Goal: Contribute content: Contribute content

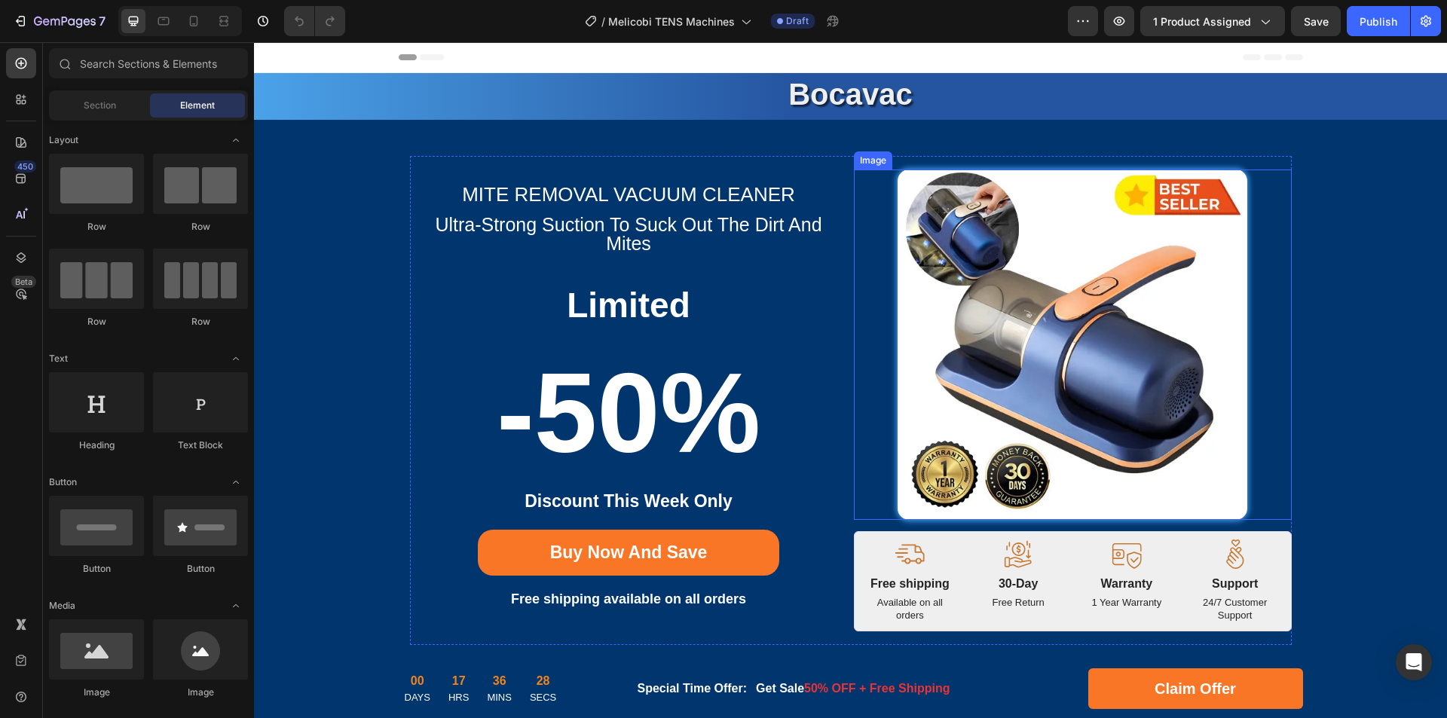
click at [1032, 326] on img at bounding box center [1072, 345] width 350 height 350
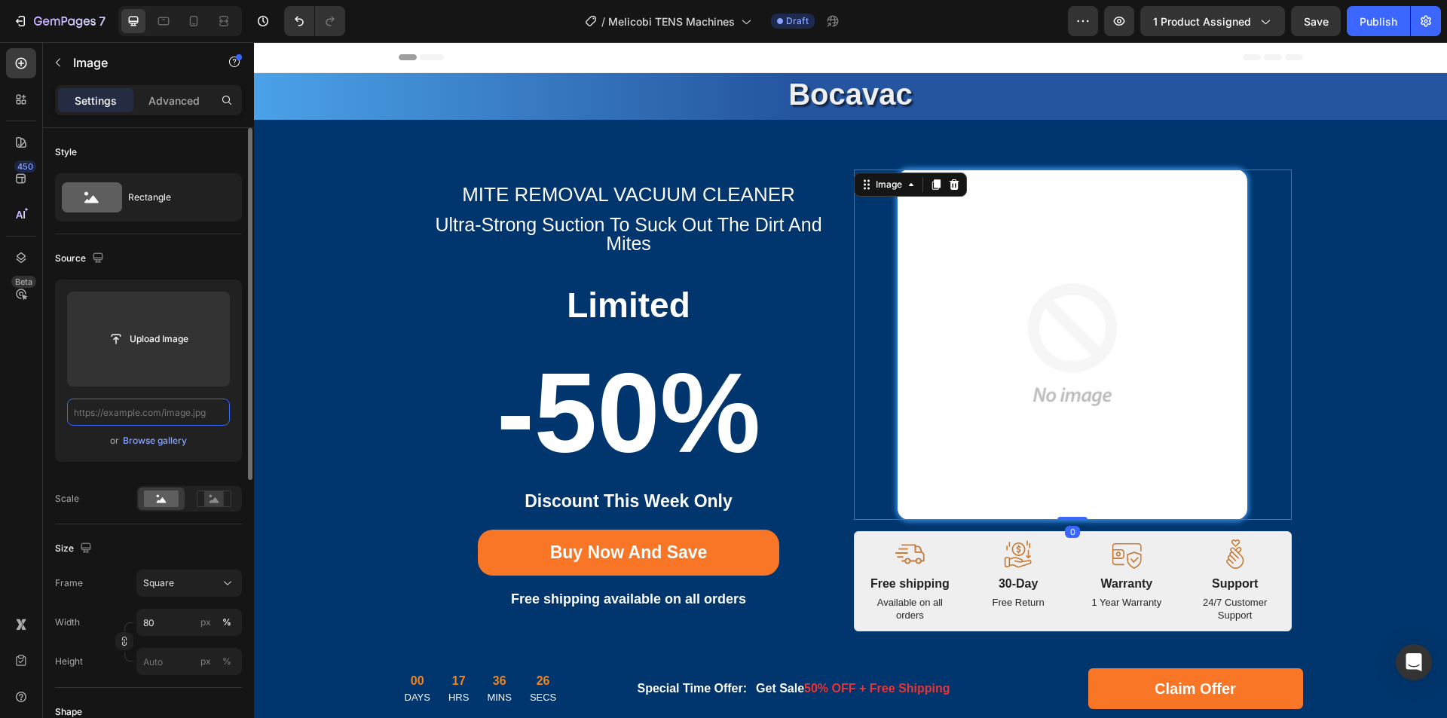
paste input "https://cdn.shopify.com/s/files/1/0956/1155/2027/files/Tens-Machine-1.webp?v=17…"
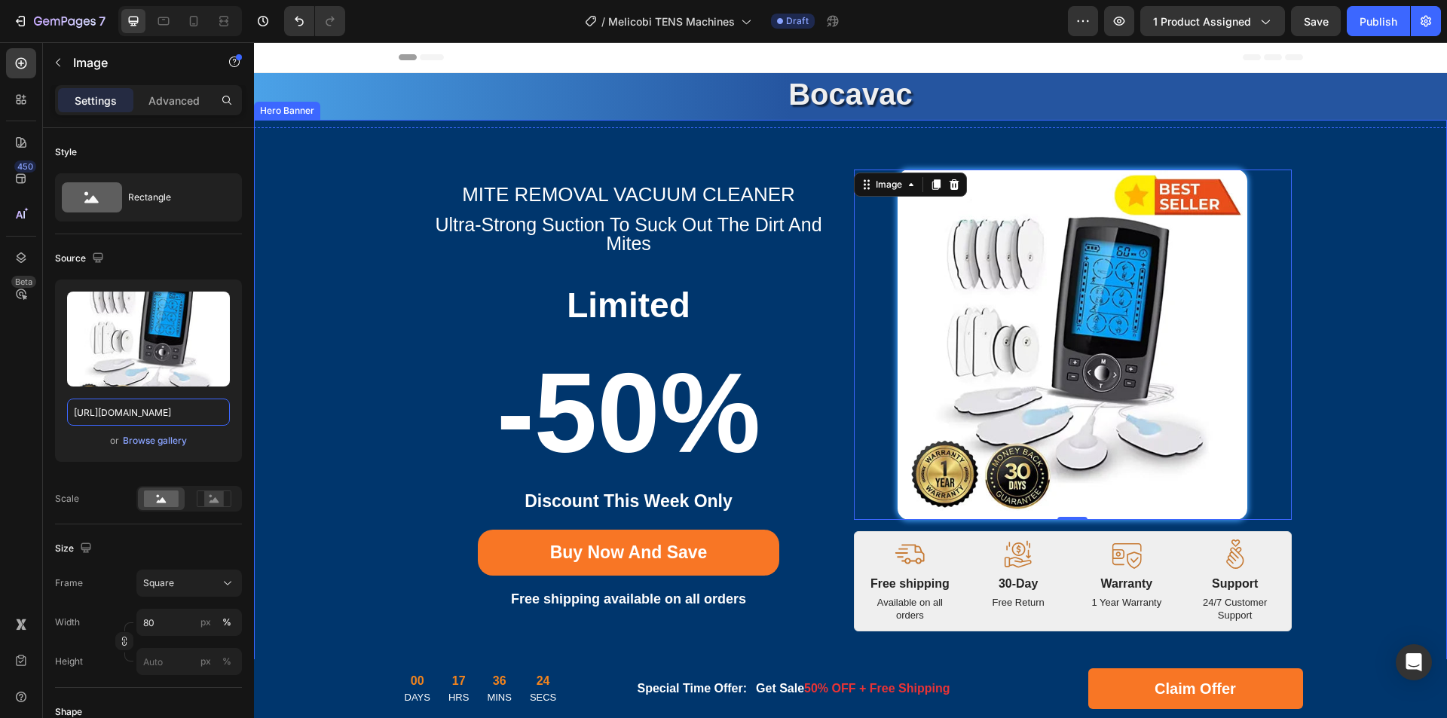
drag, startPoint x: 391, startPoint y: 456, endPoint x: 344, endPoint y: 405, distance: 68.8
type input "https://cdn.shopify.com/s/files/1/0956/1155/2027/files/Tens-Machine-1.webp"
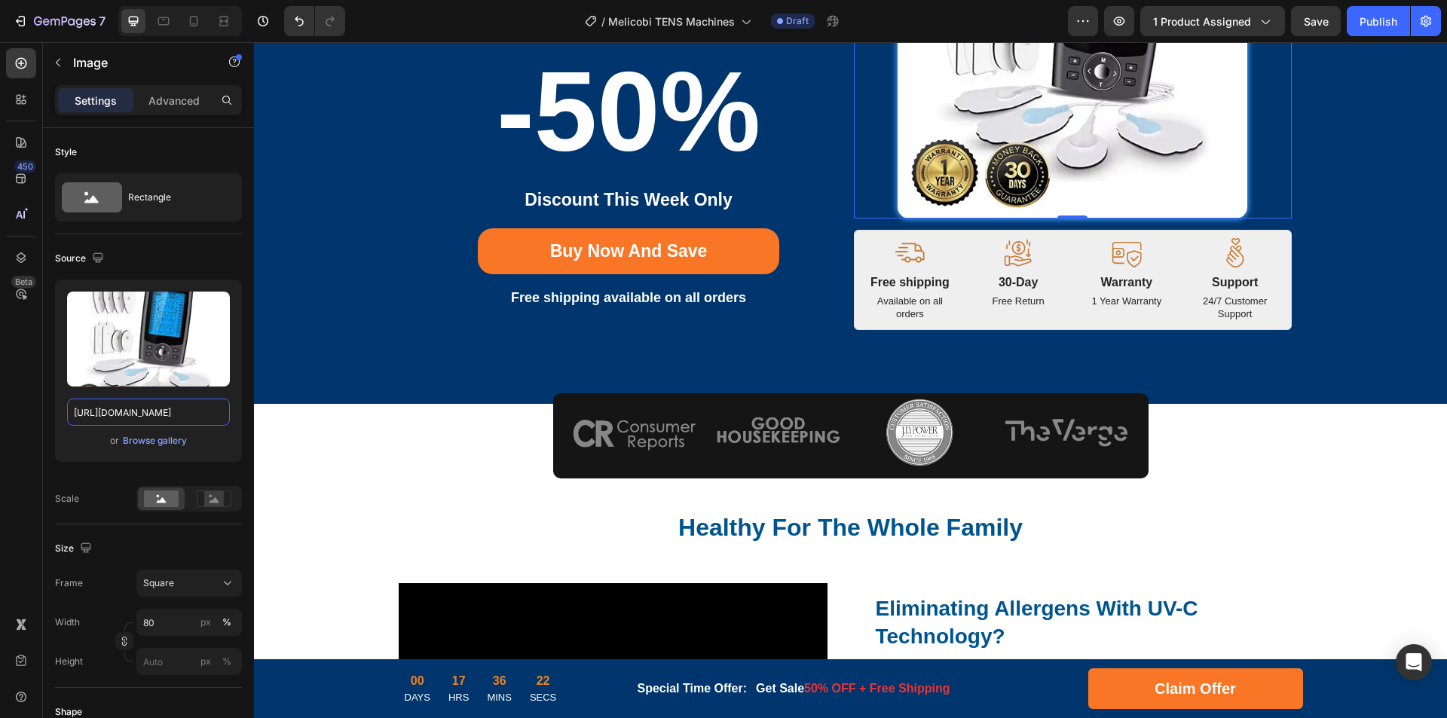
scroll to position [603, 0]
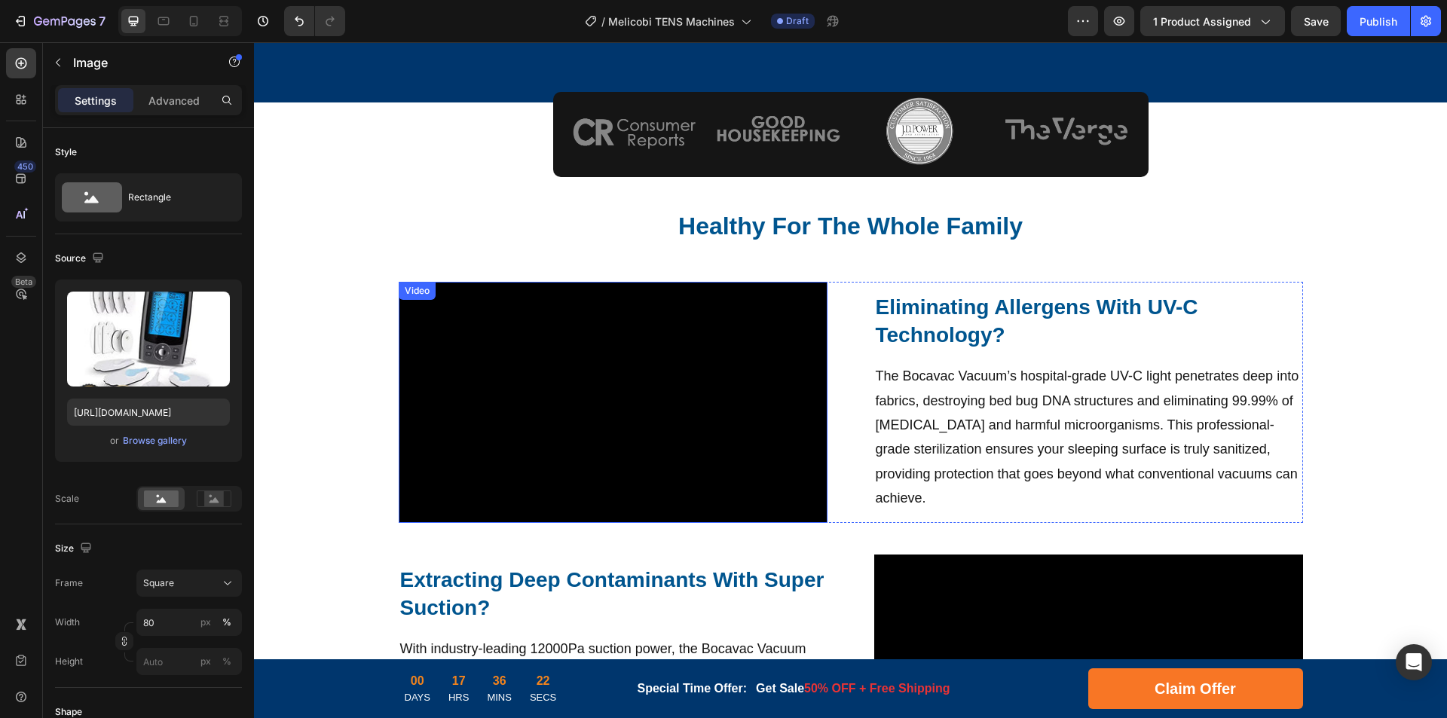
click at [695, 373] on video at bounding box center [613, 402] width 429 height 241
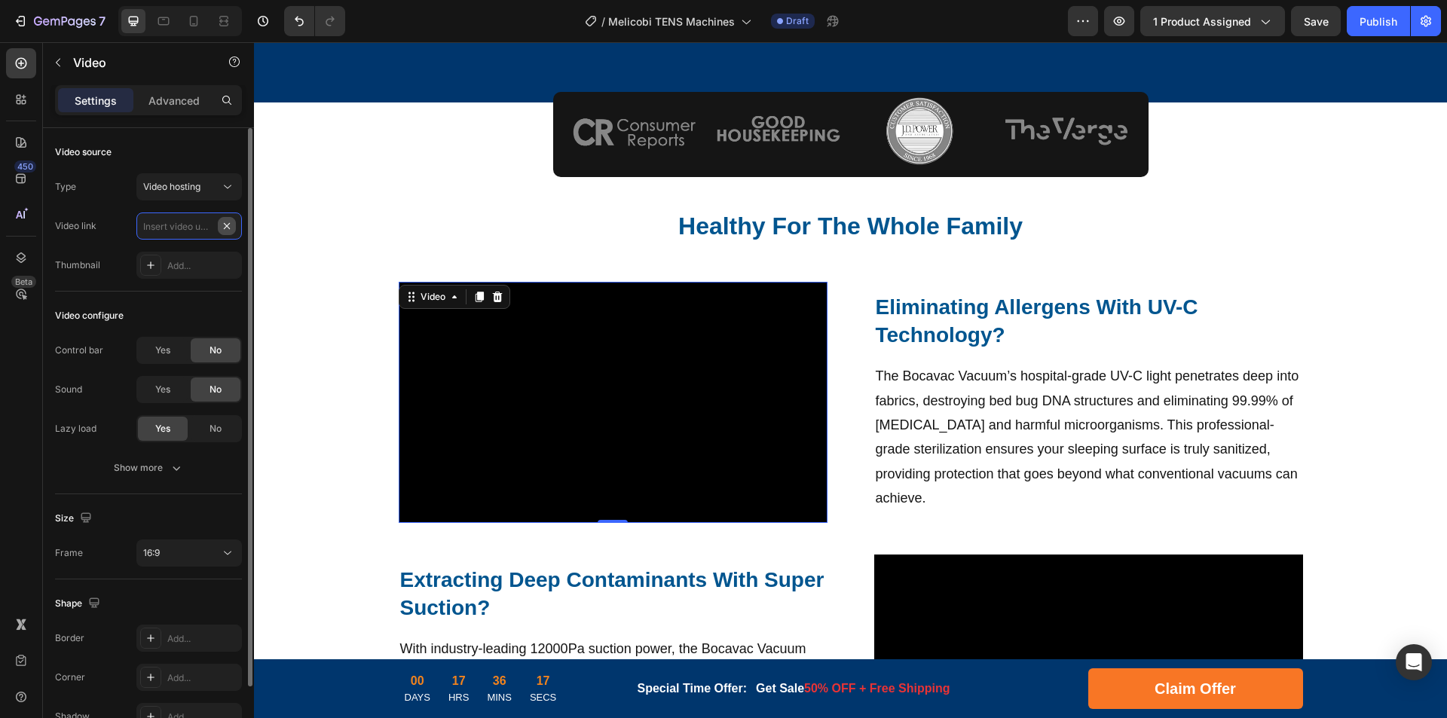
scroll to position [0, 0]
paste input "https://cdn.shopify.com/videos/c/o/v/1a73c3c3782b419d8cb588a57cfc99e6.mp4"
type input "https://cdn.shopify.com/videos/c/o/v/1a73c3c3782b419d8cb588a57cfc99e6.mp4"
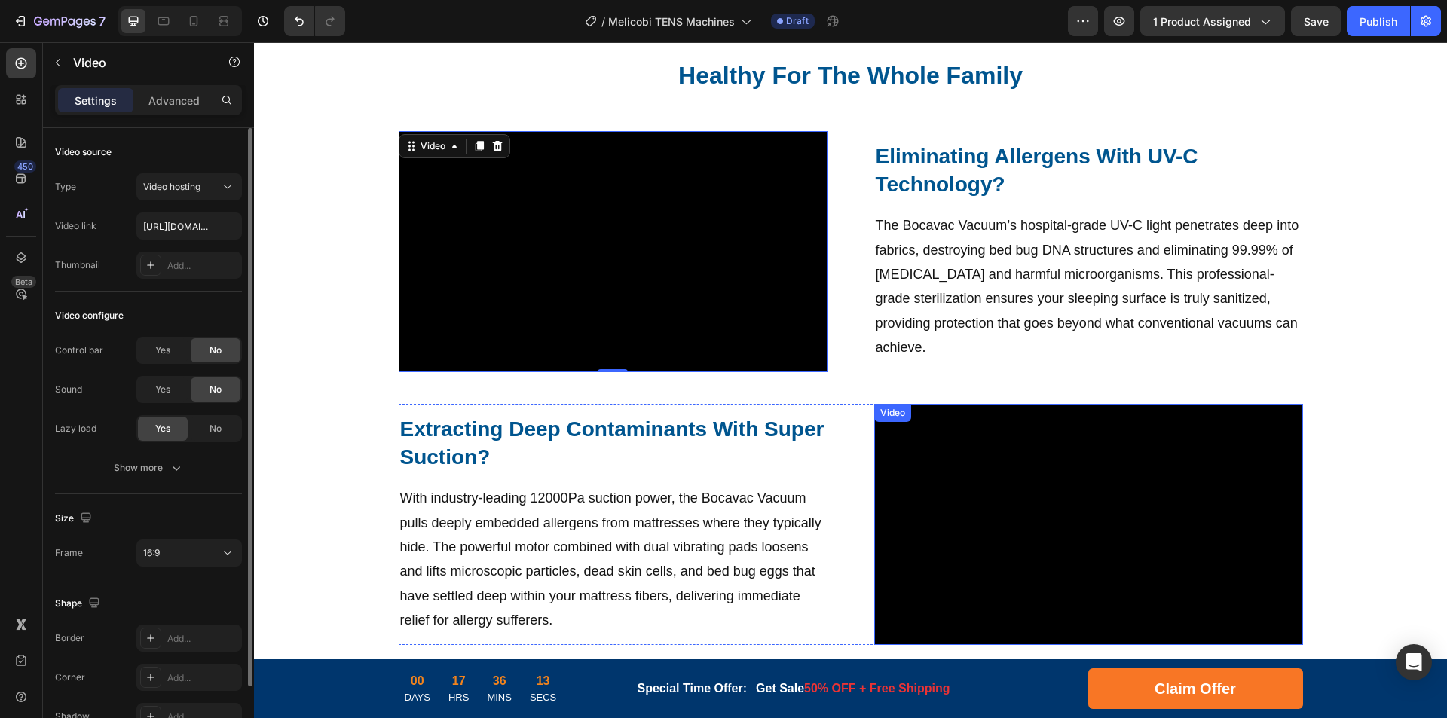
click at [1030, 494] on video at bounding box center [1088, 524] width 429 height 241
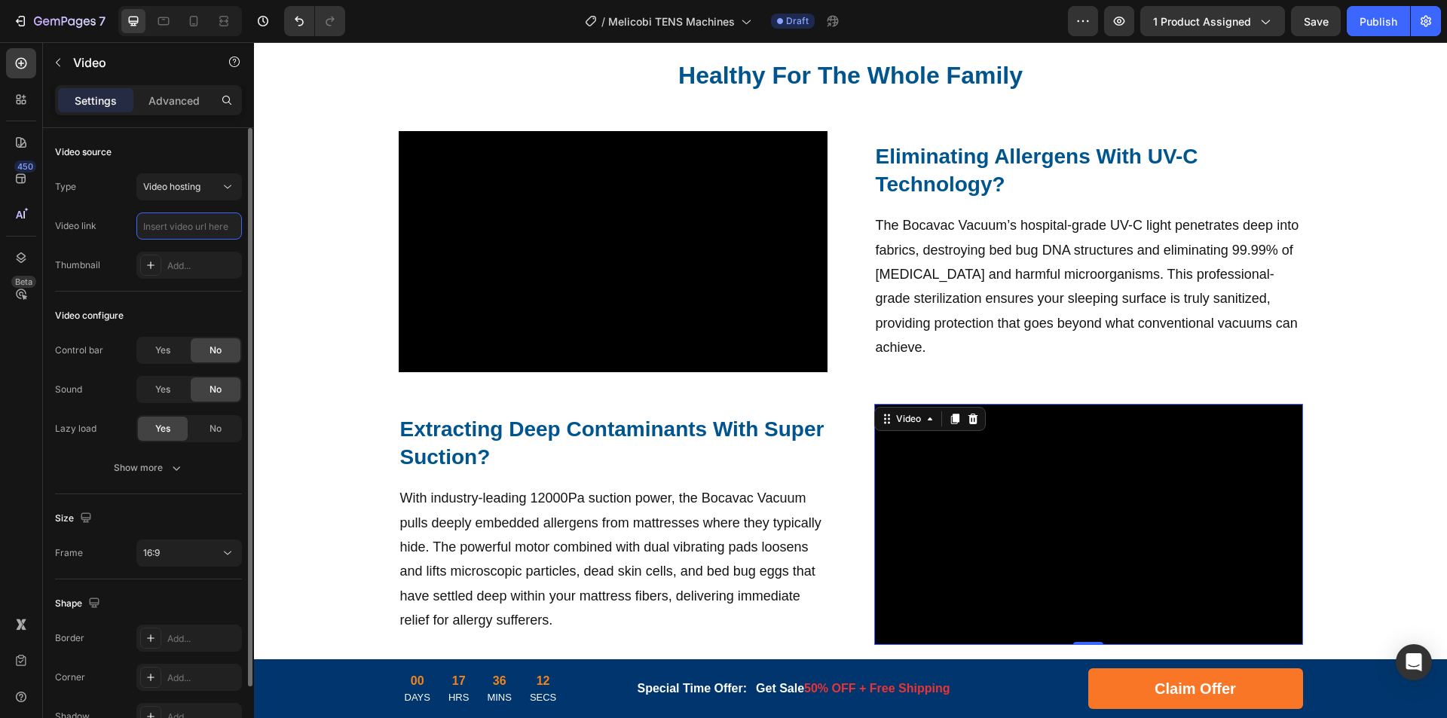
scroll to position [0, 0]
paste input "https://cdn.shopify.com/videos/c/o/v/17690b6311514886ab52c85df0fcb274.mp4"
type input "https://cdn.shopify.com/videos/c/o/v/17690b6311514886ab52c85df0fcb274.mp4"
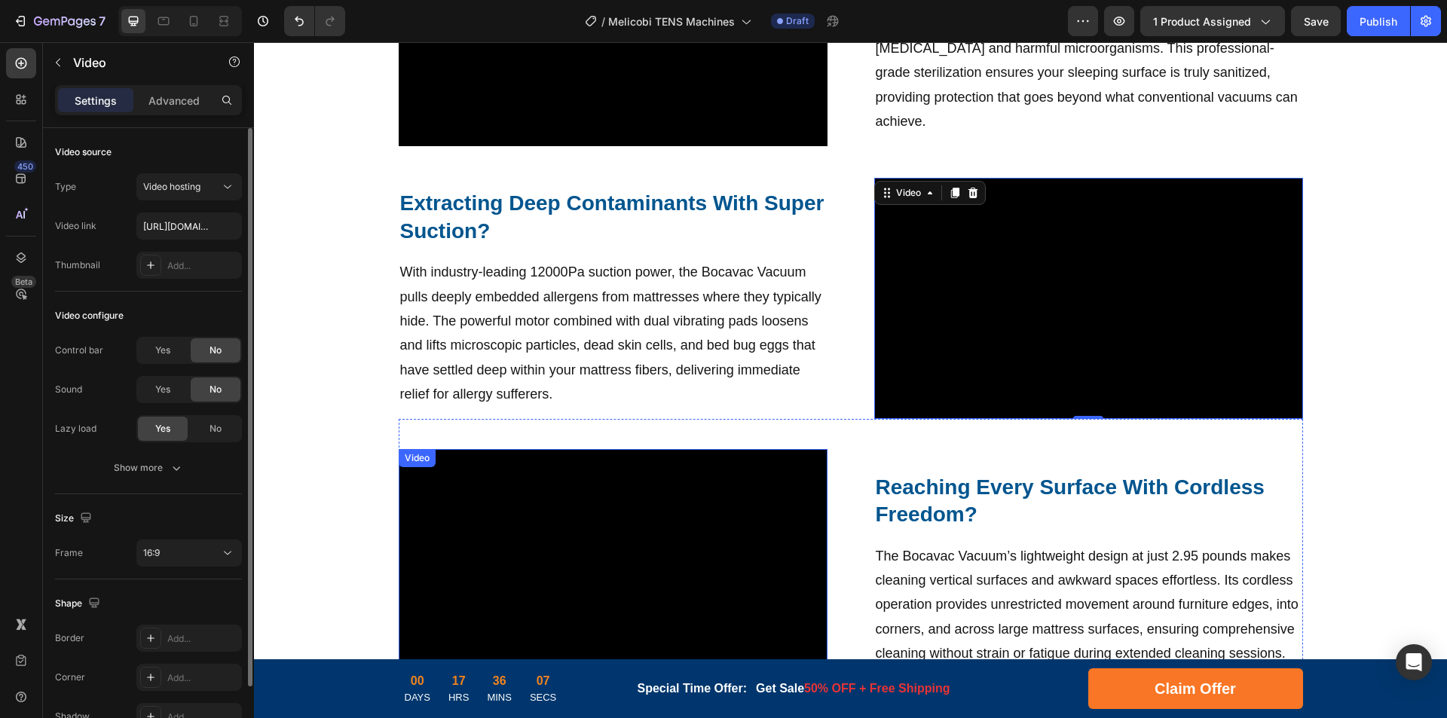
click at [611, 476] on video at bounding box center [613, 569] width 429 height 241
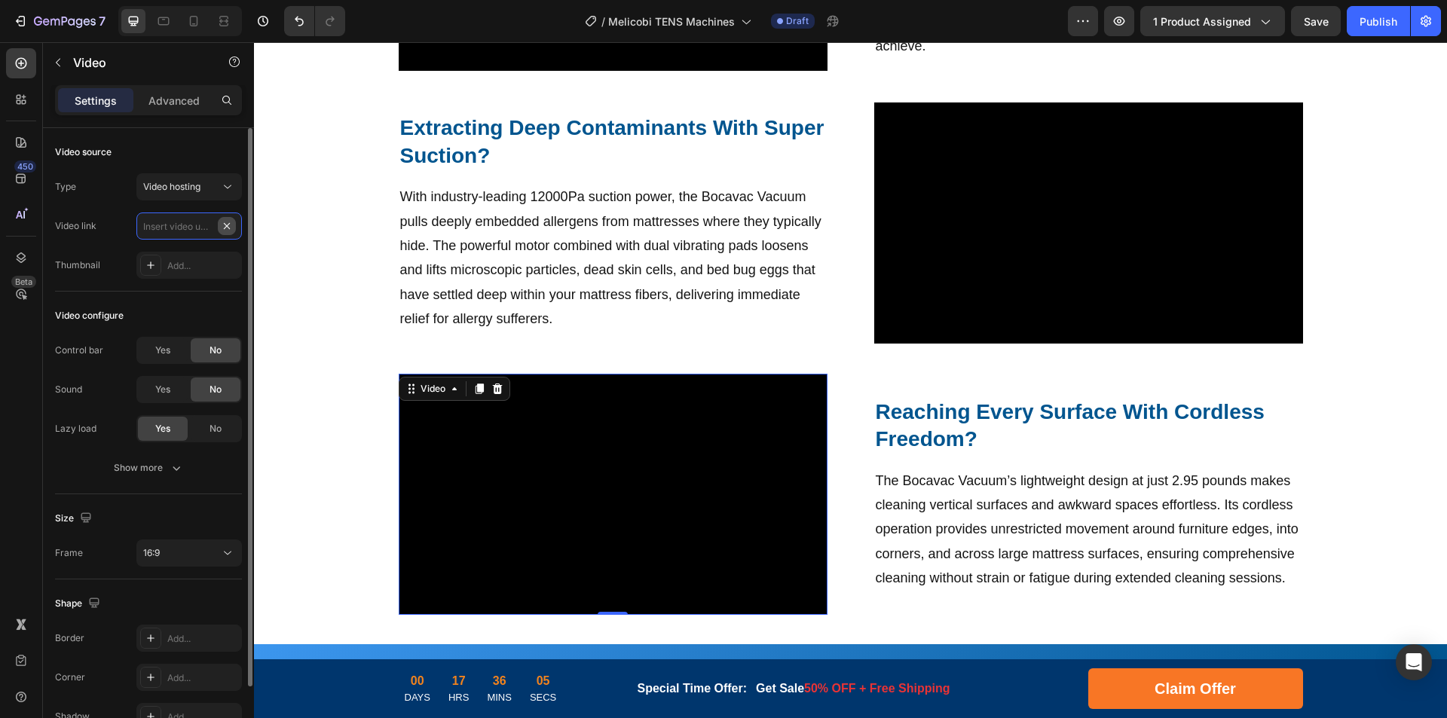
scroll to position [0, 0]
paste input "https://cdn.shopify.com/videos/c/o/v/cf0e9fe8a8db4b8499d8338e9813ac58.mp4"
type input "https://cdn.shopify.com/videos/c/o/v/cf0e9fe8a8db4b8499d8338e9813ac58.mp4"
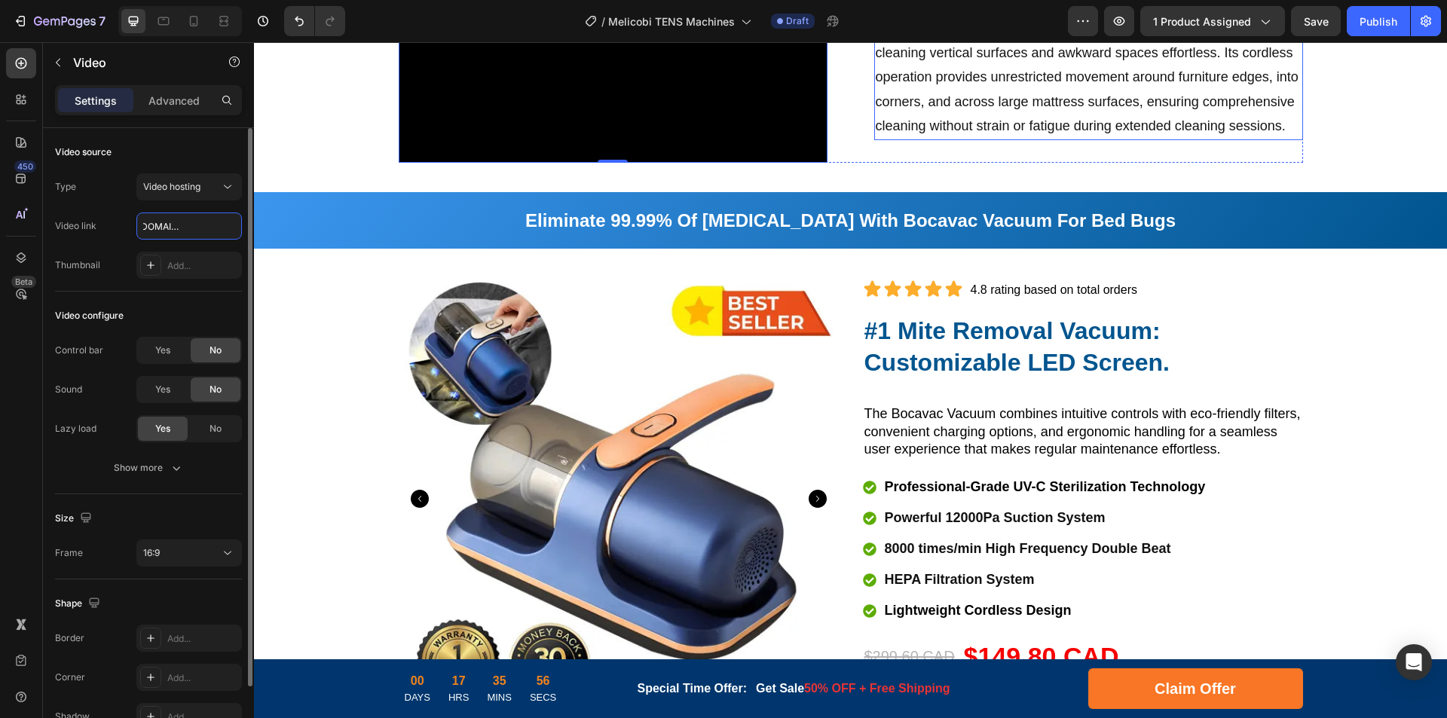
scroll to position [1658, 0]
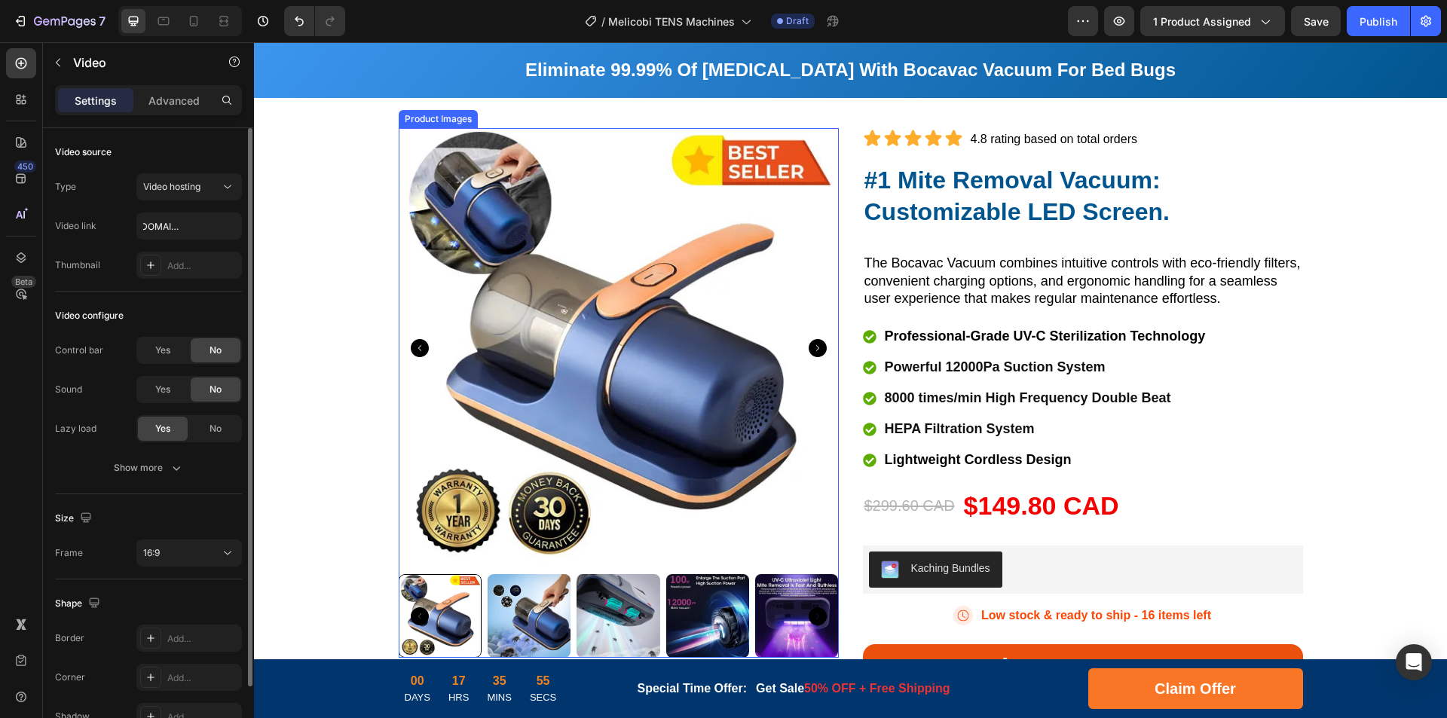
click at [626, 318] on img at bounding box center [619, 348] width 440 height 440
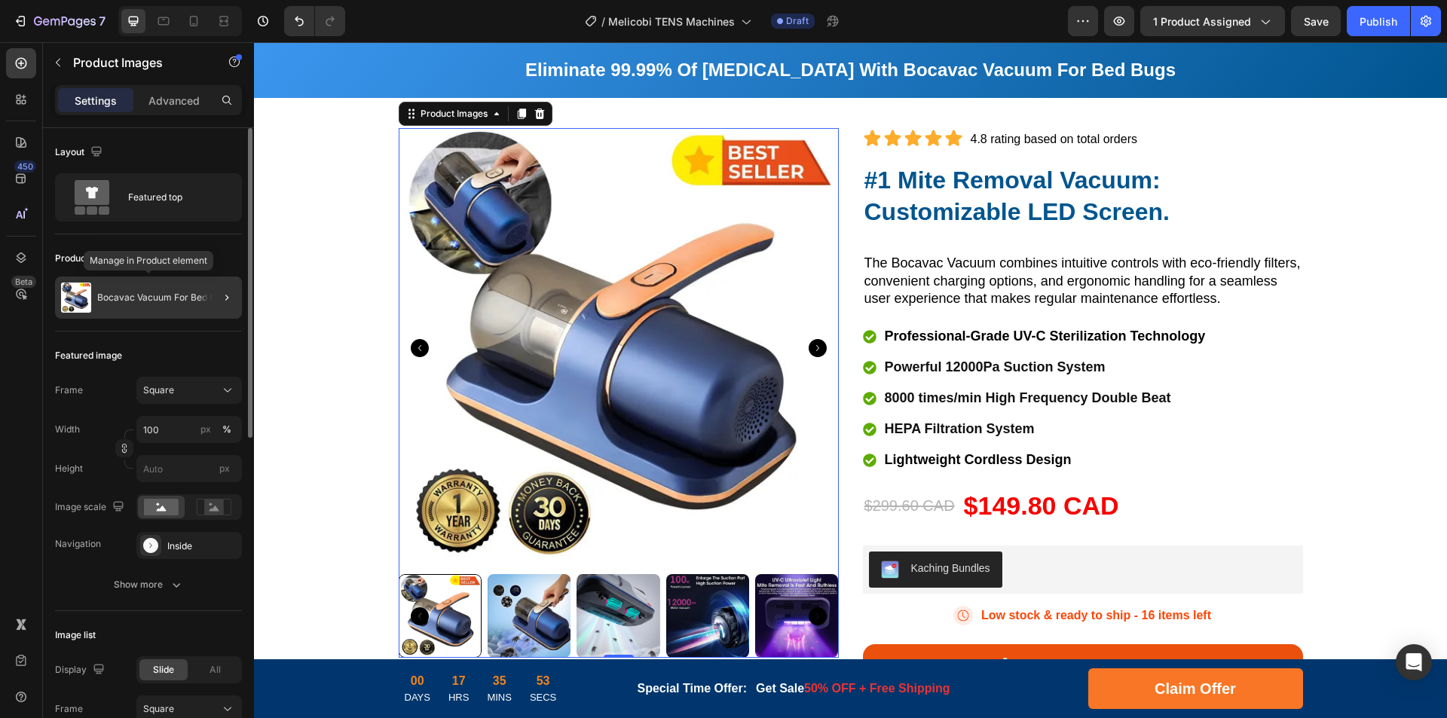
click at [135, 304] on div "Bocavac Vacuum For Bed Bugs" at bounding box center [148, 298] width 187 height 42
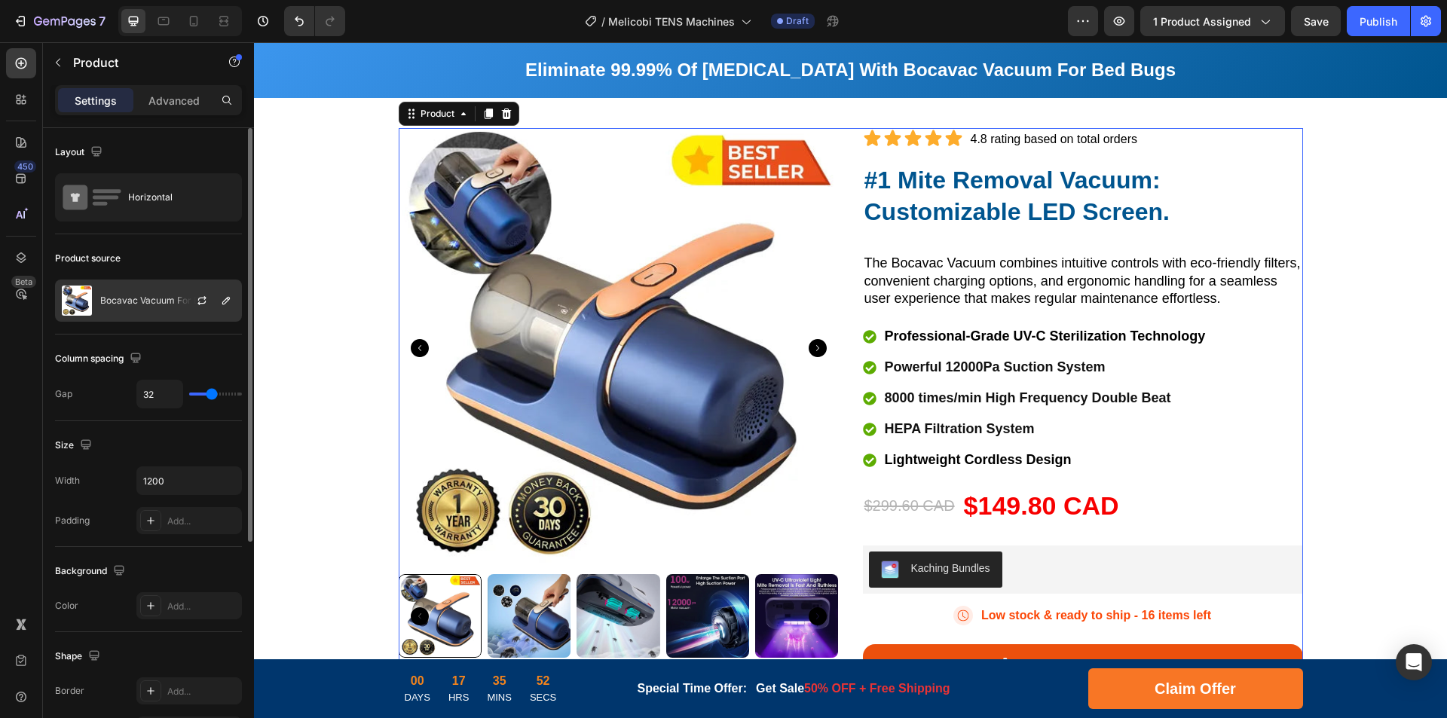
click at [161, 301] on p "Bocavac Vacuum For Bed Bugs" at bounding box center [166, 300] width 133 height 11
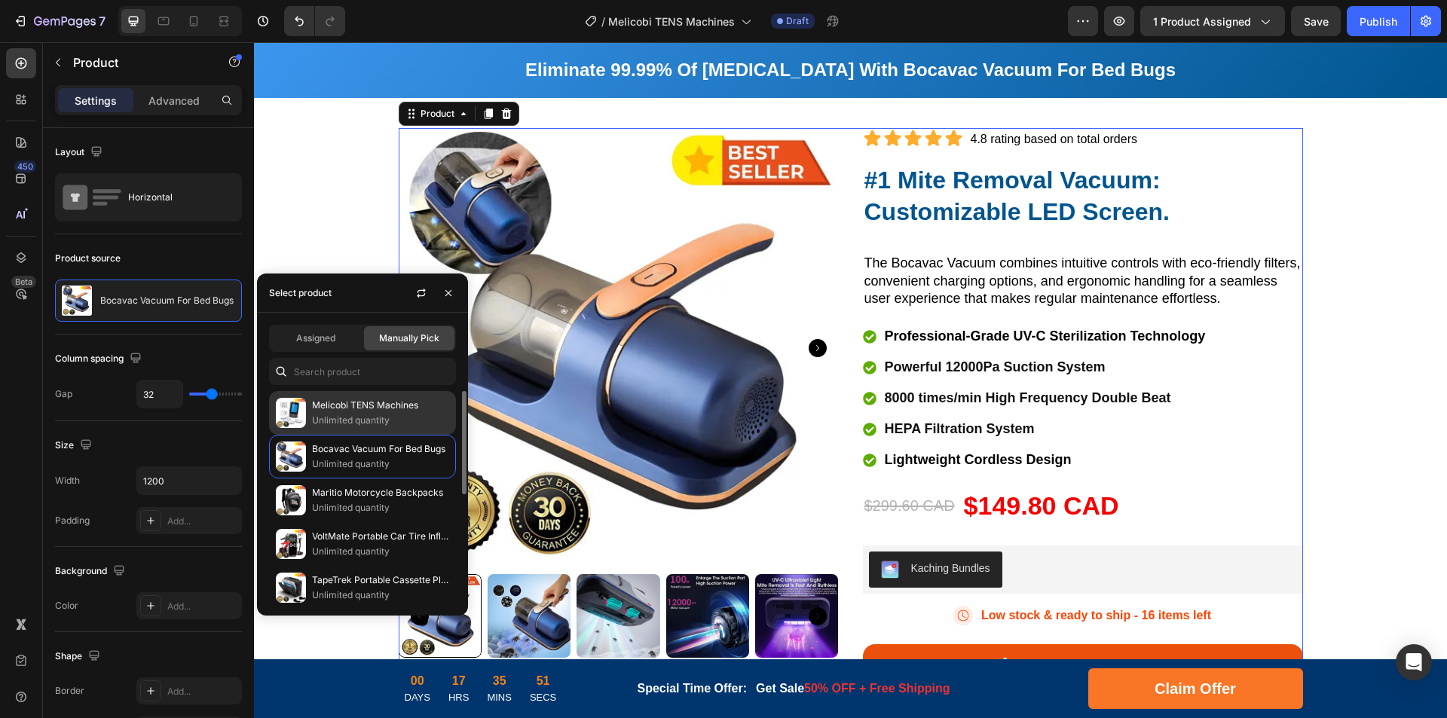
click at [336, 417] on p "Unlimited quantity" at bounding box center [380, 420] width 137 height 15
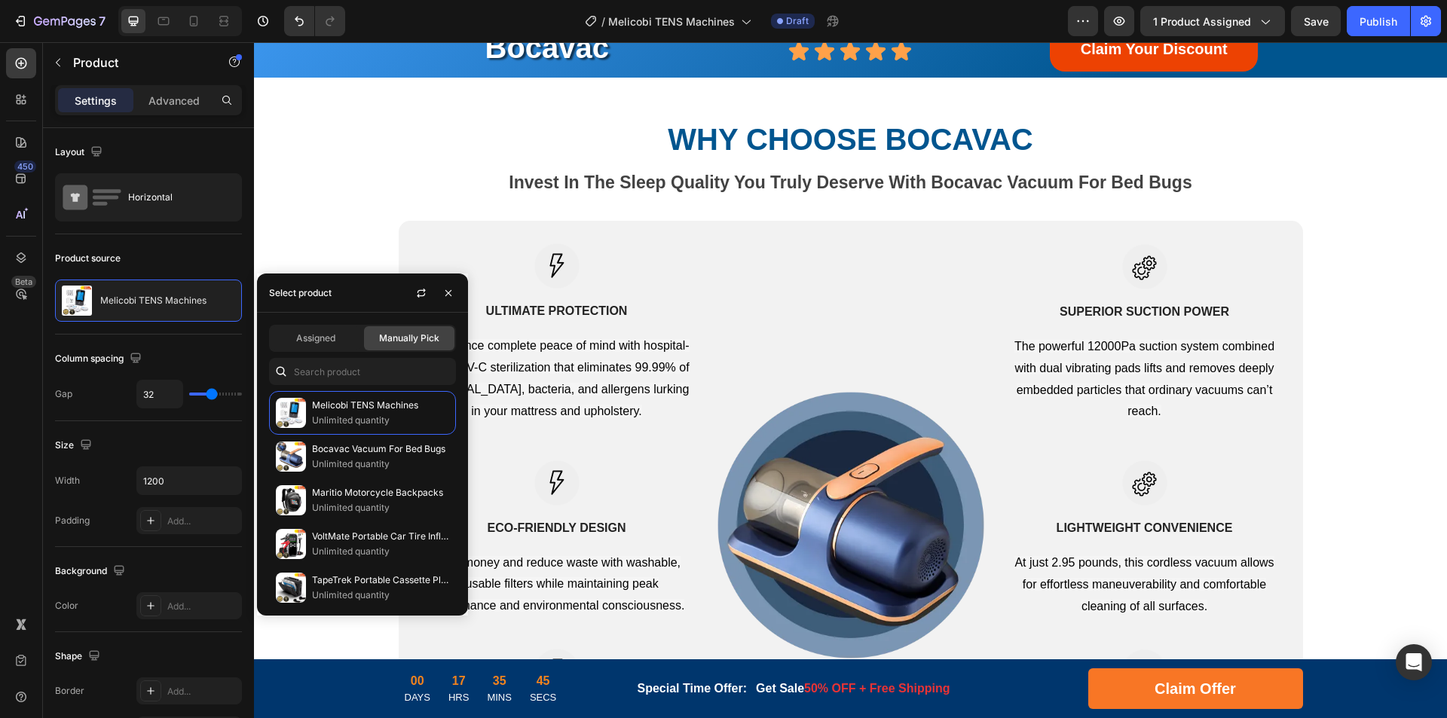
scroll to position [2863, 0]
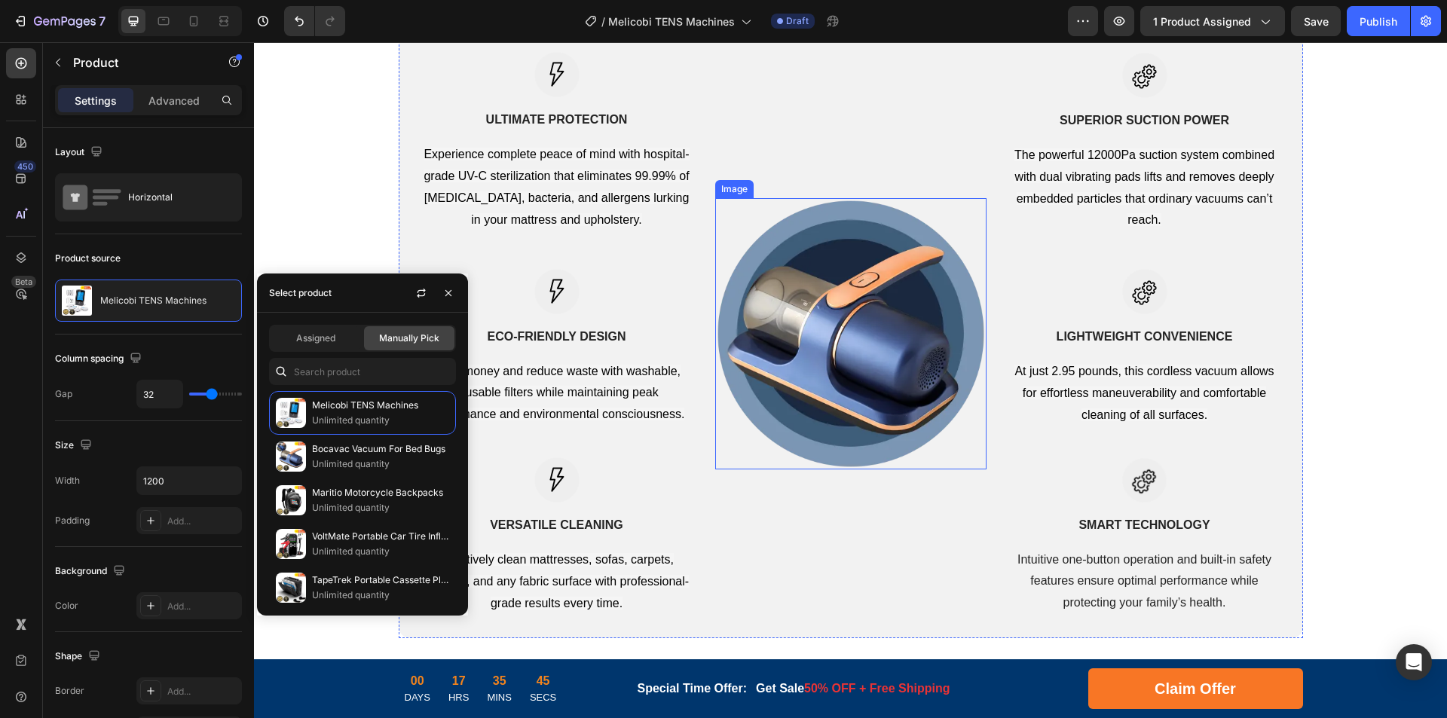
click at [834, 359] on img at bounding box center [850, 333] width 271 height 271
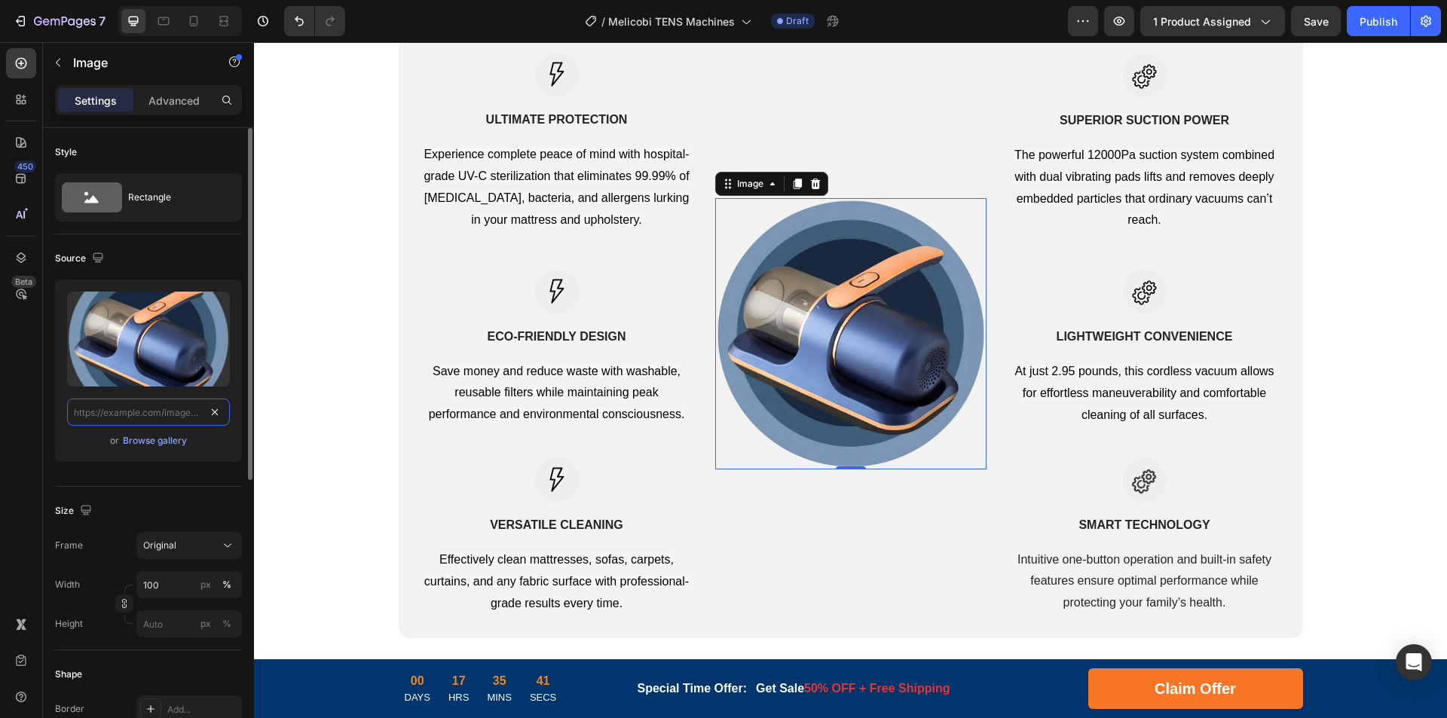
paste input "https://cdn.shopify.com/s/files/1/0956/1155/2027/files/Tens-Machine-2.webp?v=17…"
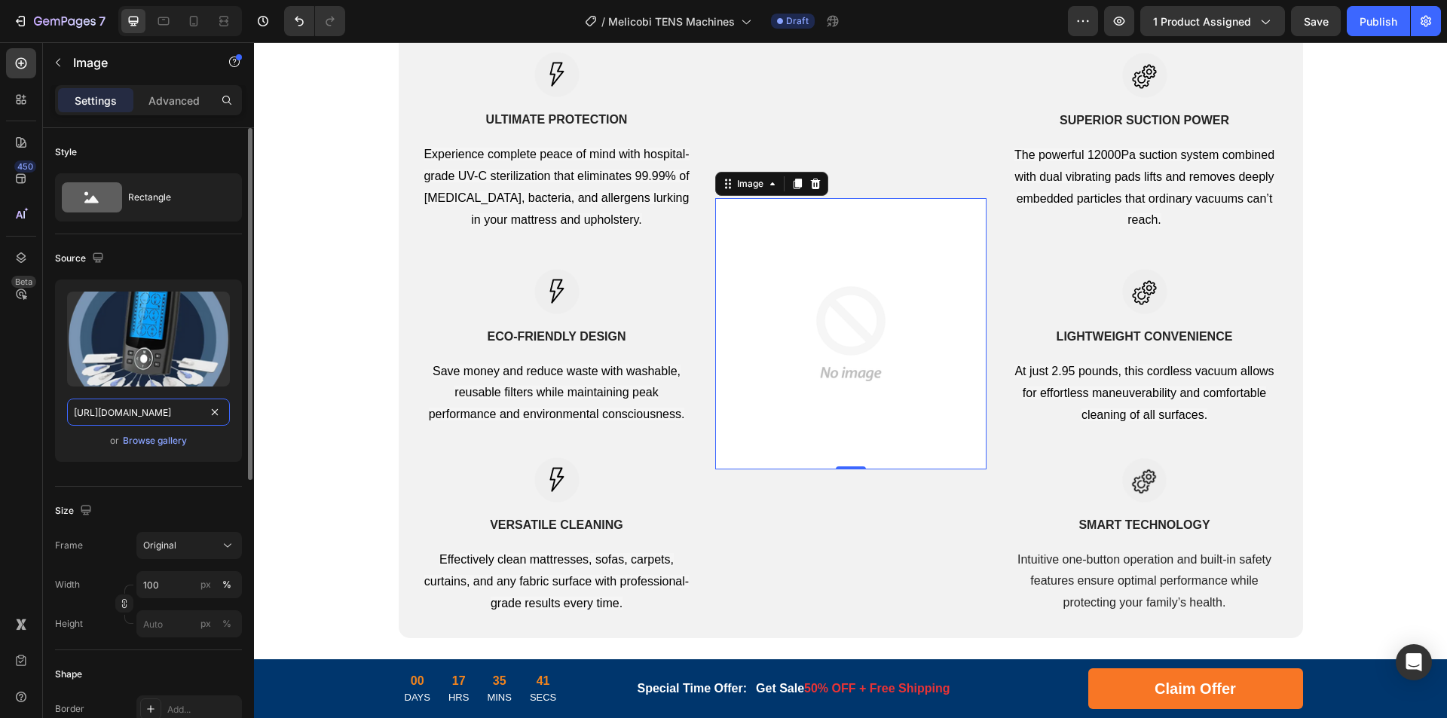
scroll to position [0, 273]
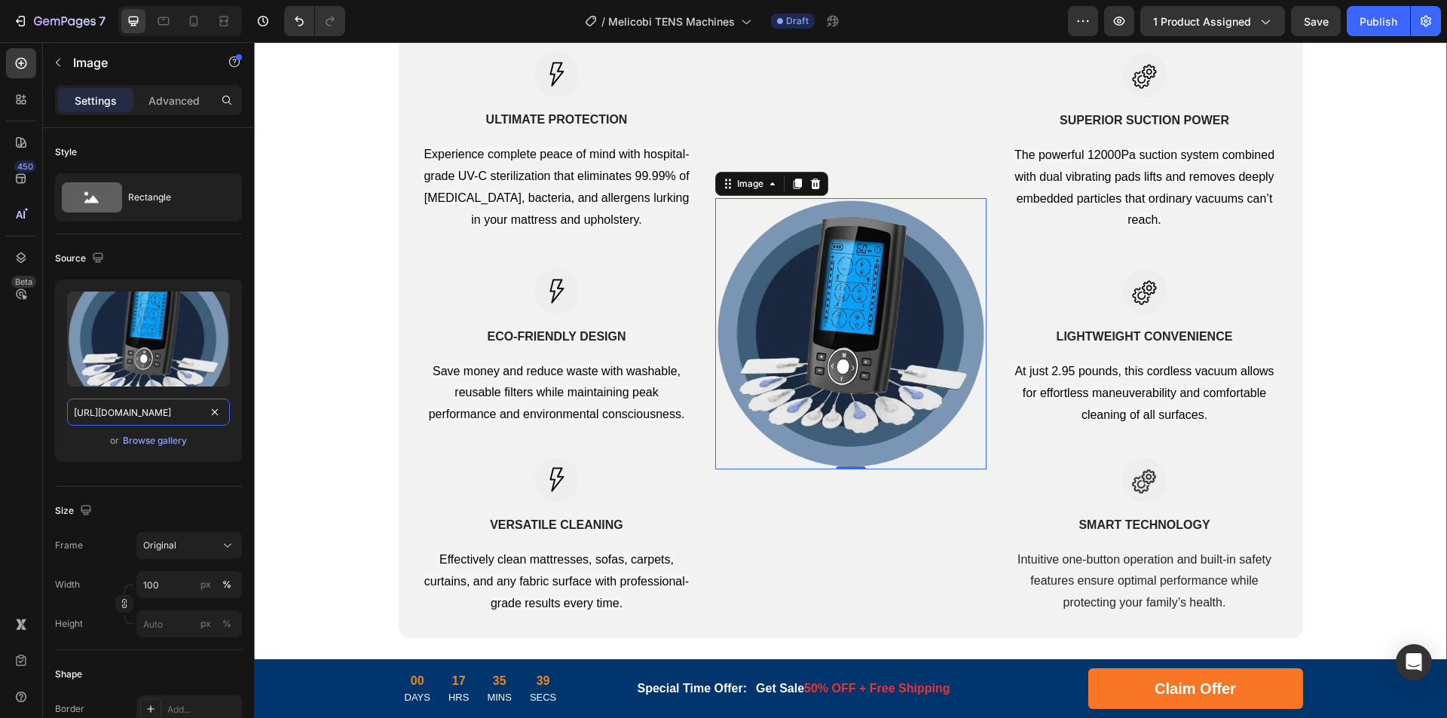
drag, startPoint x: 388, startPoint y: 456, endPoint x: 279, endPoint y: 408, distance: 119.1
type input "https://cdn.shopify.com/s/files/1/0956/1155/2027/files/Tens-Machine-2.webp"
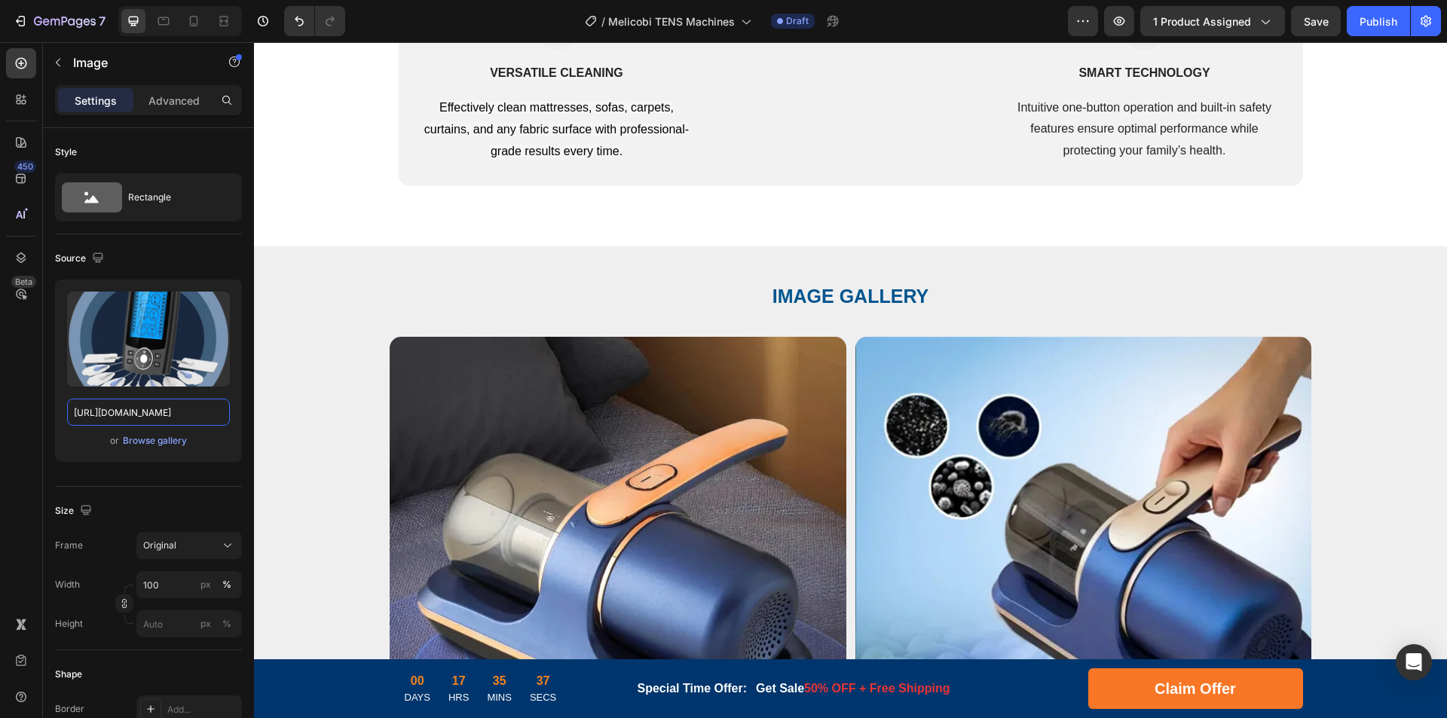
scroll to position [3466, 0]
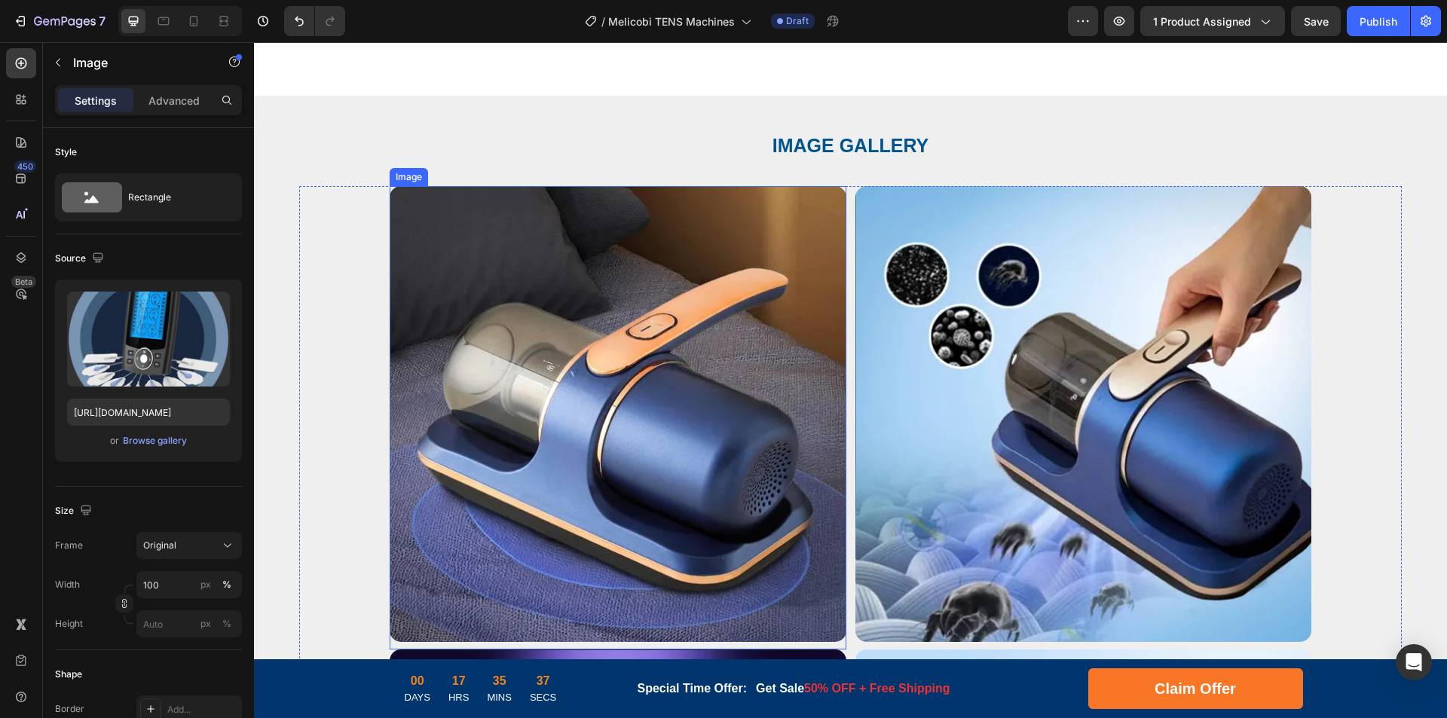
click at [655, 354] on img at bounding box center [618, 414] width 457 height 457
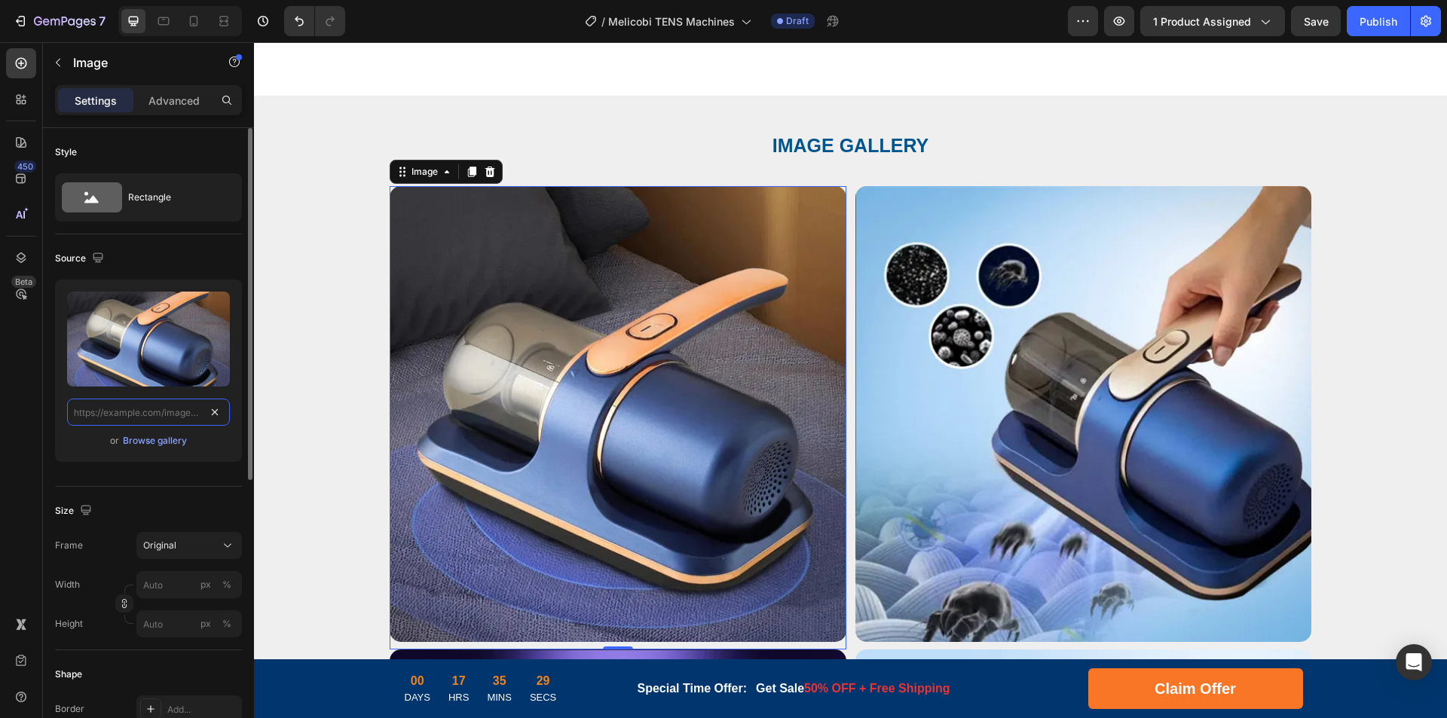
paste input "https://cdn.shopify.com/s/files/1/0956/1155/2027/files/Tens-Machine-11.webp?v=1…"
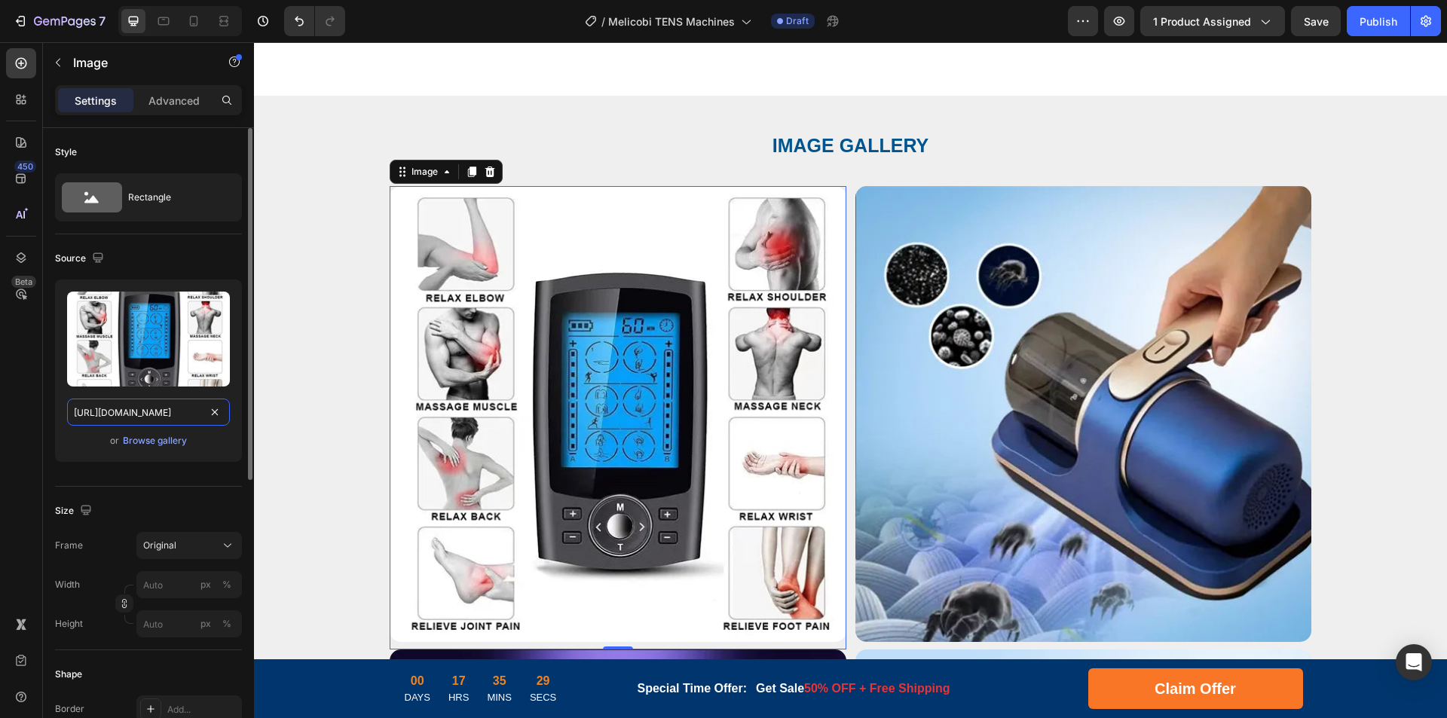
scroll to position [0, 273]
drag, startPoint x: 387, startPoint y: 457, endPoint x: 302, endPoint y: 405, distance: 99.8
type input "https://cdn.shopify.com/s/files/1/0956/1155/2027/files/Tens-Machine-11.webp"
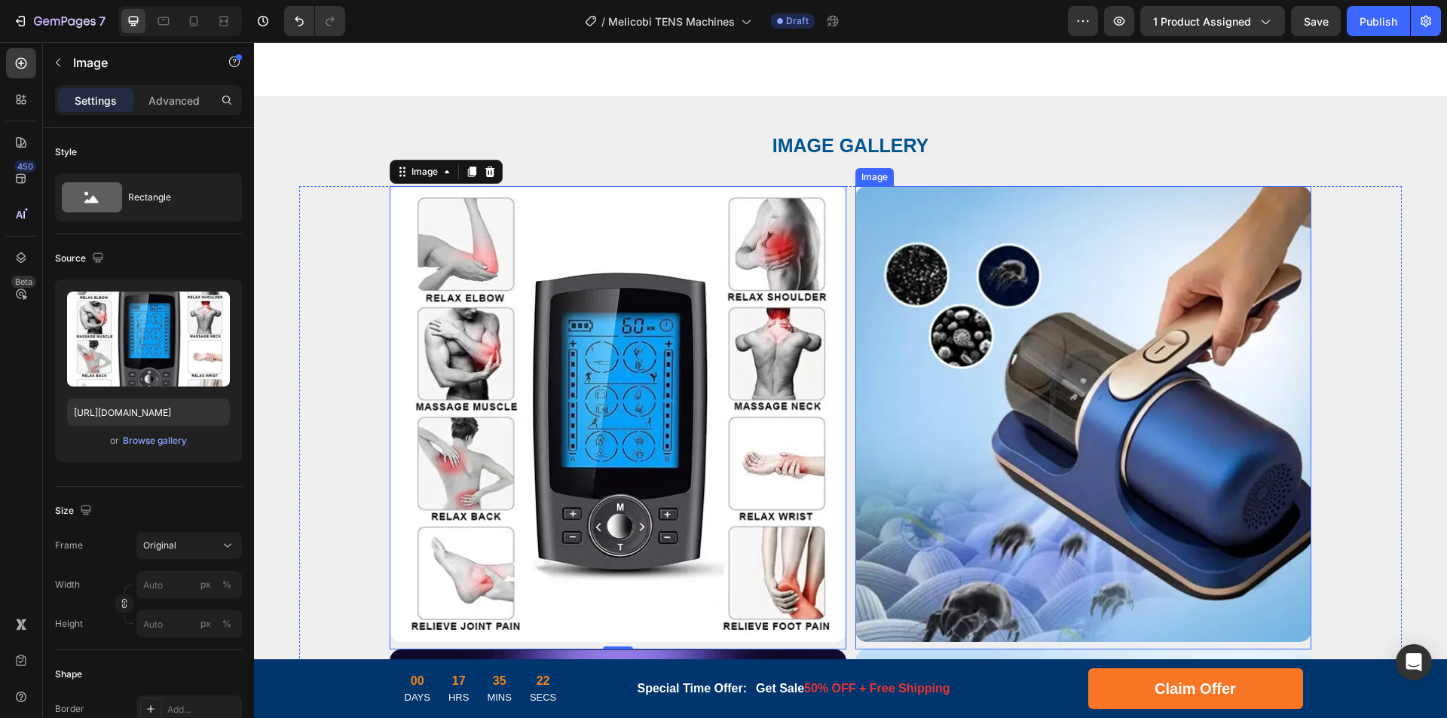
click at [1042, 341] on img at bounding box center [1083, 414] width 457 height 457
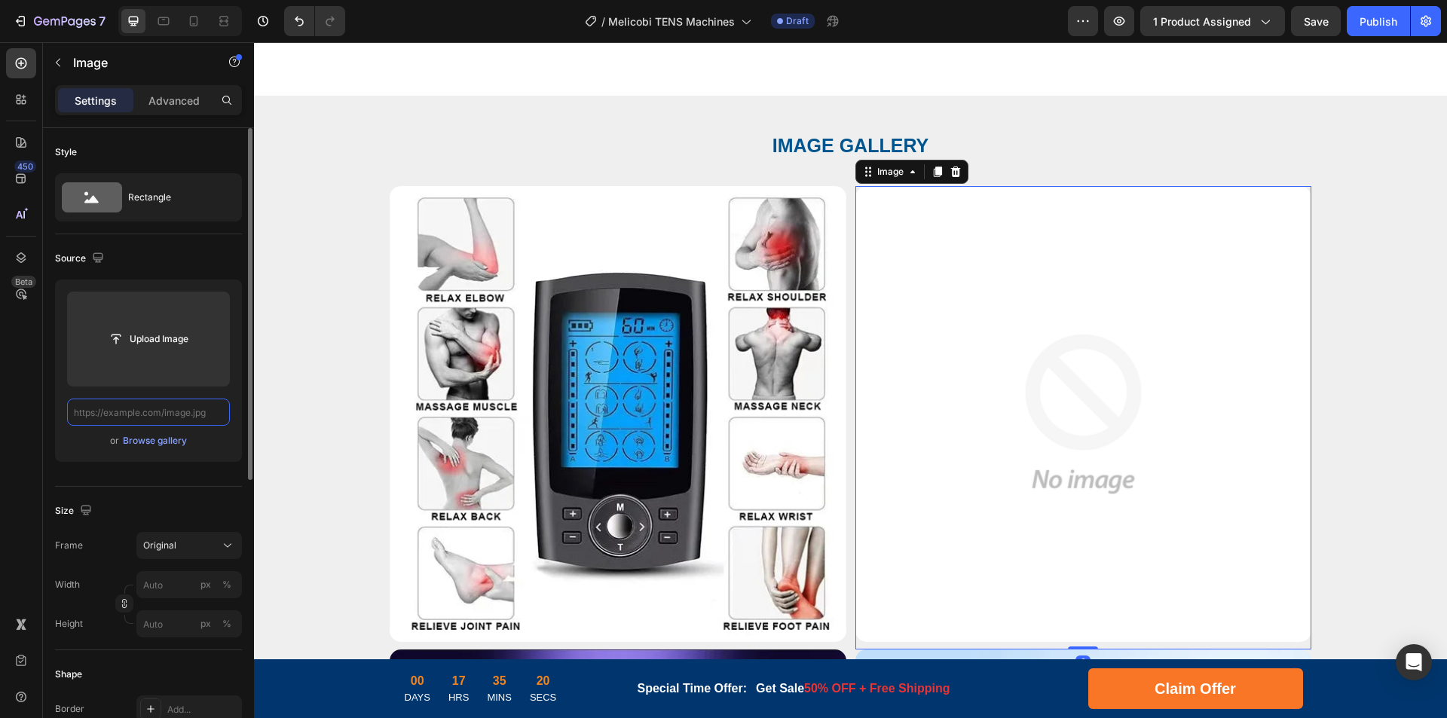
paste input "https://cdn.shopify.com/s/files/1/0956/1155/2027/files/Tens-Machine-3.webp?v=17…"
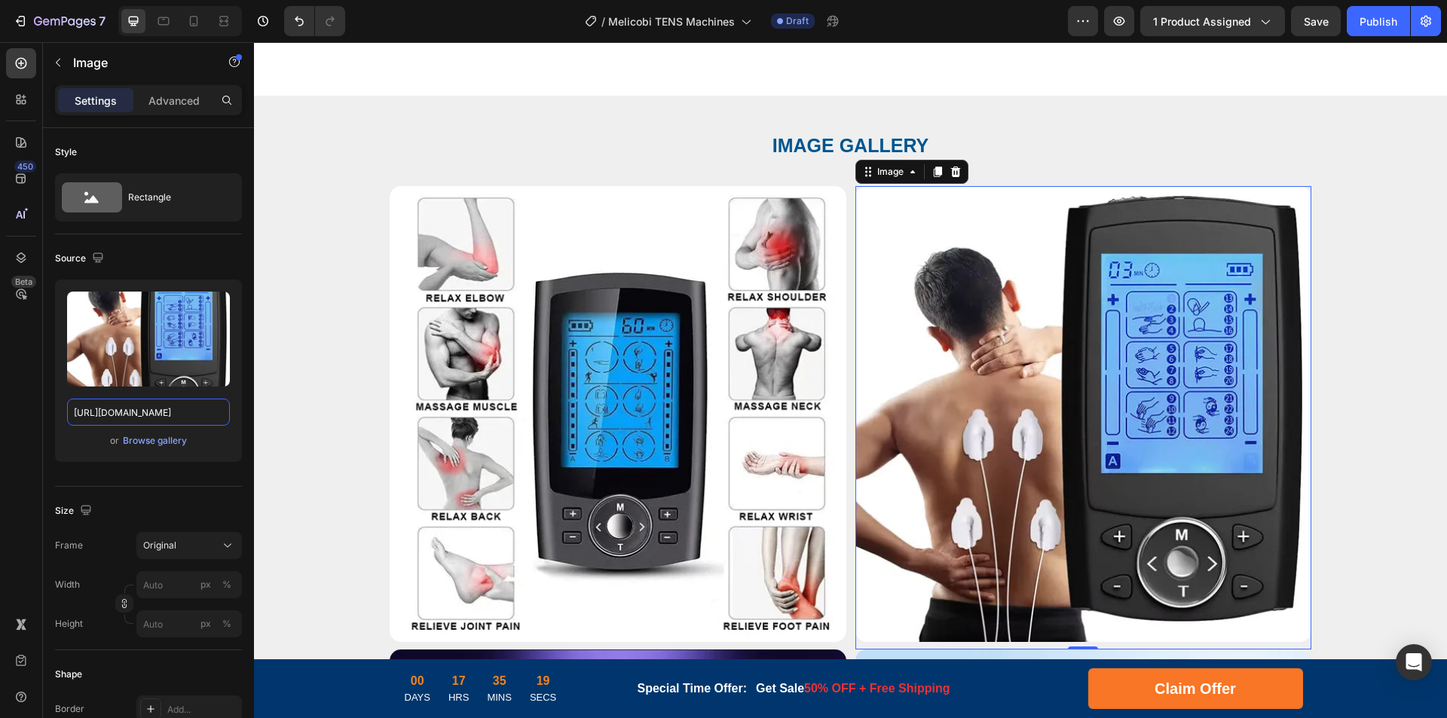
drag, startPoint x: 391, startPoint y: 455, endPoint x: 359, endPoint y: 411, distance: 54.4
type input "https://cdn.shopify.com/s/files/1/0956/1155/2027/files/Tens-Machine-3.webp"
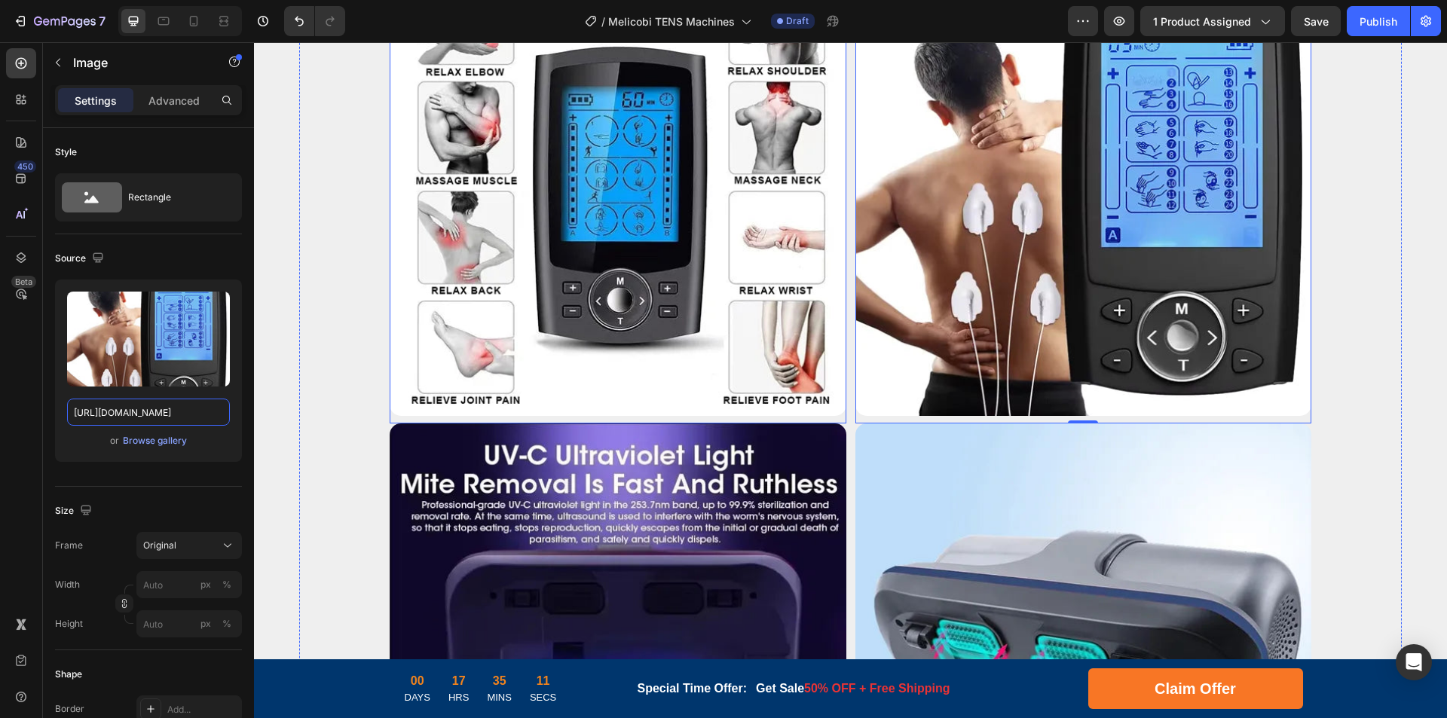
scroll to position [3767, 0]
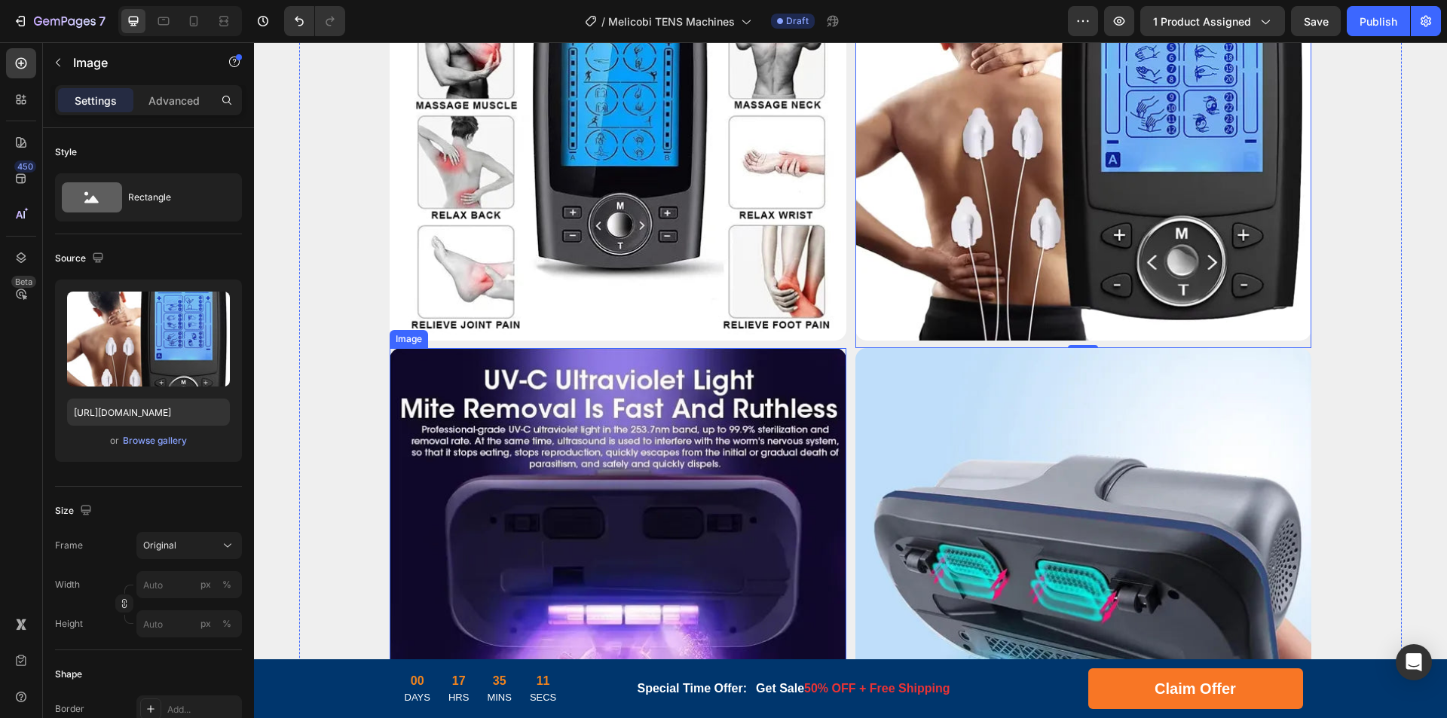
click at [567, 488] on img at bounding box center [618, 576] width 457 height 457
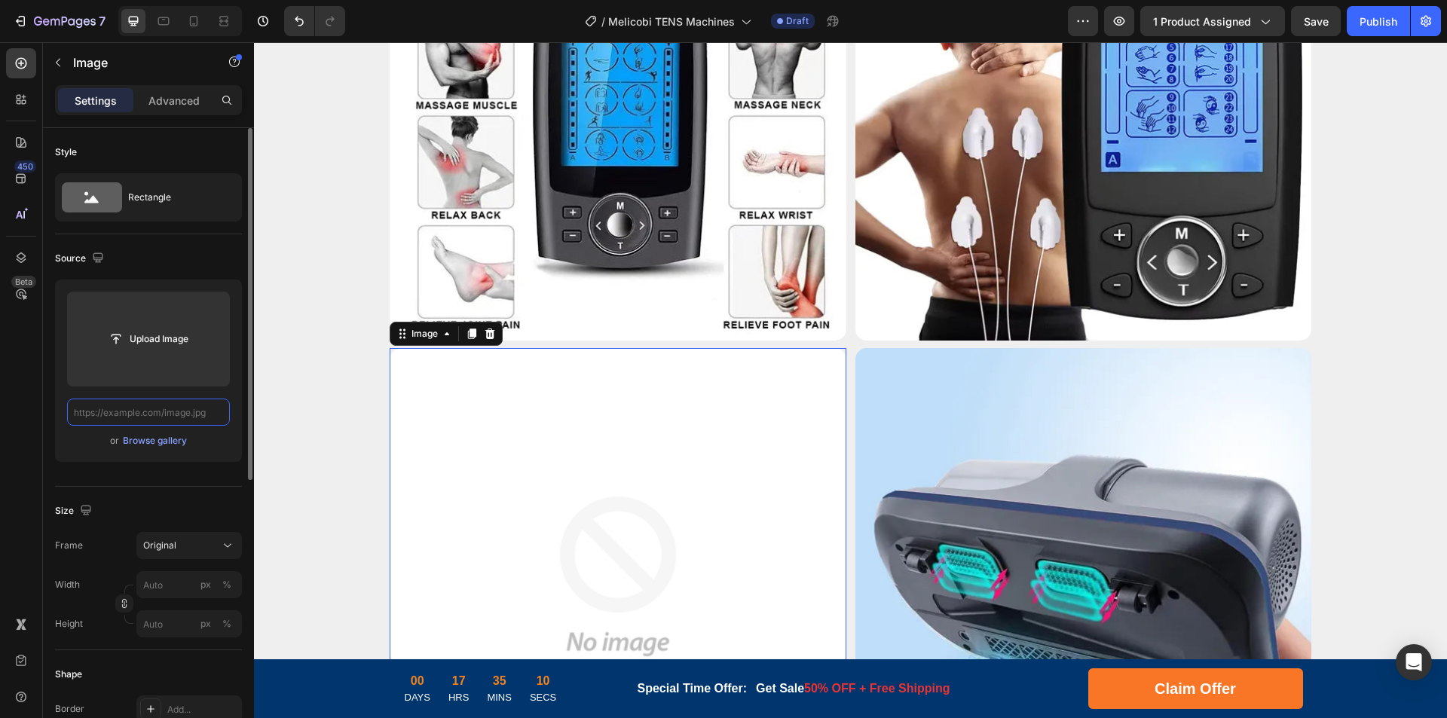
scroll to position [0, 0]
paste input "https://cdn.shopify.com/s/files/1/0956/1155/2027/files/Tens-Machine-5.webp?v=17…"
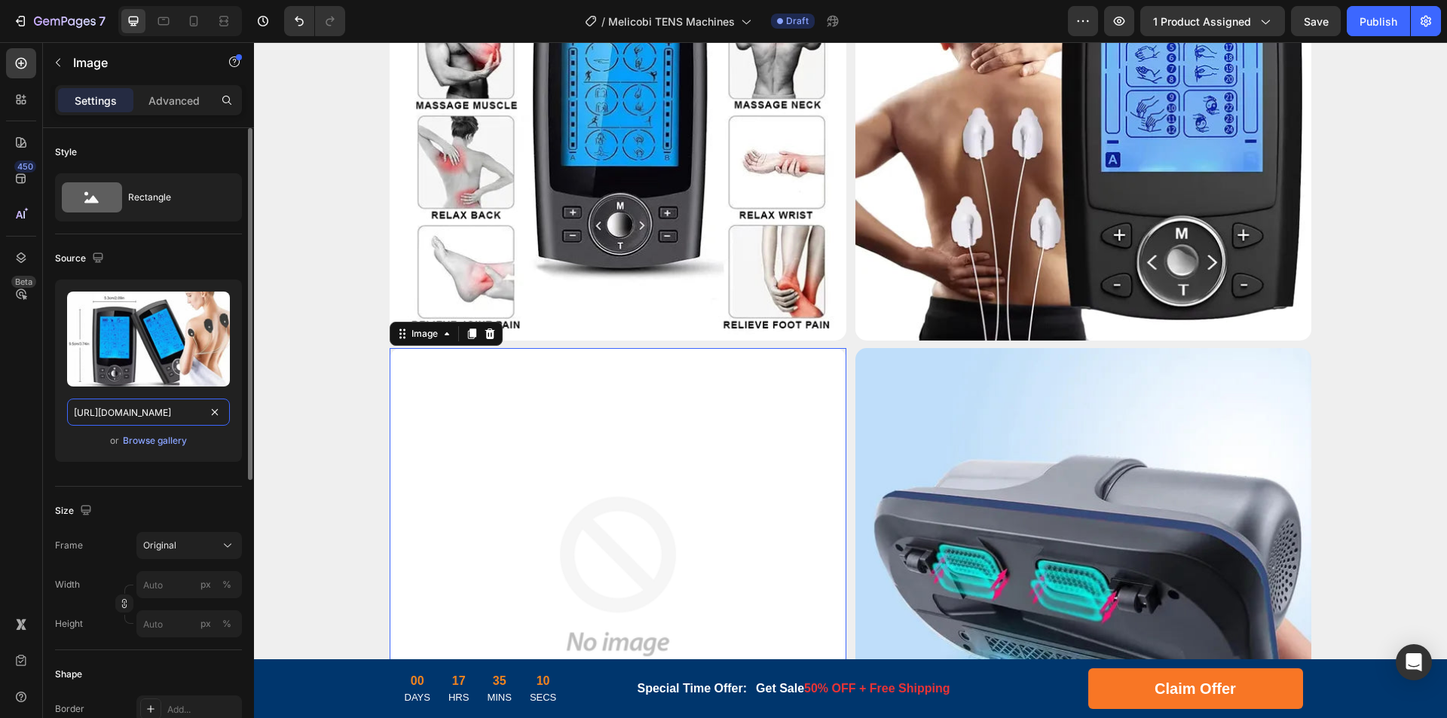
scroll to position [0, 271]
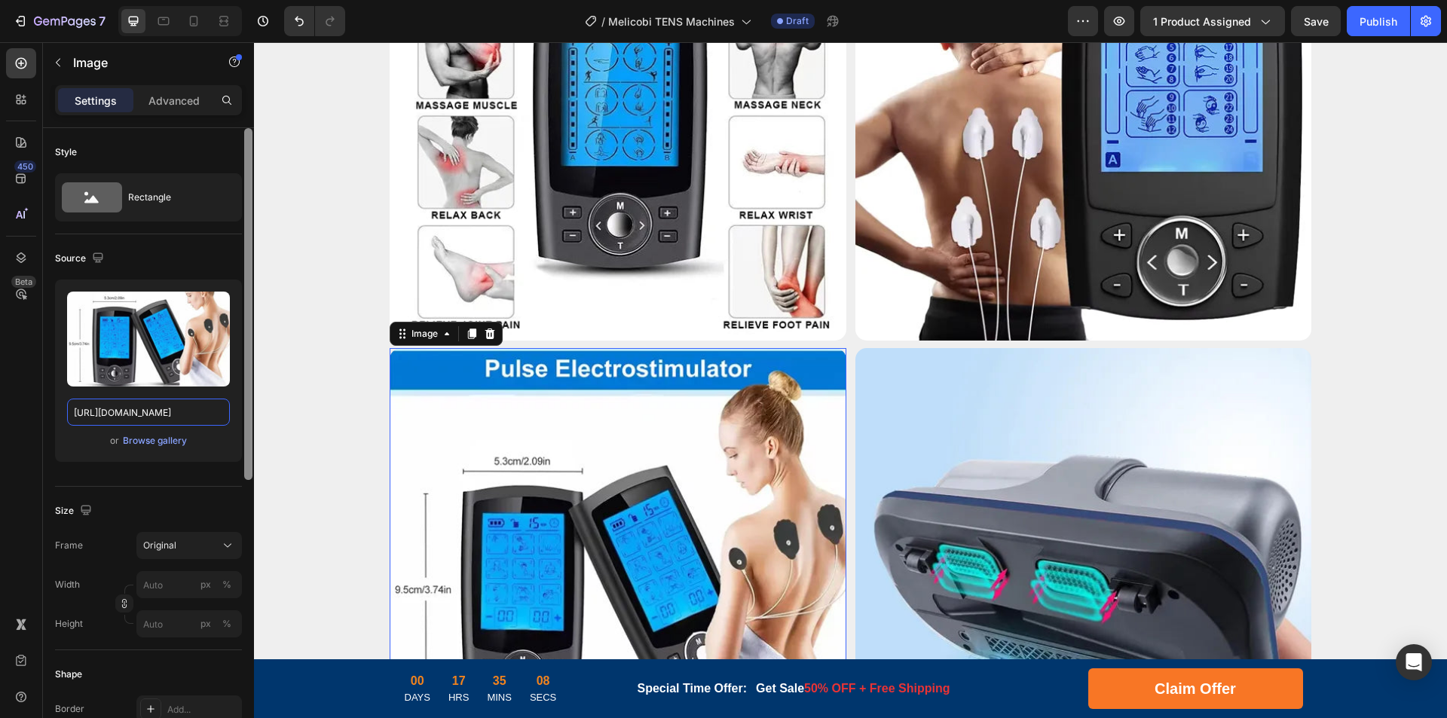
drag, startPoint x: 135, startPoint y: 414, endPoint x: 252, endPoint y: 413, distance: 116.8
click at [252, 413] on div "Style Rectangle Source Upload Image https://cdn.shopify.com/s/files/1/0956/1155…" at bounding box center [148, 444] width 211 height 633
type input "https://cdn.shopify.com/s/files/1/0956/1155/2027/files/Tens-Machine-5.webp"
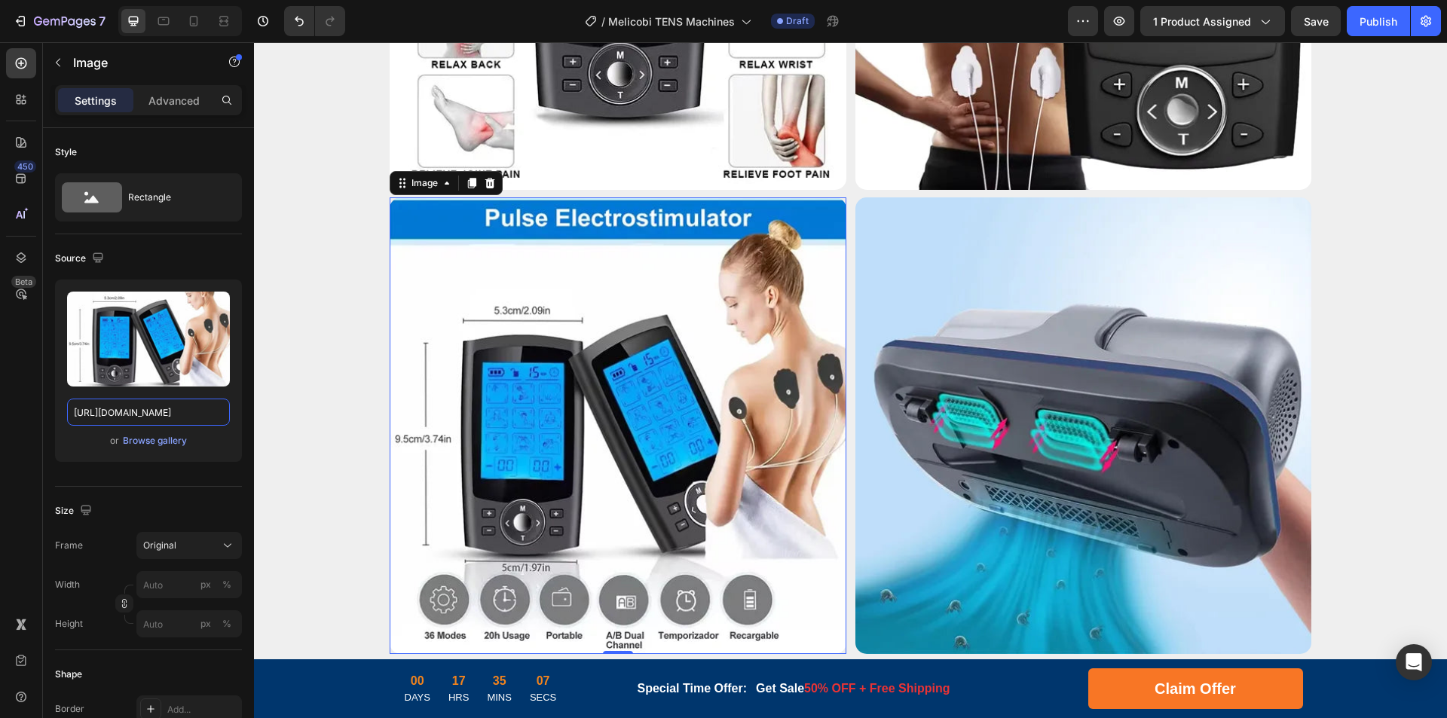
scroll to position [3993, 0]
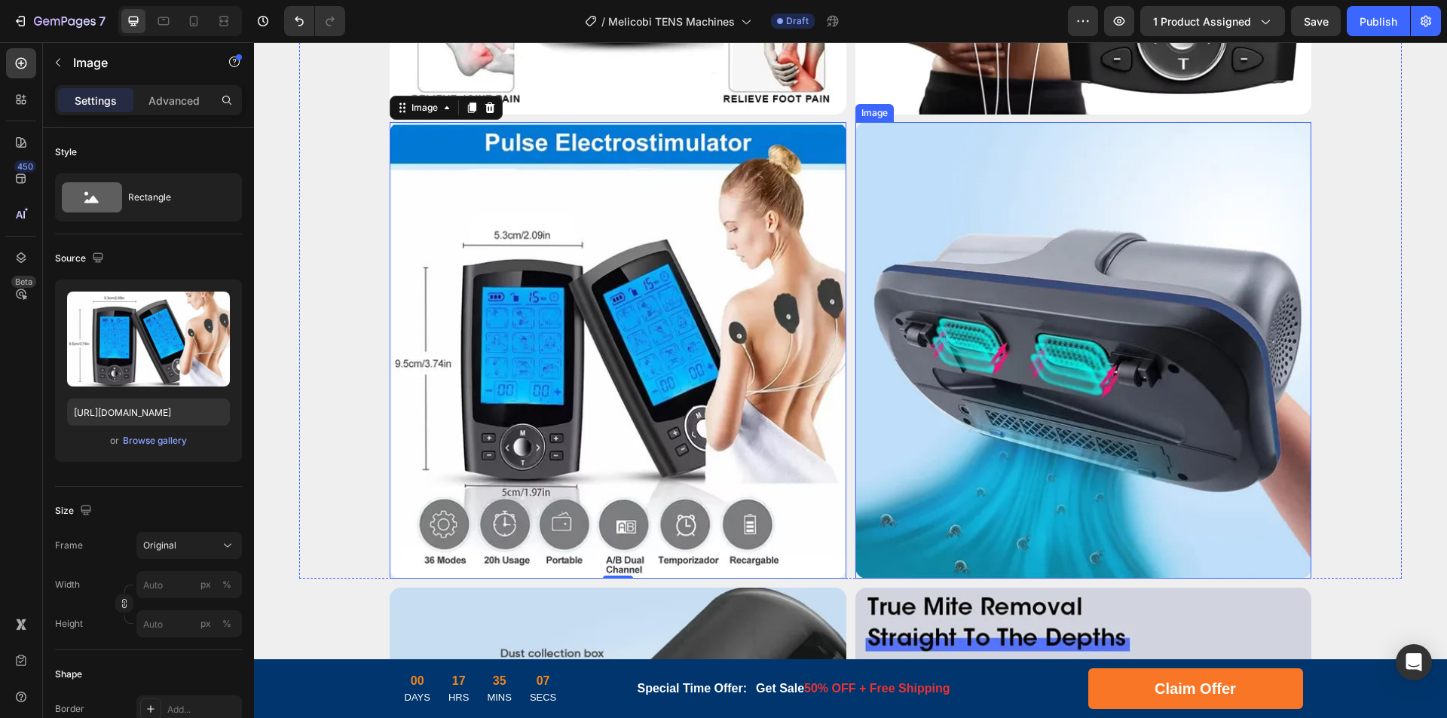
click at [993, 414] on img at bounding box center [1083, 350] width 457 height 457
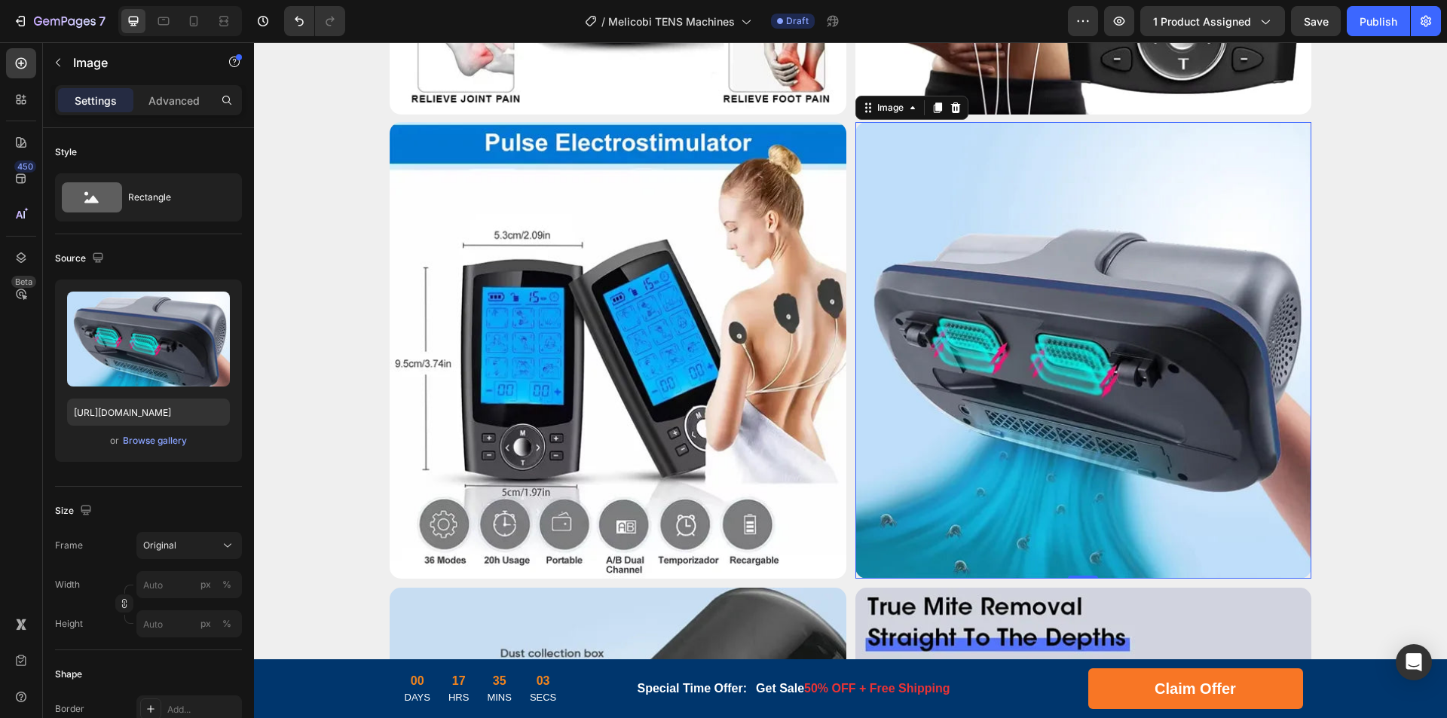
click at [1066, 416] on img at bounding box center [1083, 350] width 457 height 457
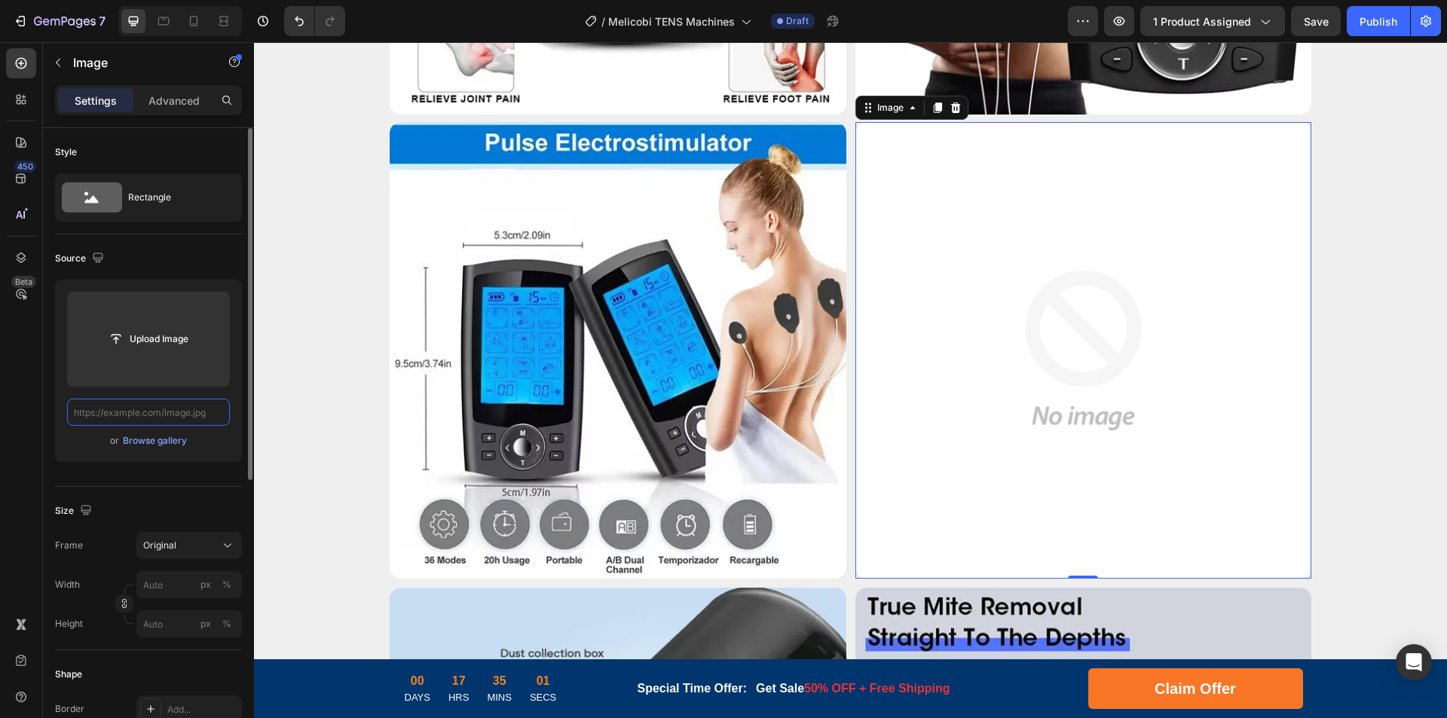
scroll to position [0, 0]
paste input "https://cdn.shopify.com/s/files/1/0956/1155/2027/files/Tens-Machine-4.webp?v=17…"
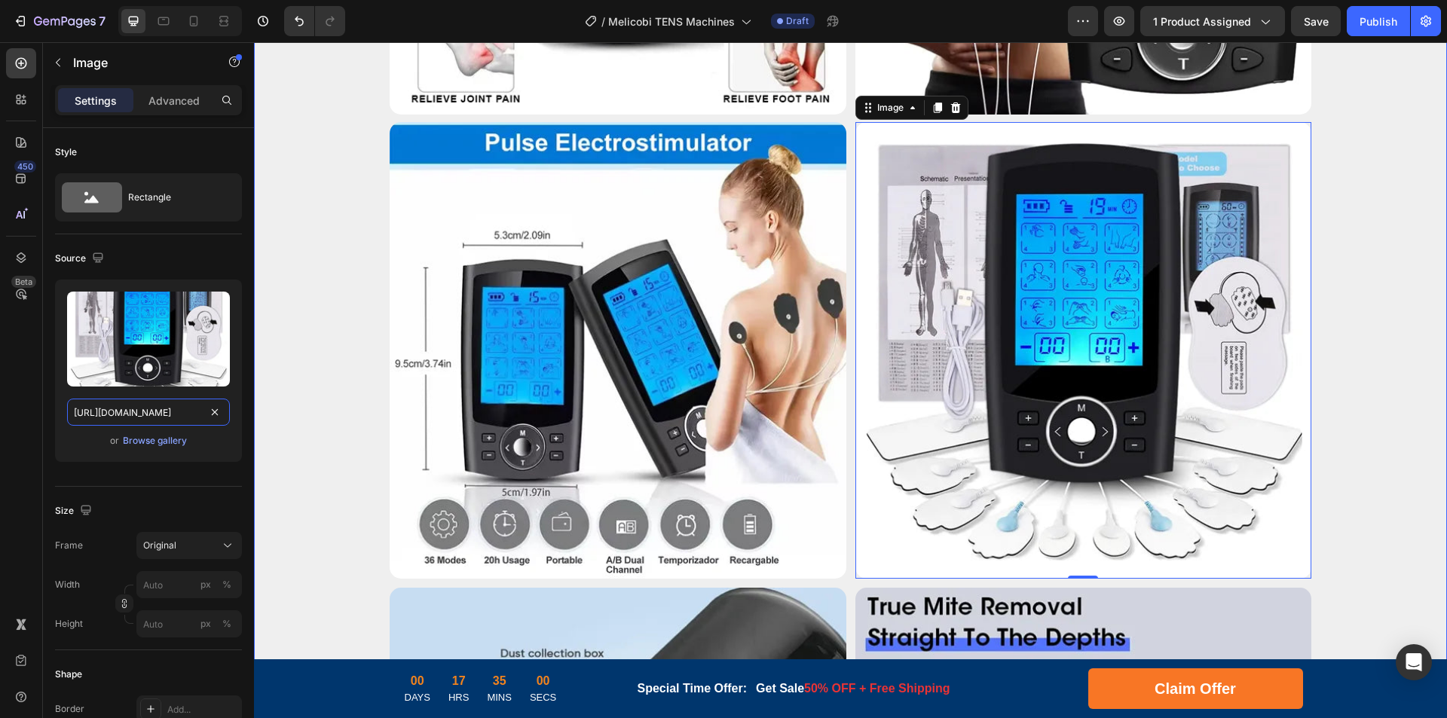
drag, startPoint x: 393, startPoint y: 457, endPoint x: 293, endPoint y: 419, distance: 106.6
type input "https://cdn.shopify.com/s/files/1/0956/1155/2027/files/Tens-Machine-4.webp"
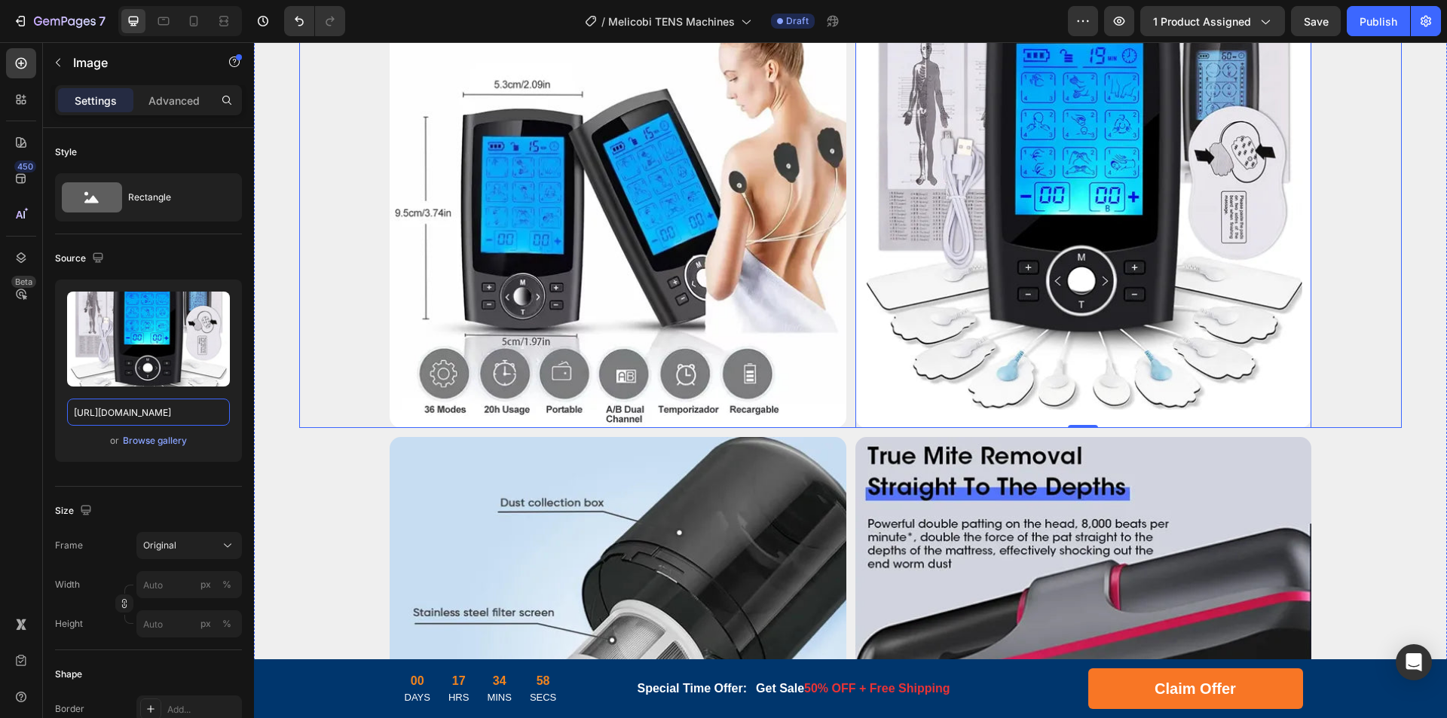
scroll to position [4219, 0]
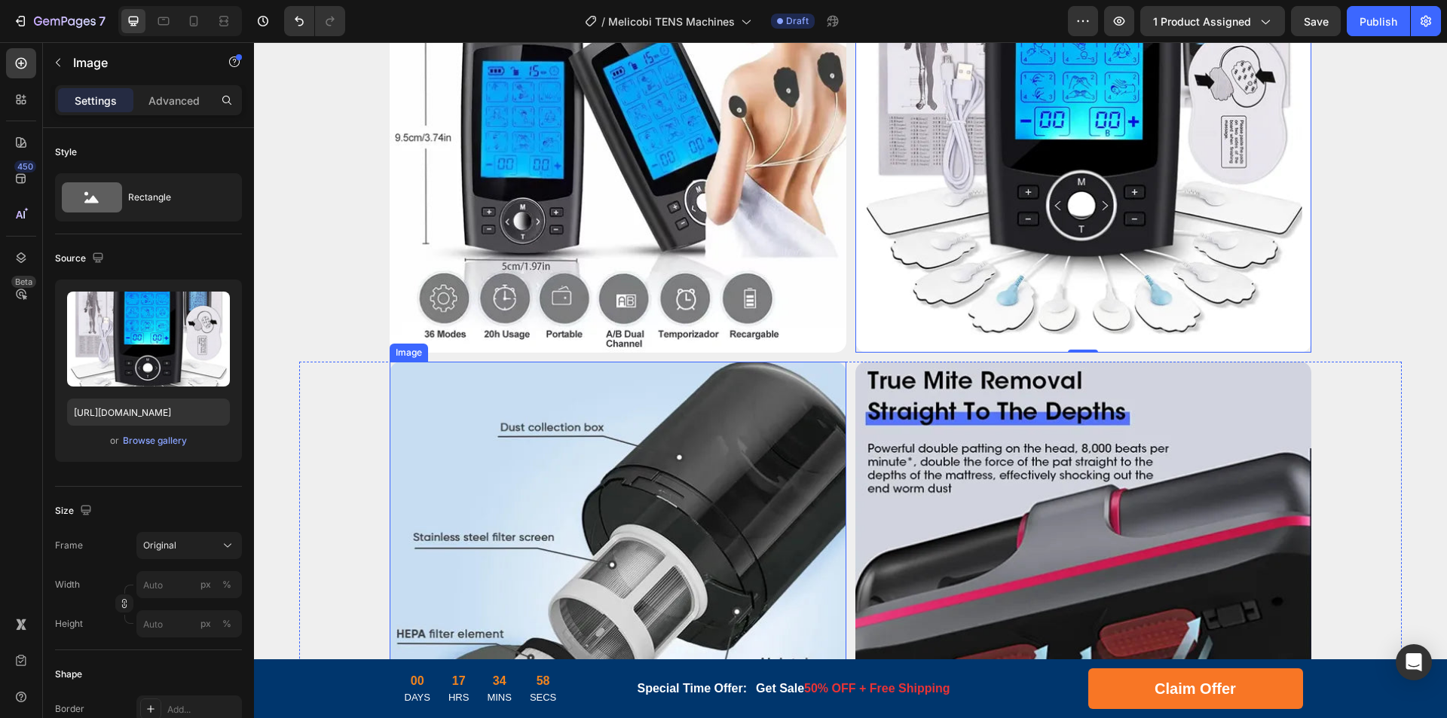
click at [644, 464] on img at bounding box center [618, 590] width 457 height 457
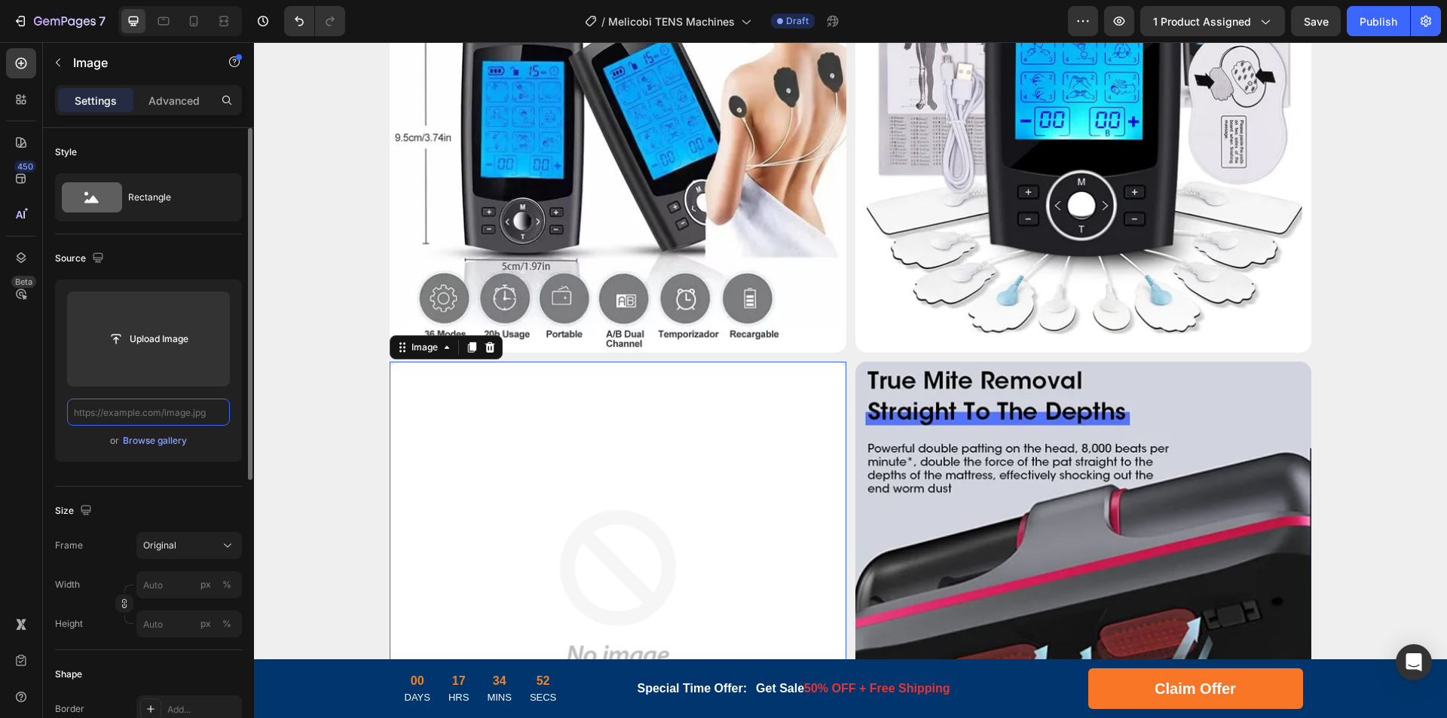
paste input "https://cdn.shopify.com/s/files/1/0956/1155/2027/files/Tens-Machine-6.webp?v=17…"
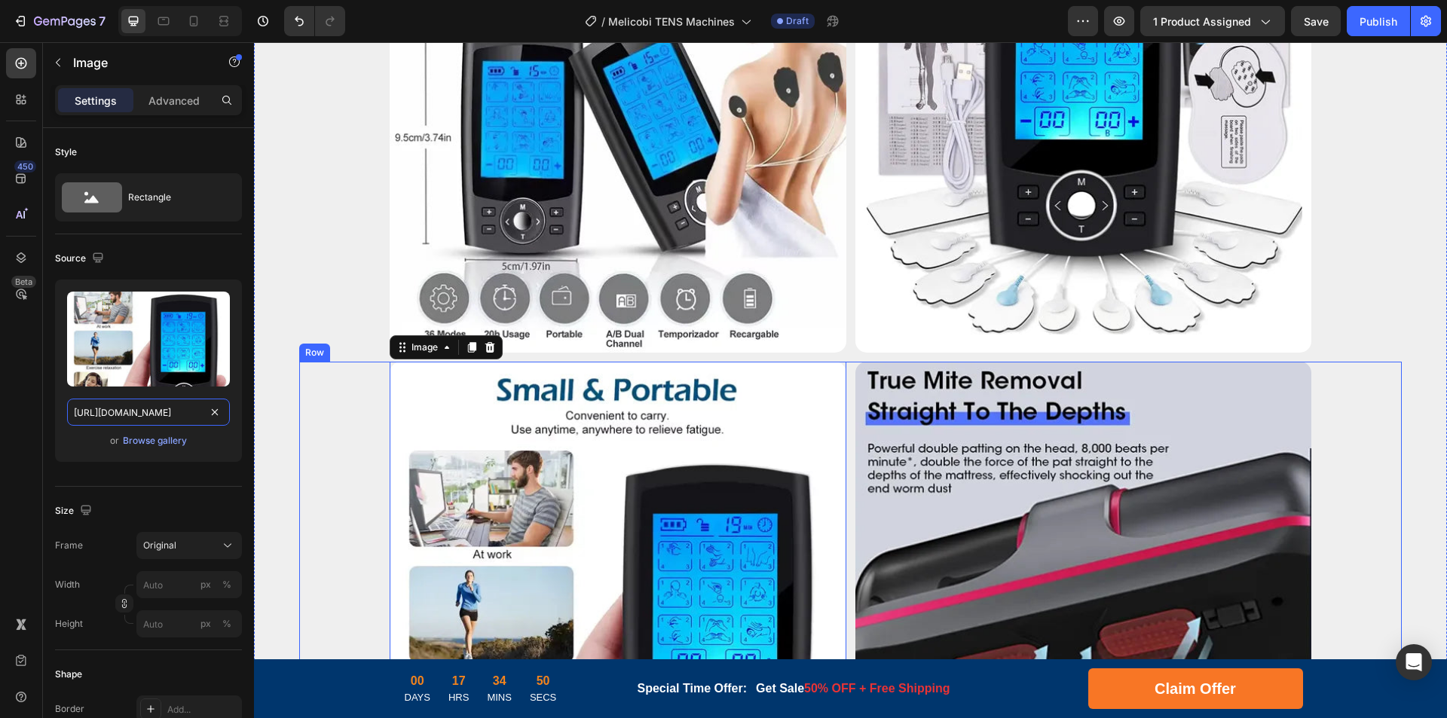
drag, startPoint x: 390, startPoint y: 457, endPoint x: 345, endPoint y: 410, distance: 65.0
type input "https://cdn.shopify.com/s/files/1/0956/1155/2027/files/Tens-Machine-6.webp"
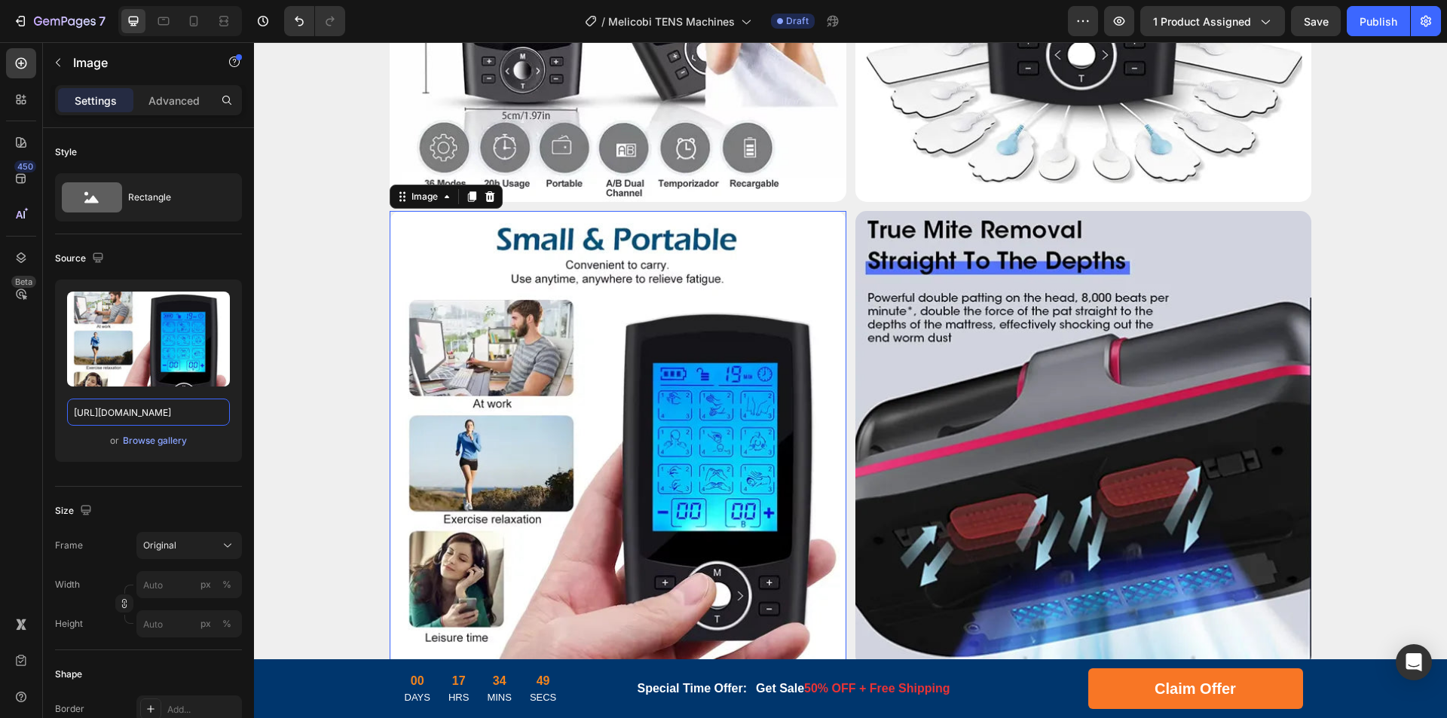
scroll to position [4445, 0]
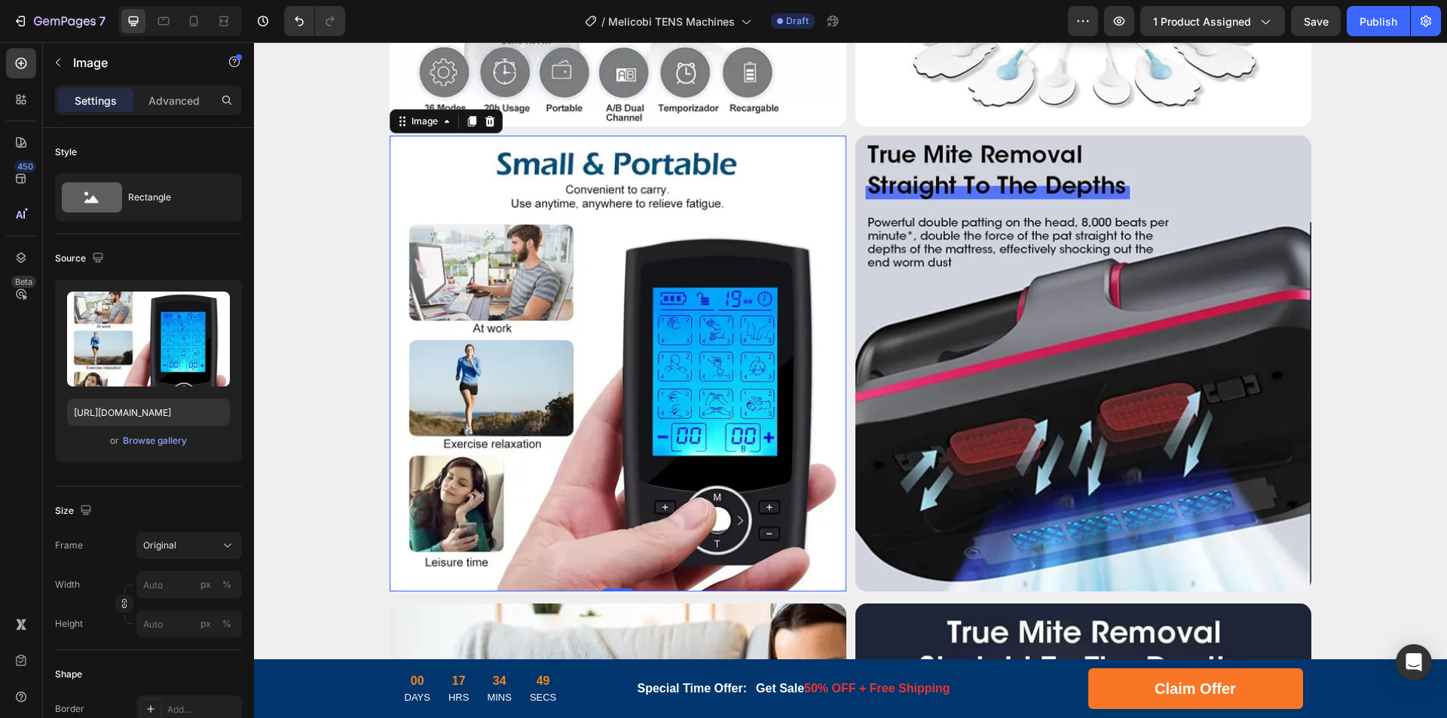
click at [960, 387] on img at bounding box center [1083, 364] width 457 height 457
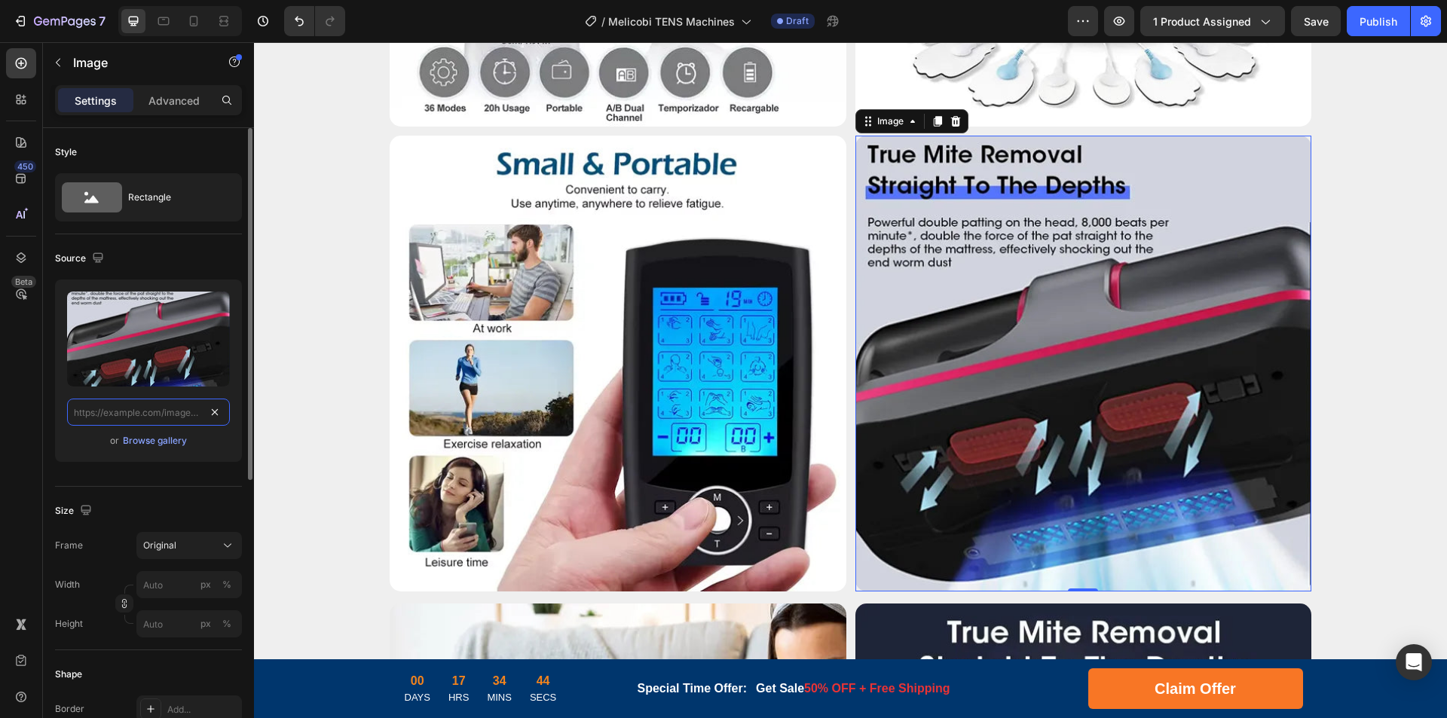
paste input "https://cdn.shopify.com/s/files/1/0956/1155/2027/files/Tens-Machine-8.webp?v=17…"
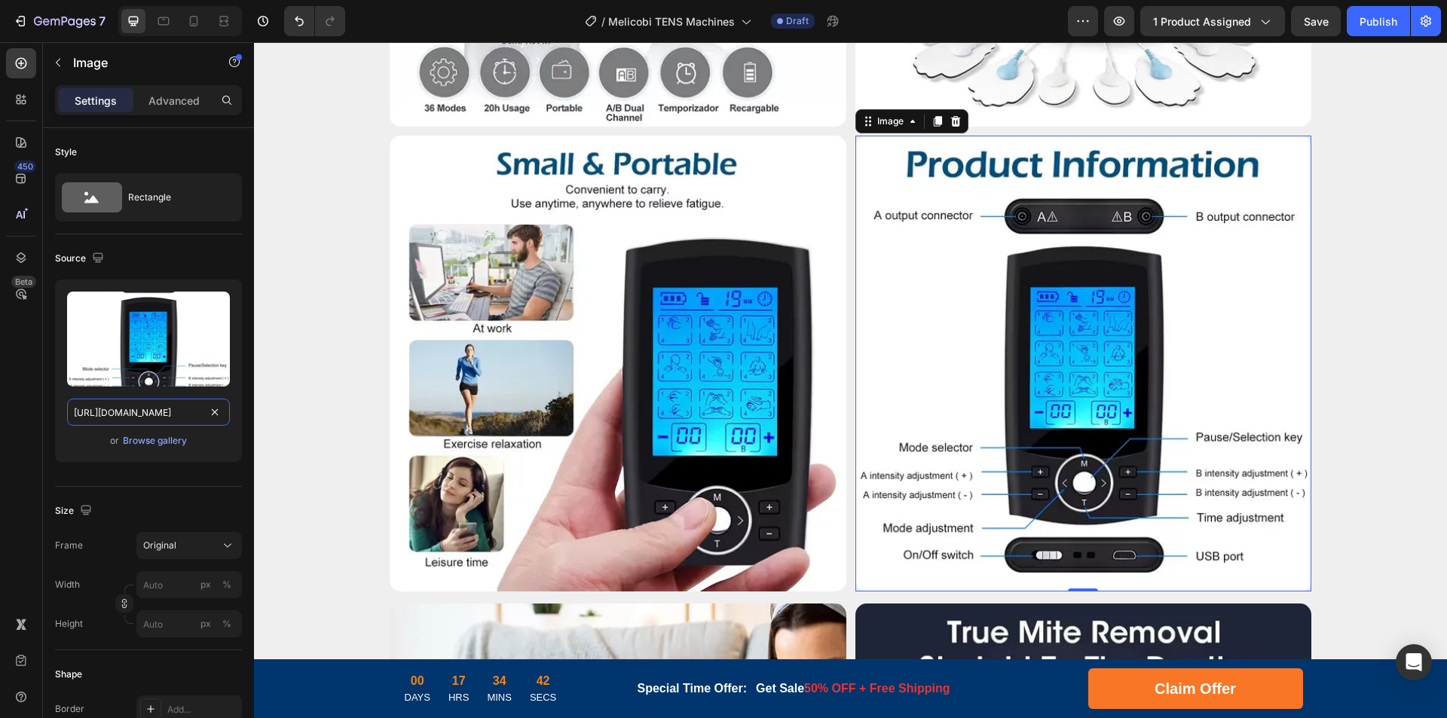
drag, startPoint x: 390, startPoint y: 453, endPoint x: 335, endPoint y: 413, distance: 68.0
type input "https://cdn.shopify.com/s/files/1/0956/1155/2027/files/Tens-Machine-8.webp"
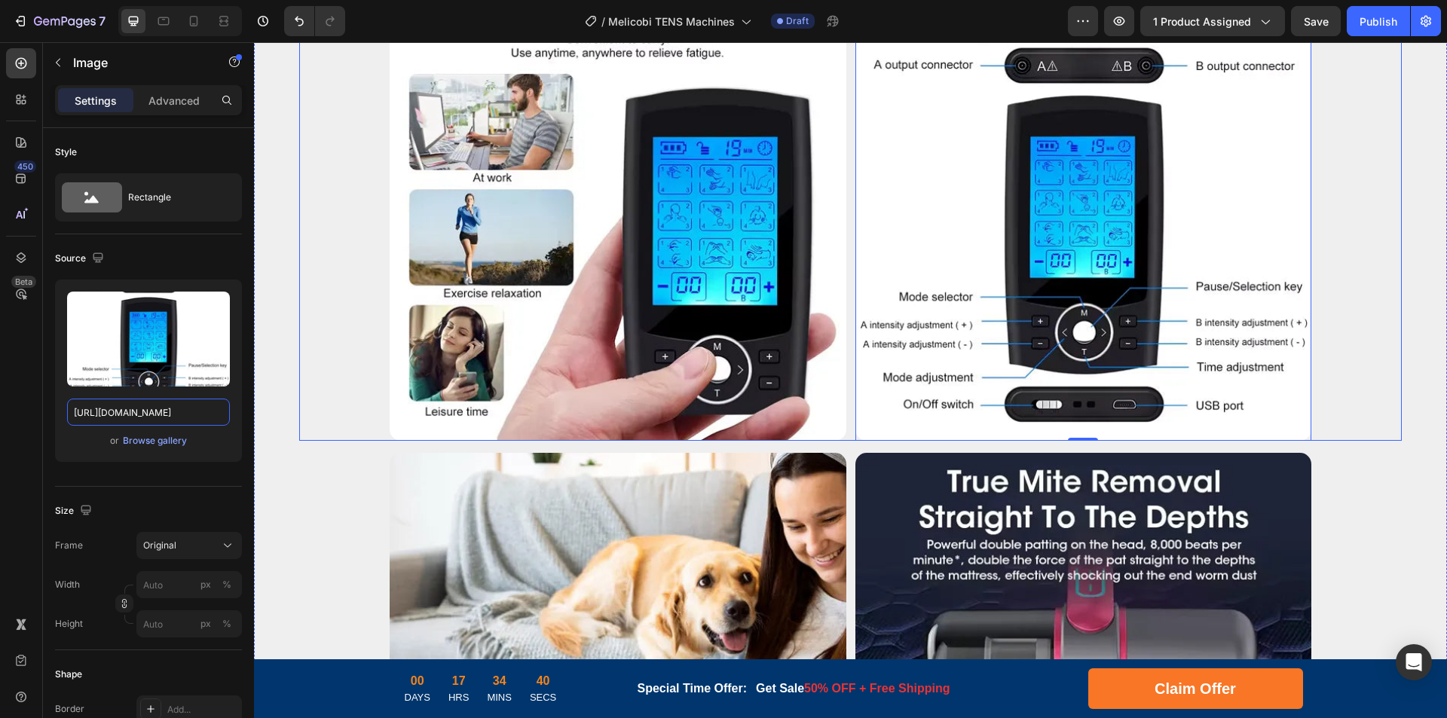
scroll to position [4747, 0]
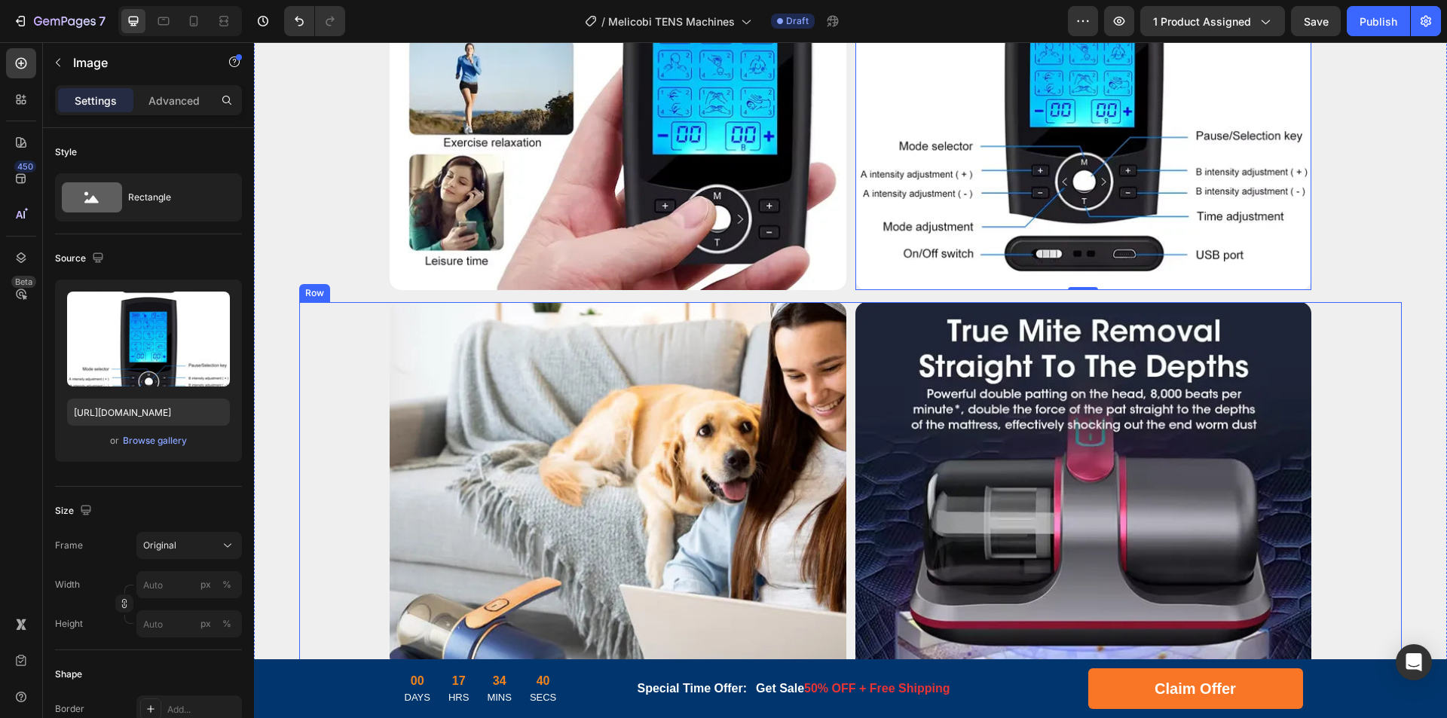
click at [695, 432] on img at bounding box center [618, 530] width 457 height 457
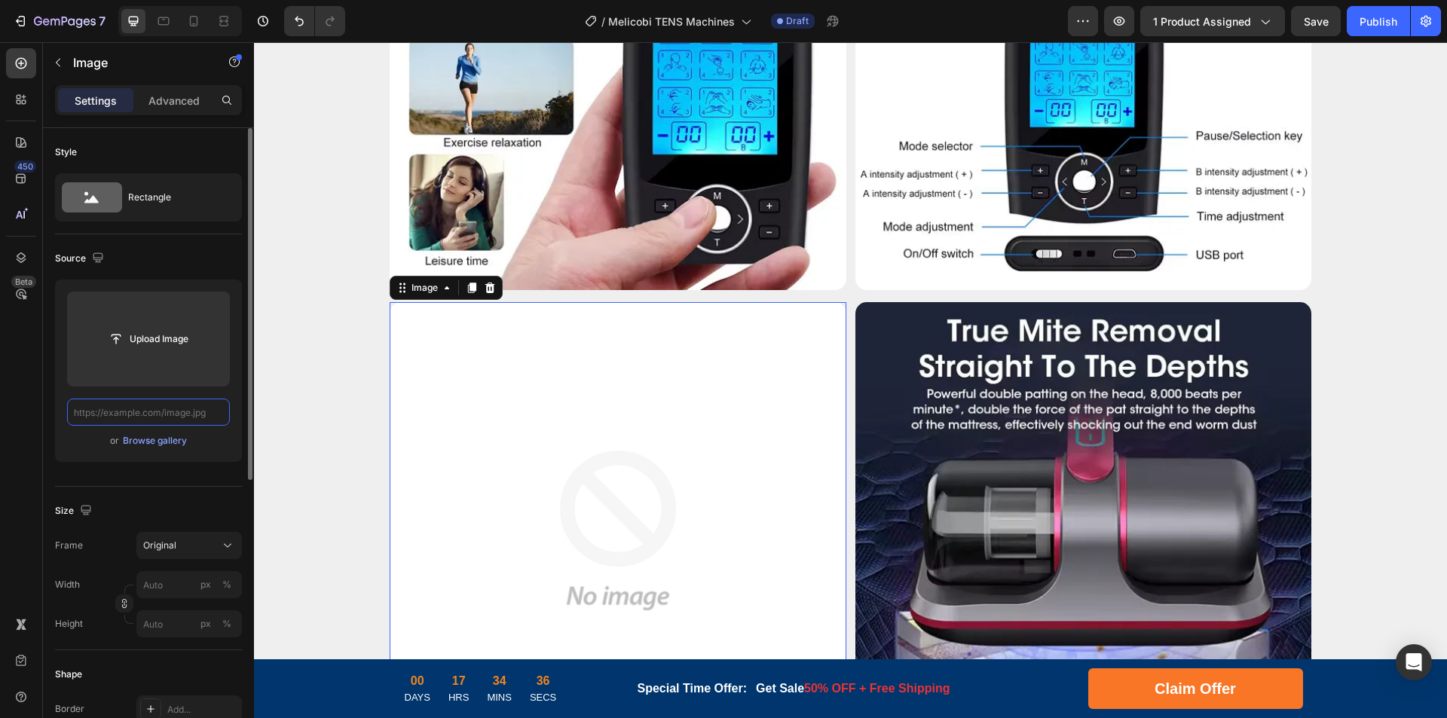
scroll to position [0, 0]
paste input "https://cdn.shopify.com/s/files/1/0956/1155/2027/files/Tens-Machine-7.webp?v=17…"
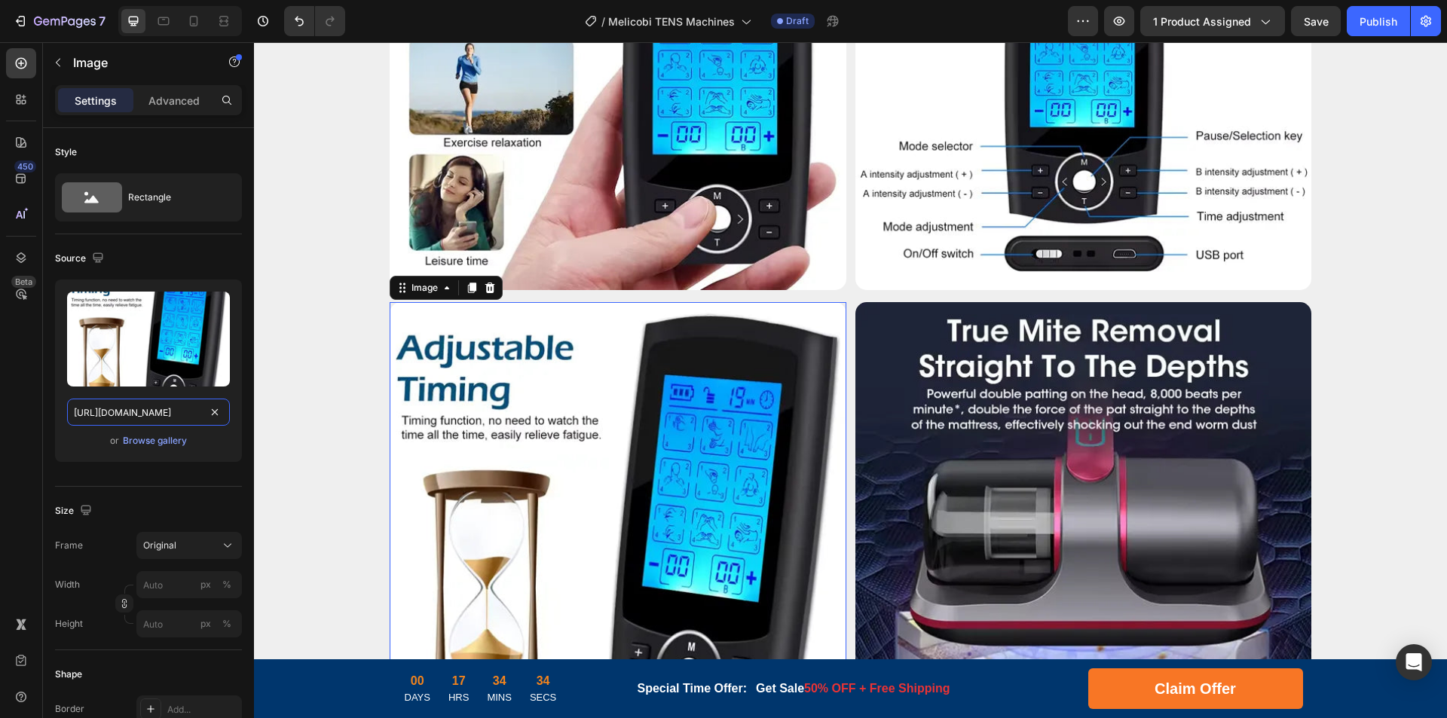
drag, startPoint x: 390, startPoint y: 456, endPoint x: 318, endPoint y: 417, distance: 82.3
type input "https://cdn.shopify.com/s/files/1/0956/1155/2027/files/Tens-Machine-7.webp"
click at [973, 392] on img at bounding box center [1083, 530] width 457 height 457
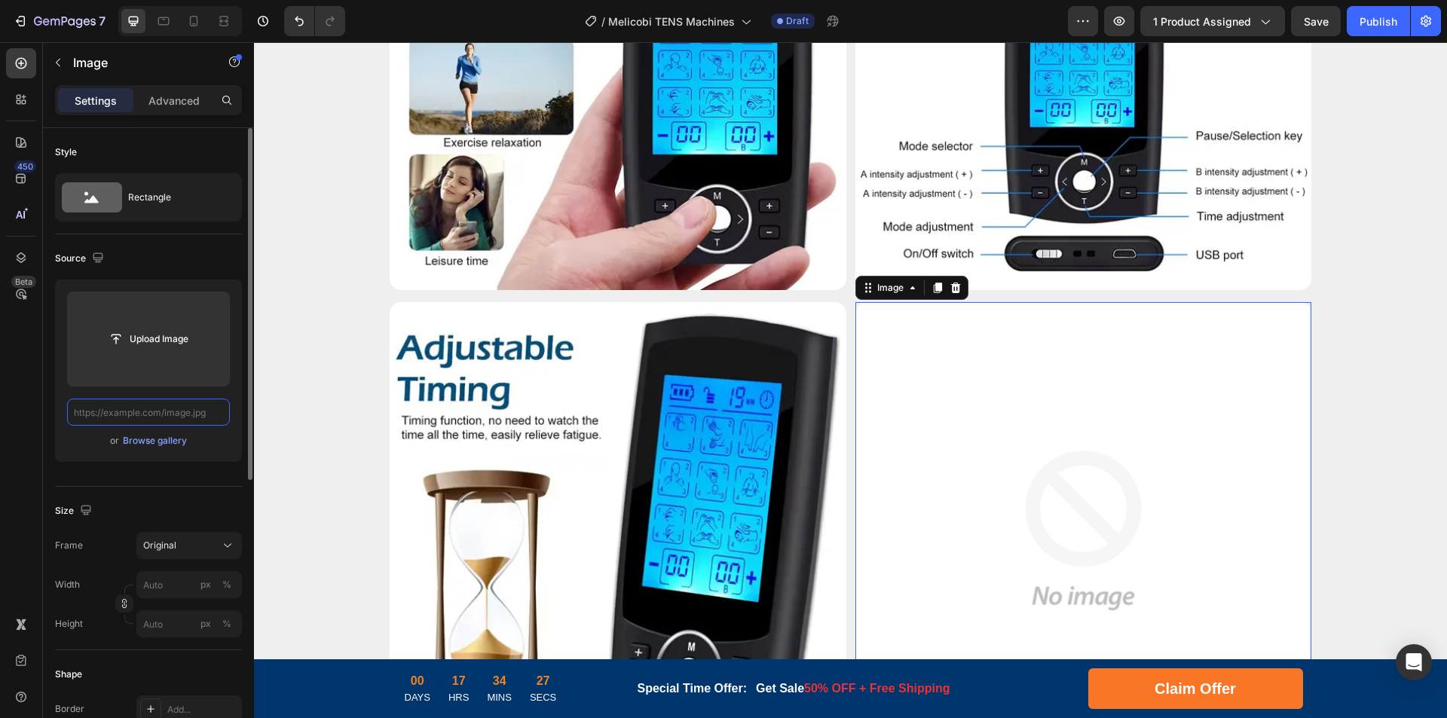
paste input "https://cdn.shopify.com/s/files/1/0956/1155/2027/files/Tens-Machine-12.webp?v=1…"
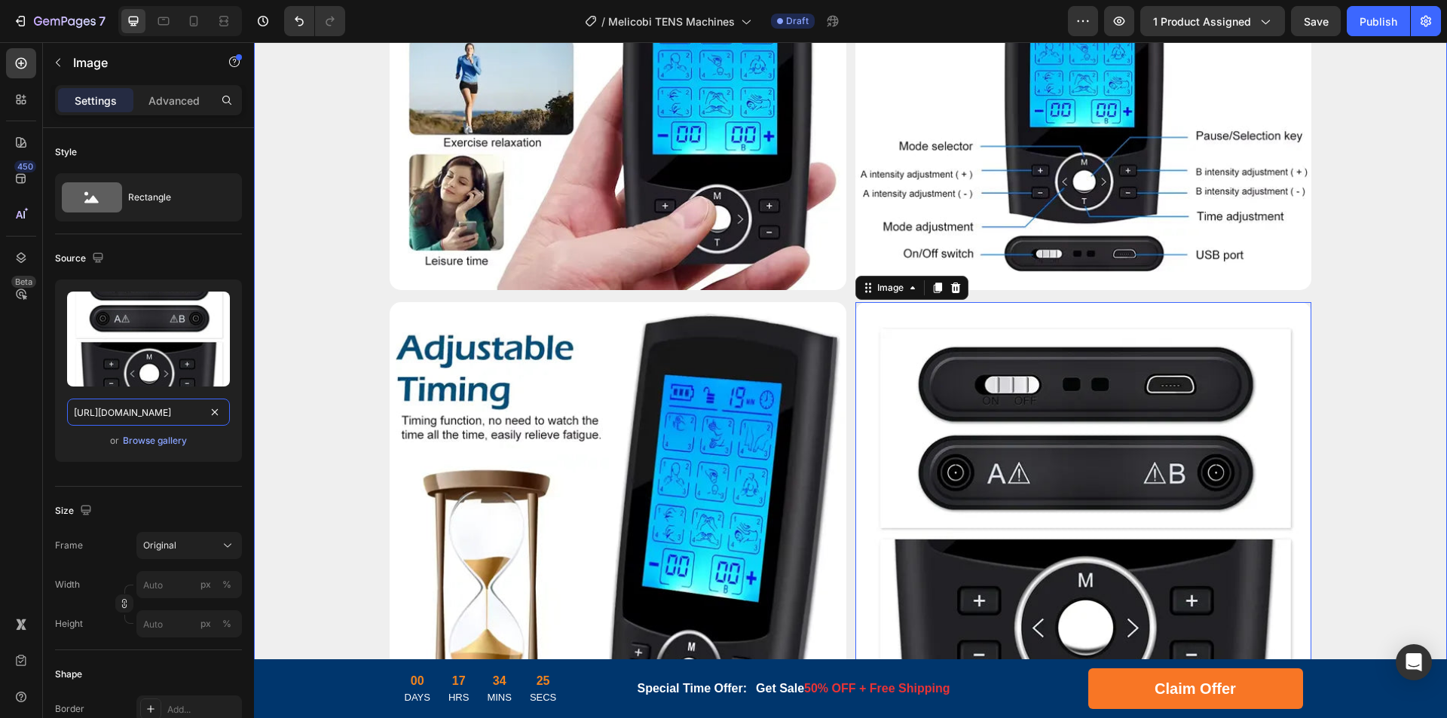
drag, startPoint x: 390, startPoint y: 457, endPoint x: 282, endPoint y: 406, distance: 119.7
type input "https://cdn.shopify.com/s/files/1/0956/1155/2027/files/Tens-Machine-12.webp"
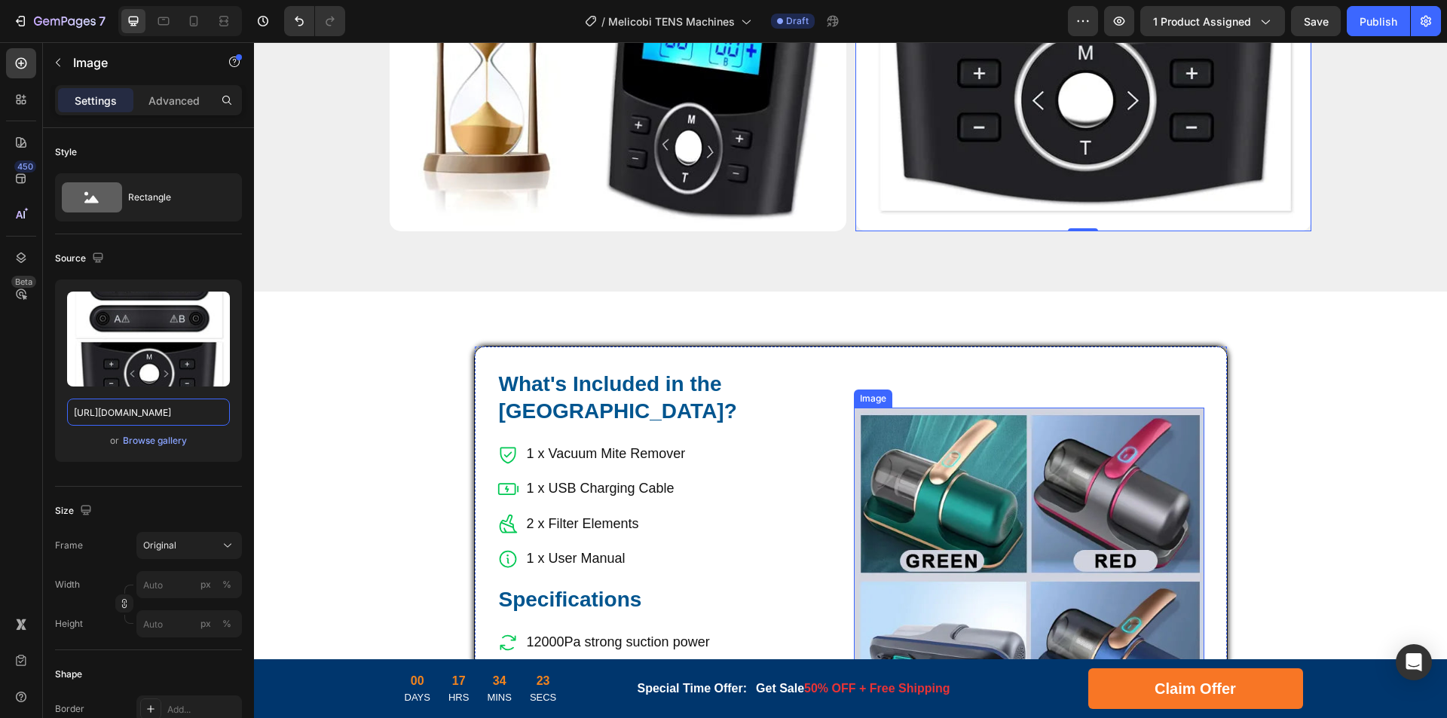
scroll to position [5349, 0]
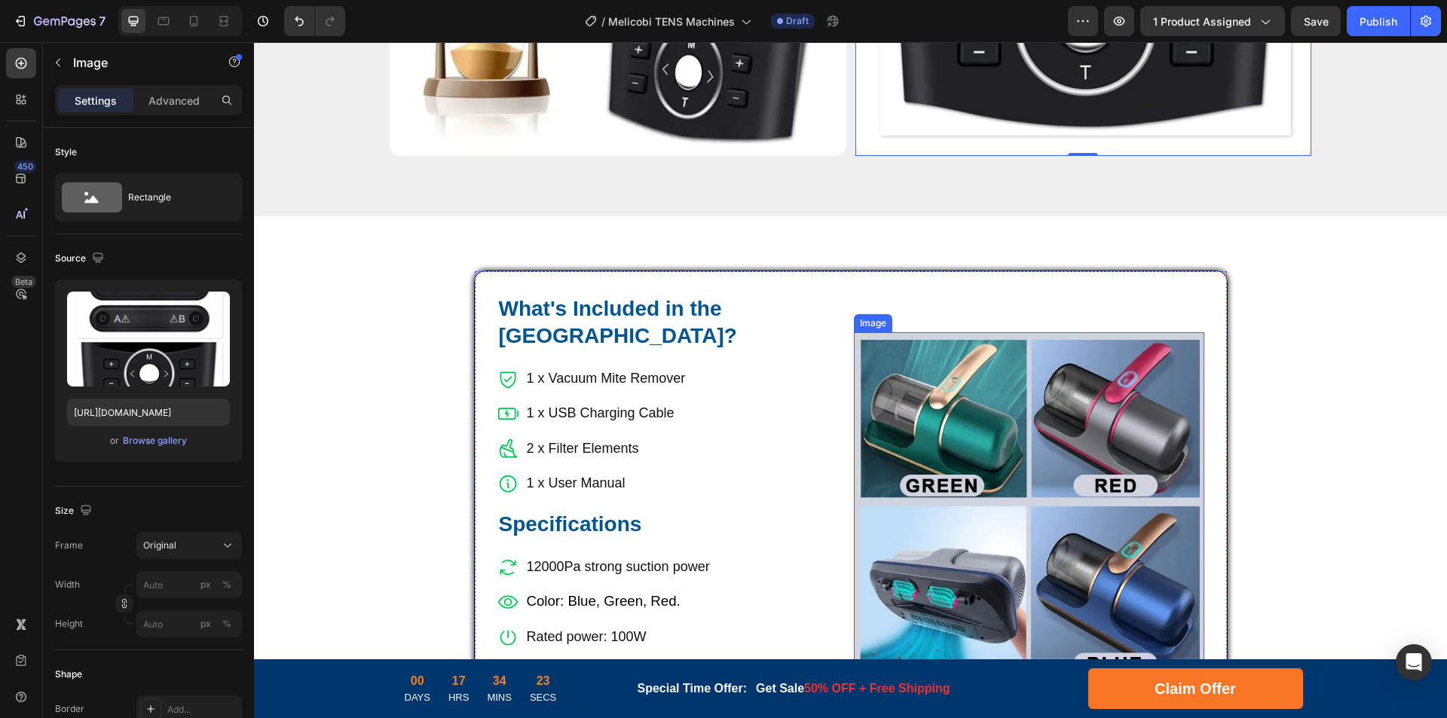
click at [996, 443] on img at bounding box center [1029, 507] width 350 height 350
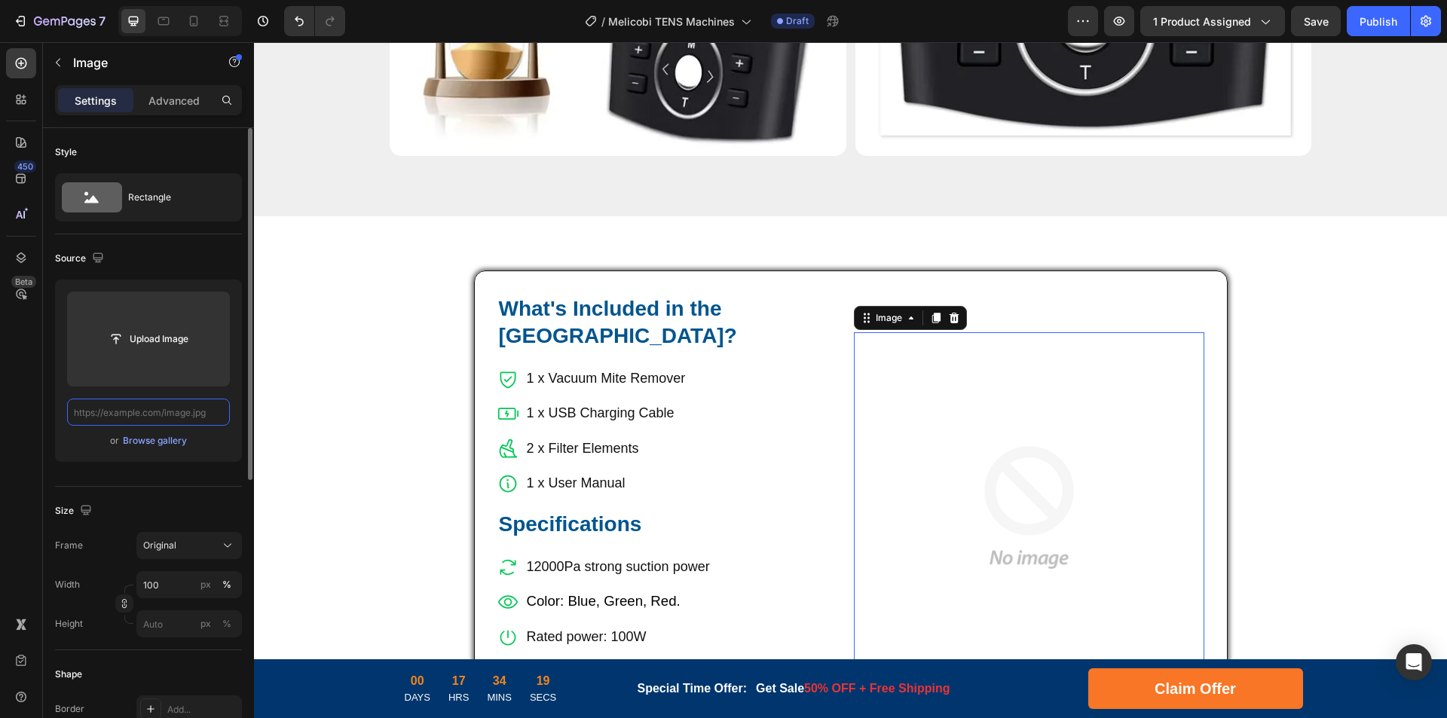
scroll to position [0, 0]
paste input "https://cdn.shopify.com/s/files/1/0956/1155/2027/files/Tens-Machine-9.webp?v=17…"
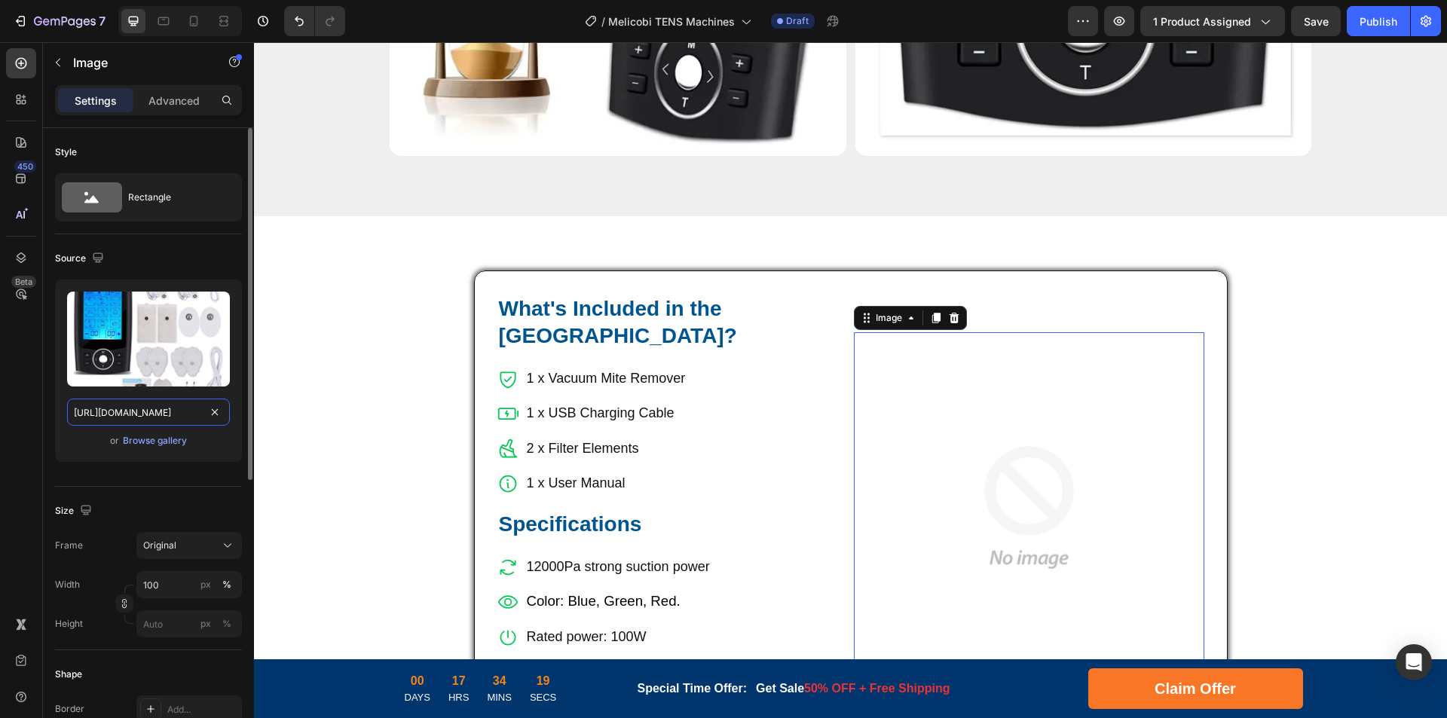
scroll to position [0, 273]
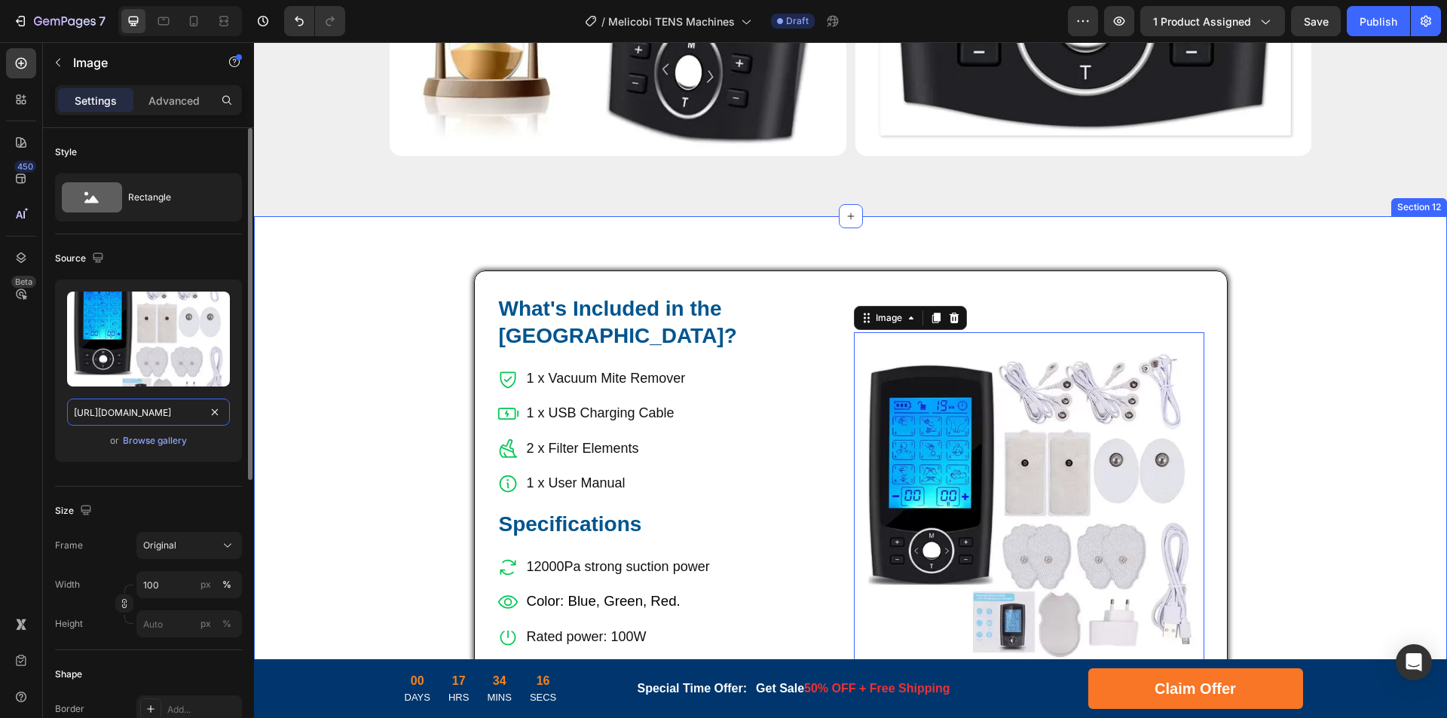
drag, startPoint x: 387, startPoint y: 456, endPoint x: 286, endPoint y: 418, distance: 107.8
type input "https://cdn.shopify.com/s/files/1/0956/1155/2027/files/Tens-Machine-9.webp"
click at [605, 366] on p "1 x Vacuum Mite Remover" at bounding box center [606, 378] width 159 height 24
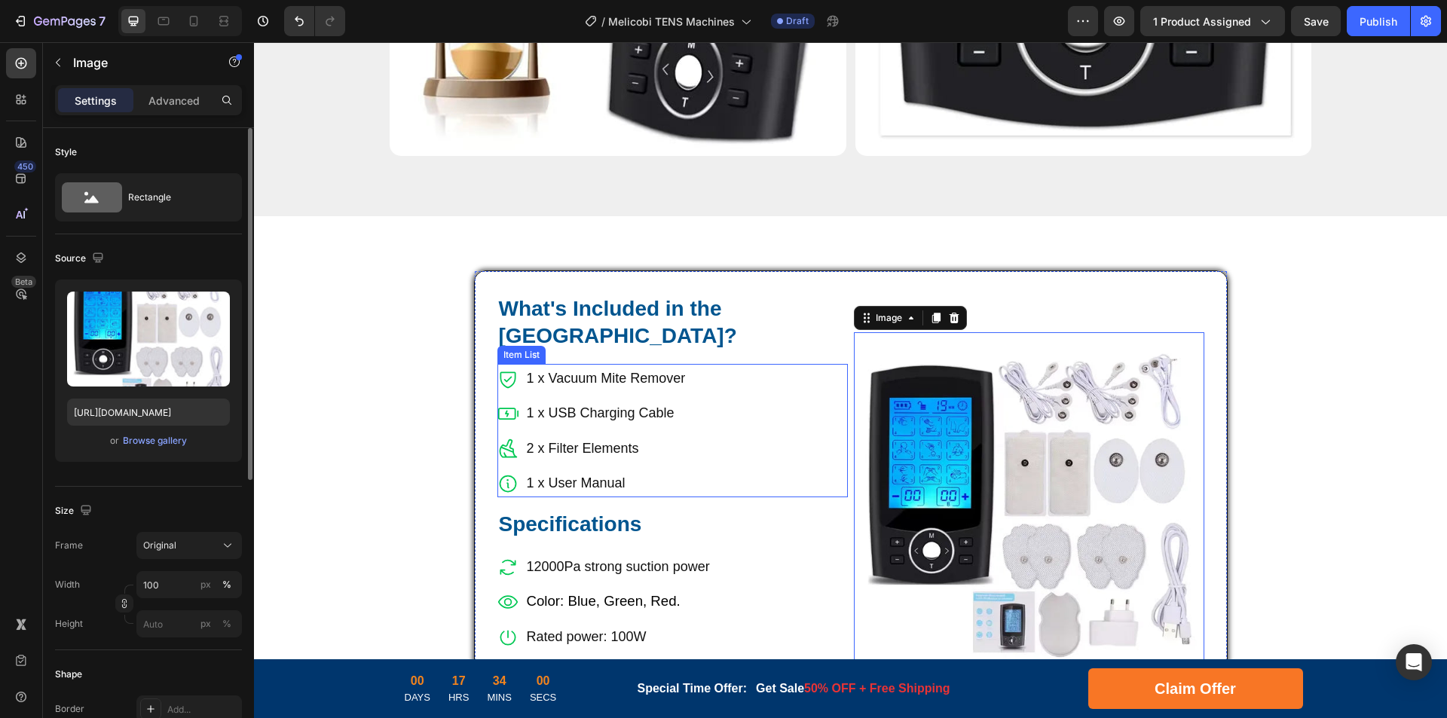
click at [551, 366] on p "1 x Vacuum Mite Remover" at bounding box center [606, 378] width 159 height 24
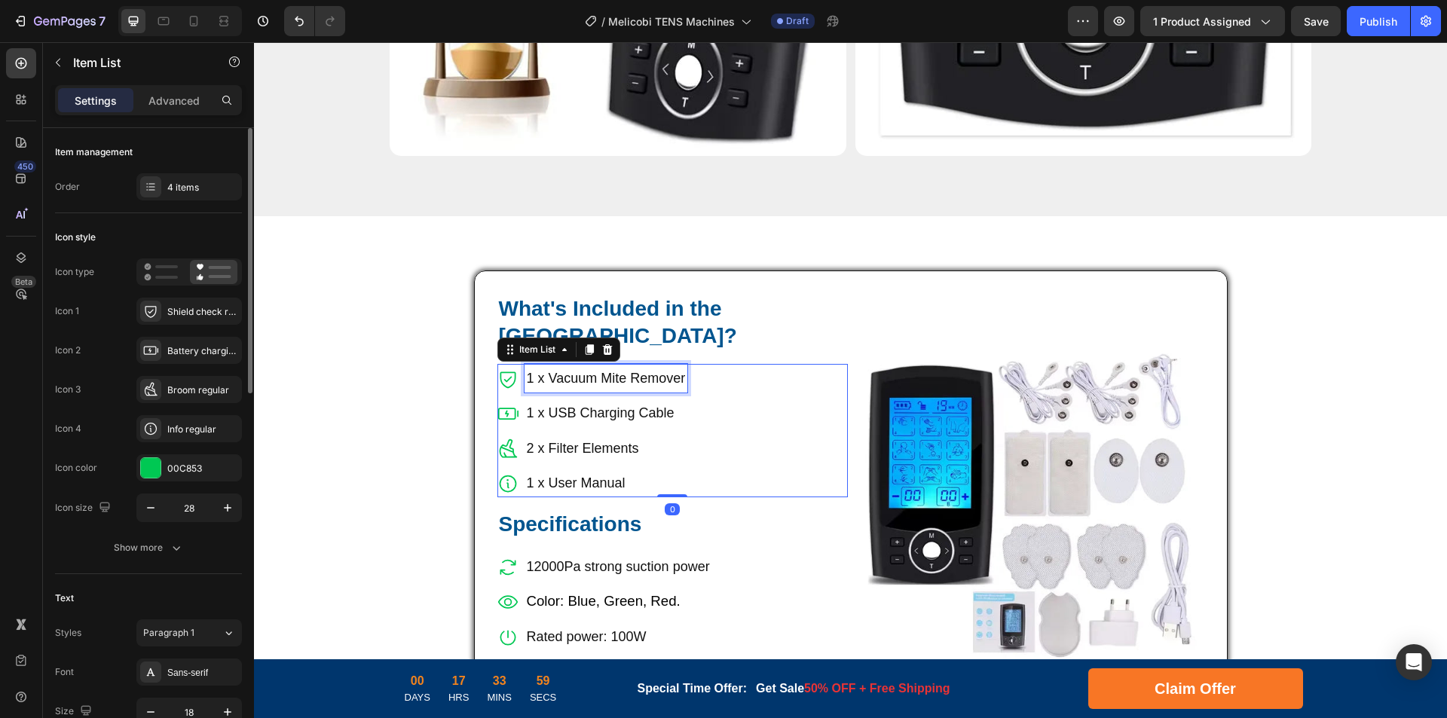
click at [545, 366] on p "1 x Vacuum Mite Remover" at bounding box center [606, 378] width 159 height 24
drag, startPoint x: 545, startPoint y: 329, endPoint x: 710, endPoint y: 326, distance: 165.8
click at [710, 364] on div "1 x Vacuum Mite Remover 1 x USB Charging Cable 2 x Filter Elements 1 x User Man…" at bounding box center [672, 431] width 350 height 134
click at [723, 401] on p "1 x USB Charging Cable" at bounding box center [651, 413] width 249 height 24
click at [570, 399] on div "1 x USB Charging Cable" at bounding box center [651, 413] width 254 height 29
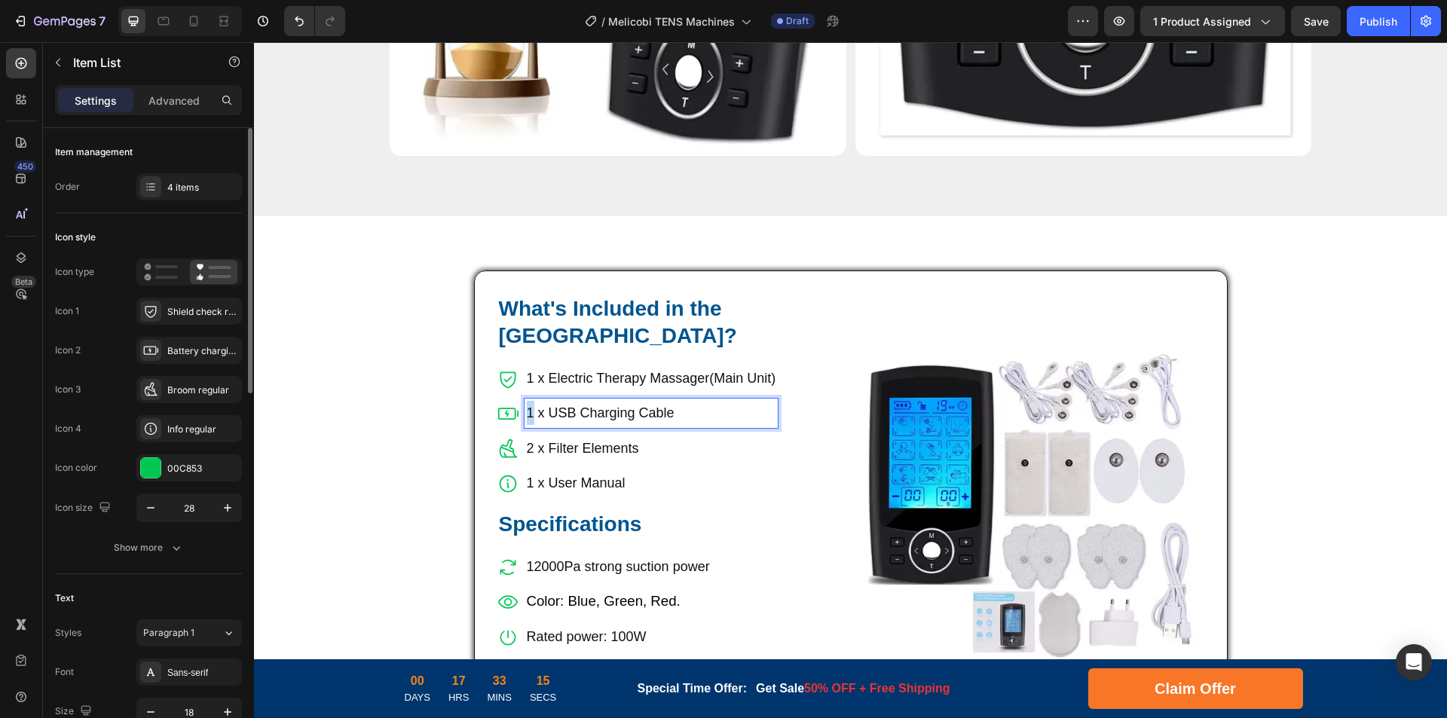
click at [527, 401] on p "1 x USB Charging Cable" at bounding box center [651, 413] width 249 height 24
drag, startPoint x: 546, startPoint y: 363, endPoint x: 759, endPoint y: 368, distance: 212.5
click at [759, 401] on p "2 x USB Charging Cable" at bounding box center [651, 413] width 249 height 24
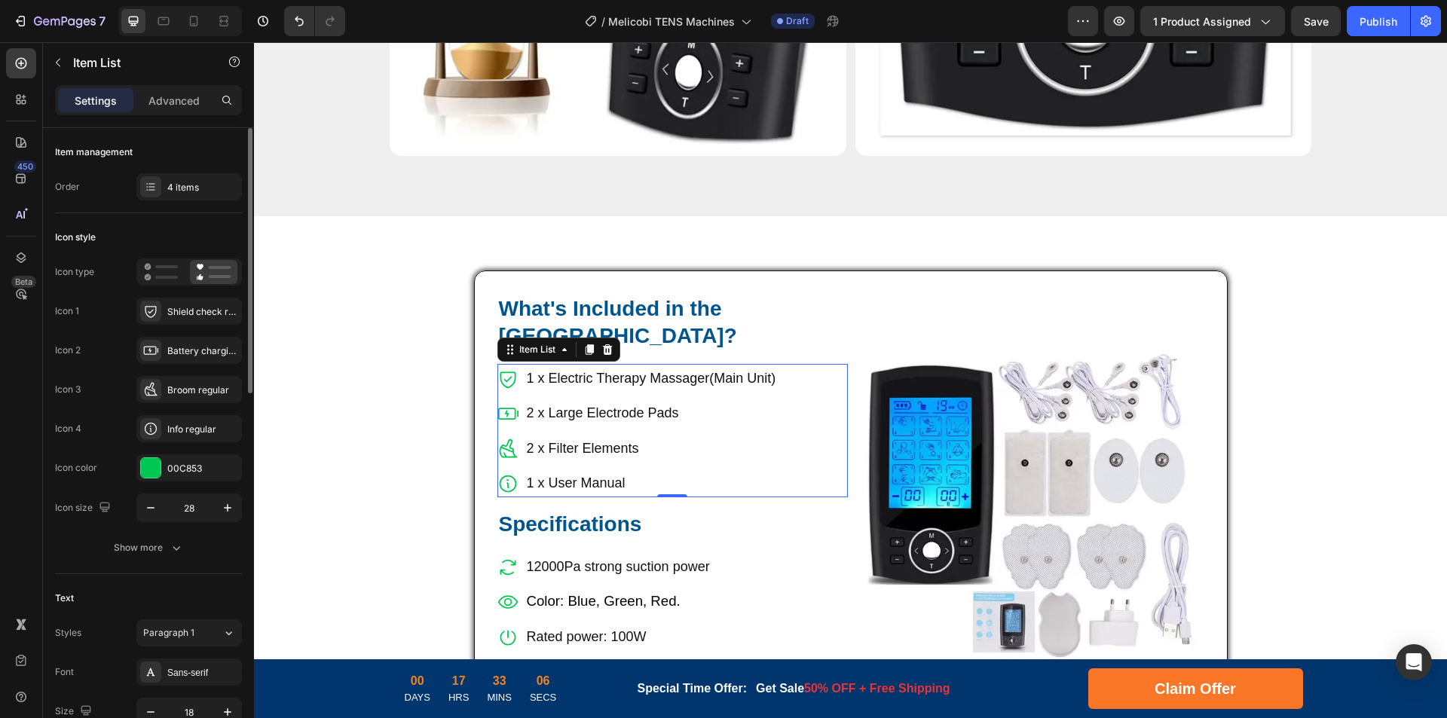
click at [561, 401] on p "2 x Large Electrode Pads" at bounding box center [651, 413] width 249 height 24
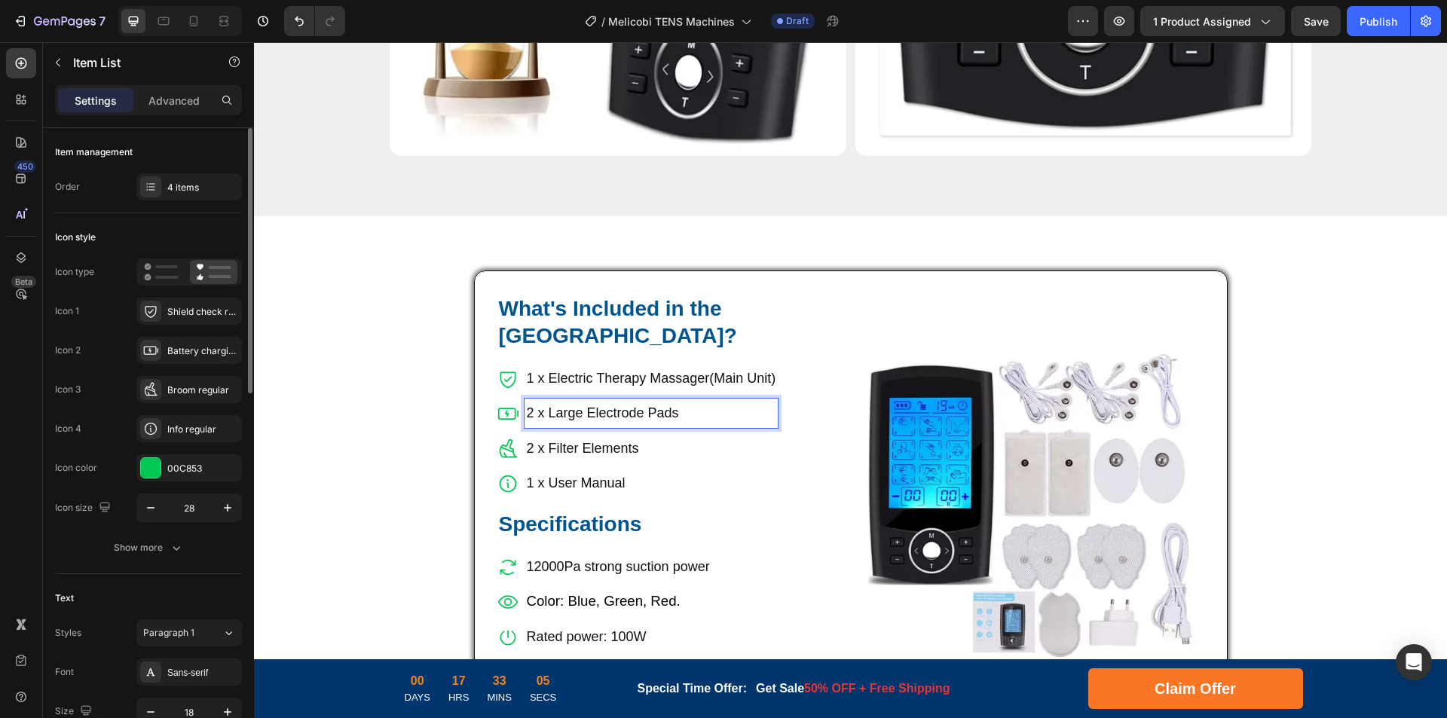
click at [536, 436] on p "2 x Filter Elements" at bounding box center [651, 448] width 249 height 24
click at [527, 436] on p "2 x Filter Elements" at bounding box center [651, 448] width 249 height 24
click at [548, 436] on p "4 x Filter Elements" at bounding box center [651, 448] width 249 height 24
drag, startPoint x: 542, startPoint y: 400, endPoint x: 714, endPoint y: 407, distance: 171.9
click at [714, 436] on p "4 x Filter Elements" at bounding box center [651, 448] width 249 height 24
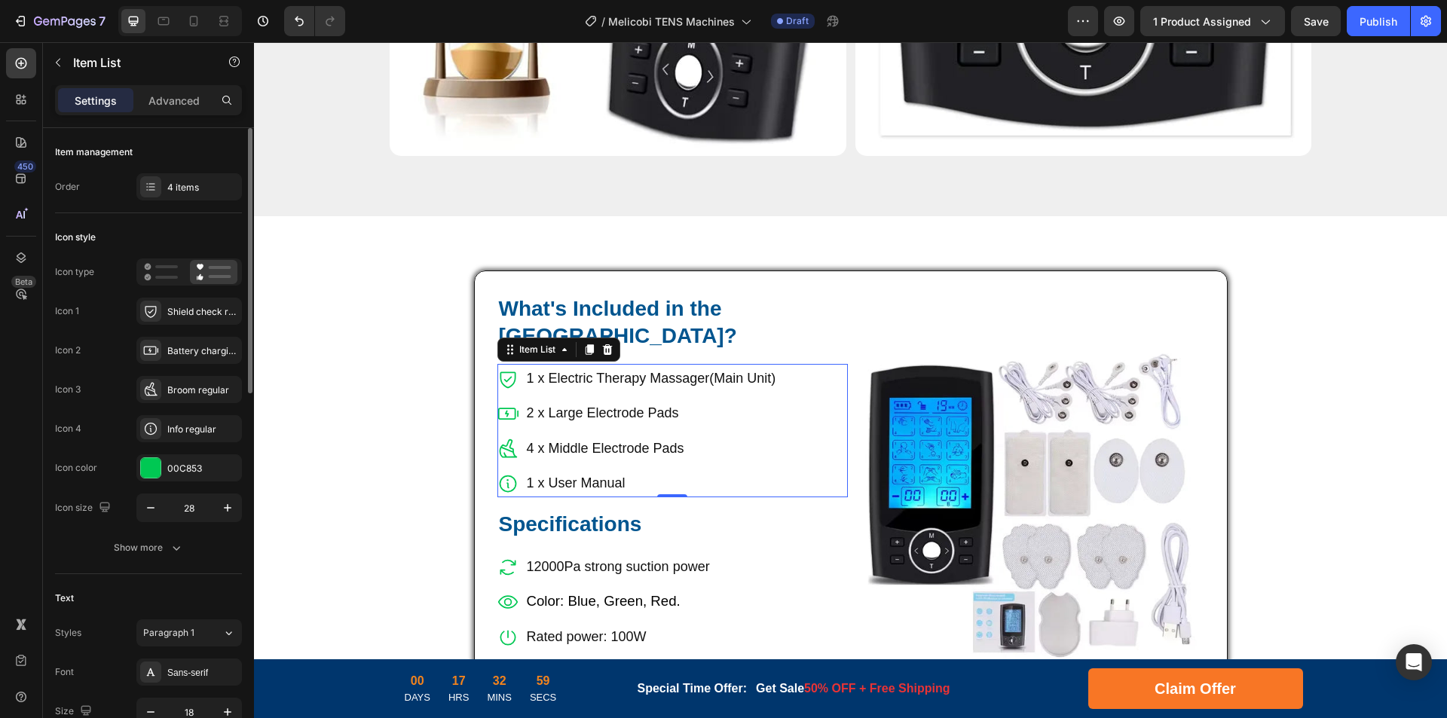
click at [542, 471] on p "1 x User Manual" at bounding box center [651, 483] width 249 height 24
click at [524, 469] on div "1 x User Manual" at bounding box center [651, 483] width 254 height 29
drag, startPoint x: 542, startPoint y: 432, endPoint x: 720, endPoint y: 434, distance: 177.1
click at [713, 436] on p "4 x Middle Electrode Pads" at bounding box center [651, 448] width 249 height 24
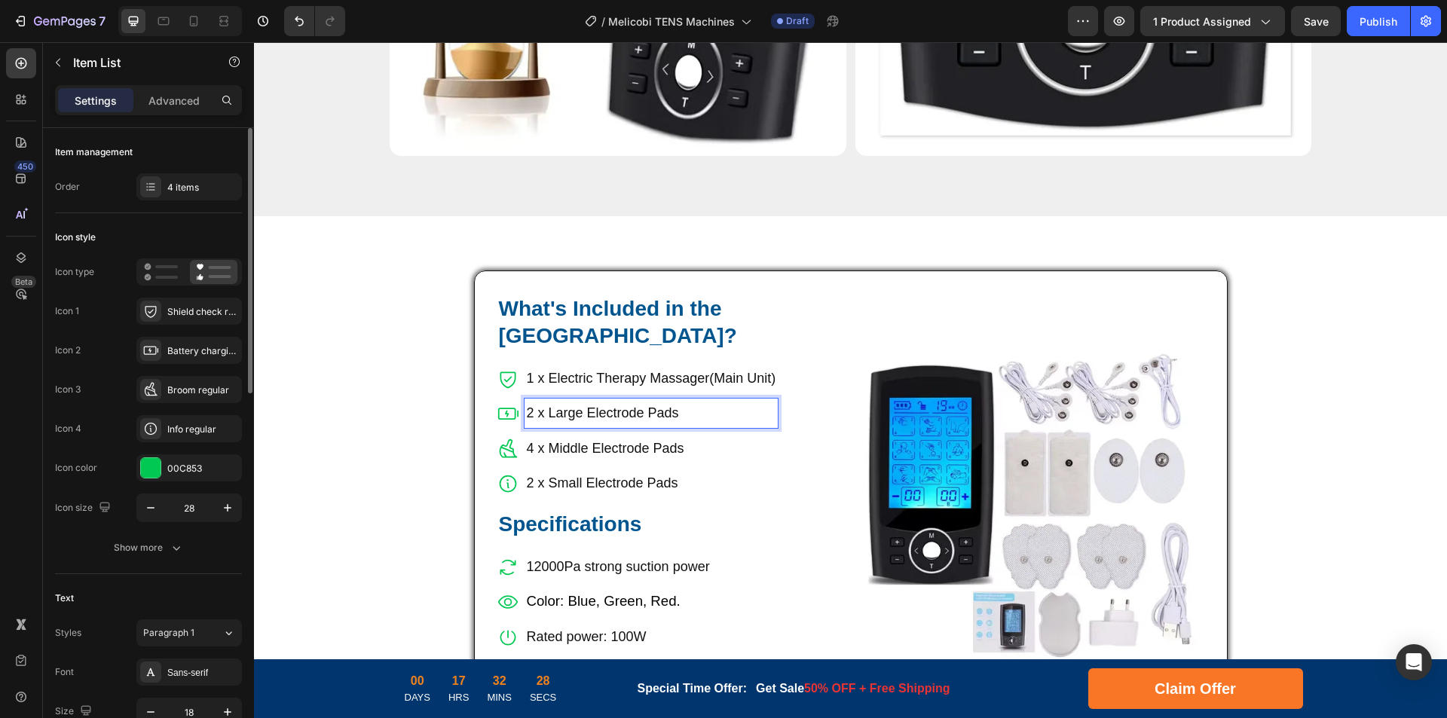
click at [528, 401] on p "2 x Large Electrode Pads" at bounding box center [651, 413] width 249 height 24
drag, startPoint x: 528, startPoint y: 366, endPoint x: 521, endPoint y: 367, distance: 7.6
click at [527, 401] on p "2 x Large Electrode Pads" at bounding box center [651, 413] width 249 height 24
click at [570, 401] on p "8 x Large Electrode Pads" at bounding box center [651, 413] width 249 height 24
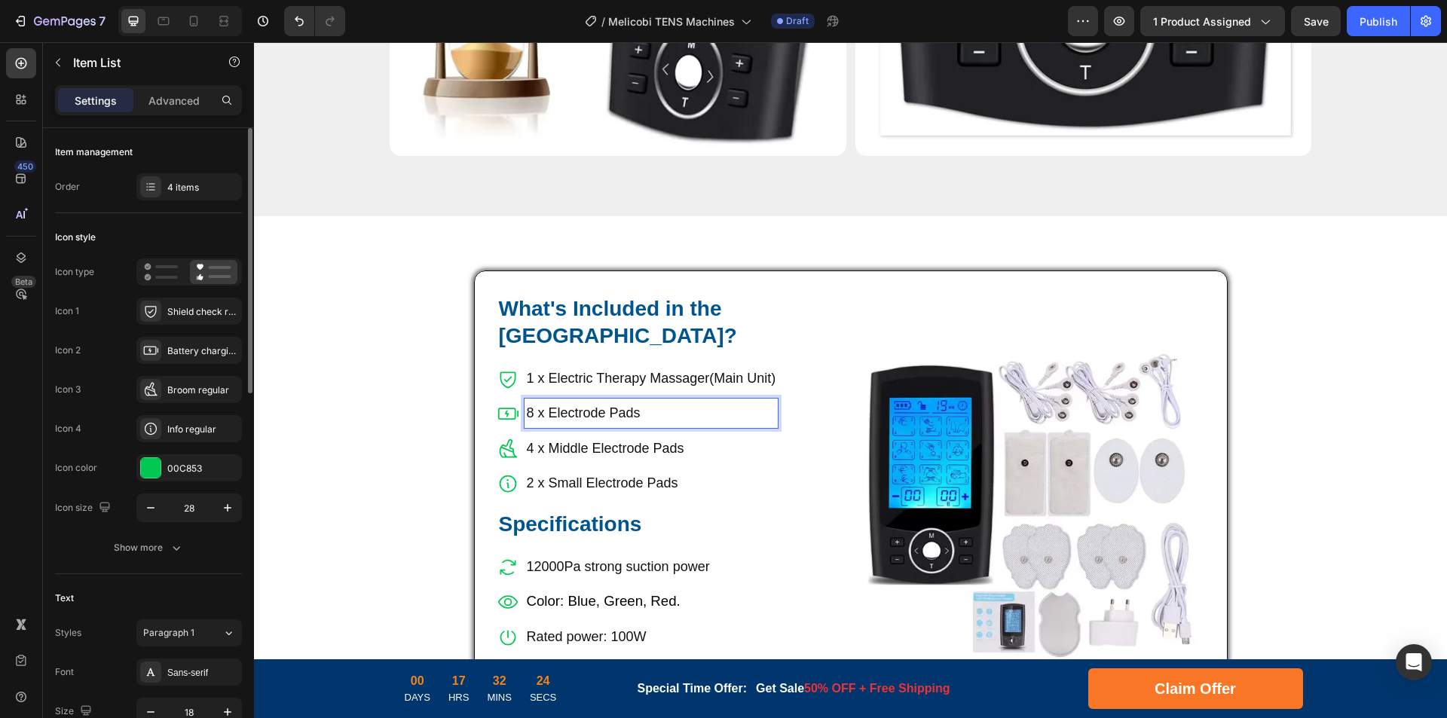
click at [701, 436] on p "4 x Middle Electrode Pads" at bounding box center [651, 448] width 249 height 24
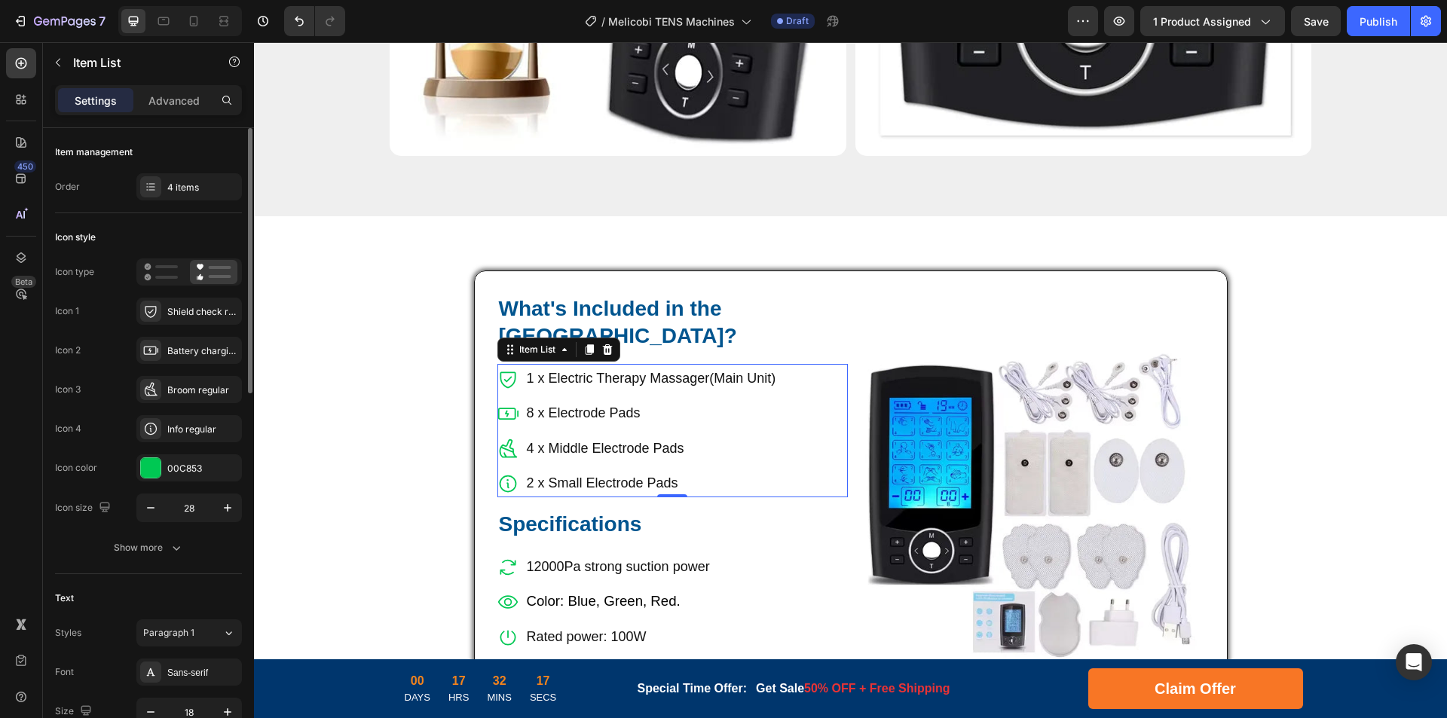
click at [570, 436] on p "4 x Middle Electrode Pads" at bounding box center [651, 448] width 249 height 24
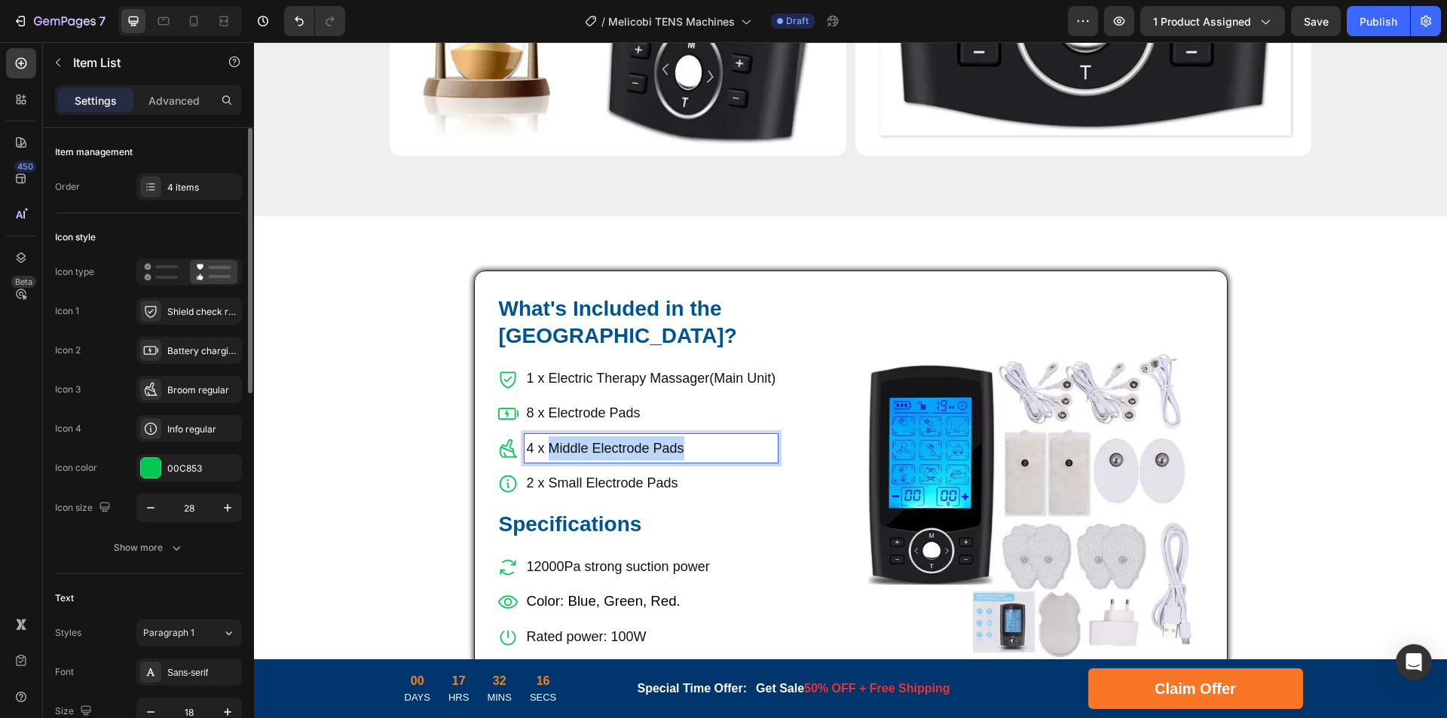
drag, startPoint x: 544, startPoint y: 394, endPoint x: 711, endPoint y: 398, distance: 167.3
click at [711, 436] on p "4 x Middle Electrode Pads" at bounding box center [651, 448] width 249 height 24
drag, startPoint x: 529, startPoint y: 396, endPoint x: 536, endPoint y: 399, distance: 8.1
click at [527, 436] on p "4 x Electrode Wires" at bounding box center [651, 448] width 249 height 24
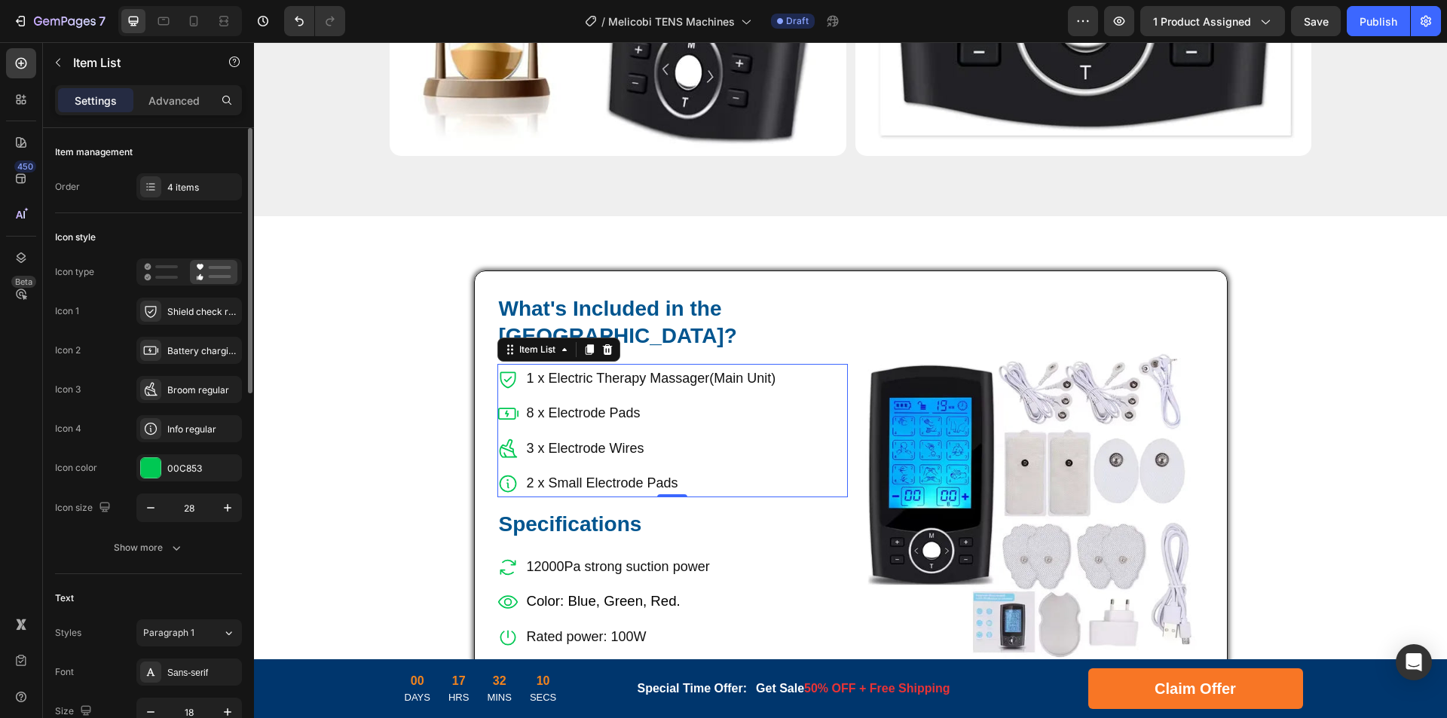
click at [610, 471] on p "2 x Small Electrode Pads" at bounding box center [651, 483] width 249 height 24
click at [527, 471] on p "2 x Small Electrode Pads" at bounding box center [651, 483] width 249 height 24
drag, startPoint x: 544, startPoint y: 437, endPoint x: 744, endPoint y: 433, distance: 199.7
click at [579, 471] on p "1 x USB Cable" at bounding box center [651, 483] width 249 height 24
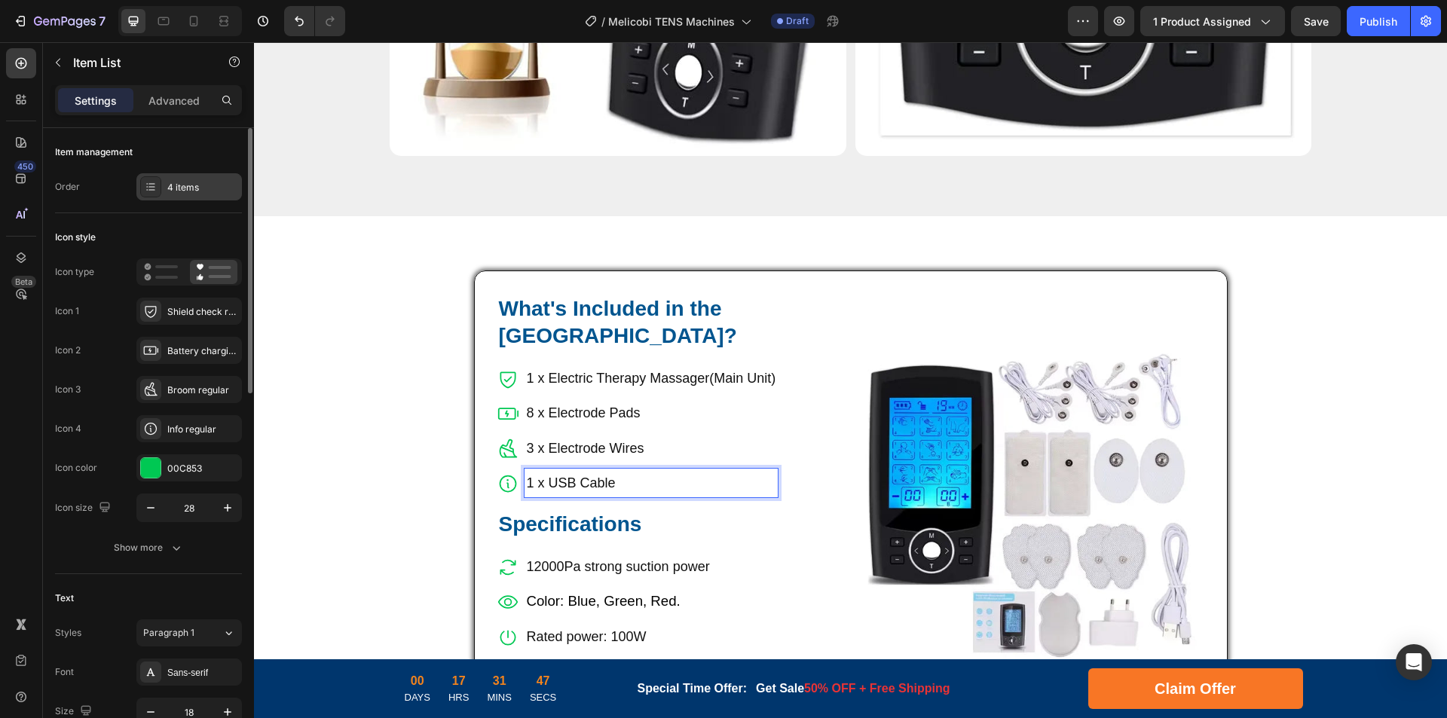
click at [201, 182] on div "4 items" at bounding box center [202, 188] width 71 height 14
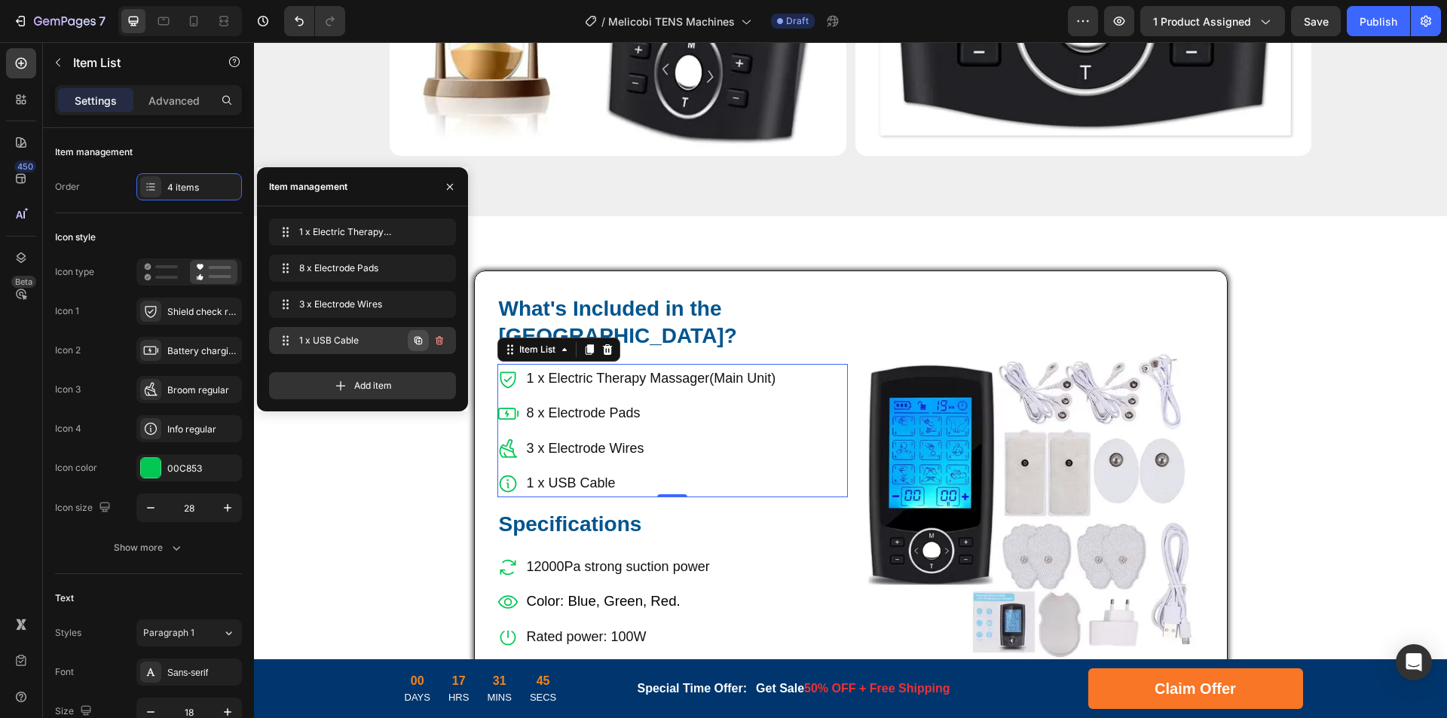
click at [414, 339] on icon "button" at bounding box center [418, 341] width 12 height 12
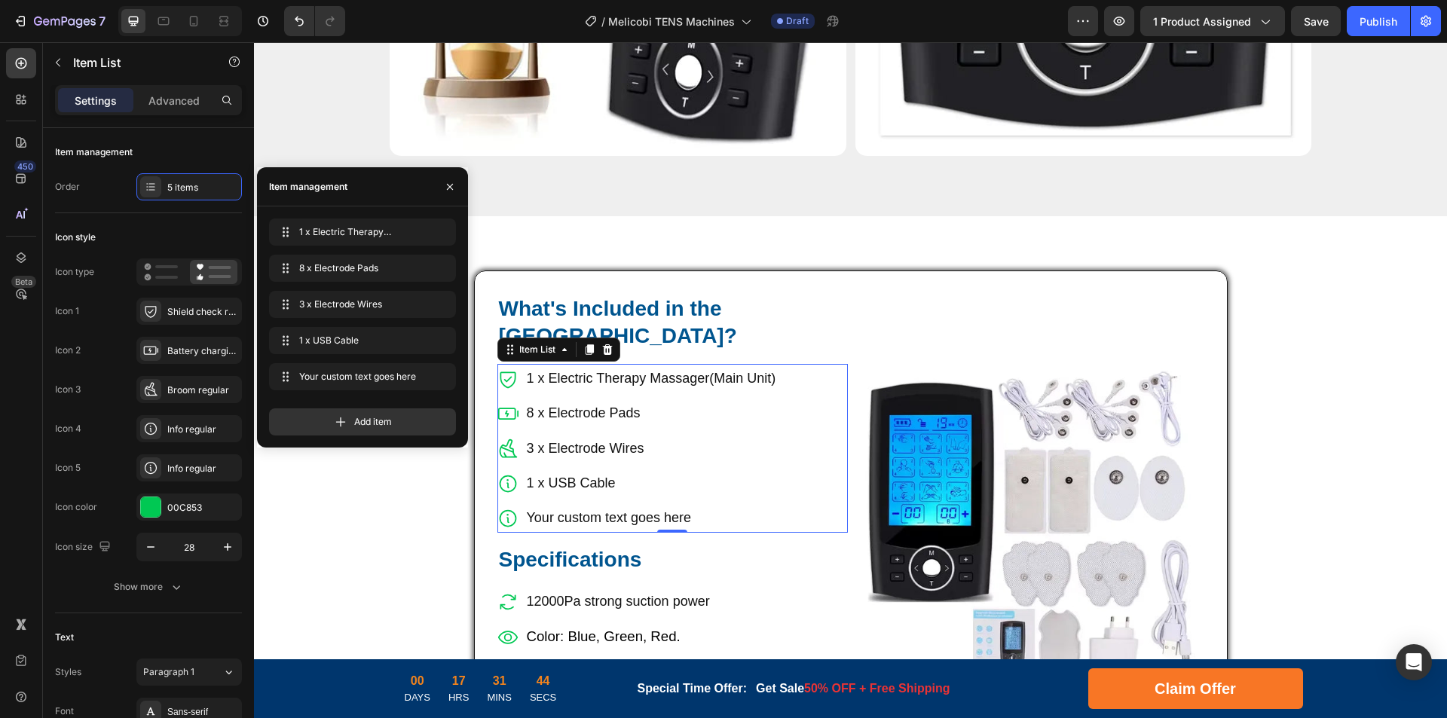
click at [539, 503] on div "Your custom text goes here" at bounding box center [651, 517] width 254 height 29
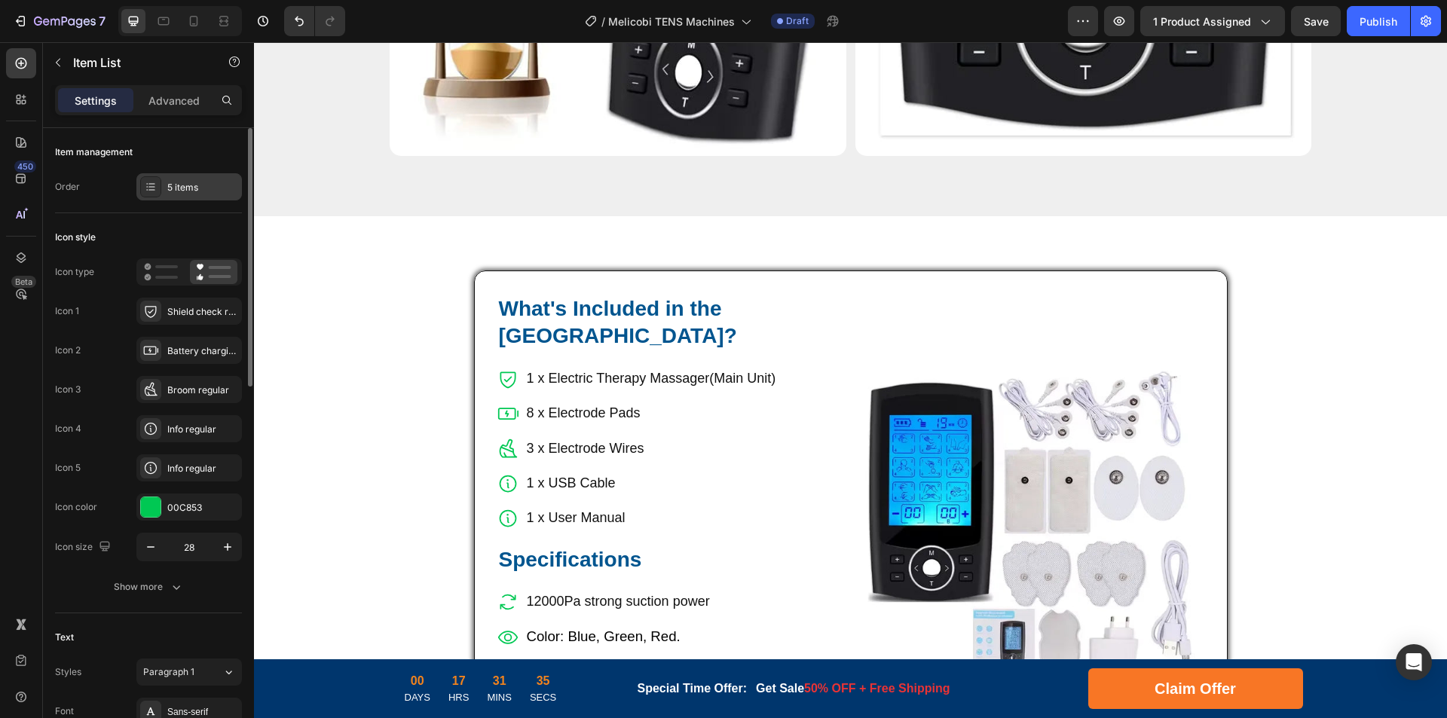
click at [174, 184] on div "5 items" at bounding box center [202, 188] width 71 height 14
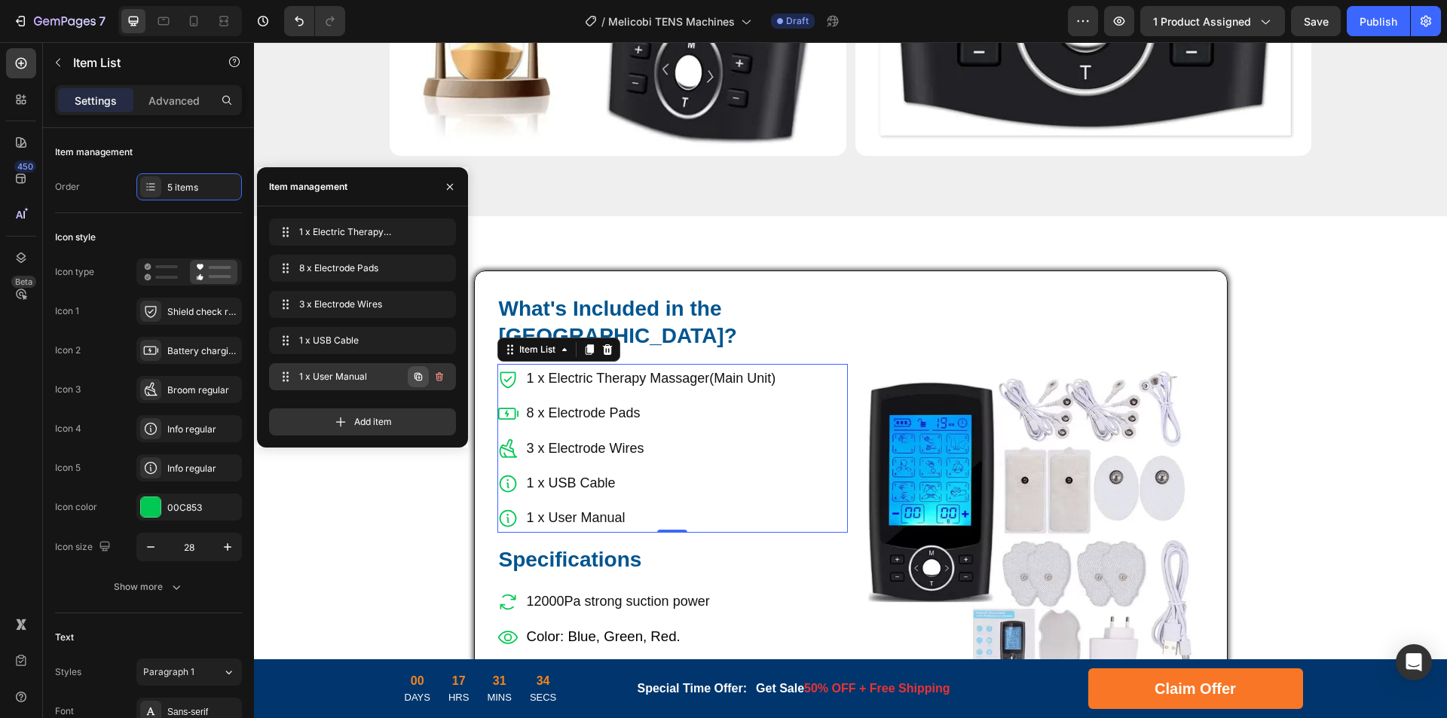
click at [420, 378] on icon "button" at bounding box center [418, 377] width 12 height 12
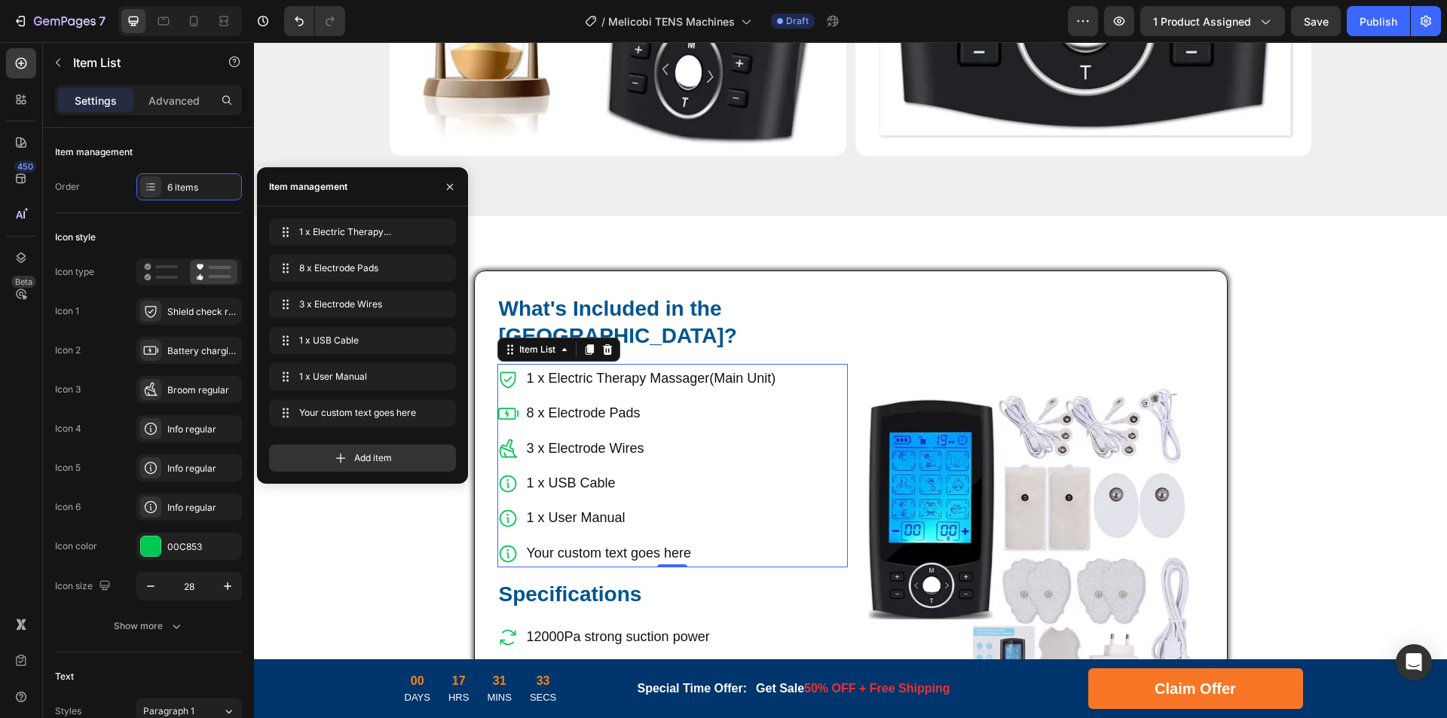
click at [529, 539] on div "Your custom text goes here" at bounding box center [651, 553] width 254 height 29
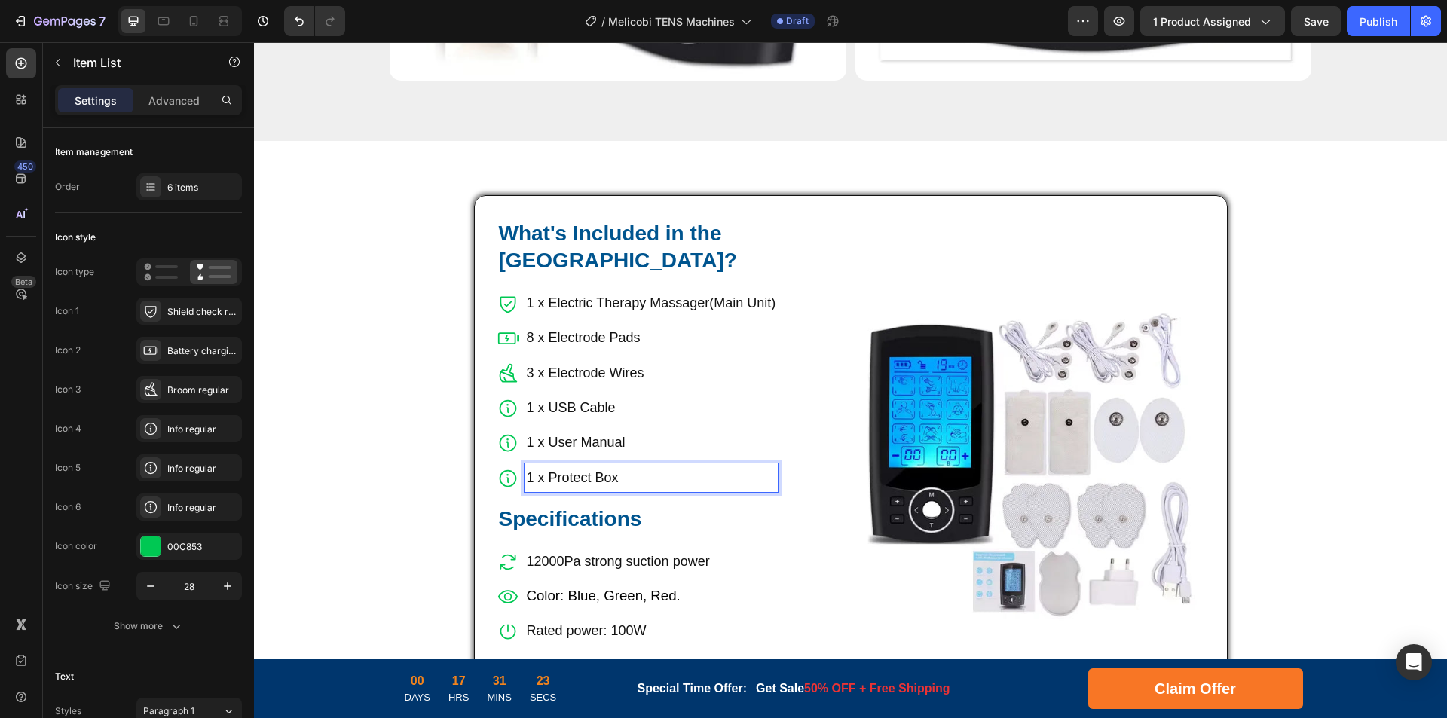
scroll to position [5500, 0]
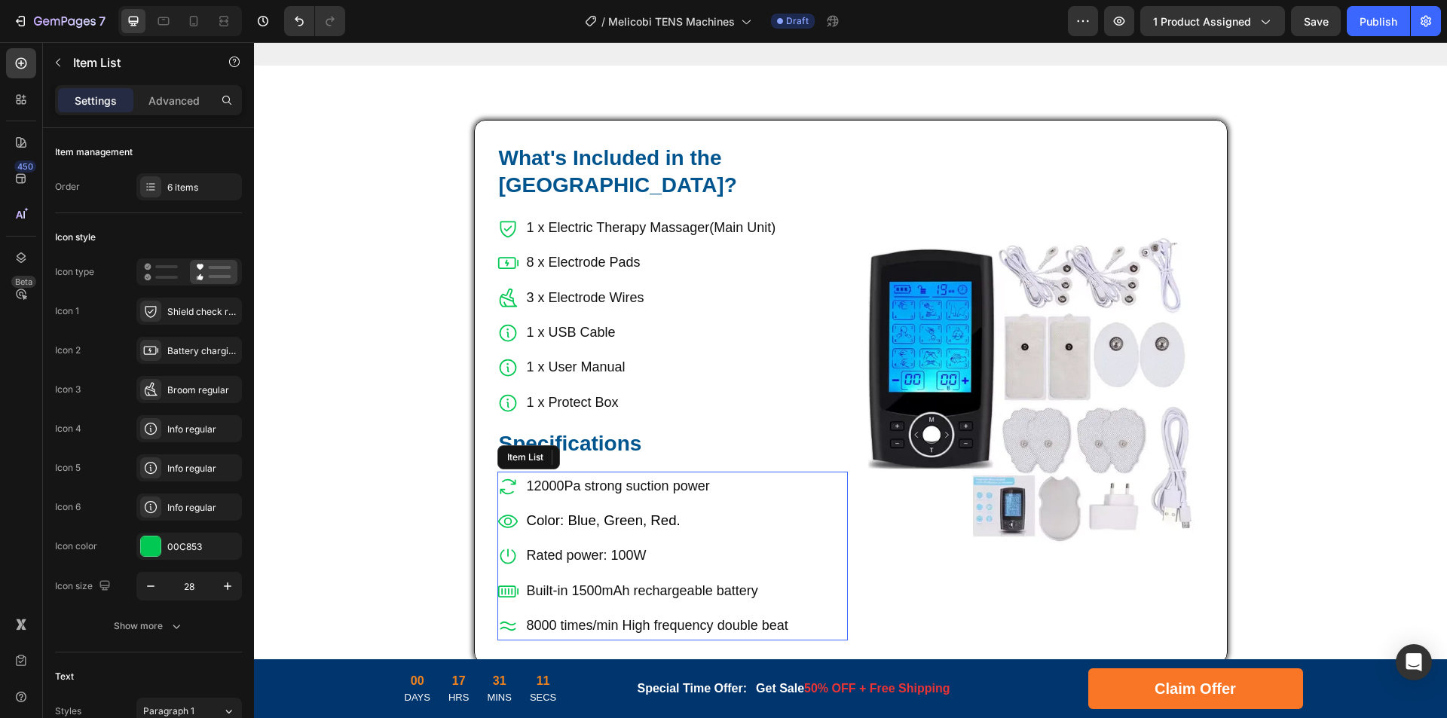
click at [609, 512] on span "Color: Blue, Green, Red." at bounding box center [604, 520] width 154 height 16
click at [641, 512] on span "Color: Blue, Green, Red." at bounding box center [604, 520] width 154 height 16
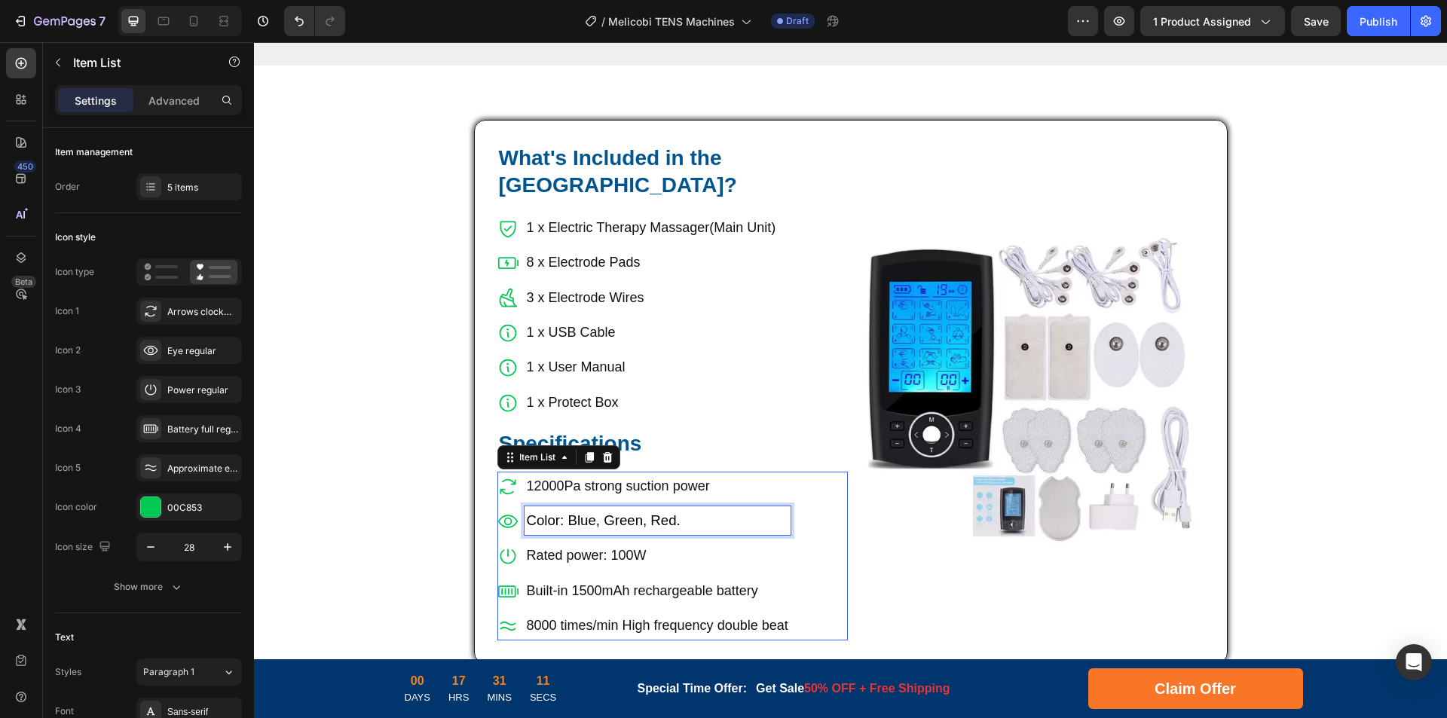
click at [625, 512] on span "Color: Blue, Green, Red." at bounding box center [604, 520] width 154 height 16
click at [608, 512] on span "Color: Blue, Green, Red." at bounding box center [604, 520] width 154 height 16
click at [612, 579] on p "Built-in 1500mAh rechargeable battery" at bounding box center [657, 591] width 261 height 24
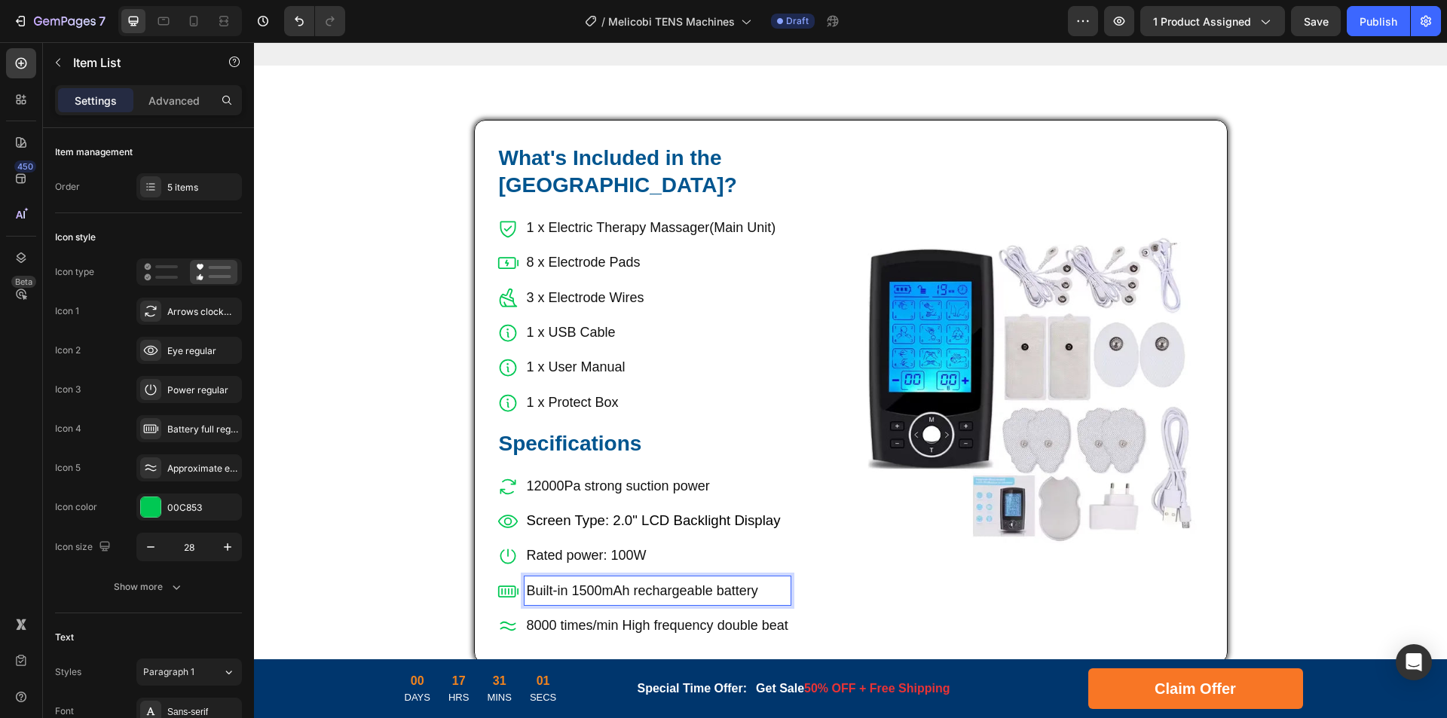
click at [653, 579] on p "Built-in 1500mAh rechargeable battery" at bounding box center [657, 591] width 261 height 24
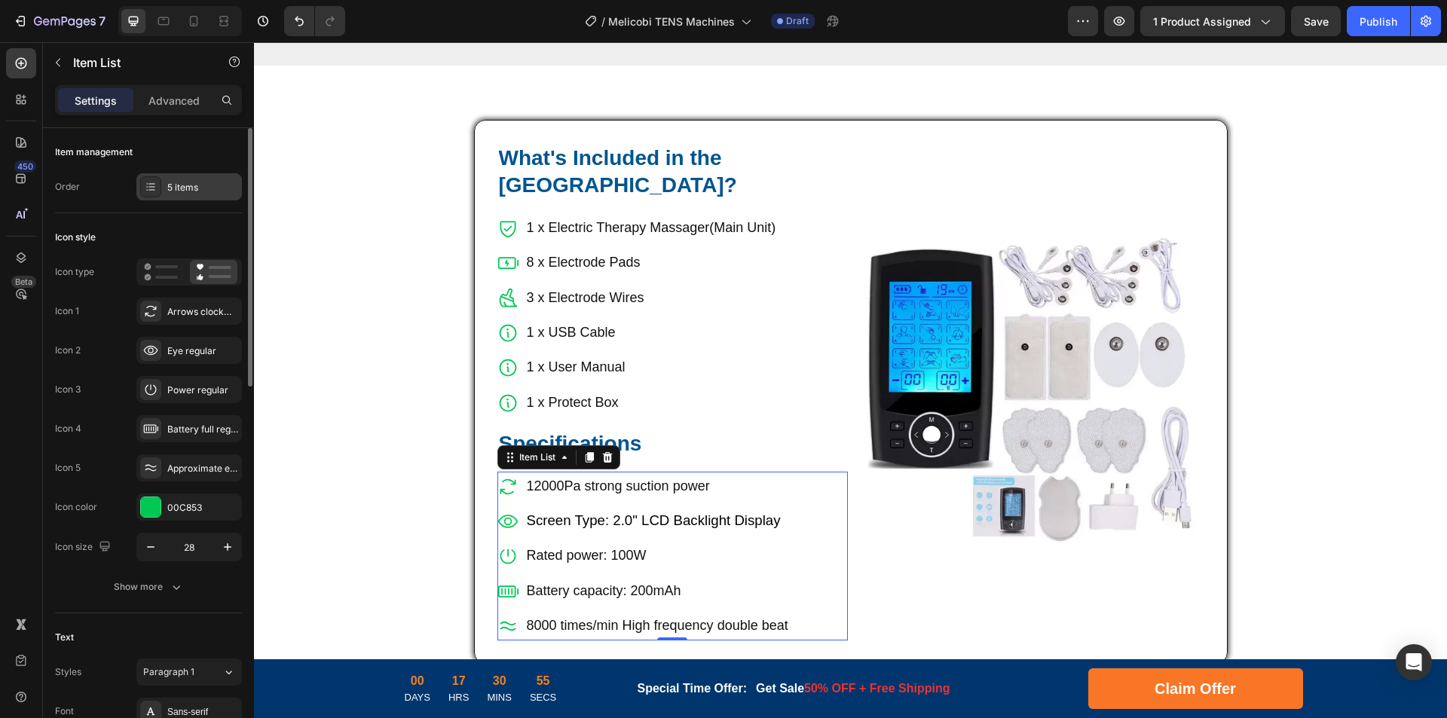
click at [183, 184] on div "5 items" at bounding box center [202, 188] width 71 height 14
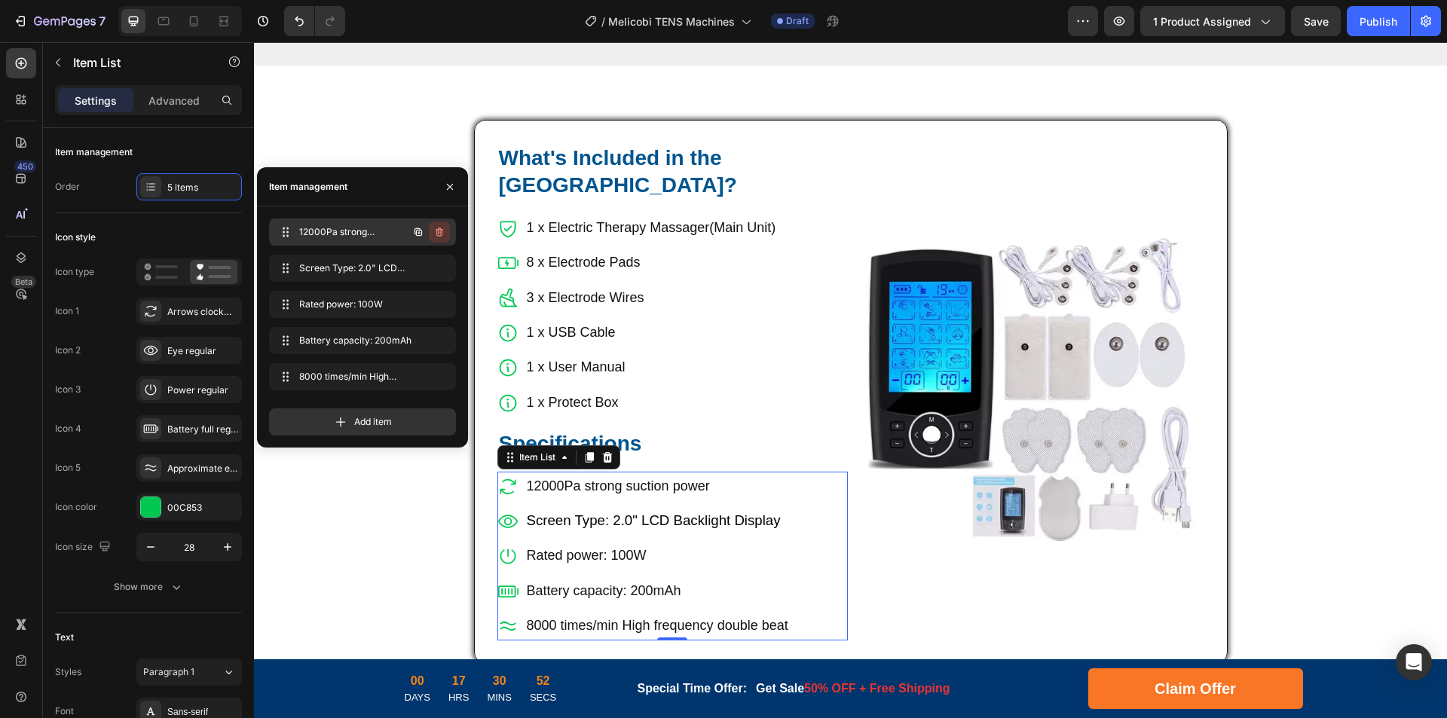
click at [441, 231] on icon "button" at bounding box center [439, 232] width 12 height 12
click at [441, 231] on div "Delete" at bounding box center [429, 232] width 28 height 14
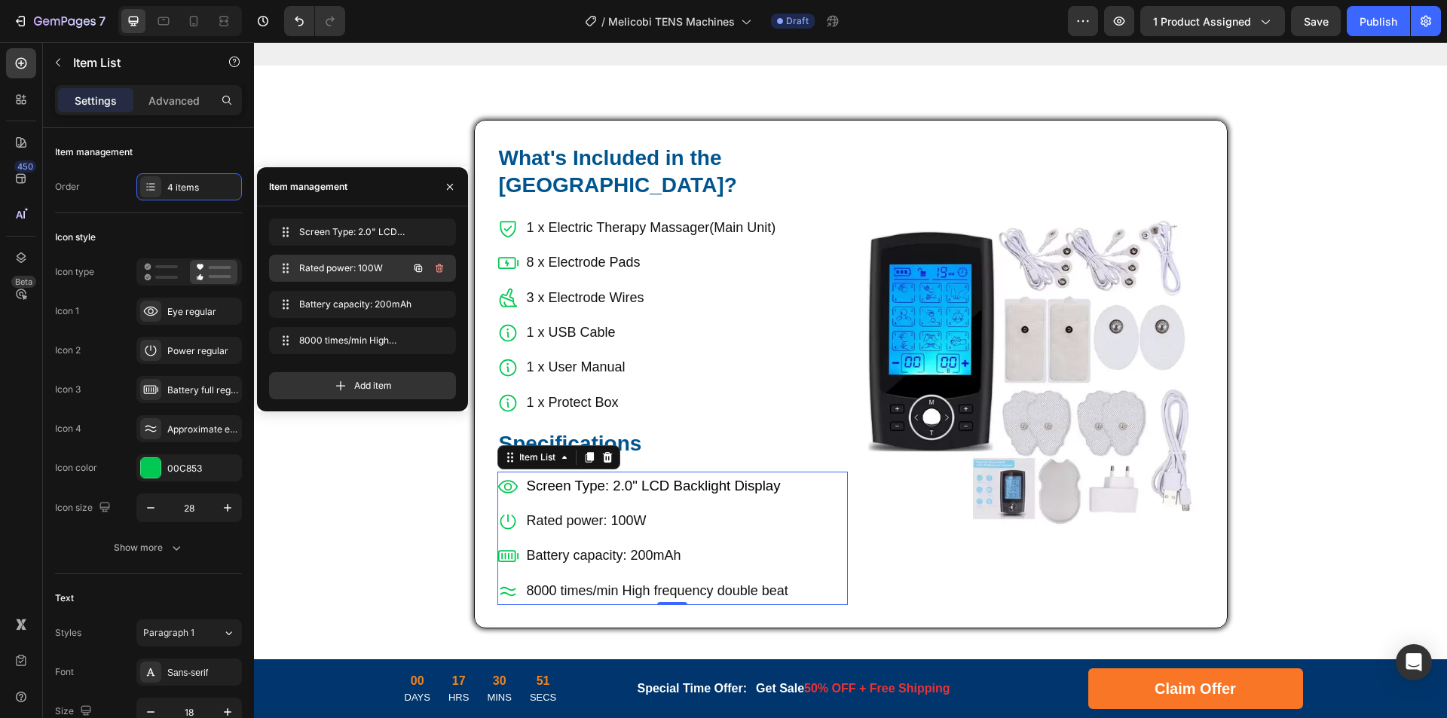
click at [431, 271] on button "button" at bounding box center [439, 268] width 21 height 21
click at [435, 268] on div "Delete" at bounding box center [429, 268] width 28 height 14
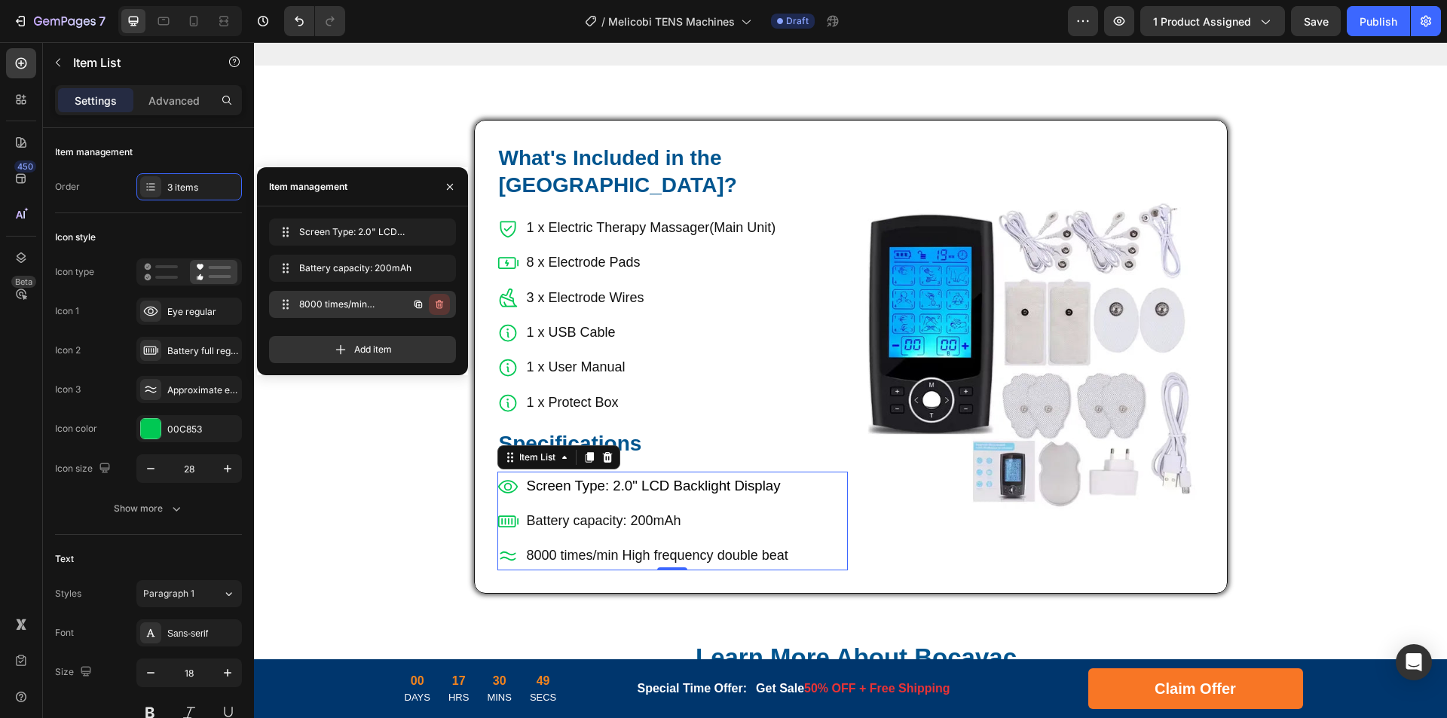
click at [438, 304] on icon "button" at bounding box center [439, 304] width 12 height 12
click at [438, 304] on div "Delete" at bounding box center [429, 305] width 28 height 14
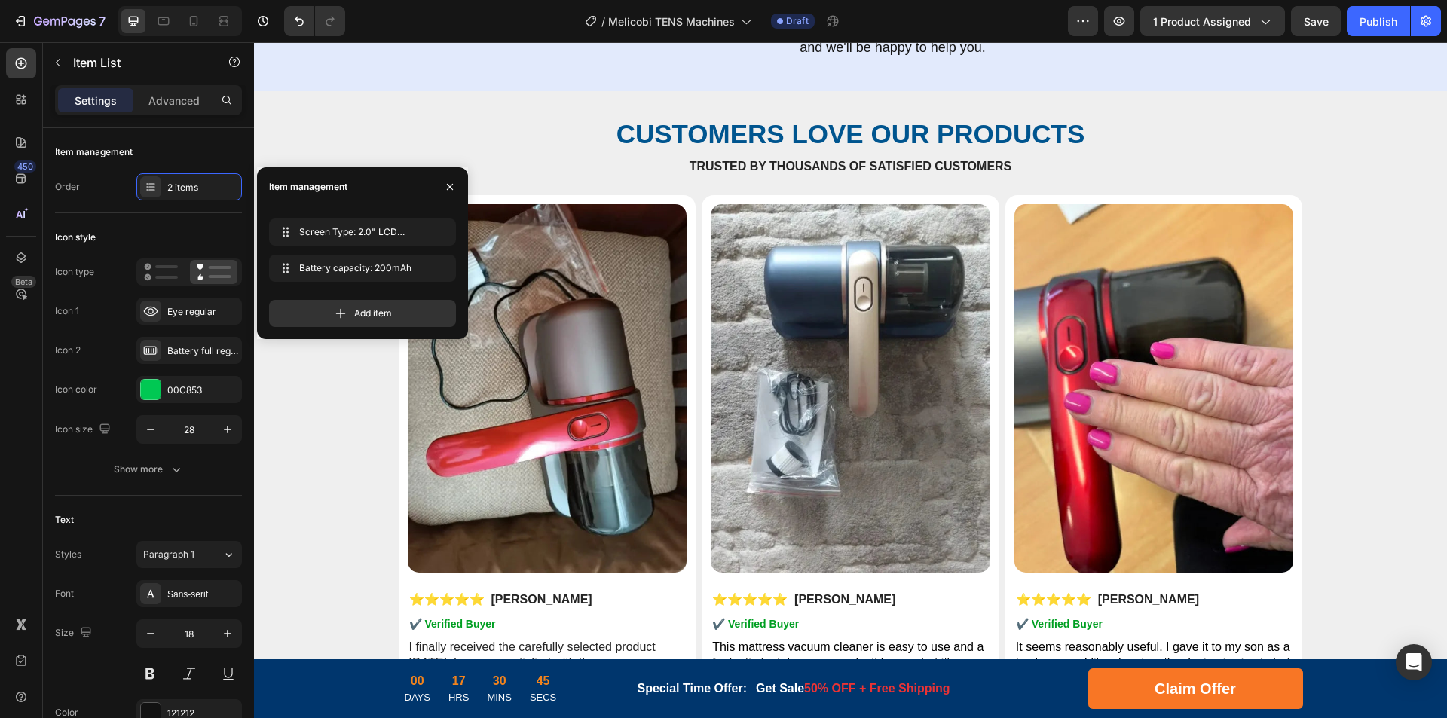
scroll to position [6781, 0]
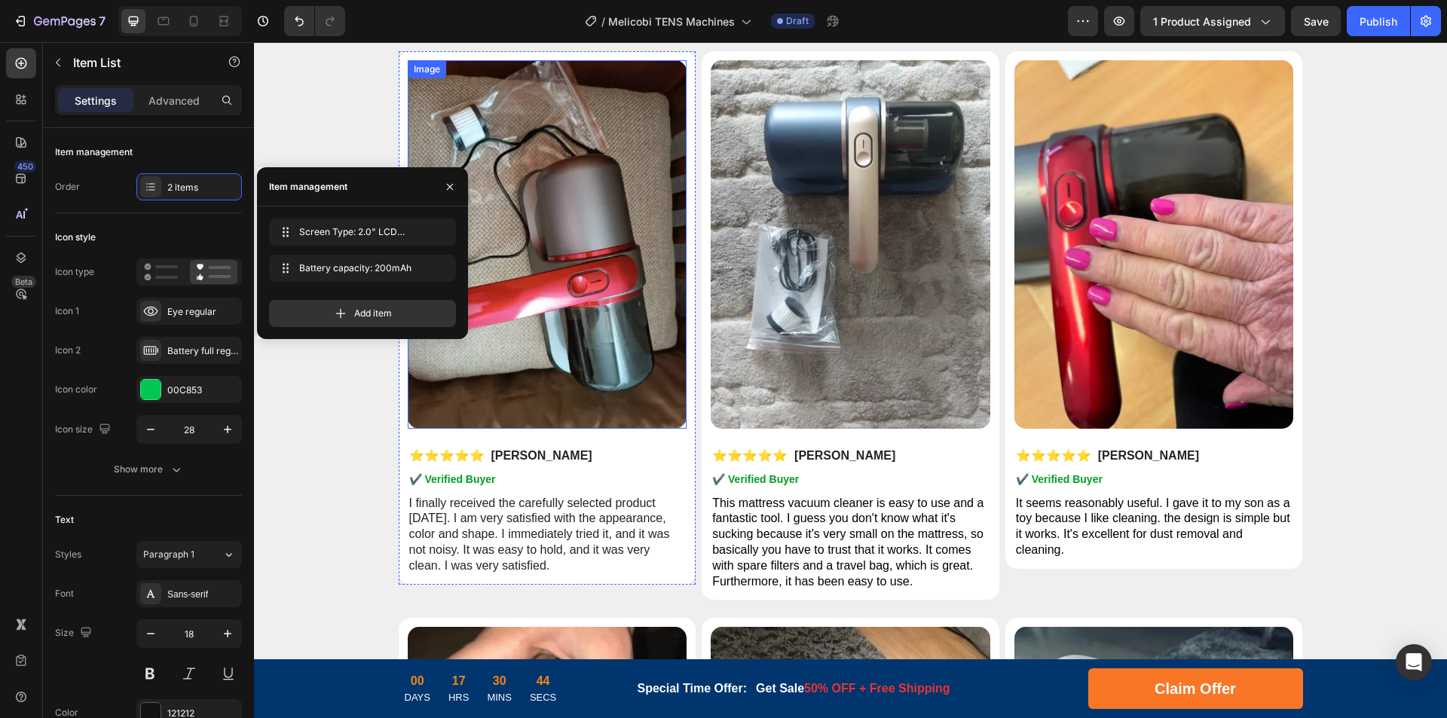
click at [509, 289] on img at bounding box center [548, 244] width 280 height 368
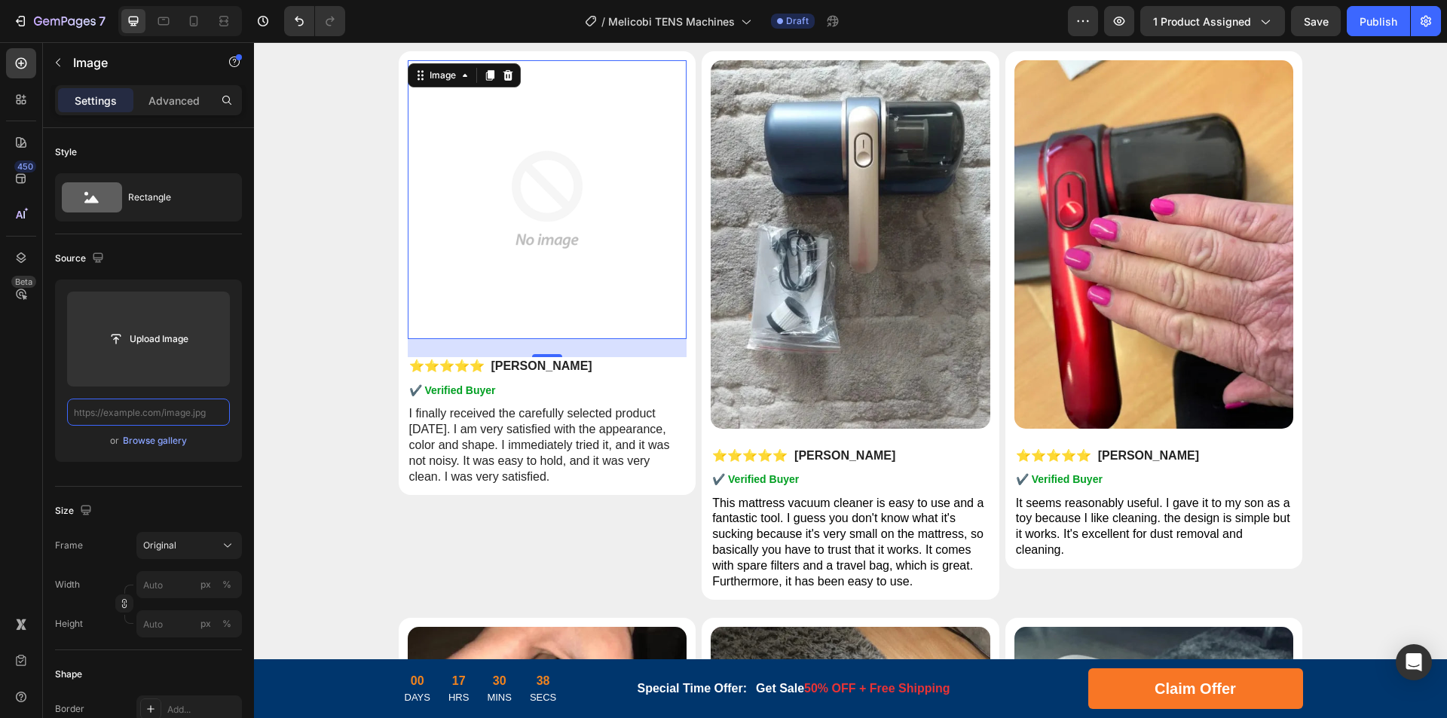
scroll to position [0, 0]
paste input "https://cdn.shopify.com/s/files/1/0956/1155/2027/files/Tens-Machine-rv-1.webp?v…"
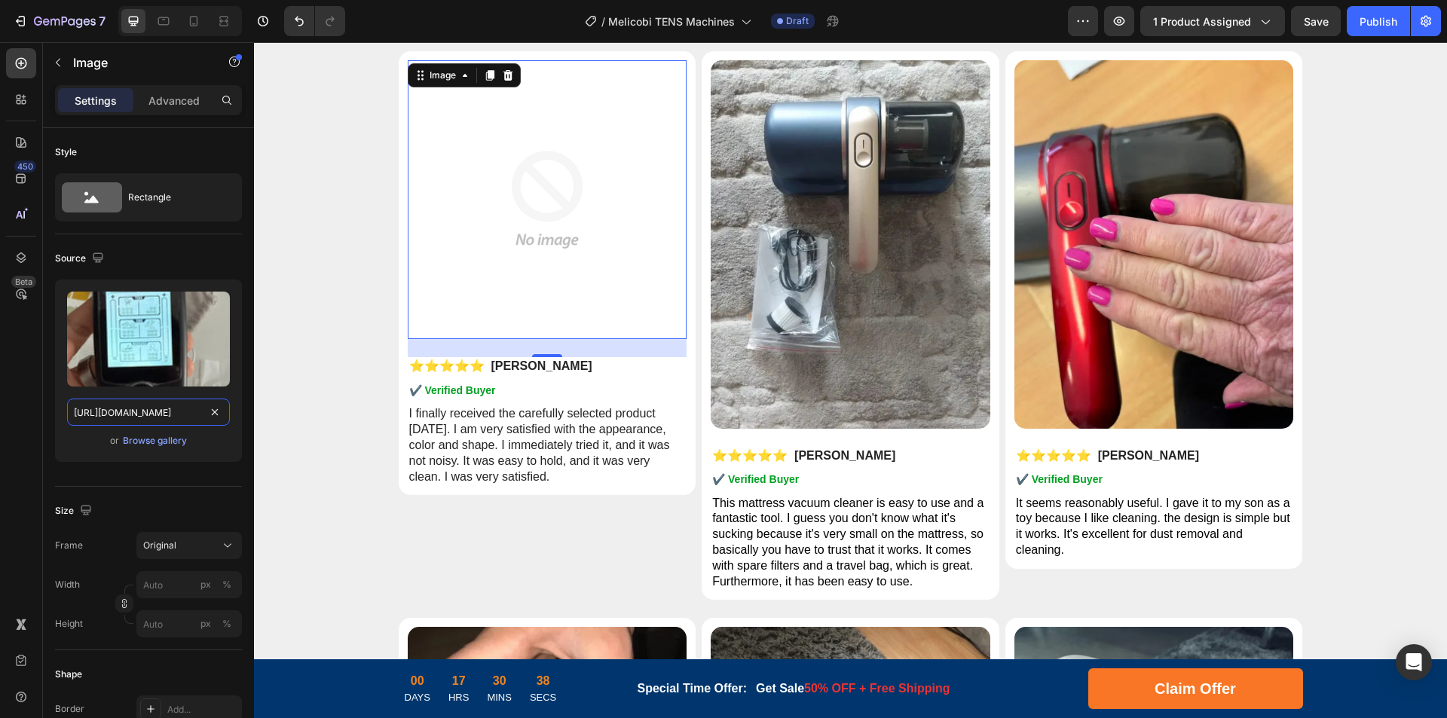
scroll to position [0, 283]
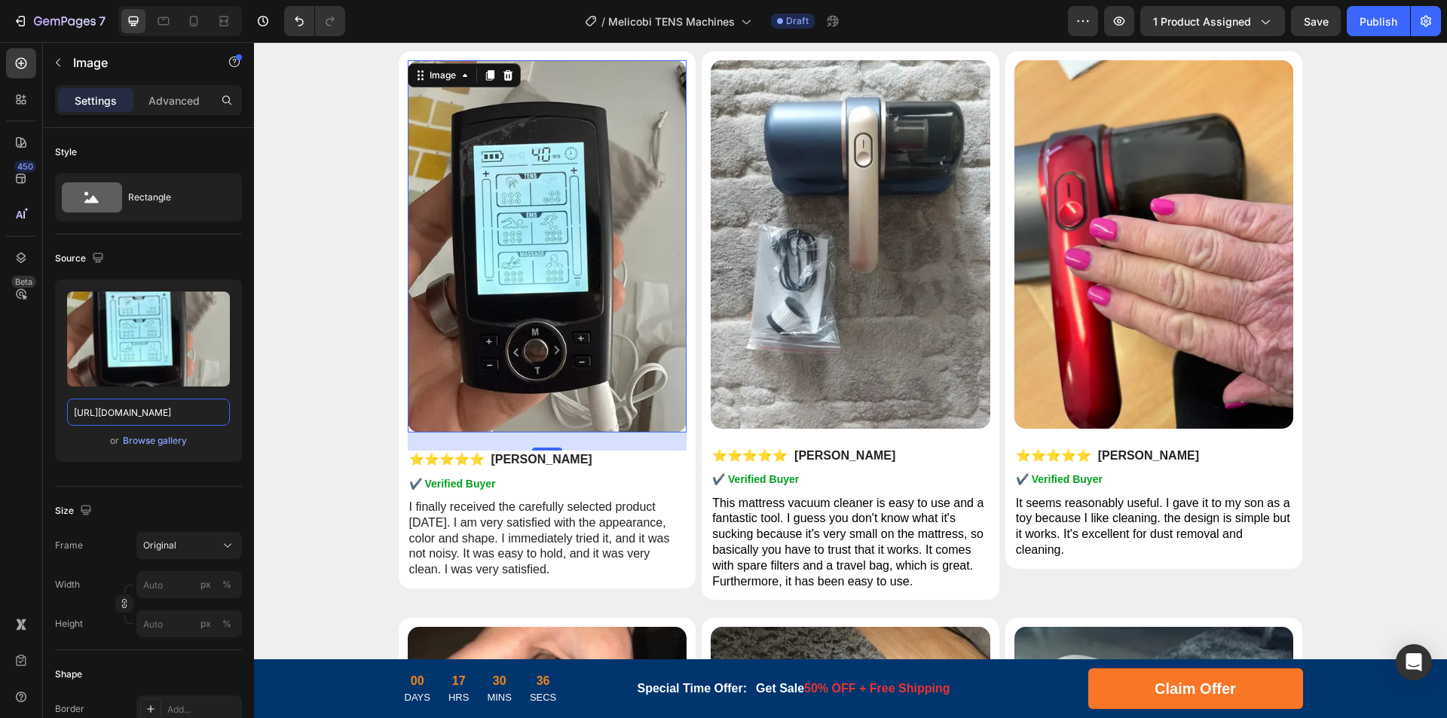
drag, startPoint x: 387, startPoint y: 457, endPoint x: 298, endPoint y: 406, distance: 102.6
type input "https://cdn.shopify.com/s/files/1/0956/1155/2027/files/Tens-Machine-rv-1.webp"
click at [863, 288] on img at bounding box center [850, 244] width 280 height 368
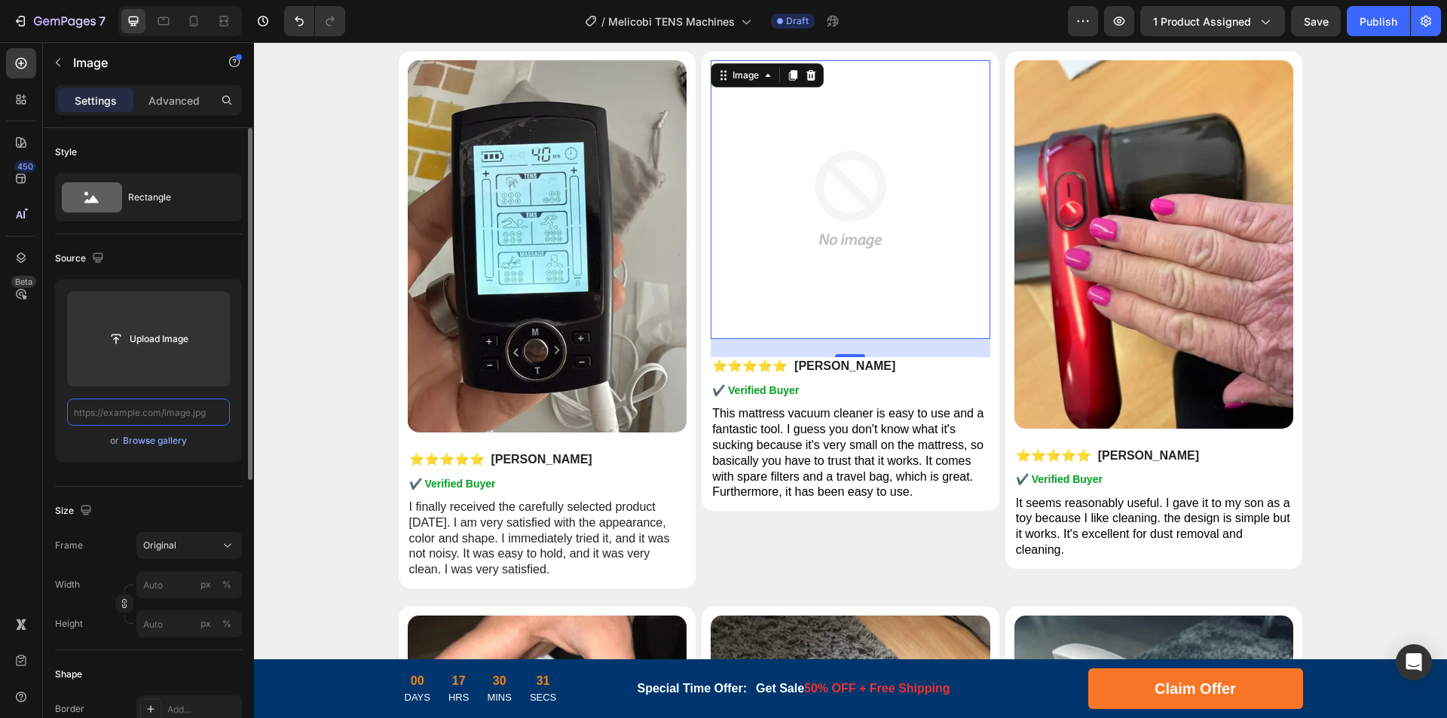
scroll to position [0, 0]
paste input "https://cdn.shopify.com/s/files/1/0956/1155/2027/files/Tens-Machine-rv-2.webp?v…"
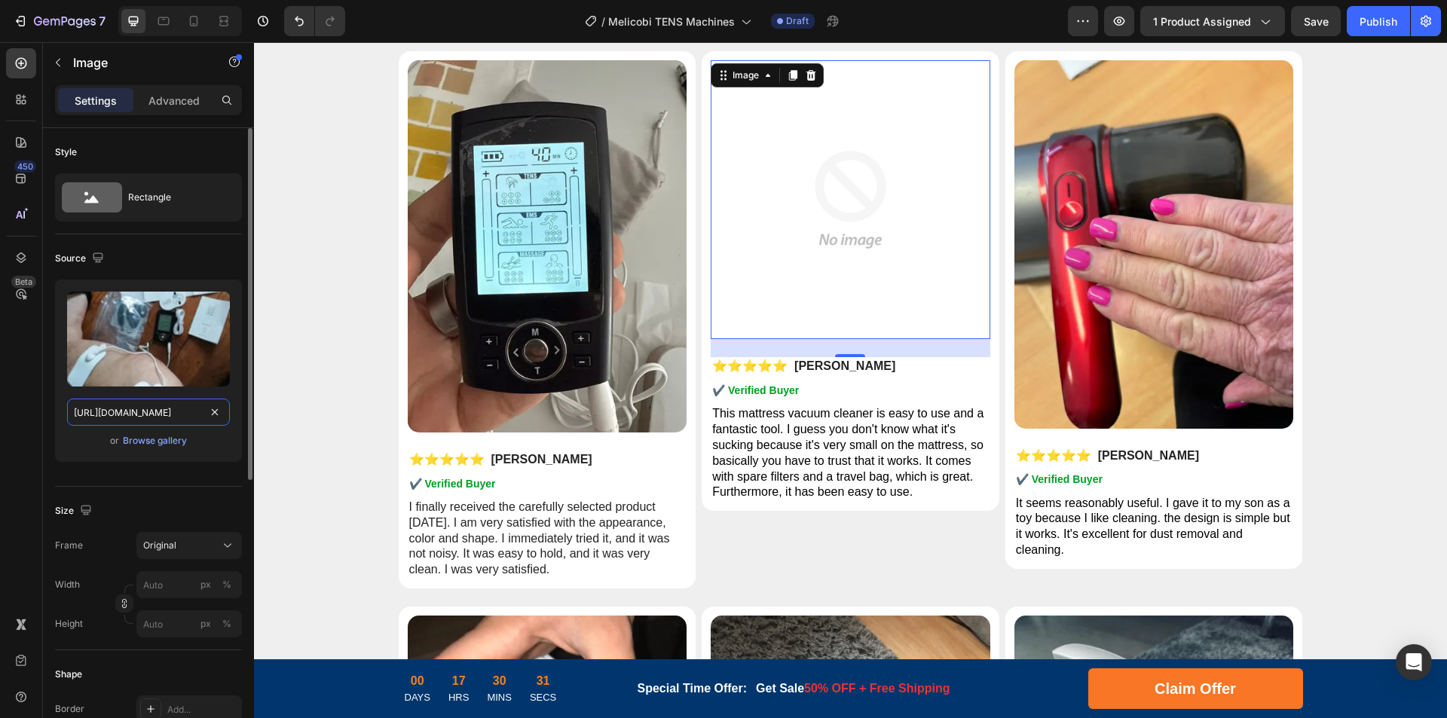
scroll to position [0, 285]
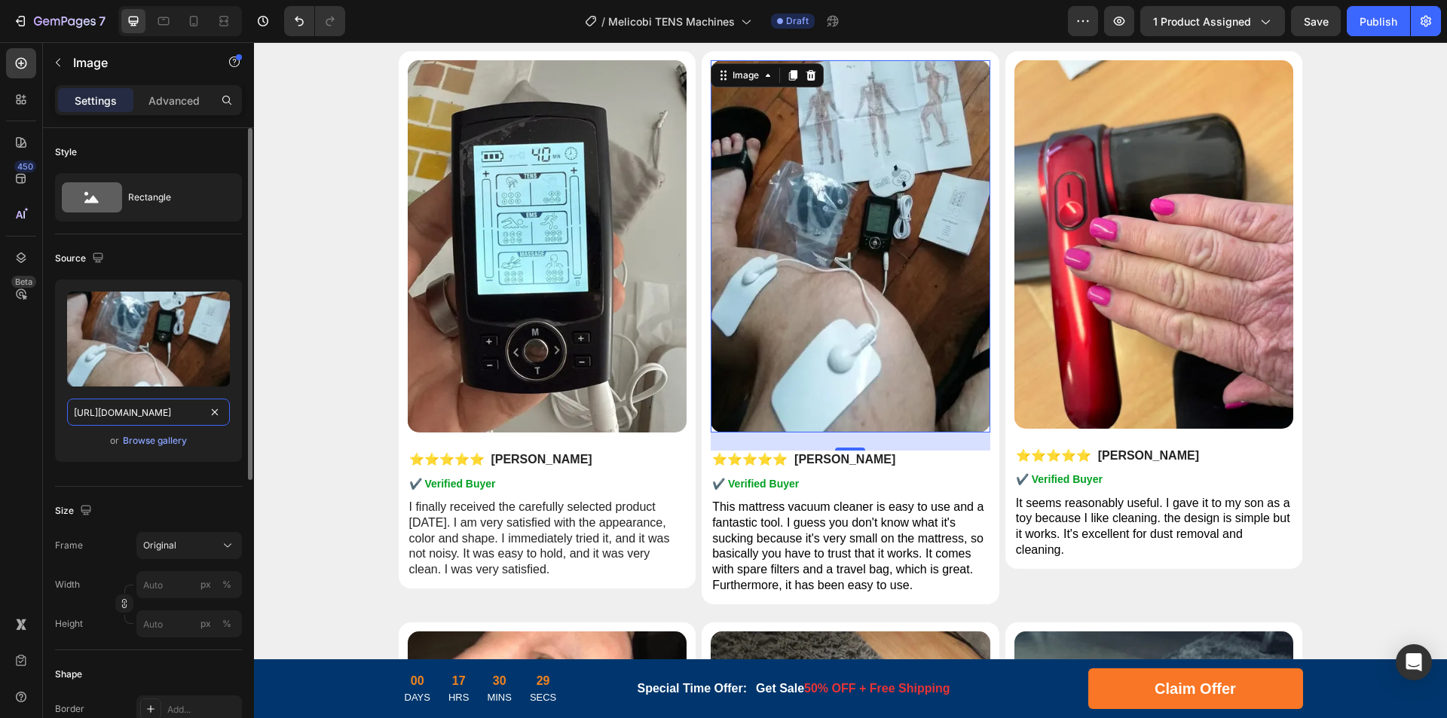
drag, startPoint x: 134, startPoint y: 415, endPoint x: 234, endPoint y: 413, distance: 99.5
click at [234, 413] on div "Upload Image https://cdn.shopify.com/s/files/1/0956/1155/2027/files/Tens-Machin…" at bounding box center [148, 371] width 187 height 182
type input "https://cdn.shopify.com/s/files/1/0956/1155/2027/files/Tens-Machine-rv-2.webp"
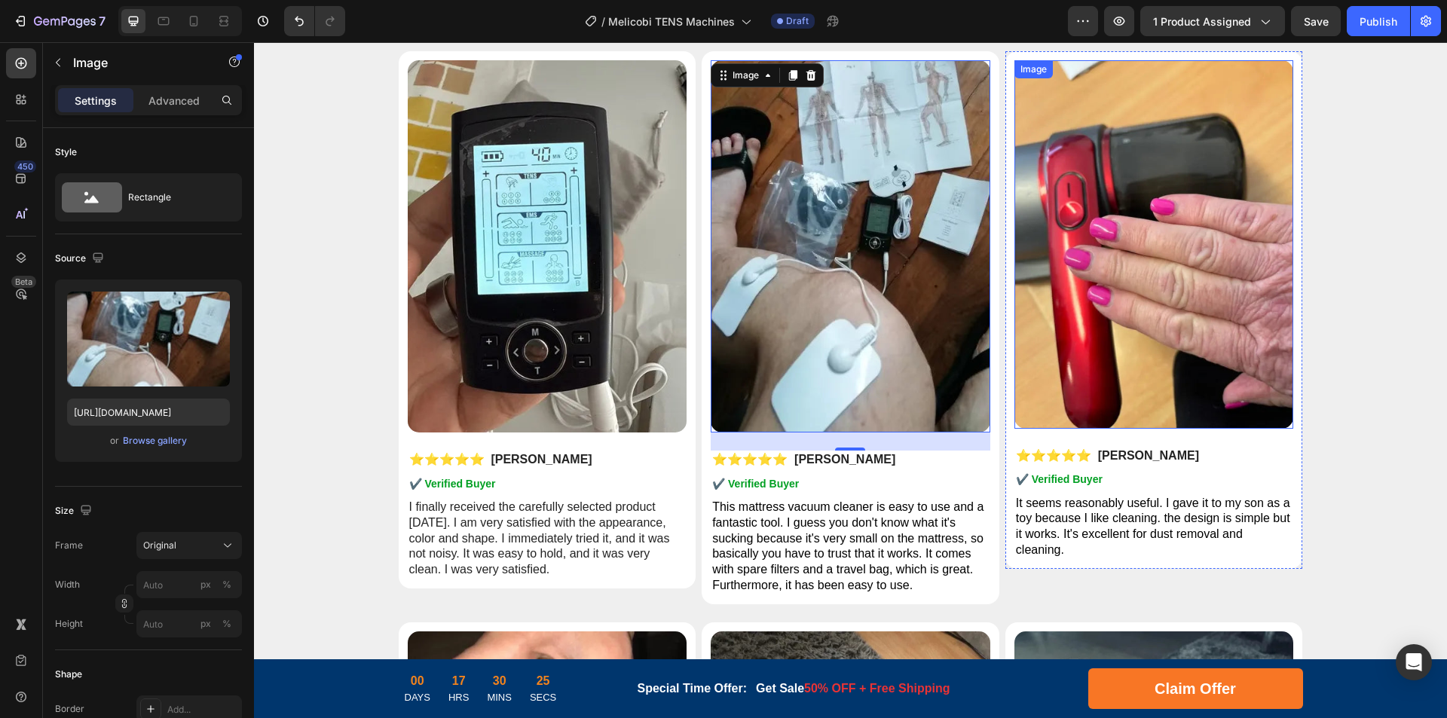
click at [1168, 277] on img at bounding box center [1154, 244] width 280 height 368
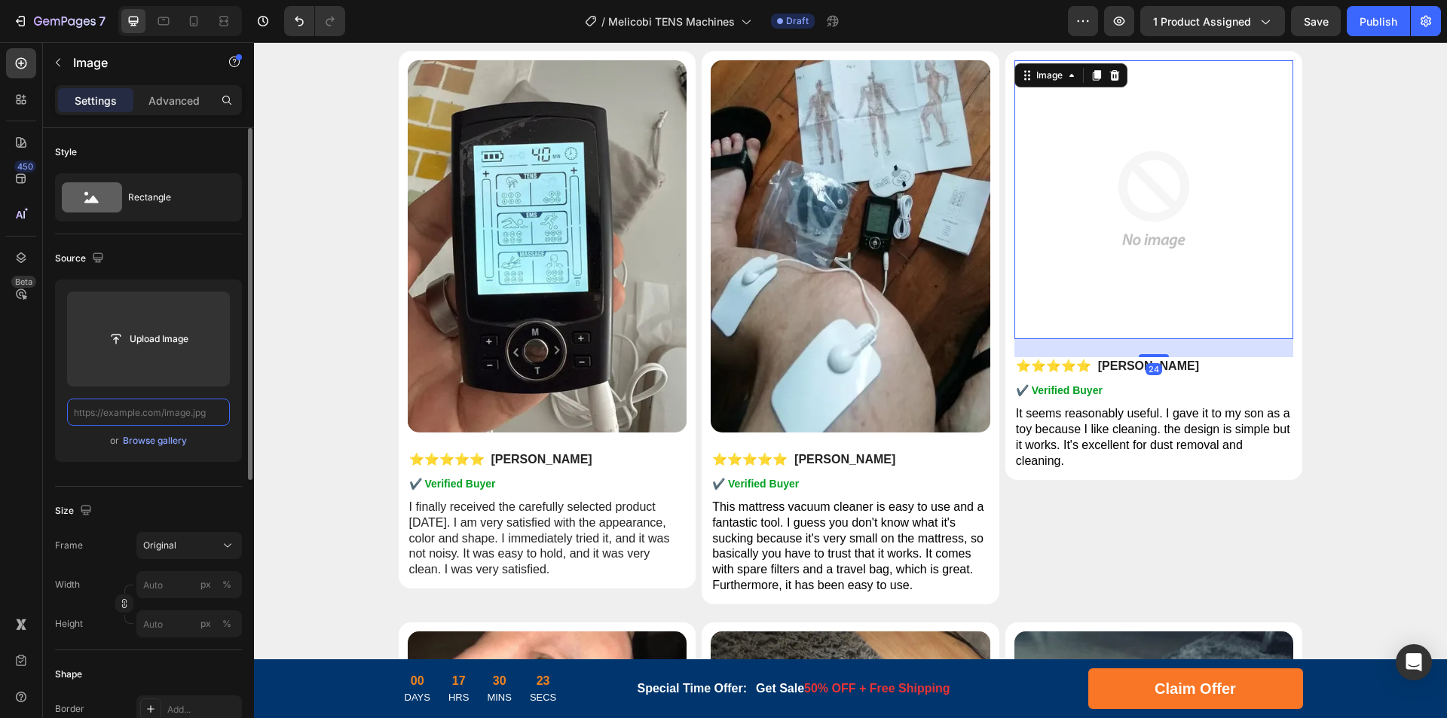
paste input "https://cdn.shopify.com/s/files/1/0956/1155/2027/files/Tens-Machine-rv-3.webp?v…"
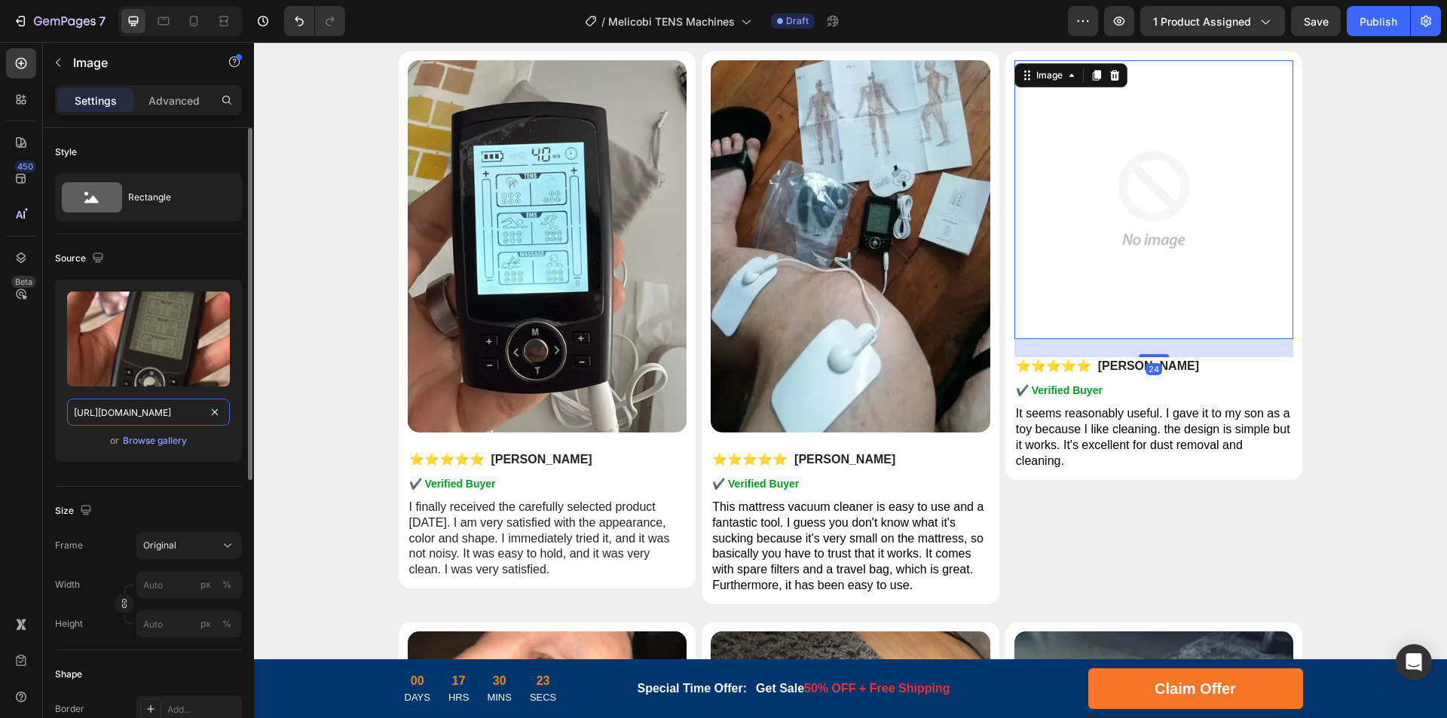
scroll to position [0, 285]
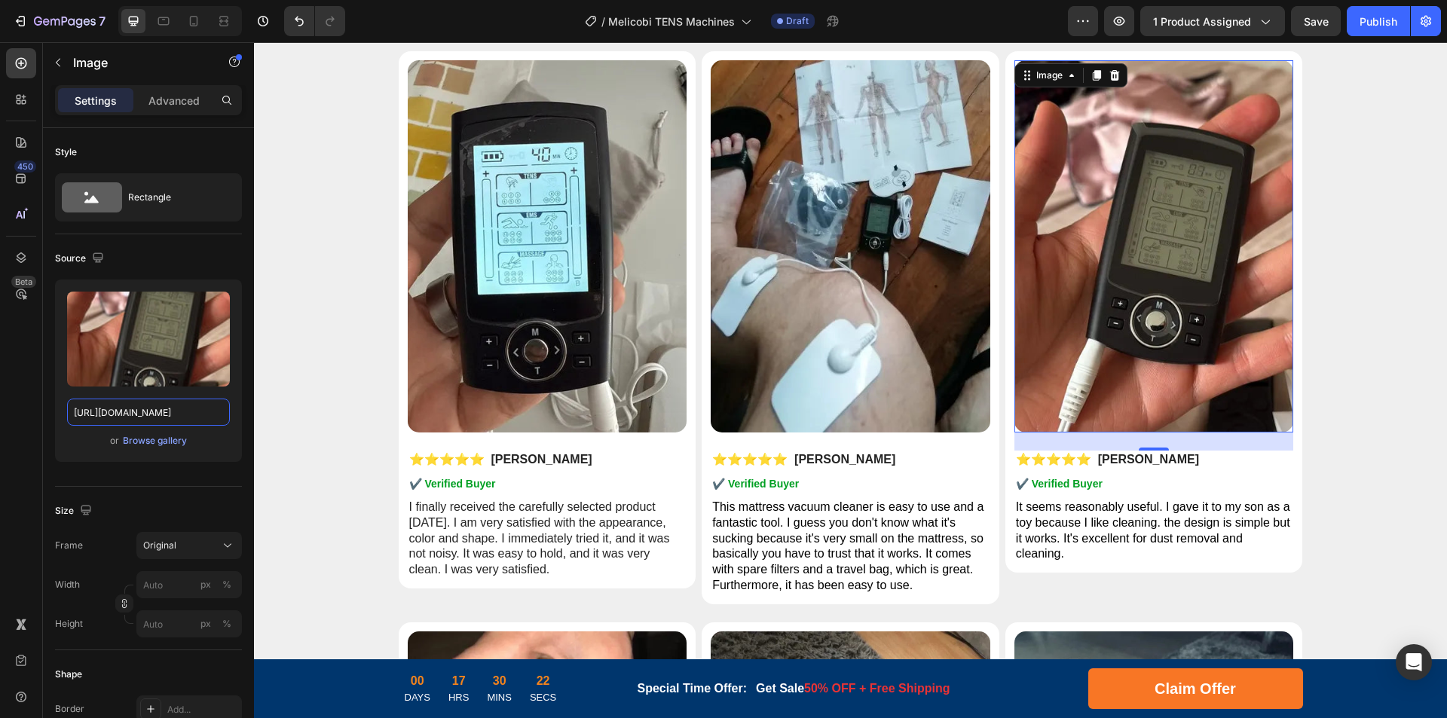
drag, startPoint x: 389, startPoint y: 457, endPoint x: 289, endPoint y: 414, distance: 108.6
type input "https://cdn.shopify.com/s/files/1/0956/1155/2027/files/Tens-Machine-rv-3.webp"
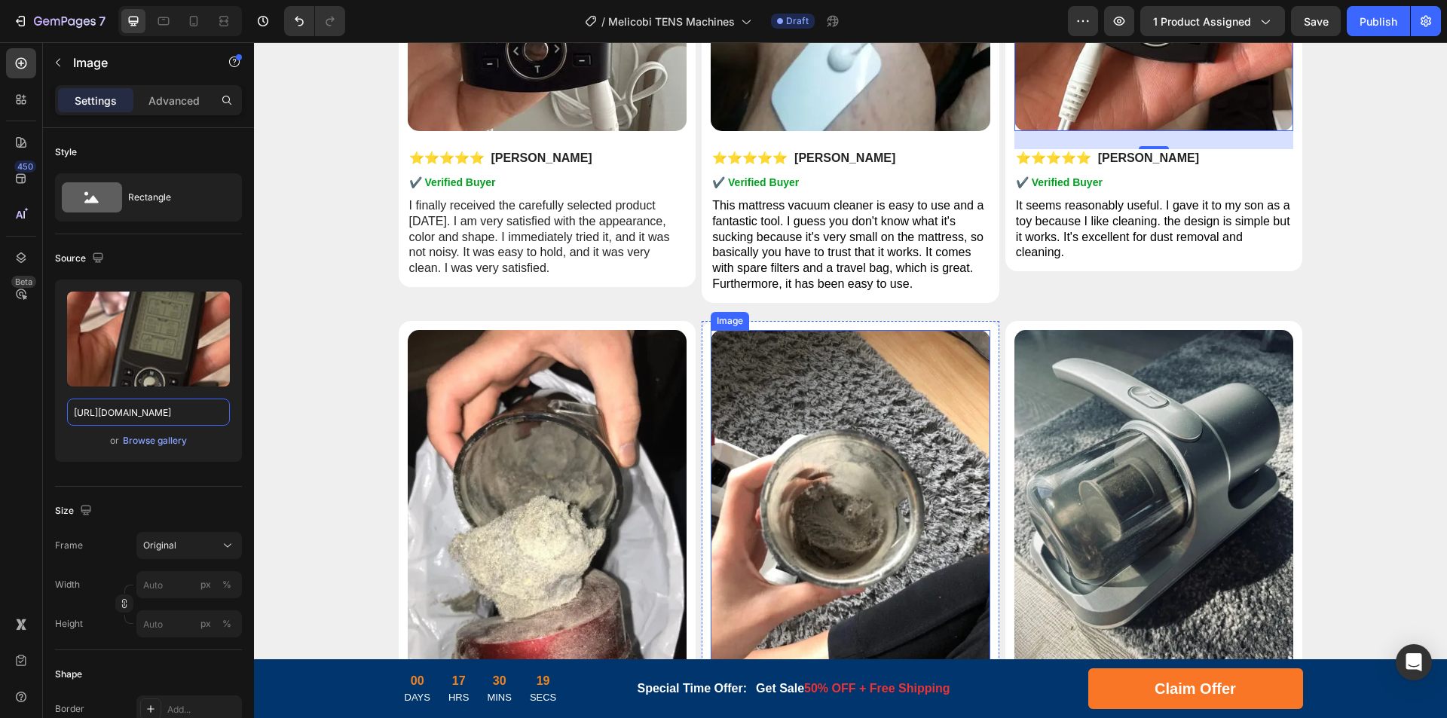
scroll to position [7158, 0]
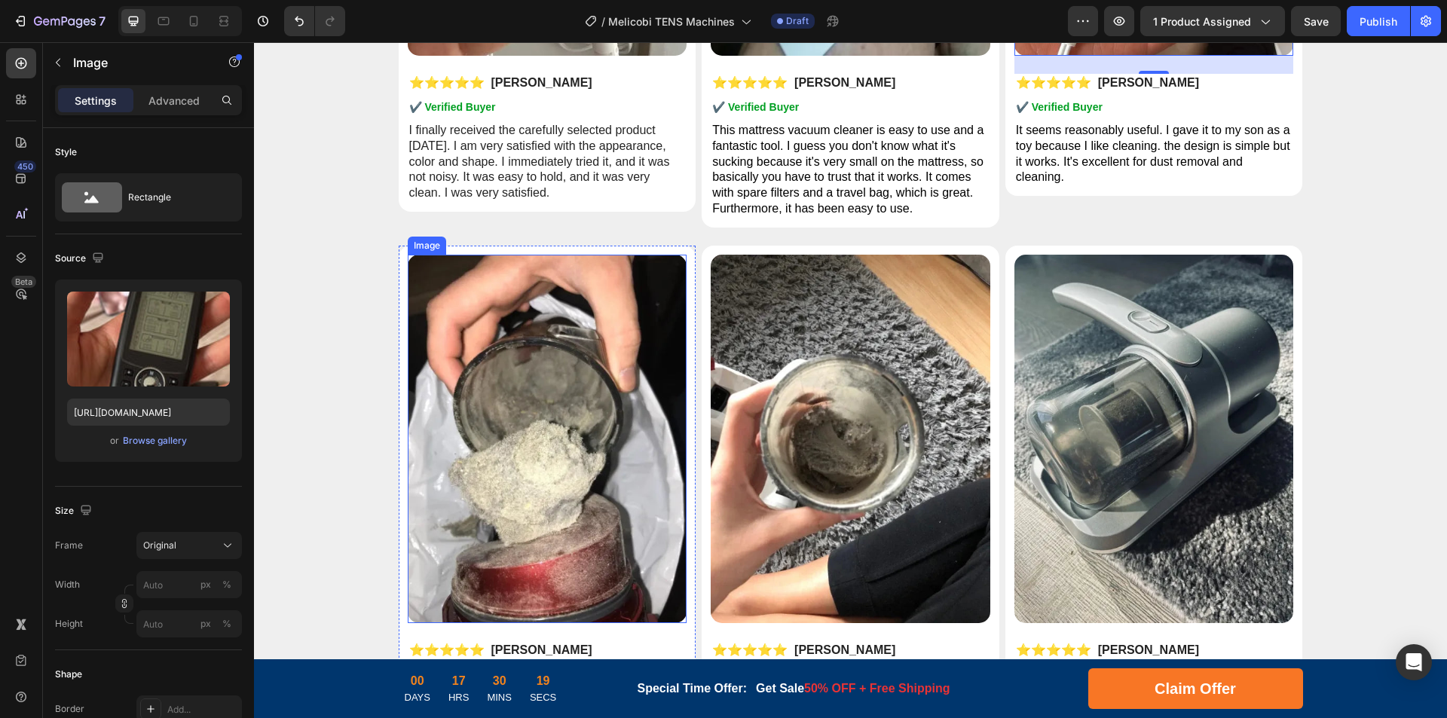
click at [559, 429] on img at bounding box center [548, 439] width 280 height 368
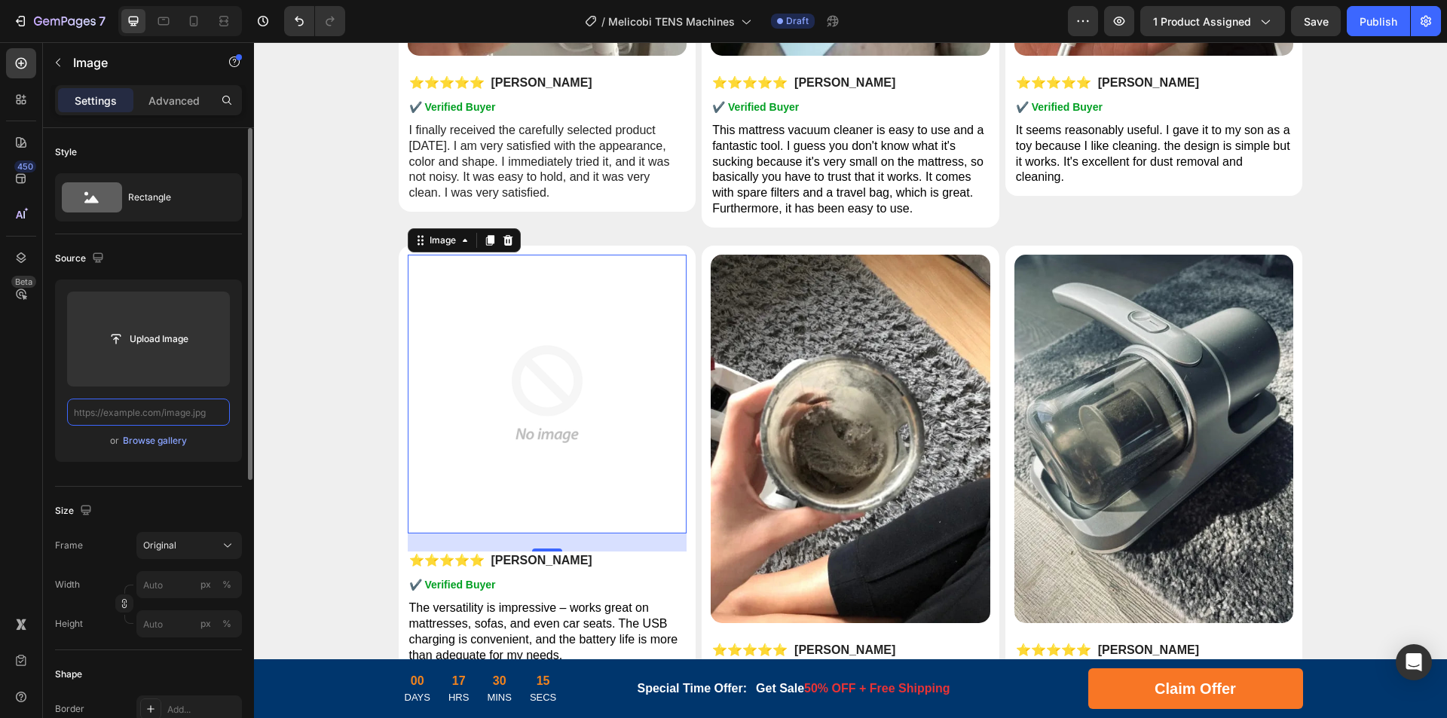
scroll to position [0, 0]
paste input "https://cdn.shopify.com/s/files/1/0956/1155/2027/files/Tens-Machine-rv-4.webp?v…"
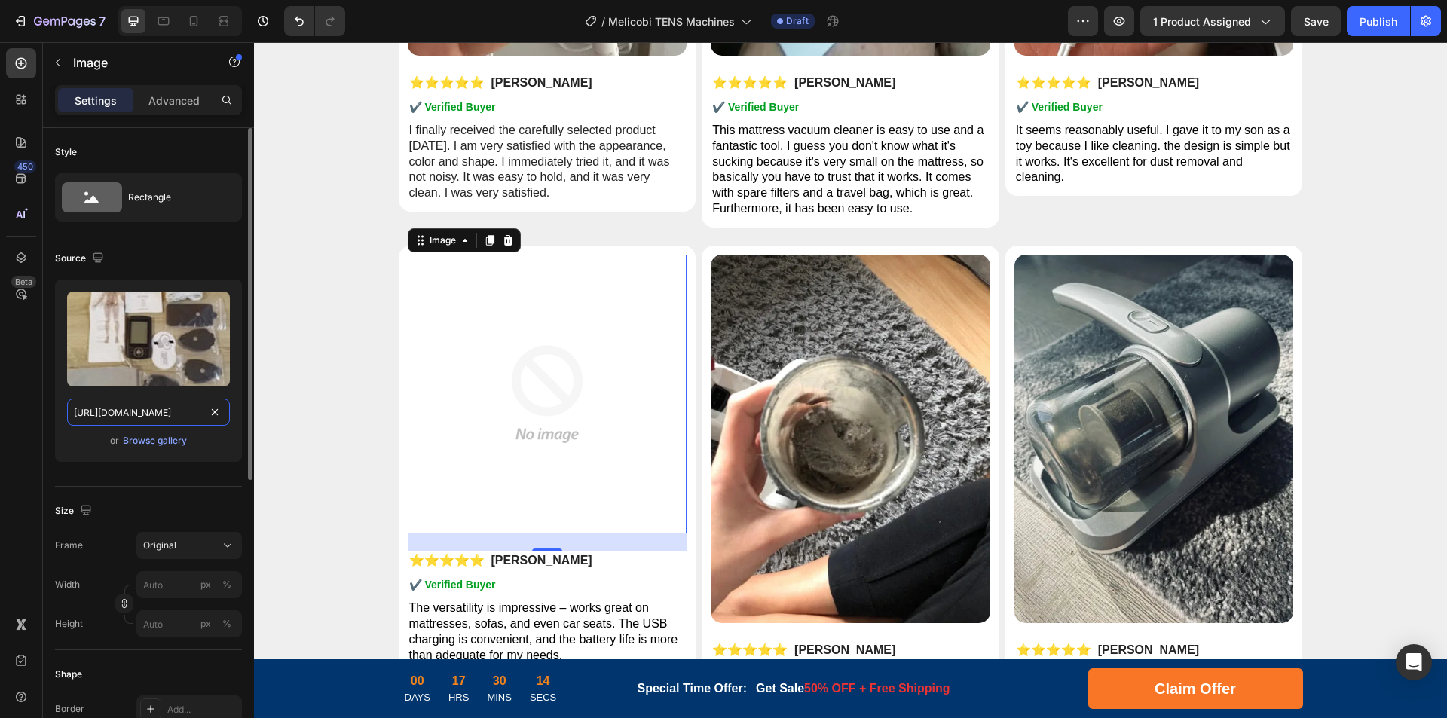
scroll to position [0, 286]
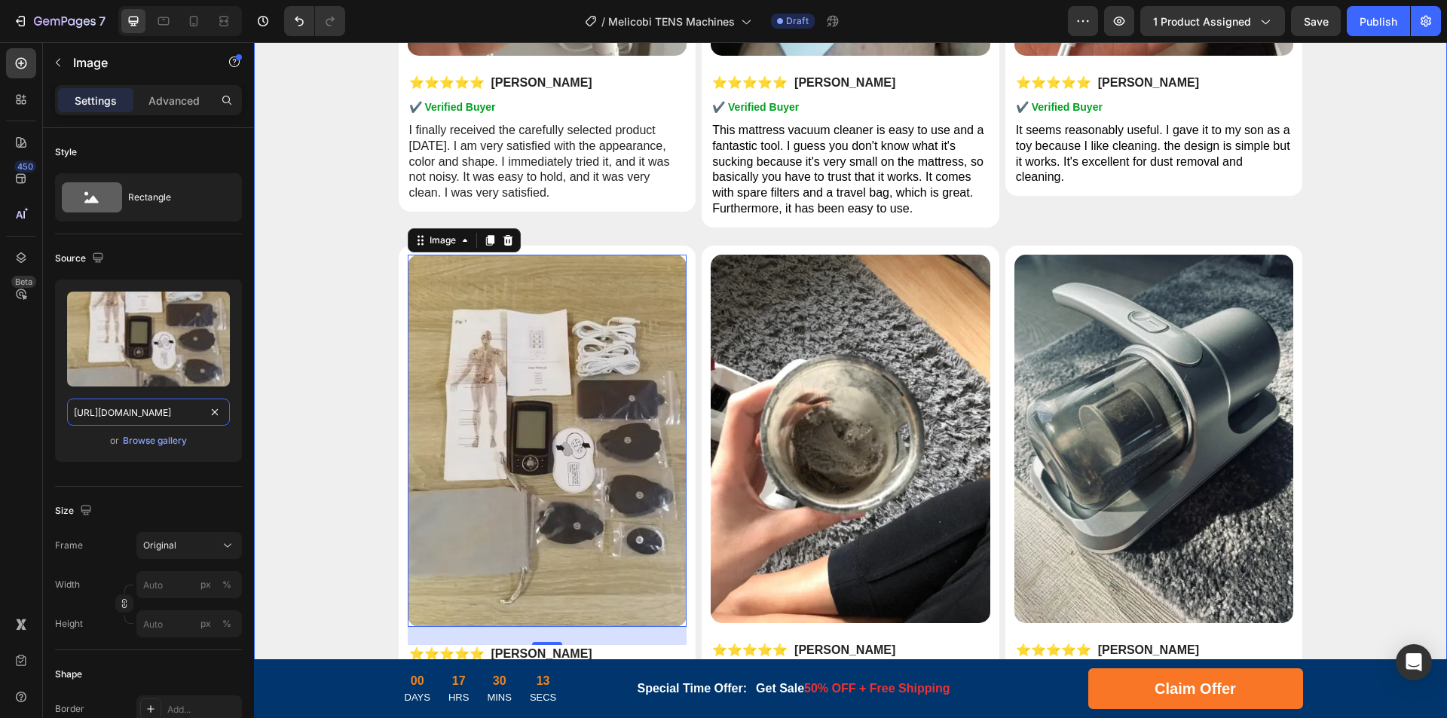
drag, startPoint x: 390, startPoint y: 454, endPoint x: 280, endPoint y: 414, distance: 117.3
type input "https://cdn.shopify.com/s/files/1/0956/1155/2027/files/Tens-Machine-rv-4.webp"
click at [847, 435] on img at bounding box center [850, 439] width 280 height 368
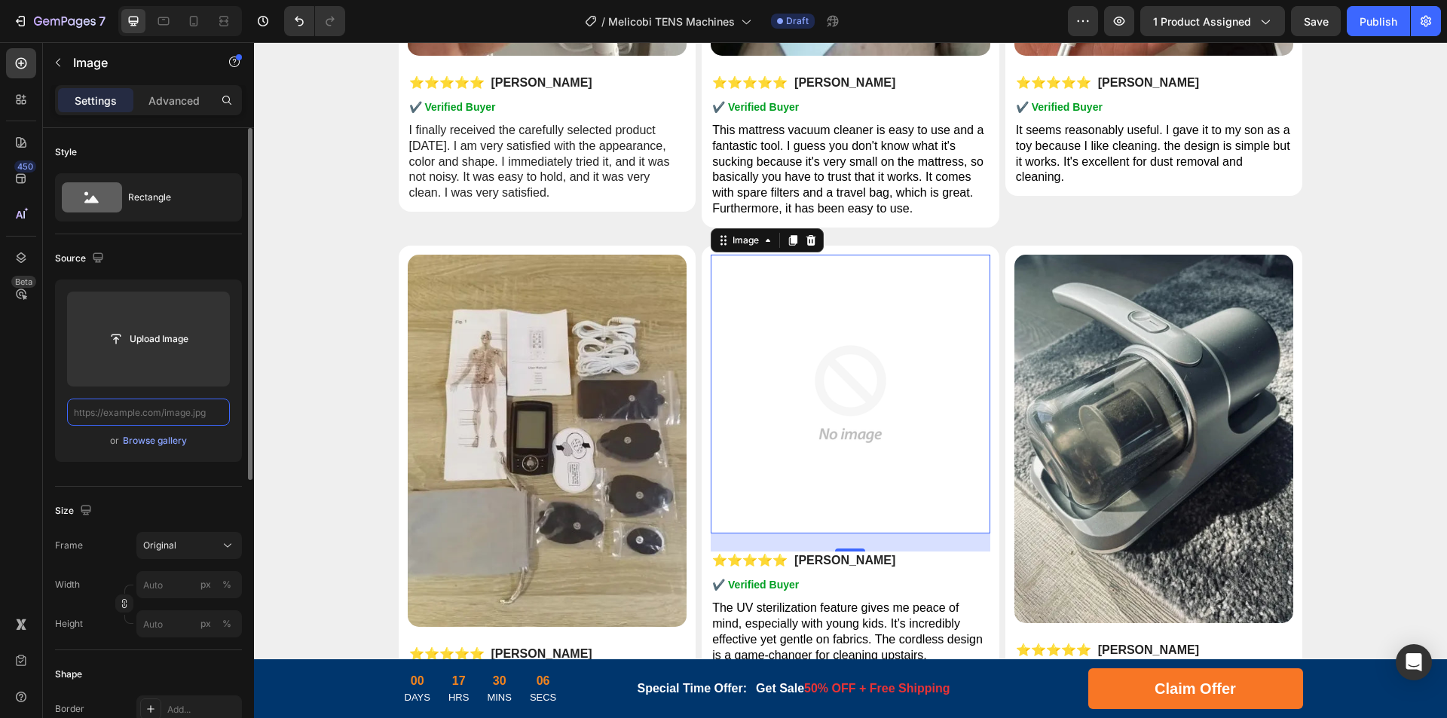
scroll to position [0, 0]
paste input "https://cdn.shopify.com/s/files/1/0956/1155/2027/files/Tens-Machine-rv-5.webp?v…"
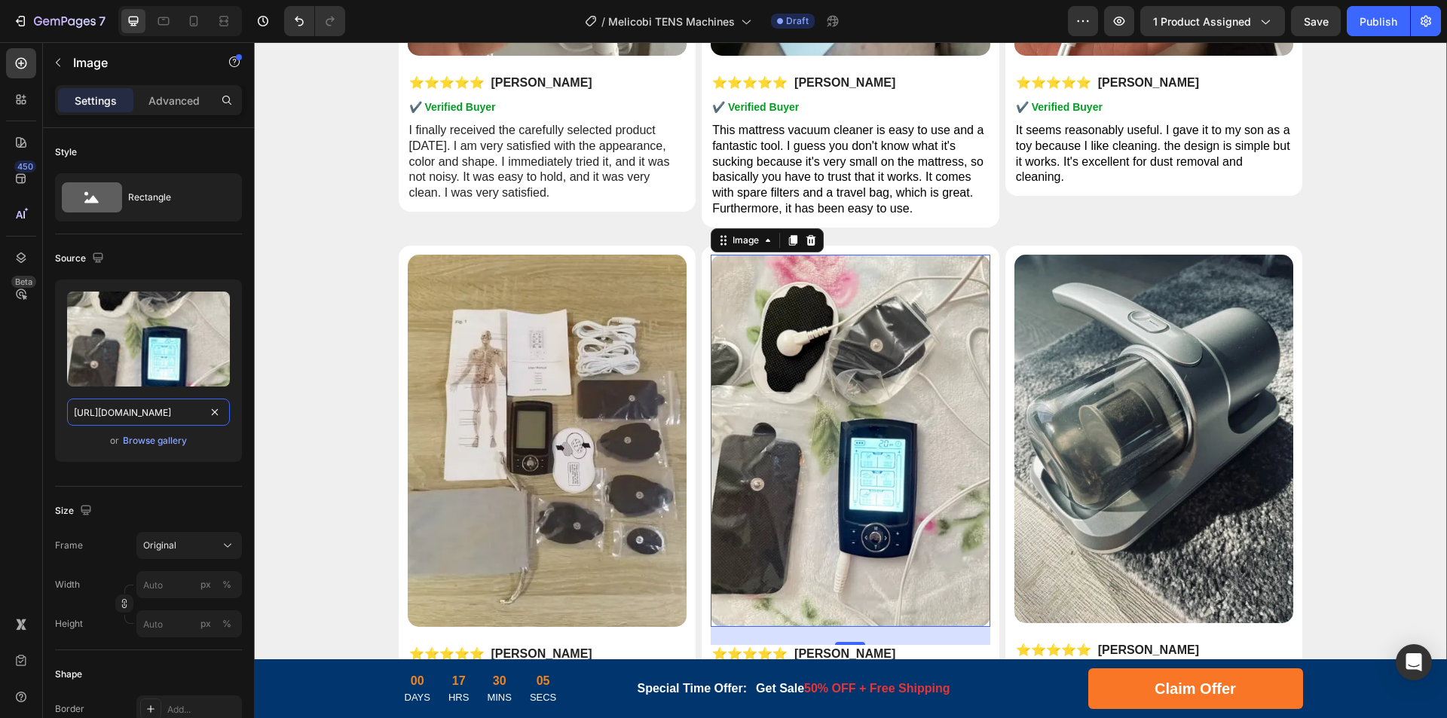
drag, startPoint x: 387, startPoint y: 455, endPoint x: 295, endPoint y: 408, distance: 103.5
type input "https://cdn.shopify.com/s/files/1/0956/1155/2027/files/Tens-Machine-rv-5.webp"
click at [1108, 432] on img at bounding box center [1154, 439] width 280 height 368
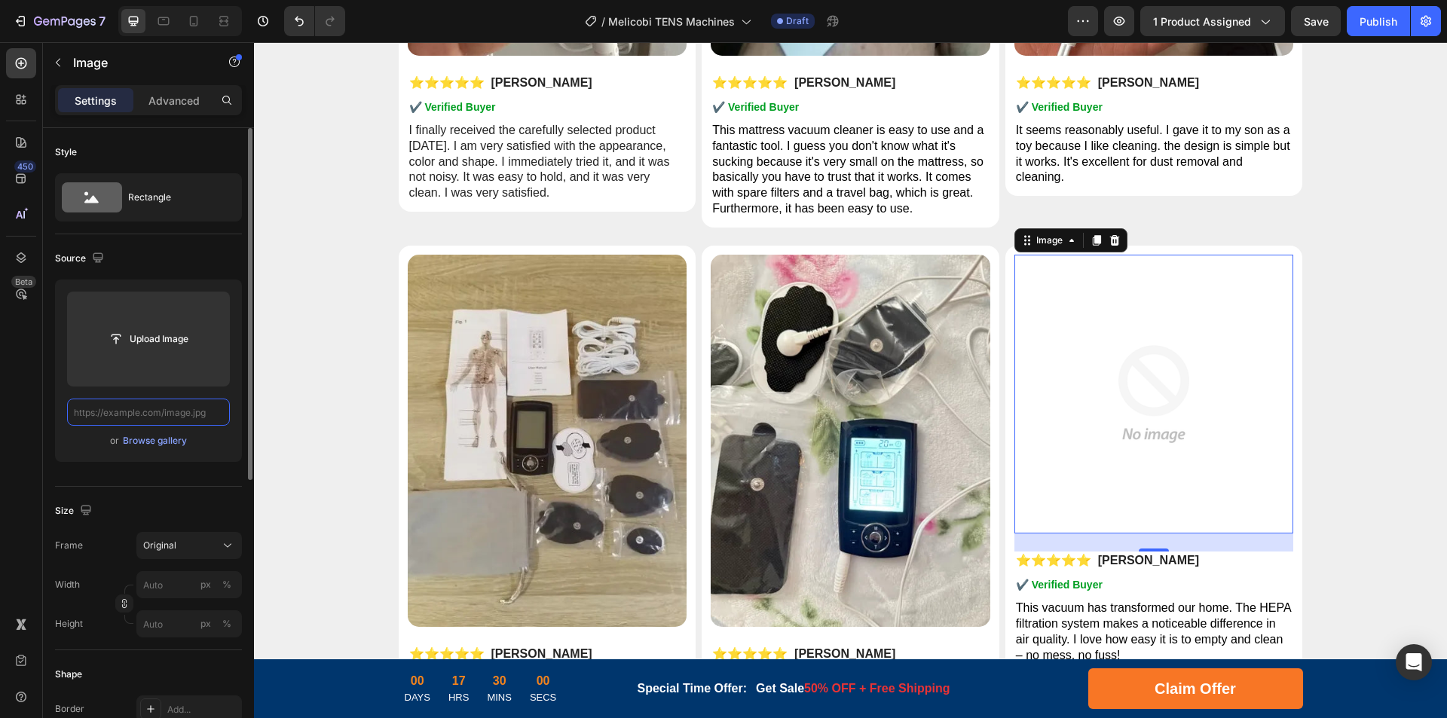
scroll to position [0, 0]
paste input "https://cdn.shopify.com/s/files/1/0956/1155/2027/files/Tens-Machine-rv-6.webp?v…"
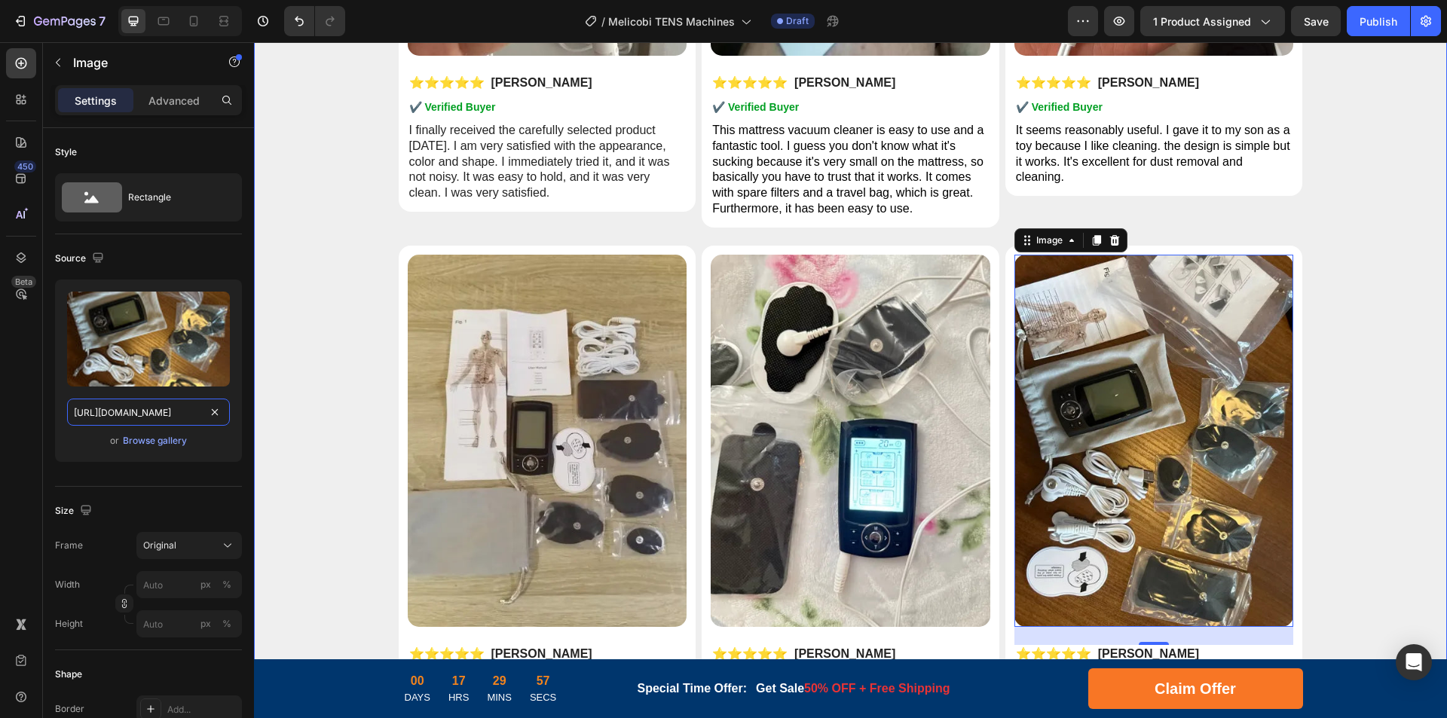
drag, startPoint x: 390, startPoint y: 455, endPoint x: 297, endPoint y: 417, distance: 100.0
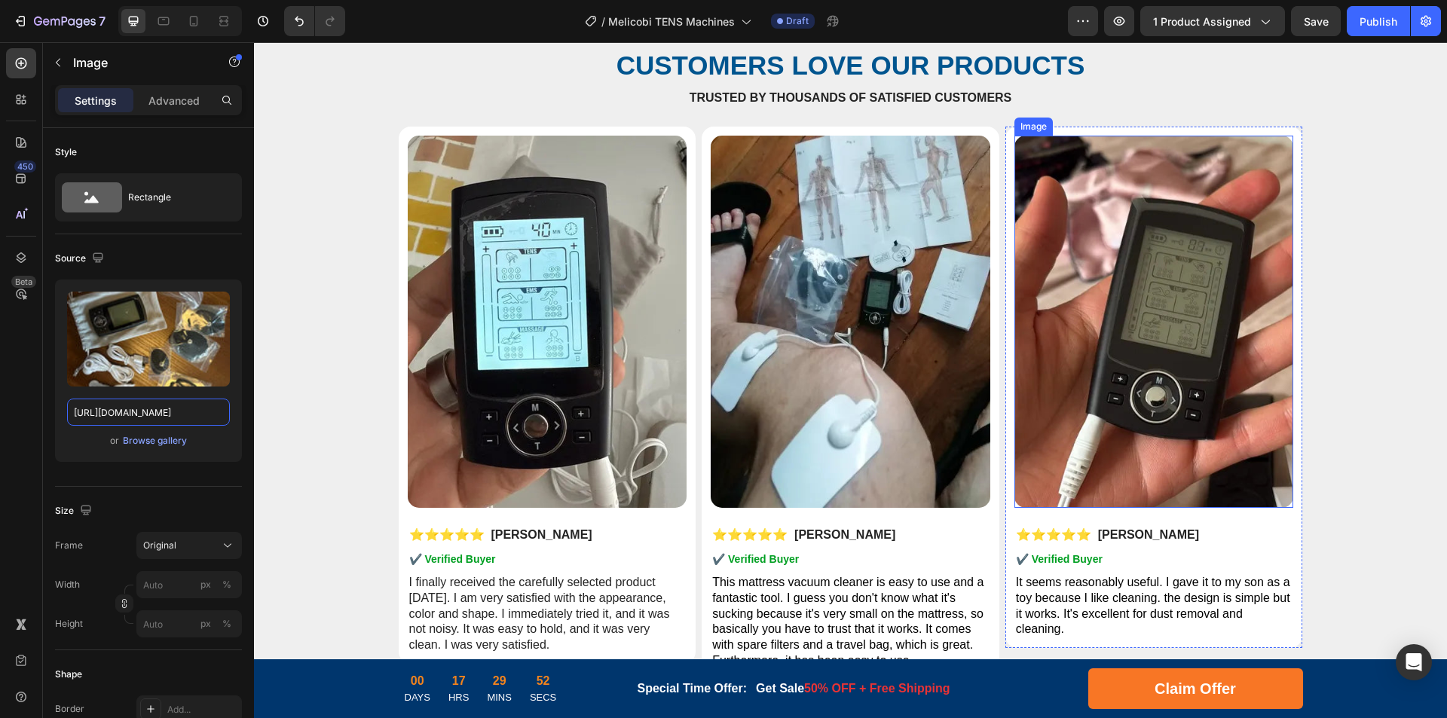
scroll to position [7082, 0]
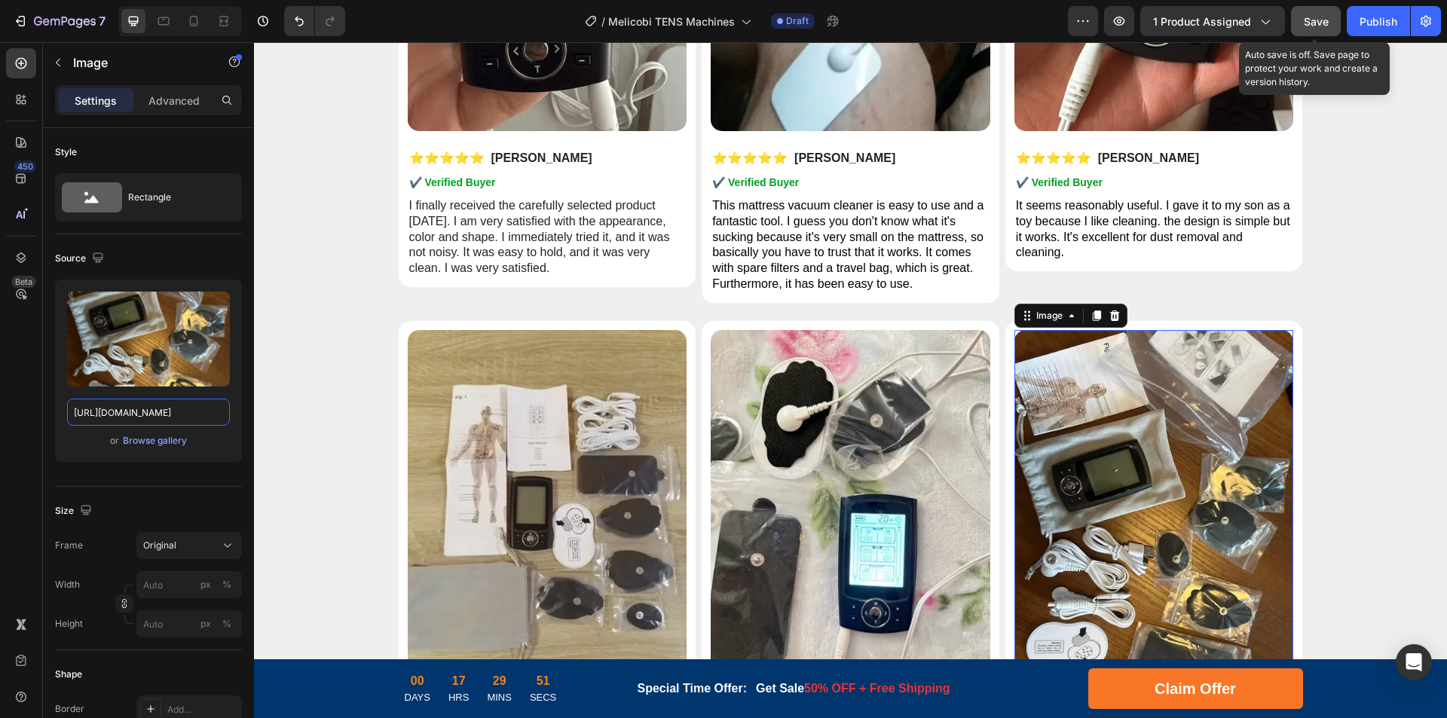
type input "https://cdn.shopify.com/s/files/1/0956/1155/2027/files/Tens-Machine-rv-6.webp"
click at [1312, 19] on span "Save" at bounding box center [1315, 21] width 25 height 13
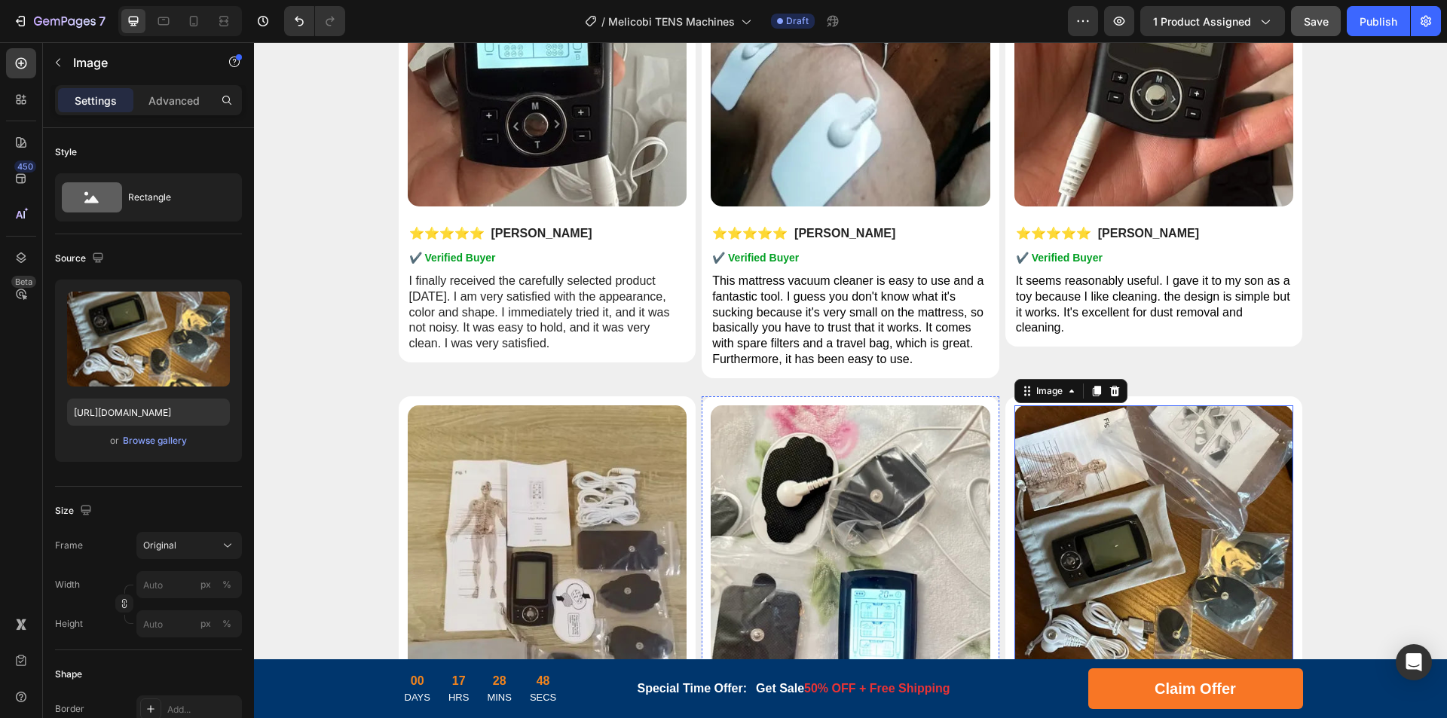
scroll to position [6781, 0]
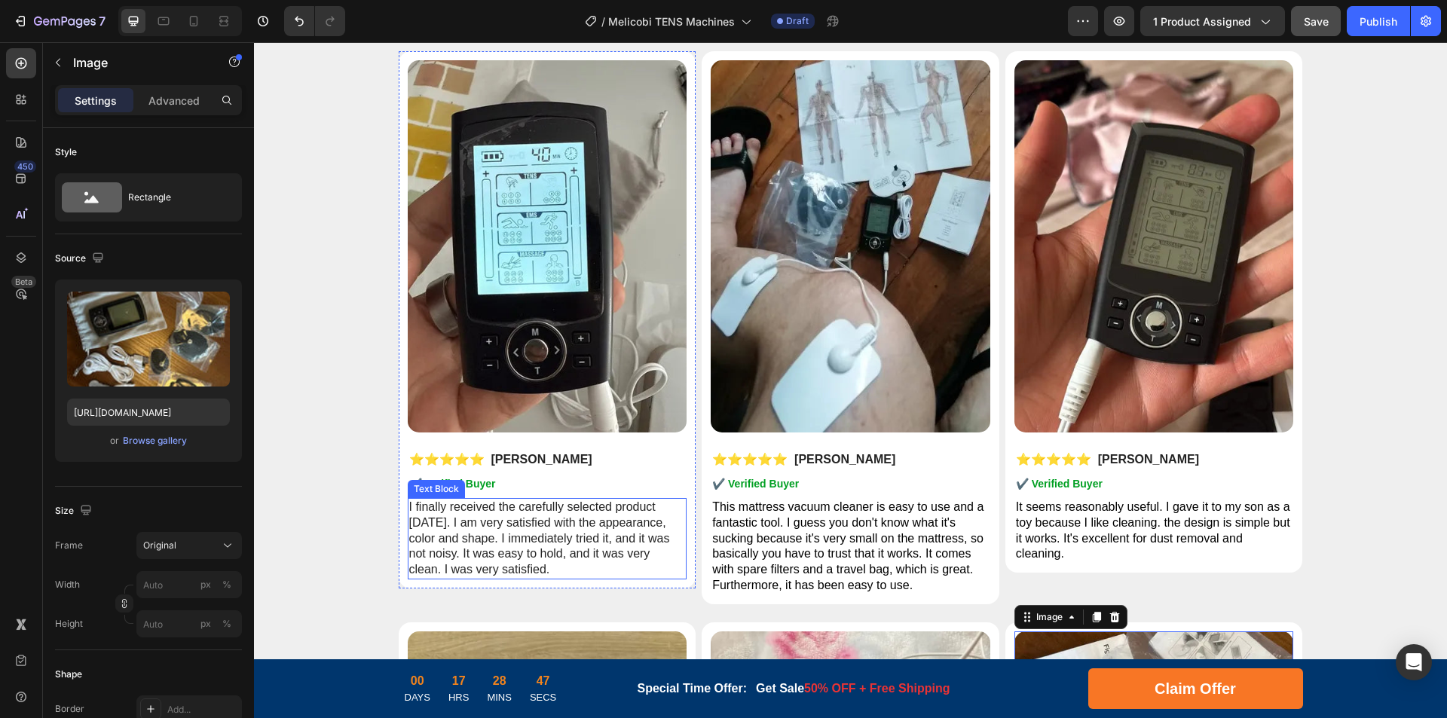
click at [533, 528] on p "I finally received the carefully selected product today. I am very satisfied wi…" at bounding box center [547, 539] width 277 height 78
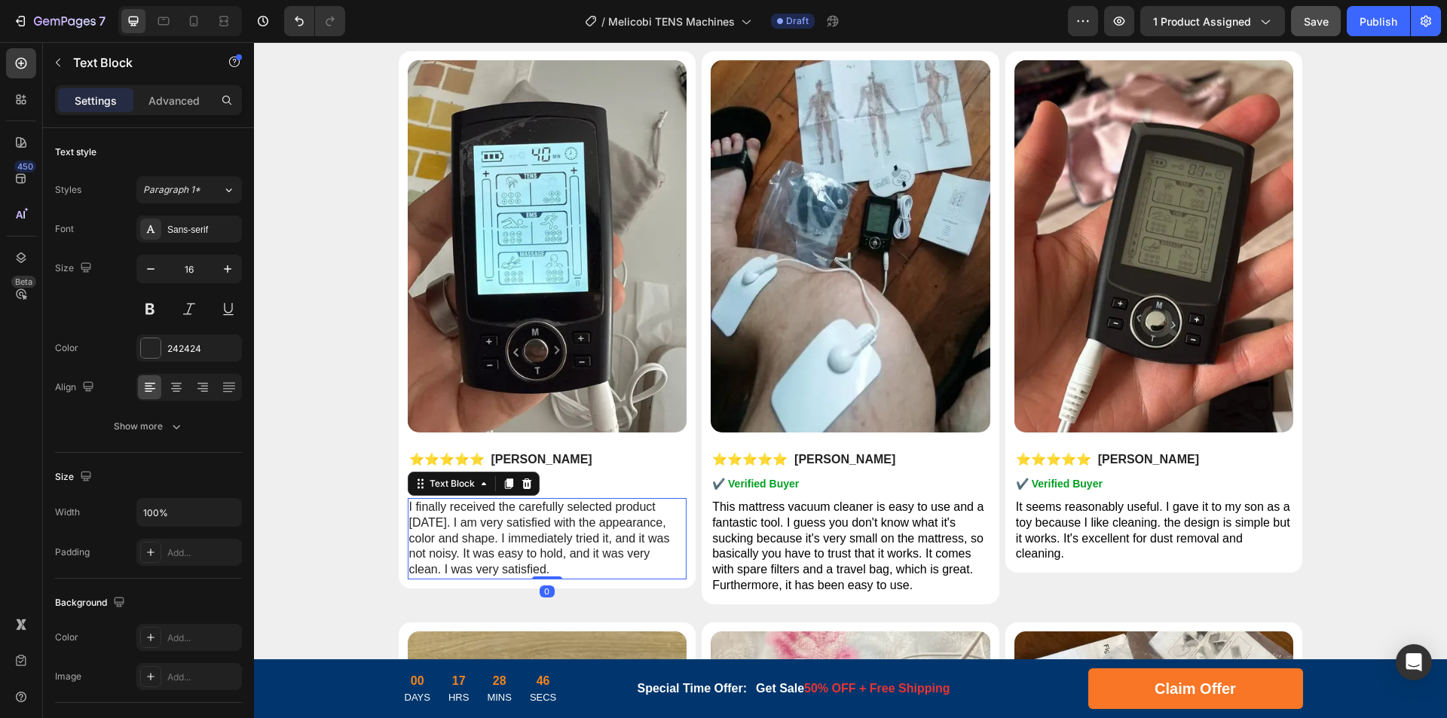
click at [612, 518] on p "I finally received the carefully selected product today. I am very satisfied wi…" at bounding box center [547, 539] width 277 height 78
click at [588, 536] on p "I finally received the carefully selected product today. I am very satisfied wi…" at bounding box center [547, 539] width 277 height 78
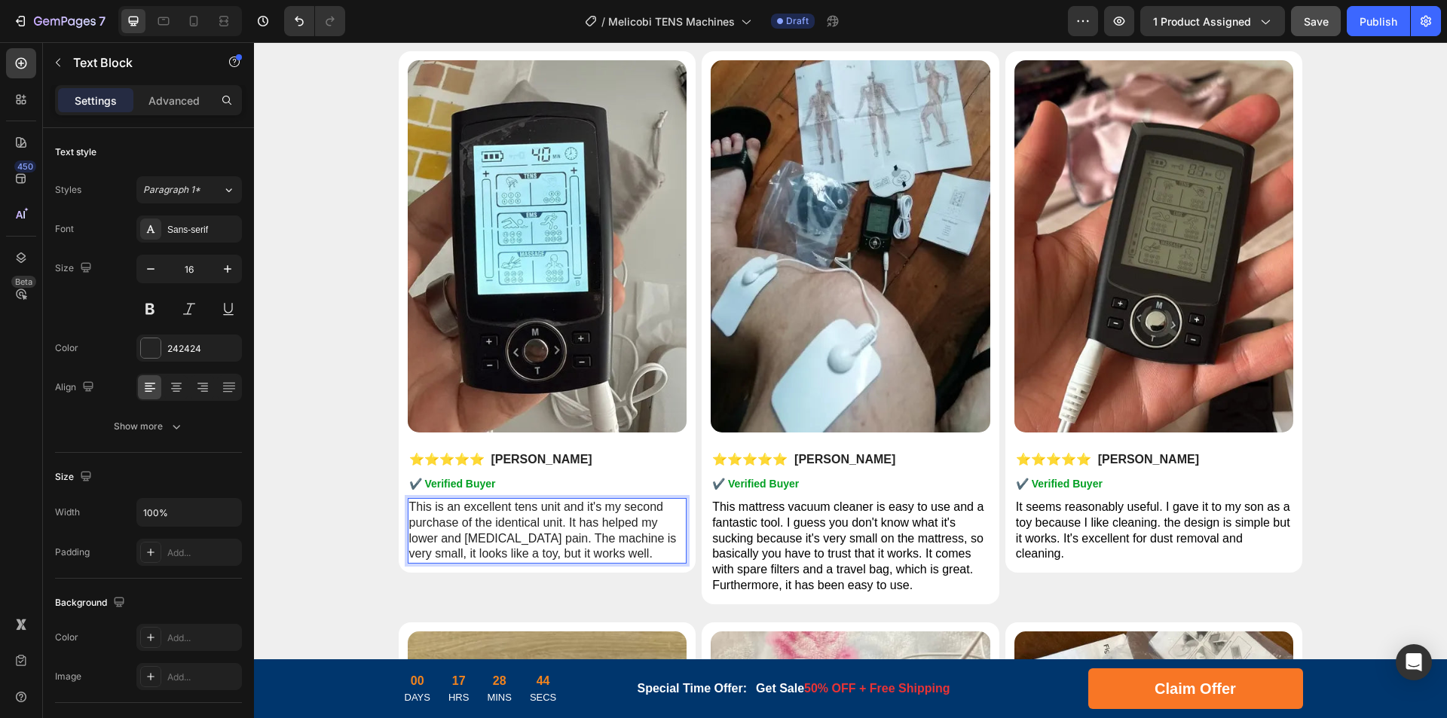
click at [607, 516] on p "This is an excellent tens unit and it's my second purchase of the identical uni…" at bounding box center [547, 531] width 277 height 63
click at [801, 521] on span "This mattress vacuum cleaner is easy to use and a fantastic tool. I guess you d…" at bounding box center [847, 545] width 271 height 91
click at [843, 521] on span "This mattress vacuum cleaner is easy to use and a fantastic tool. I guess you d…" at bounding box center [847, 545] width 271 height 91
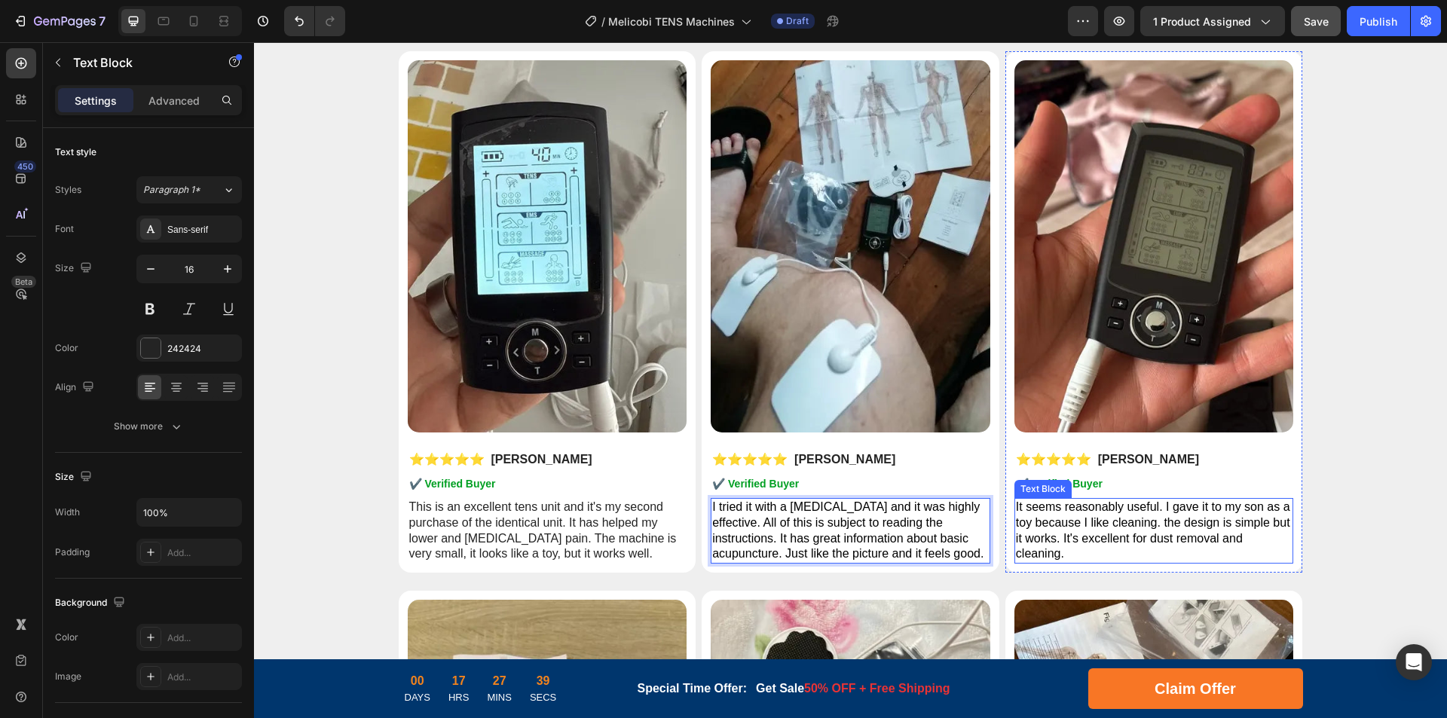
click at [1081, 528] on span "It seems reasonably useful. I gave it to my son as a toy because I like cleanin…" at bounding box center [1153, 530] width 274 height 60
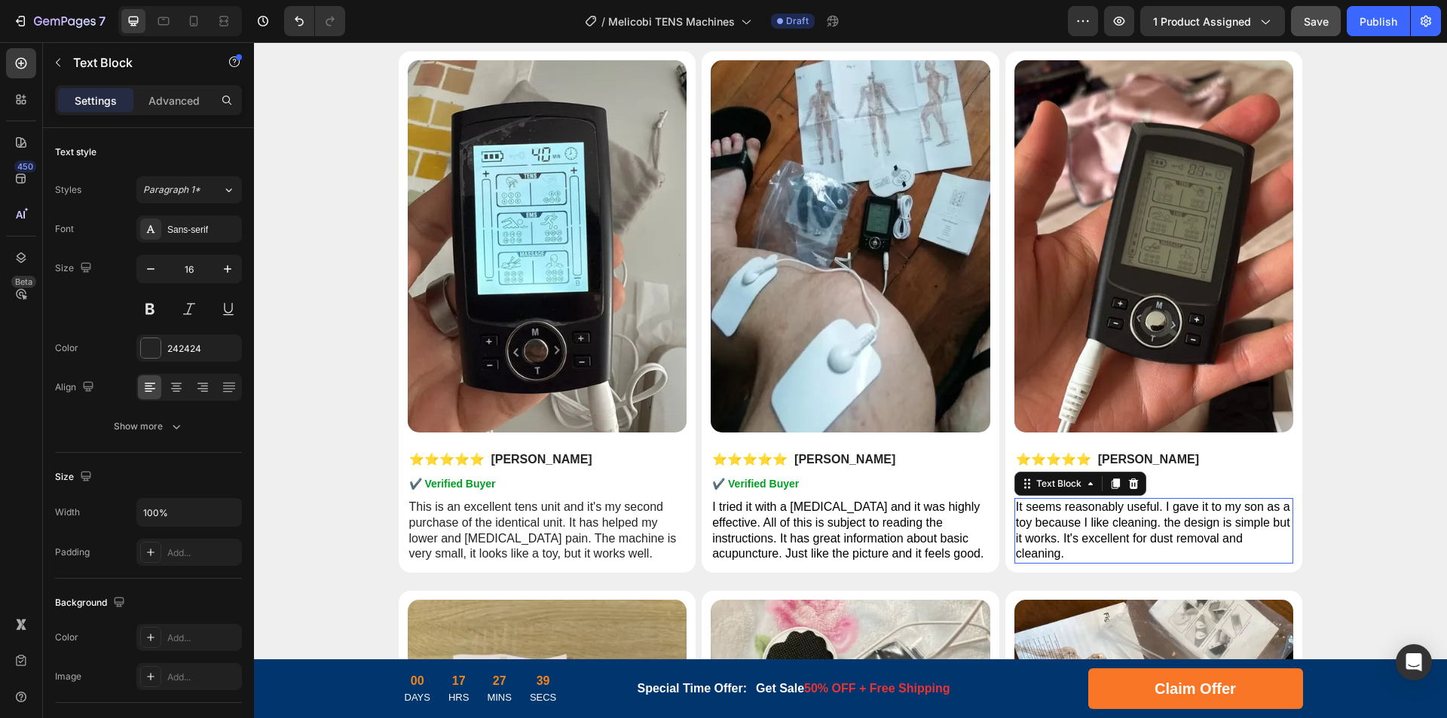
click at [1160, 523] on span "It seems reasonably useful. I gave it to my son as a toy because I like cleanin…" at bounding box center [1153, 530] width 274 height 60
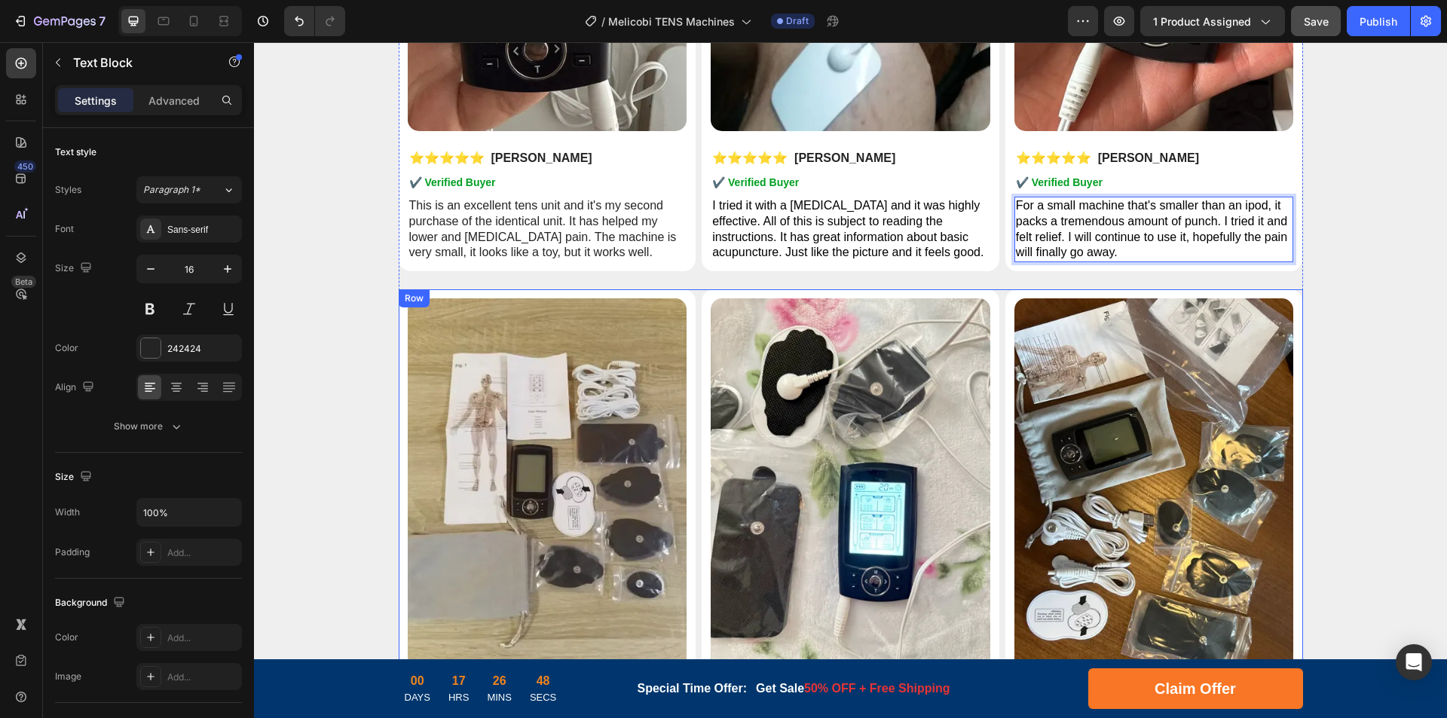
scroll to position [7308, 0]
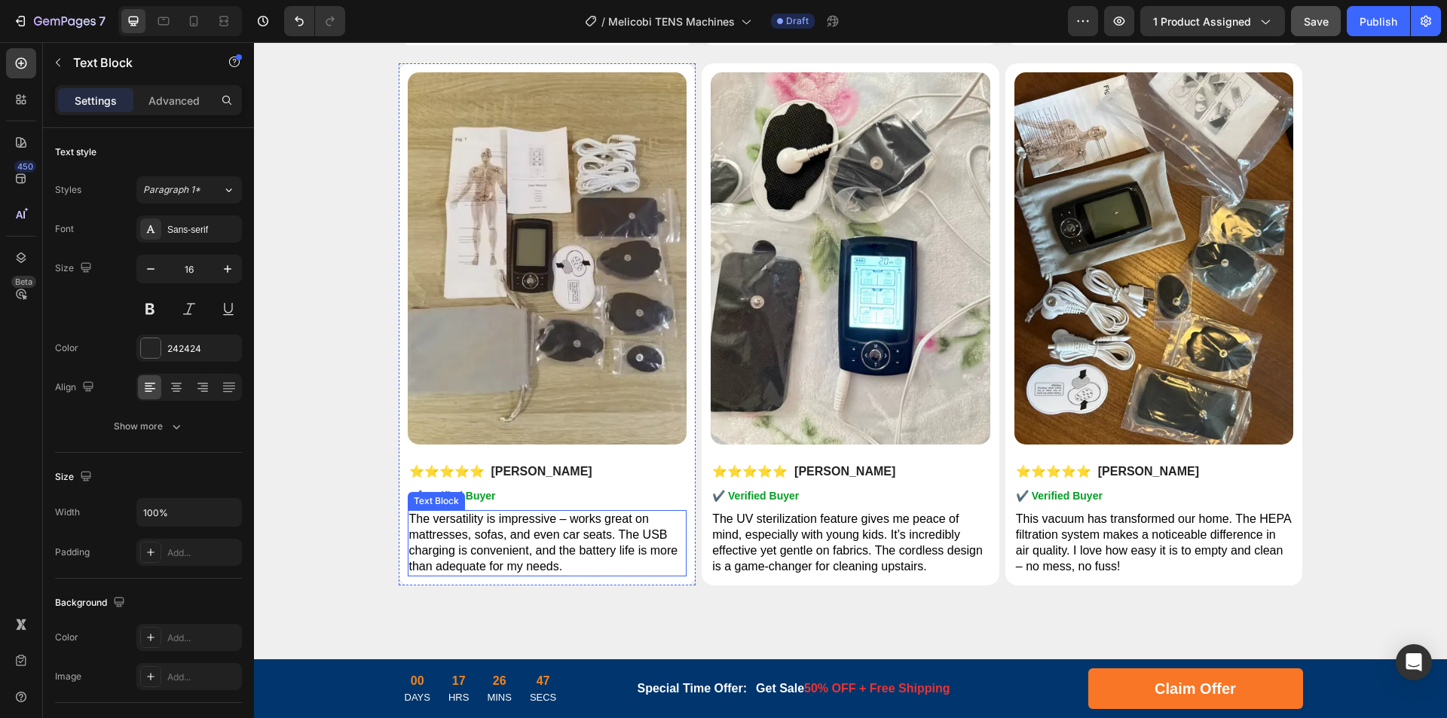
click at [512, 540] on span "The versatility is impressive – works great on mattresses, sofas, and even car …" at bounding box center [543, 542] width 269 height 60
click at [567, 542] on p "The versatility is impressive – works great on mattresses, sofas, and even car …" at bounding box center [547, 543] width 277 height 63
click at [604, 549] on span "The versatility is impressive – works great on mattresses, sofas, and even car …" at bounding box center [543, 542] width 269 height 60
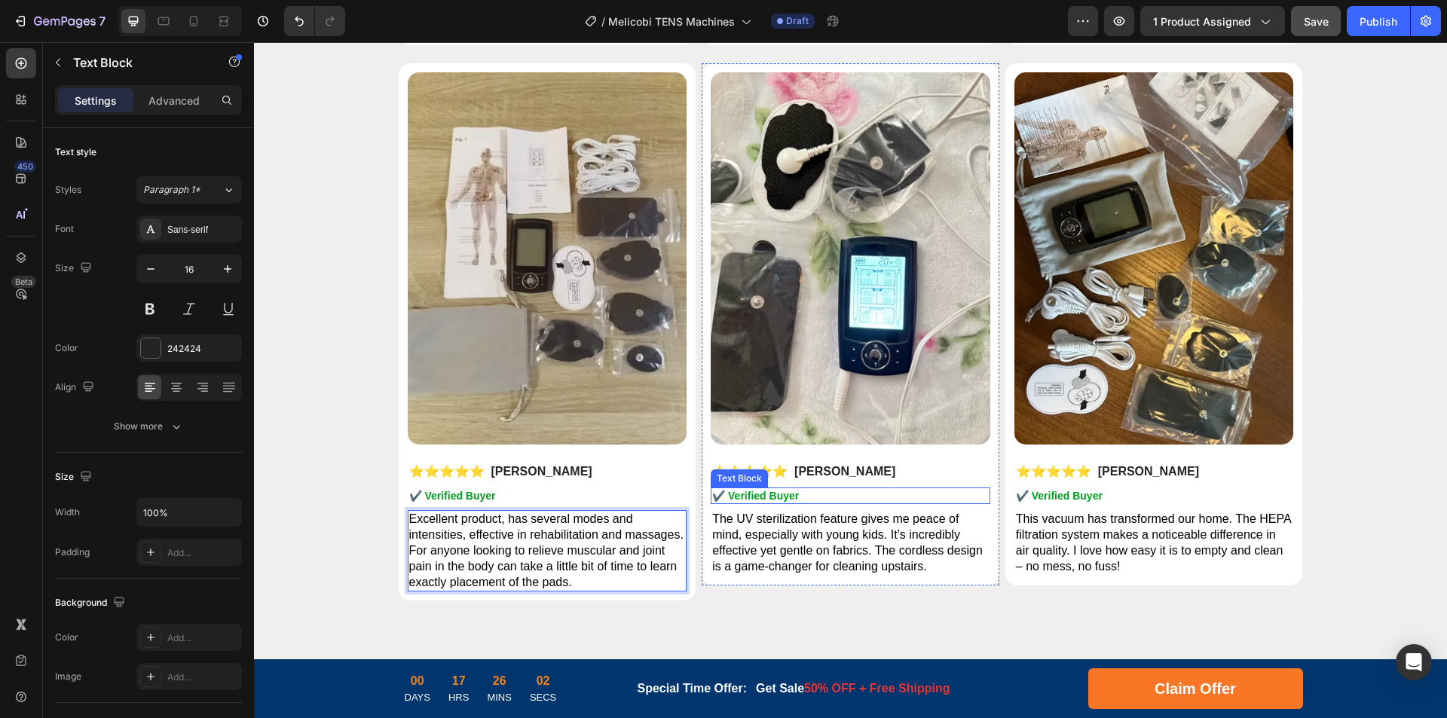
click at [818, 540] on span "The UV sterilization feature gives me peace of mind, especially with young kids…" at bounding box center [847, 542] width 270 height 60
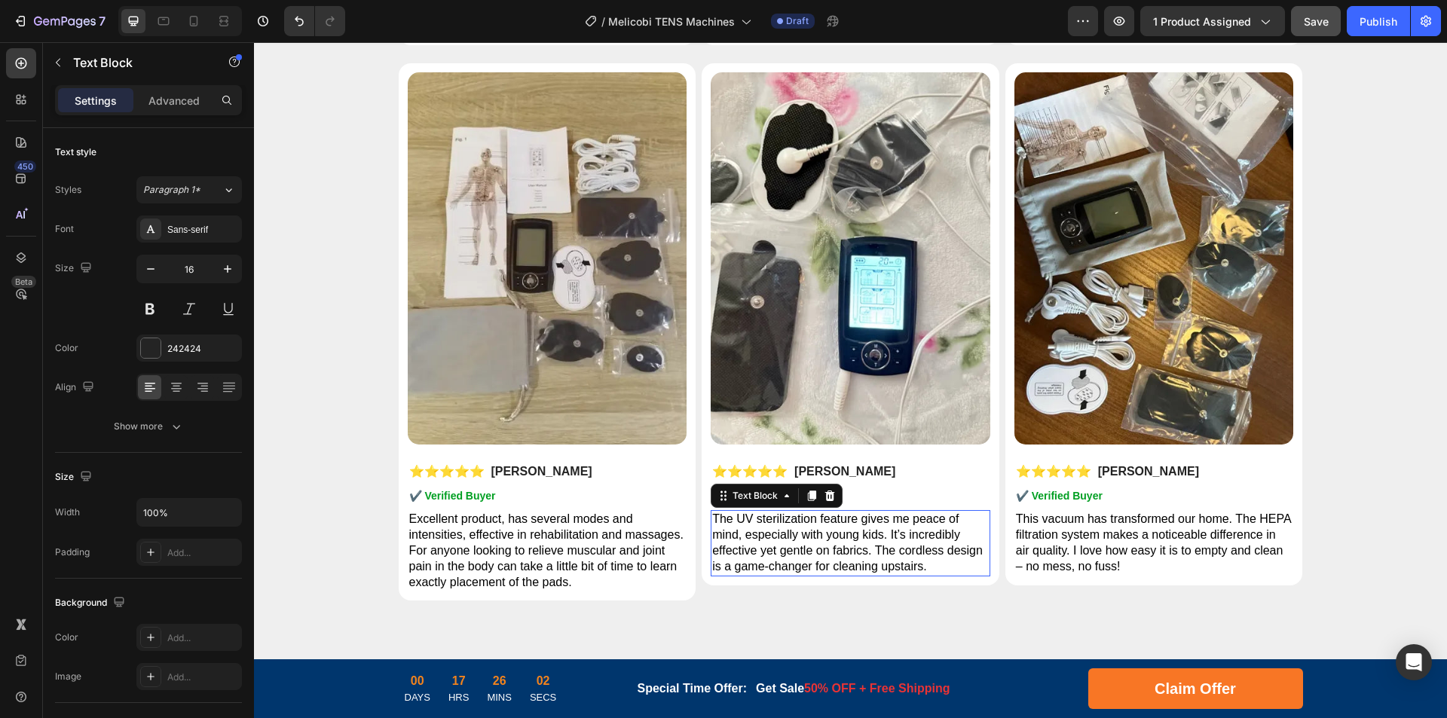
click at [894, 544] on span "The UV sterilization feature gives me peace of mind, especially with young kids…" at bounding box center [847, 542] width 270 height 60
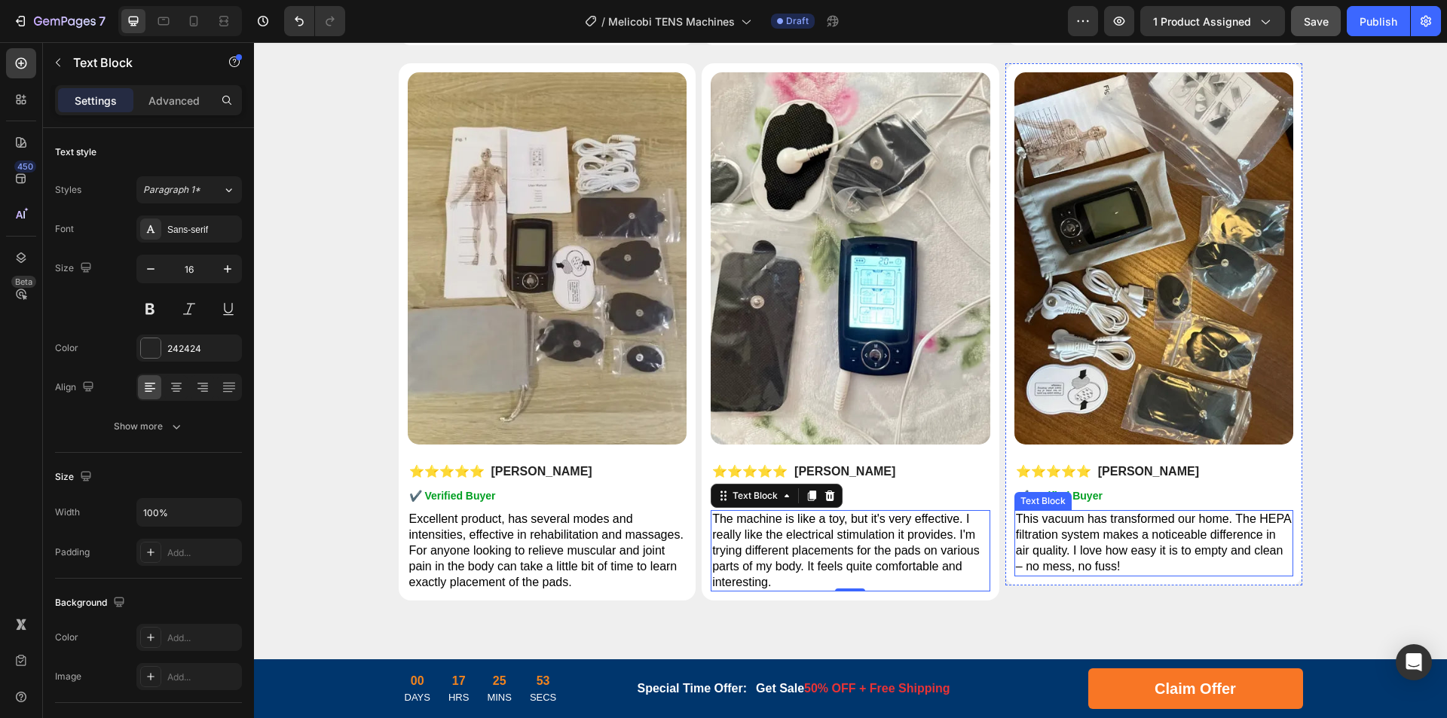
drag, startPoint x: 1133, startPoint y: 530, endPoint x: 1172, endPoint y: 536, distance: 39.5
click at [1133, 530] on span "This vacuum has transformed our home. The HEPA filtration system makes a notice…" at bounding box center [1154, 542] width 276 height 60
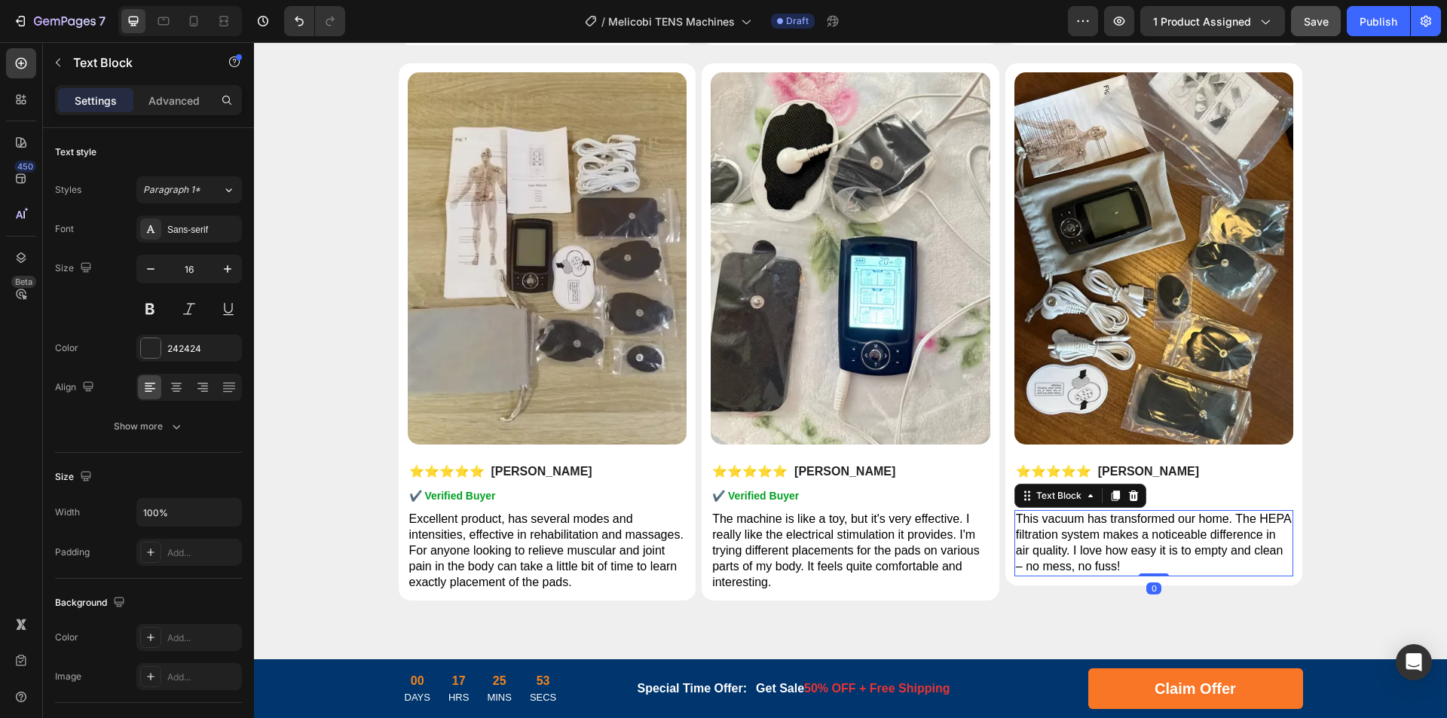
click at [1202, 534] on span "This vacuum has transformed our home. The HEPA filtration system makes a notice…" at bounding box center [1154, 542] width 276 height 60
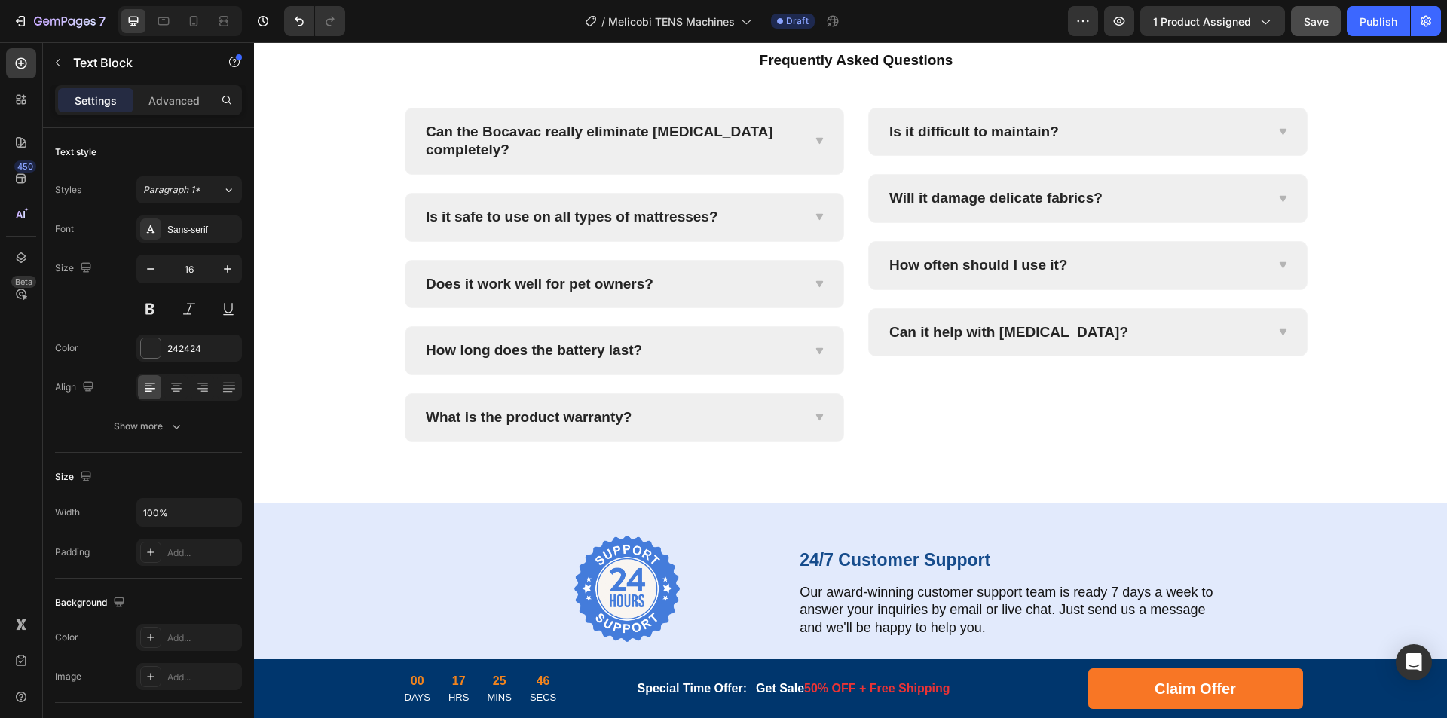
scroll to position [5978, 0]
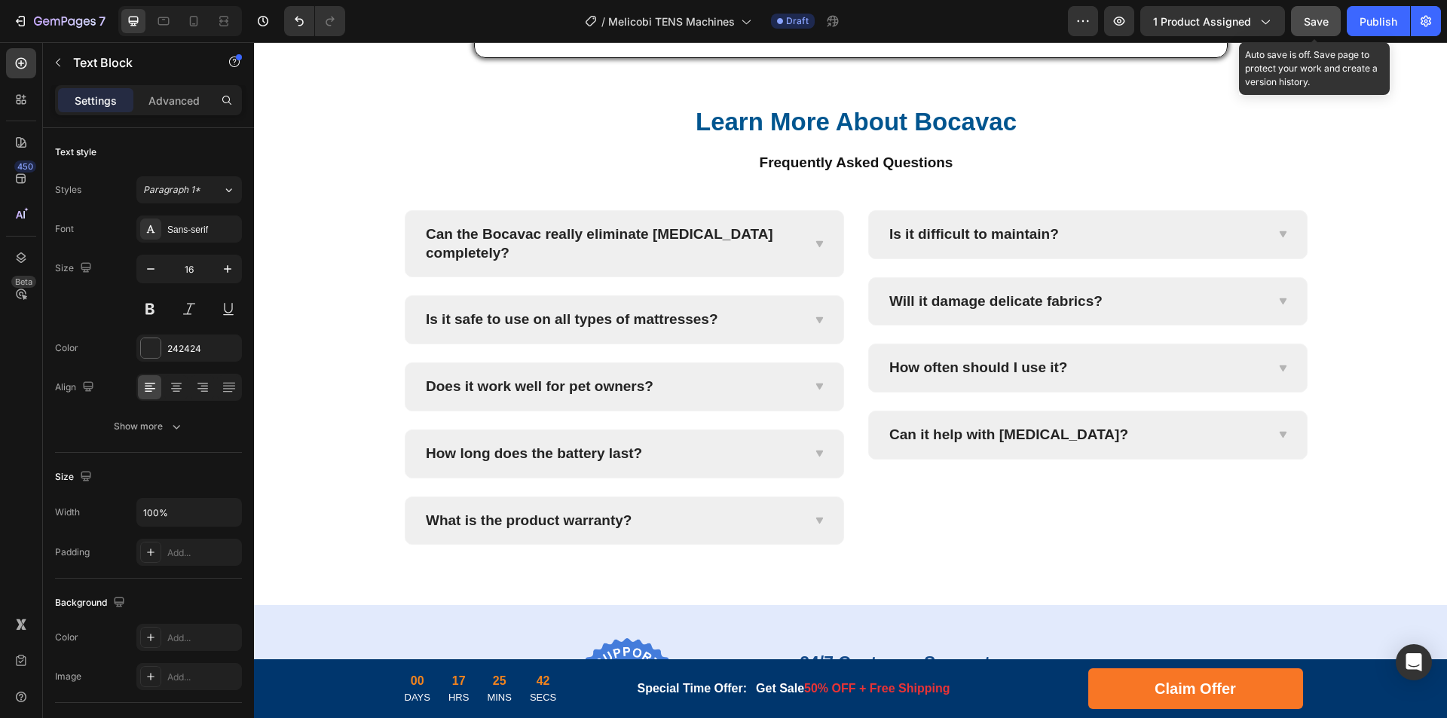
click at [1320, 20] on span "Save" at bounding box center [1315, 21] width 25 height 13
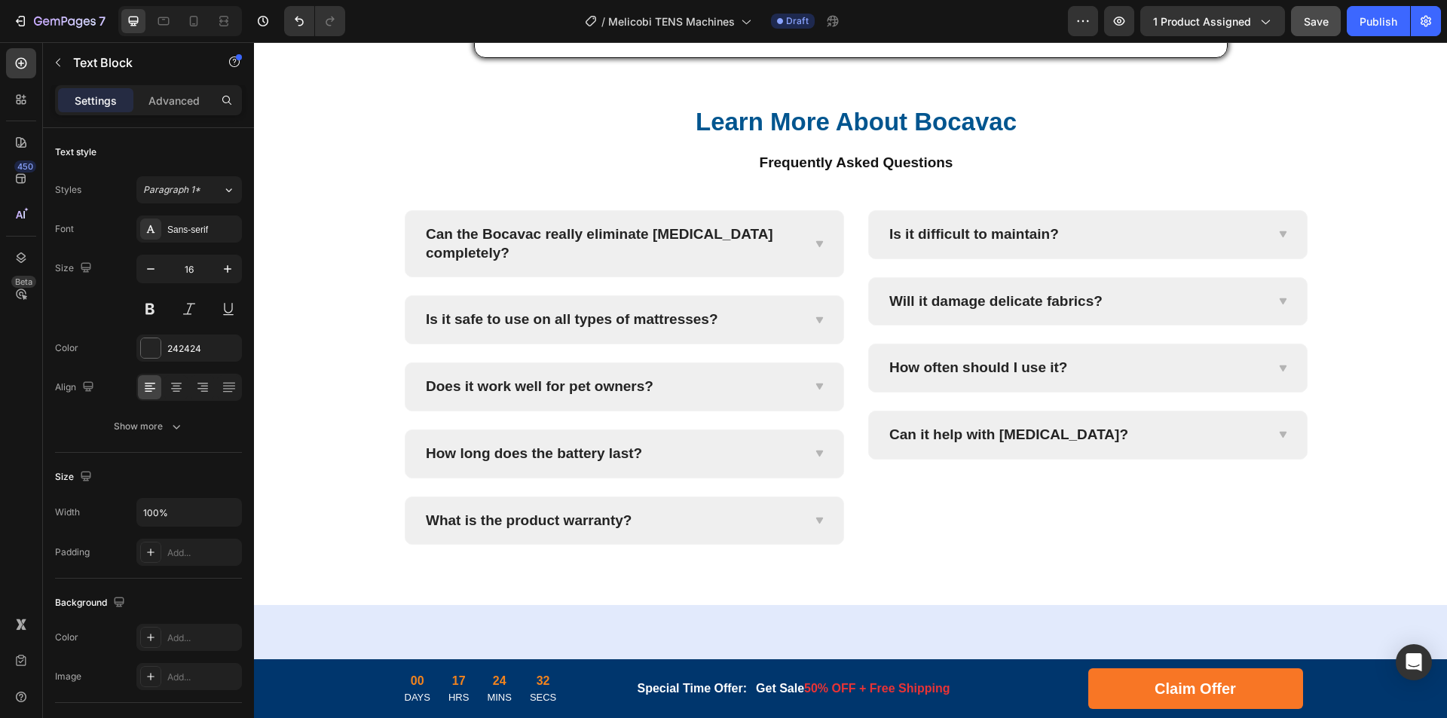
scroll to position [5827, 0]
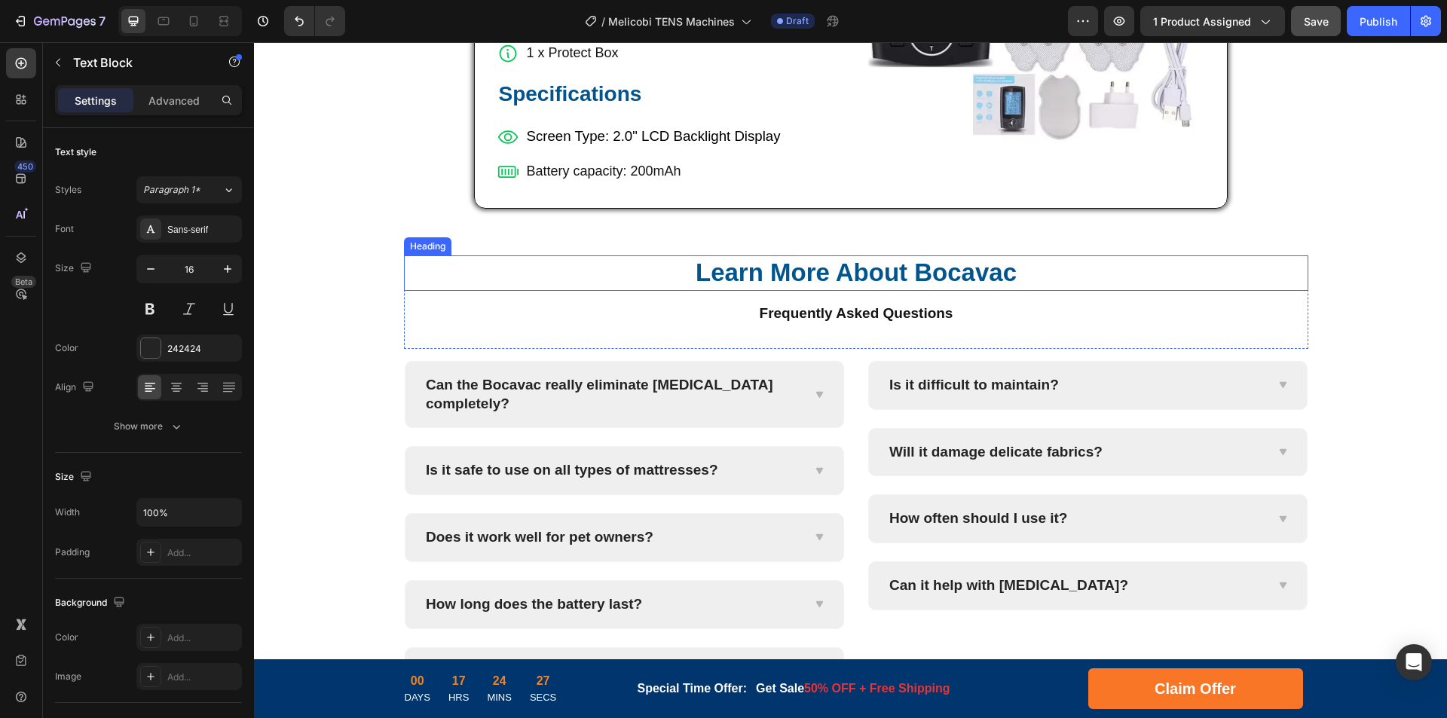
drag, startPoint x: 937, startPoint y: 245, endPoint x: 969, endPoint y: 246, distance: 31.7
click at [937, 255] on h2 "Learn More About Bocavac" at bounding box center [856, 272] width 904 height 35
click at [969, 255] on h2 "Learn More About Bocavac" at bounding box center [856, 272] width 904 height 35
click at [923, 257] on p "Learn More About Bocavac" at bounding box center [855, 273] width 901 height 32
drag, startPoint x: 916, startPoint y: 248, endPoint x: 1007, endPoint y: 247, distance: 91.2
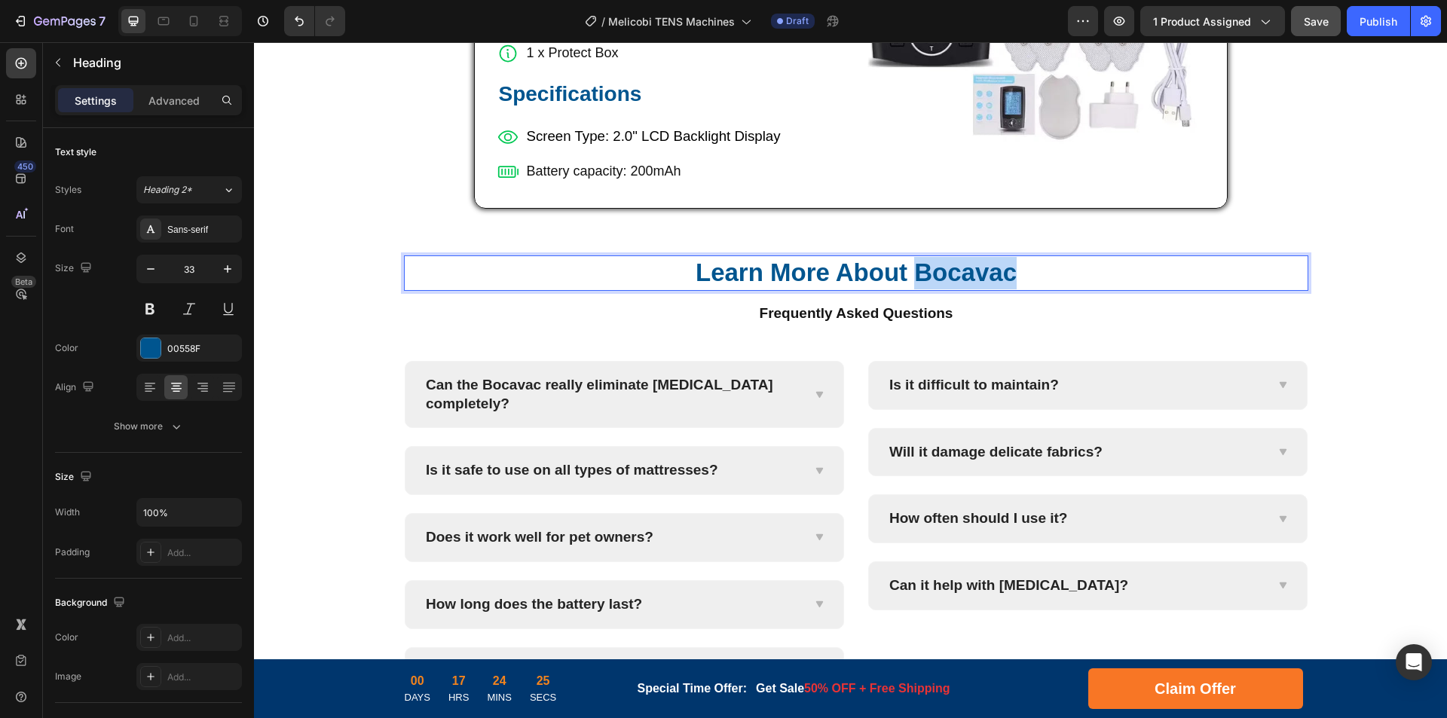
click at [1007, 257] on p "Learn More About Bocavac" at bounding box center [855, 273] width 901 height 32
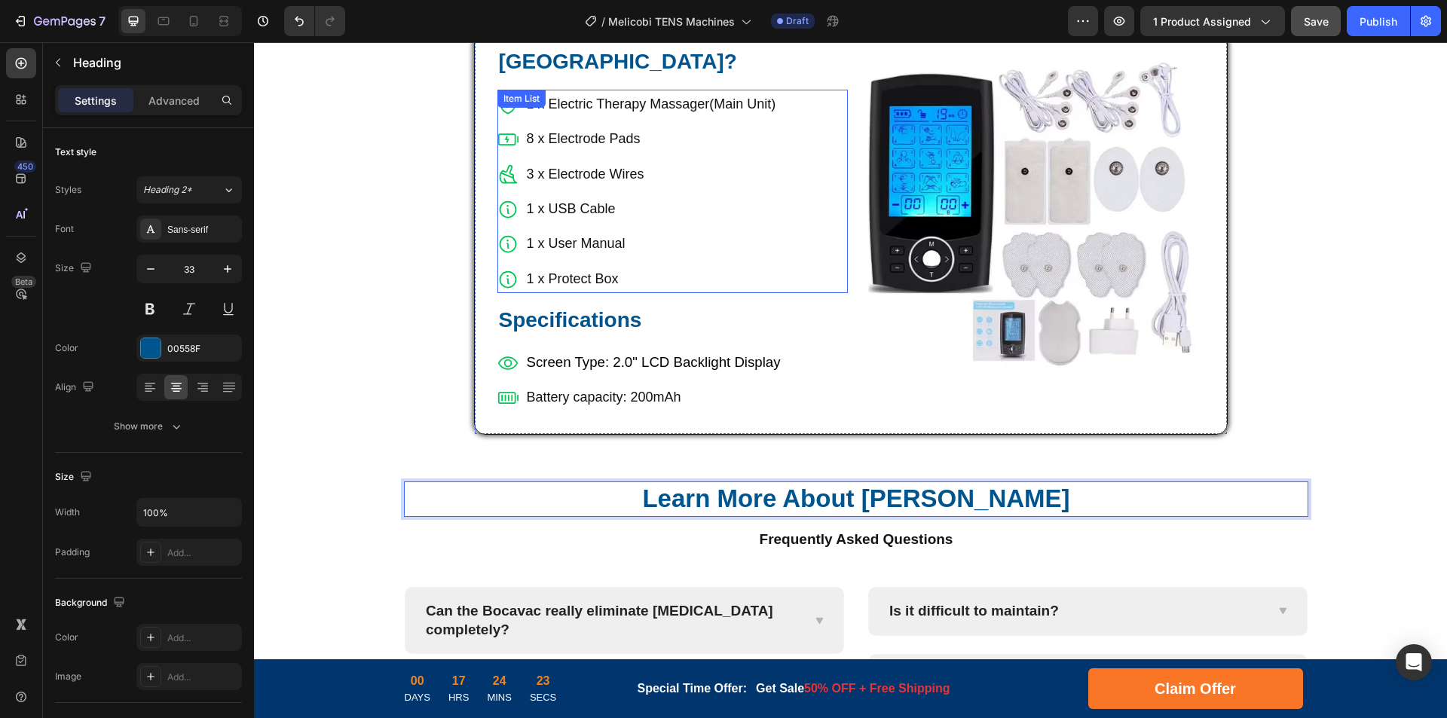
scroll to position [5526, 0]
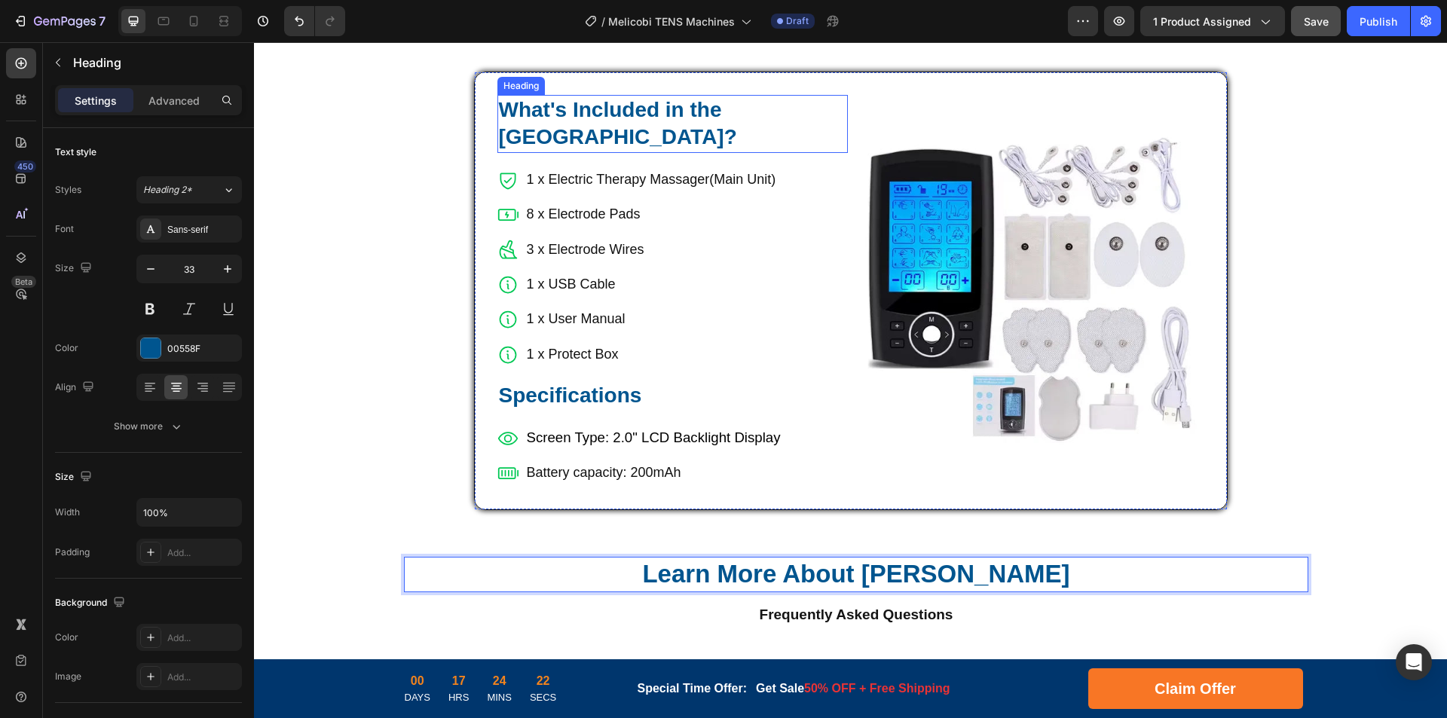
click at [764, 111] on h2 "What's Included in the Bocavac?" at bounding box center [672, 124] width 350 height 58
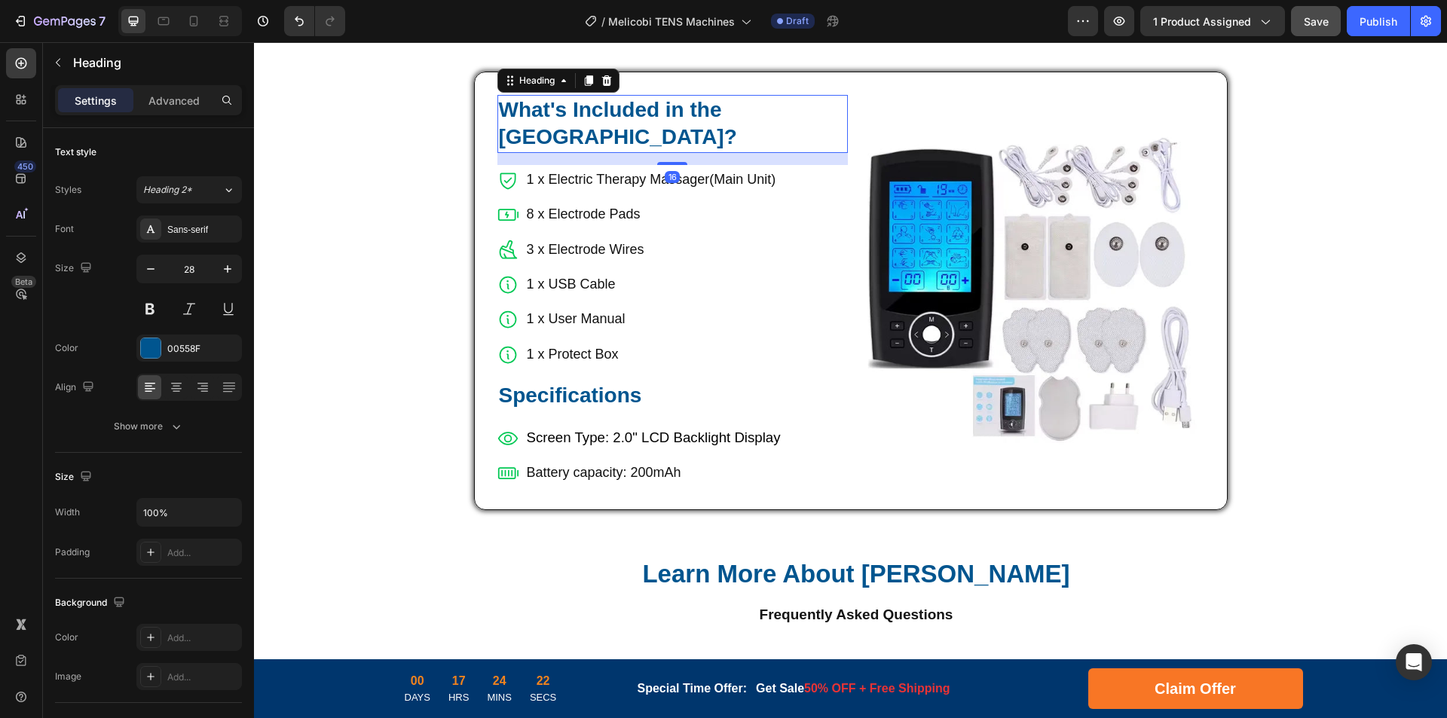
click at [778, 111] on h2 "What's Included in the Bocavac?" at bounding box center [672, 124] width 350 height 58
click at [782, 108] on p "What's Included in the Bocavac?" at bounding box center [672, 123] width 347 height 55
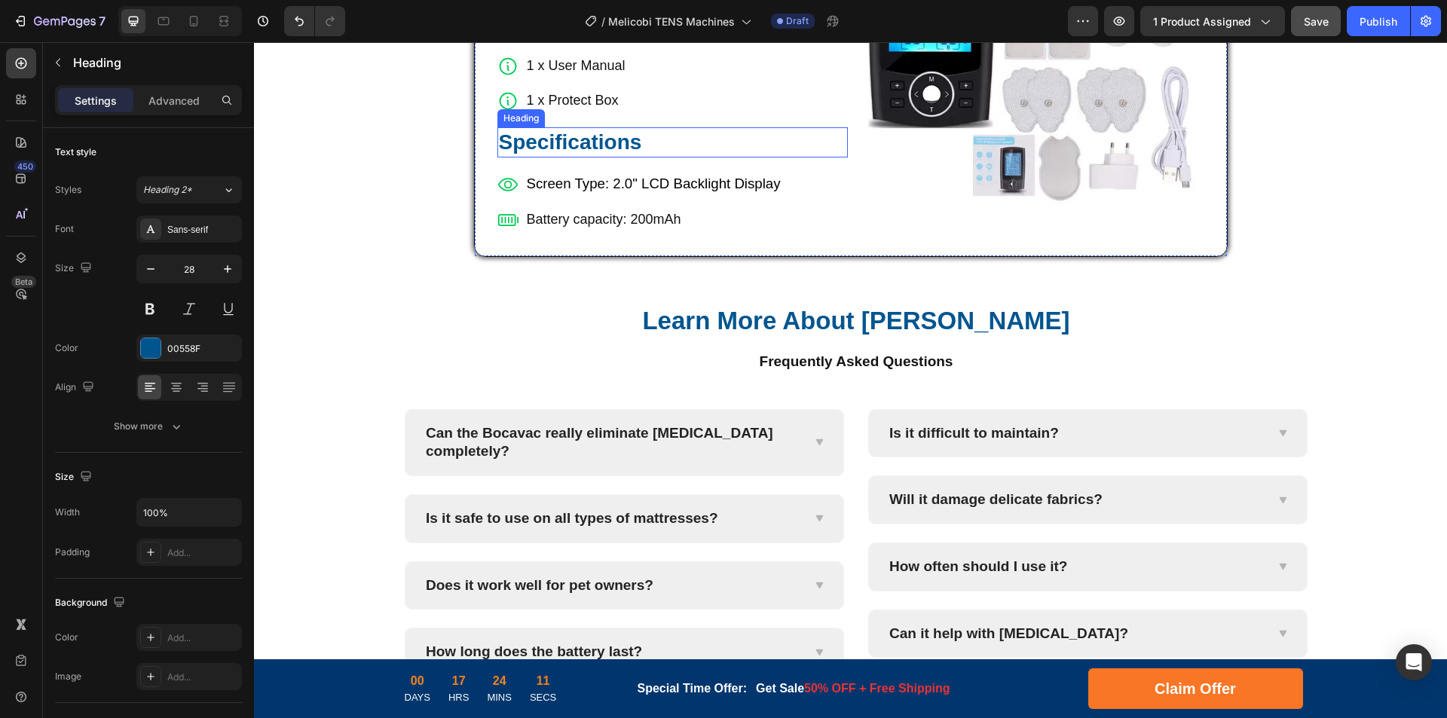
scroll to position [5902, 0]
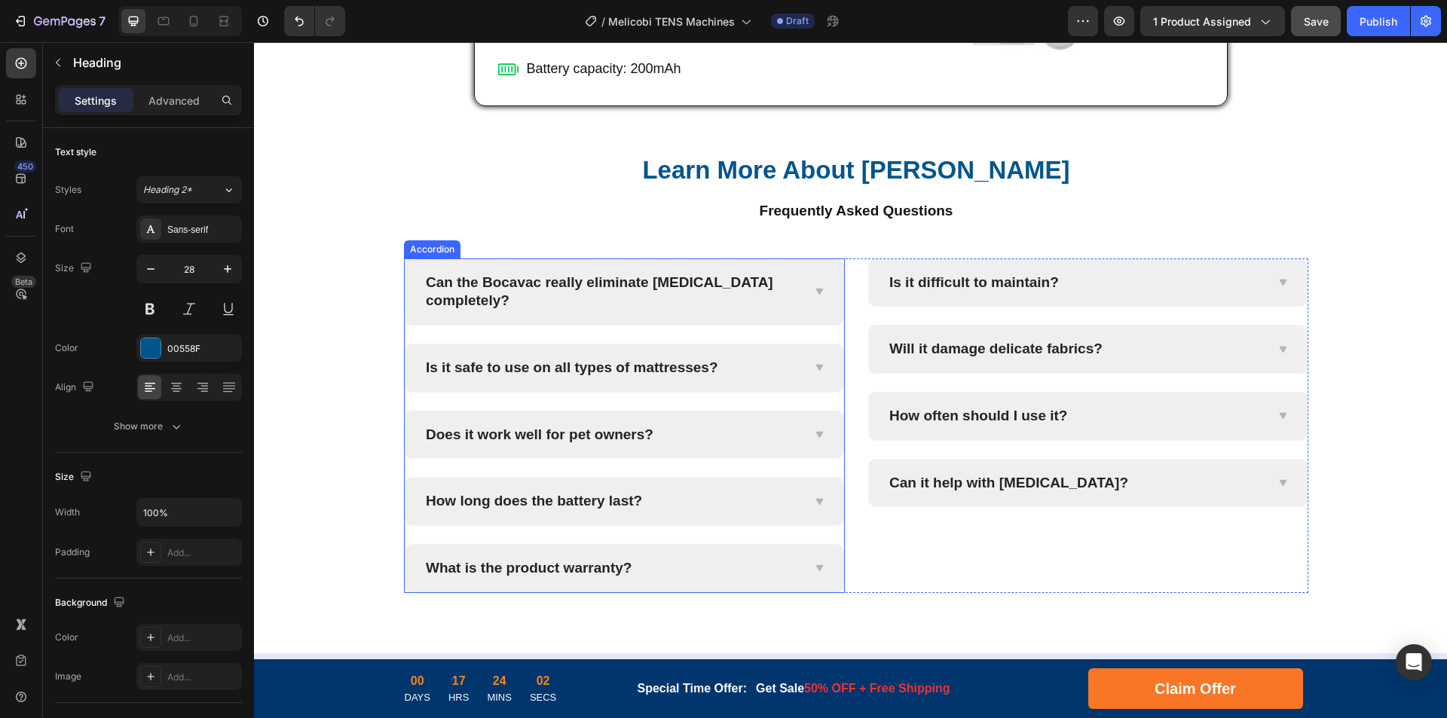
drag, startPoint x: 619, startPoint y: 291, endPoint x: 654, endPoint y: 284, distance: 36.1
click at [619, 291] on p "Can the Bocavac really eliminate dust mites completely?" at bounding box center [612, 291] width 373 height 37
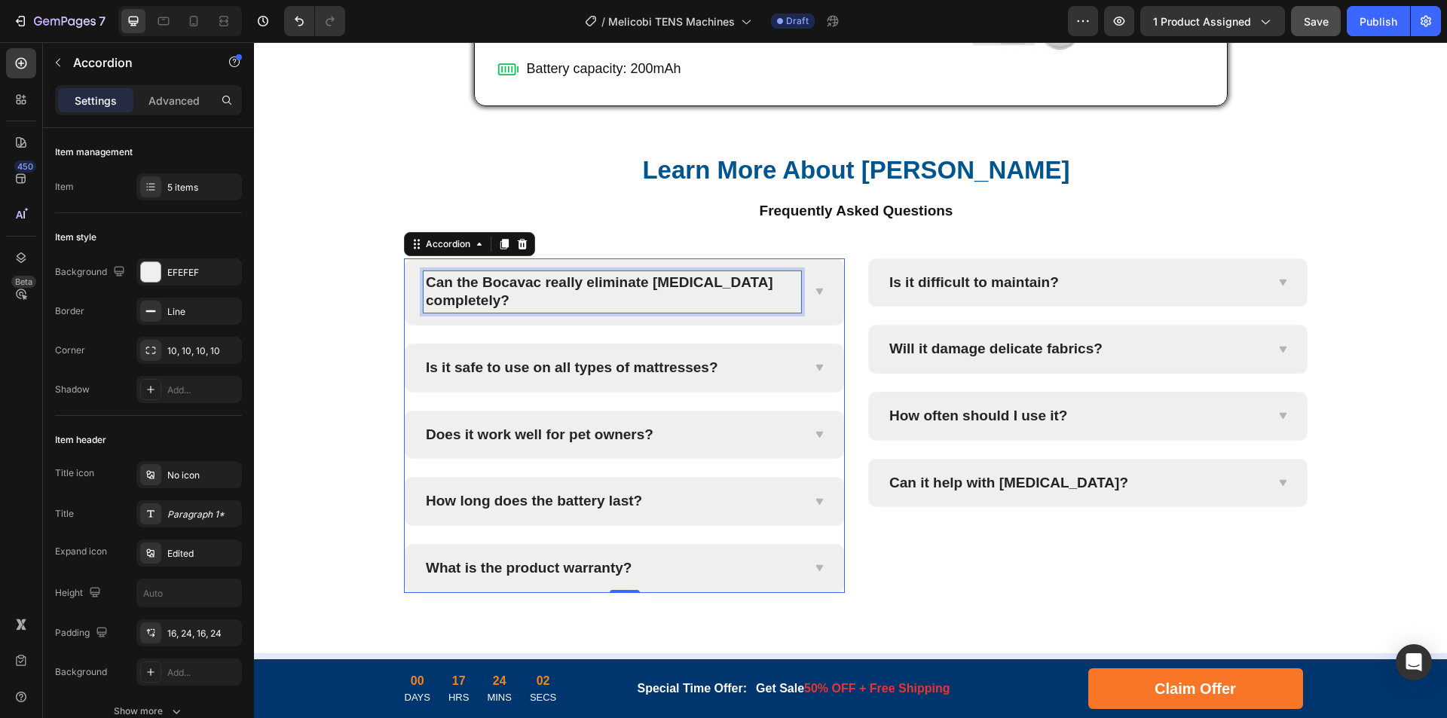
drag, startPoint x: 654, startPoint y: 284, endPoint x: 675, endPoint y: 286, distance: 21.2
click at [655, 284] on p "Can the Bocavac really eliminate dust mites completely?" at bounding box center [612, 291] width 373 height 37
click at [676, 286] on p "Can the Bocavac really eliminate dust mites completely?" at bounding box center [612, 291] width 373 height 37
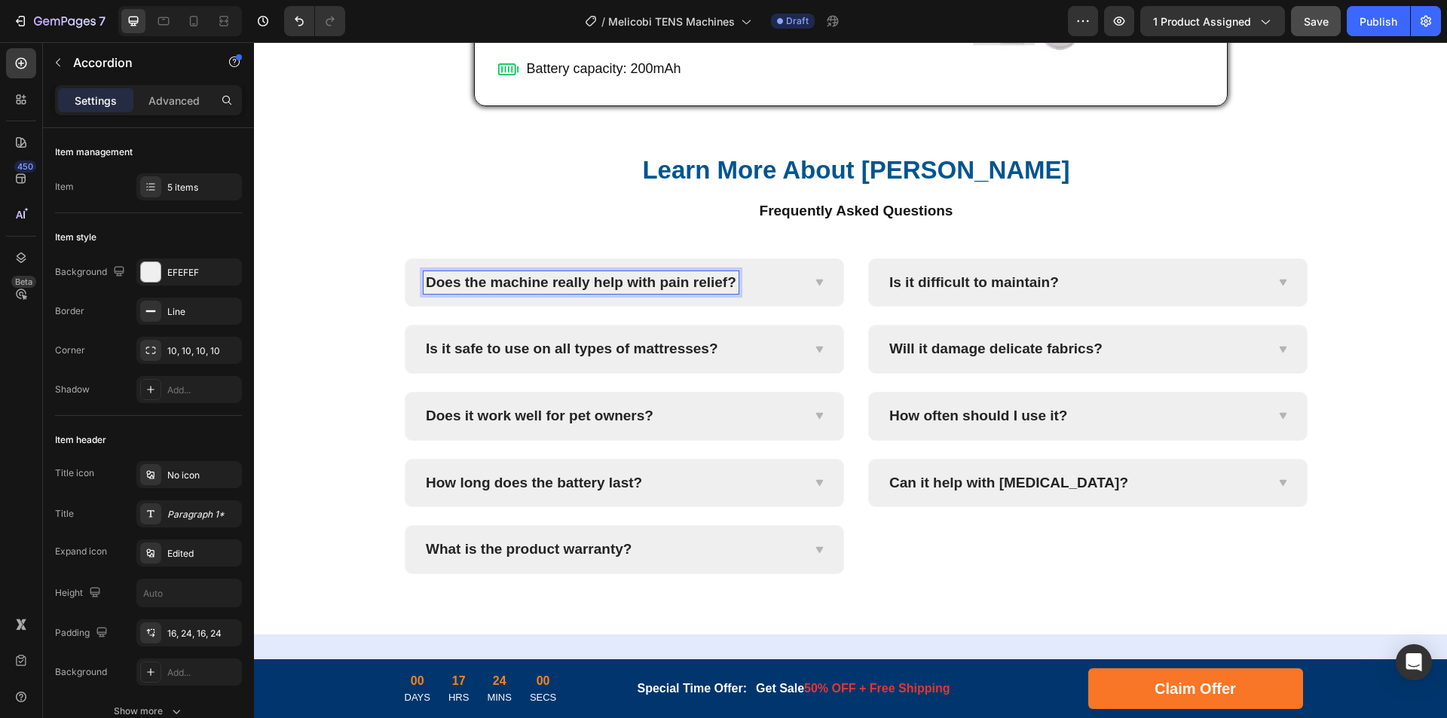
click at [806, 287] on div "Does the machine really help with pain relief?" at bounding box center [624, 282] width 438 height 47
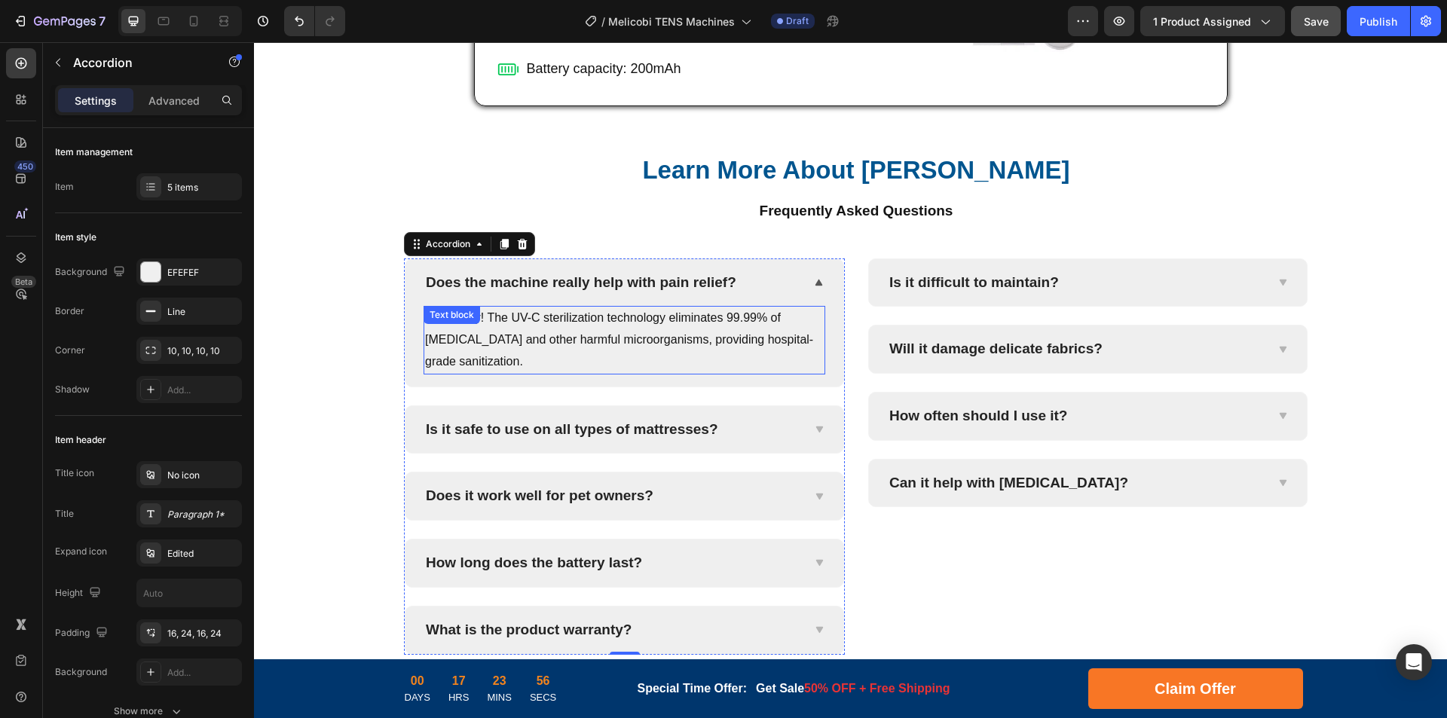
drag, startPoint x: 530, startPoint y: 316, endPoint x: 634, endPoint y: 324, distance: 103.6
click at [530, 316] on p "Absolutely! The UV-C sterilization technology eliminates 99.99% of dust mites a…" at bounding box center [624, 339] width 399 height 65
click at [634, 324] on p "Absolutely! The UV-C sterilization technology eliminates 99.99% of dust mites a…" at bounding box center [624, 339] width 399 height 65
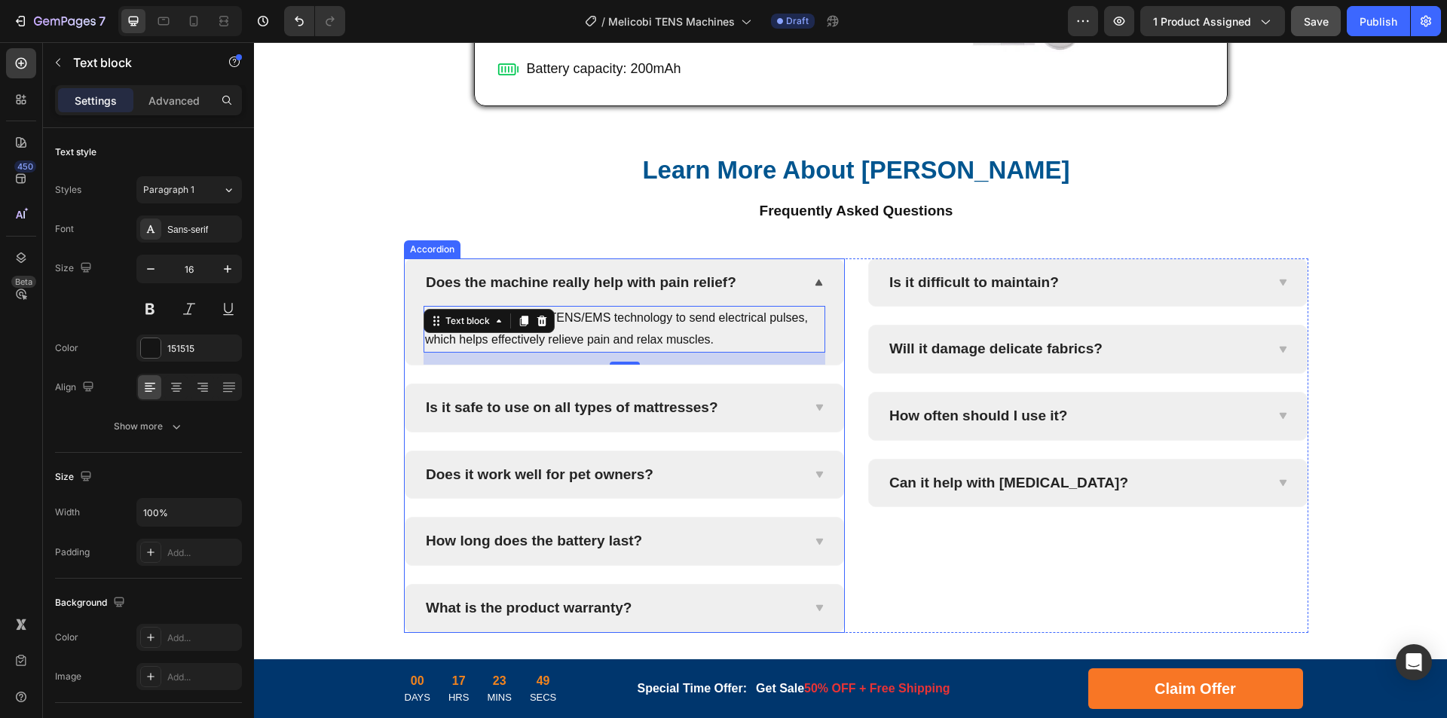
drag, startPoint x: 561, startPoint y: 402, endPoint x: 613, endPoint y: 403, distance: 52.0
click at [561, 402] on p "Is it safe to use on all types of mattresses?" at bounding box center [572, 408] width 292 height 19
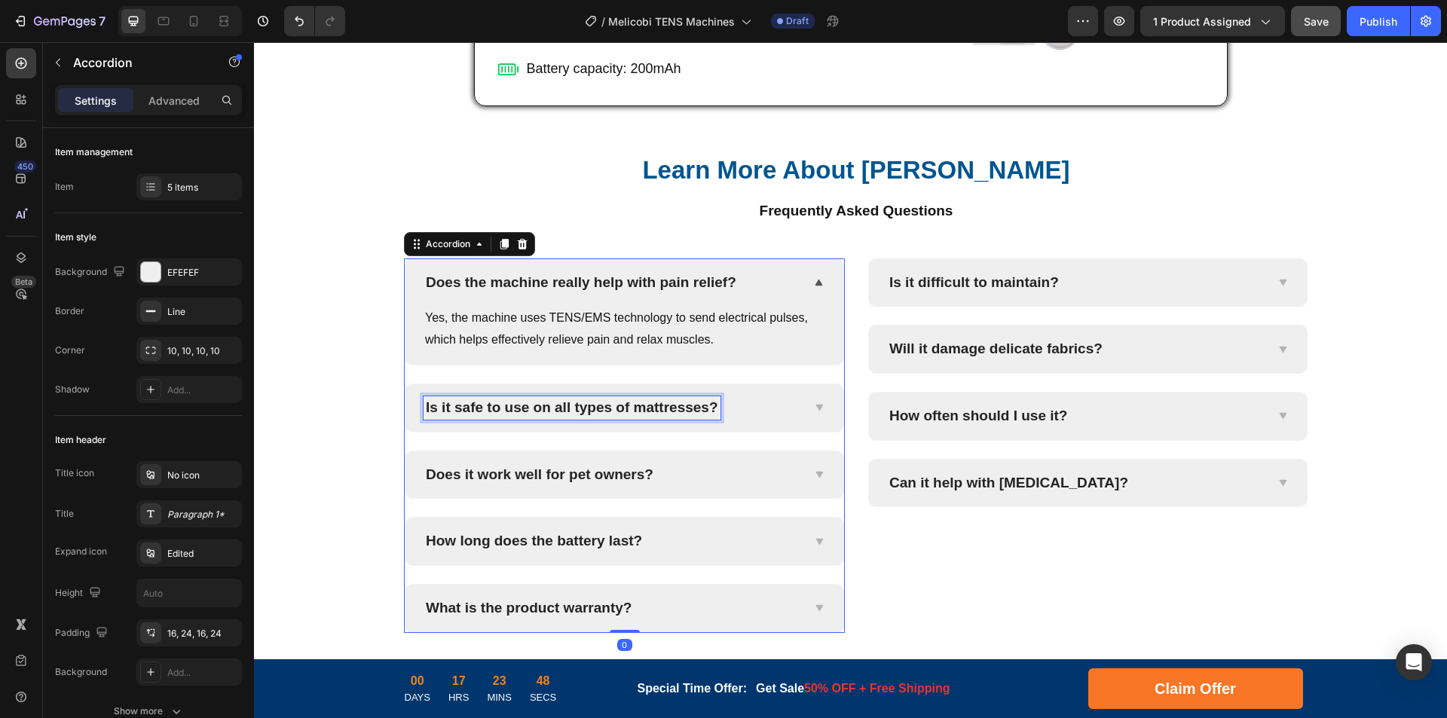
click at [695, 409] on p "Is it safe to use on all types of mattresses?" at bounding box center [572, 408] width 292 height 19
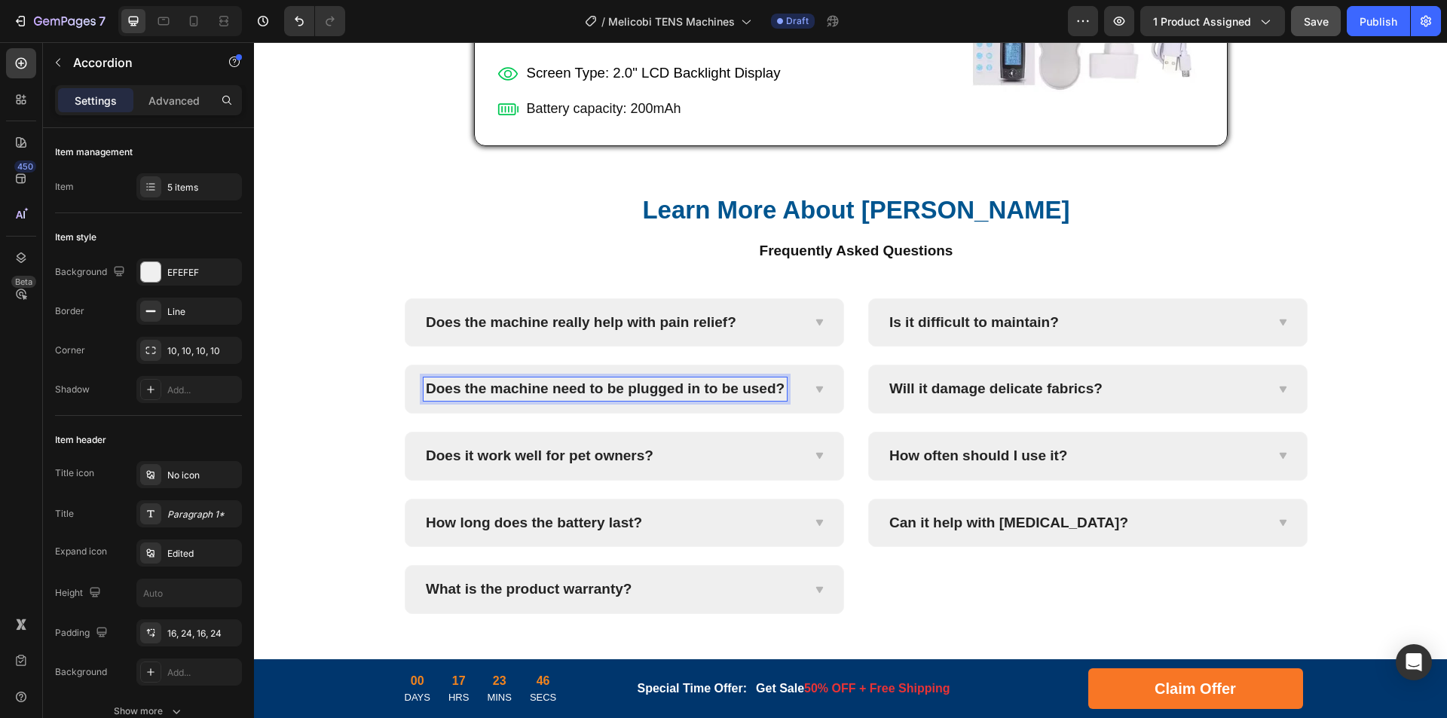
scroll to position [5844, 0]
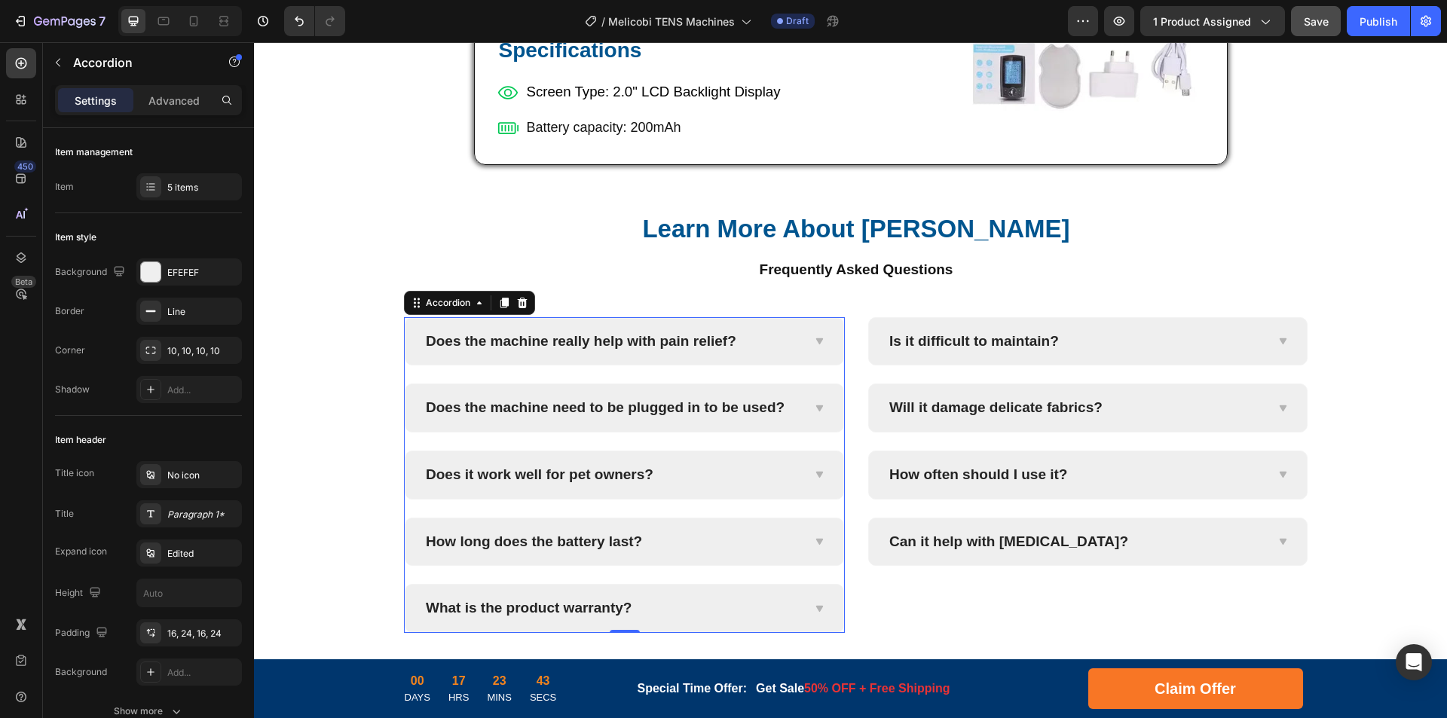
click at [813, 409] on icon at bounding box center [818, 408] width 11 height 12
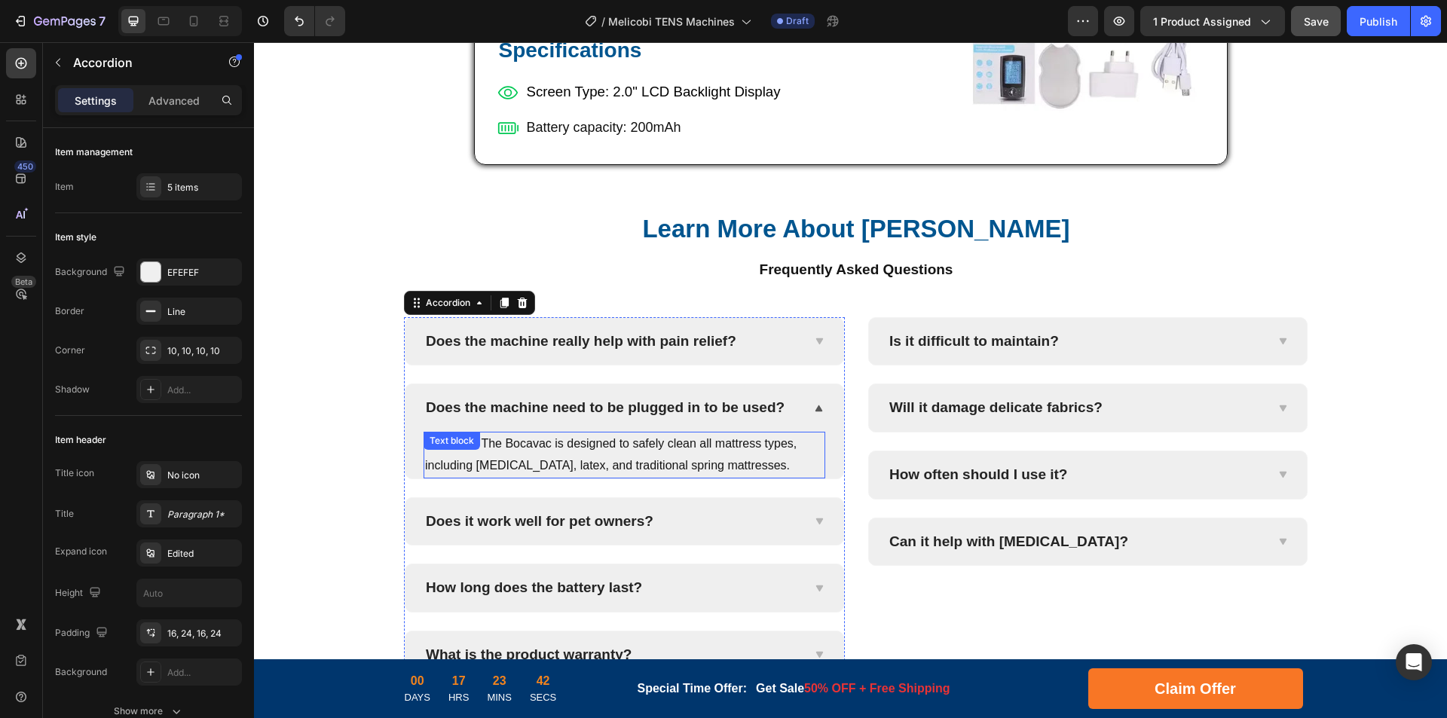
click at [689, 456] on p "Definitely! The Bocavac is designed to safely clean all mattress types, includi…" at bounding box center [624, 455] width 399 height 44
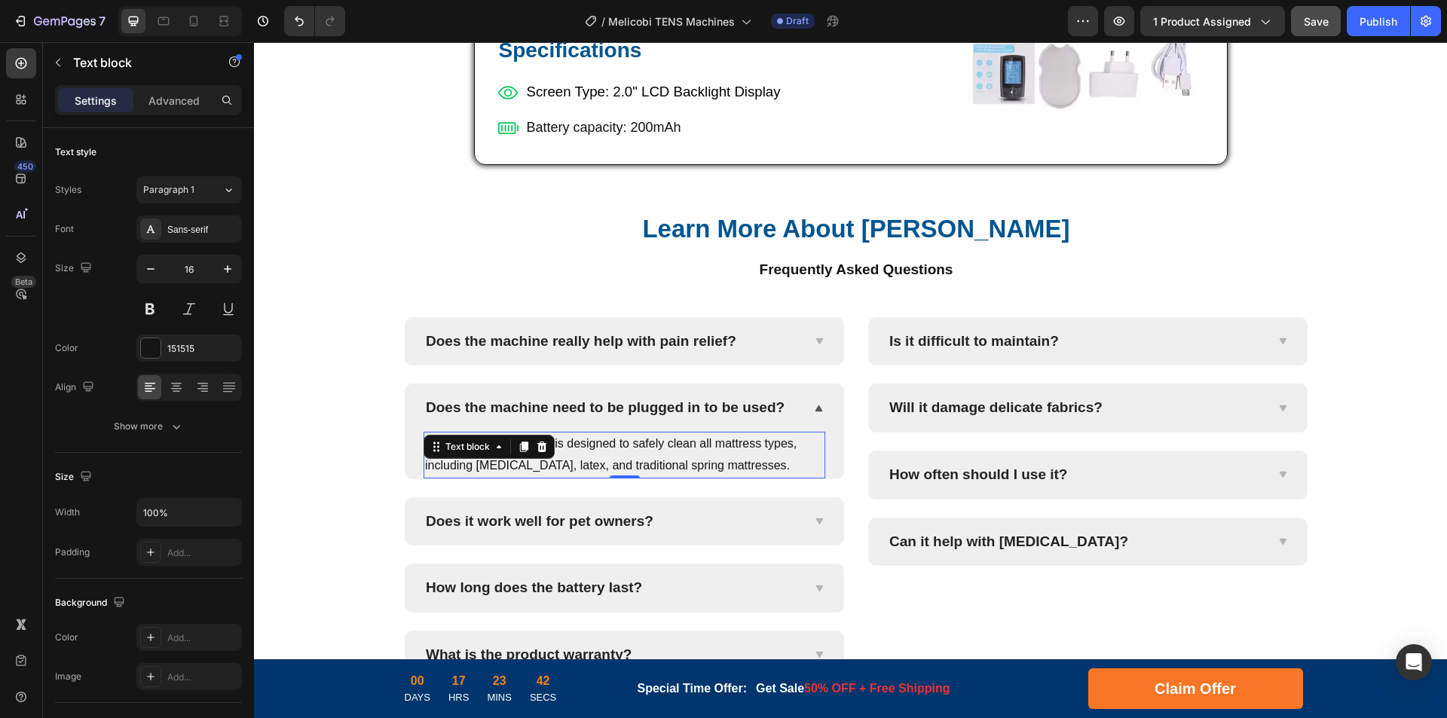
click at [734, 455] on p "Definitely! The Bocavac is designed to safely clean all mattress types, includi…" at bounding box center [624, 455] width 399 height 44
click at [625, 521] on p "Does it work well for pet owners?" at bounding box center [540, 521] width 228 height 19
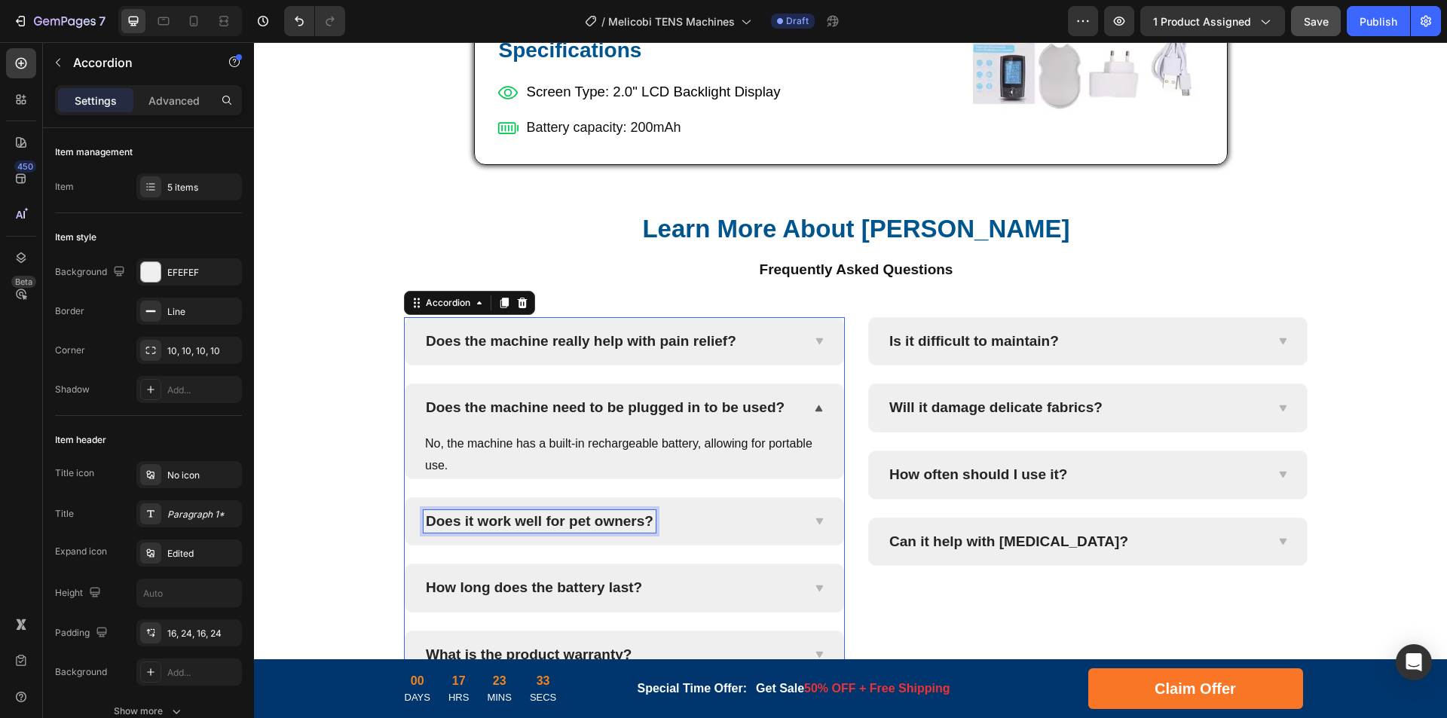
click at [512, 525] on p "Does it work well for pet owners?" at bounding box center [540, 521] width 228 height 19
click at [564, 523] on p "Does it work well for pet owners?" at bounding box center [540, 521] width 228 height 19
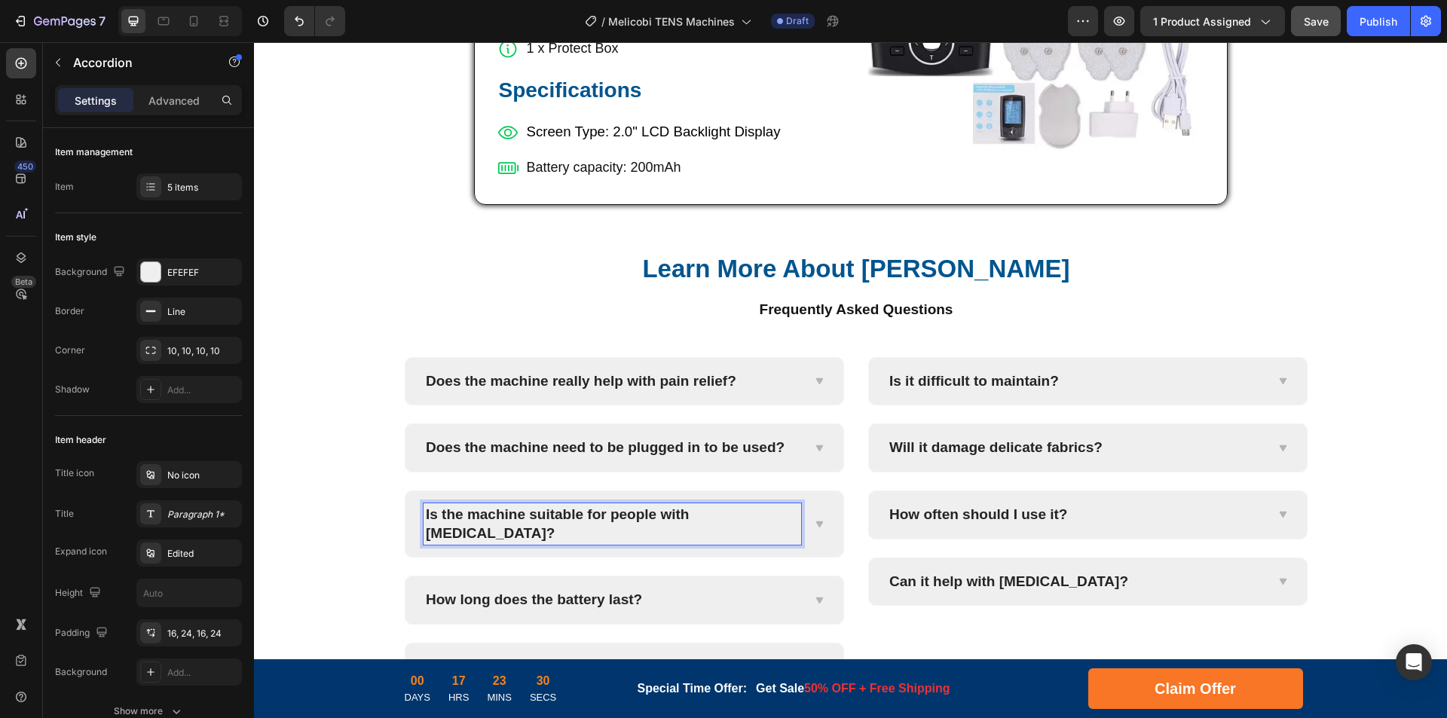
scroll to position [5797, 0]
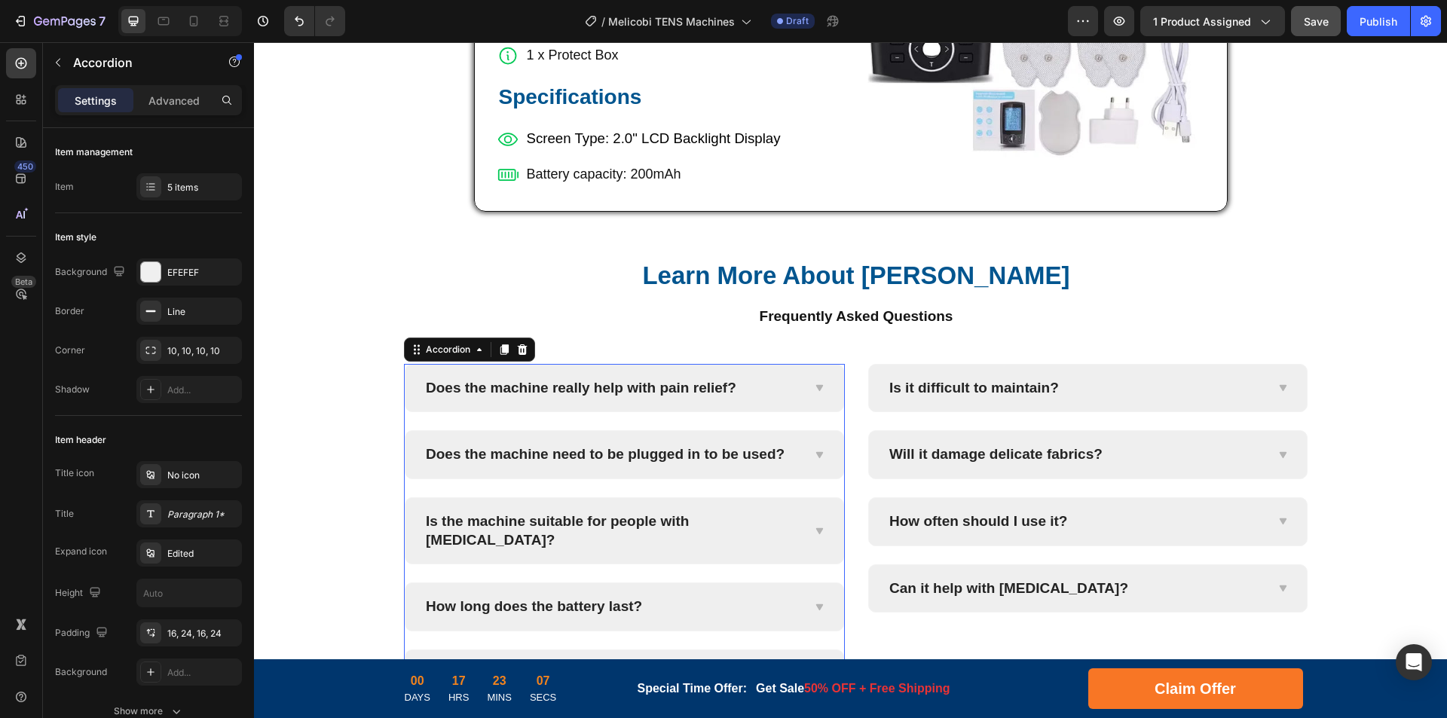
click at [813, 527] on div at bounding box center [819, 531] width 12 height 12
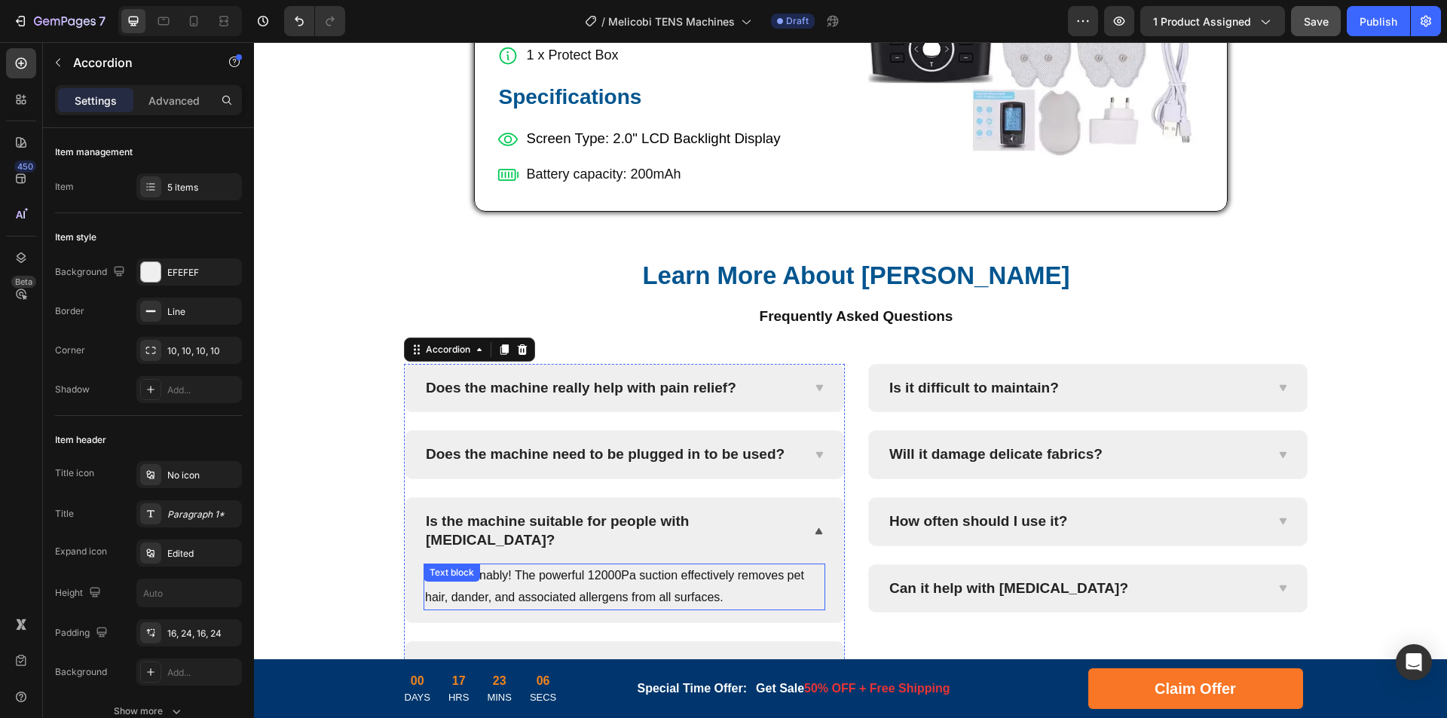
click at [670, 565] on p "Unquestionably! The powerful 12000Pa suction effectively removes pet hair, dand…" at bounding box center [624, 587] width 399 height 44
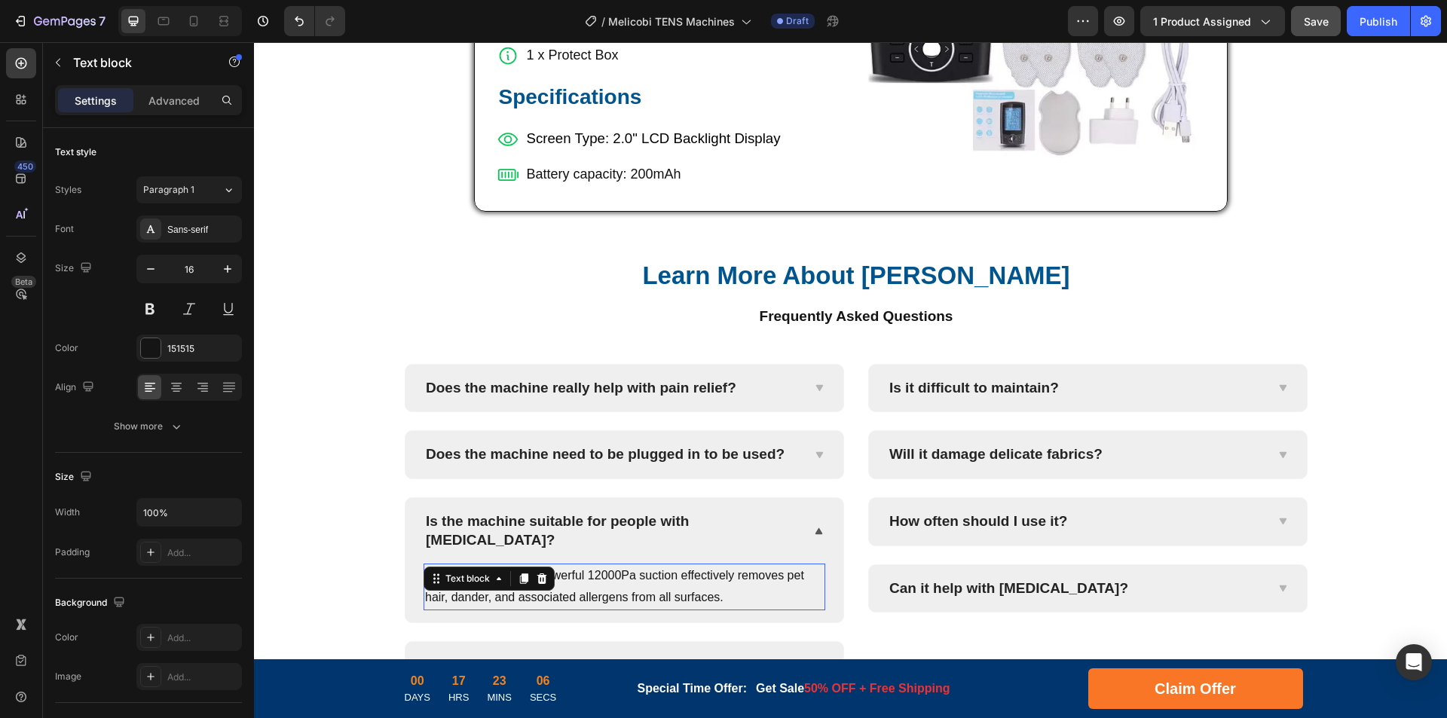
click at [740, 565] on p "Unquestionably! The powerful 12000Pa suction effectively removes pet hair, dand…" at bounding box center [624, 587] width 399 height 44
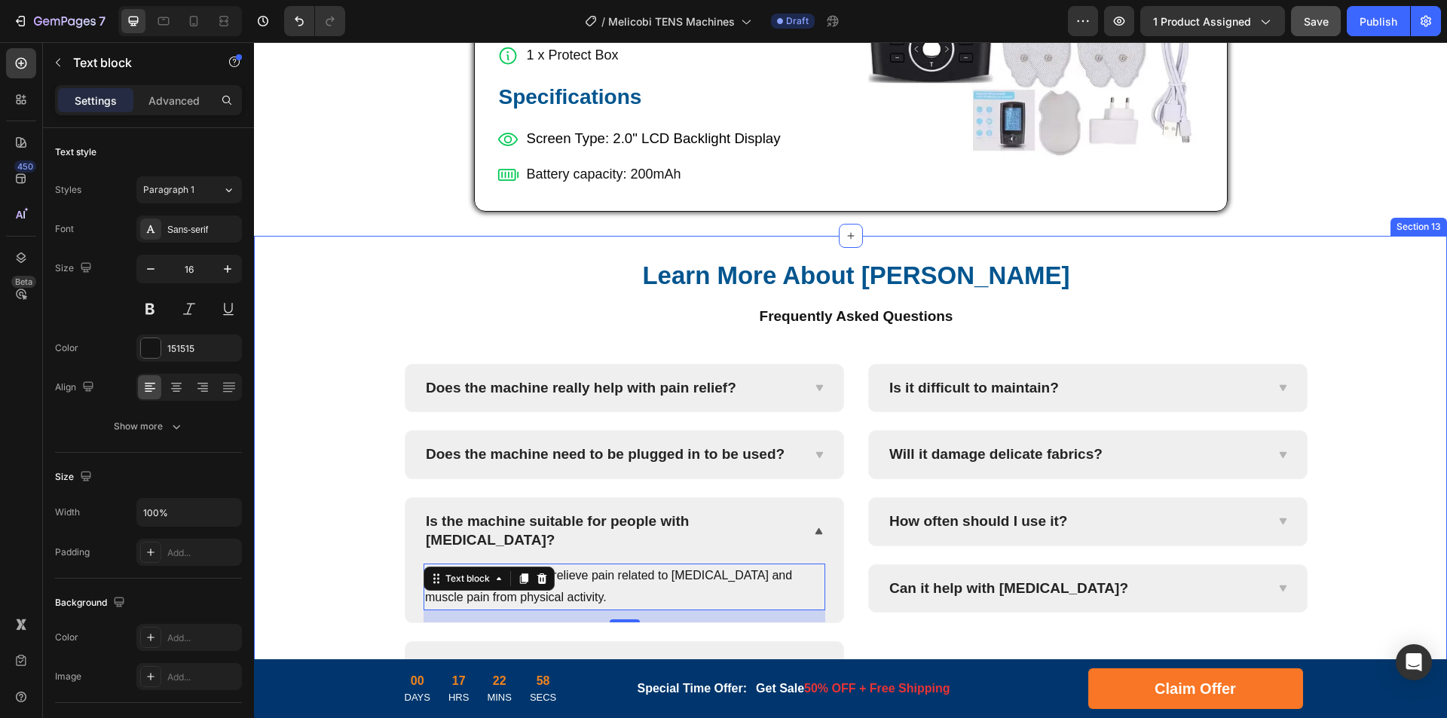
scroll to position [5948, 0]
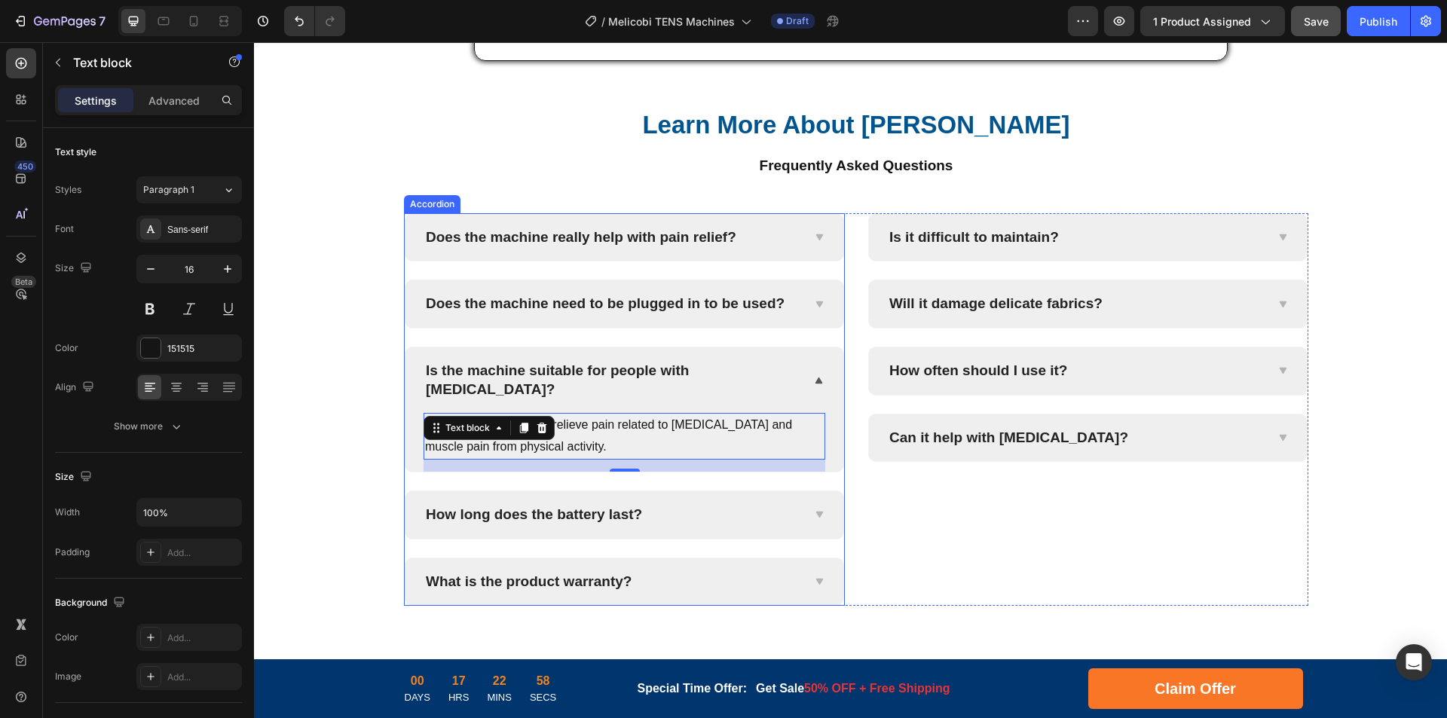
click at [590, 503] on div "How long does the battery last?" at bounding box center [533, 514] width 221 height 23
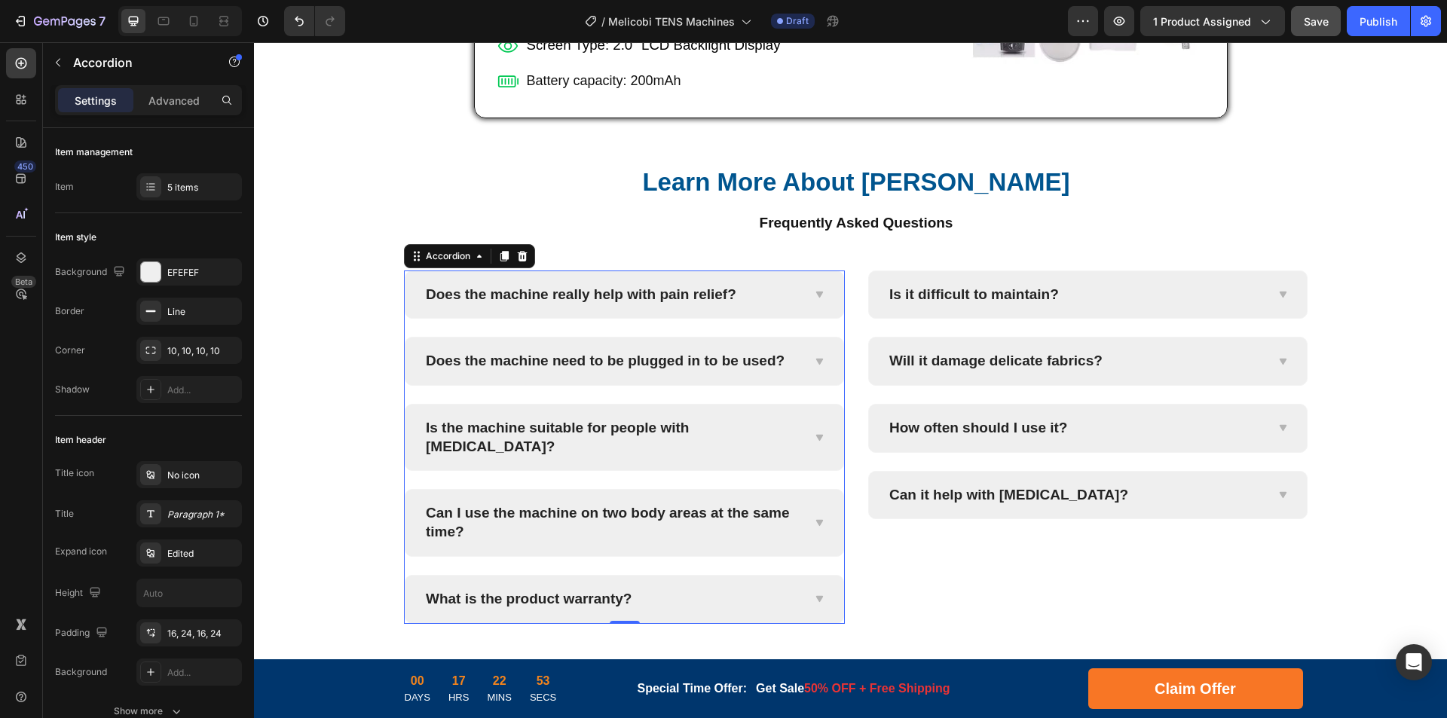
scroll to position [5890, 0]
click at [813, 518] on icon at bounding box center [818, 524] width 11 height 12
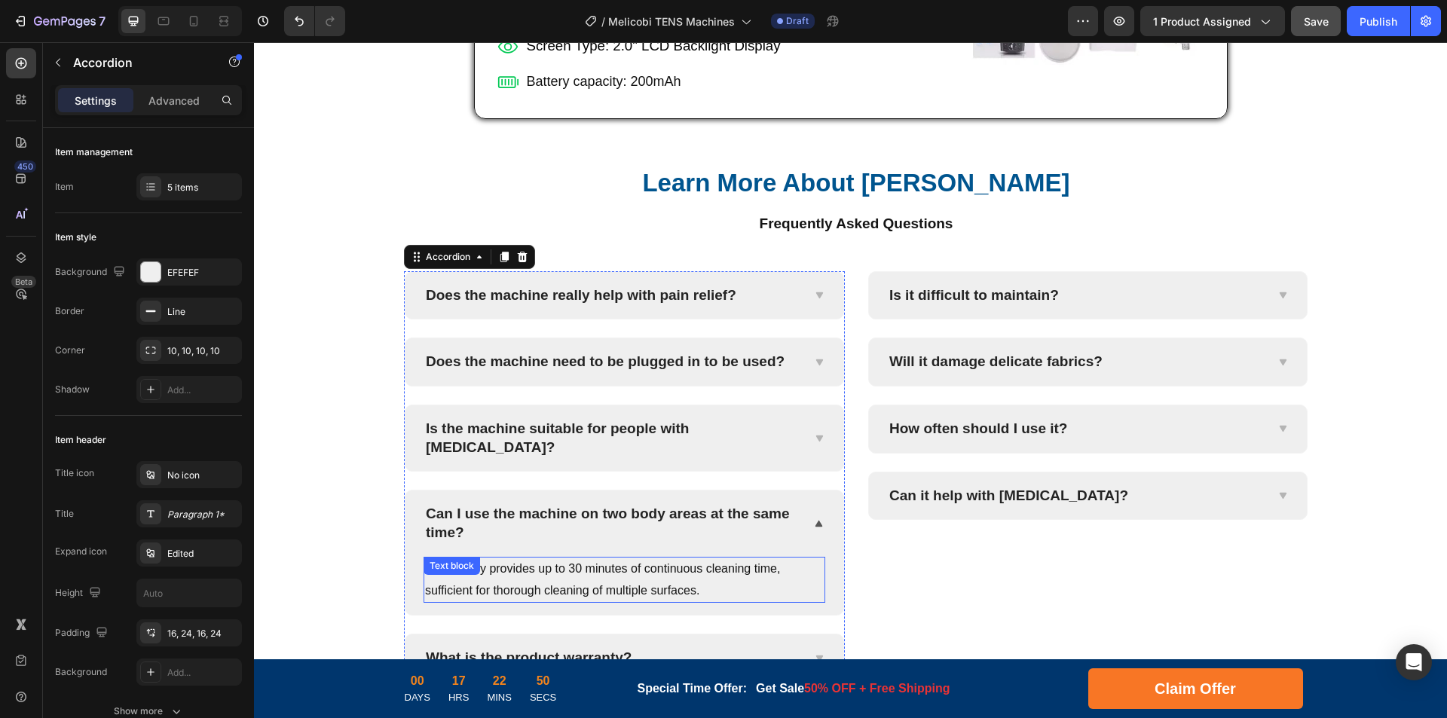
click at [606, 558] on p "The battery provides up to 30 minutes of continuous cleaning time, sufficient f…" at bounding box center [624, 580] width 399 height 44
click at [665, 563] on p "The battery provides up to 30 minutes of continuous cleaning time, sufficient f…" at bounding box center [624, 580] width 399 height 44
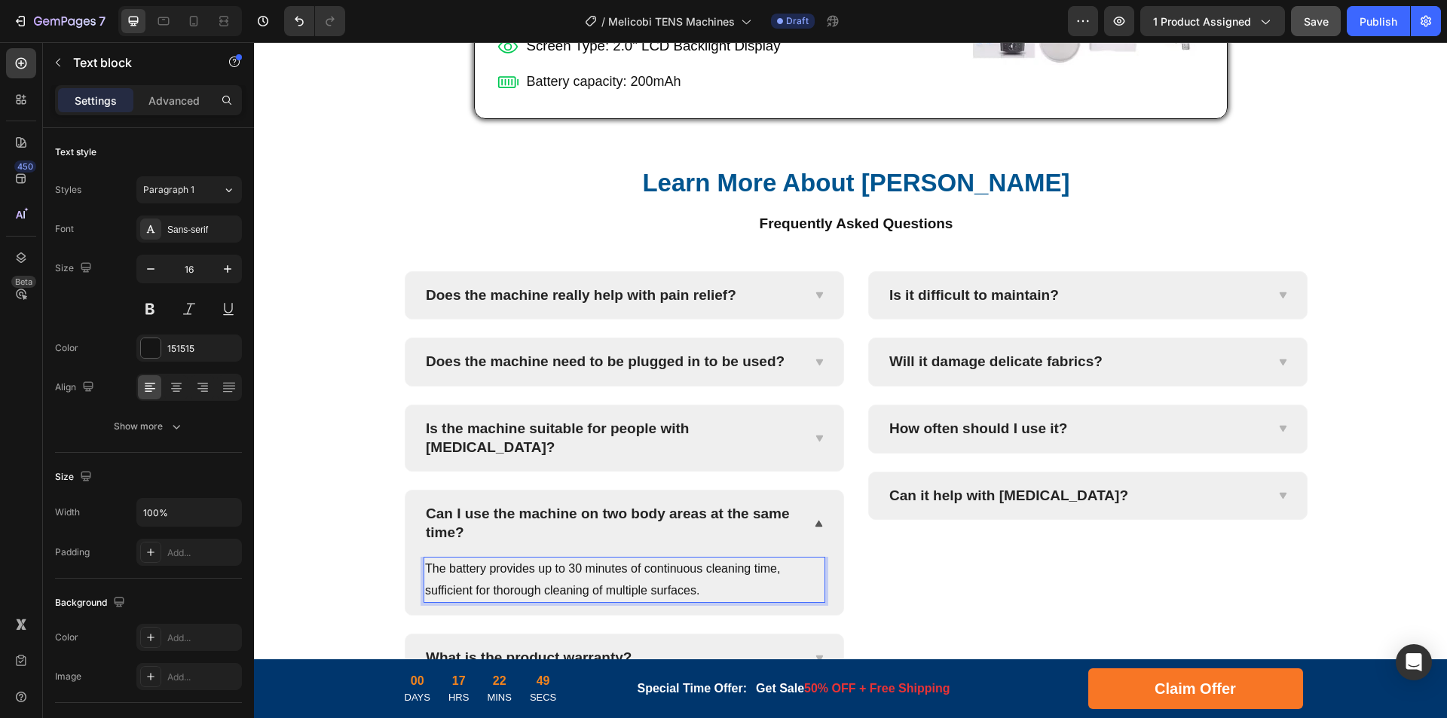
click at [723, 560] on p "The battery provides up to 30 minutes of continuous cleaning time, sufficient f…" at bounding box center [624, 580] width 399 height 44
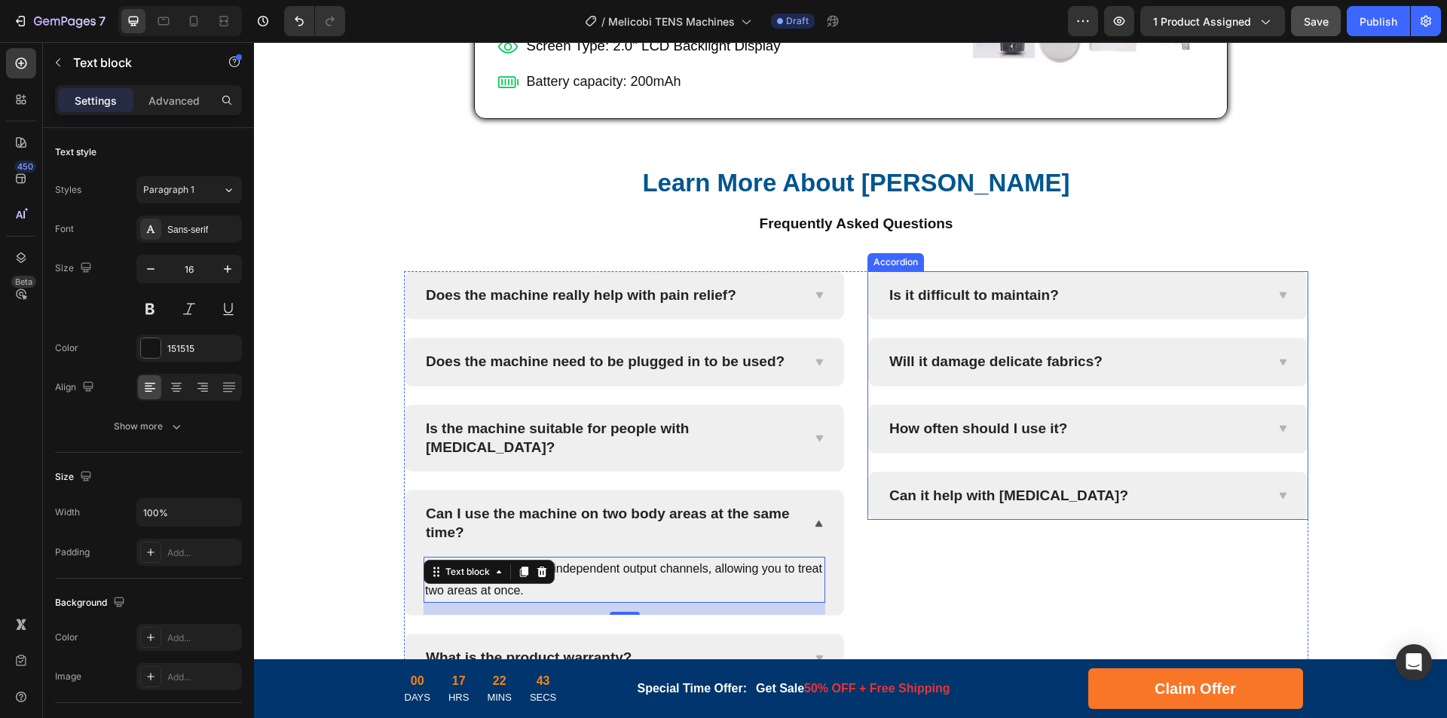
click at [973, 295] on p "Is it difficult to maintain?" at bounding box center [974, 295] width 170 height 19
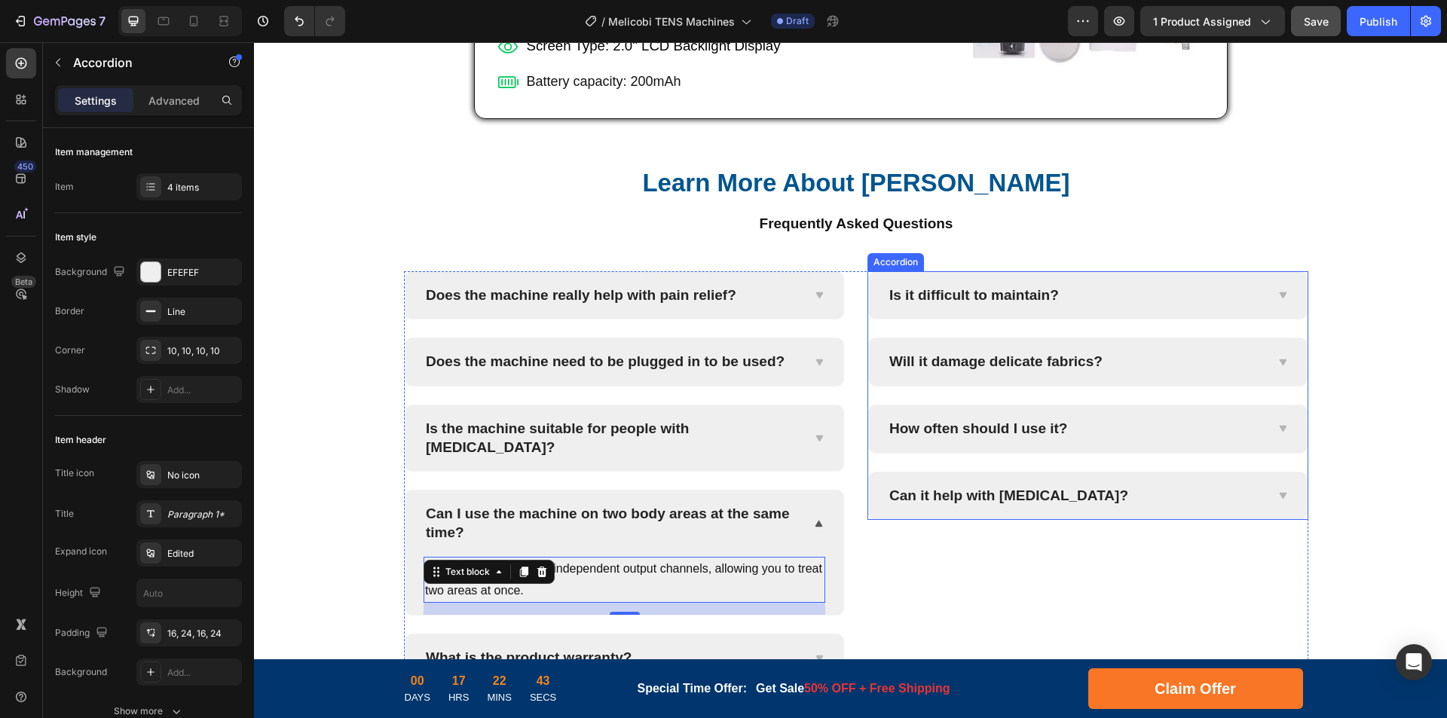
click at [1002, 293] on p "Is it difficult to maintain?" at bounding box center [974, 295] width 170 height 19
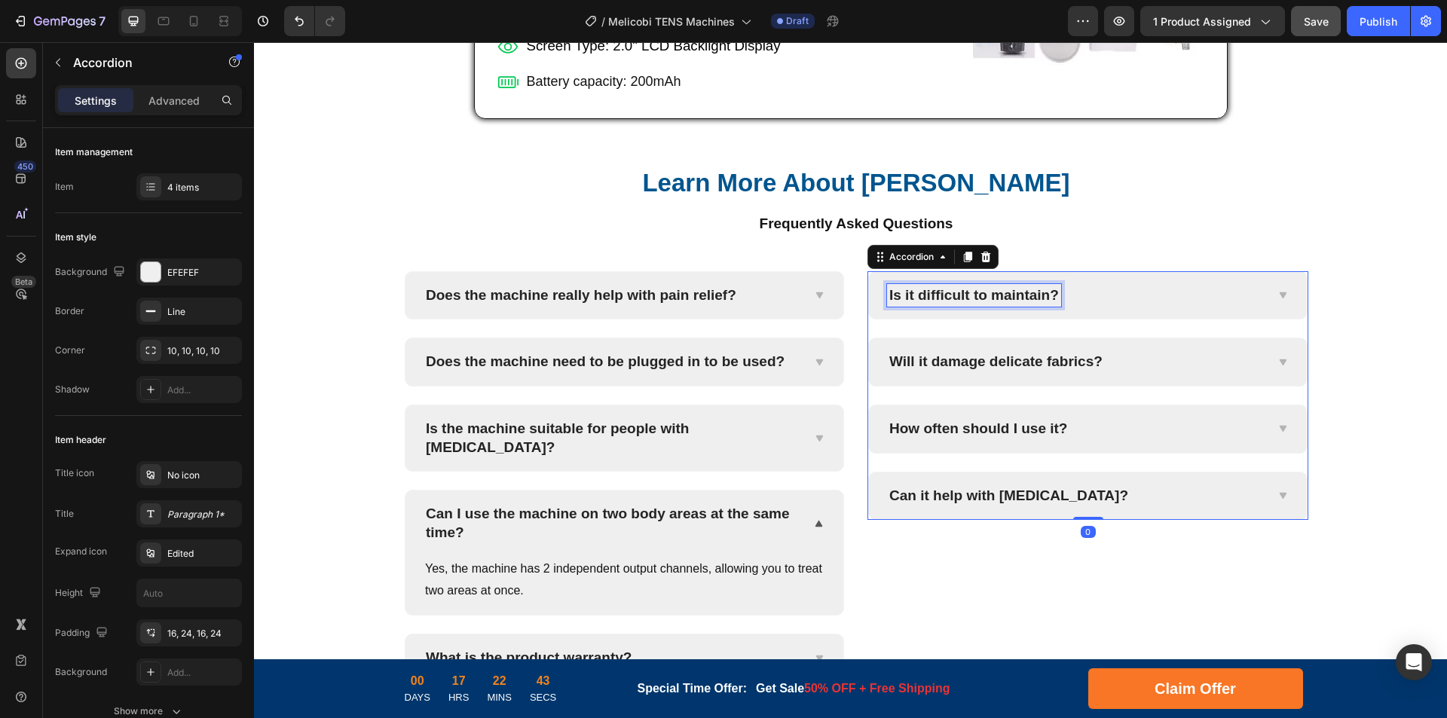
click at [1034, 295] on p "Is it difficult to maintain?" at bounding box center [974, 295] width 170 height 19
click at [1181, 287] on div "Is the machine easy to use?" at bounding box center [1075, 295] width 377 height 23
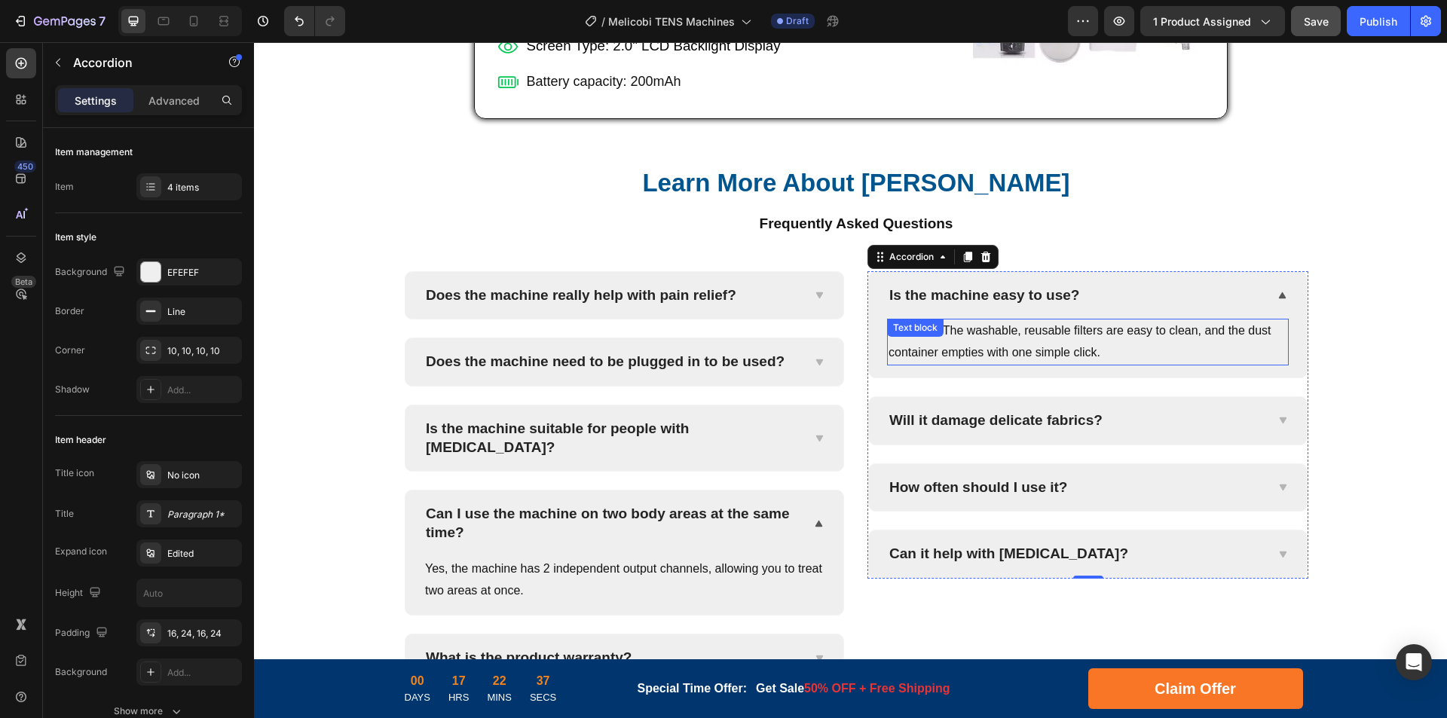
click at [1017, 343] on p "Not at all! The washable, reusable filters are easy to clean, and the dust cont…" at bounding box center [1087, 342] width 399 height 44
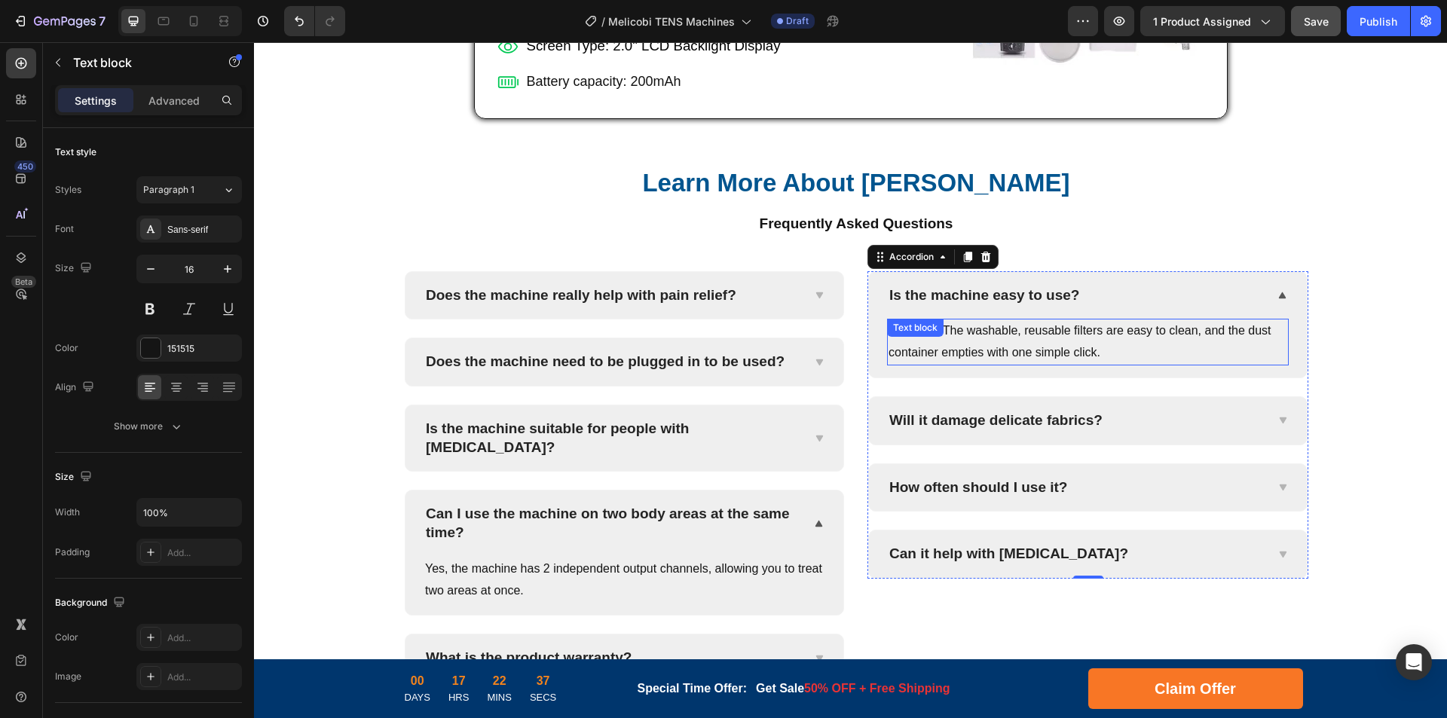
click at [1075, 341] on p "Not at all! The washable, reusable filters are easy to clean, and the dust cont…" at bounding box center [1087, 342] width 399 height 44
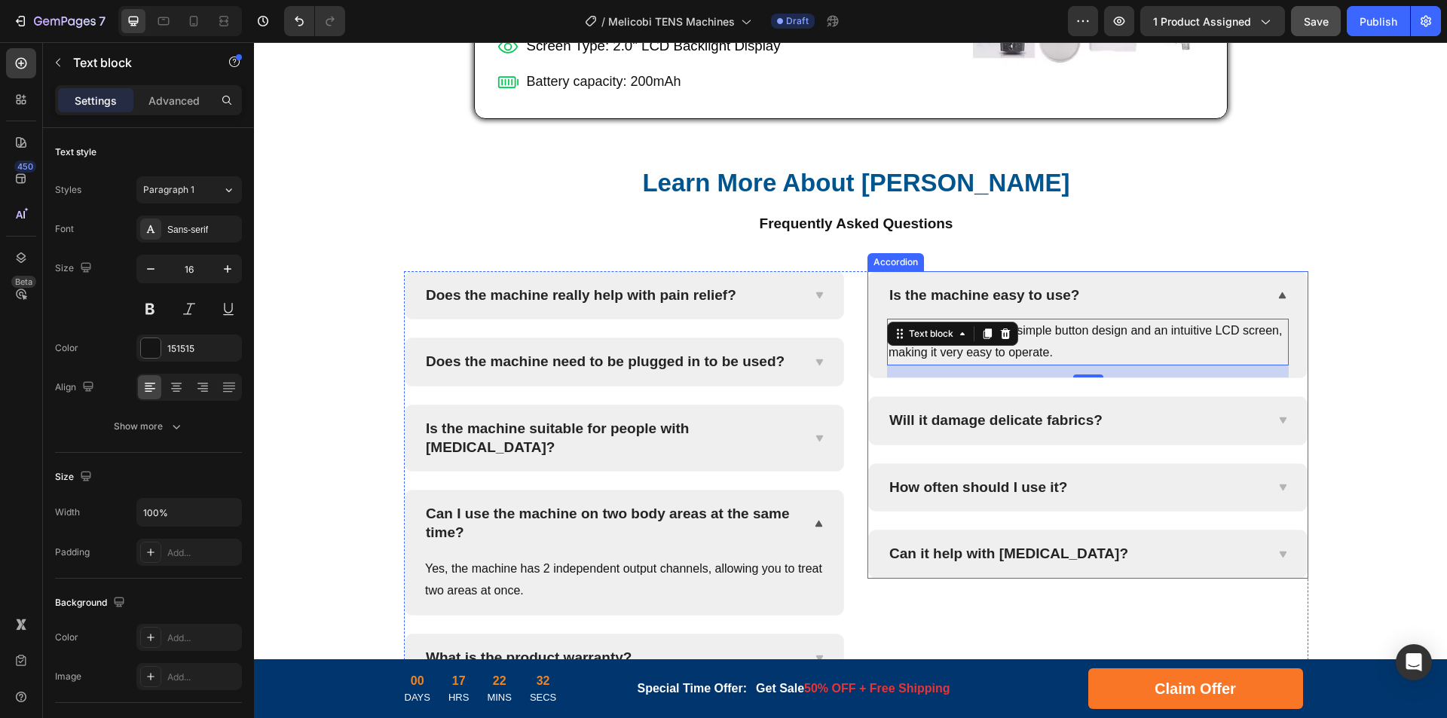
click at [1000, 419] on p "Will it damage delicate fabrics?" at bounding box center [995, 420] width 213 height 19
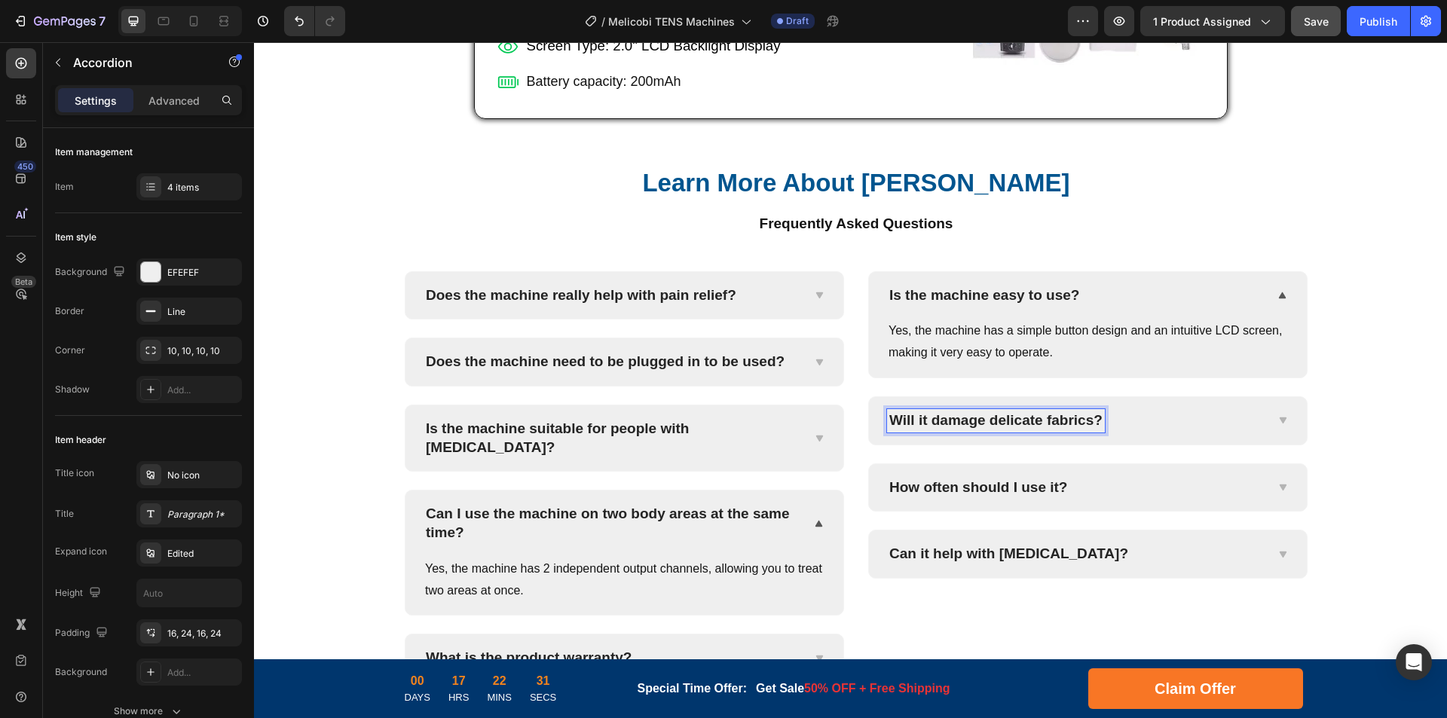
click at [1080, 421] on p "Will it damage delicate fabrics?" at bounding box center [995, 420] width 213 height 19
click at [1257, 419] on div "Can I adjust the massage intensity?" at bounding box center [1075, 420] width 377 height 23
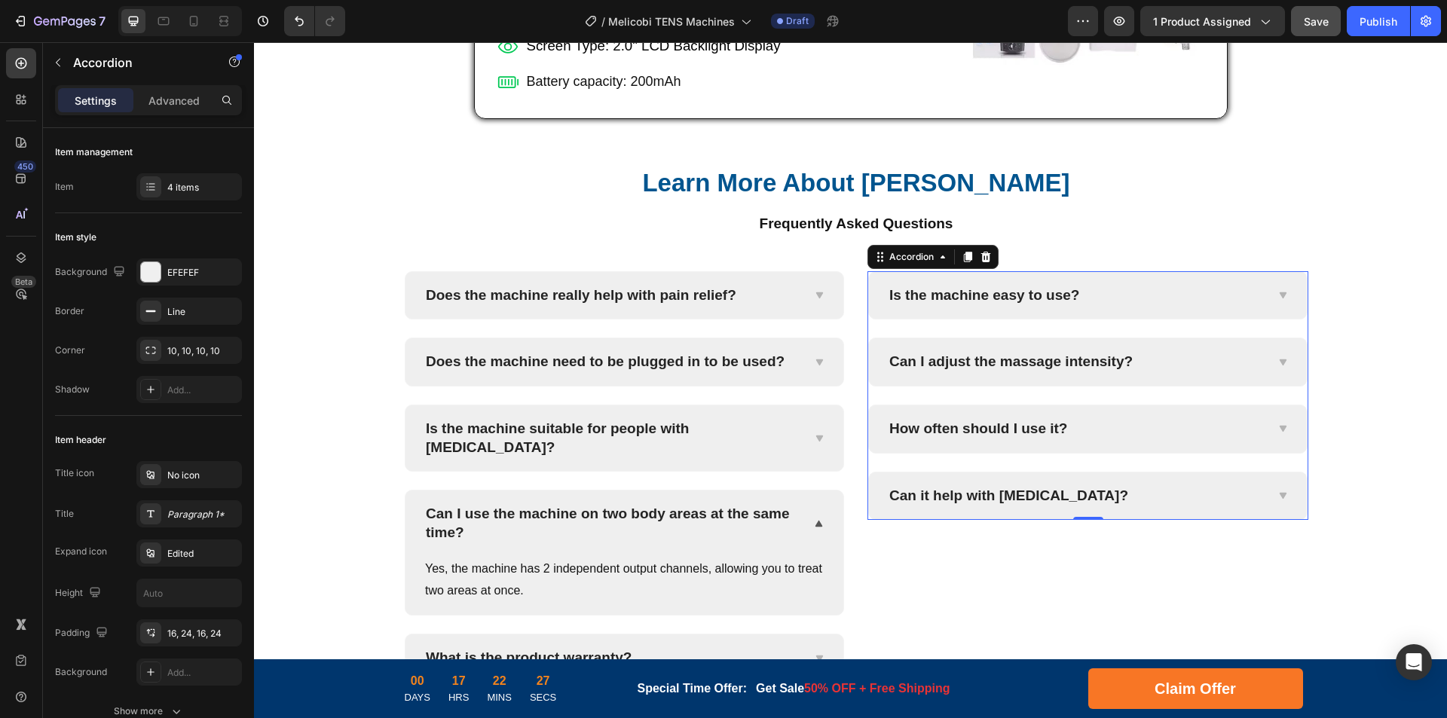
click at [1240, 367] on div "Can I adjust the massage intensity?" at bounding box center [1075, 361] width 377 height 23
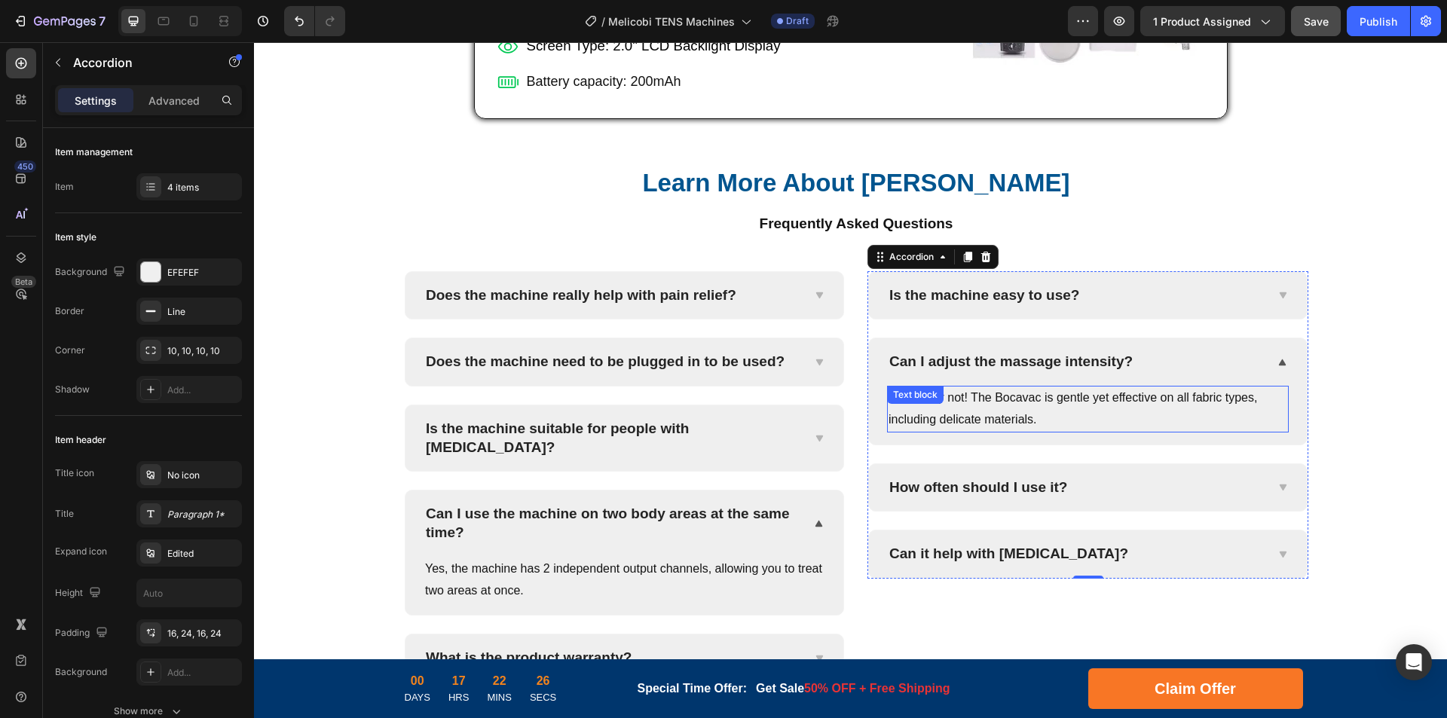
click at [1086, 405] on p "Absolutely not! The Bocavac is gentle yet effective on all fabric types, includ…" at bounding box center [1087, 409] width 399 height 44
click at [1193, 403] on p "Absolutely not! The Bocavac is gentle yet effective on all fabric types, includ…" at bounding box center [1087, 409] width 399 height 44
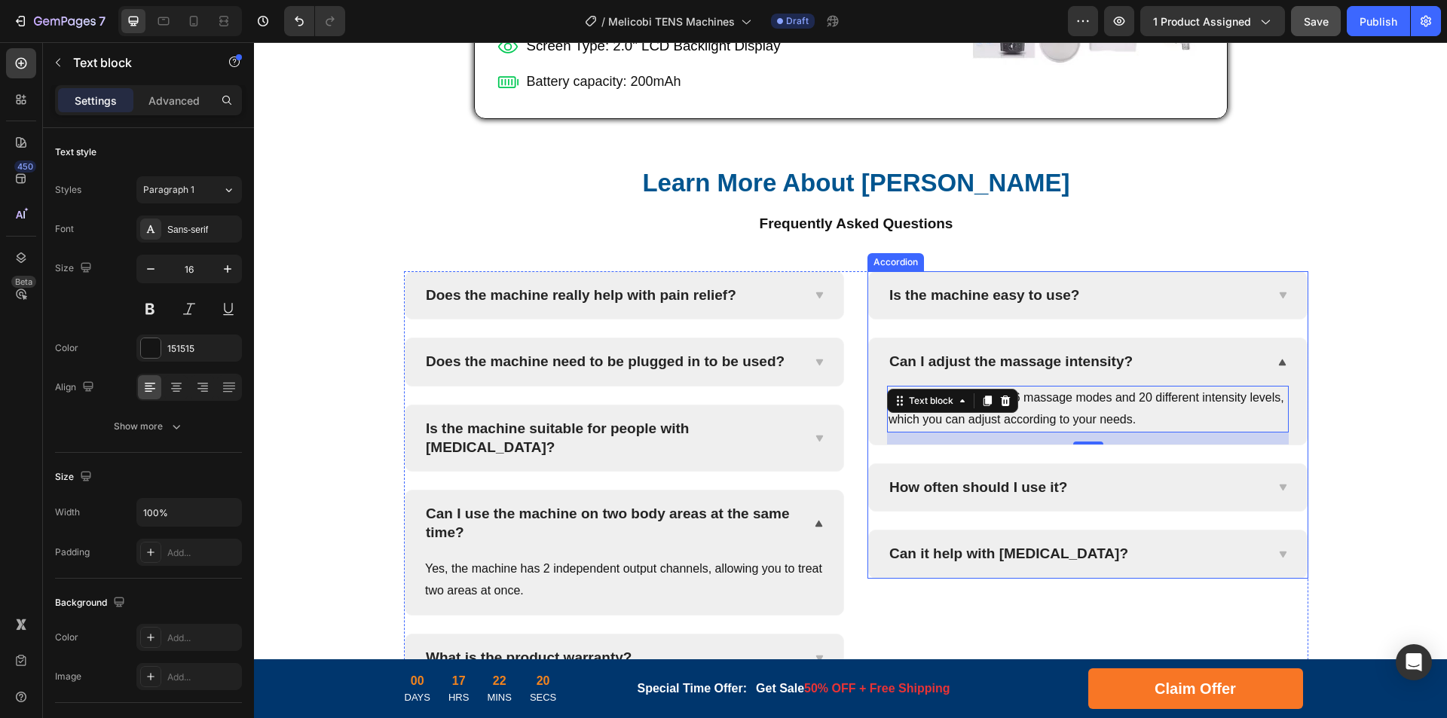
drag, startPoint x: 1014, startPoint y: 490, endPoint x: 967, endPoint y: 489, distance: 47.5
click at [1014, 490] on p "How often should I use it?" at bounding box center [978, 487] width 178 height 19
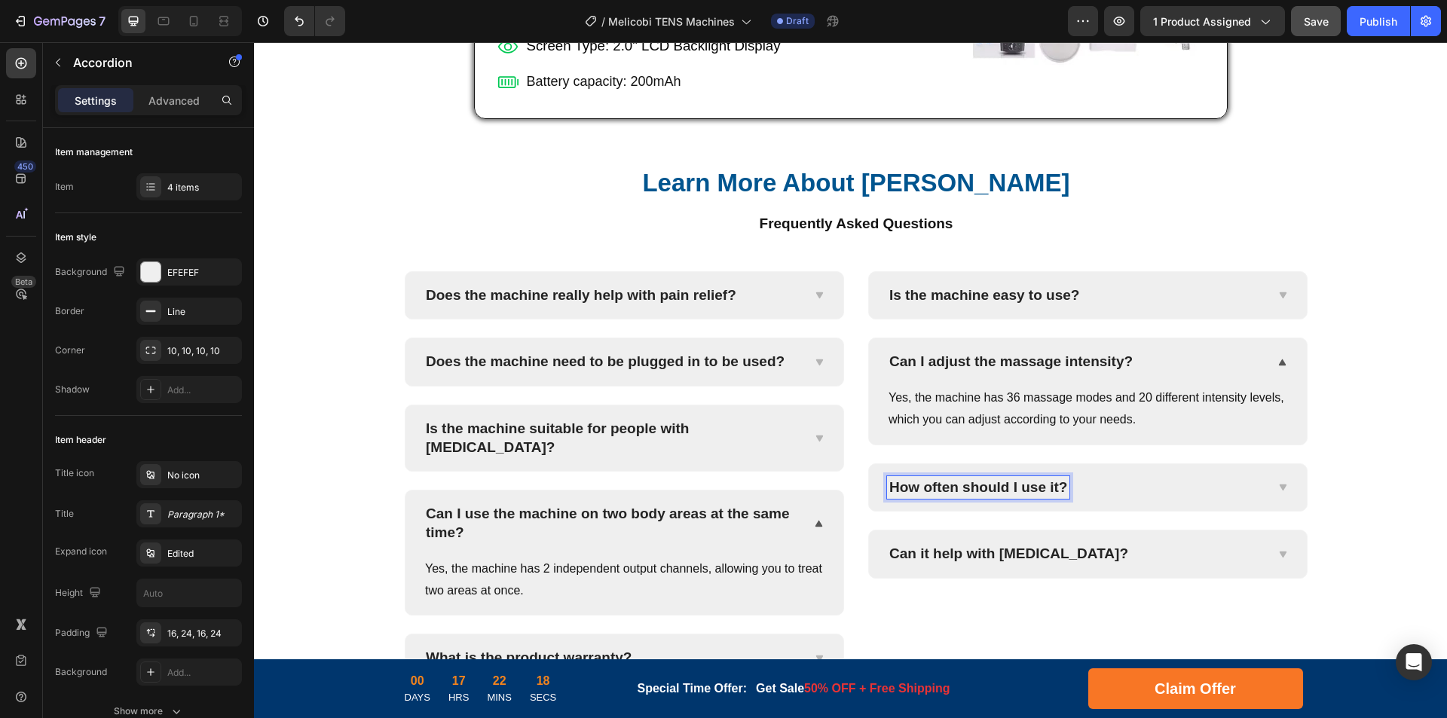
click at [982, 486] on p "How often should I use it?" at bounding box center [978, 487] width 178 height 19
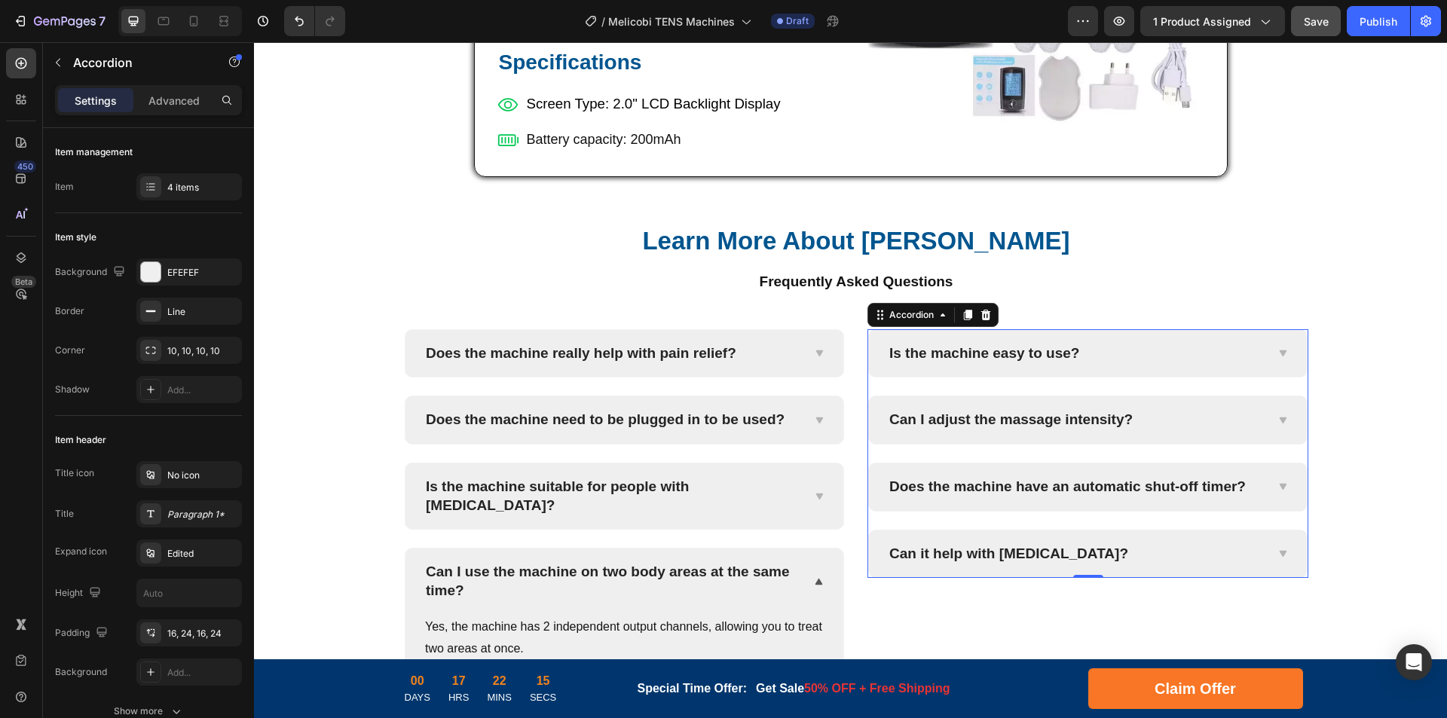
scroll to position [5831, 0]
click at [1285, 497] on div "Does the machine have an automatic shut-off timer?" at bounding box center [1088, 487] width 438 height 47
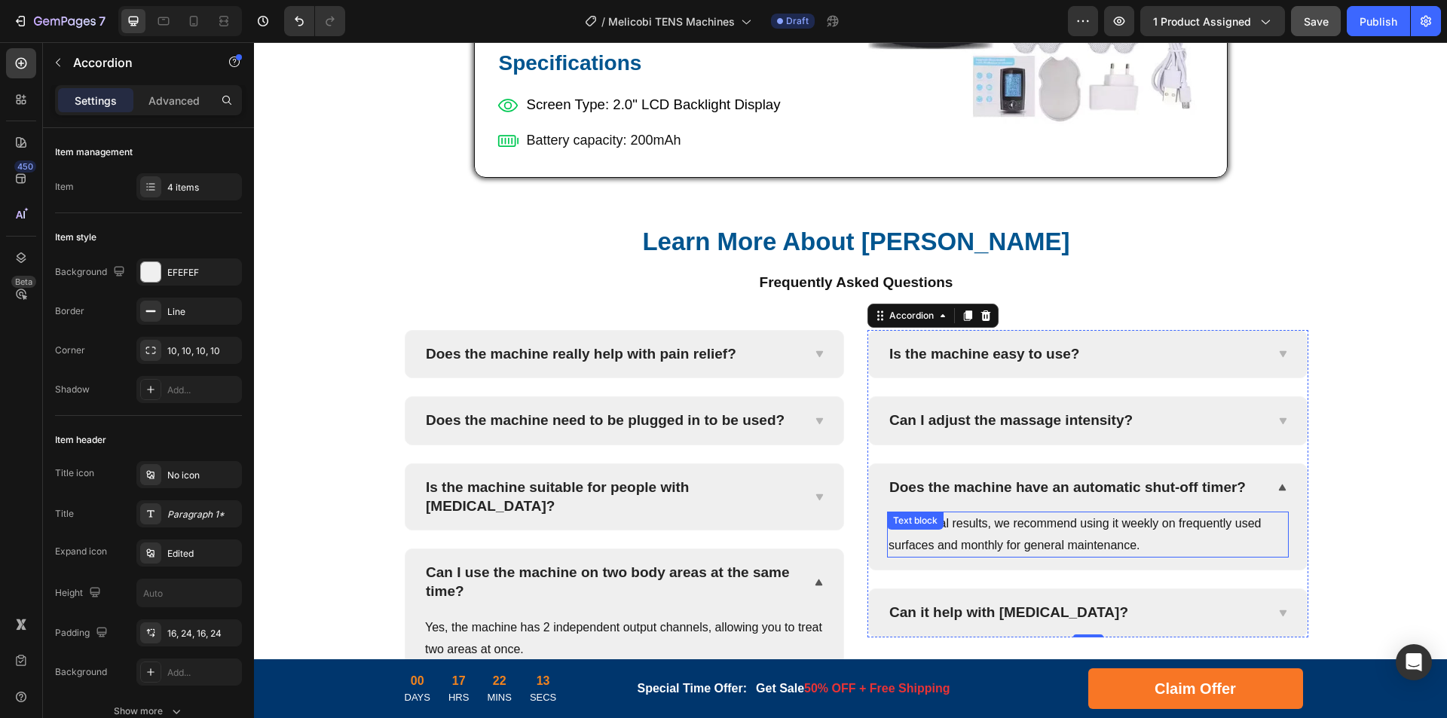
click at [1086, 543] on p "For optimal results, we recommend using it weekly on frequently used surfaces a…" at bounding box center [1087, 535] width 399 height 44
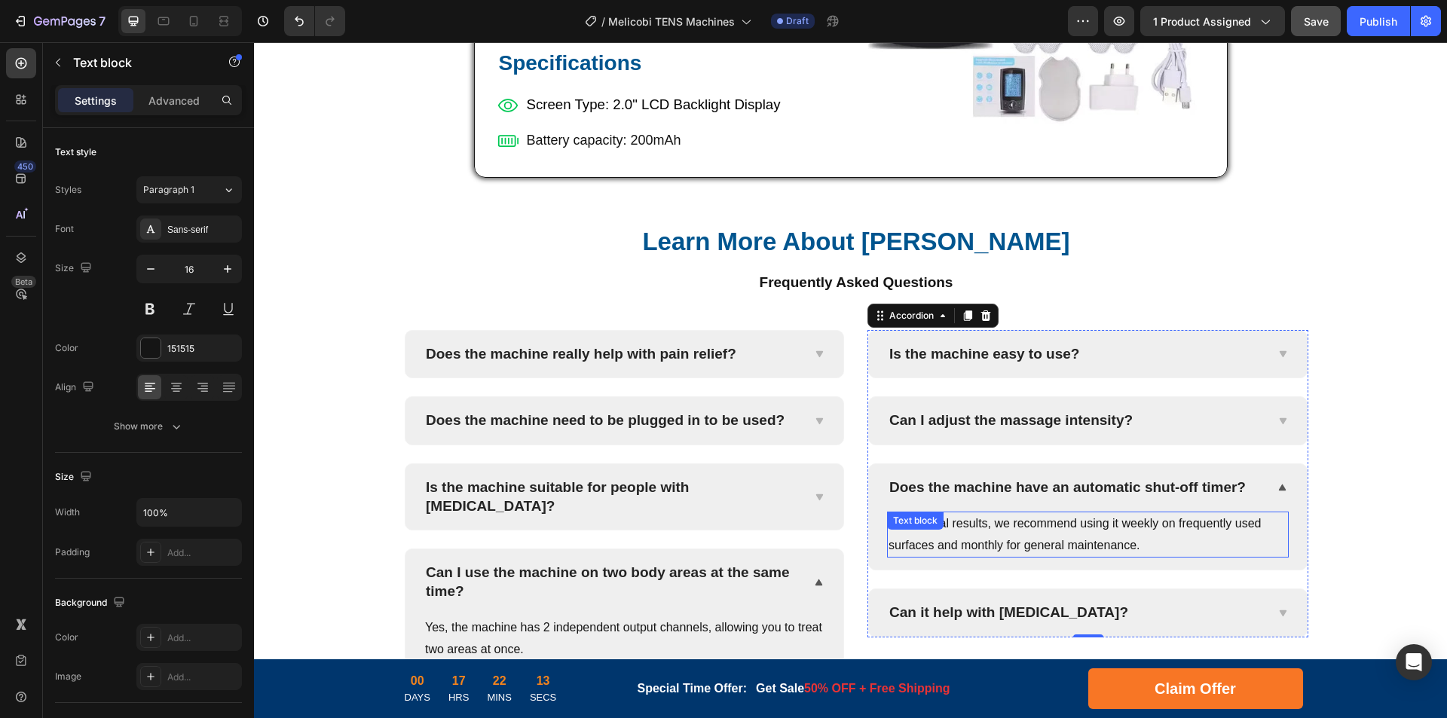
click at [1181, 530] on p "For optimal results, we recommend using it weekly on frequently used surfaces a…" at bounding box center [1087, 535] width 399 height 44
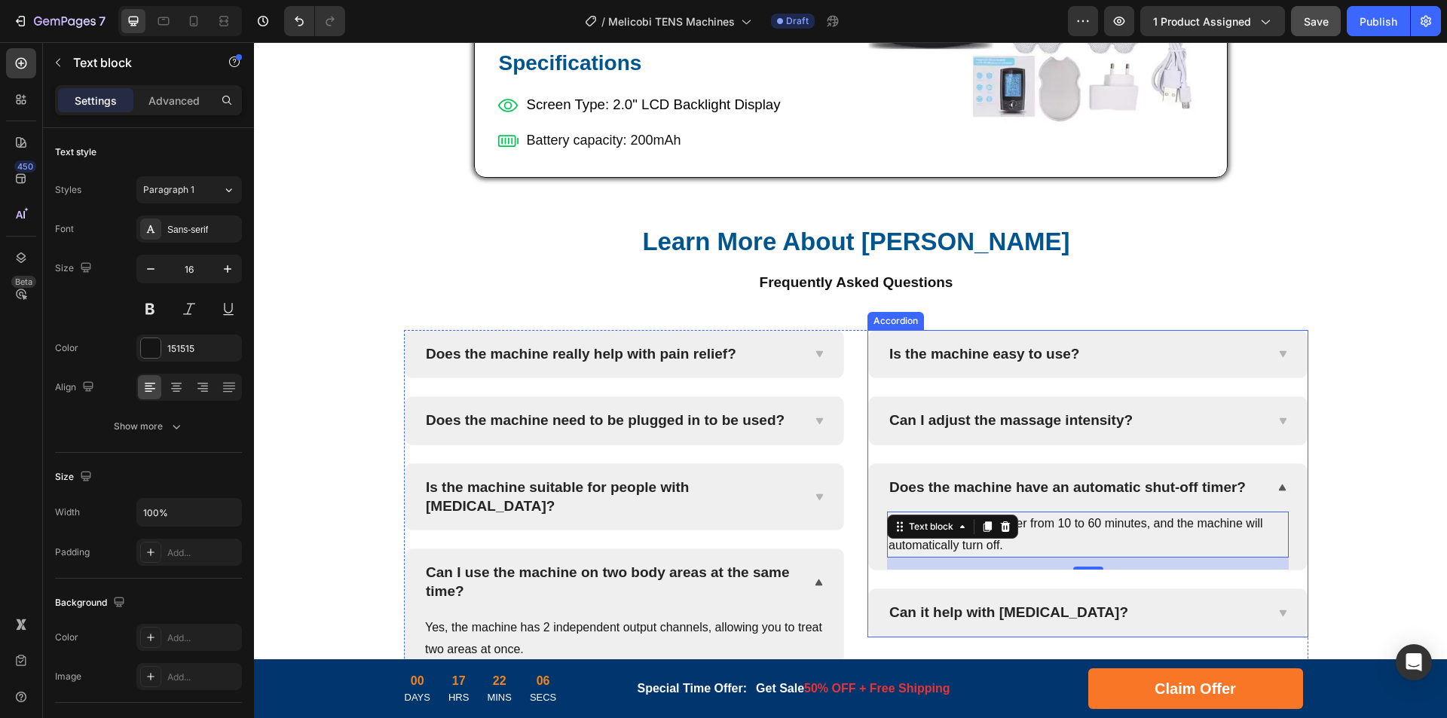
drag, startPoint x: 954, startPoint y: 610, endPoint x: 976, endPoint y: 616, distance: 23.4
click at [954, 610] on p "Can it help with allergies?" at bounding box center [1008, 613] width 239 height 19
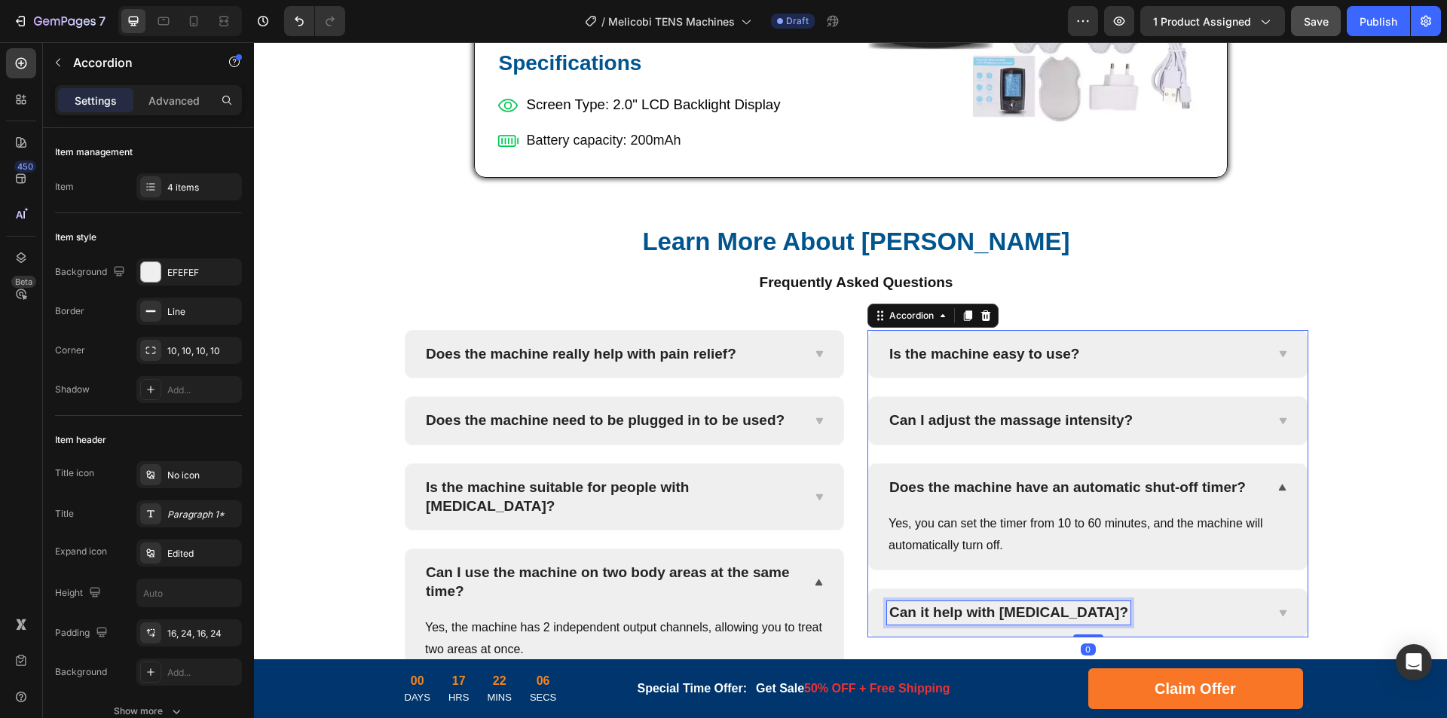
click at [1038, 613] on p "Can it help with allergies?" at bounding box center [1008, 613] width 239 height 19
click at [984, 613] on p "Can it help with allergies?" at bounding box center [1008, 613] width 239 height 19
click at [1267, 613] on div "Do I need to buy any extra accessories?" at bounding box center [1088, 612] width 438 height 47
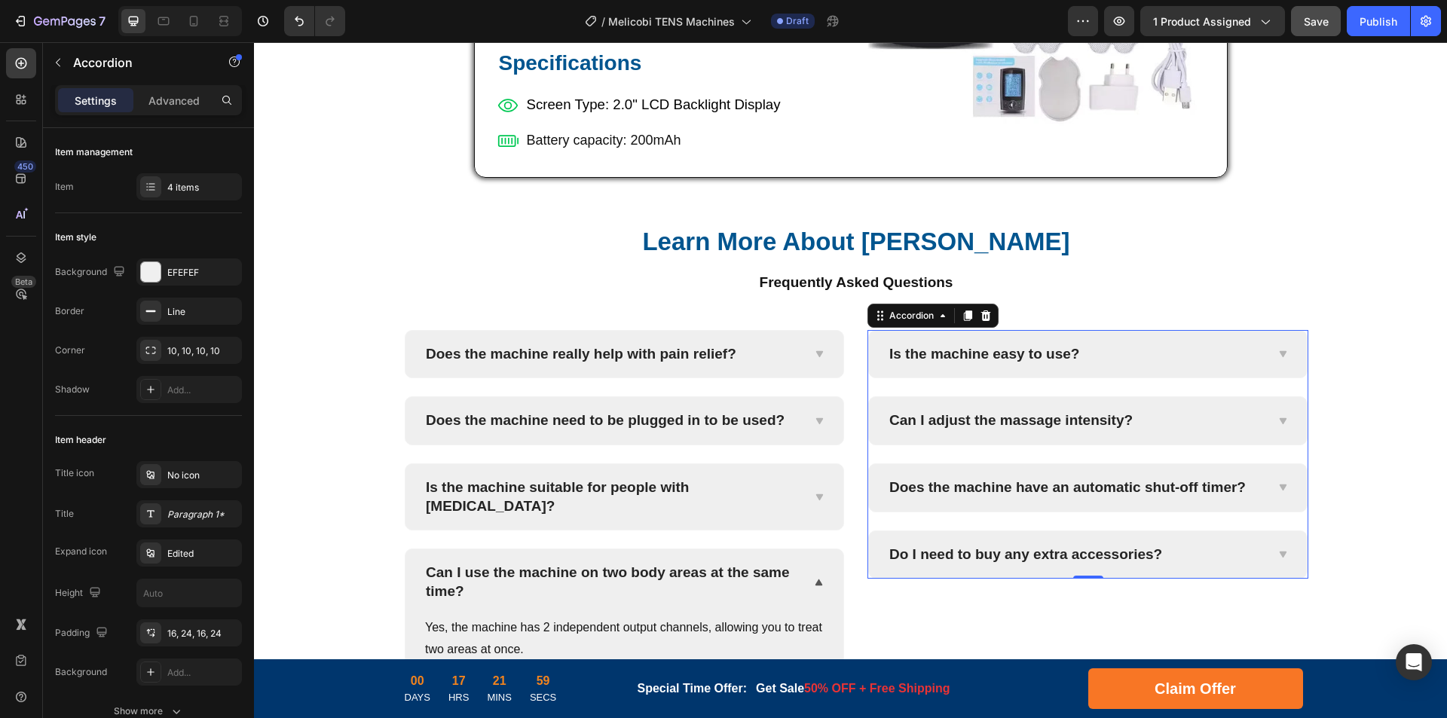
click at [1227, 558] on div "Do I need to buy any extra accessories?" at bounding box center [1075, 554] width 377 height 23
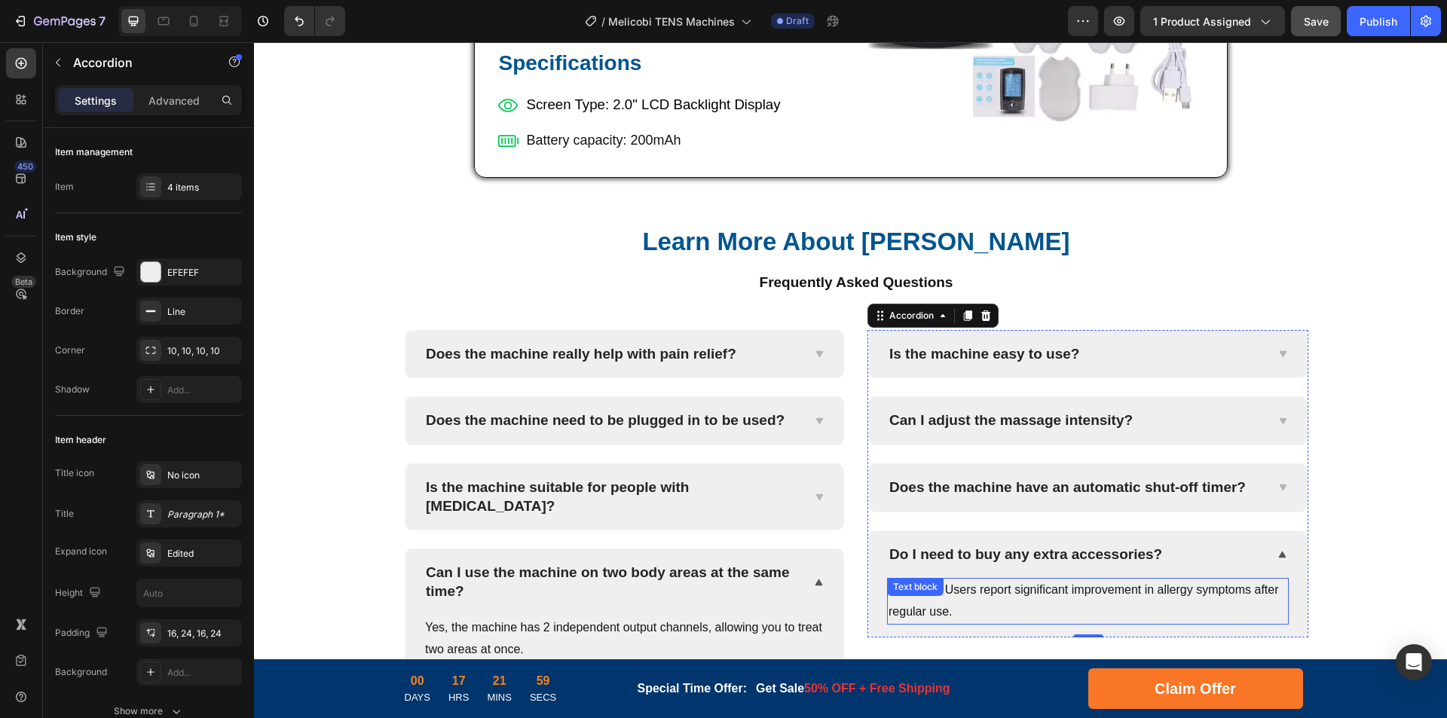
click at [1076, 591] on p "Definitely! Users report significant improvement in allergy symptoms after regu…" at bounding box center [1087, 601] width 399 height 44
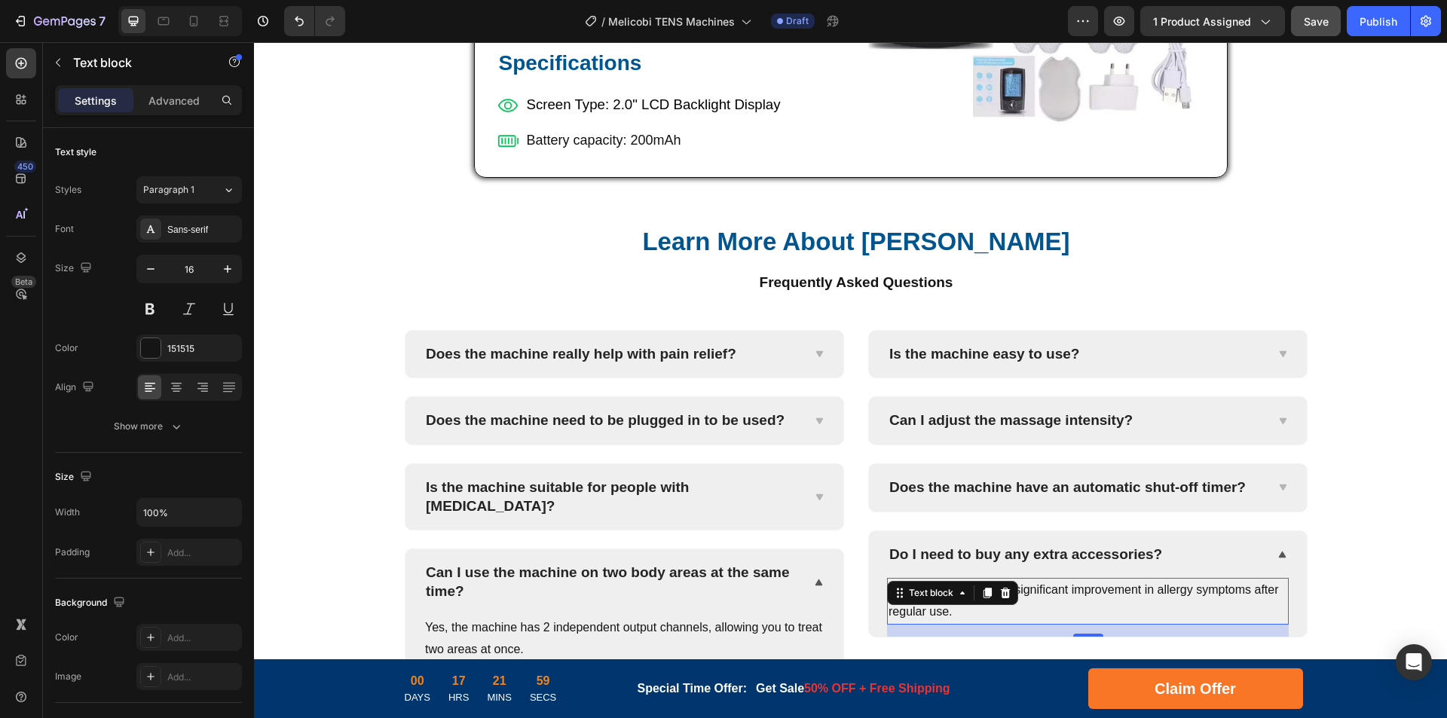
click at [1151, 594] on p "Definitely! Users report significant improvement in allergy symptoms after regu…" at bounding box center [1087, 601] width 399 height 44
click at [1198, 596] on p "Definitely! Users report significant improvement in allergy symptoms after regu…" at bounding box center [1087, 601] width 399 height 44
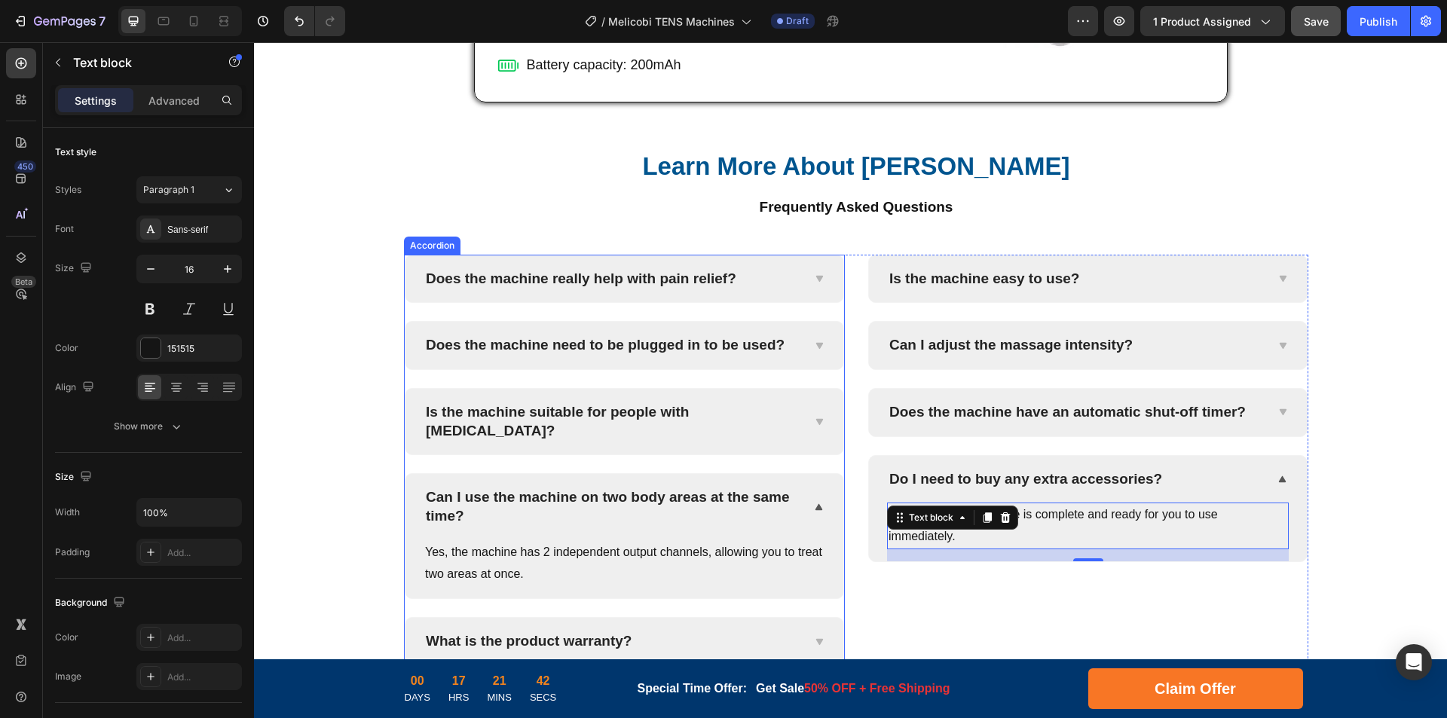
click at [802, 406] on div "Is the machine suitable for people with arthritis?" at bounding box center [624, 422] width 438 height 66
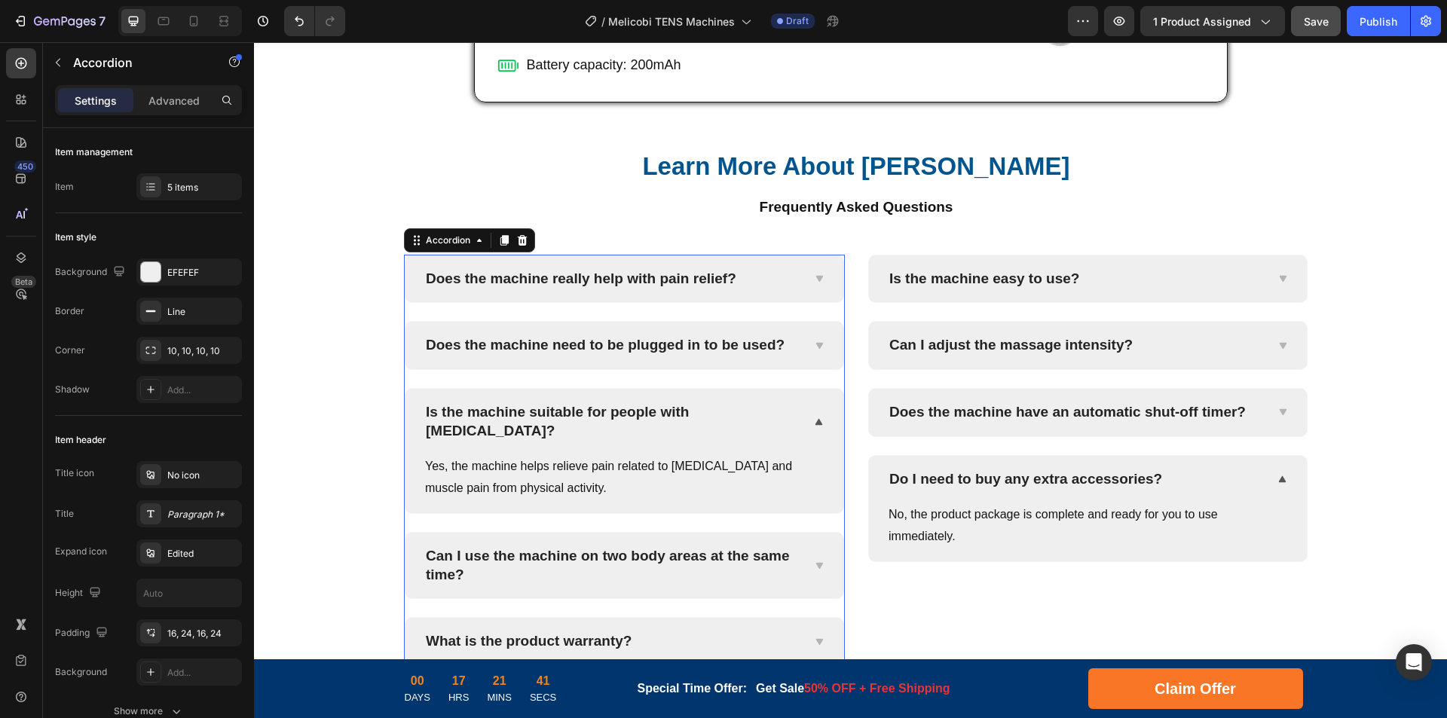
click at [802, 359] on div "Does the machine need to be plugged in to be used?" at bounding box center [624, 345] width 438 height 47
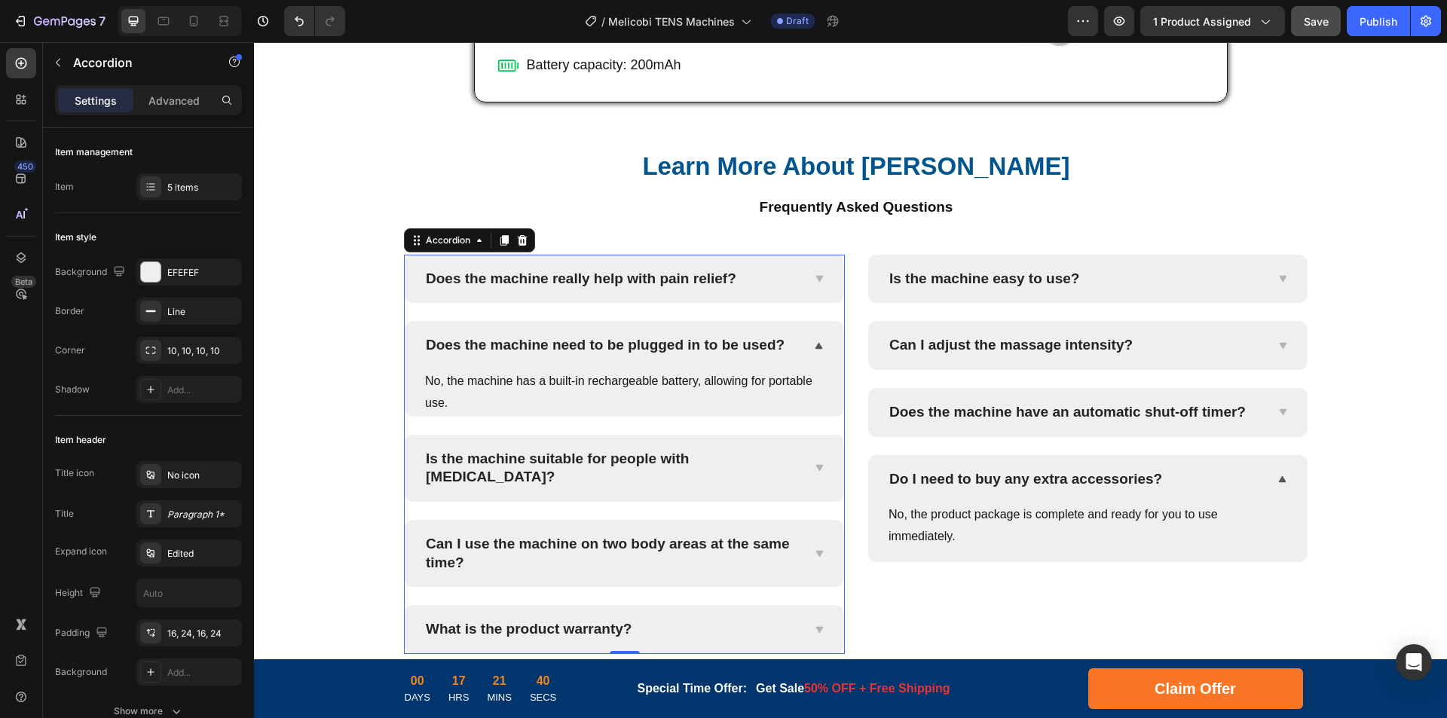
click at [813, 286] on div "Does the machine really help with pain relief?" at bounding box center [624, 278] width 438 height 47
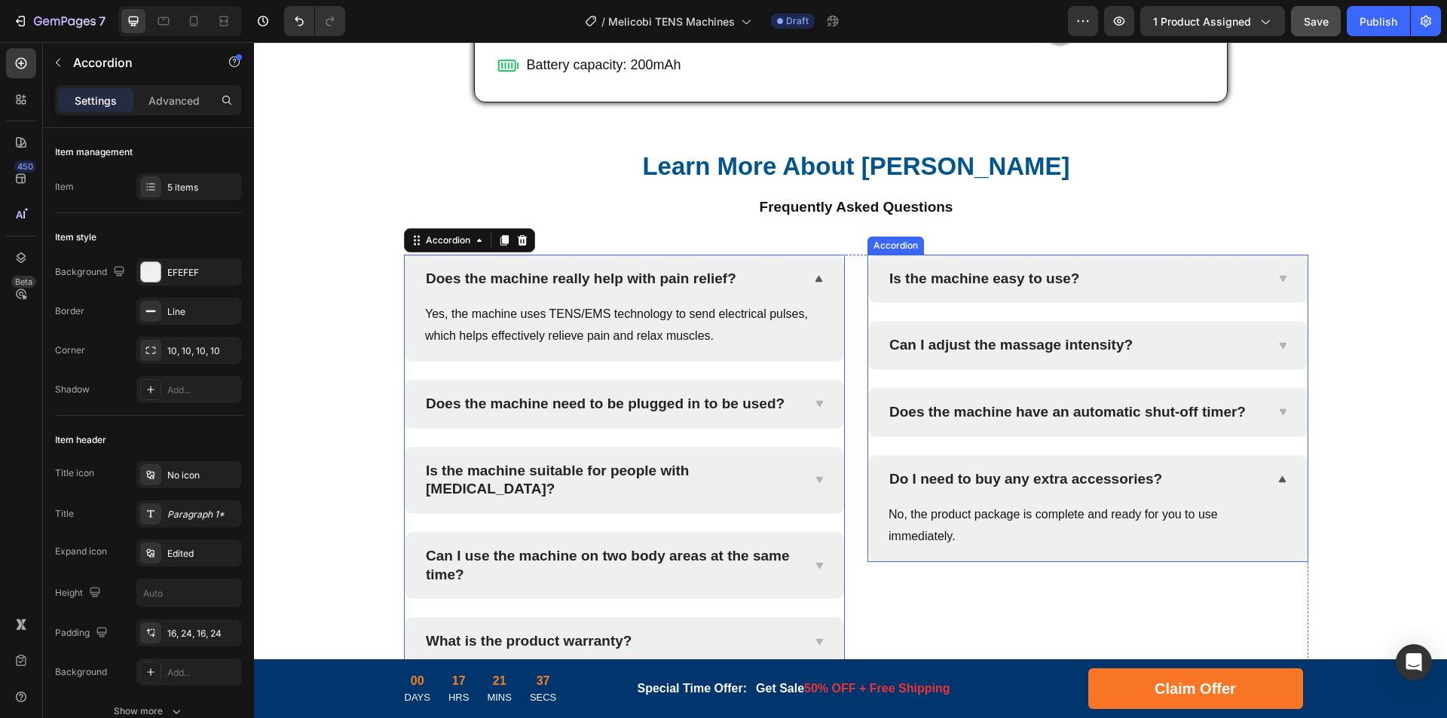
click at [1276, 283] on icon at bounding box center [1281, 279] width 11 height 12
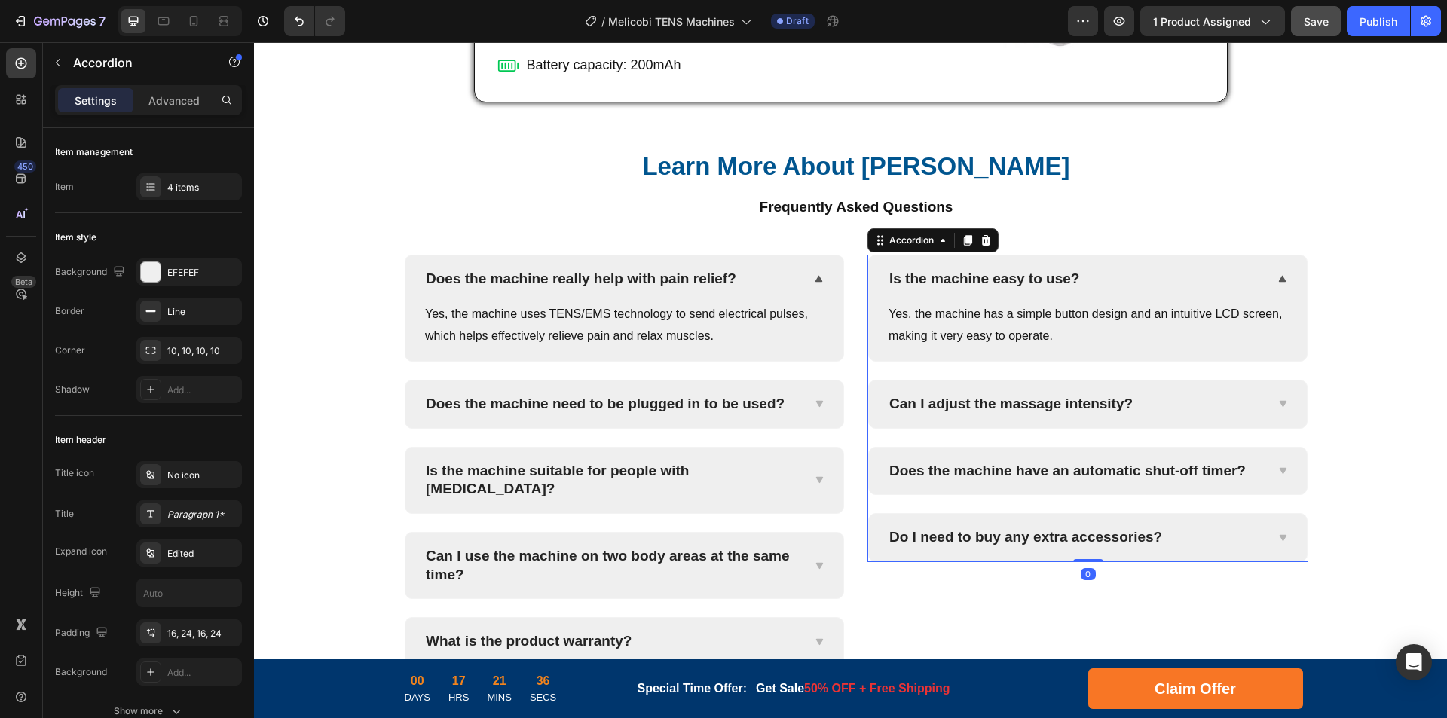
click at [1279, 404] on icon at bounding box center [1281, 404] width 11 height 12
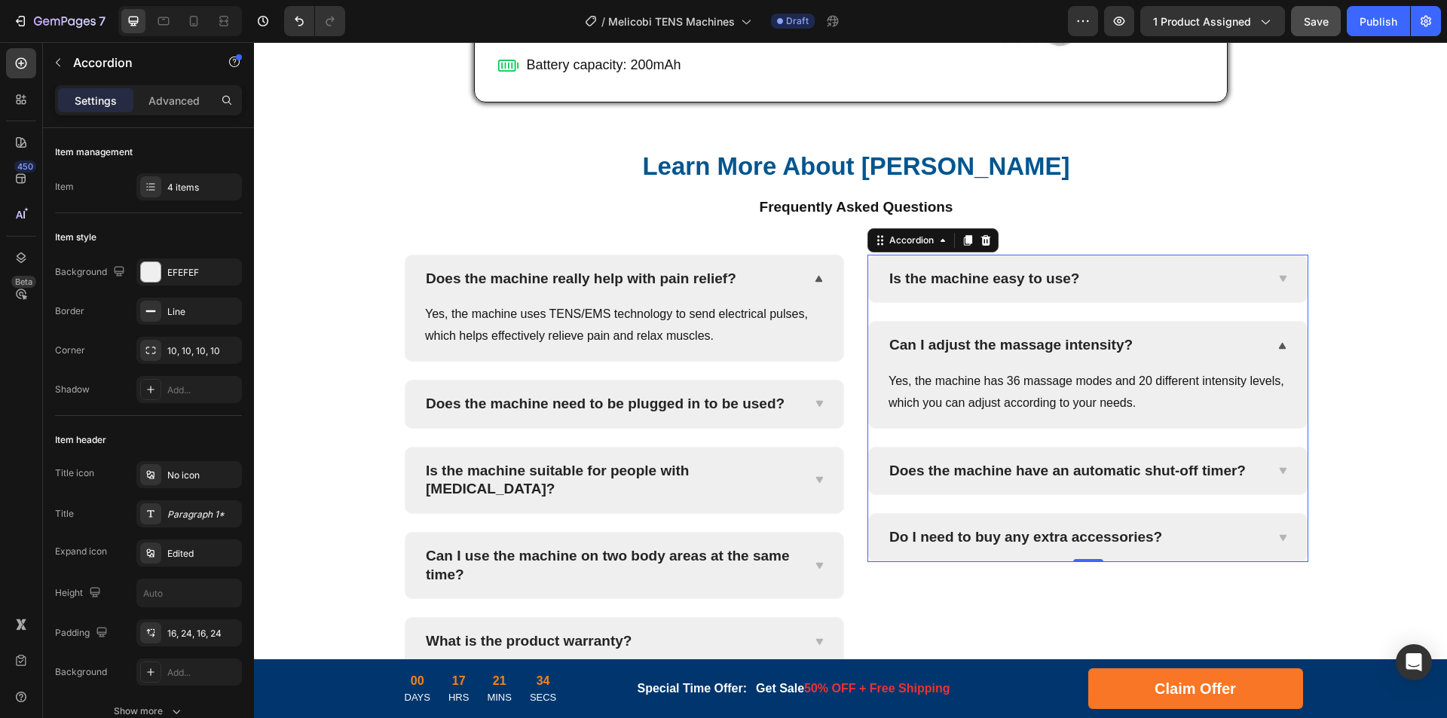
click at [1274, 478] on div "Does the machine have an automatic shut-off timer?" at bounding box center [1088, 471] width 438 height 47
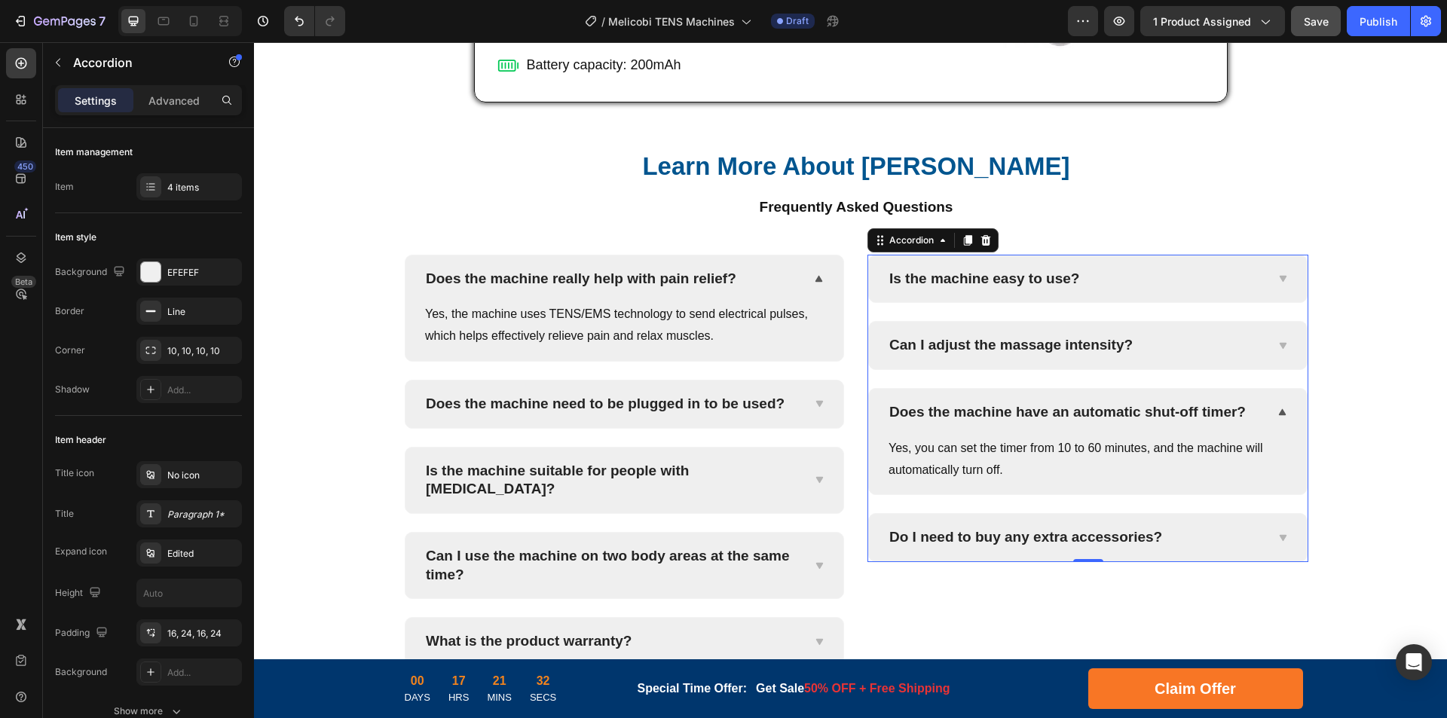
click at [1279, 537] on icon at bounding box center [1282, 537] width 7 height 6
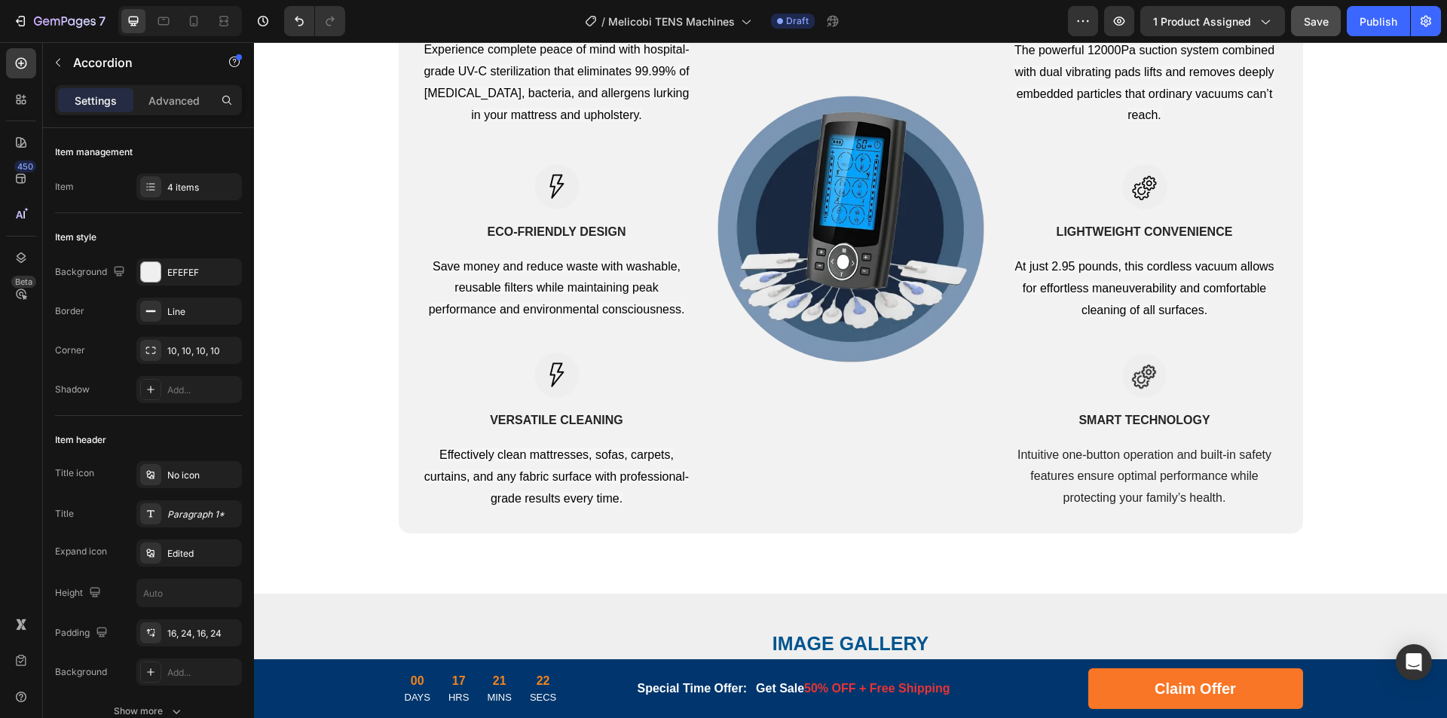
scroll to position [2892, 0]
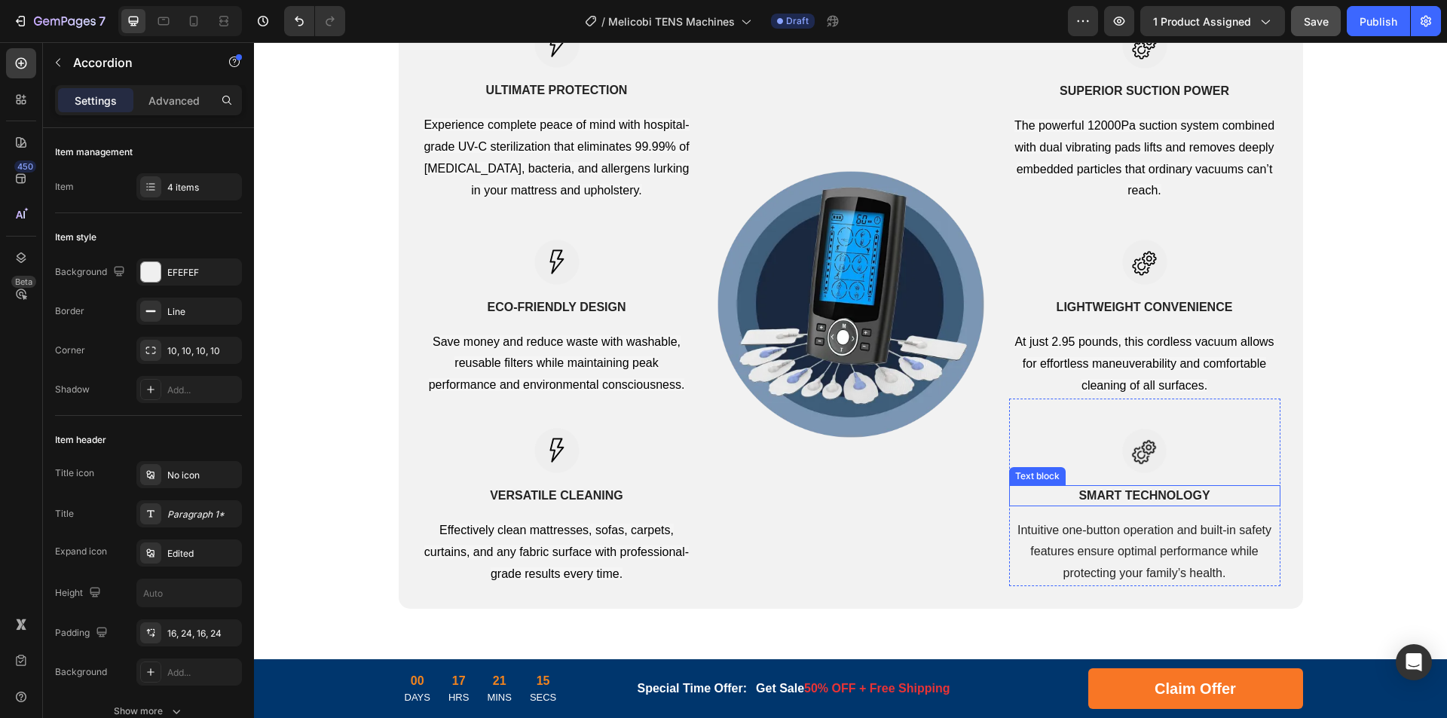
click at [1133, 494] on strong "SMART TECHNOLOGY" at bounding box center [1143, 495] width 131 height 13
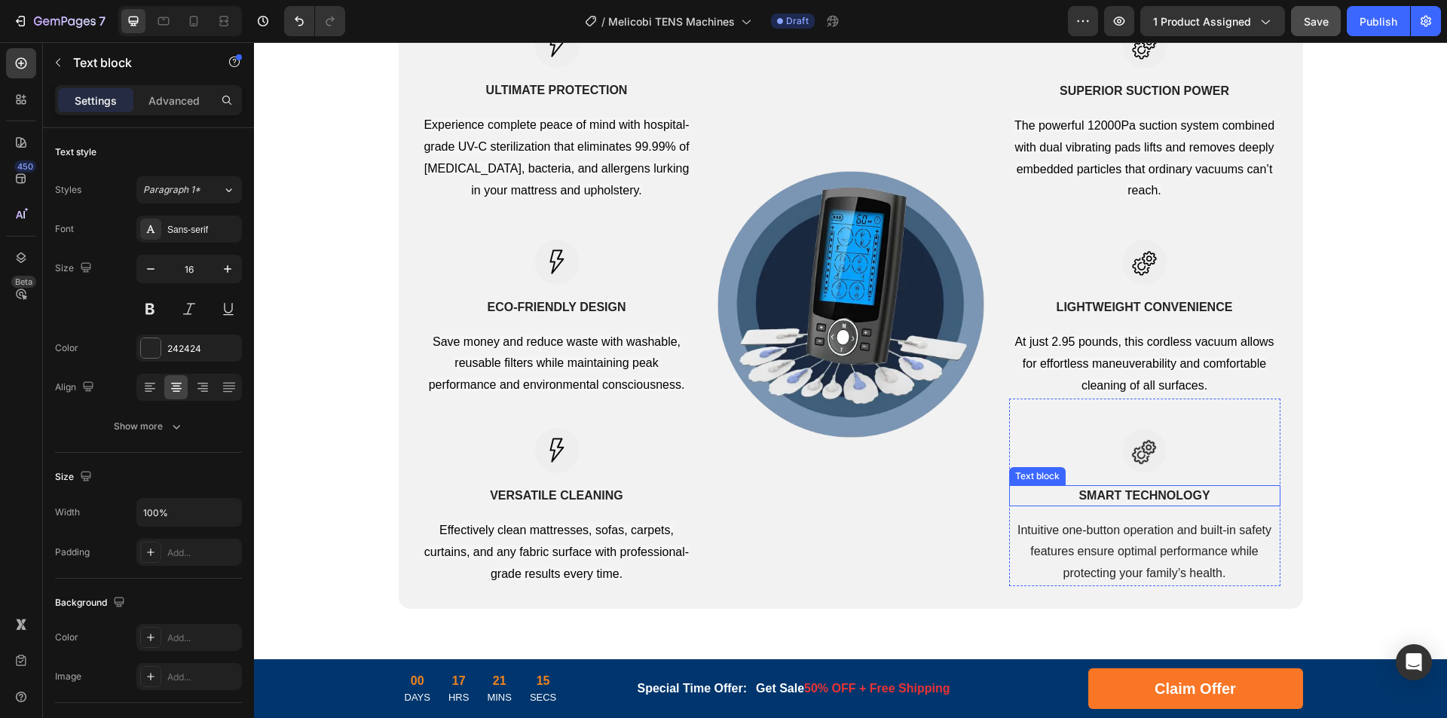
click at [1176, 494] on strong "SMART TECHNOLOGY" at bounding box center [1143, 495] width 131 height 13
drag, startPoint x: 1108, startPoint y: 553, endPoint x: 1218, endPoint y: 554, distance: 109.3
click at [1108, 553] on p "Intuitive one-button operation and built-in safety features ensure optimal perf…" at bounding box center [1144, 552] width 268 height 65
click at [1218, 554] on p "Intuitive one-button operation and built-in safety features ensure optimal perf…" at bounding box center [1144, 552] width 268 height 65
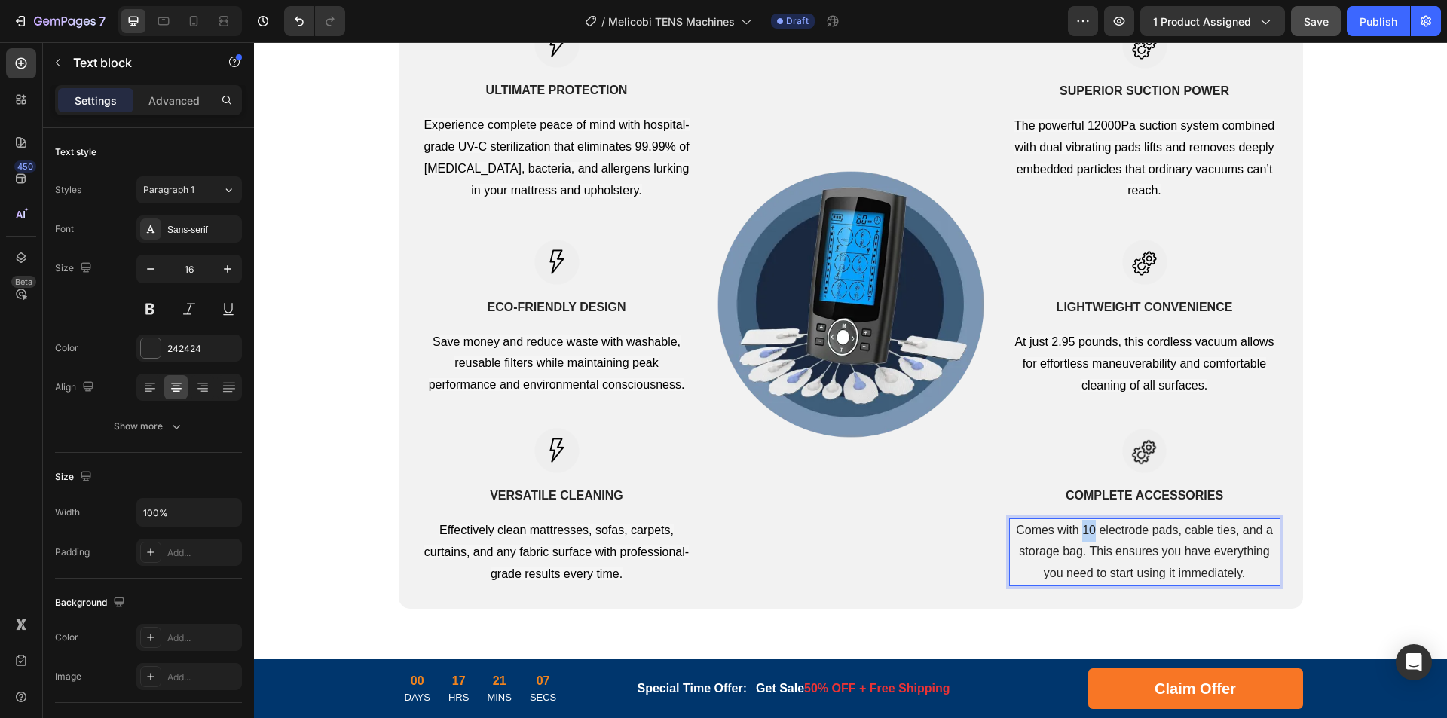
drag, startPoint x: 1087, startPoint y: 530, endPoint x: 1080, endPoint y: 531, distance: 7.6
click at [1080, 531] on p "Comes with 10 electrode pads, cable ties, and a storage bag. This ensures you h…" at bounding box center [1144, 552] width 268 height 65
drag, startPoint x: 1102, startPoint y: 310, endPoint x: 1179, endPoint y: 307, distance: 77.7
click at [1102, 310] on strong "LIGHTWEIGHT CONVENIENCE" at bounding box center [1144, 307] width 176 height 13
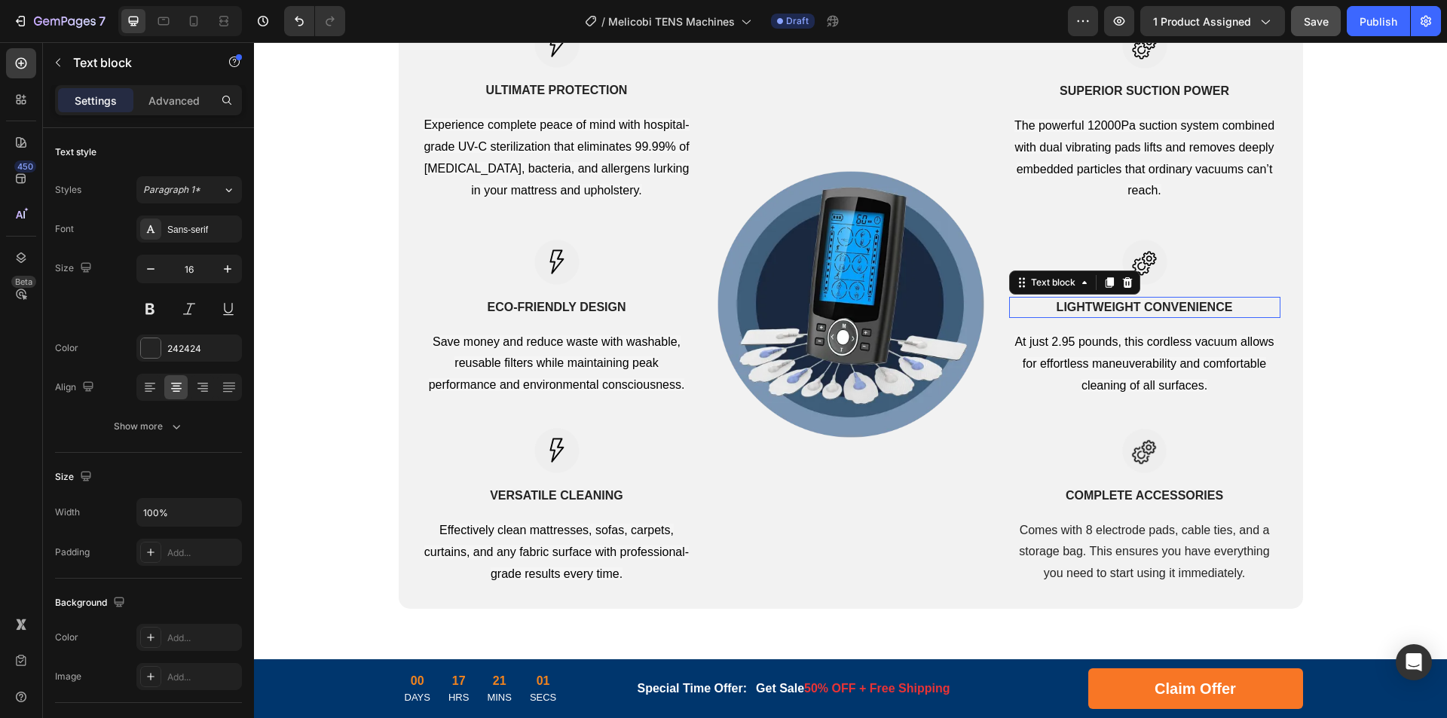
click at [1179, 307] on strong "LIGHTWEIGHT CONVENIENCE" at bounding box center [1144, 307] width 176 height 13
click at [1157, 348] on p "At just 2.95 pounds, this cordless vacuum allows for effortless maneuverability…" at bounding box center [1144, 364] width 268 height 65
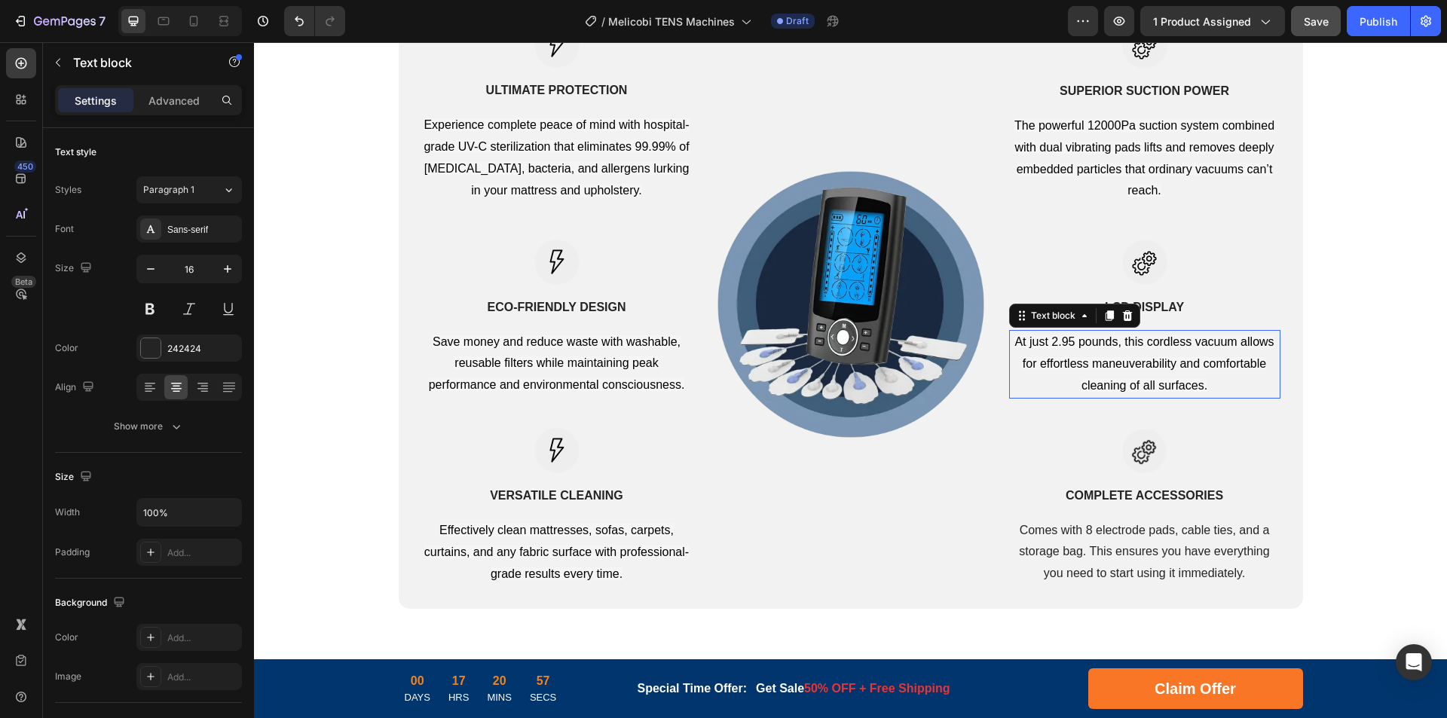
click at [1112, 353] on p "At just 2.95 pounds, this cordless vacuum allows for effortless maneuverability…" at bounding box center [1144, 364] width 268 height 65
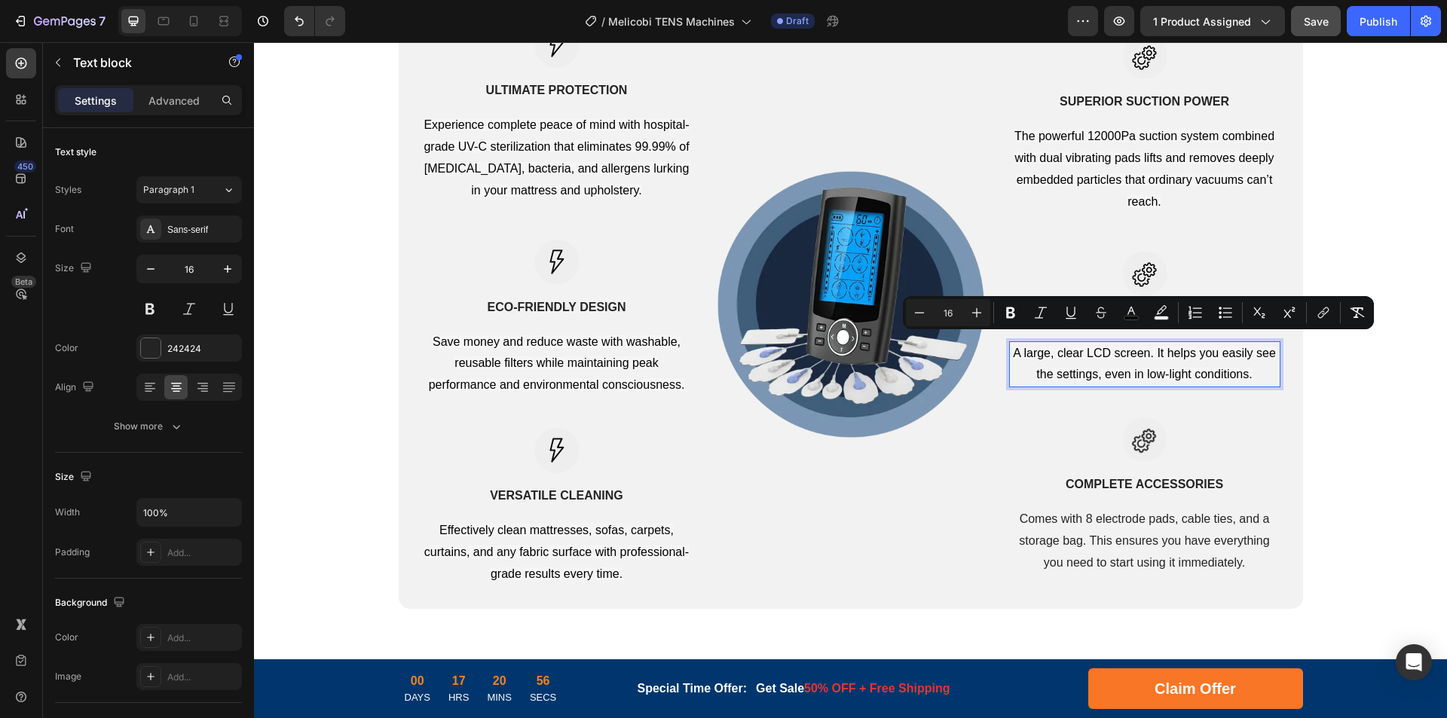
scroll to position [2904, 0]
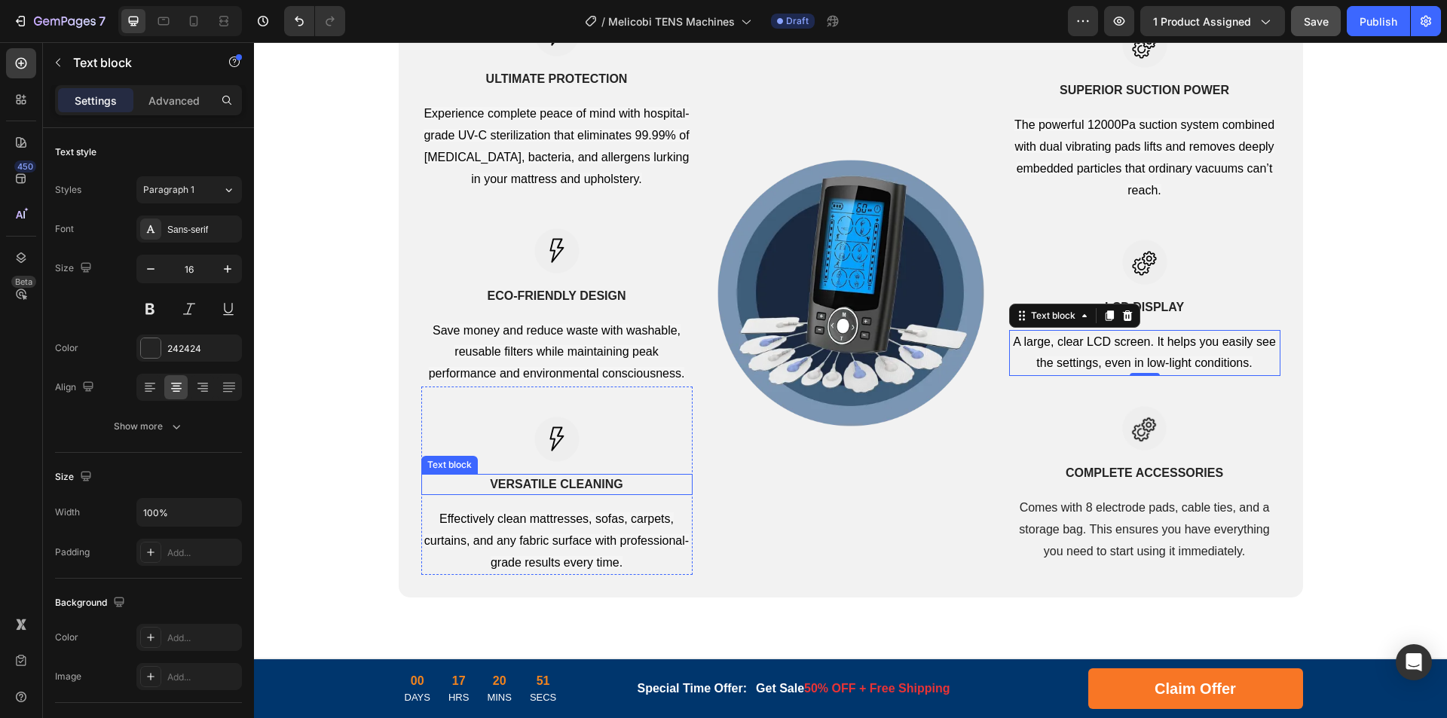
click at [573, 486] on strong "VERSATILE CLEANING" at bounding box center [556, 484] width 133 height 13
click at [607, 486] on strong "VERSATILE CLEANING" at bounding box center [556, 484] width 133 height 13
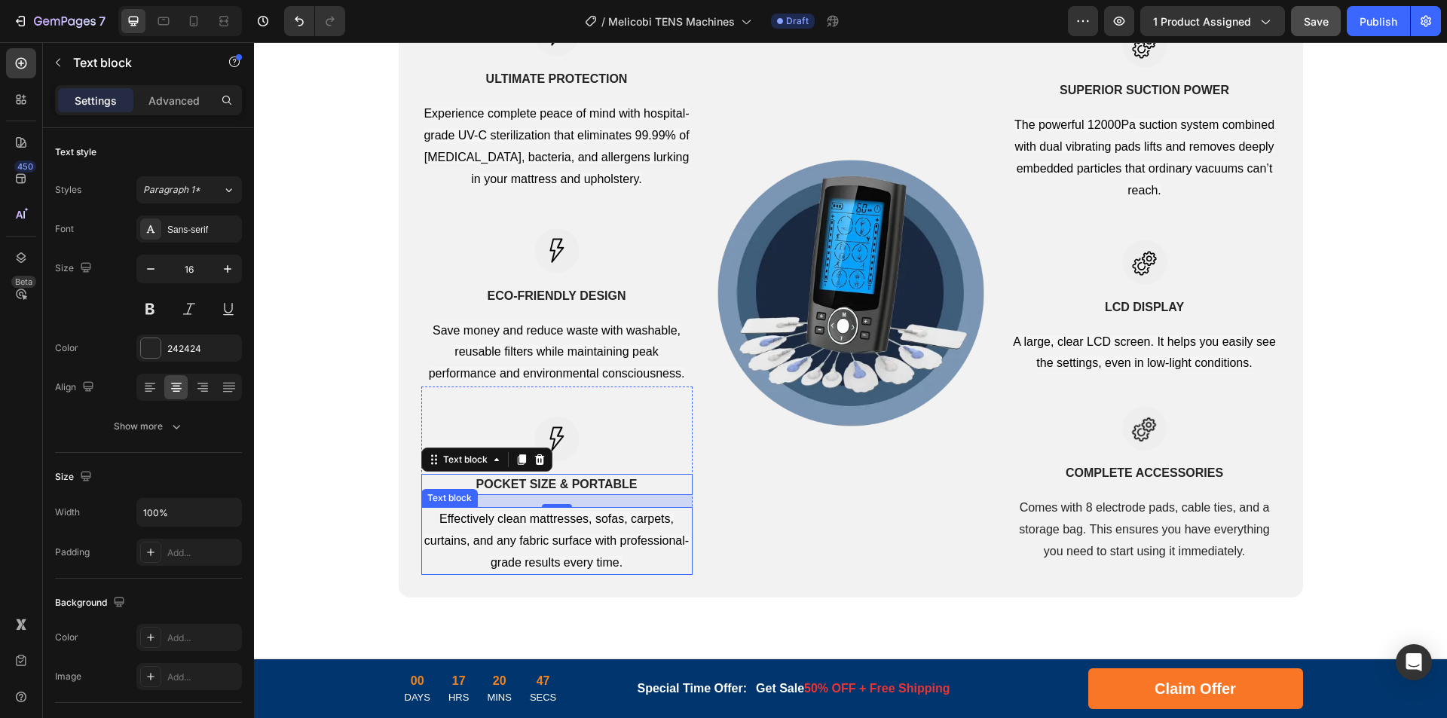
click at [478, 529] on p "Effectively clean mattresses, sofas, carpets, curtains, and any fabric surface …" at bounding box center [557, 541] width 268 height 65
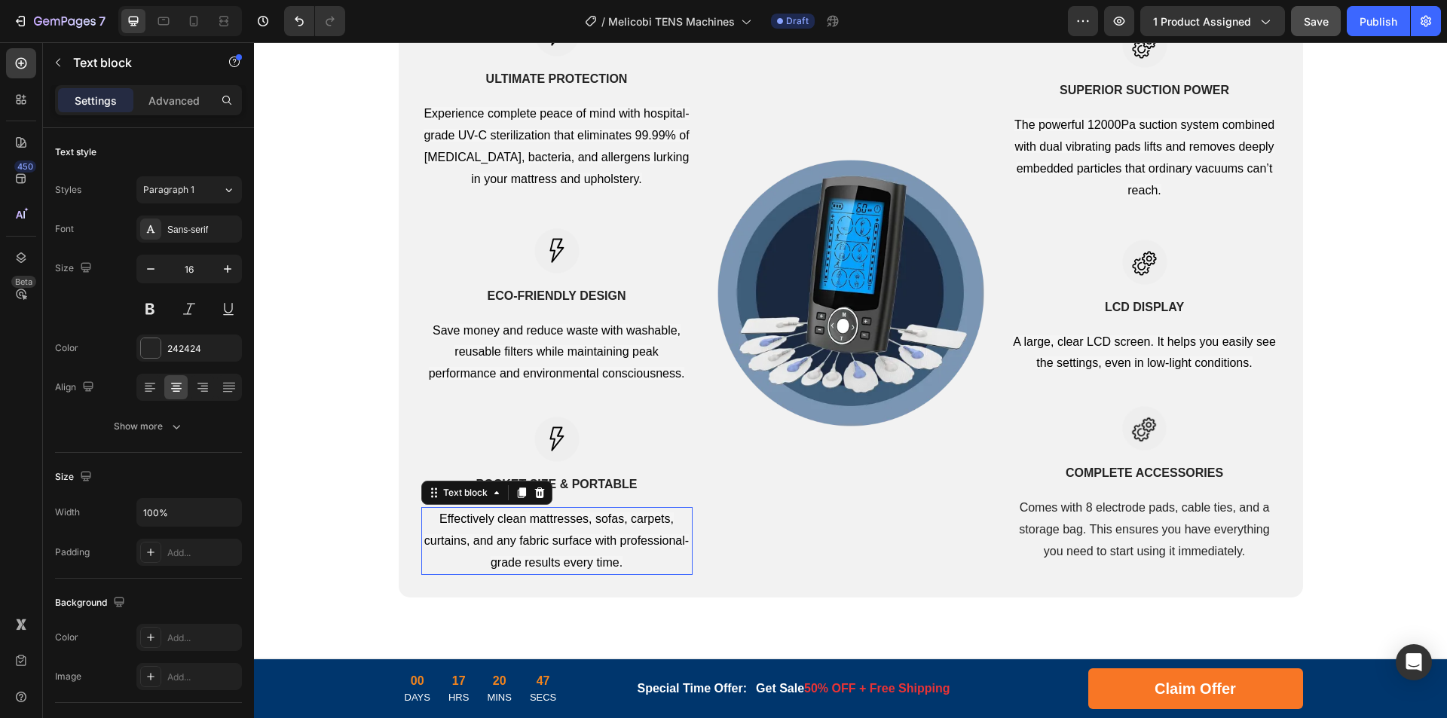
click at [607, 527] on p "Effectively clean mattresses, sofas, carpets, curtains, and any fabric surface …" at bounding box center [557, 541] width 268 height 65
click at [561, 300] on strong "ECO-FRIENDLY DESIGN" at bounding box center [556, 295] width 139 height 13
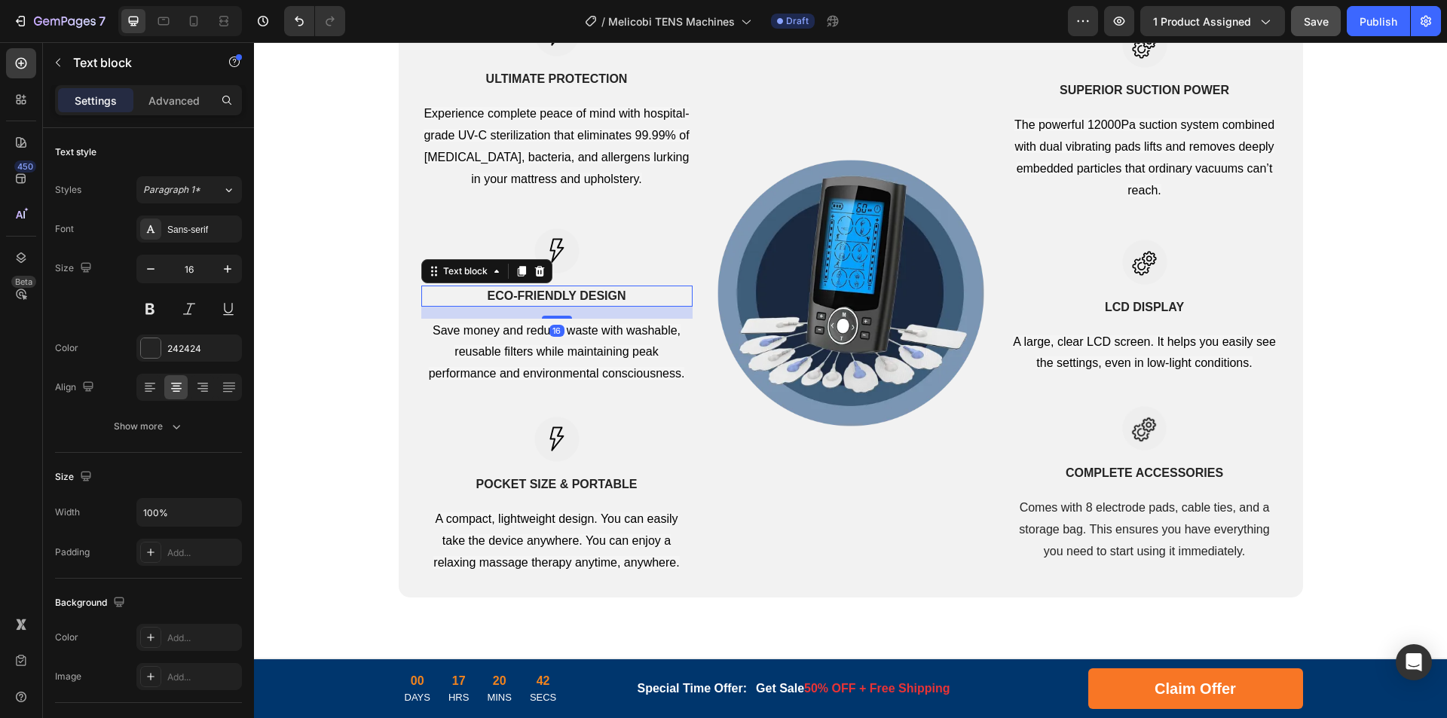
click at [594, 299] on strong "ECO-FRIENDLY DESIGN" at bounding box center [556, 295] width 139 height 13
drag, startPoint x: 550, startPoint y: 352, endPoint x: 607, endPoint y: 353, distance: 57.3
click at [550, 352] on span "Save money and reduce waste with washable, reusable filters while maintaining p…" at bounding box center [557, 352] width 256 height 57
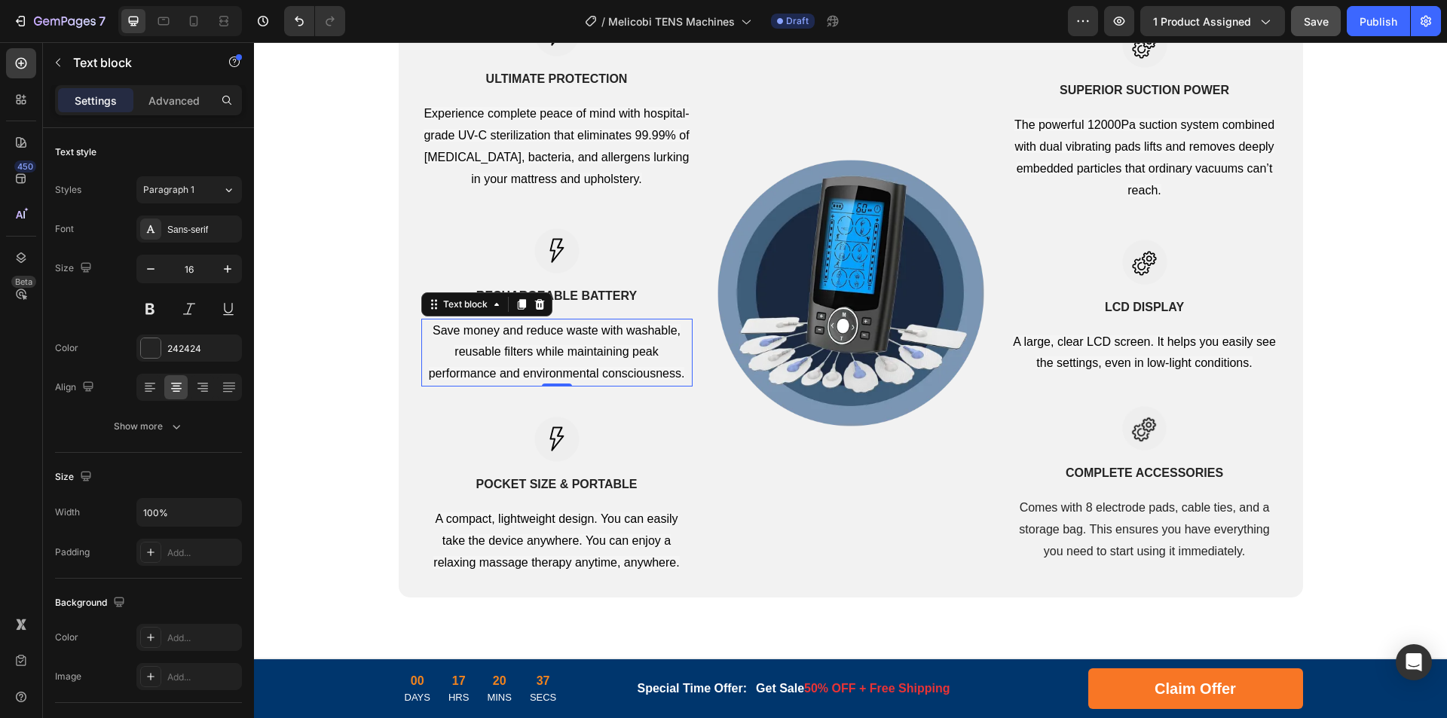
click at [610, 353] on span "Save money and reduce waste with washable, reusable filters while maintaining p…" at bounding box center [557, 352] width 256 height 57
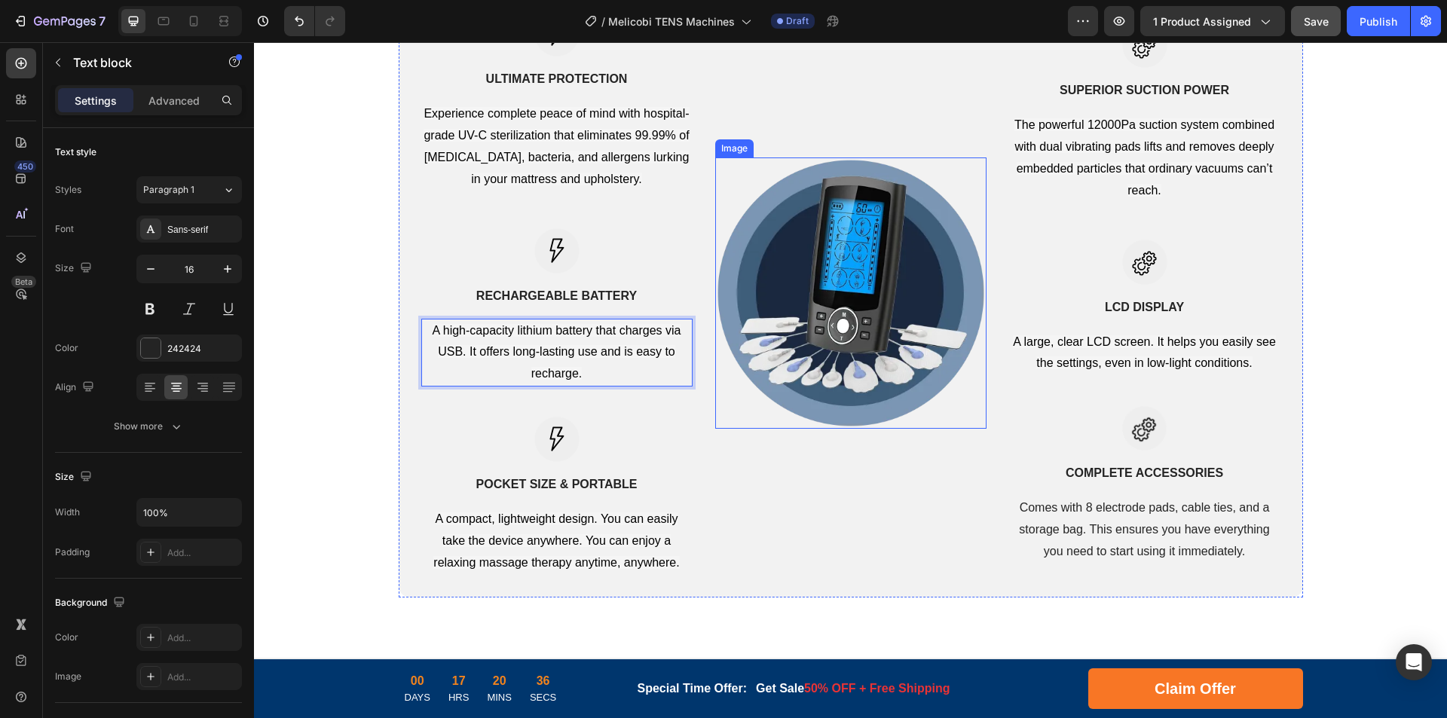
scroll to position [2753, 0]
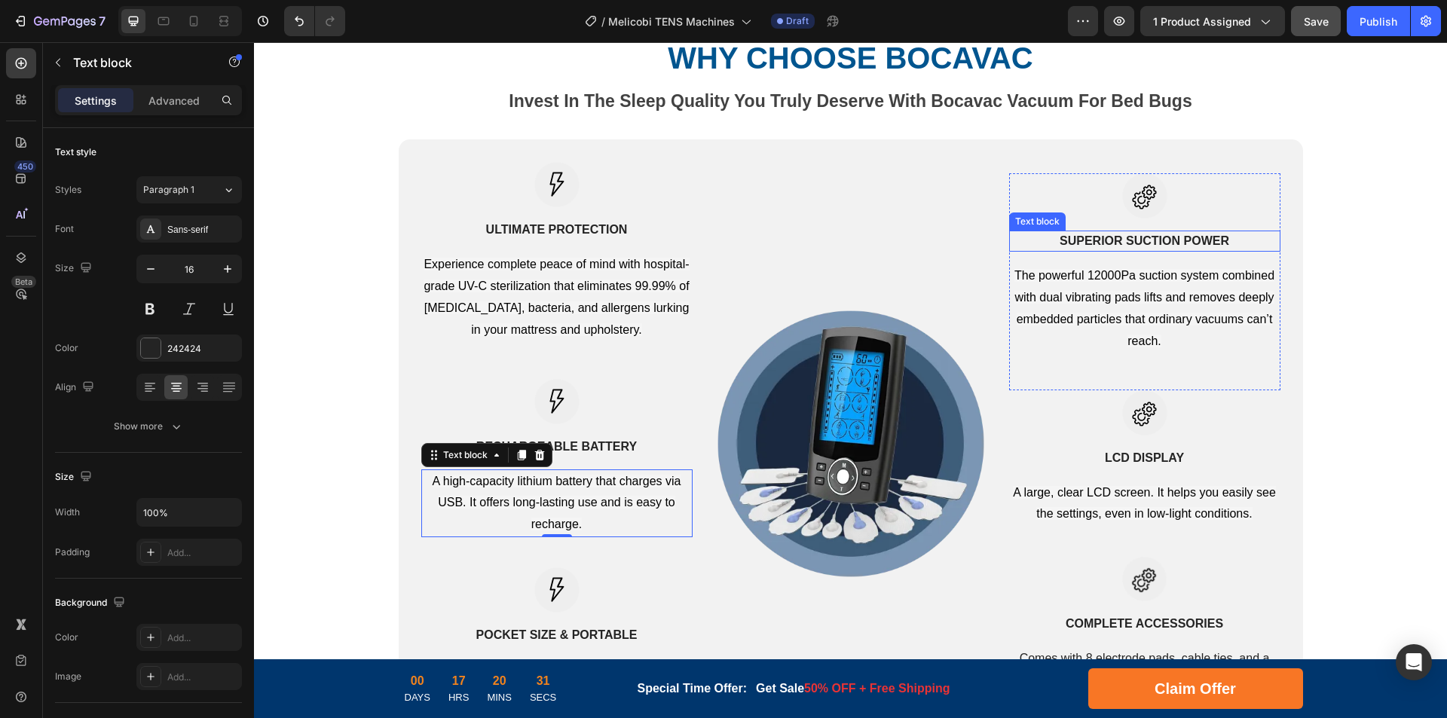
click at [1113, 241] on strong "SUPERIOR SUCTION POWER" at bounding box center [1144, 240] width 170 height 13
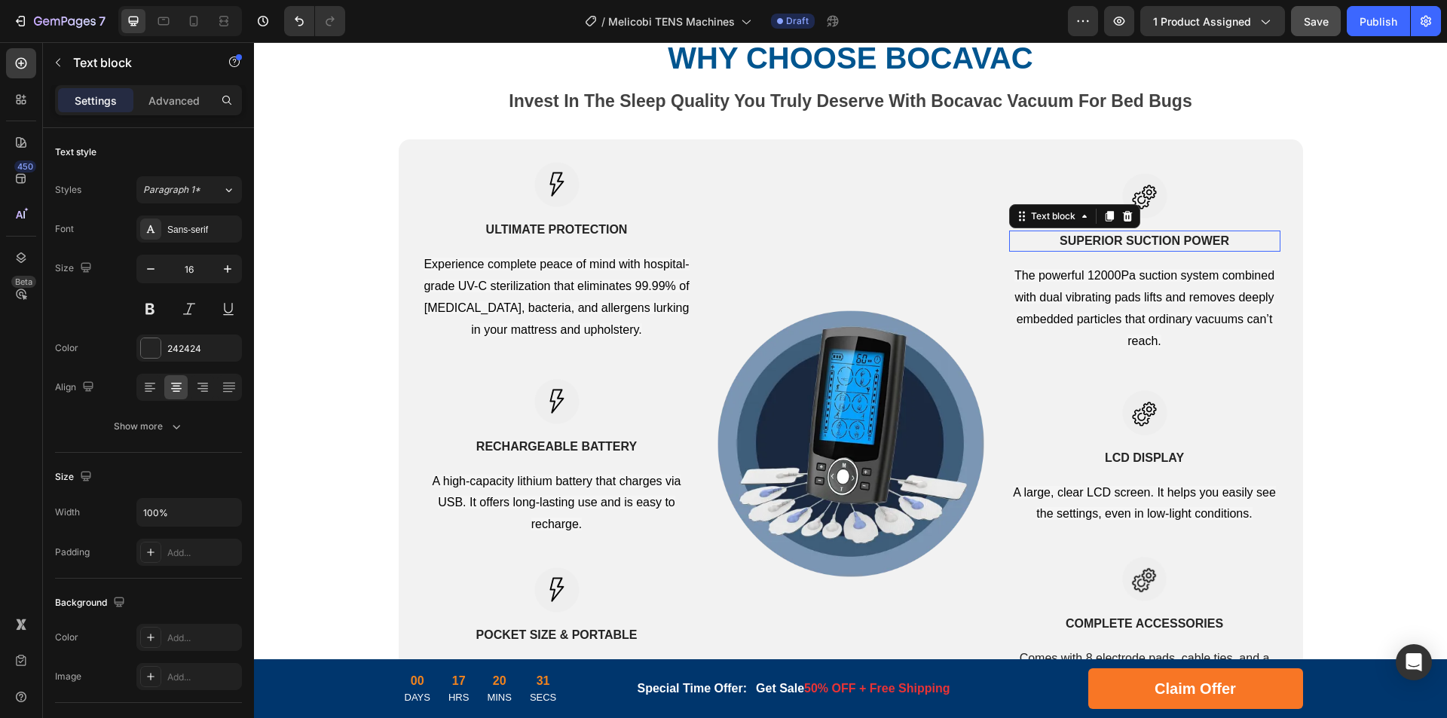
click at [1163, 241] on strong "SUPERIOR SUCTION POWER" at bounding box center [1144, 240] width 170 height 13
click at [1123, 298] on span "The powerful 12000Pa suction system combined with dual vibrating pads lifts and…" at bounding box center [1144, 308] width 260 height 78
click at [1206, 300] on span "The powerful 12000Pa suction system combined with dual vibrating pads lifts and…" at bounding box center [1144, 308] width 260 height 78
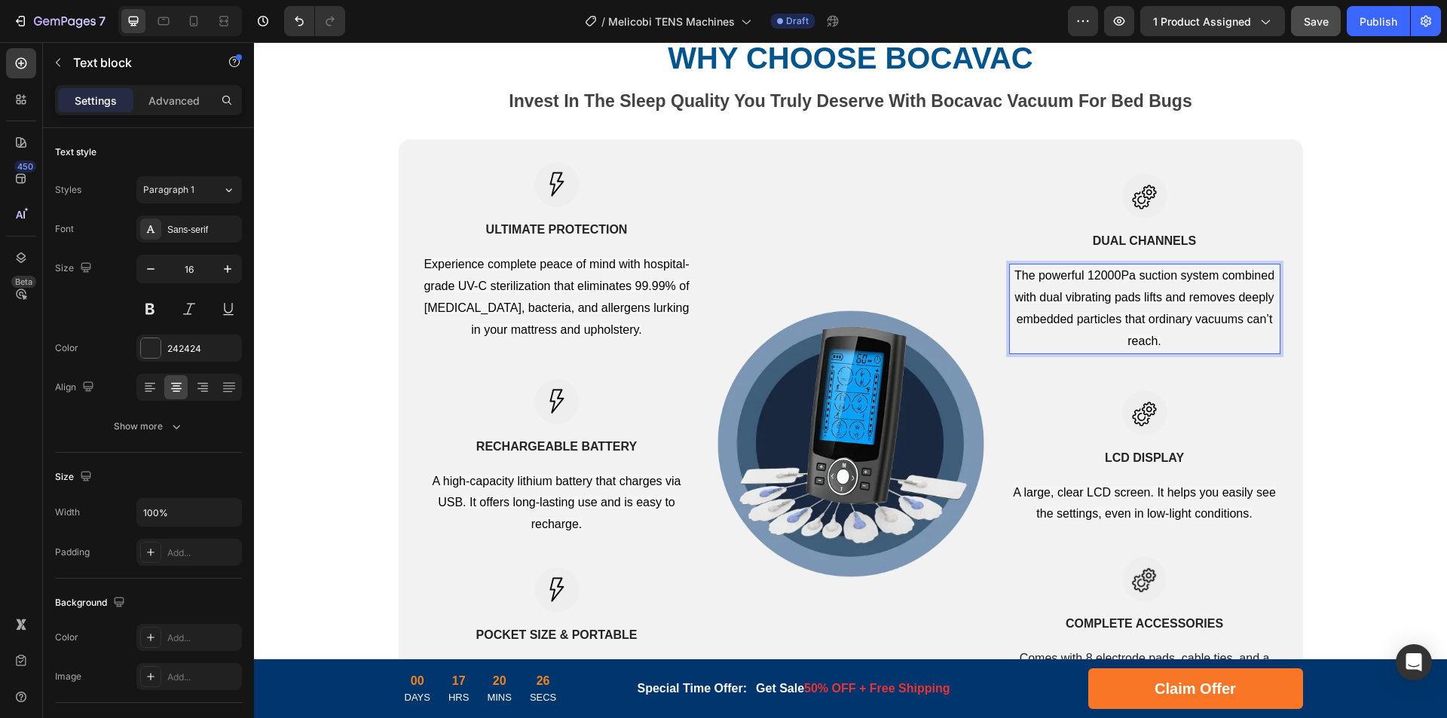
scroll to position [2764, 0]
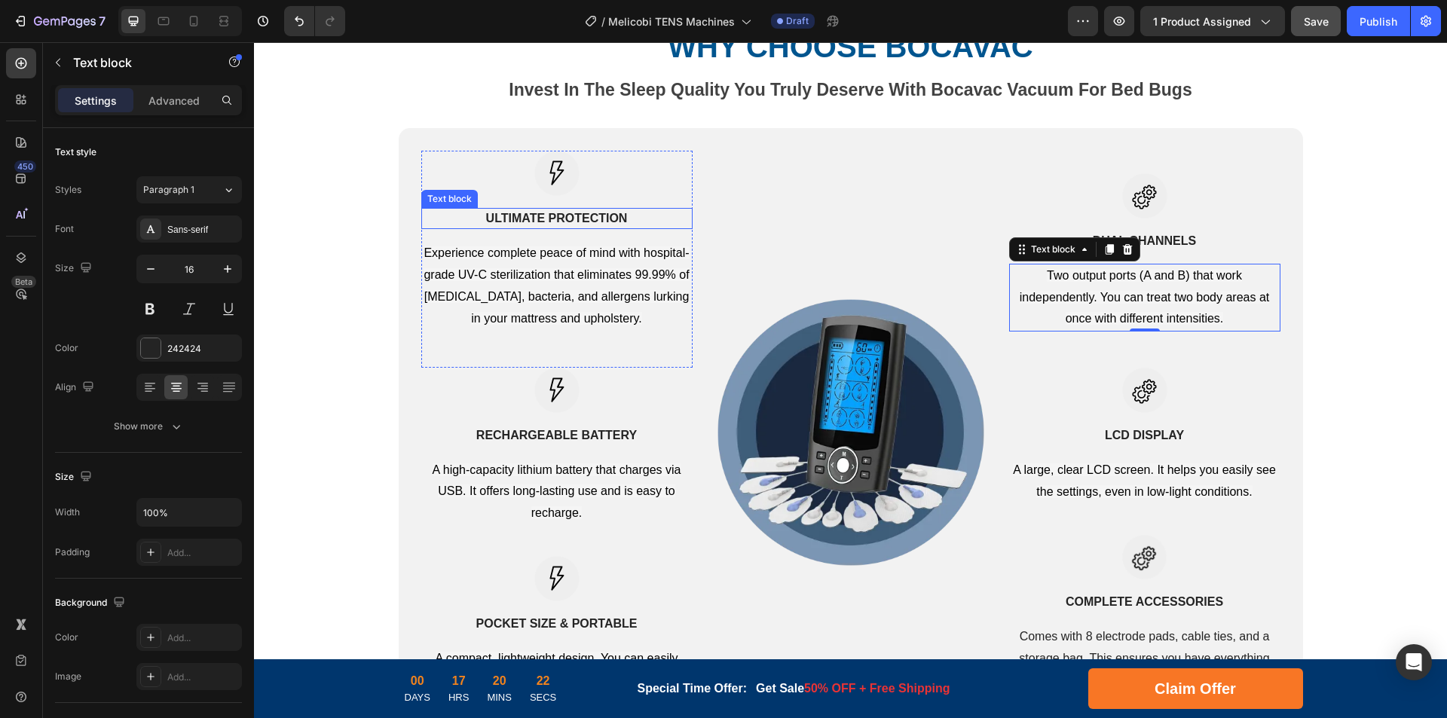
click at [566, 222] on strong "ULTIMATE PROTECTION" at bounding box center [557, 218] width 142 height 13
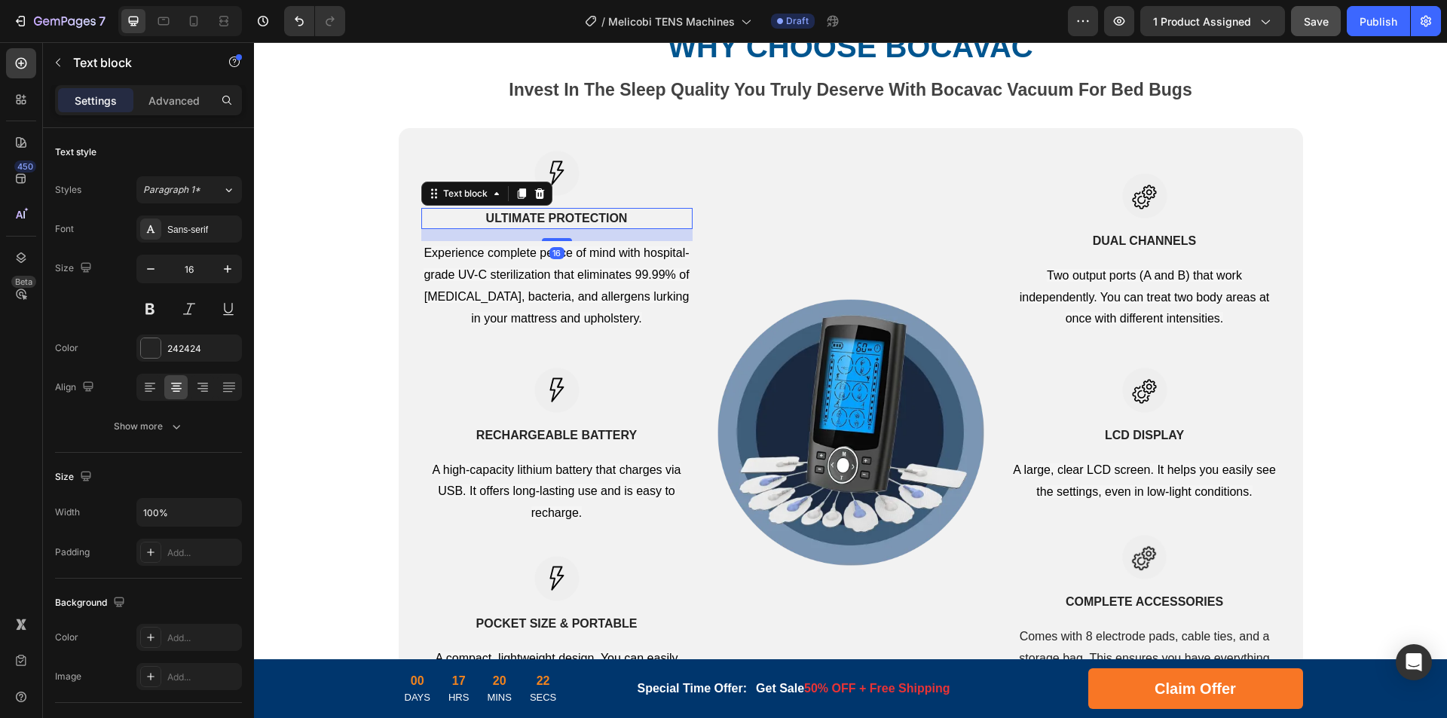
click at [596, 218] on strong "ULTIMATE PROTECTION" at bounding box center [557, 218] width 142 height 13
click at [576, 273] on span "Experience complete peace of mind with hospital-grade UV-C sterilization that e…" at bounding box center [555, 285] width 265 height 78
click at [621, 280] on span "Experience complete peace of mind with hospital-grade UV-C sterilization that e…" at bounding box center [555, 285] width 265 height 78
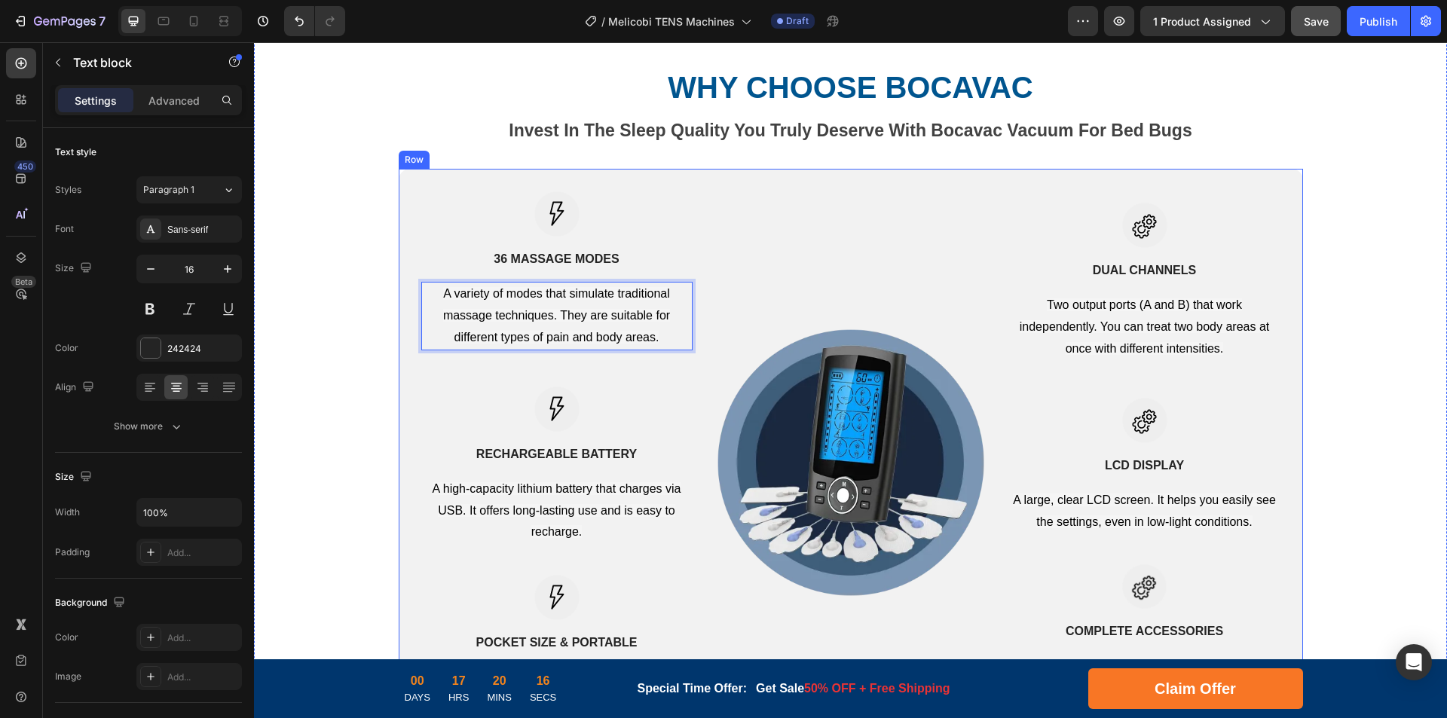
scroll to position [2538, 0]
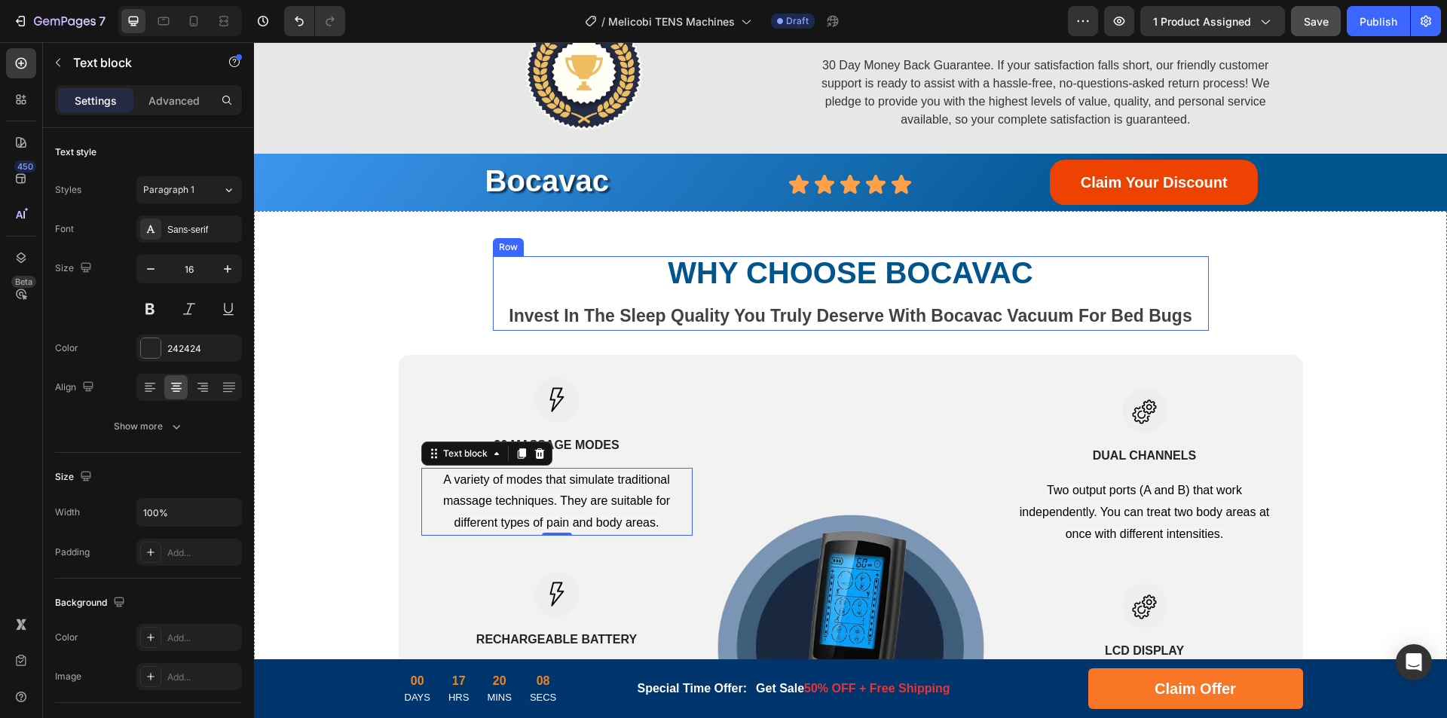
click at [934, 272] on strong "WHY CHOOSE Bocavac" at bounding box center [850, 272] width 365 height 33
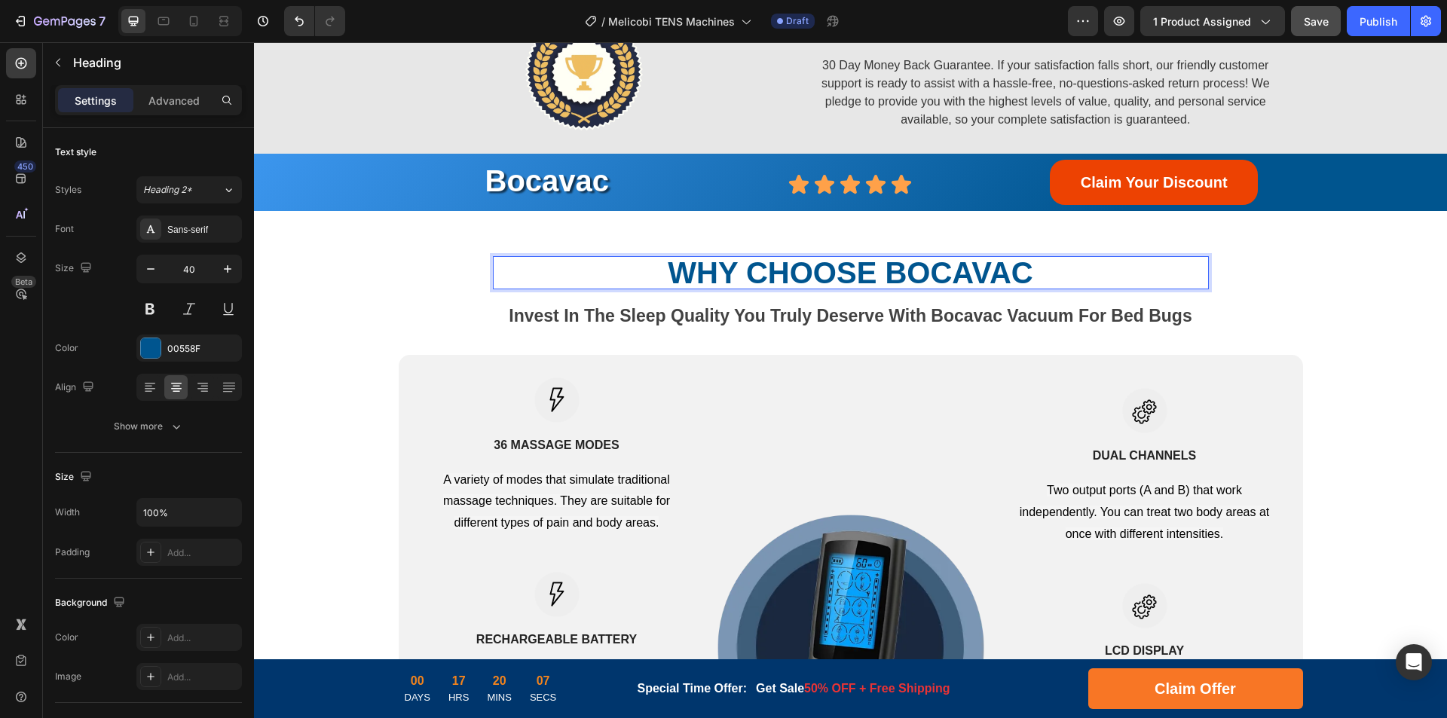
click at [915, 267] on strong "WHY CHOOSE Bocavac" at bounding box center [850, 272] width 365 height 33
click at [793, 318] on strong "Invest In The Sleep Quality You Truly Deserve With Bocavac Vacuum For Bed Bugs" at bounding box center [850, 316] width 683 height 20
click at [844, 315] on strong "Invest In The Sleep Quality You Truly Deserve With Bocavac Vacuum For Bed Bugs" at bounding box center [850, 316] width 683 height 20
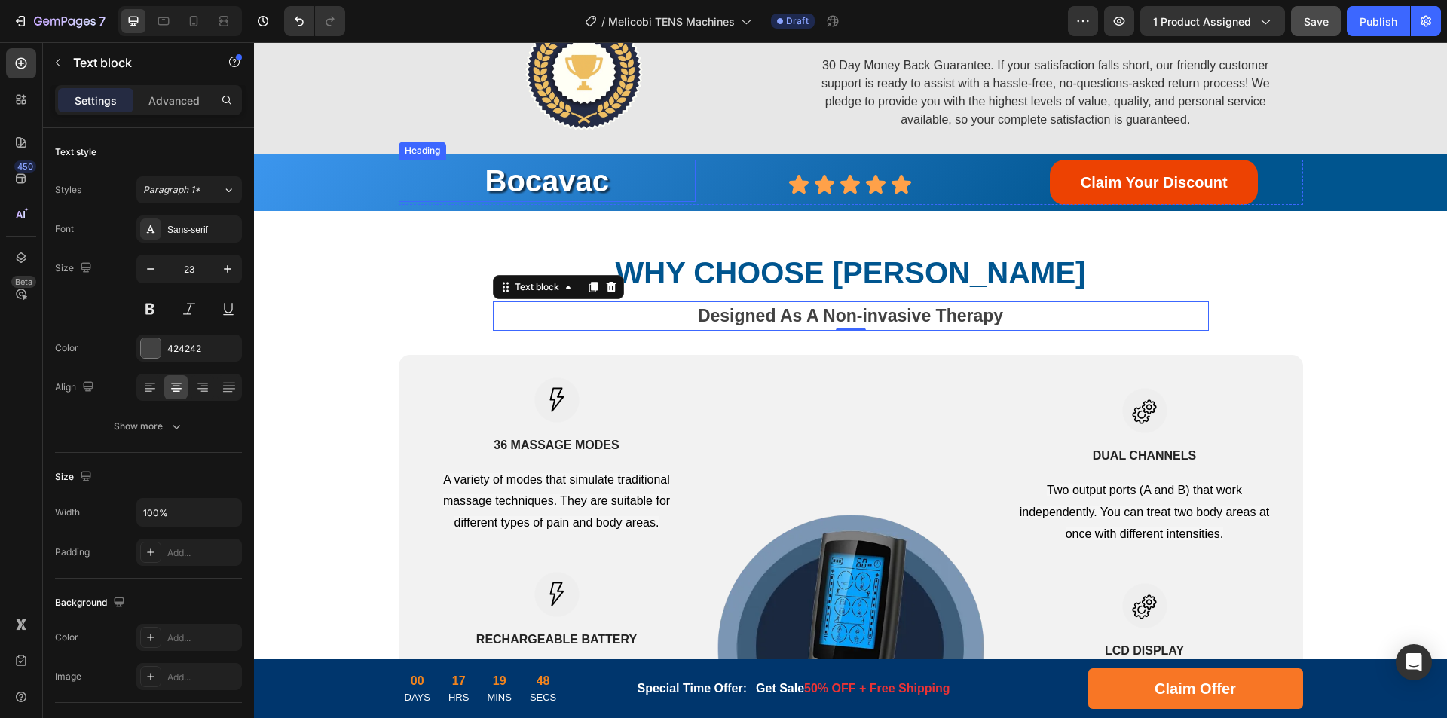
drag, startPoint x: 536, startPoint y: 179, endPoint x: 585, endPoint y: 186, distance: 49.6
click at [536, 179] on h2 "Bocavac" at bounding box center [548, 181] width 298 height 42
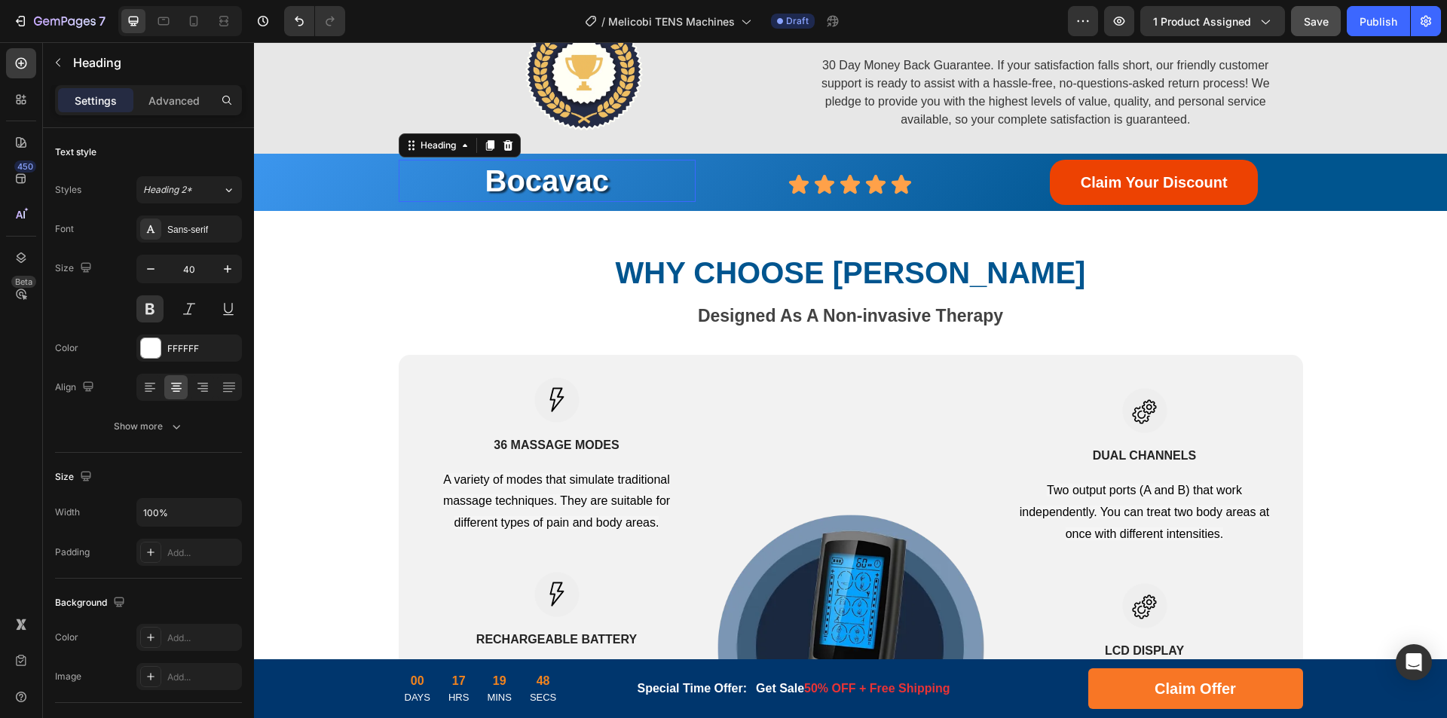
click at [585, 186] on h2 "Bocavac" at bounding box center [548, 181] width 298 height 42
click at [559, 186] on p "Bocavac" at bounding box center [547, 180] width 295 height 39
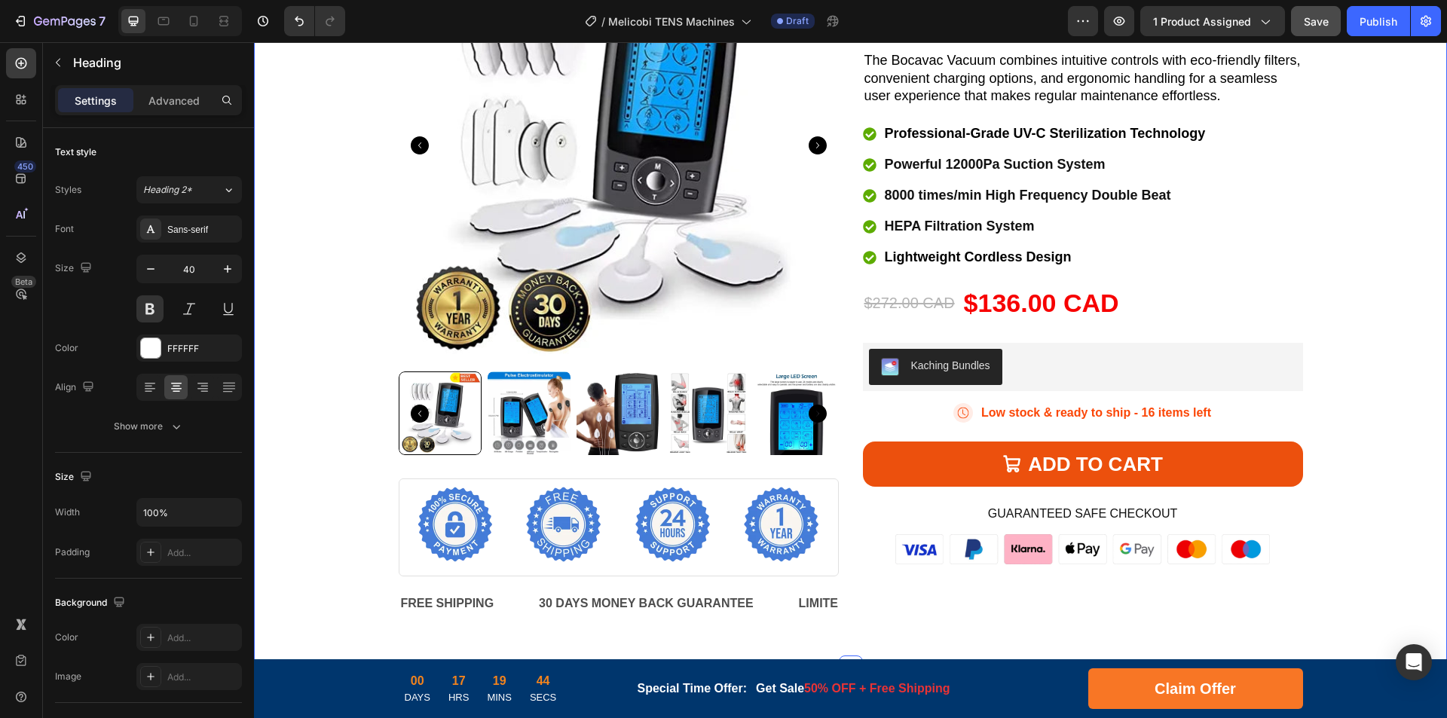
scroll to position [1785, 0]
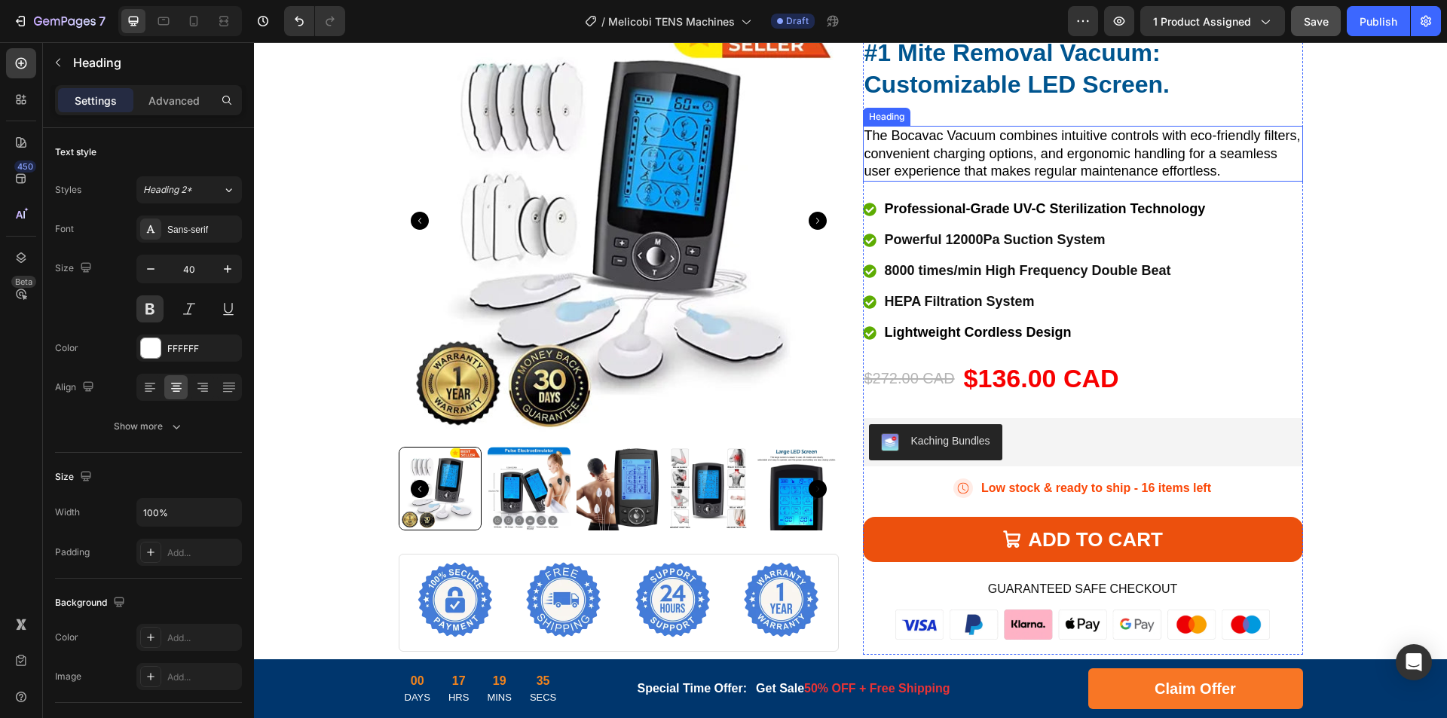
drag, startPoint x: 971, startPoint y: 156, endPoint x: 1112, endPoint y: 157, distance: 140.9
click at [971, 156] on span "The Bocavac Vacuum combines intuitive controls with eco-friendly filters, conve…" at bounding box center [1082, 153] width 436 height 50
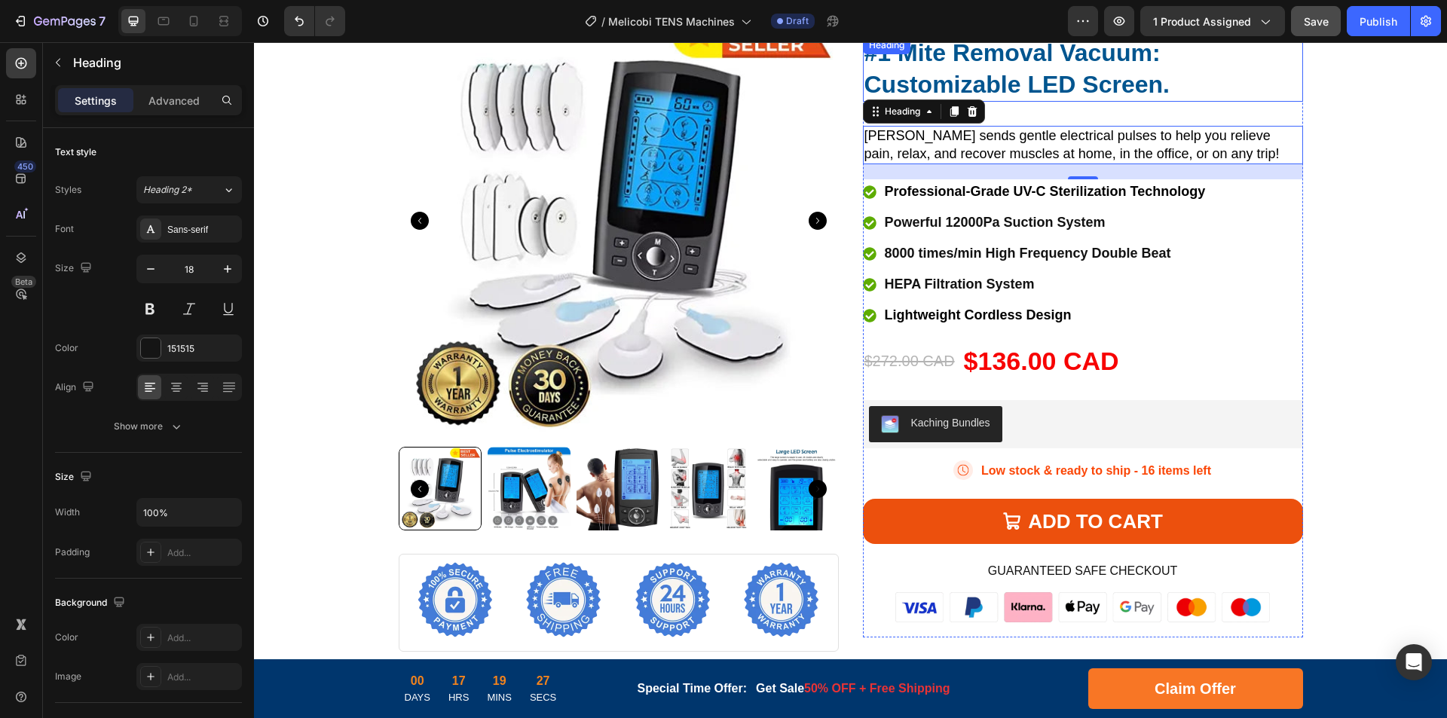
drag, startPoint x: 1053, startPoint y: 74, endPoint x: 1085, endPoint y: 86, distance: 34.6
click at [1053, 74] on strong "#1 Mite Removal Vacuum: Customizable LED Screen." at bounding box center [1016, 68] width 305 height 59
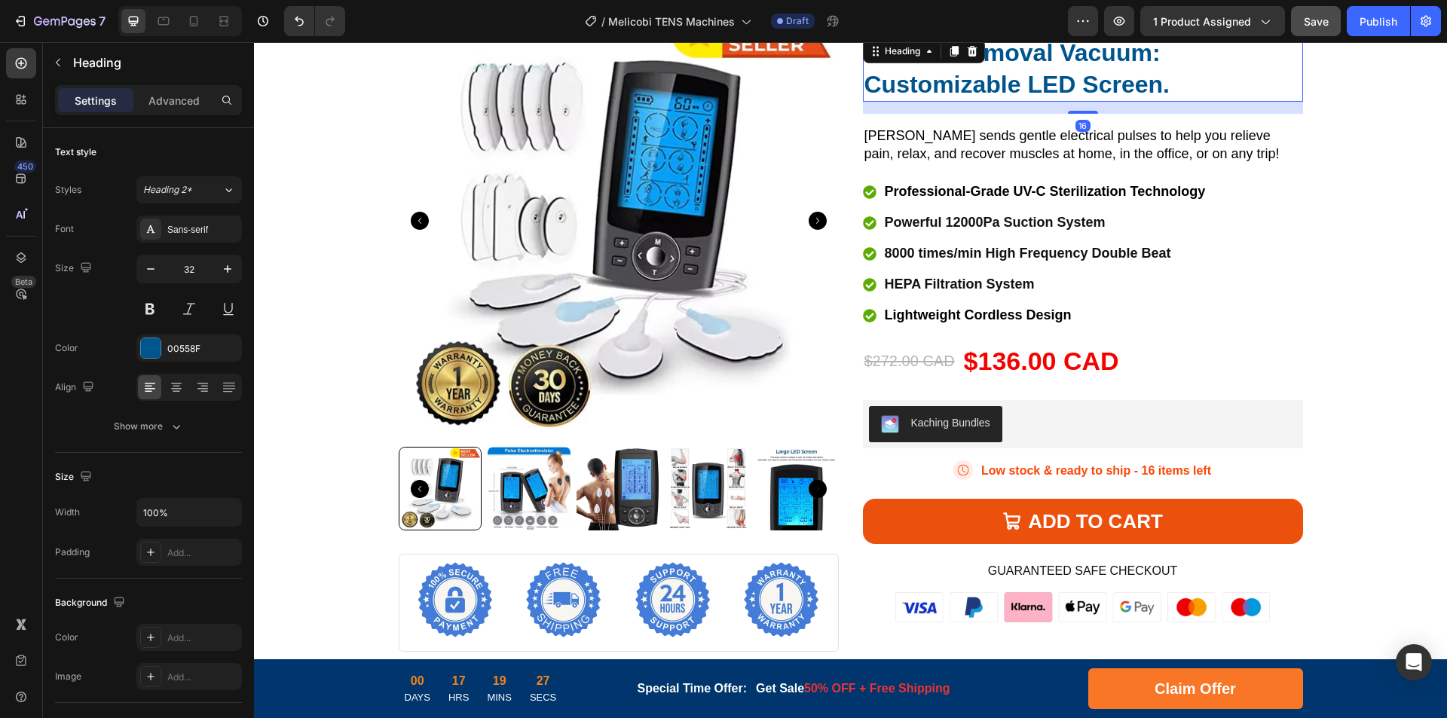
scroll to position [1781, 0]
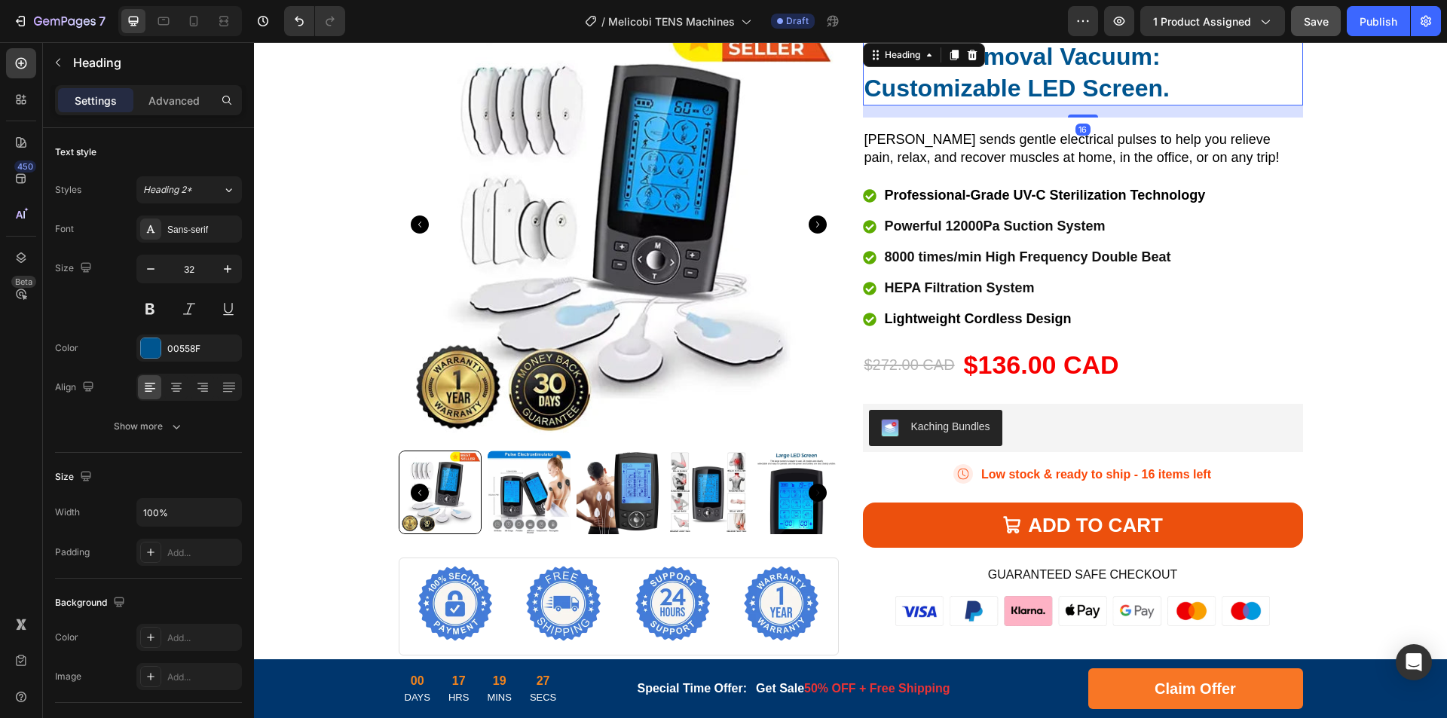
click at [1120, 86] on strong "#1 Mite Removal Vacuum: Customizable LED Screen." at bounding box center [1016, 72] width 305 height 59
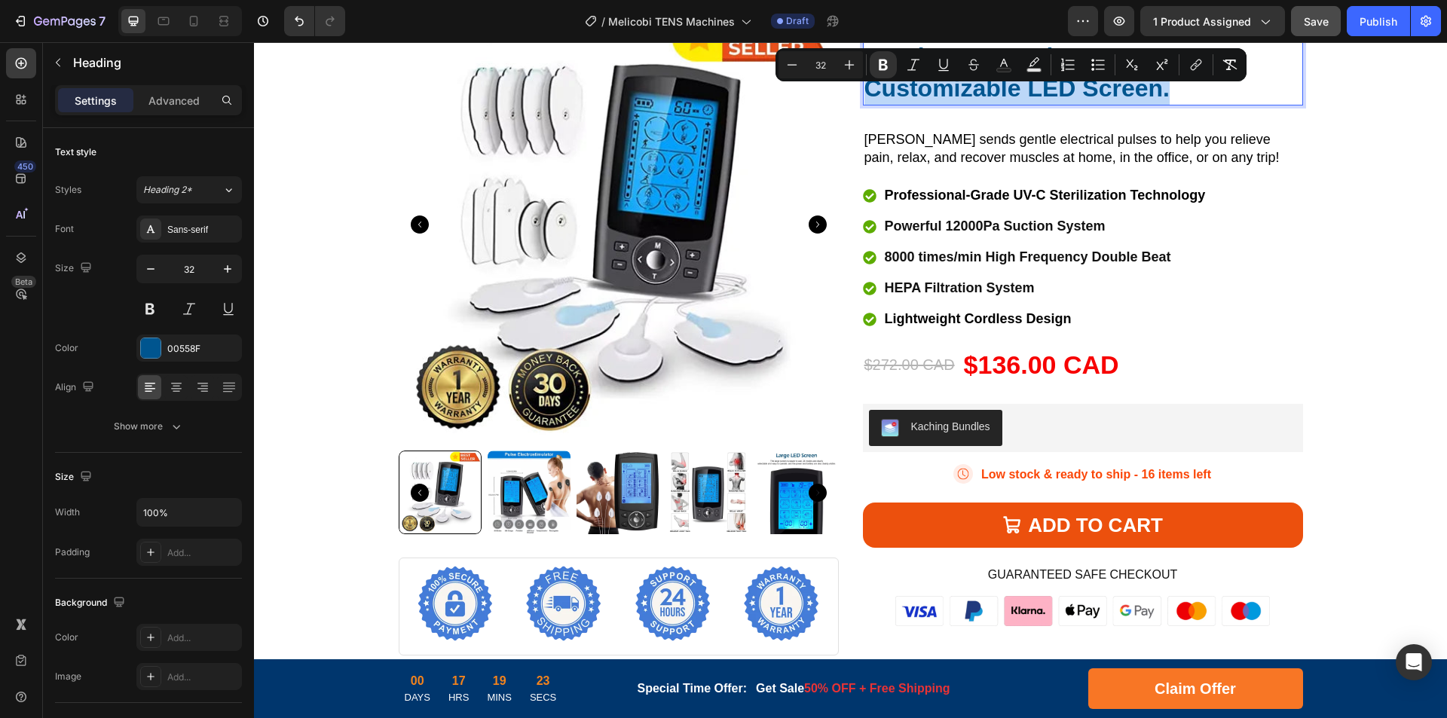
drag, startPoint x: 1165, startPoint y: 92, endPoint x: 866, endPoint y: 93, distance: 299.1
click at [866, 93] on p "#1 Mite Removal Vacuum: Customizable LED Screen." at bounding box center [1082, 72] width 437 height 63
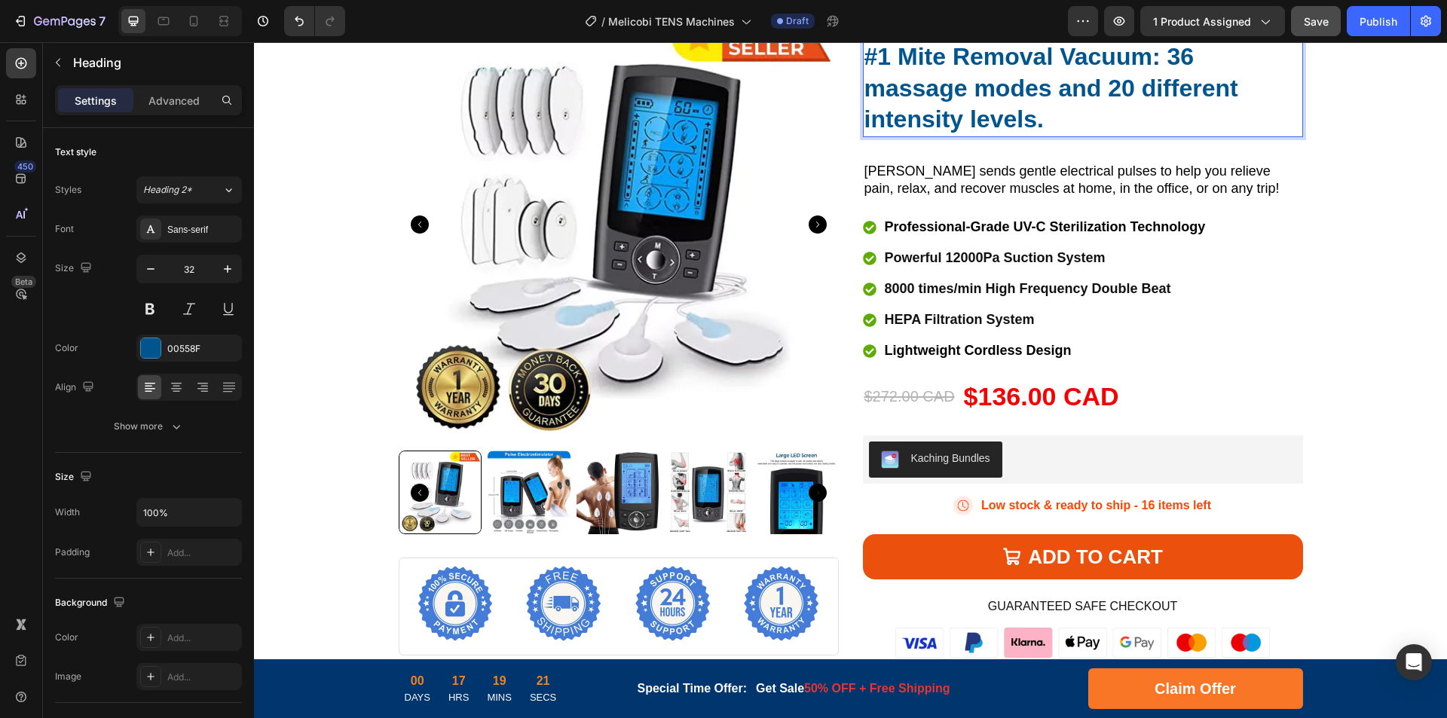
click at [1062, 84] on strong "#1 Mite Removal Vacuum: 36 massage modes and 20 different intensity levels." at bounding box center [1051, 88] width 374 height 90
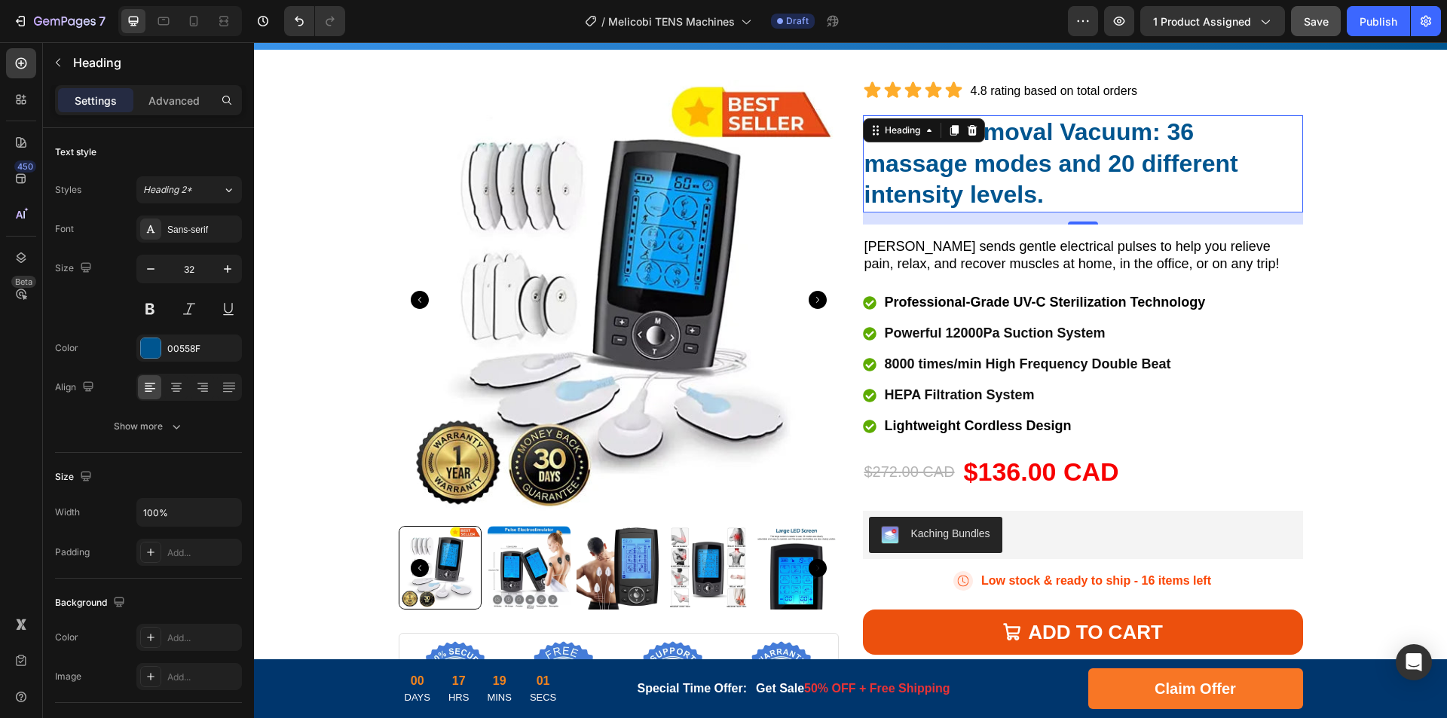
click at [1035, 142] on strong "#1 Mite Removal Vacuum: 36 massage modes and 20 different intensity levels." at bounding box center [1051, 163] width 374 height 90
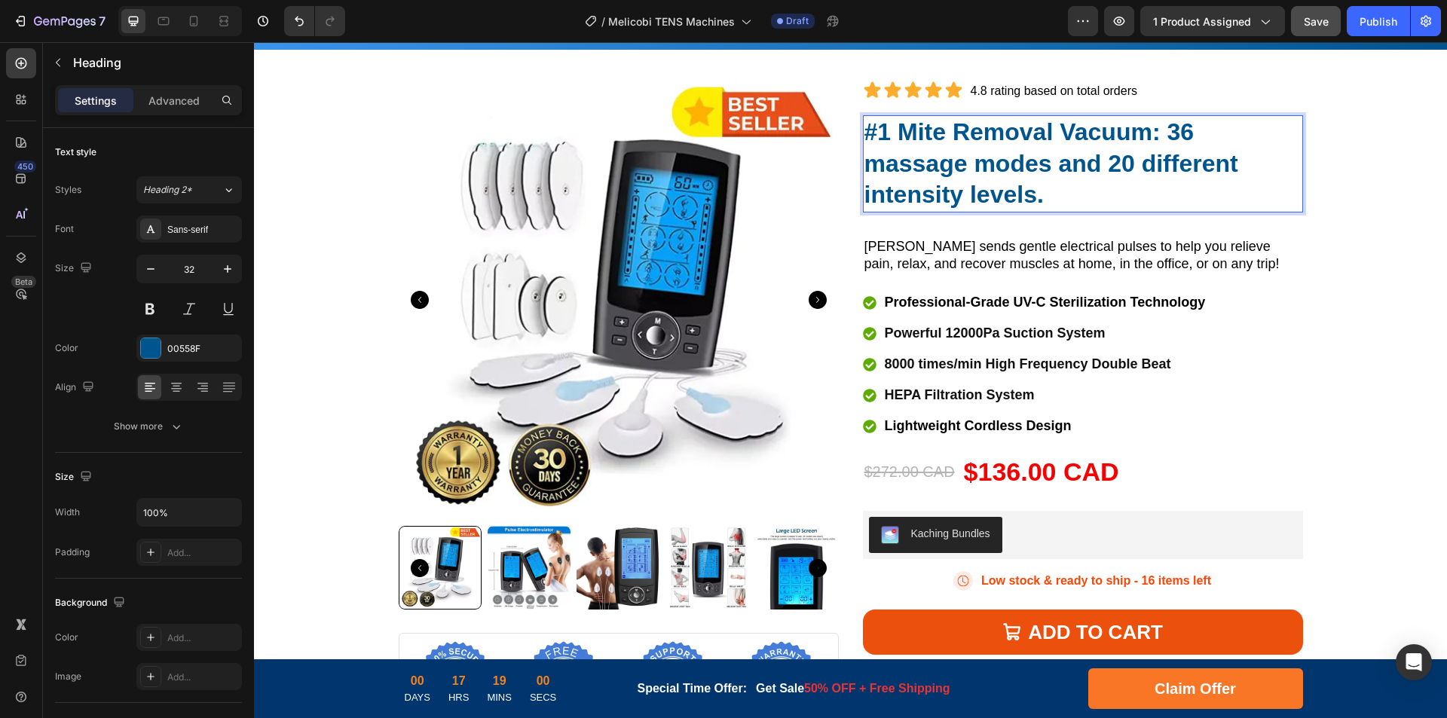
click at [1034, 132] on strong "#1 Mite Removal Vacuum: 36 massage modes and 20 different intensity levels." at bounding box center [1051, 163] width 374 height 90
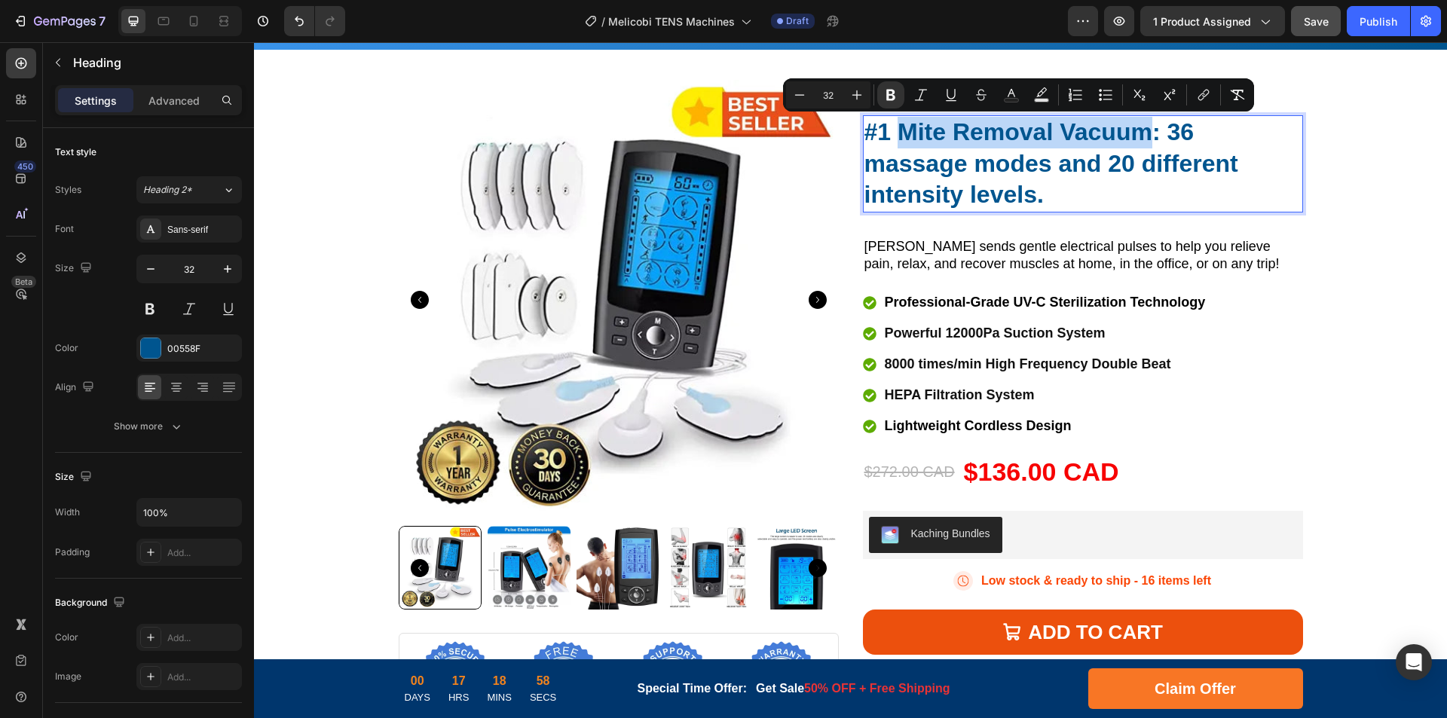
drag, startPoint x: 897, startPoint y: 133, endPoint x: 1144, endPoint y: 136, distance: 247.9
click at [1144, 136] on strong "#1 Mite Removal Vacuum: 36 massage modes and 20 different intensity levels." at bounding box center [1051, 163] width 374 height 90
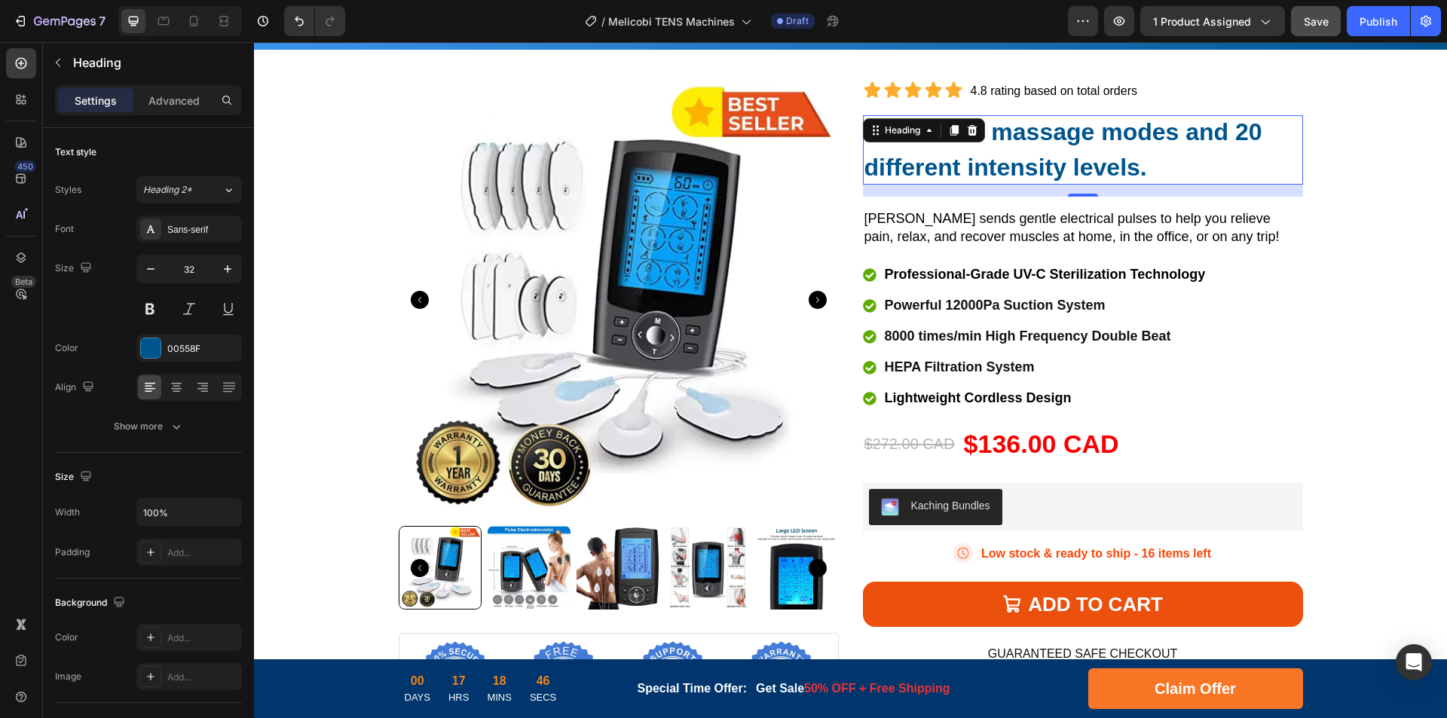
click at [1025, 133] on strong ": 36 massage modes and 20 different intensity levels." at bounding box center [1063, 149] width 398 height 63
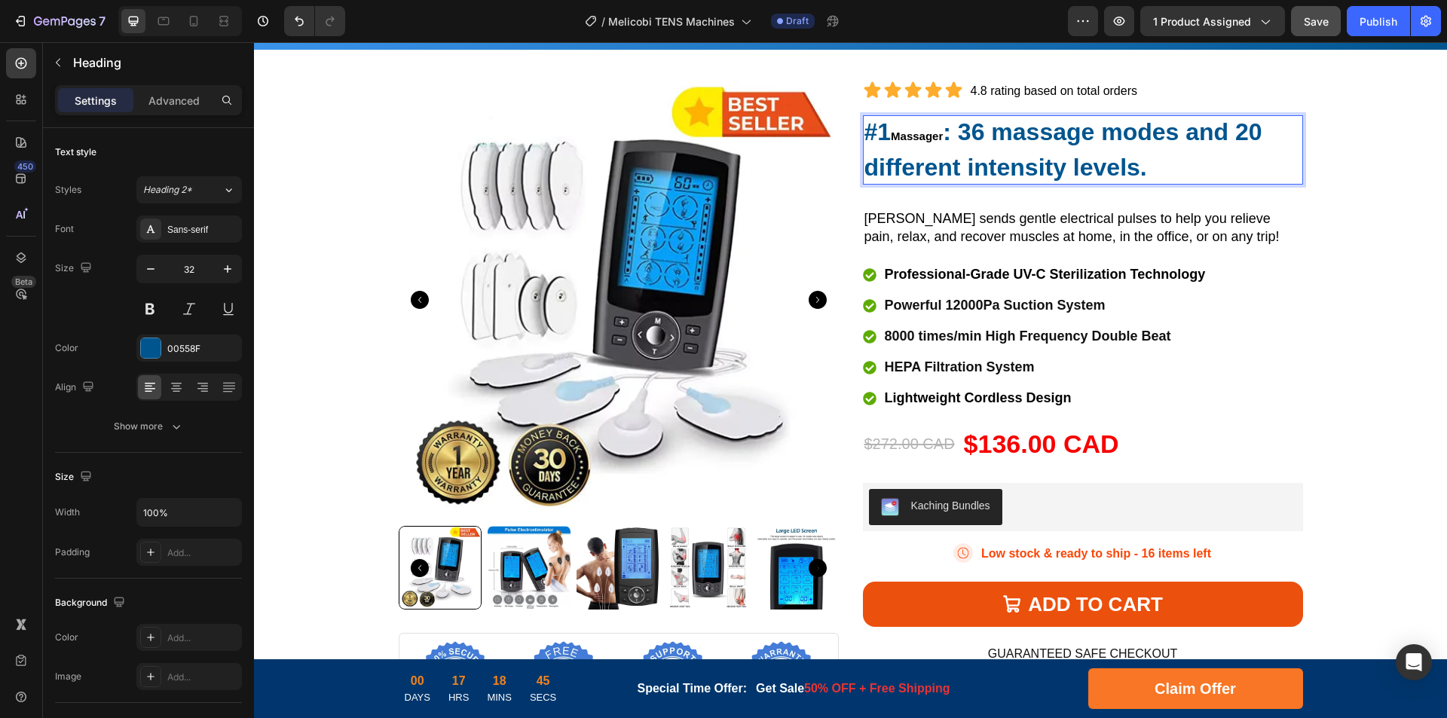
click at [1001, 137] on strong ": 36 massage modes and 20 different intensity levels." at bounding box center [1063, 149] width 398 height 63
click at [927, 135] on strong "Massager" at bounding box center [917, 136] width 52 height 13
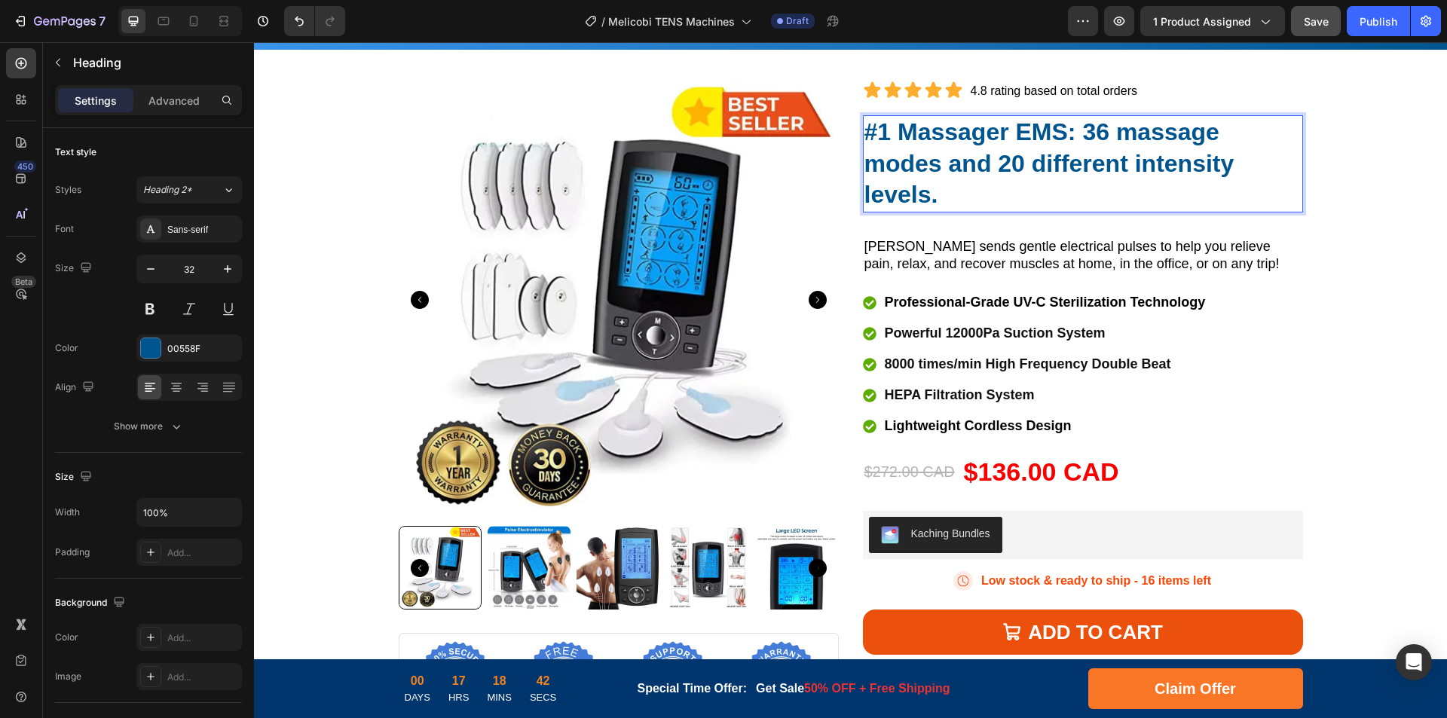
click at [1070, 154] on strong "#1 Massager EMS: 36 massage modes and 20 different intensity levels." at bounding box center [1049, 163] width 370 height 90
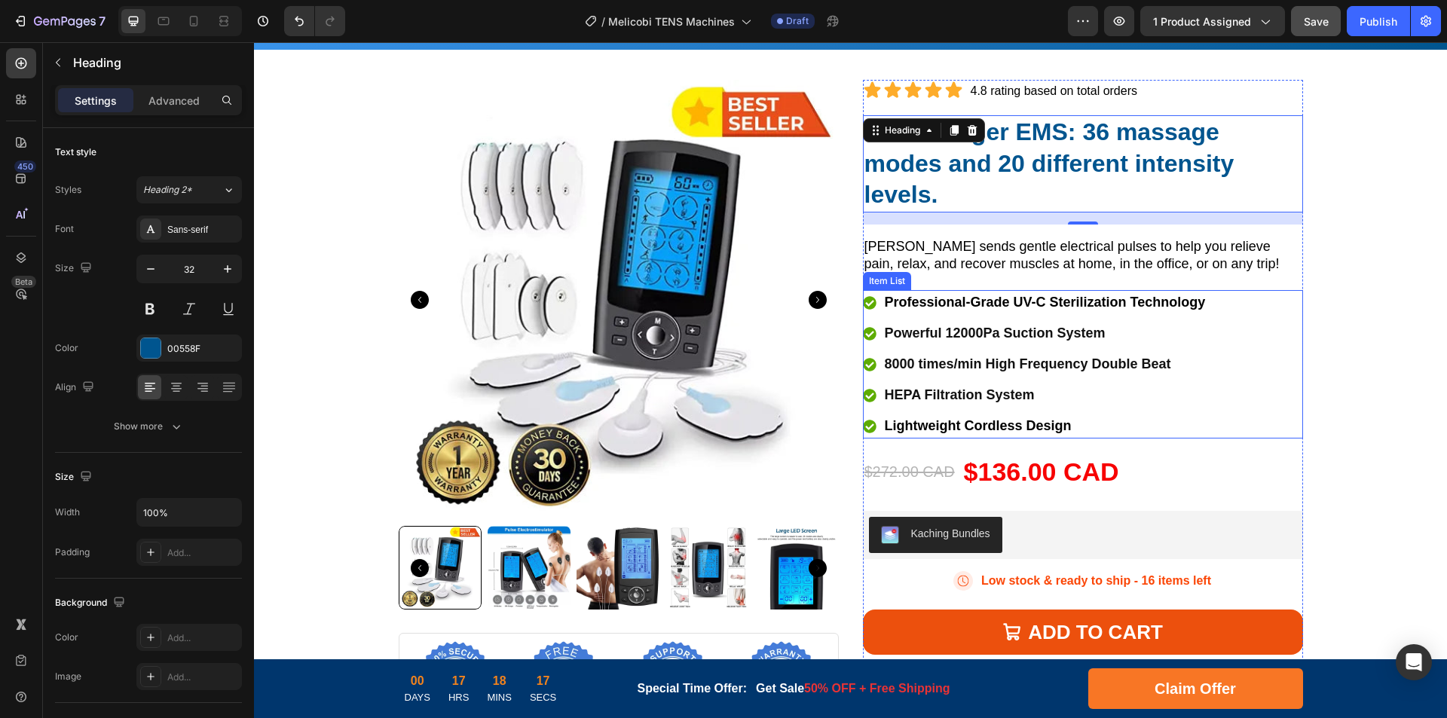
drag, startPoint x: 946, startPoint y: 423, endPoint x: 1044, endPoint y: 429, distance: 97.4
click at [946, 423] on span "Lightweight Cordless Design" at bounding box center [978, 425] width 187 height 15
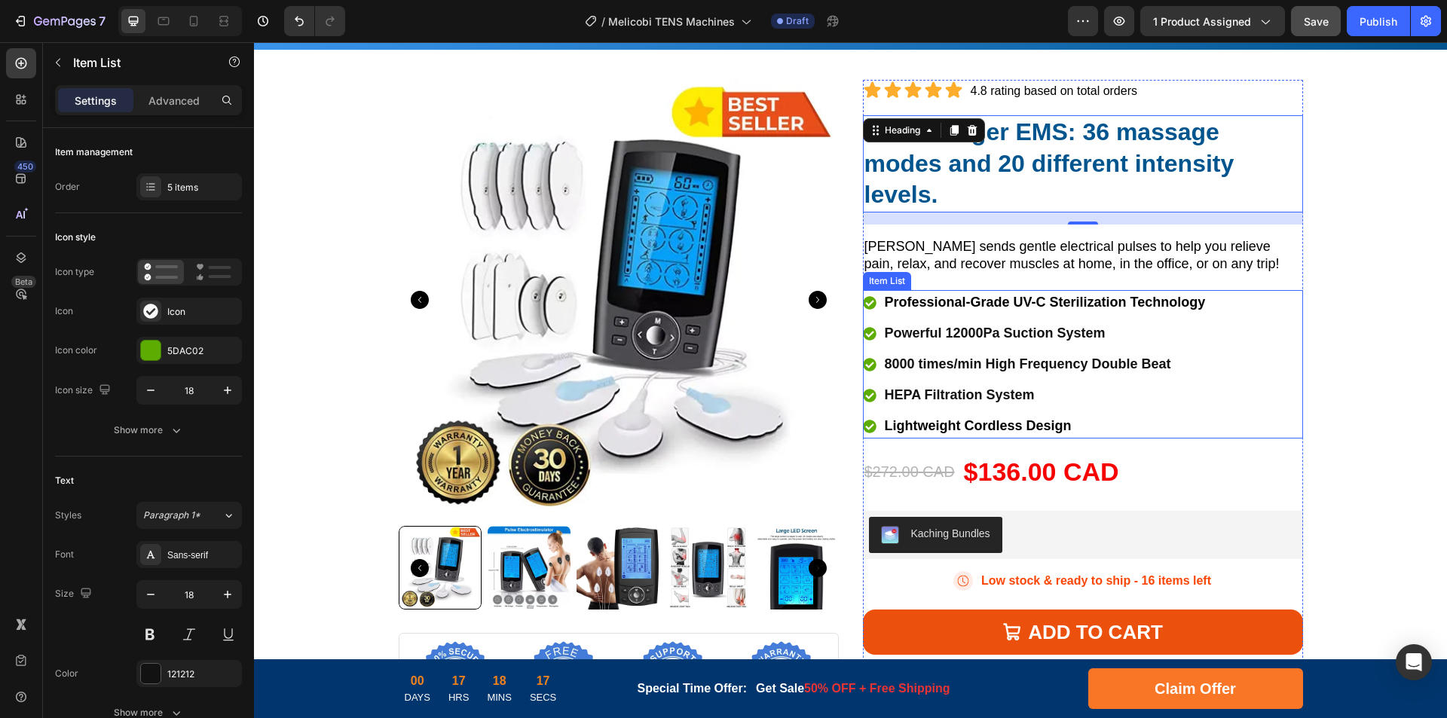
click at [998, 426] on span "Lightweight Cordless Design" at bounding box center [978, 425] width 187 height 15
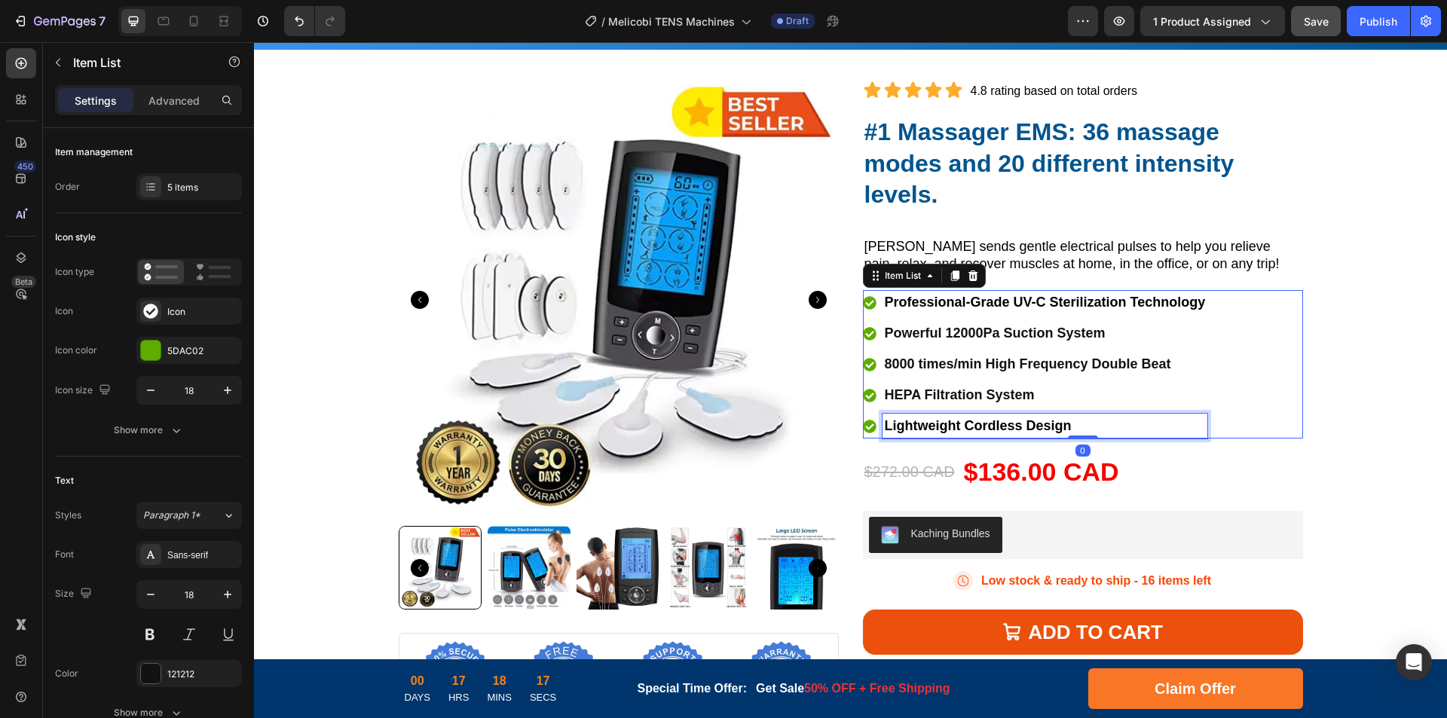
click at [1044, 429] on span "Lightweight Cordless Design" at bounding box center [978, 425] width 187 height 15
click at [915, 429] on span "Clear LCD screen" at bounding box center [941, 425] width 113 height 15
click at [948, 420] on span "Clear Larger LCD screen" at bounding box center [964, 425] width 159 height 15
click at [959, 425] on span "Clear Larger LCD screen" at bounding box center [964, 425] width 159 height 15
click at [923, 394] on p "HEPA Filtration System" at bounding box center [1045, 395] width 321 height 20
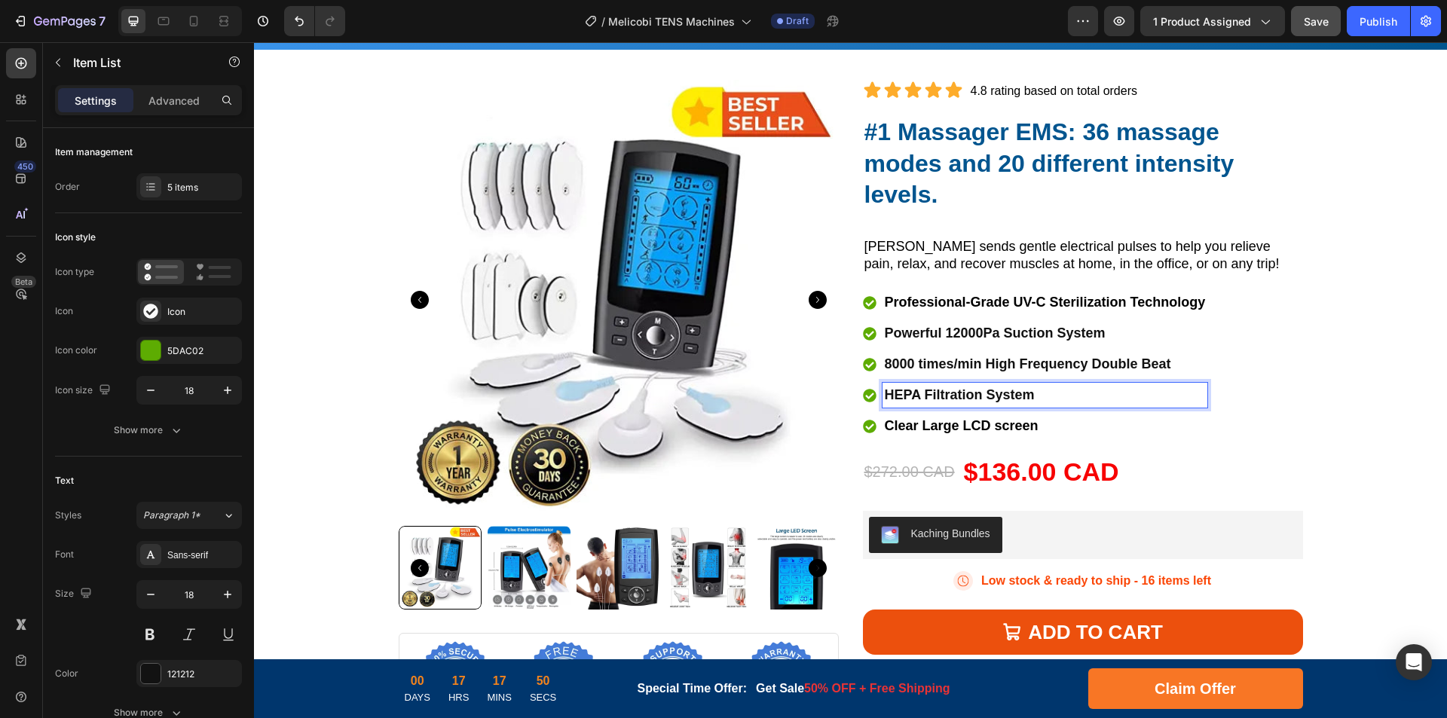
click at [983, 397] on p "HEPA Filtration System" at bounding box center [1045, 395] width 321 height 20
click at [952, 365] on p "8000 times/min High Frequency Double Beat" at bounding box center [1045, 364] width 321 height 20
click at [1013, 364] on p "8000 times/min High Frequency Double Beat" at bounding box center [1045, 364] width 321 height 20
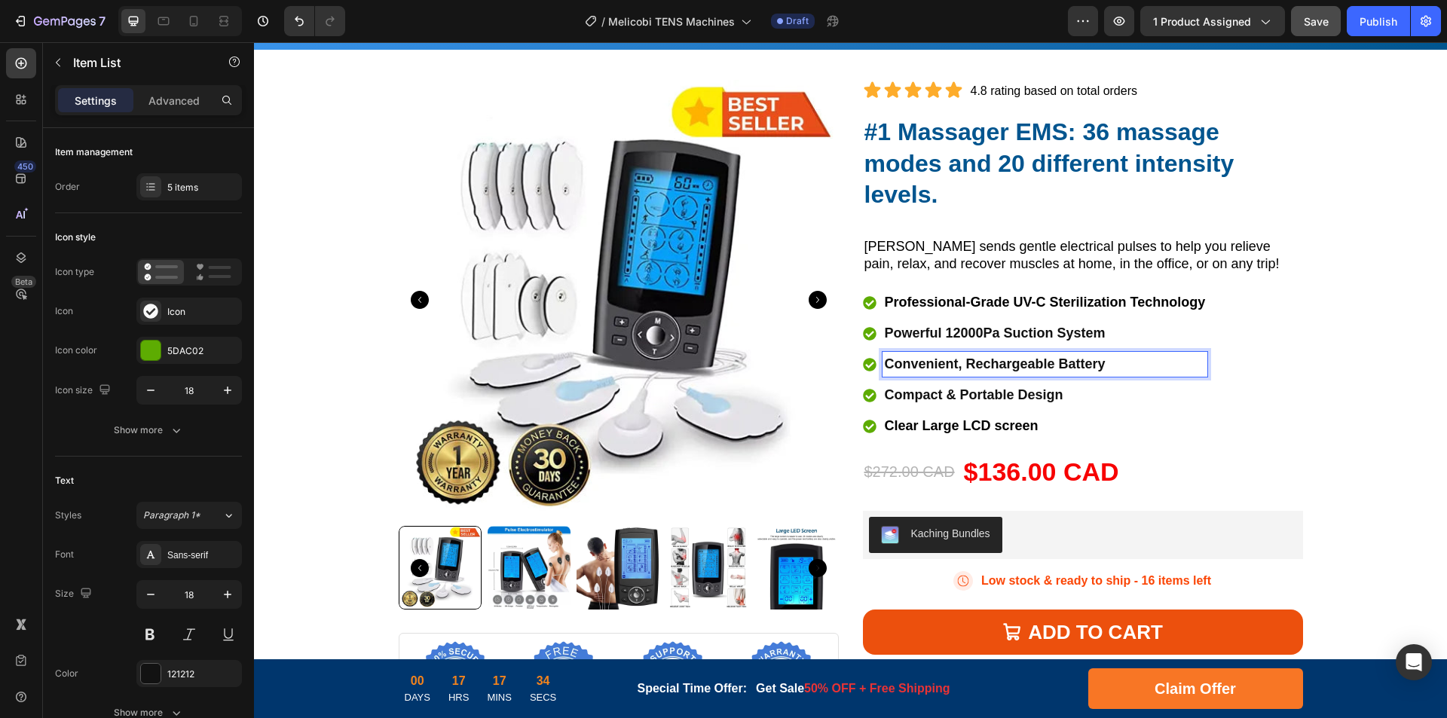
click at [931, 343] on p "Powerful 12000Pa Suction System" at bounding box center [1045, 333] width 321 height 20
click at [981, 336] on p "Powerful 12000Pa Suction System" at bounding box center [1045, 333] width 321 height 20
click at [937, 298] on span "Professional-Grade UV-C Sterilization Technology" at bounding box center [1045, 302] width 321 height 15
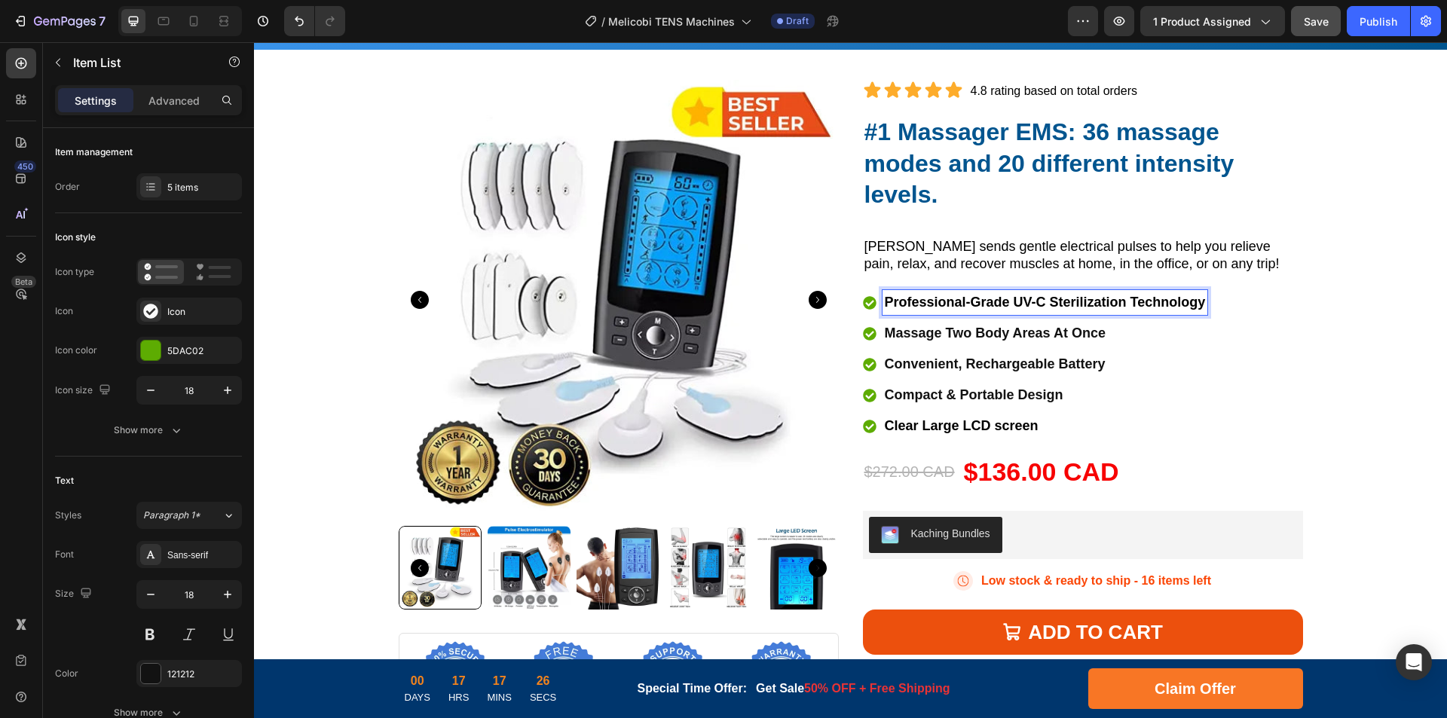
click at [989, 299] on span "Professional-Grade UV-C Sterilization Technology" at bounding box center [1045, 302] width 321 height 15
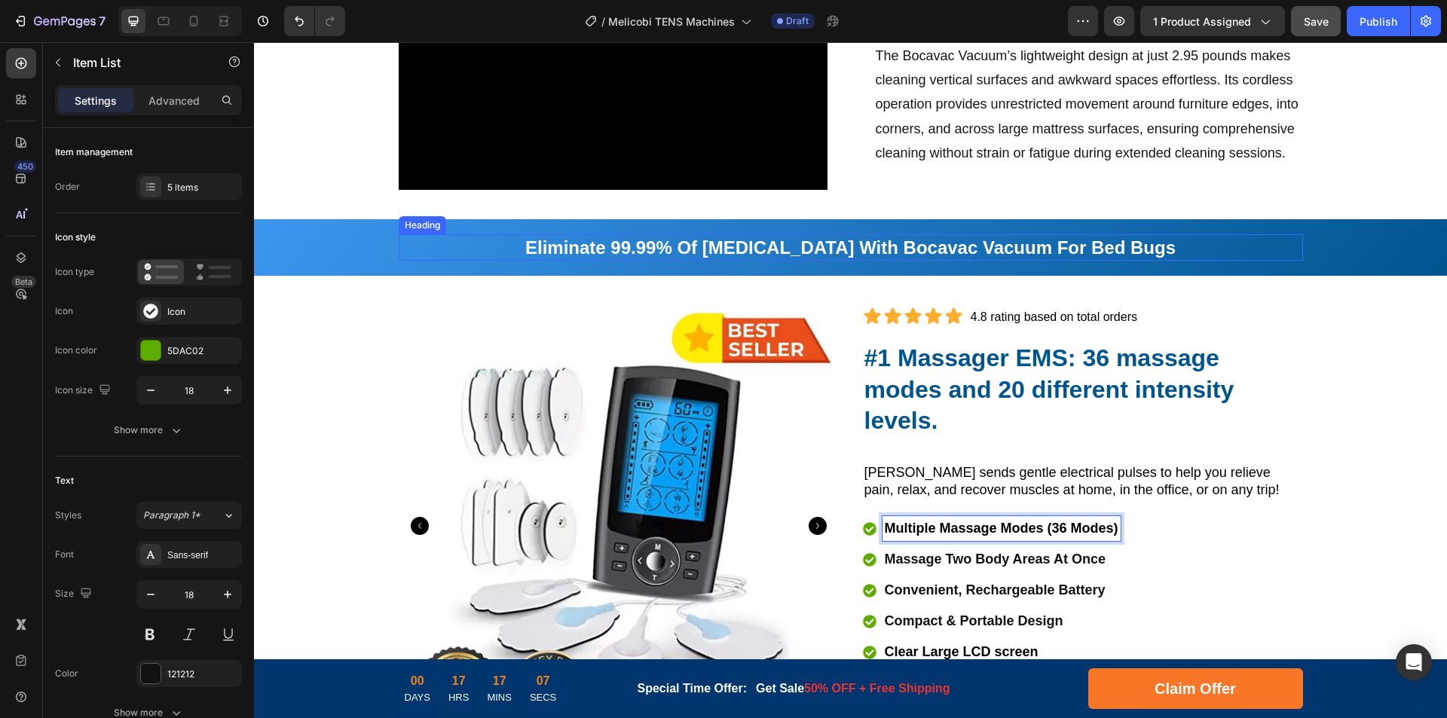
click at [749, 249] on strong "Eliminate 99.99% Of Dust Mites With Bocavac Vacuum For Bed Bugs" at bounding box center [850, 247] width 650 height 20
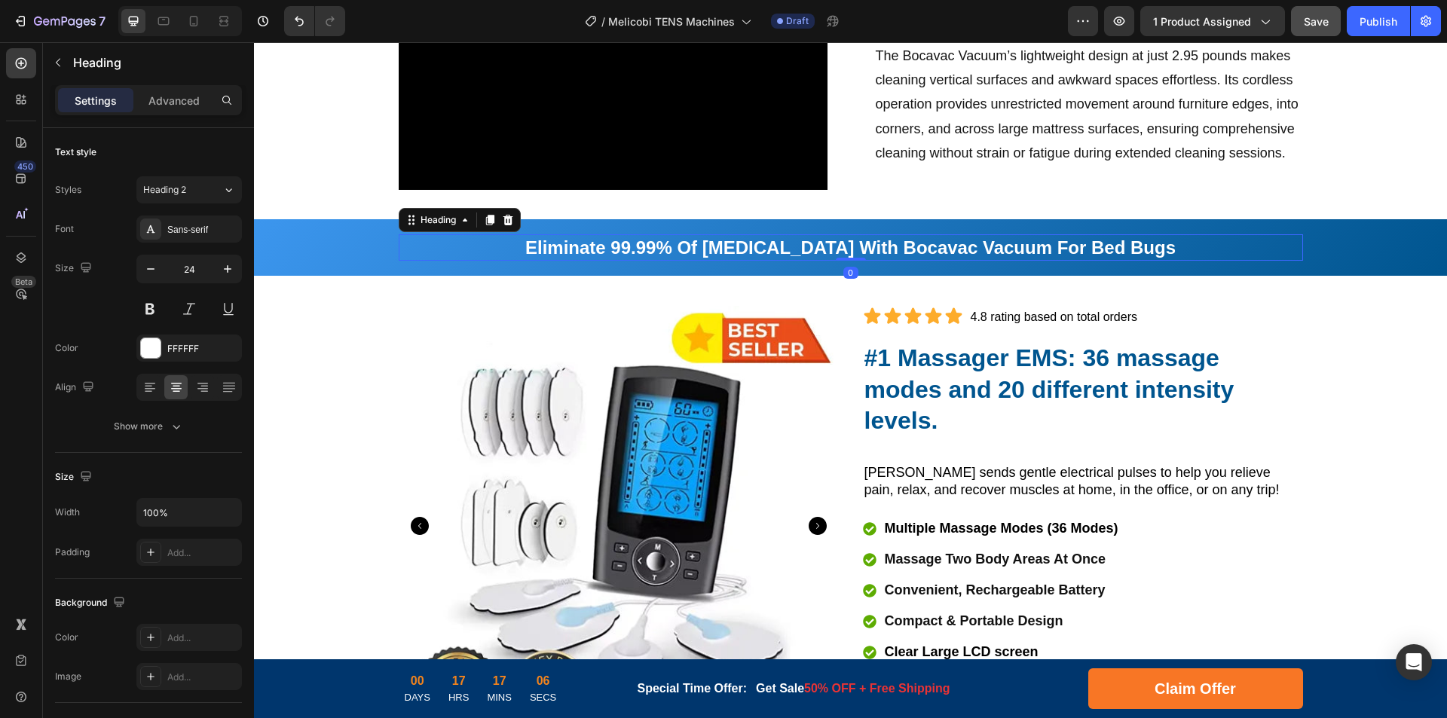
click at [871, 249] on strong "Eliminate 99.99% Of Dust Mites With Bocavac Vacuum For Bed Bugs" at bounding box center [850, 247] width 650 height 20
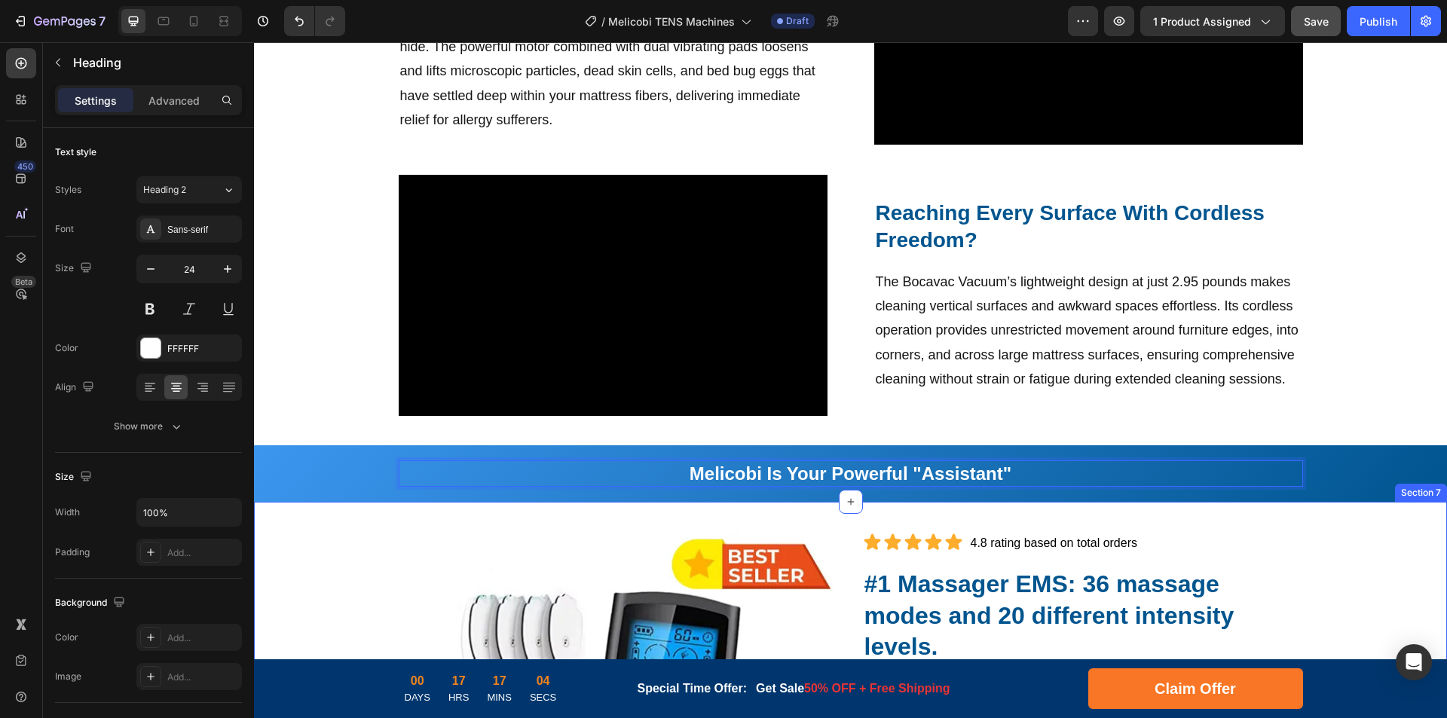
scroll to position [1178, 0]
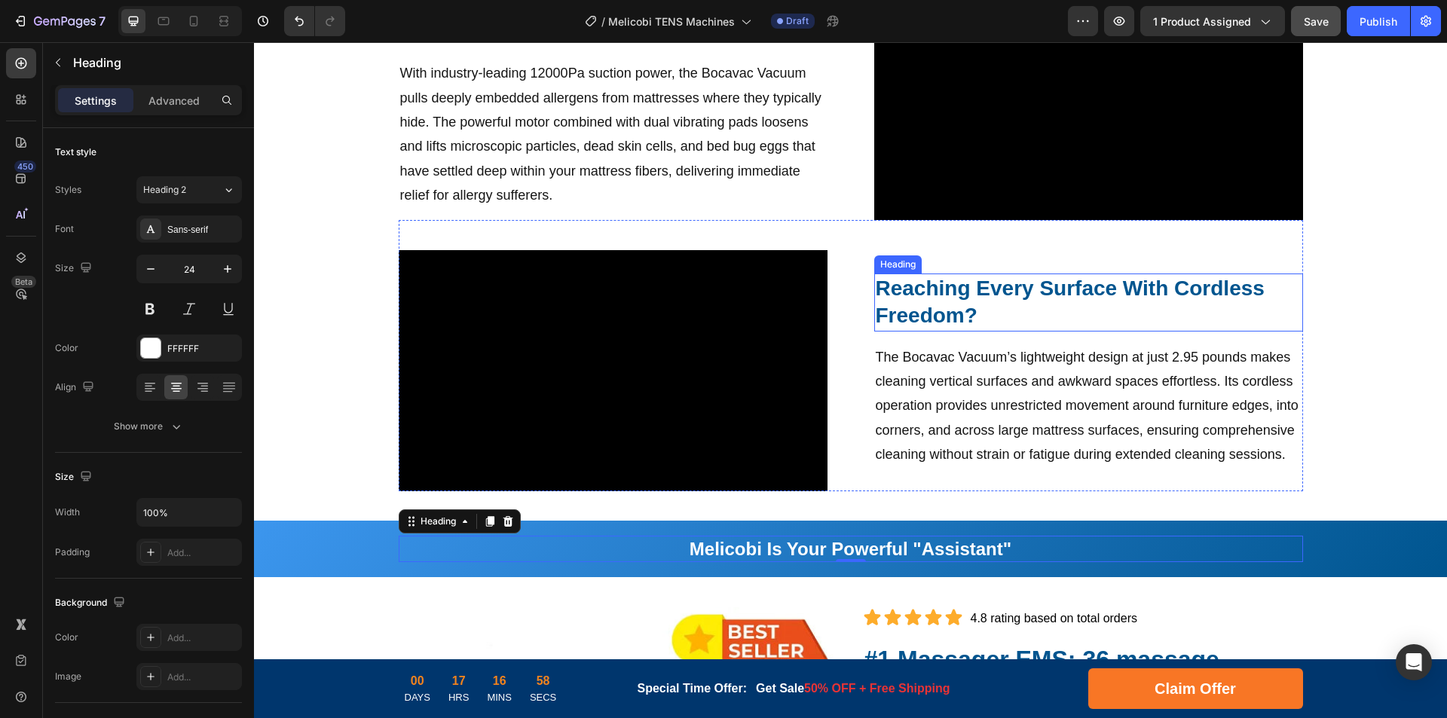
drag, startPoint x: 1081, startPoint y: 291, endPoint x: 1160, endPoint y: 287, distance: 79.2
click at [1081, 291] on h2 "Reaching Every Surface With Cordless Freedom?" at bounding box center [1088, 302] width 429 height 58
click at [1160, 287] on h2 "Reaching Every Surface With Cordless Freedom?" at bounding box center [1088, 302] width 429 height 58
click at [1142, 293] on p "Reaching Every Surface With Cordless Freedom?" at bounding box center [1089, 302] width 426 height 55
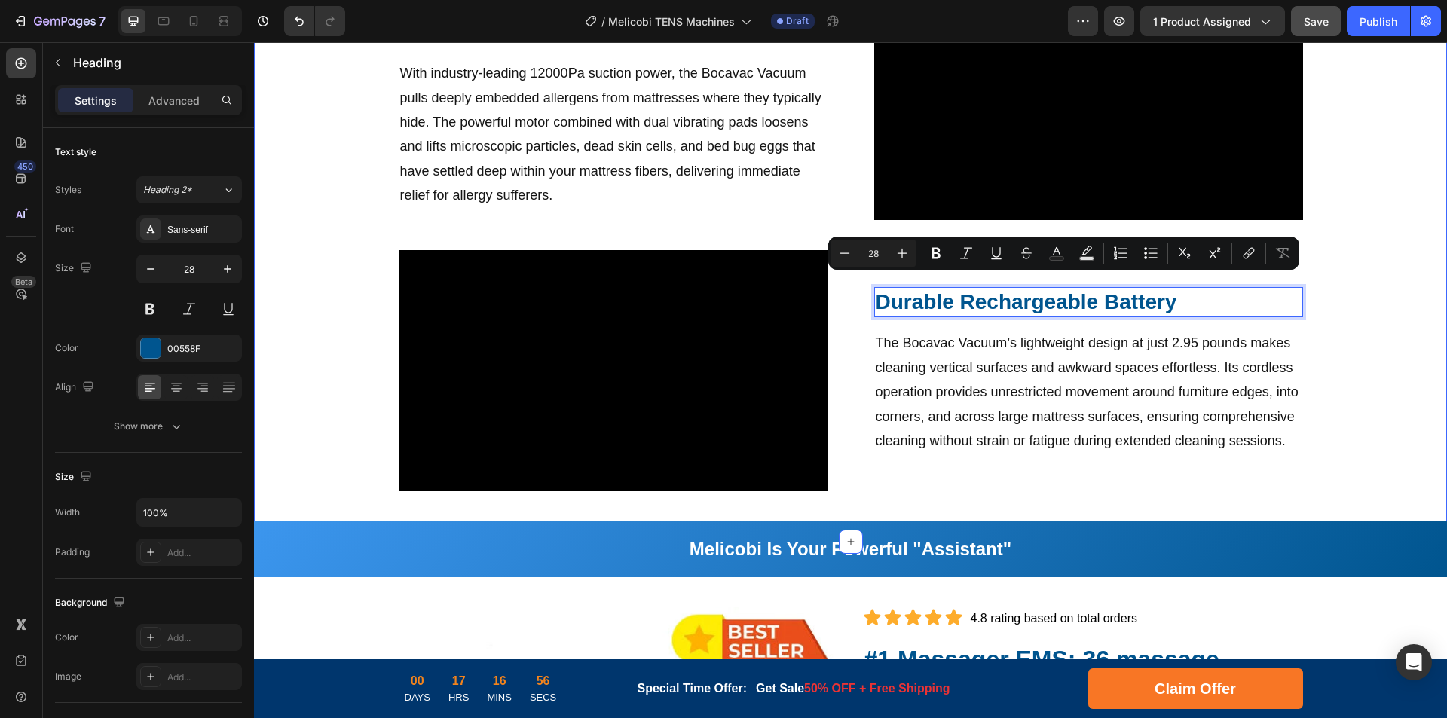
scroll to position [1192, 0]
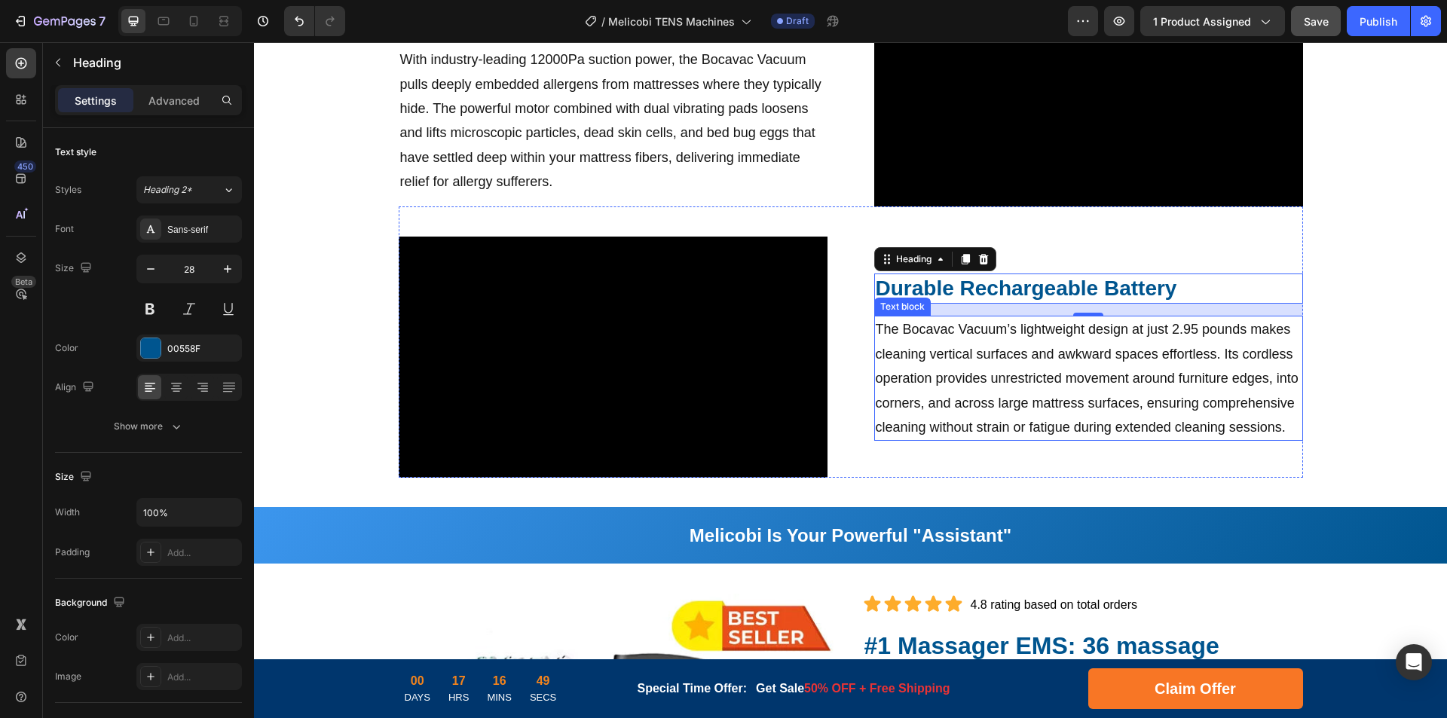
drag, startPoint x: 1047, startPoint y: 369, endPoint x: 1077, endPoint y: 364, distance: 30.6
click at [1047, 369] on p "The Bocavac Vacuum’s lightweight design at just 2.95 pounds makes cleaning vert…" at bounding box center [1089, 378] width 426 height 122
click at [1077, 364] on p "The Bocavac Vacuum’s lightweight design at just 2.95 pounds makes cleaning vert…" at bounding box center [1089, 378] width 426 height 122
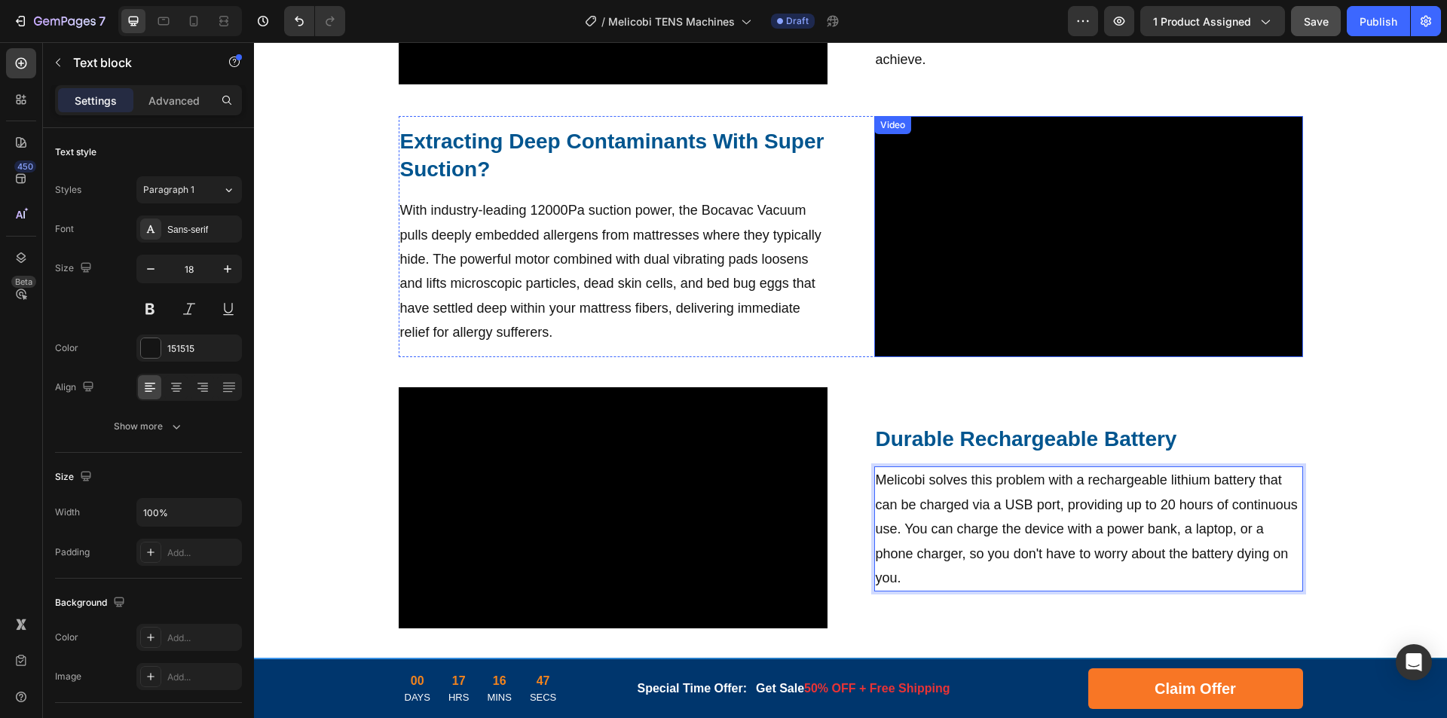
scroll to position [891, 0]
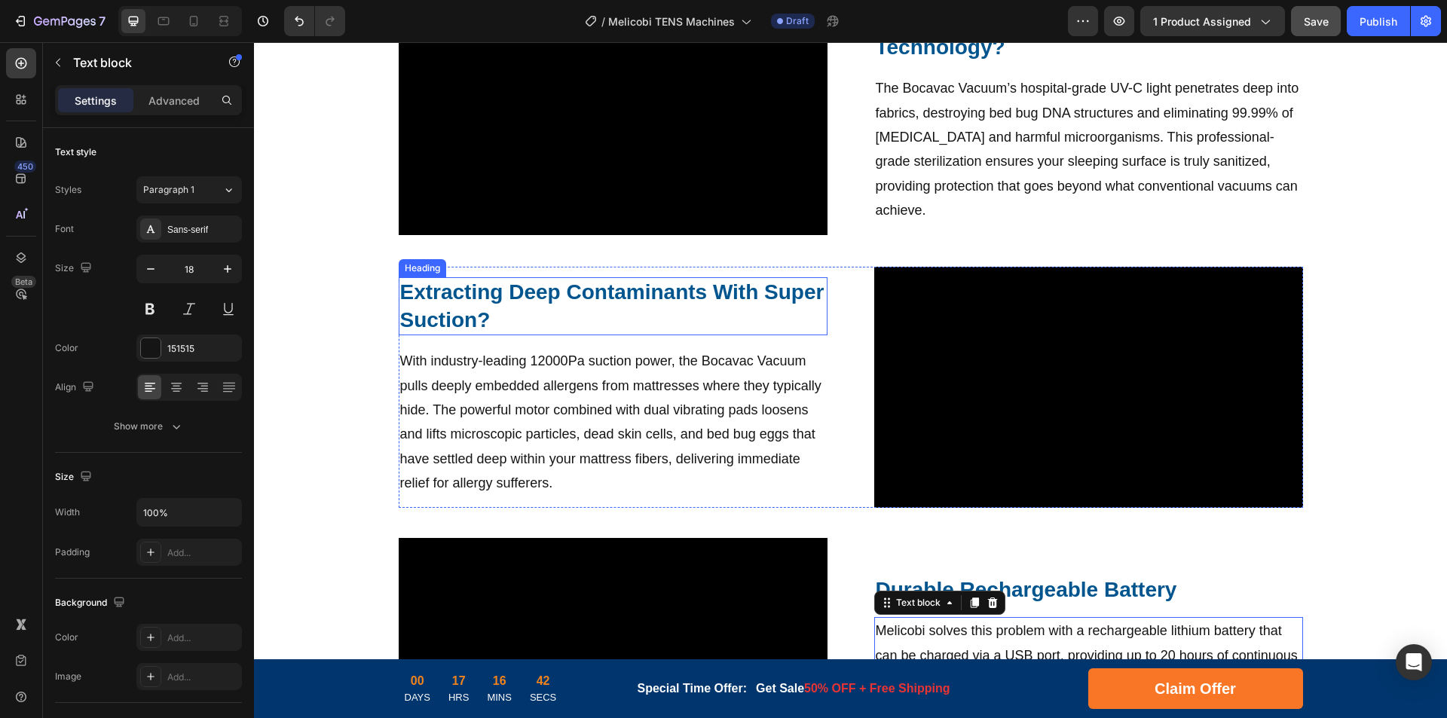
drag, startPoint x: 576, startPoint y: 293, endPoint x: 643, endPoint y: 295, distance: 67.1
click at [576, 293] on strong "Extracting Deep Contaminants With Super Suction?" at bounding box center [612, 305] width 424 height 50
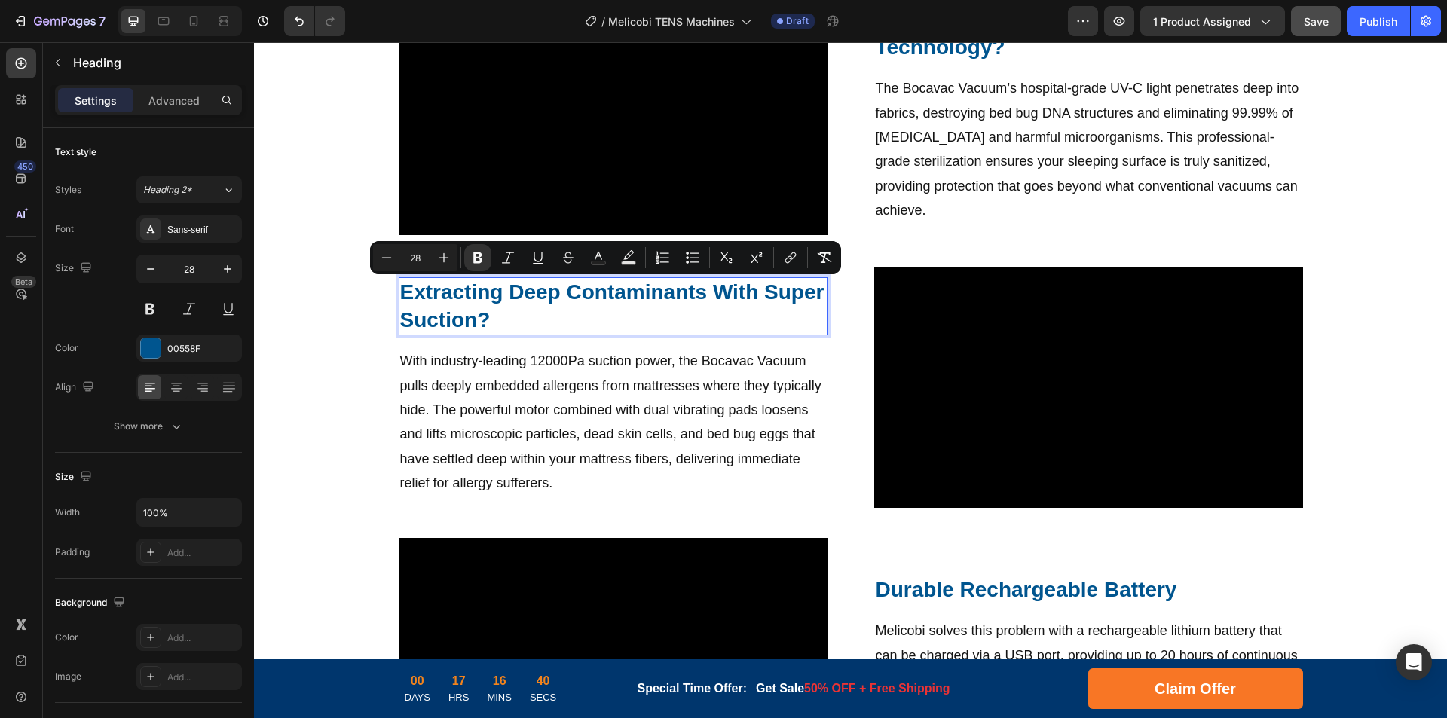
scroll to position [905, 0]
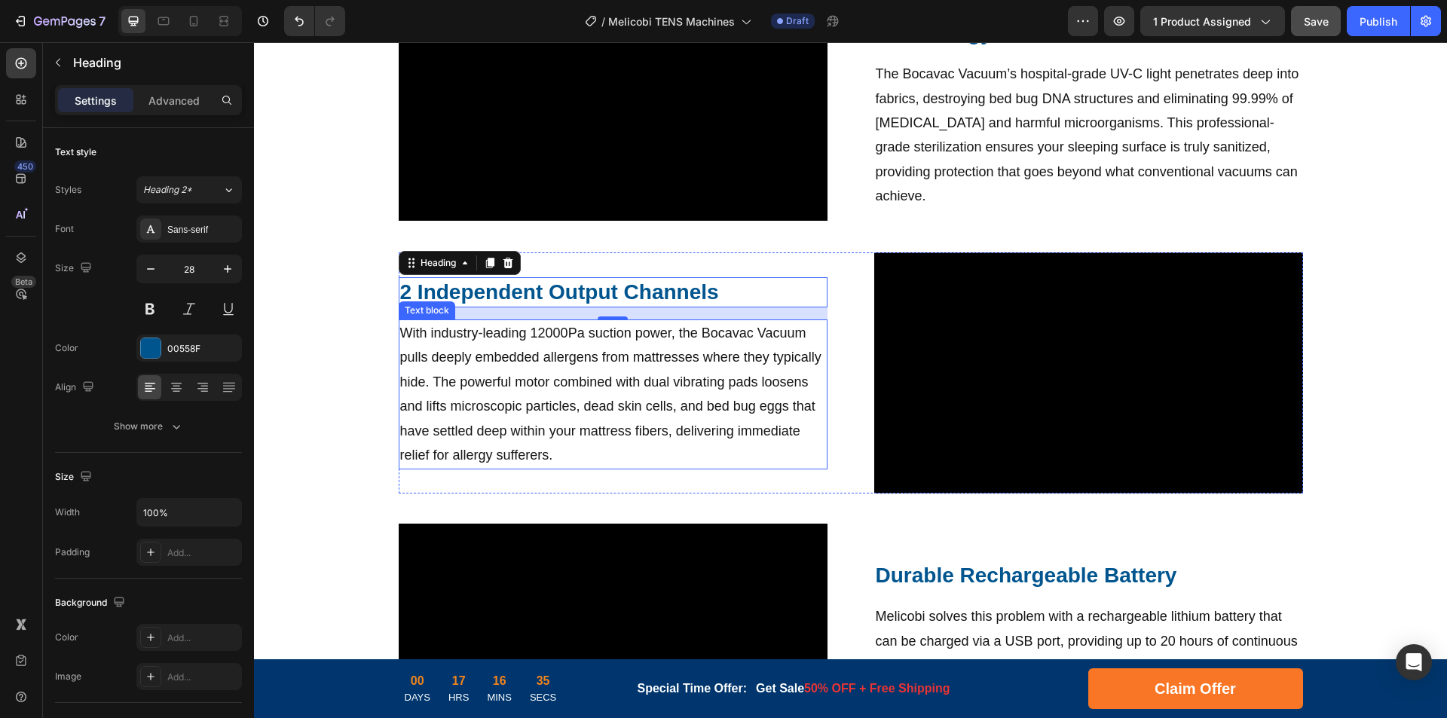
drag, startPoint x: 674, startPoint y: 371, endPoint x: 705, endPoint y: 374, distance: 31.8
click at [674, 371] on p "With industry-leading 12000Pa suction power, the Bocavac Vacuum pulls deeply em…" at bounding box center [613, 394] width 426 height 146
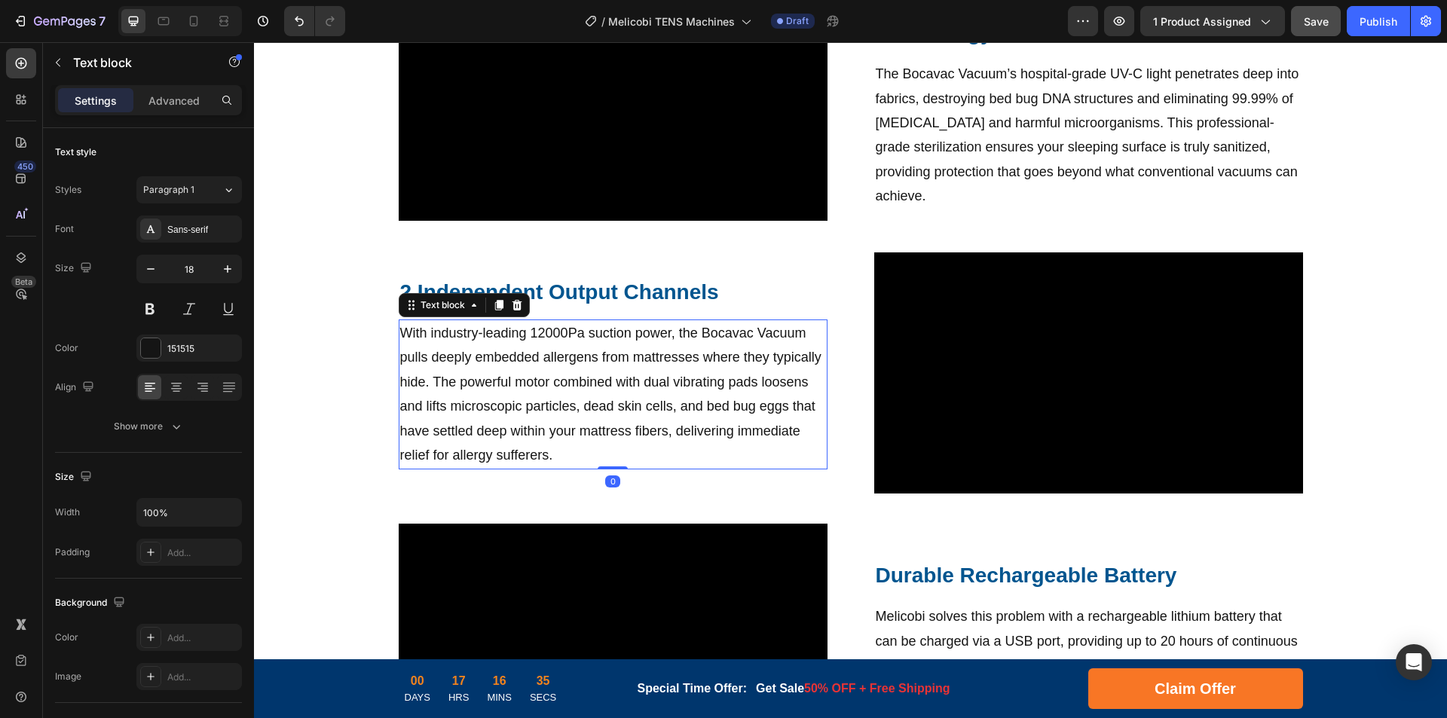
click at [705, 374] on p "With industry-leading 12000Pa suction power, the Bocavac Vacuum pulls deeply em…" at bounding box center [613, 394] width 426 height 146
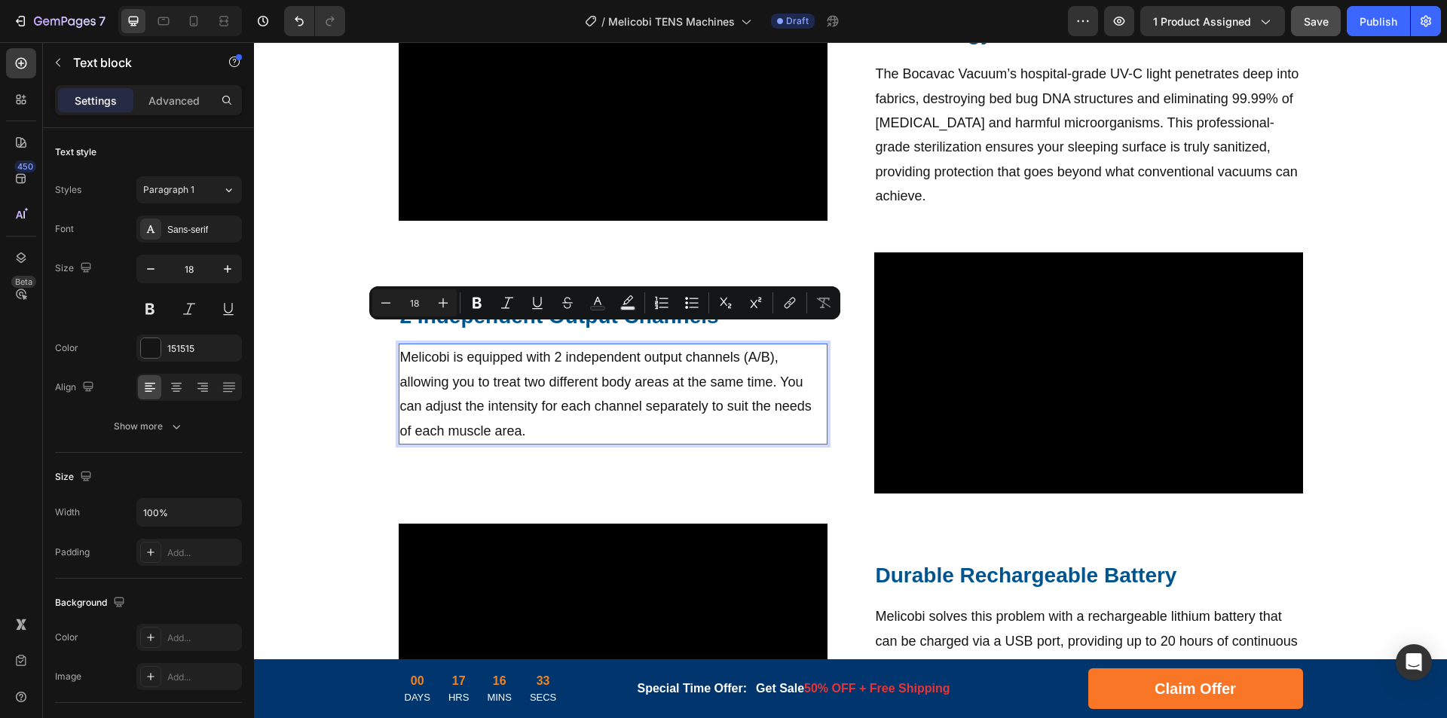
scroll to position [929, 0]
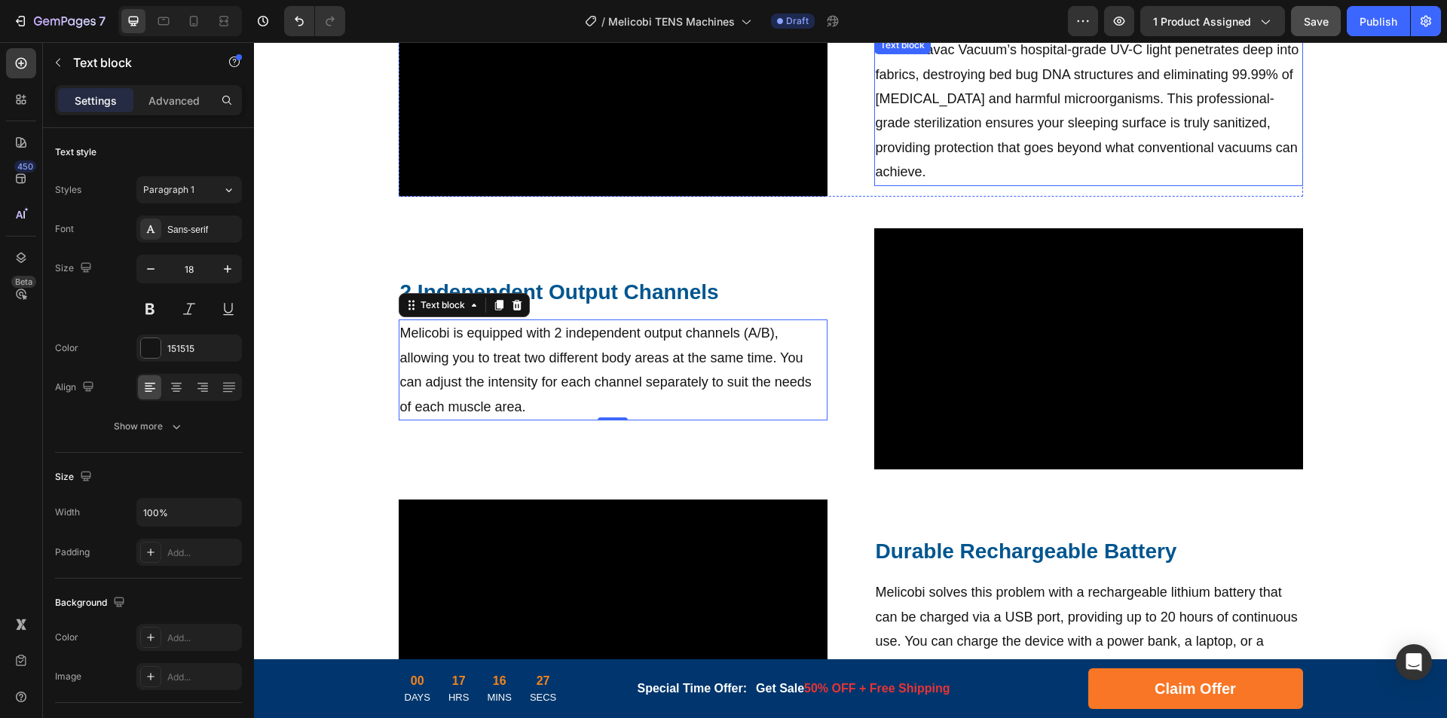
click at [1025, 127] on p "The Bocavac Vacuum’s hospital-grade UV-C light penetrates deep into fabrics, de…" at bounding box center [1089, 111] width 426 height 146
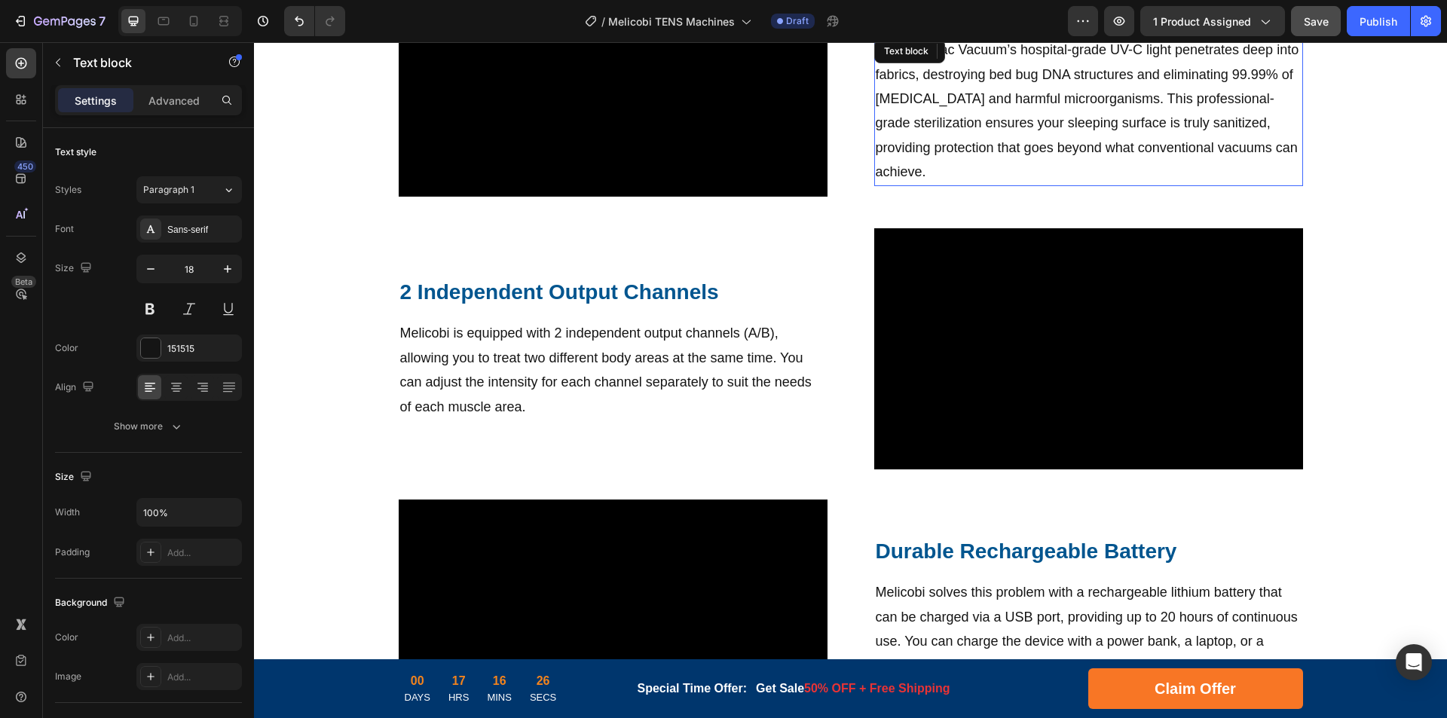
click at [1062, 121] on p "The Bocavac Vacuum’s hospital-grade UV-C light penetrates deep into fabrics, de…" at bounding box center [1089, 111] width 426 height 146
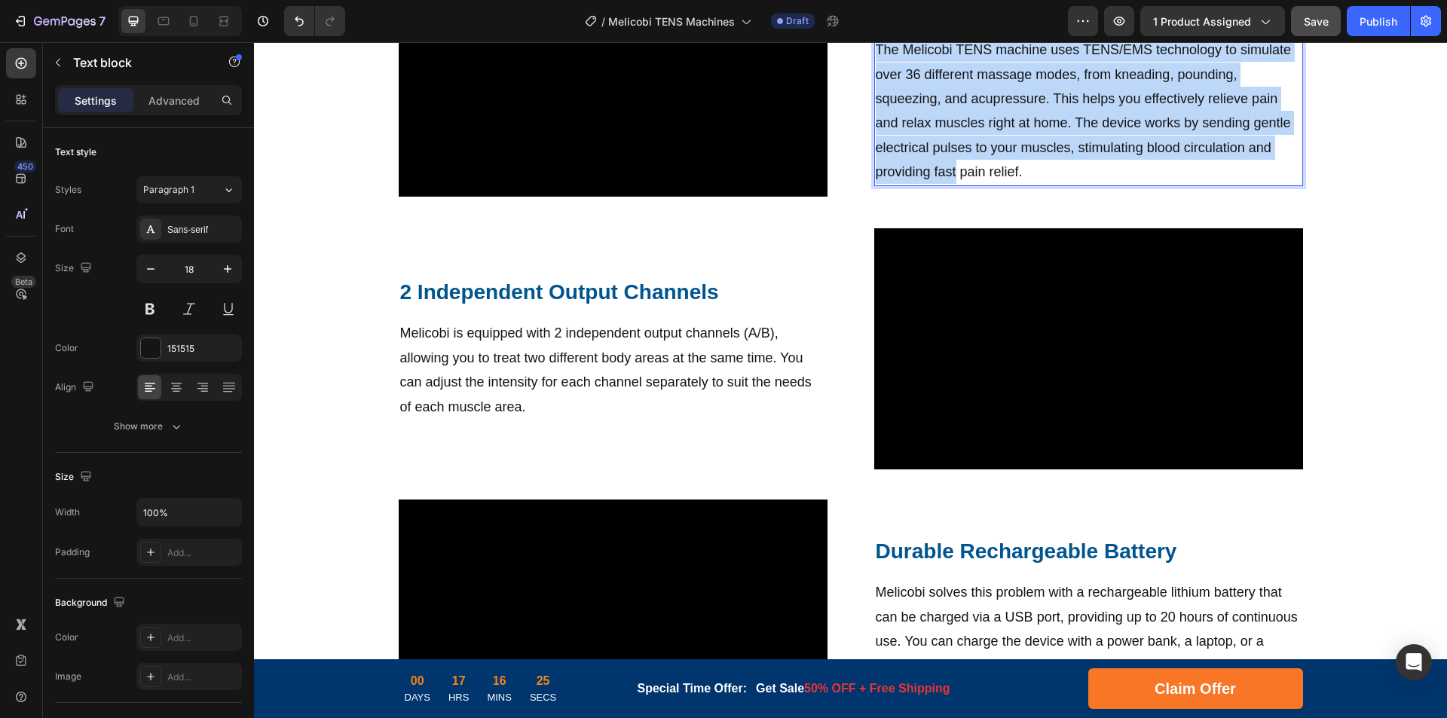
scroll to position [917, 0]
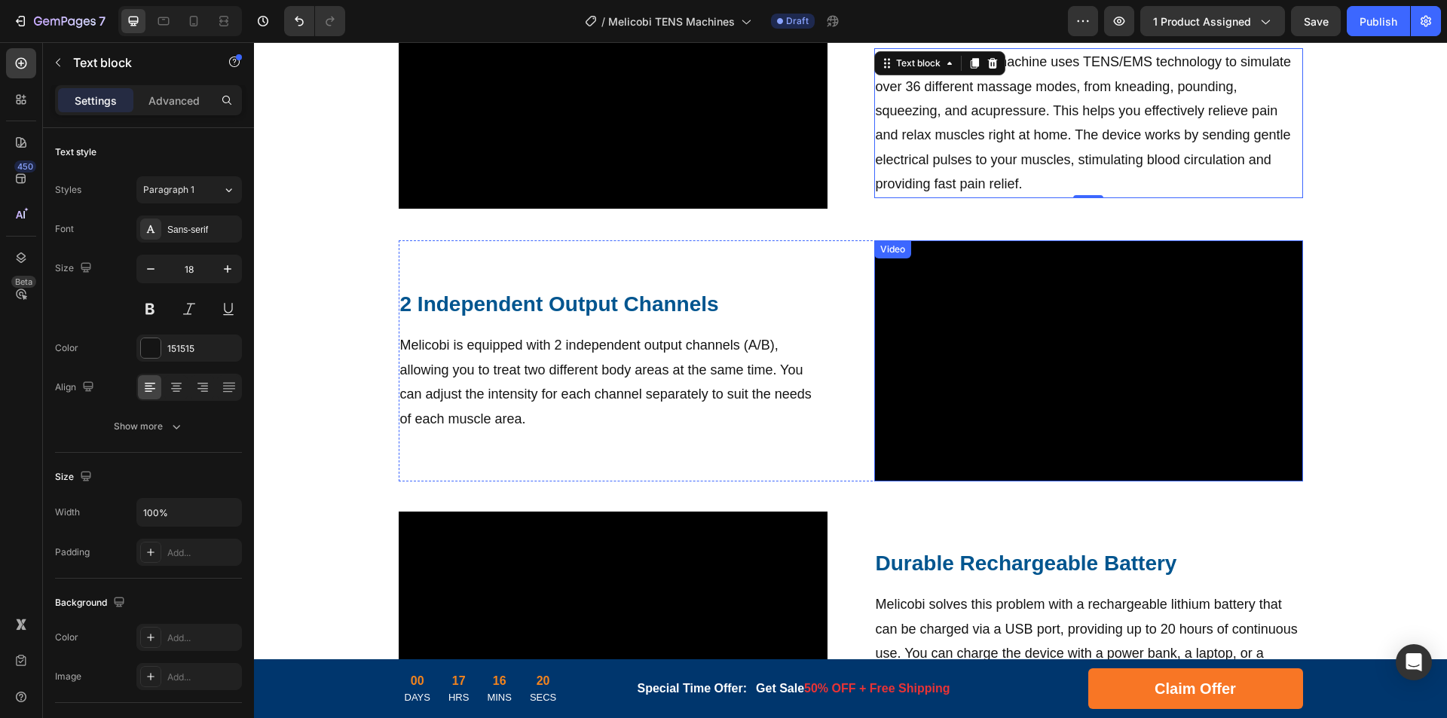
scroll to position [691, 0]
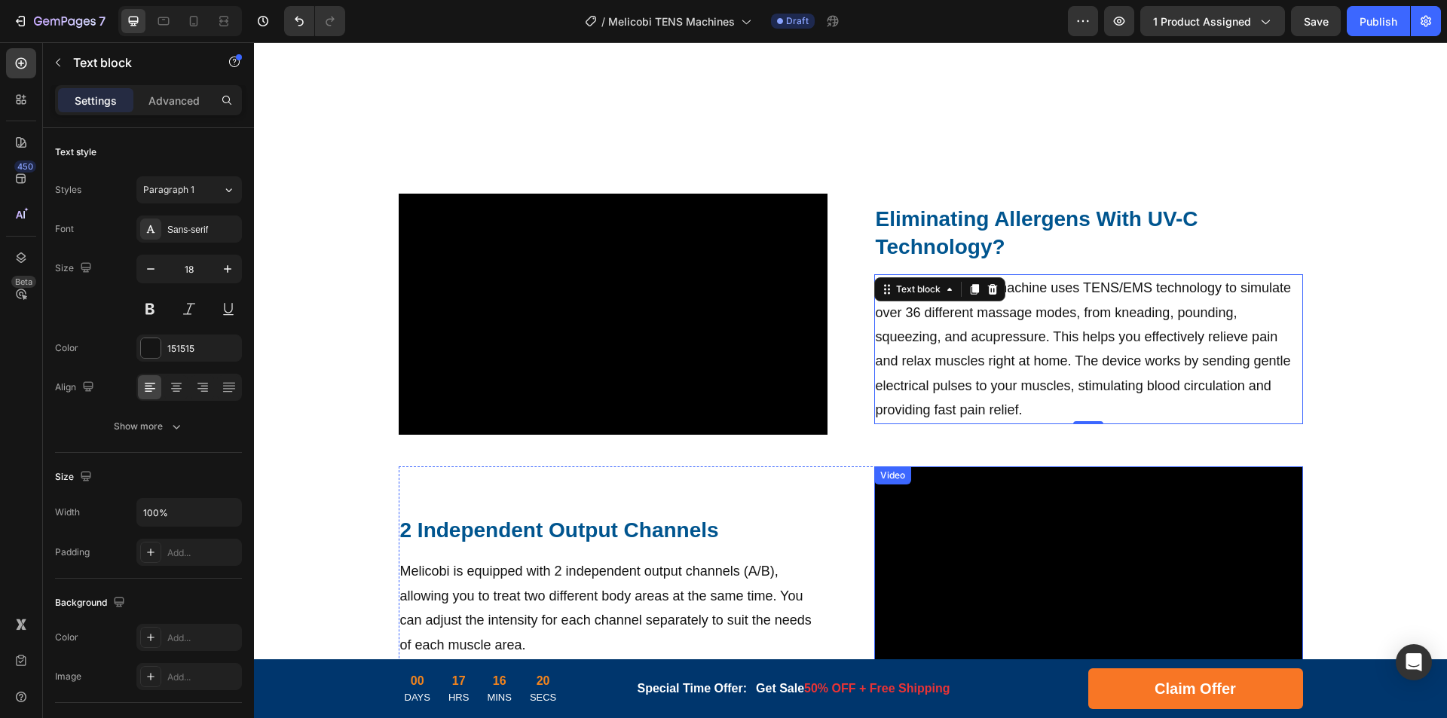
click at [983, 214] on h2 "Eliminating Allergens With UV-C Technology?" at bounding box center [1088, 233] width 429 height 58
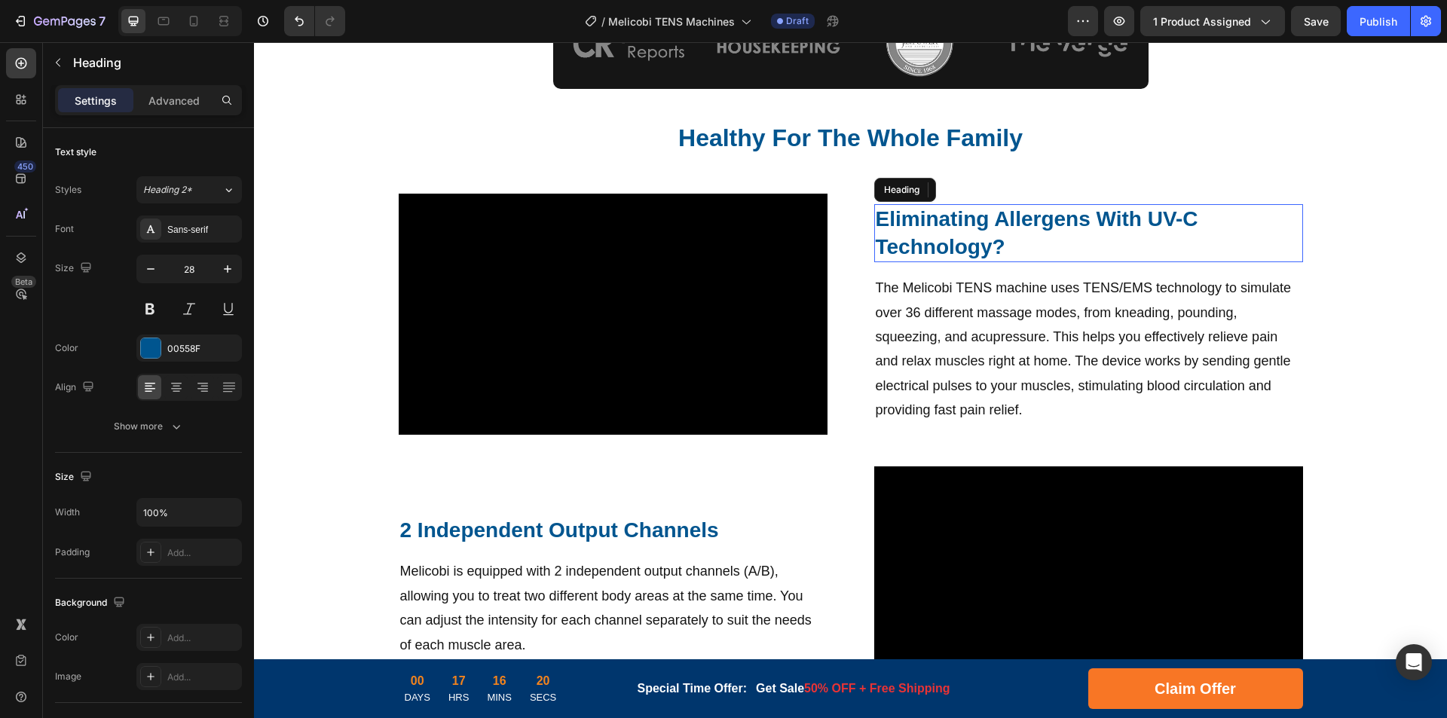
click at [953, 229] on h2 "Eliminating Allergens With UV-C Technology?" at bounding box center [1088, 233] width 429 height 58
click at [1003, 221] on p "Eliminating Allergens With UV-C Technology?" at bounding box center [1089, 233] width 426 height 55
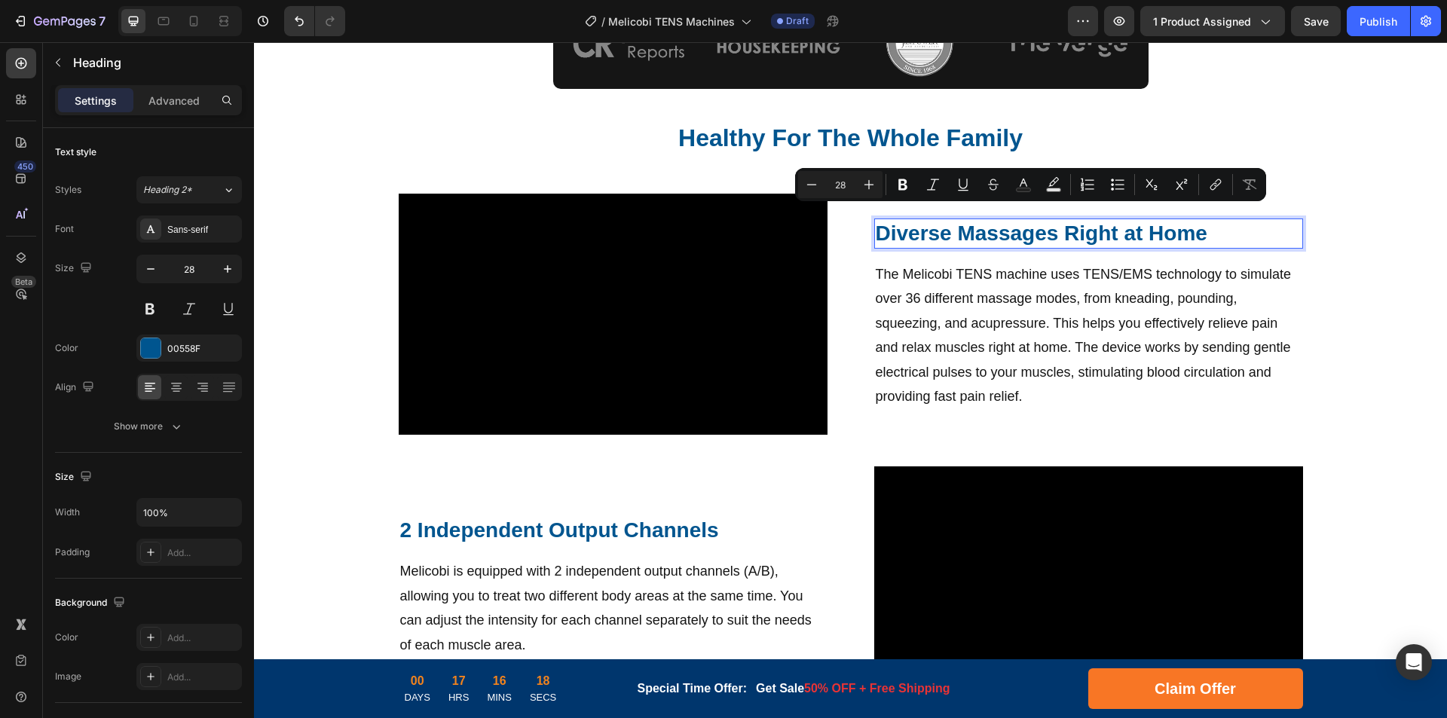
scroll to position [705, 0]
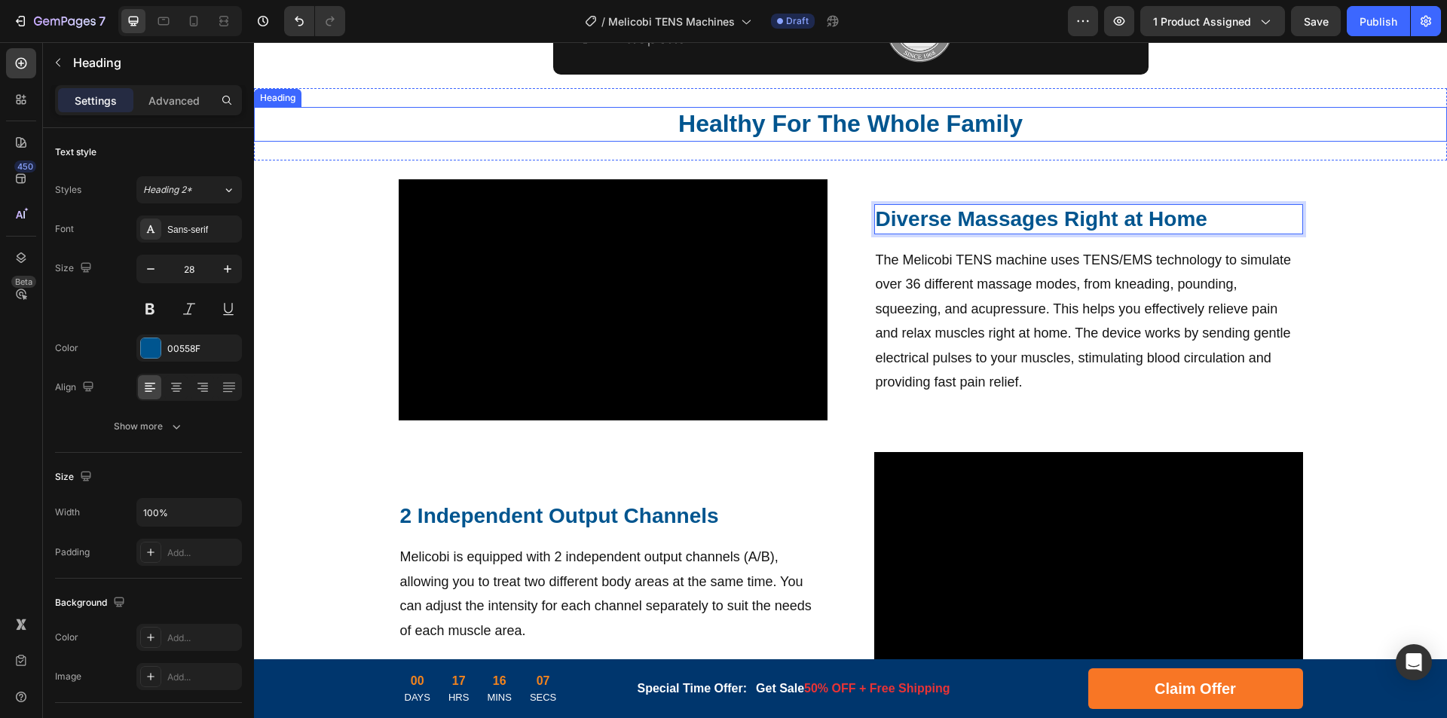
click at [830, 135] on strong "Healthy For The Whole Family" at bounding box center [850, 123] width 344 height 27
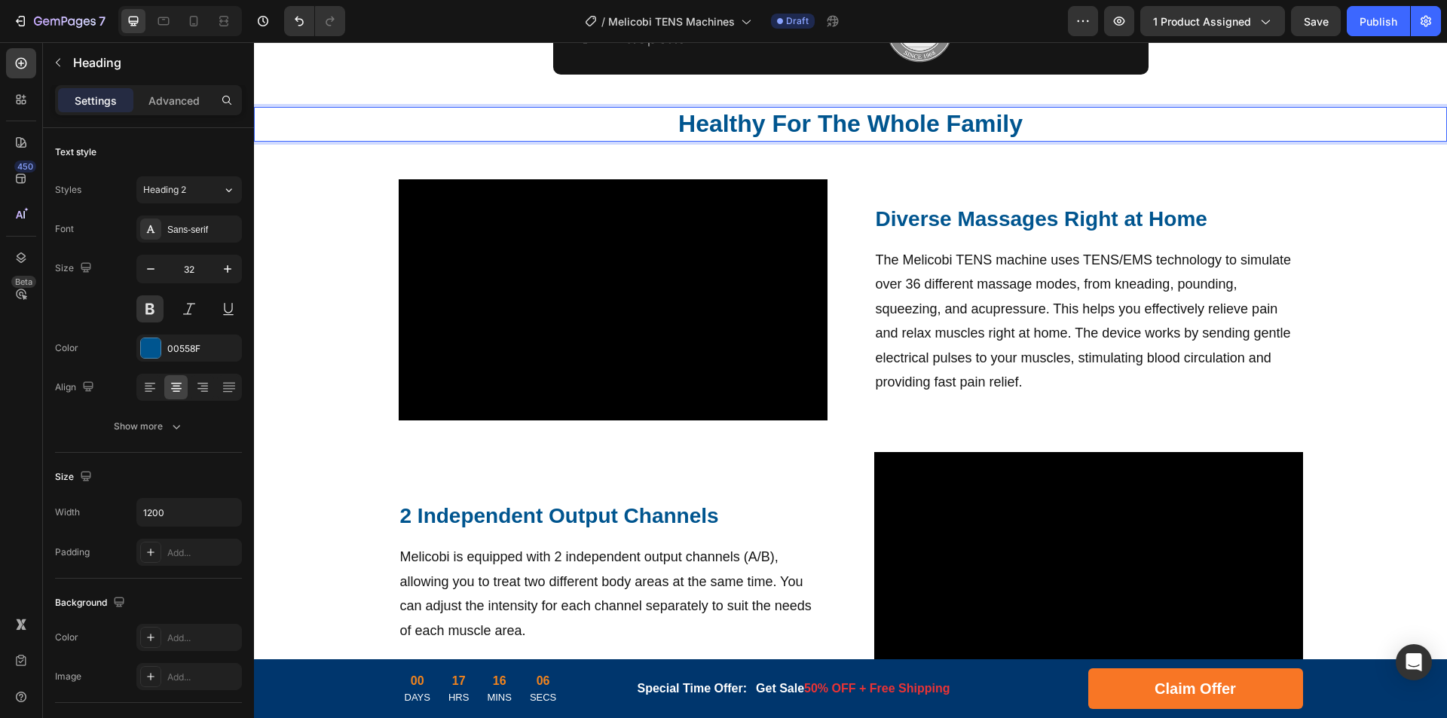
click at [894, 131] on strong "Healthy For The Whole Family" at bounding box center [850, 123] width 344 height 27
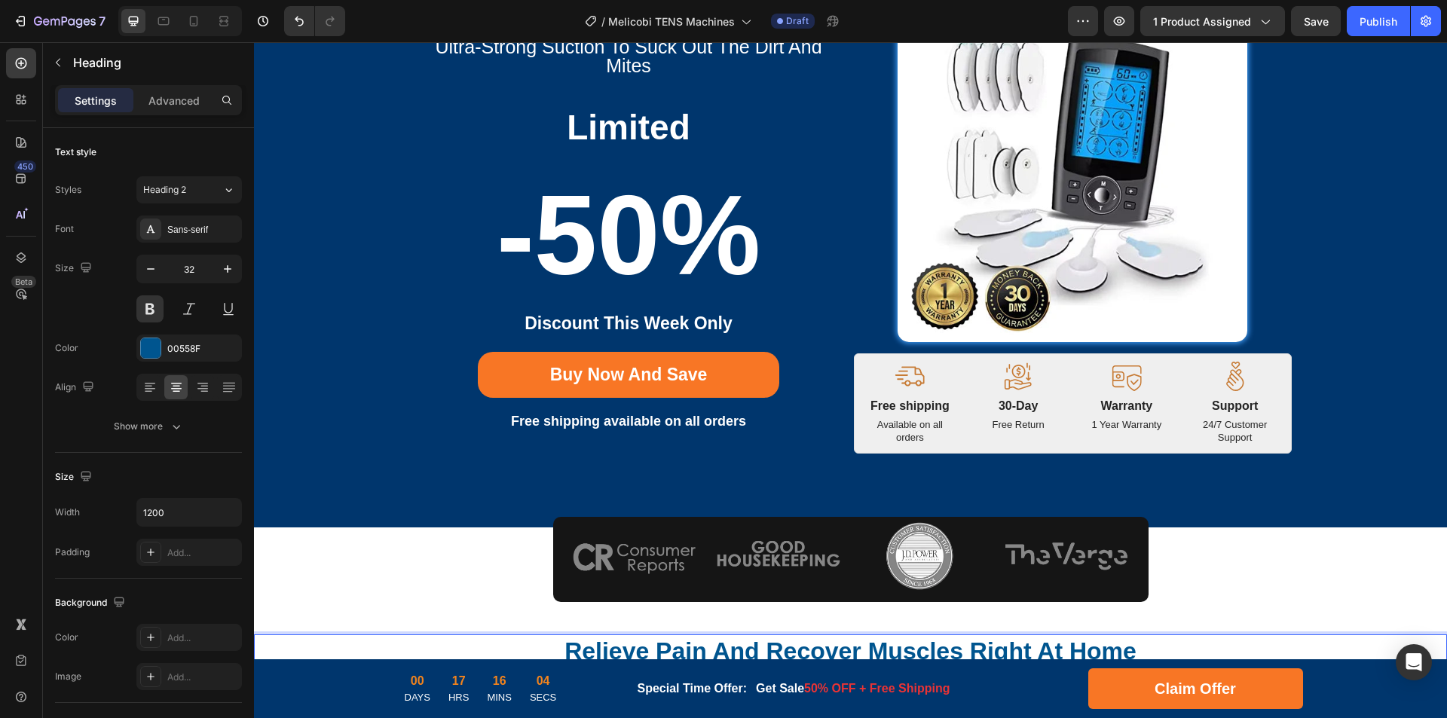
scroll to position [27, 0]
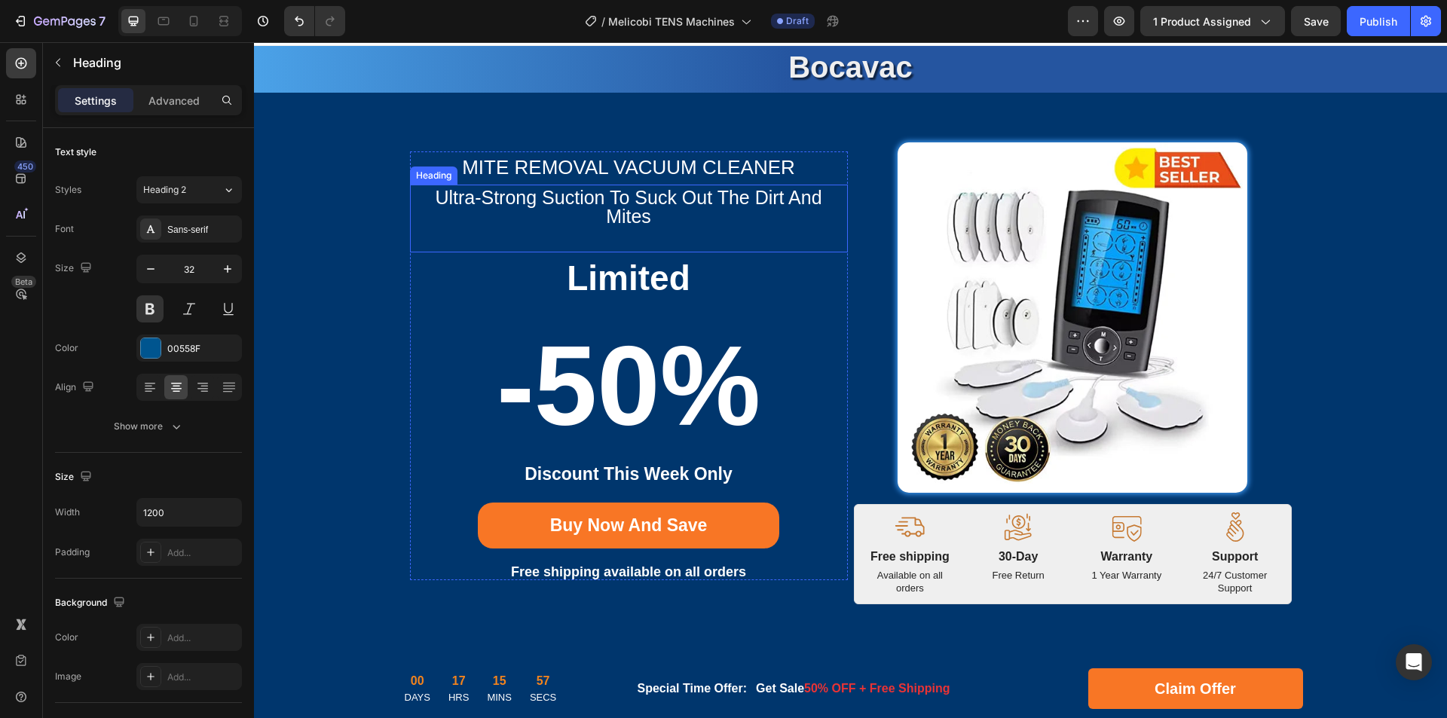
click at [646, 198] on h2 "ultra-strong suction to suck out the dirt and mites" at bounding box center [629, 207] width 438 height 45
click at [646, 218] on h2 "ultra-strong suction to suck out the dirt and mites" at bounding box center [629, 207] width 438 height 45
click at [646, 203] on p "ultra-strong suction to suck out the dirt and mites" at bounding box center [628, 207] width 435 height 38
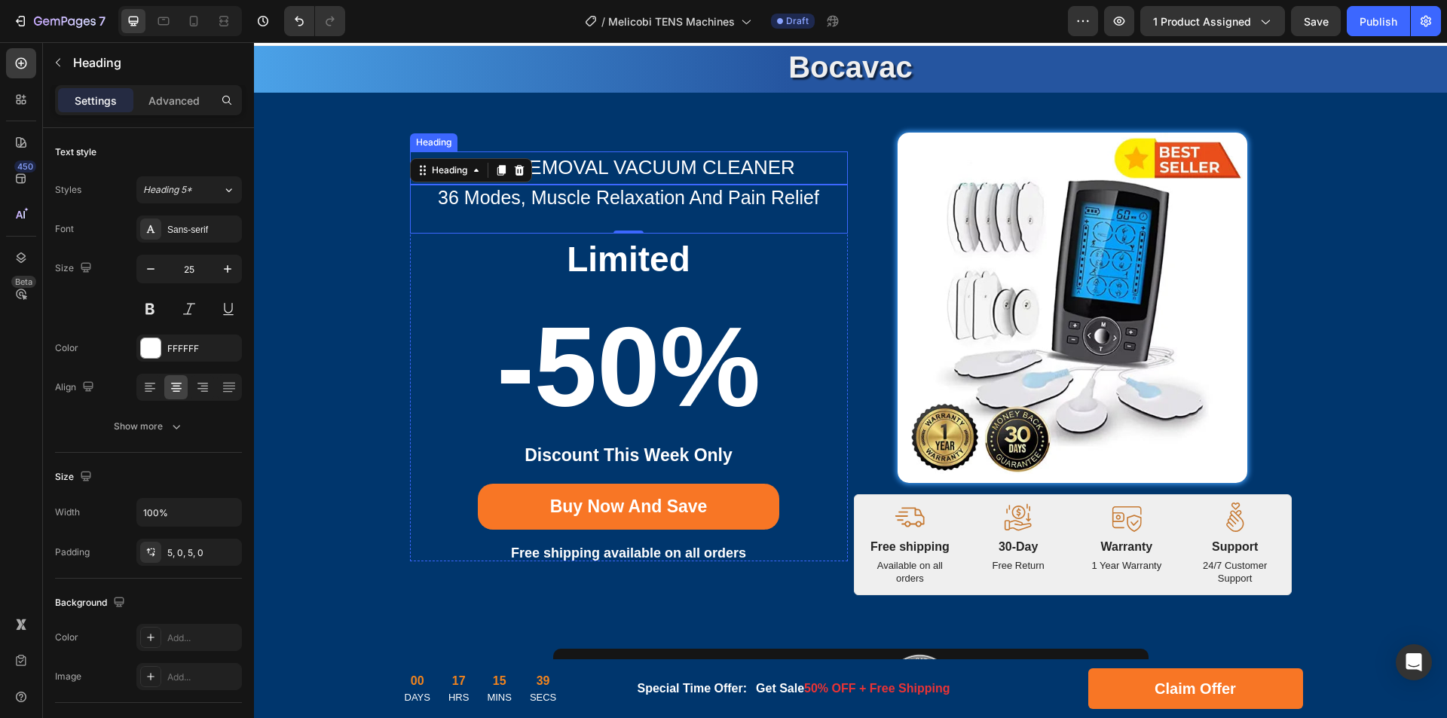
click at [707, 165] on h2 "Mite Removal Vacuum Cleaner" at bounding box center [629, 167] width 438 height 33
click at [527, 200] on p "36 Modes, Muscle Relaxation and Pain Relief" at bounding box center [628, 197] width 435 height 19
click at [594, 163] on p "Electric Stimulation Massager" at bounding box center [628, 168] width 435 height 26
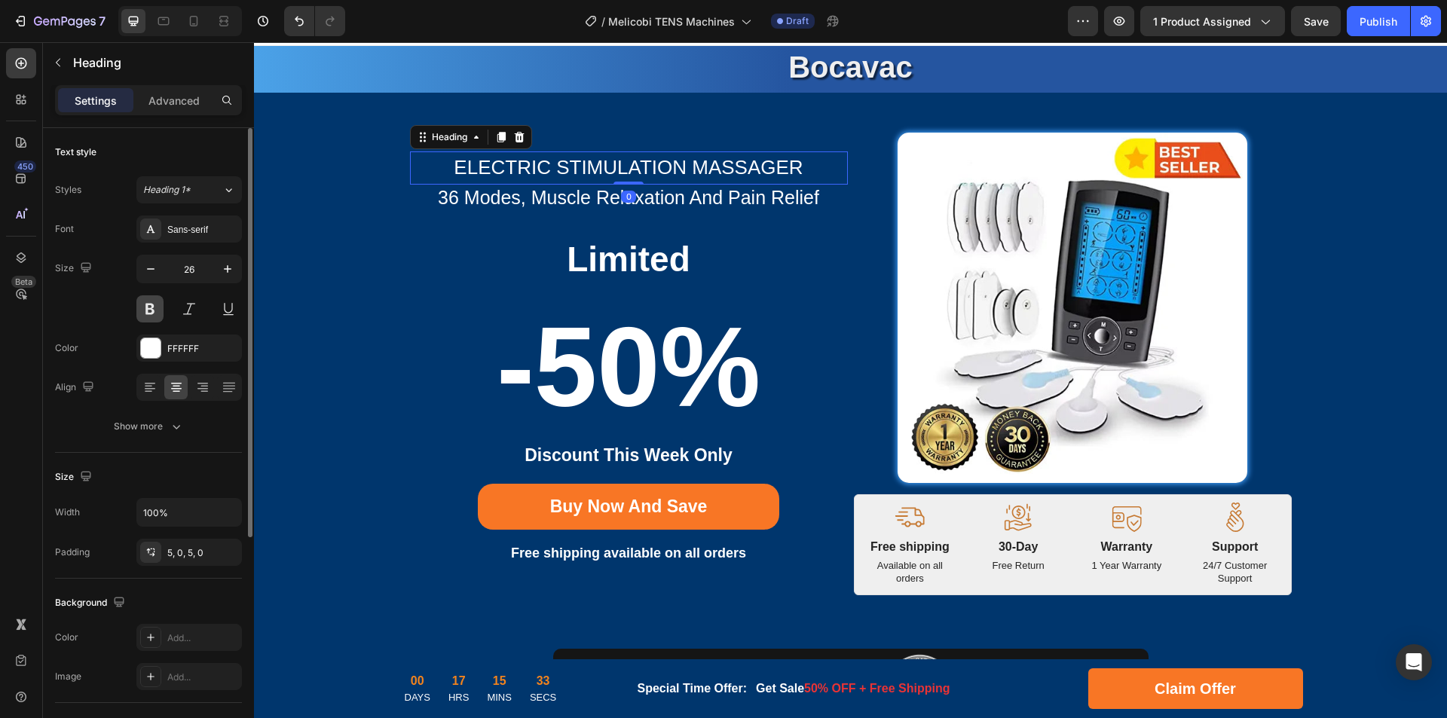
click at [144, 310] on button at bounding box center [149, 308] width 27 height 27
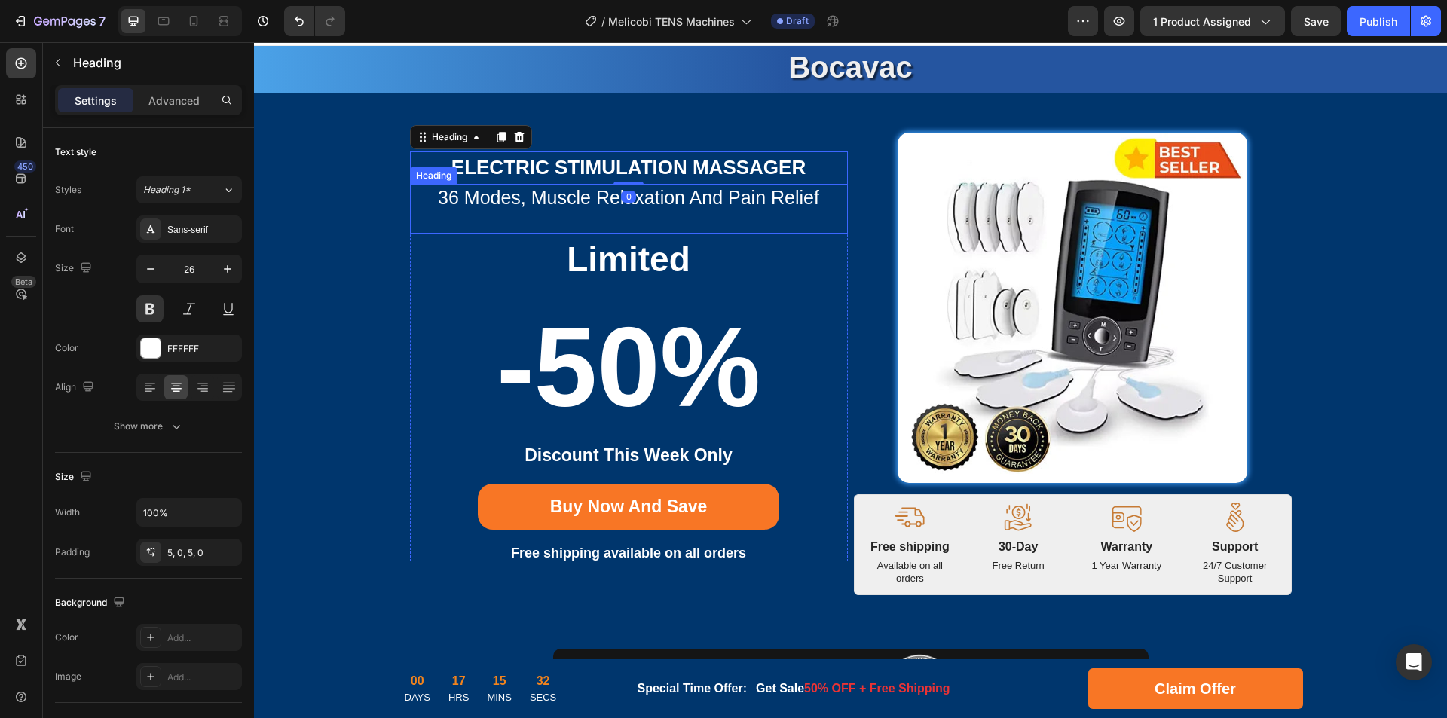
click at [541, 194] on p "36 Modes, Muscle Relaxation and Pain Relief" at bounding box center [628, 197] width 435 height 19
click at [852, 69] on strong "Bocavac" at bounding box center [850, 66] width 124 height 33
click at [885, 70] on strong "Bocavac" at bounding box center [850, 66] width 124 height 33
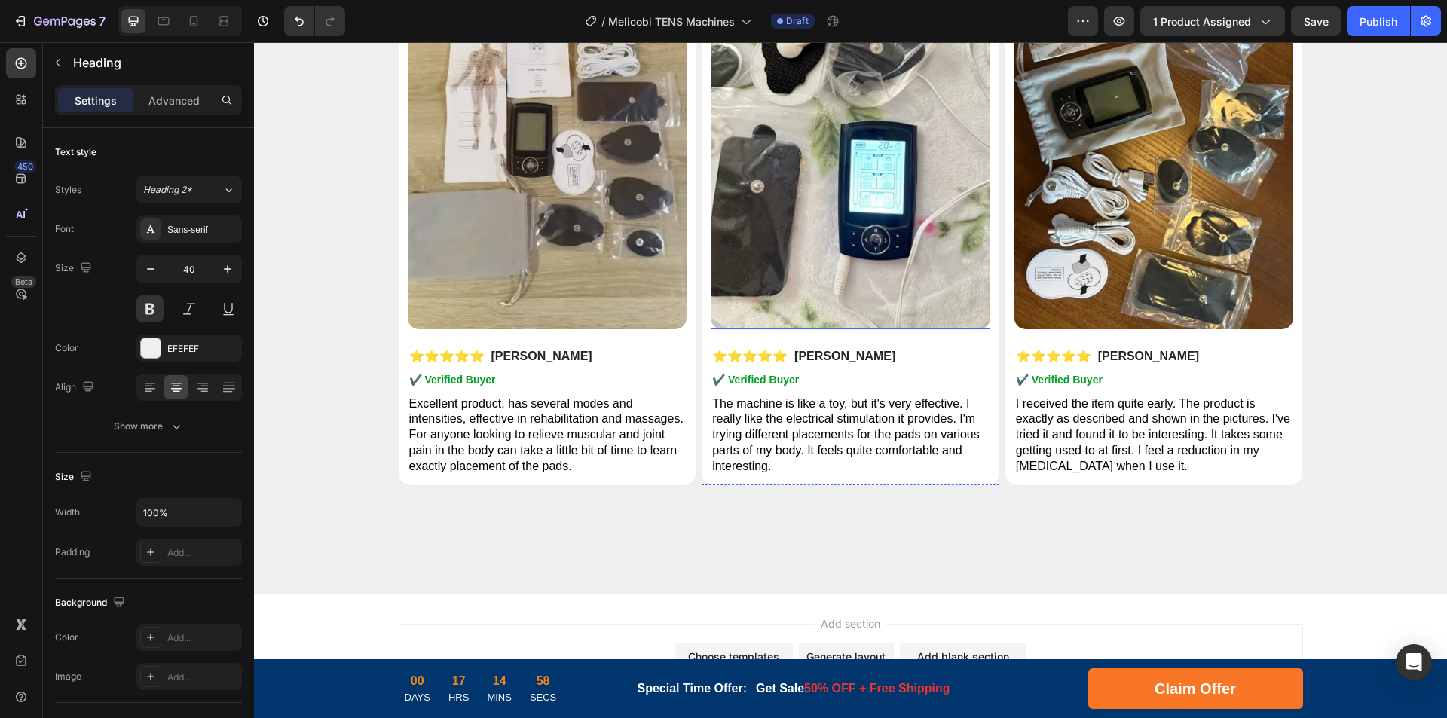
scroll to position [7440, 0]
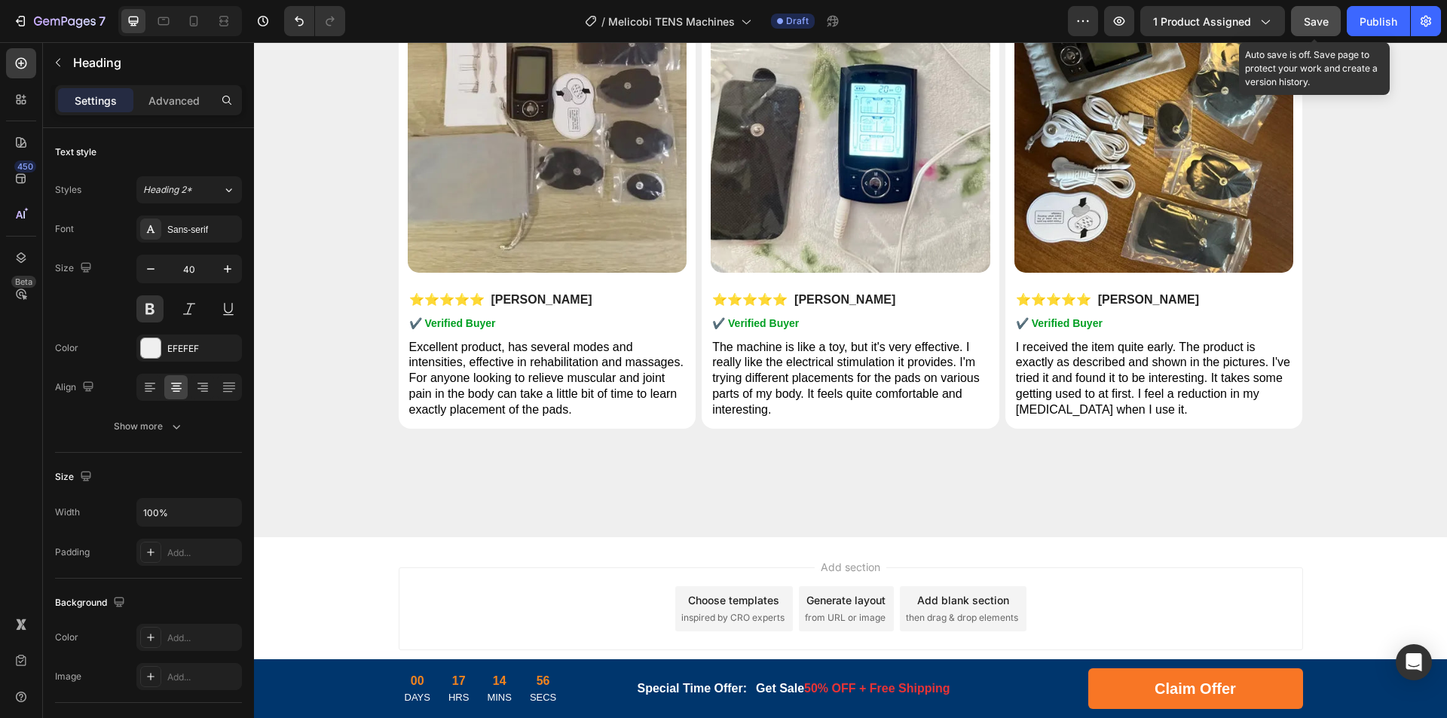
click at [1330, 29] on button "Save" at bounding box center [1316, 21] width 50 height 30
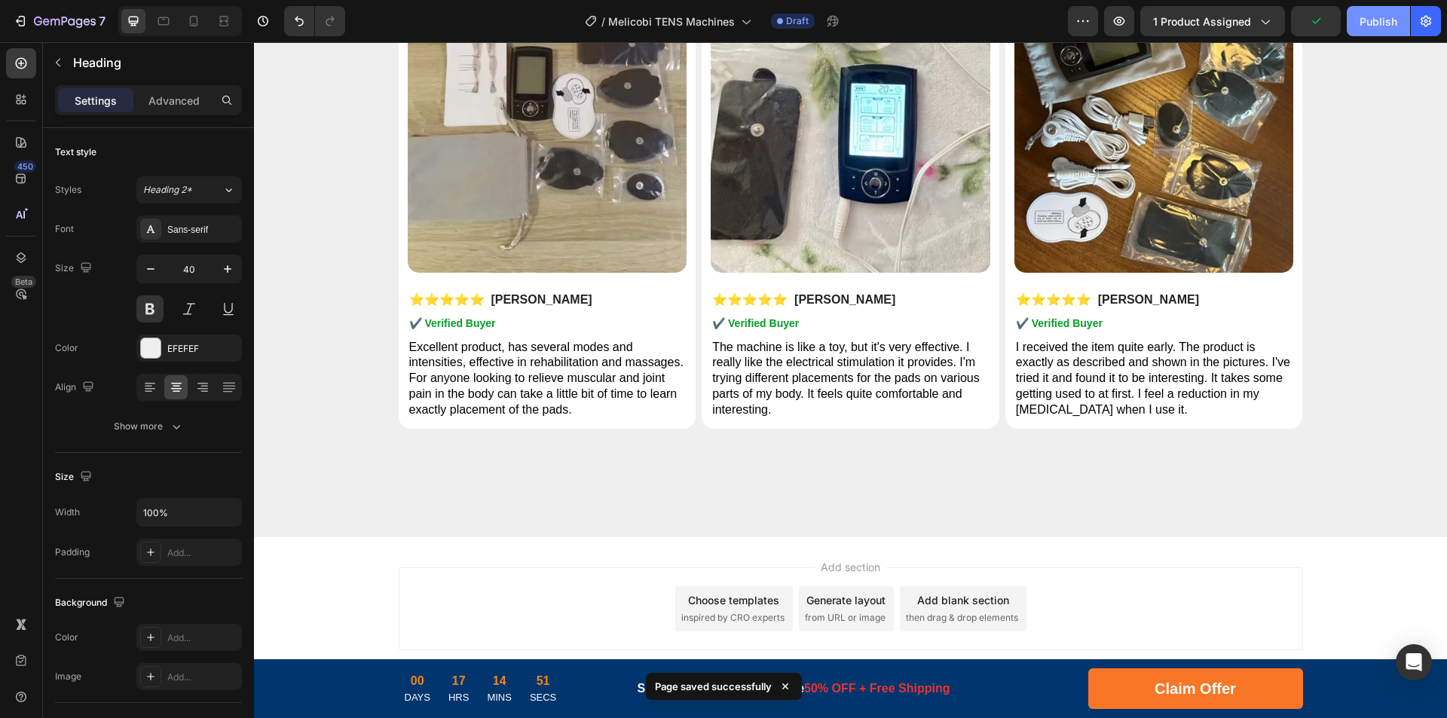
click at [1364, 25] on div "Publish" at bounding box center [1378, 22] width 38 height 16
click at [771, 686] on div "View live page" at bounding box center [752, 683] width 86 height 21
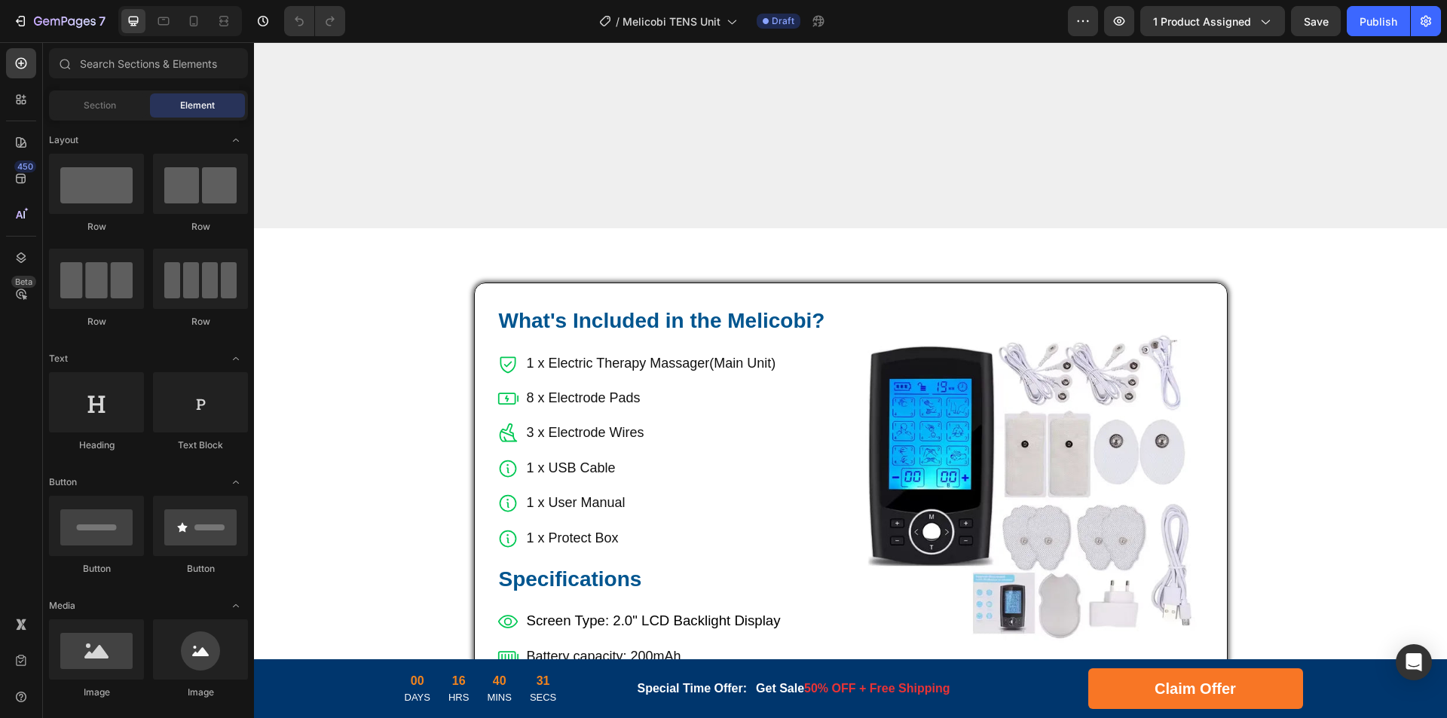
scroll to position [5500, 0]
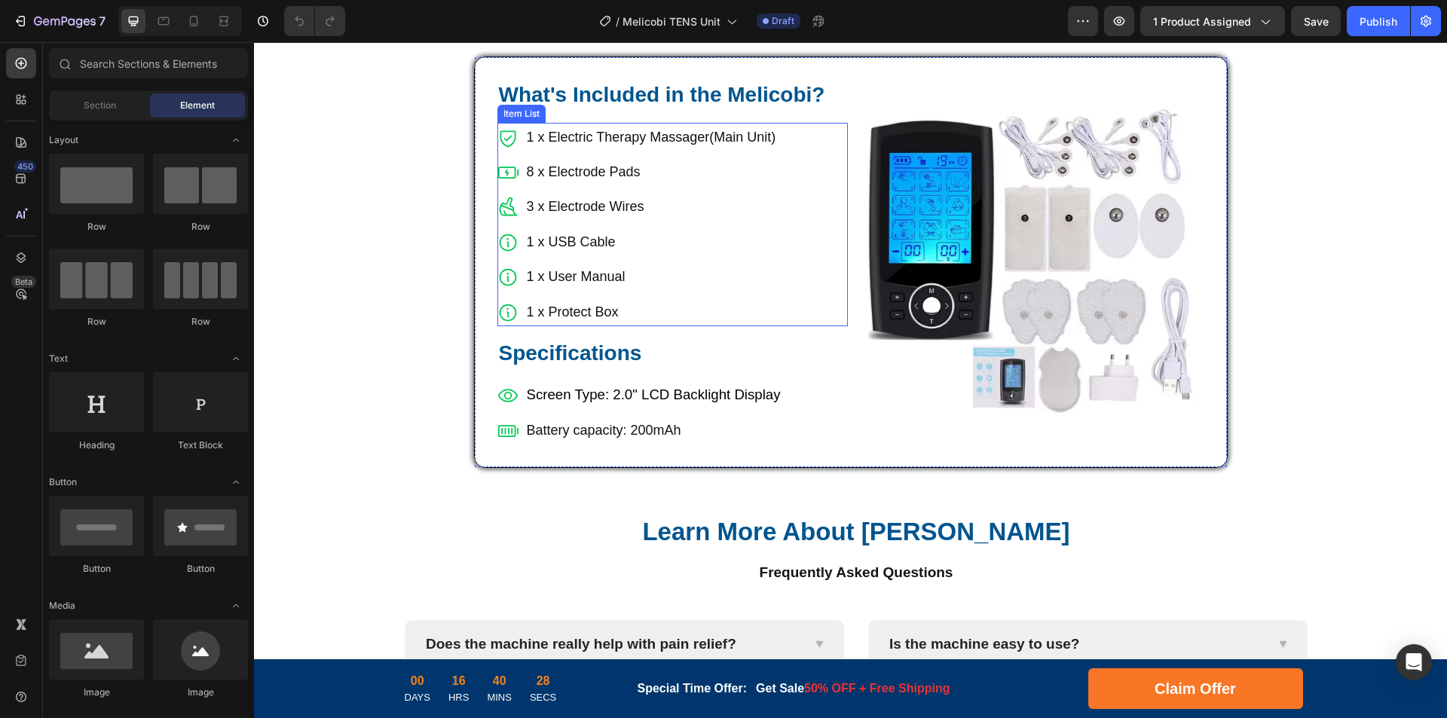
click at [820, 228] on div "1 x Electric Therapy Massager(Main Unit) 8 x Electrode Pads 3 x Electrode Wires…" at bounding box center [672, 224] width 350 height 203
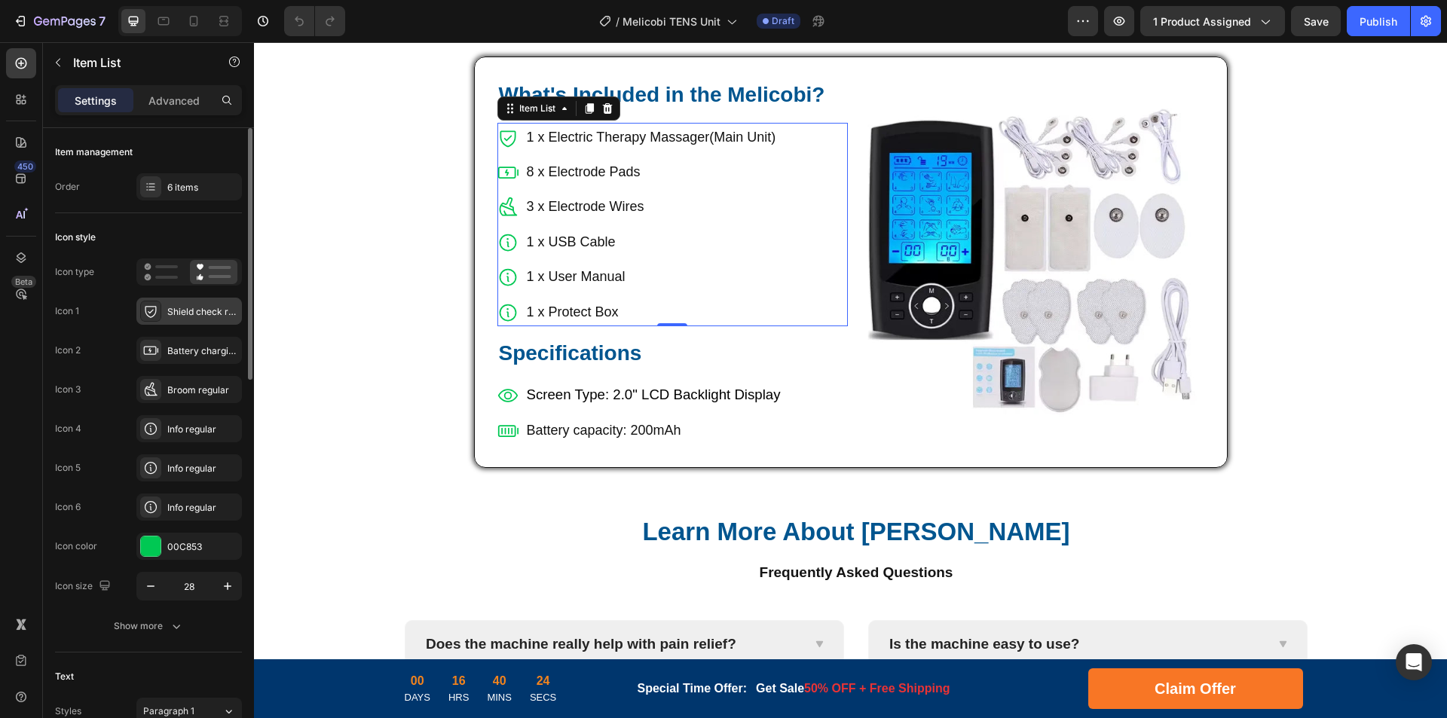
click at [197, 314] on div "Shield check regular" at bounding box center [202, 312] width 71 height 14
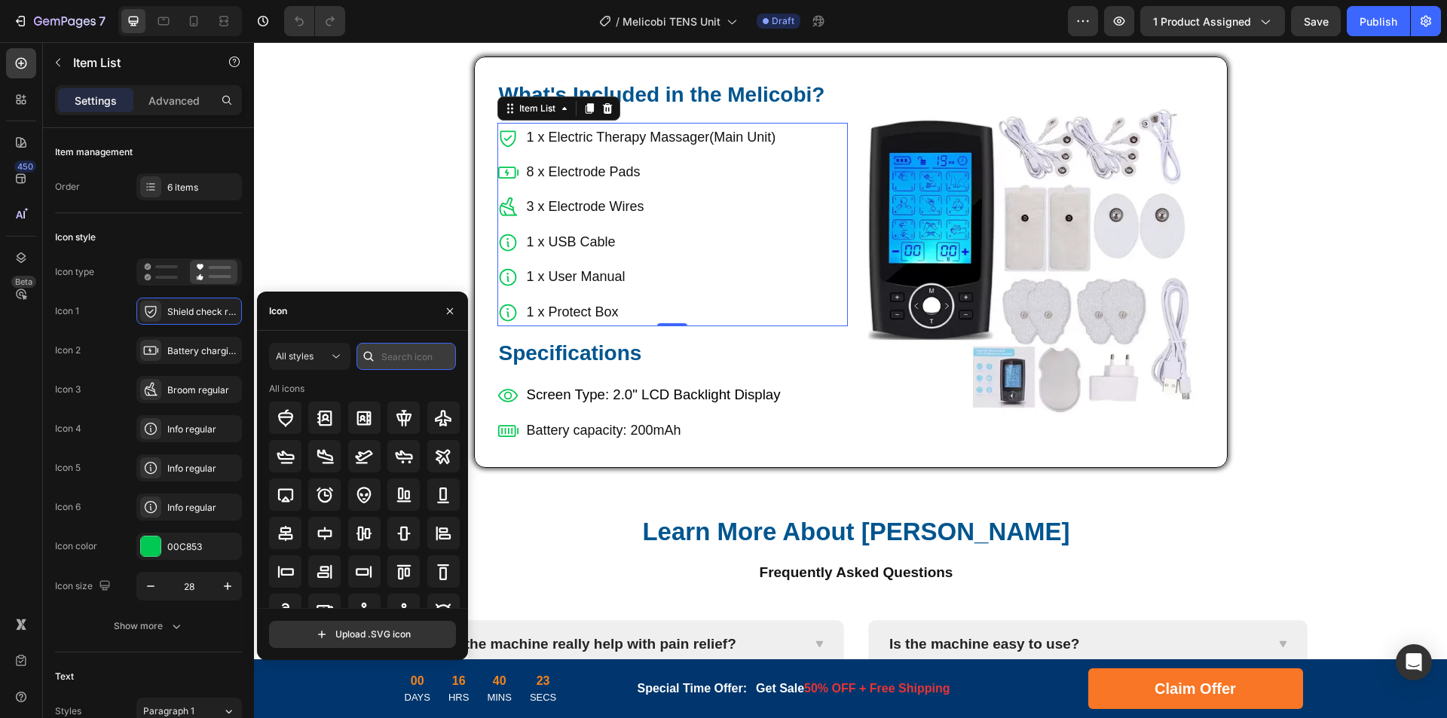
click at [385, 353] on input "text" at bounding box center [405, 356] width 99 height 27
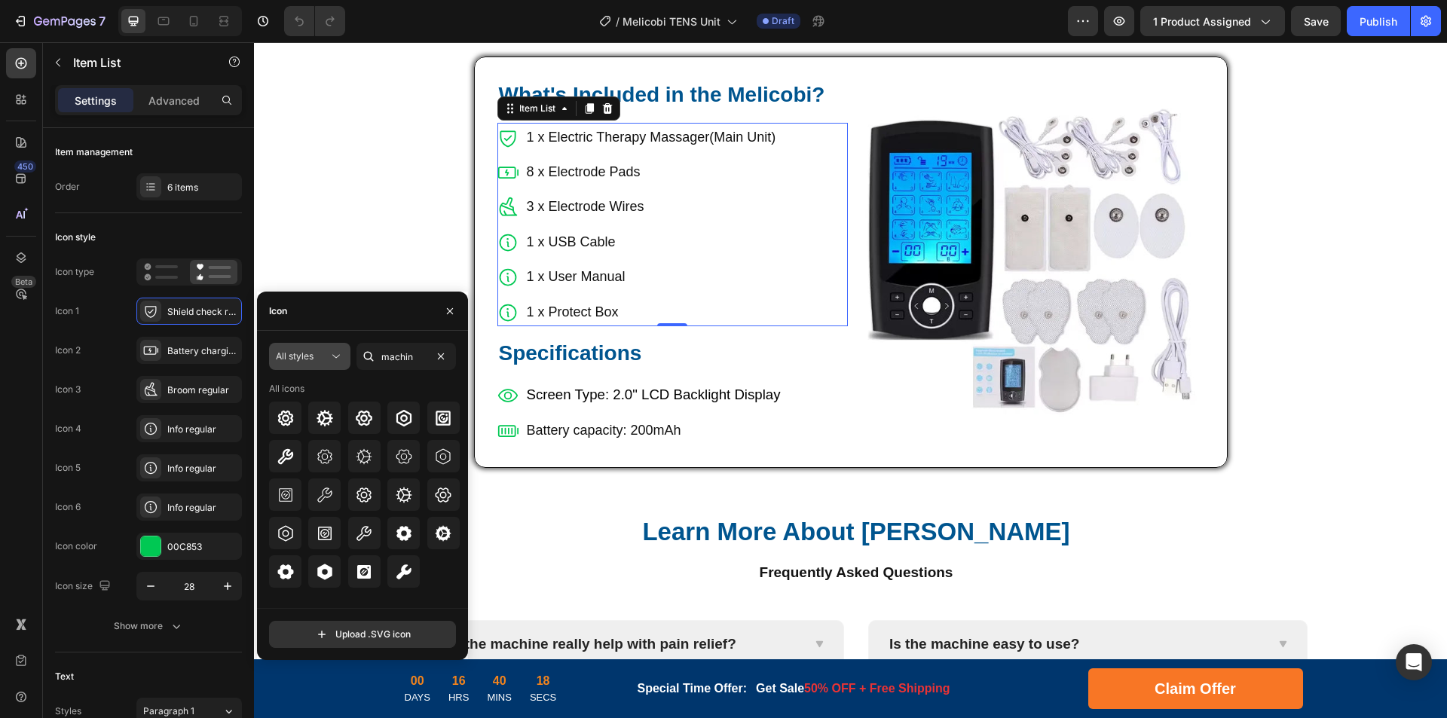
click at [336, 365] on button "All styles" at bounding box center [309, 356] width 81 height 27
click at [277, 449] on span "Regular" at bounding box center [268, 451] width 33 height 14
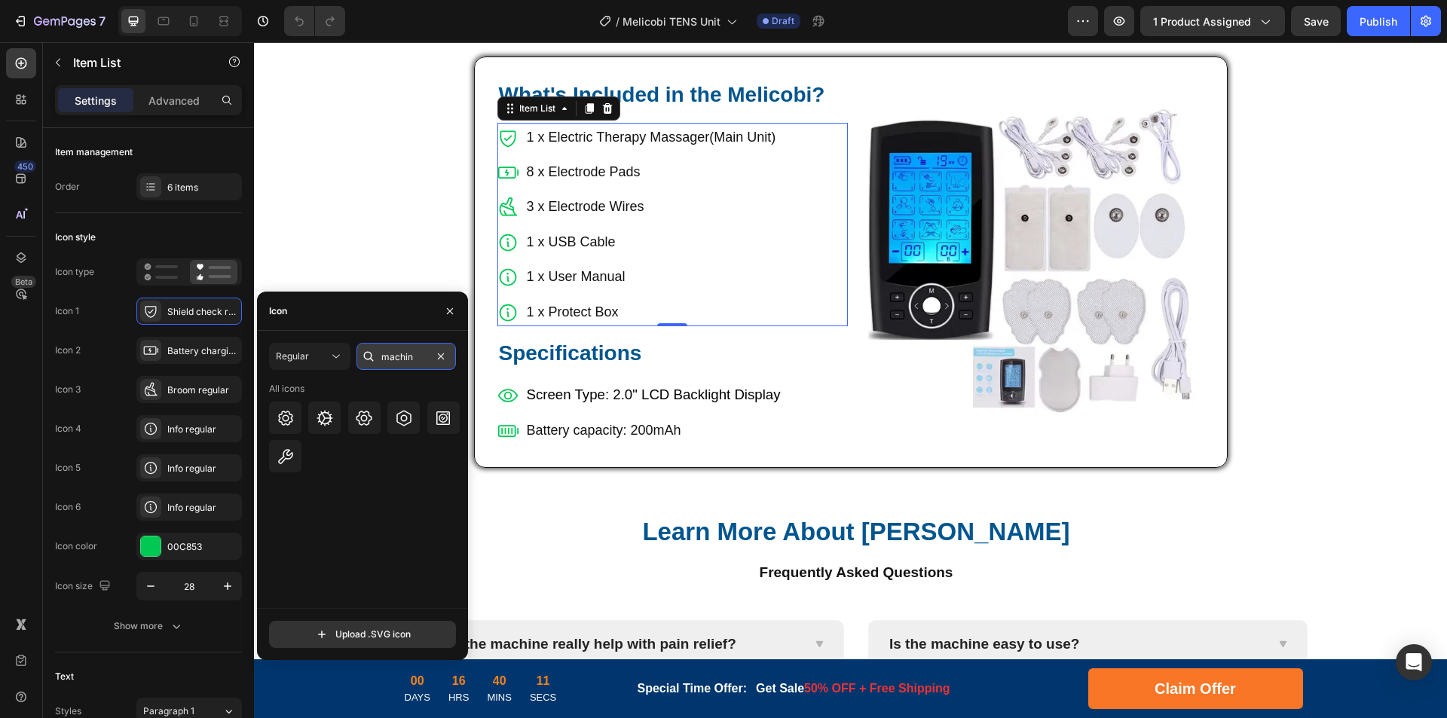
click at [419, 363] on input "machin" at bounding box center [405, 356] width 99 height 27
type input "mass"
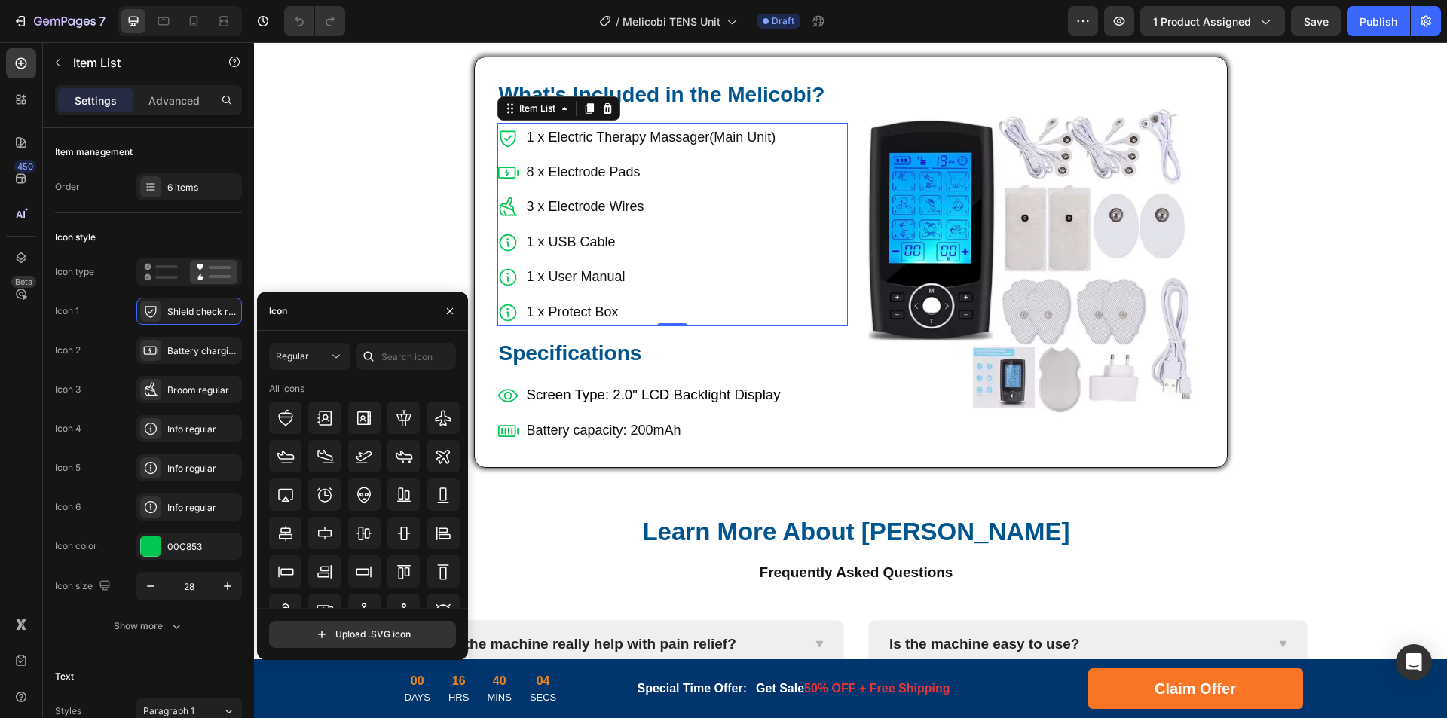
click at [429, 381] on div "Regular All icons" at bounding box center [362, 475] width 187 height 265
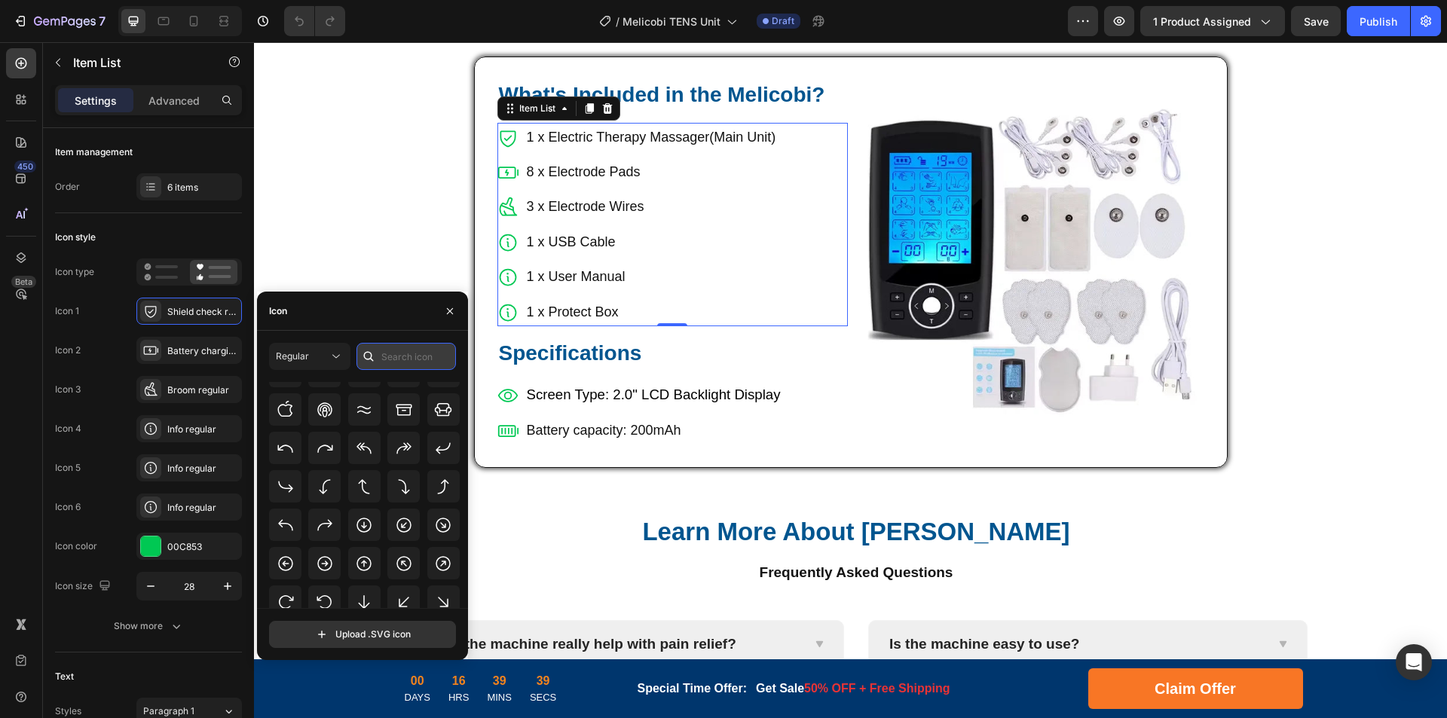
click at [403, 344] on input "text" at bounding box center [405, 356] width 99 height 27
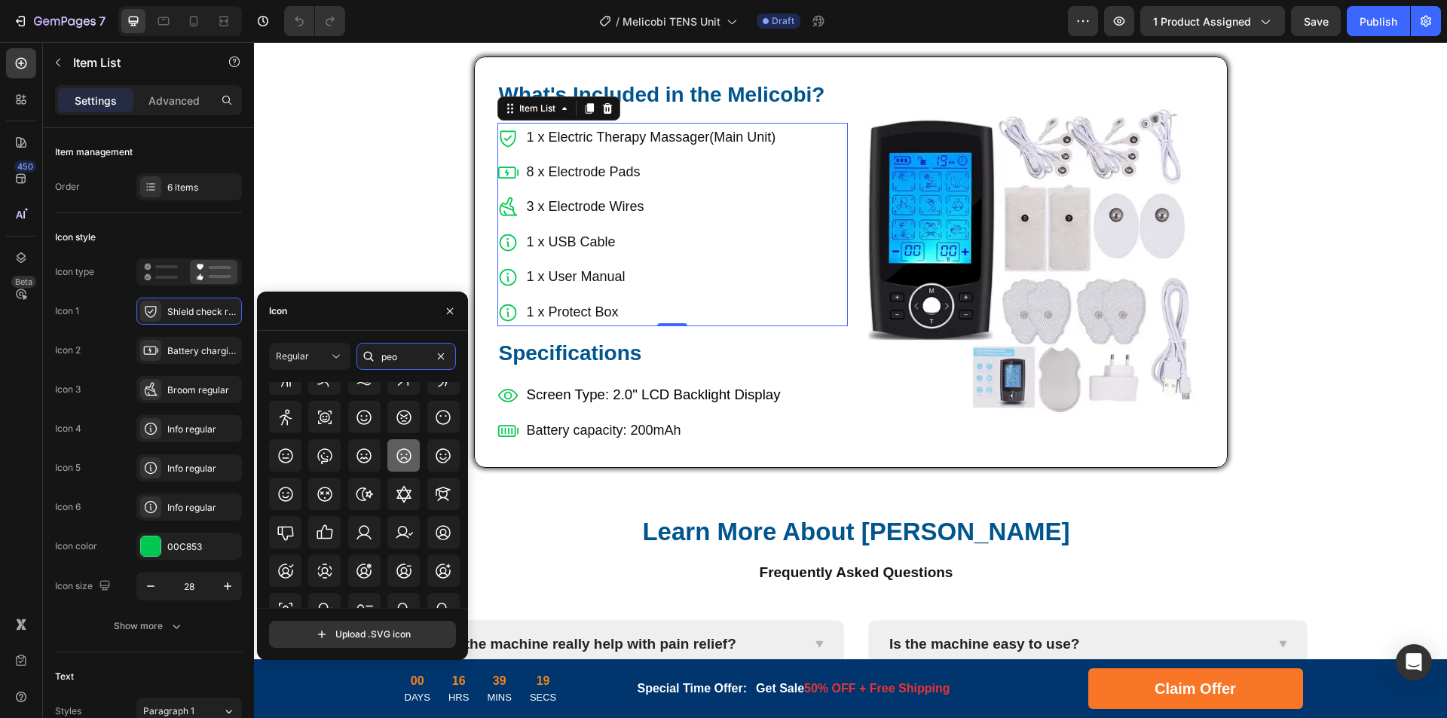
scroll to position [392, 0]
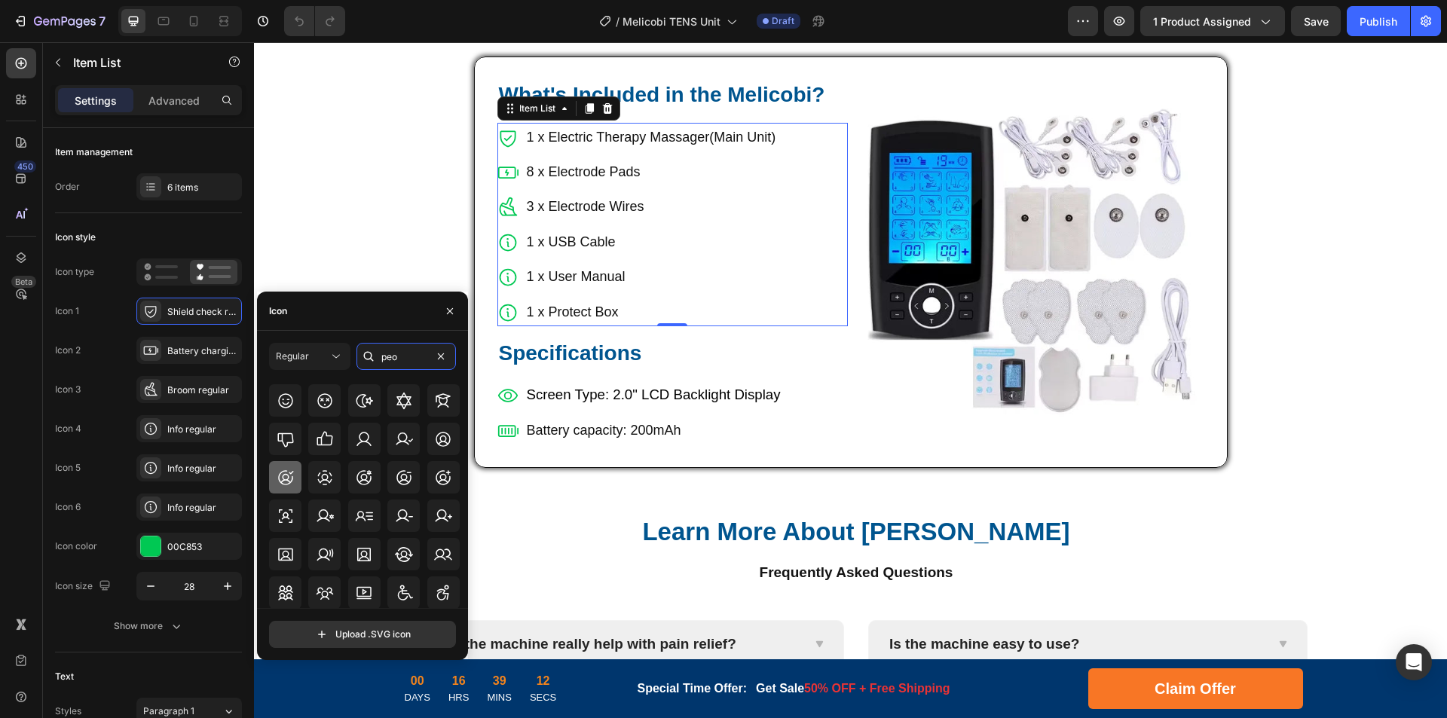
type input "peo"
click at [293, 476] on icon at bounding box center [286, 478] width 18 height 18
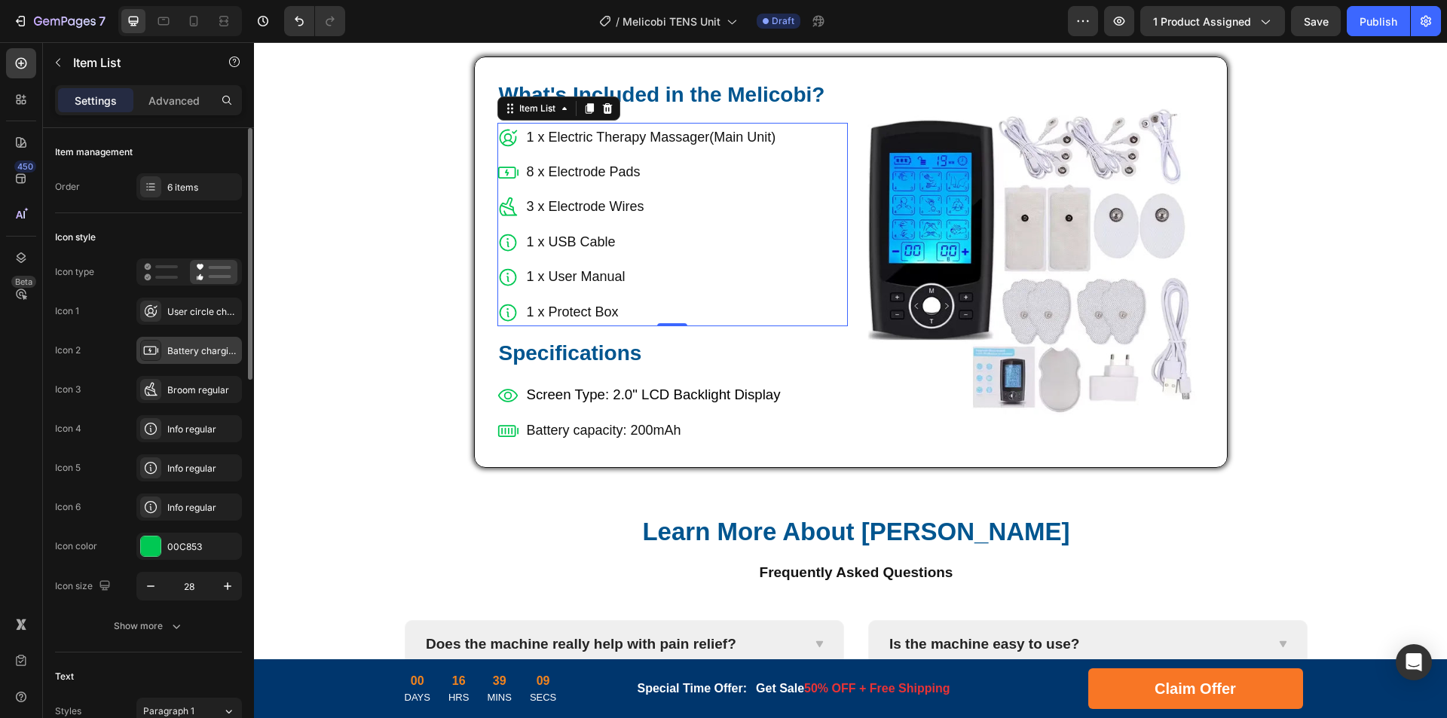
click at [182, 349] on div "Battery charging regular" at bounding box center [202, 351] width 71 height 14
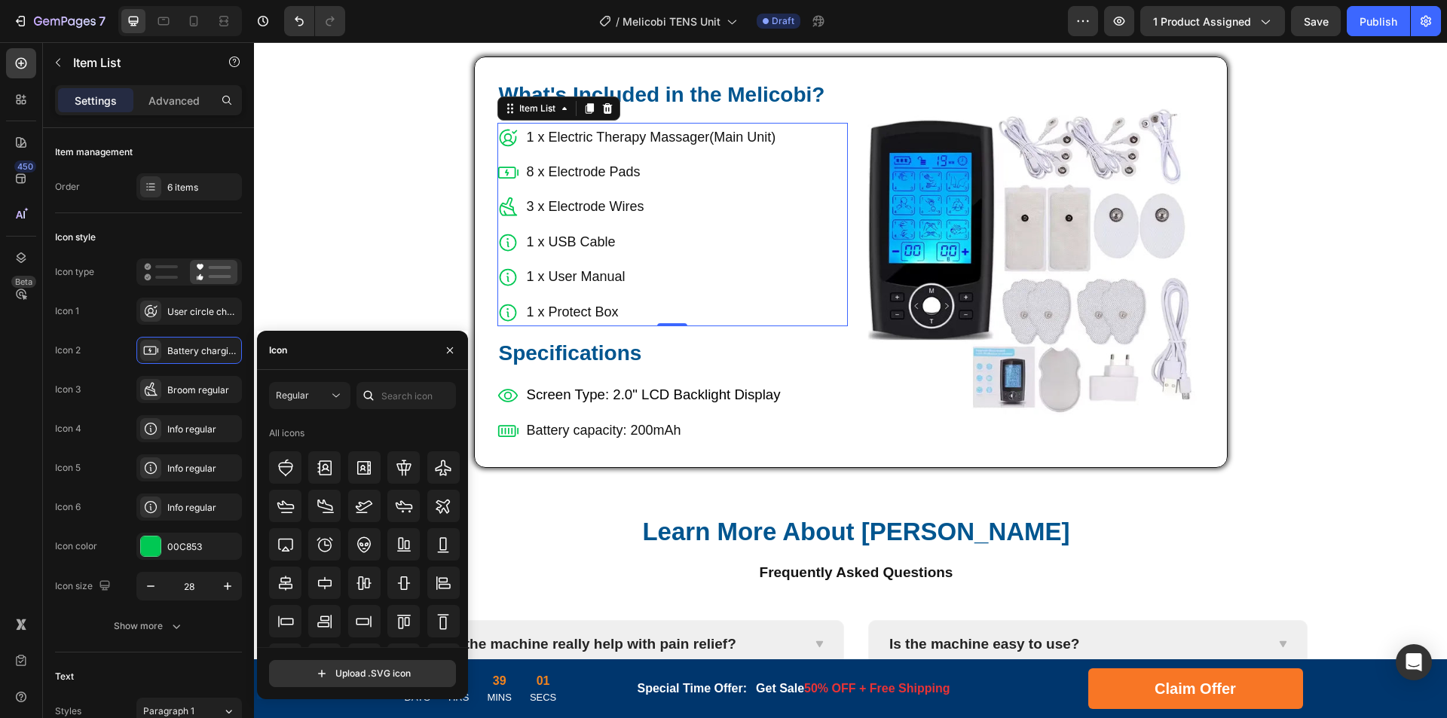
click at [399, 420] on div "Regular All icons" at bounding box center [362, 514] width 187 height 265
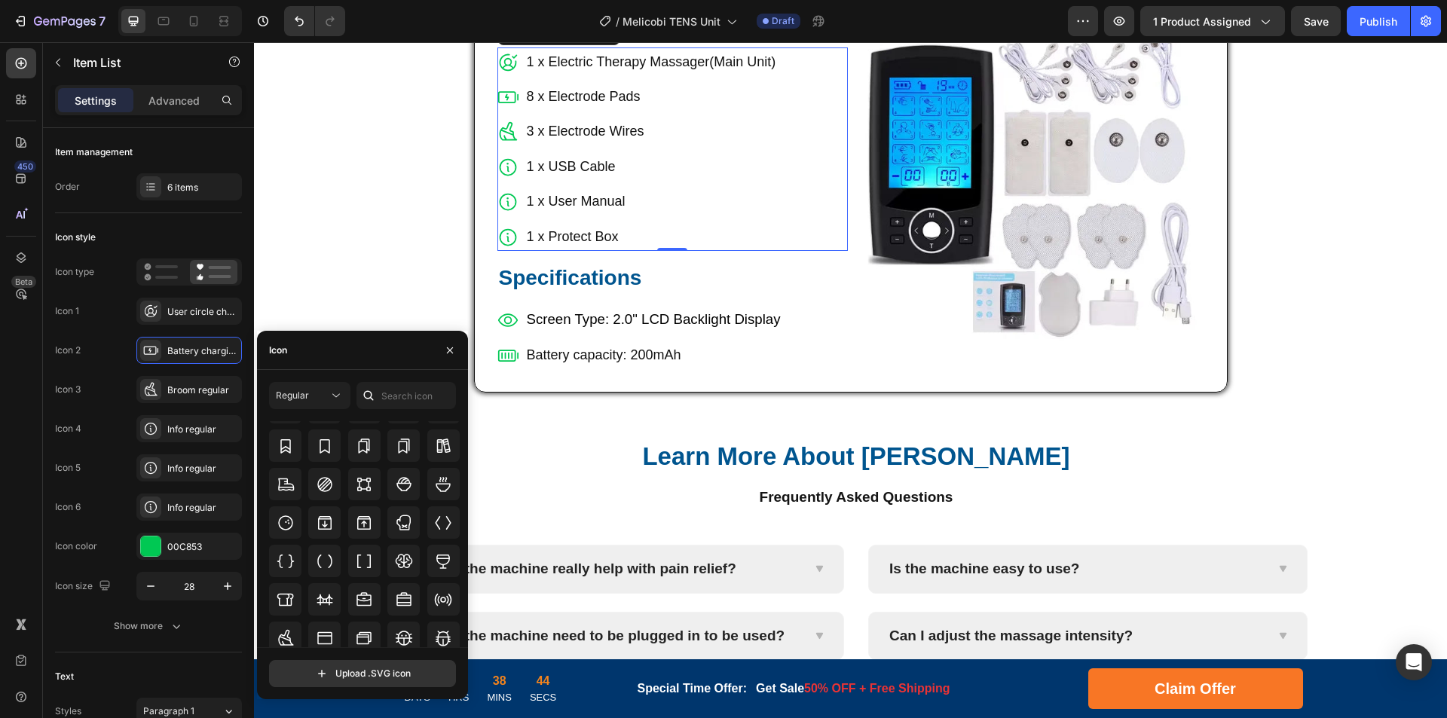
scroll to position [1462, 0]
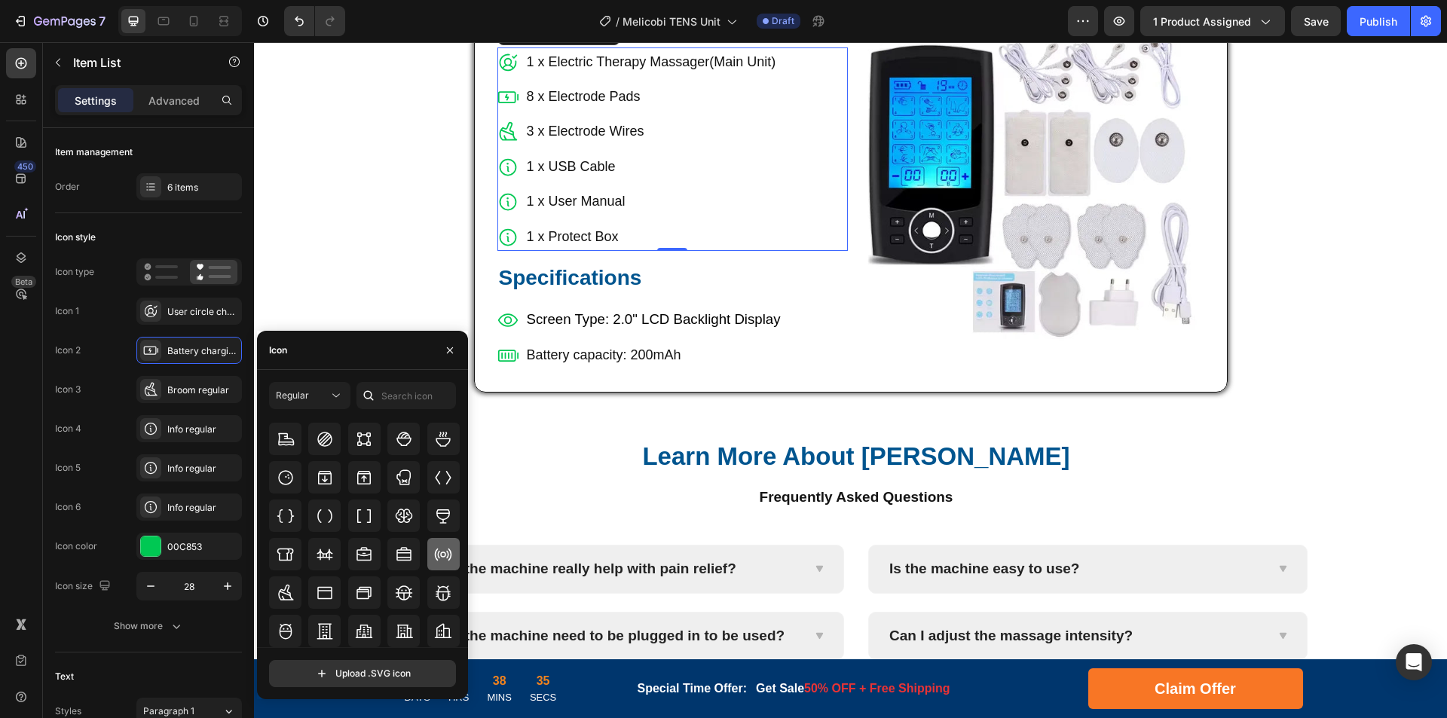
click at [443, 555] on icon at bounding box center [443, 554] width 18 height 18
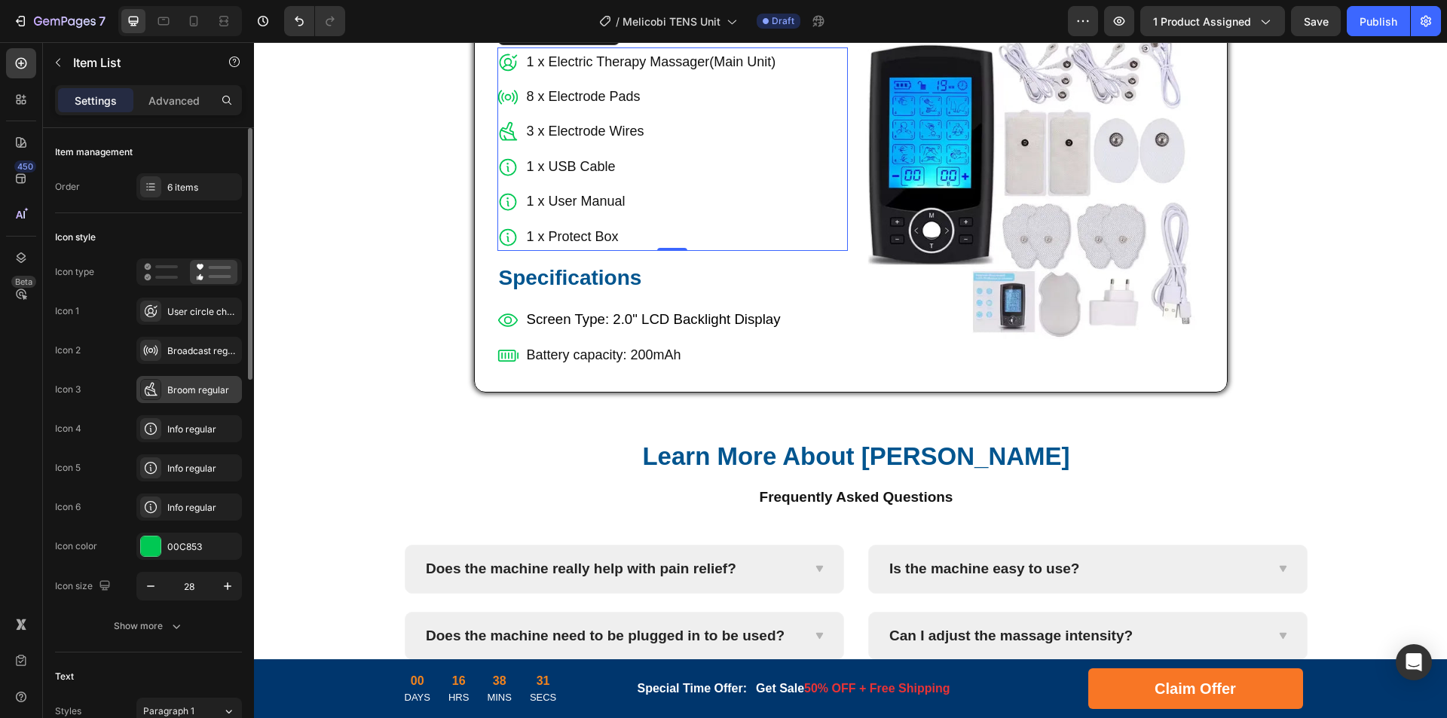
click at [174, 385] on div "Broom regular" at bounding box center [202, 391] width 71 height 14
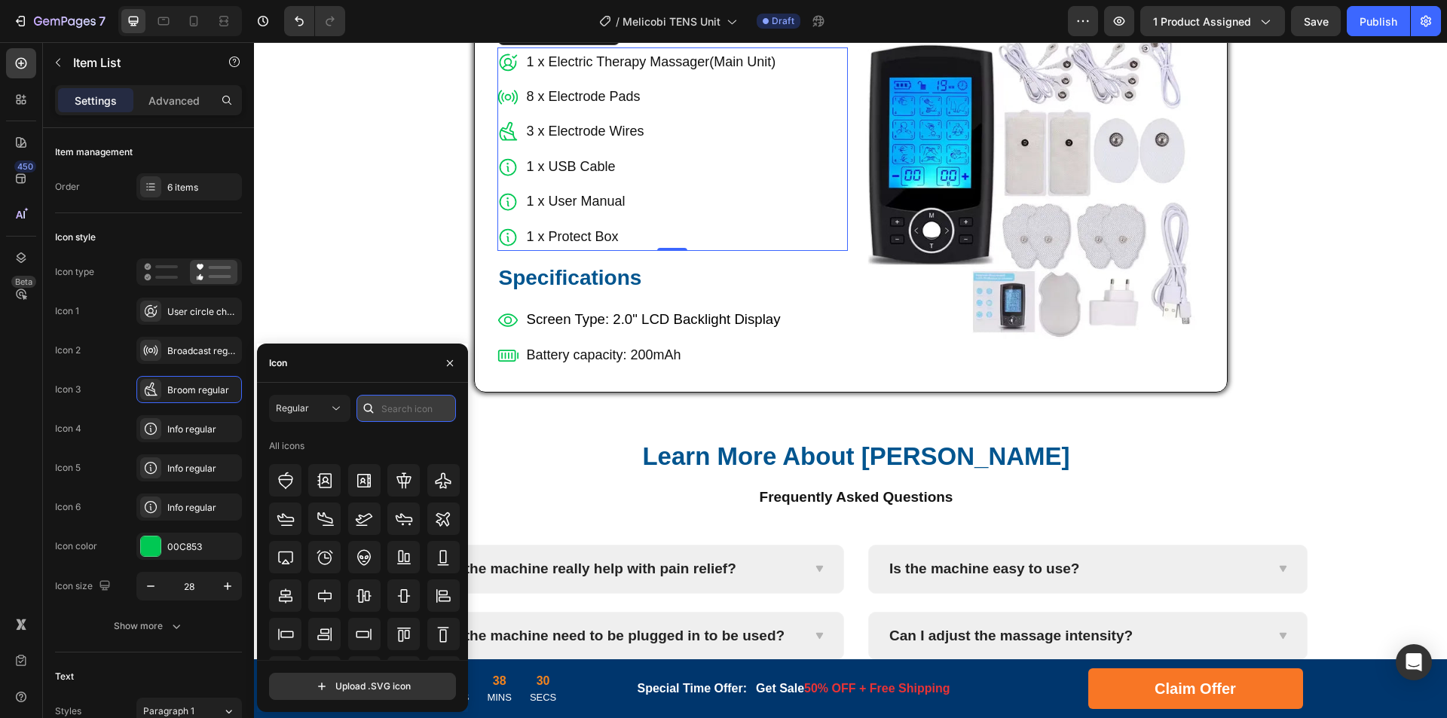
click at [387, 405] on input "text" at bounding box center [405, 408] width 99 height 27
type input "wire"
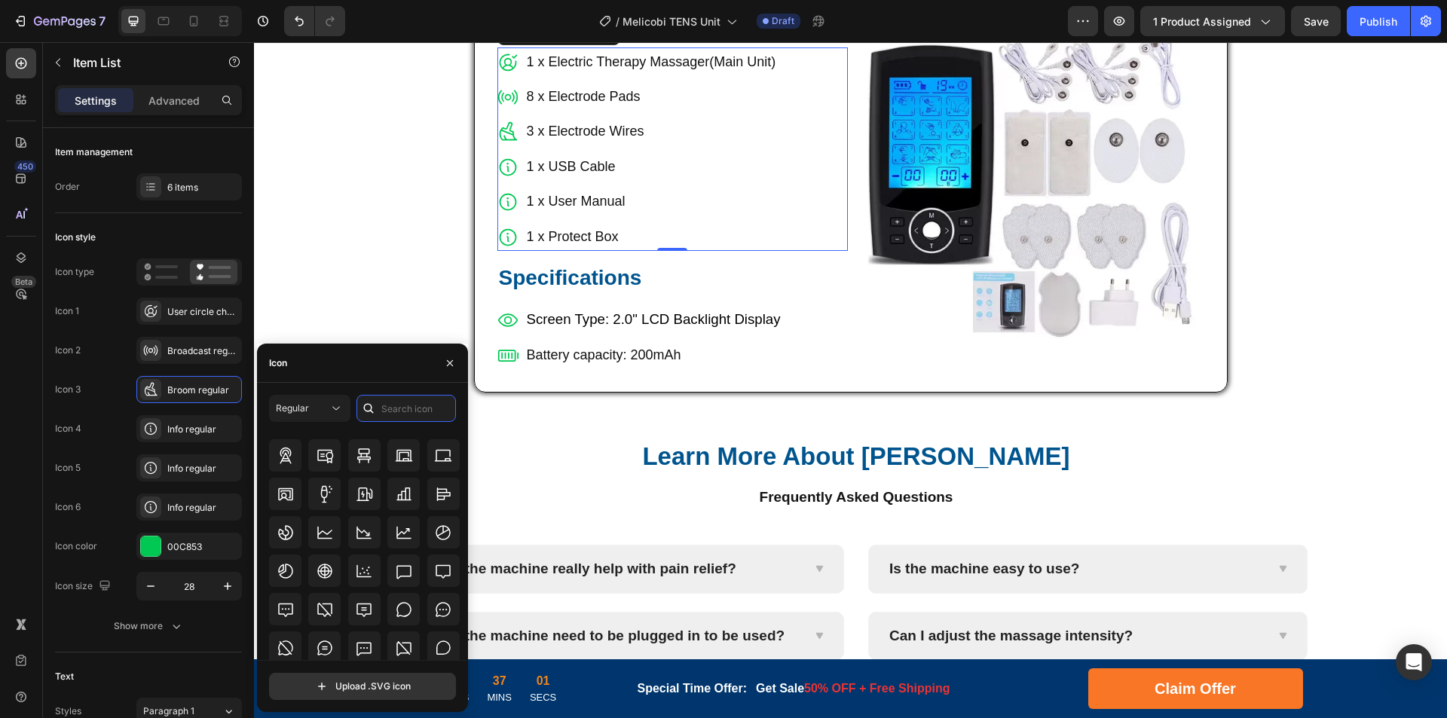
scroll to position [2147, 0]
click at [409, 645] on icon at bounding box center [404, 649] width 18 height 18
click at [182, 427] on div "Info regular" at bounding box center [202, 430] width 71 height 14
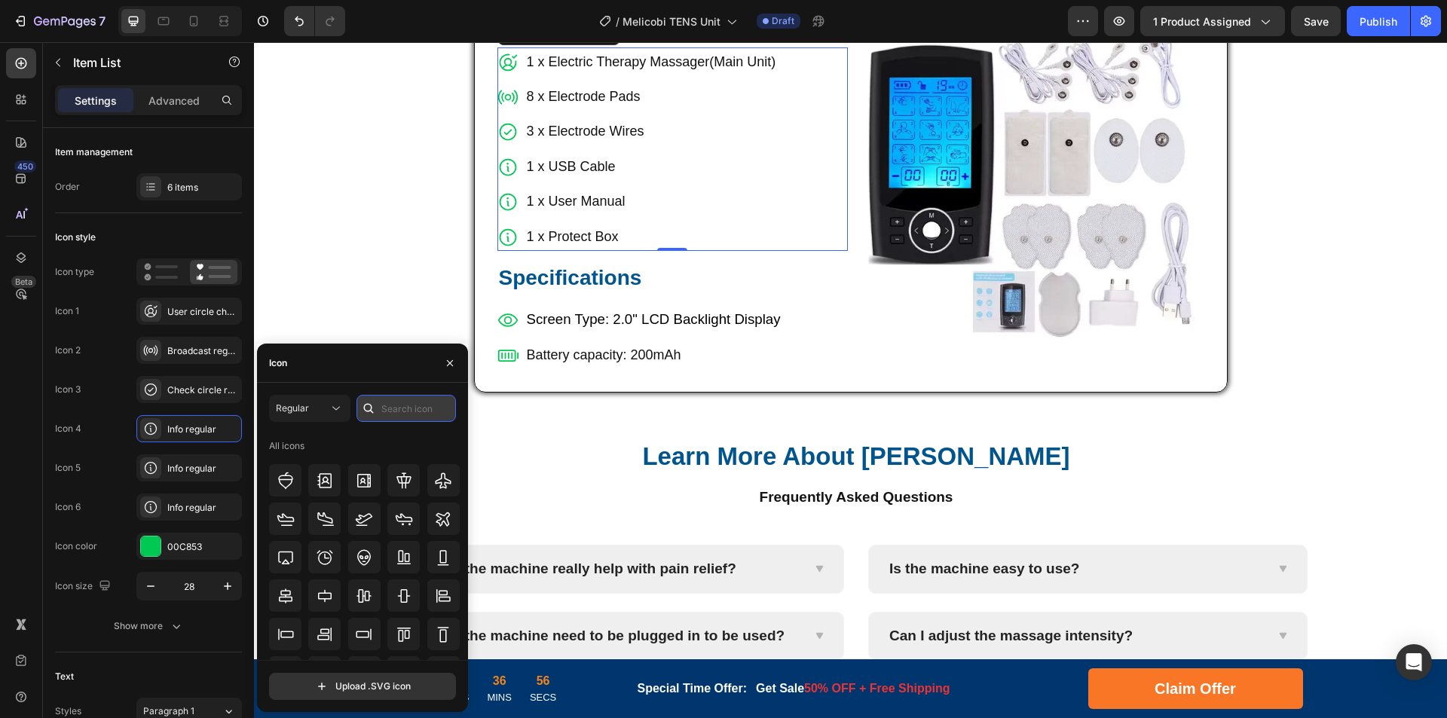
click at [405, 412] on input "text" at bounding box center [405, 408] width 99 height 27
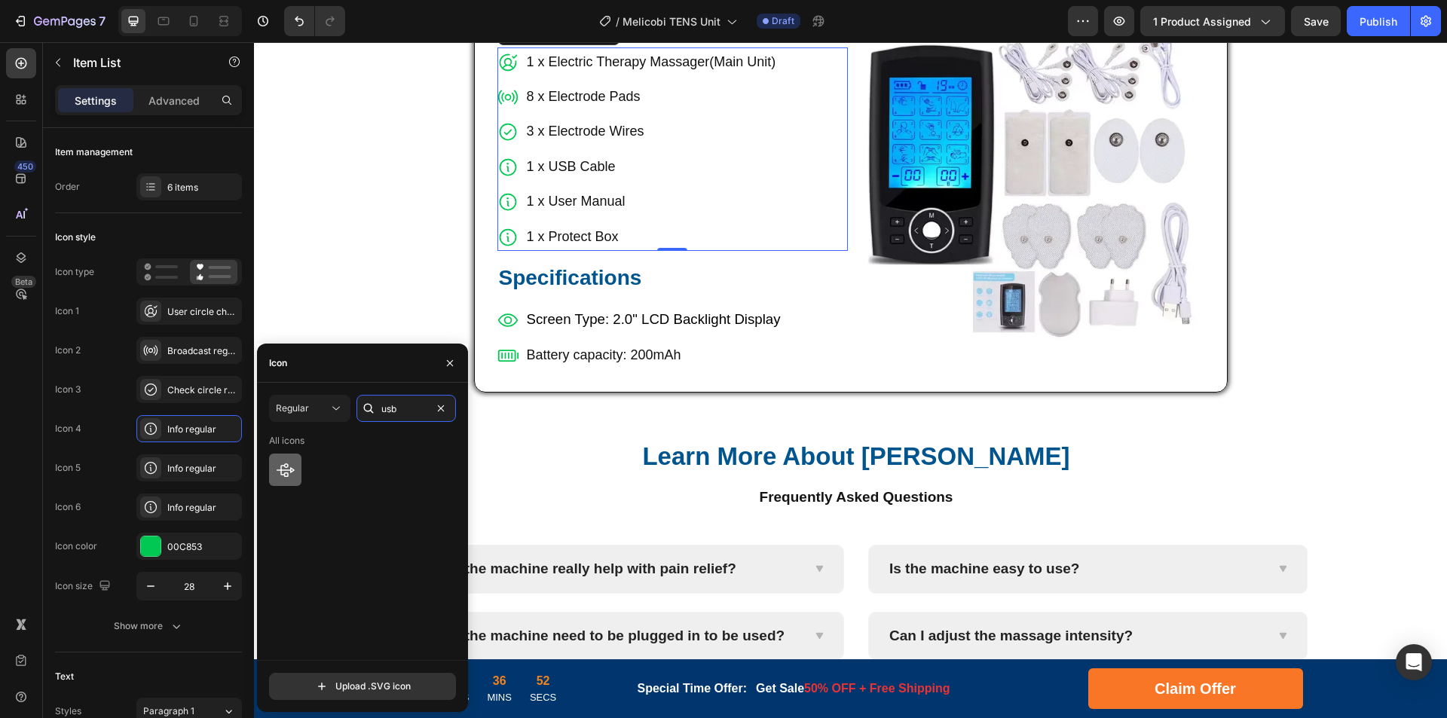
type input "usb"
click at [294, 472] on icon at bounding box center [286, 470] width 18 height 18
click at [185, 503] on div "Info regular" at bounding box center [202, 508] width 71 height 14
click at [411, 408] on input "usb" at bounding box center [405, 408] width 99 height 27
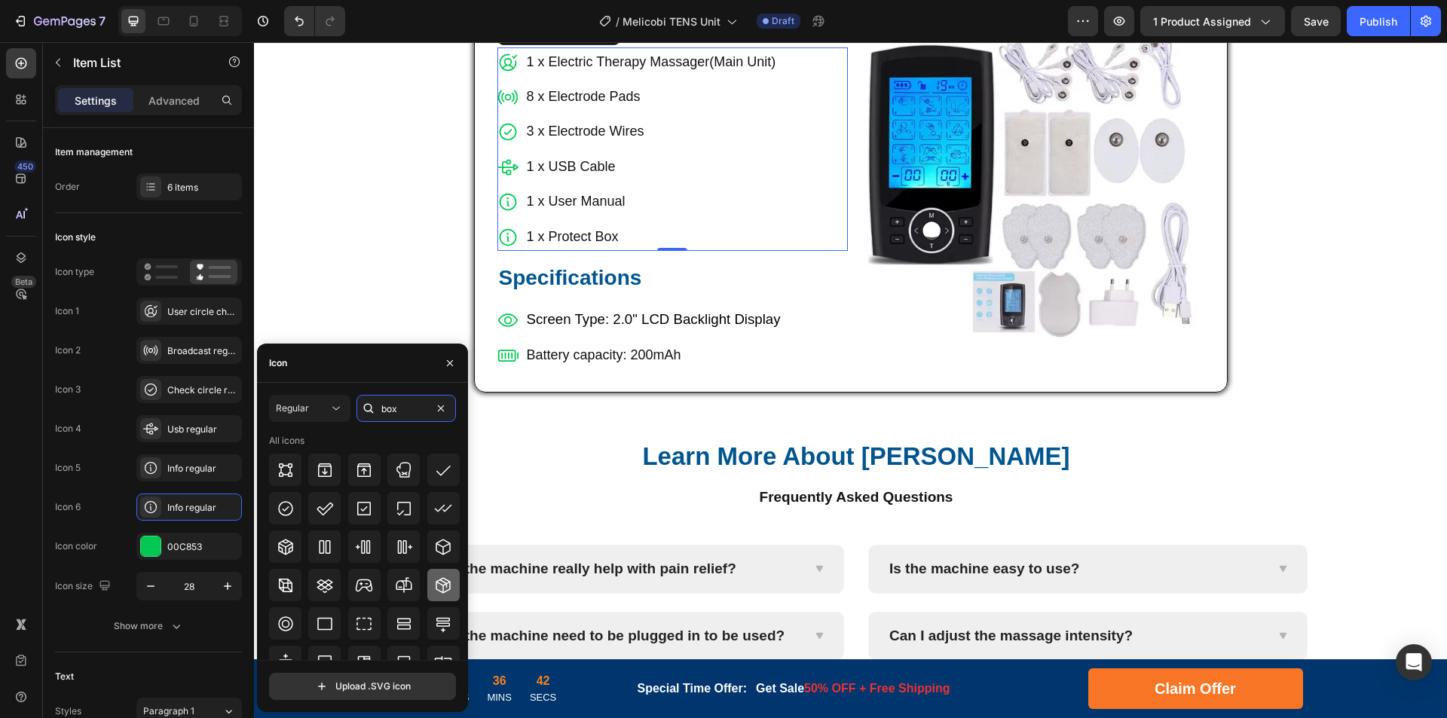
type input "box"
click at [447, 588] on icon at bounding box center [442, 585] width 15 height 16
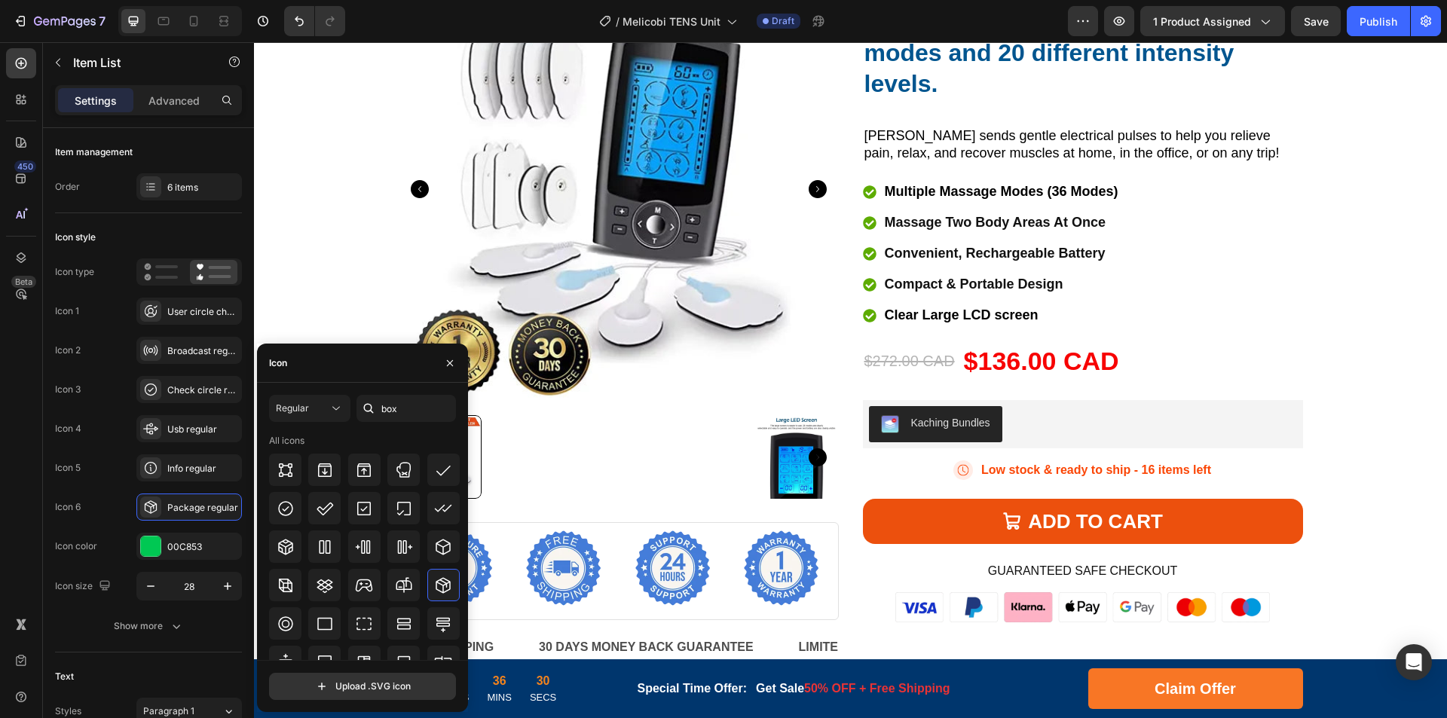
scroll to position [1647, 0]
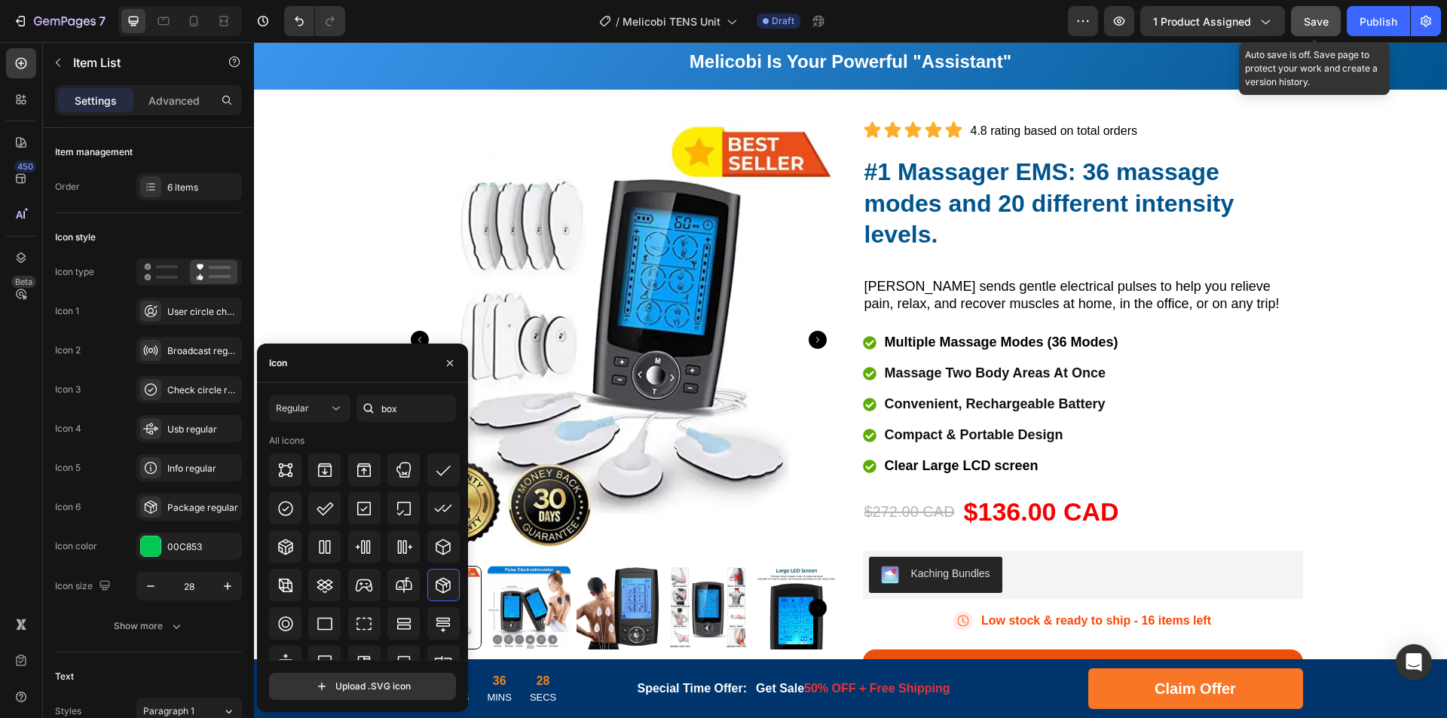
click at [1312, 20] on span "Save" at bounding box center [1315, 21] width 25 height 13
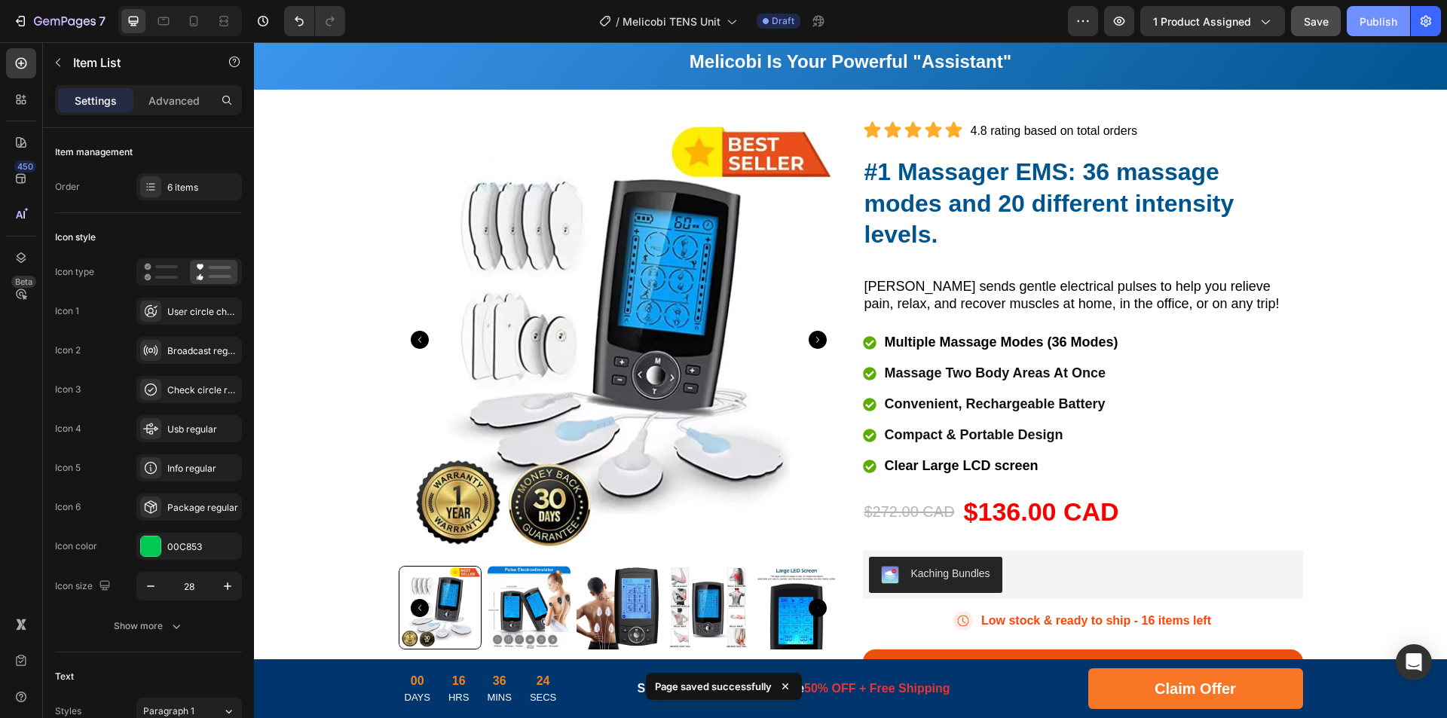
click at [1372, 23] on div "Publish" at bounding box center [1378, 22] width 38 height 16
click at [745, 682] on div "View live page" at bounding box center [752, 683] width 86 height 21
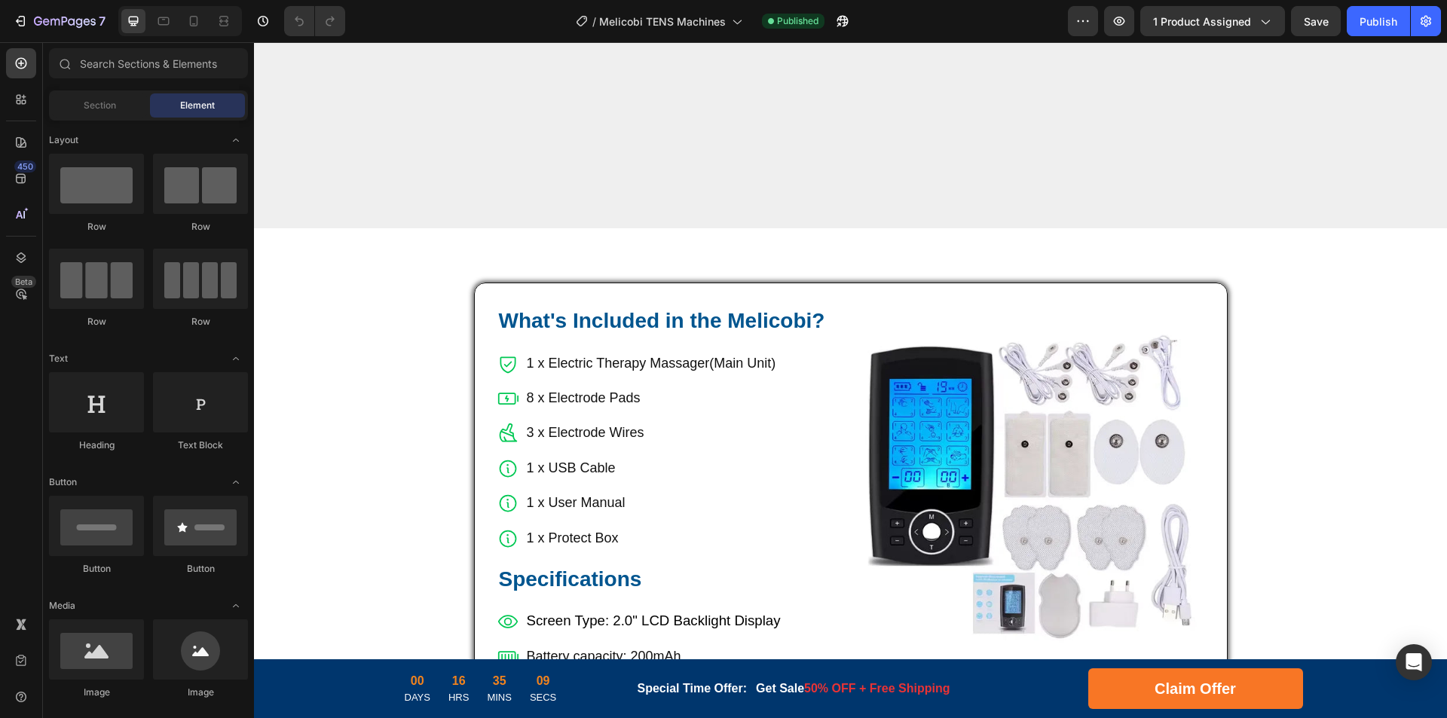
scroll to position [5500, 0]
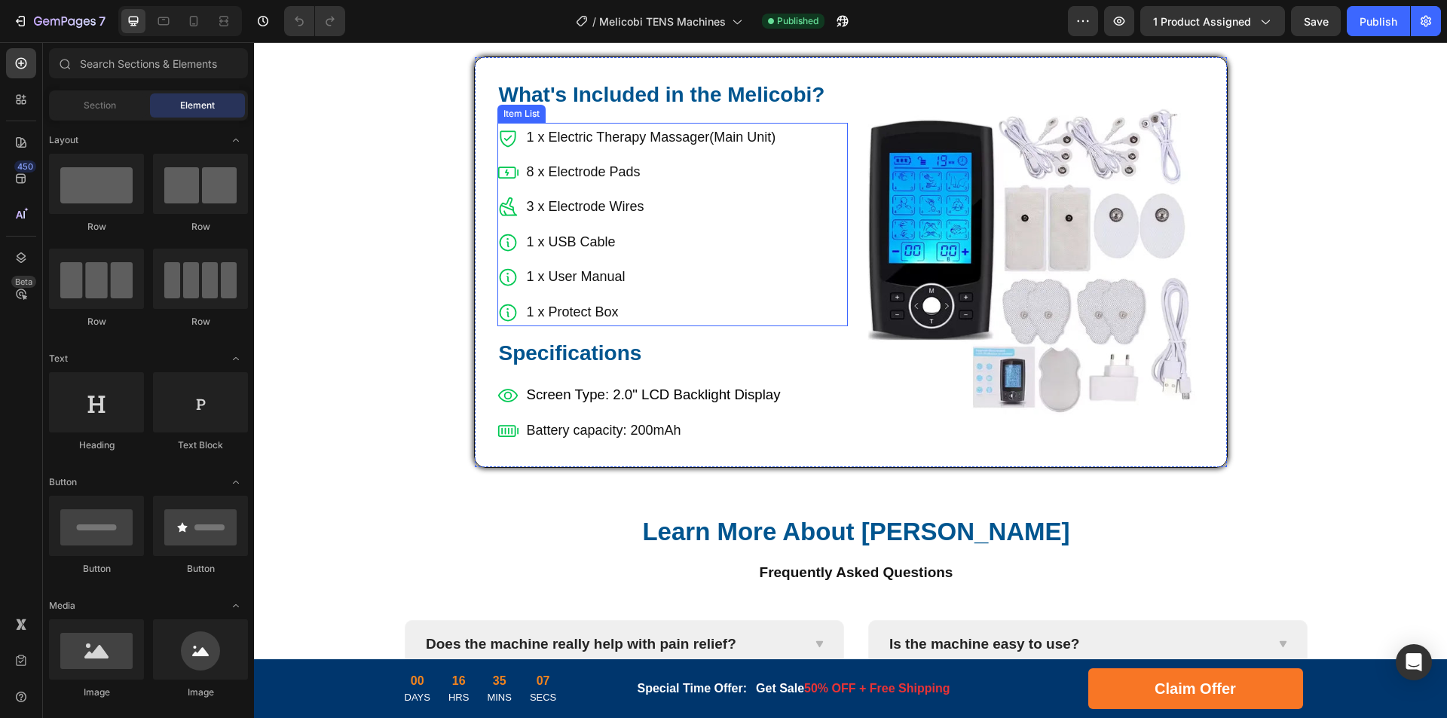
click at [546, 138] on p "1 x Electric Therapy Massager(Main Unit)" at bounding box center [651, 137] width 249 height 24
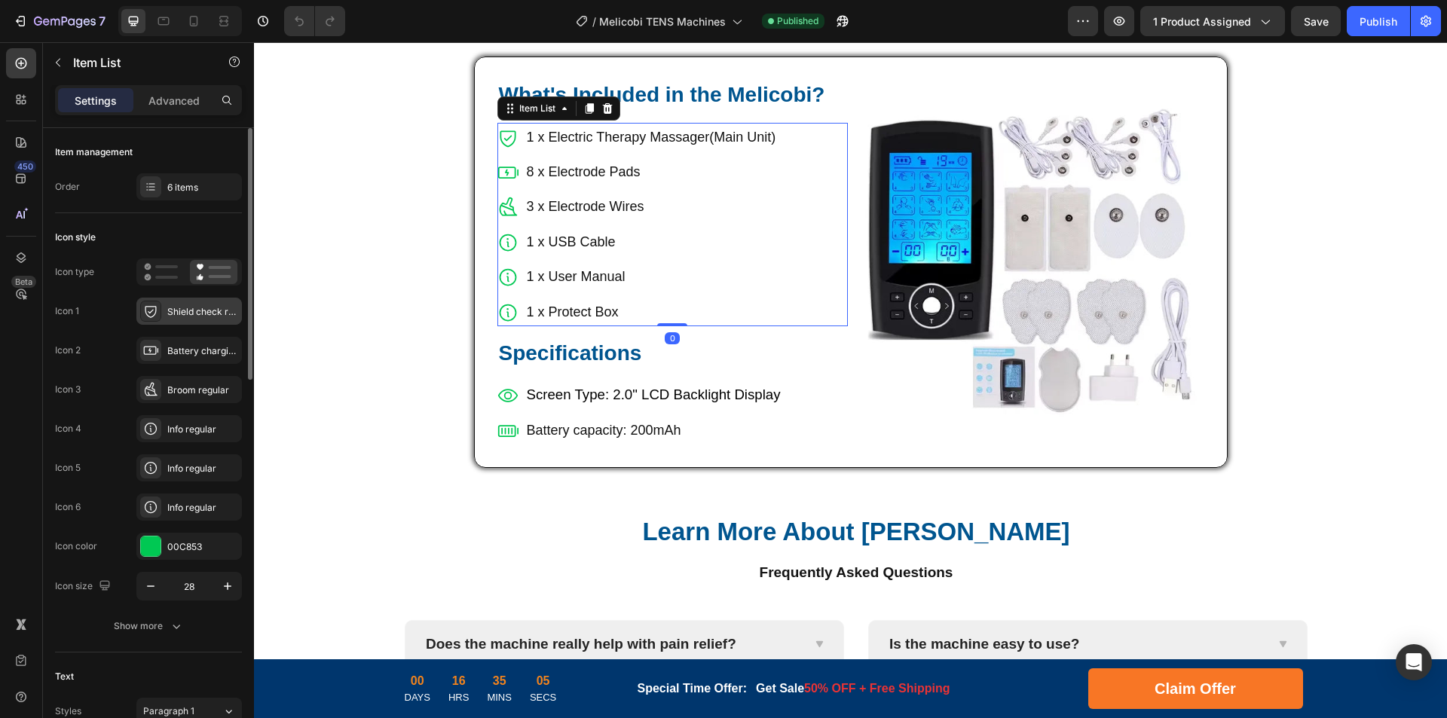
click at [197, 309] on div "Shield check regular" at bounding box center [202, 312] width 71 height 14
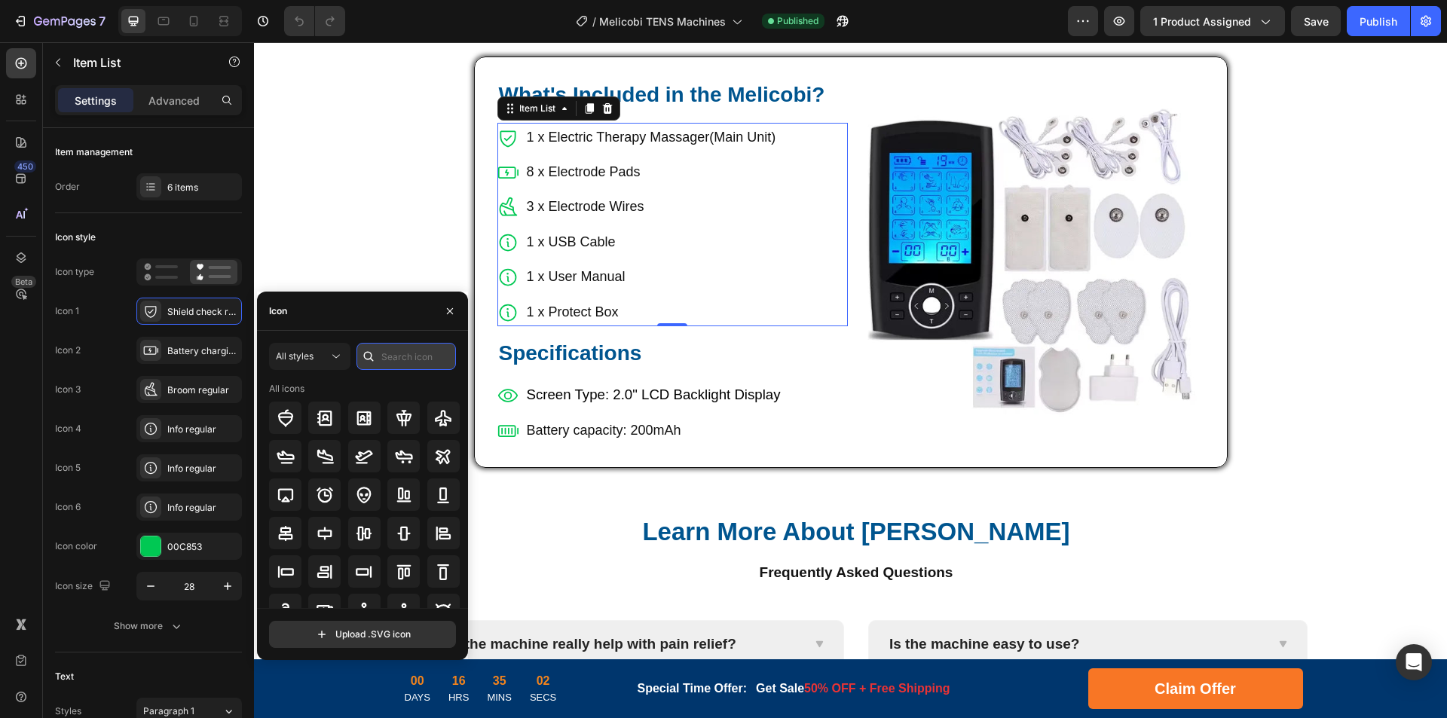
click at [415, 359] on input "text" at bounding box center [405, 356] width 99 height 27
type input "bro"
click at [314, 360] on div "All styles" at bounding box center [302, 357] width 53 height 14
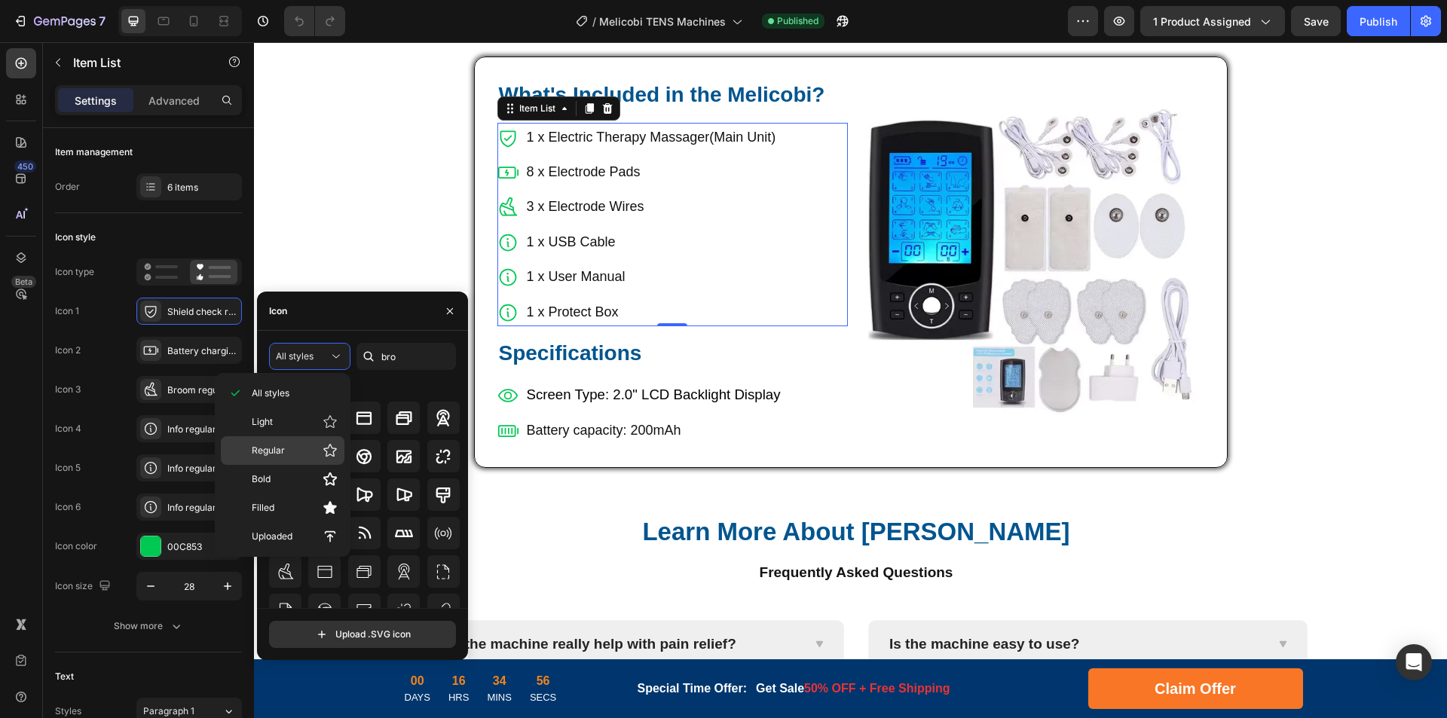
click at [273, 443] on p "Regular" at bounding box center [295, 450] width 86 height 15
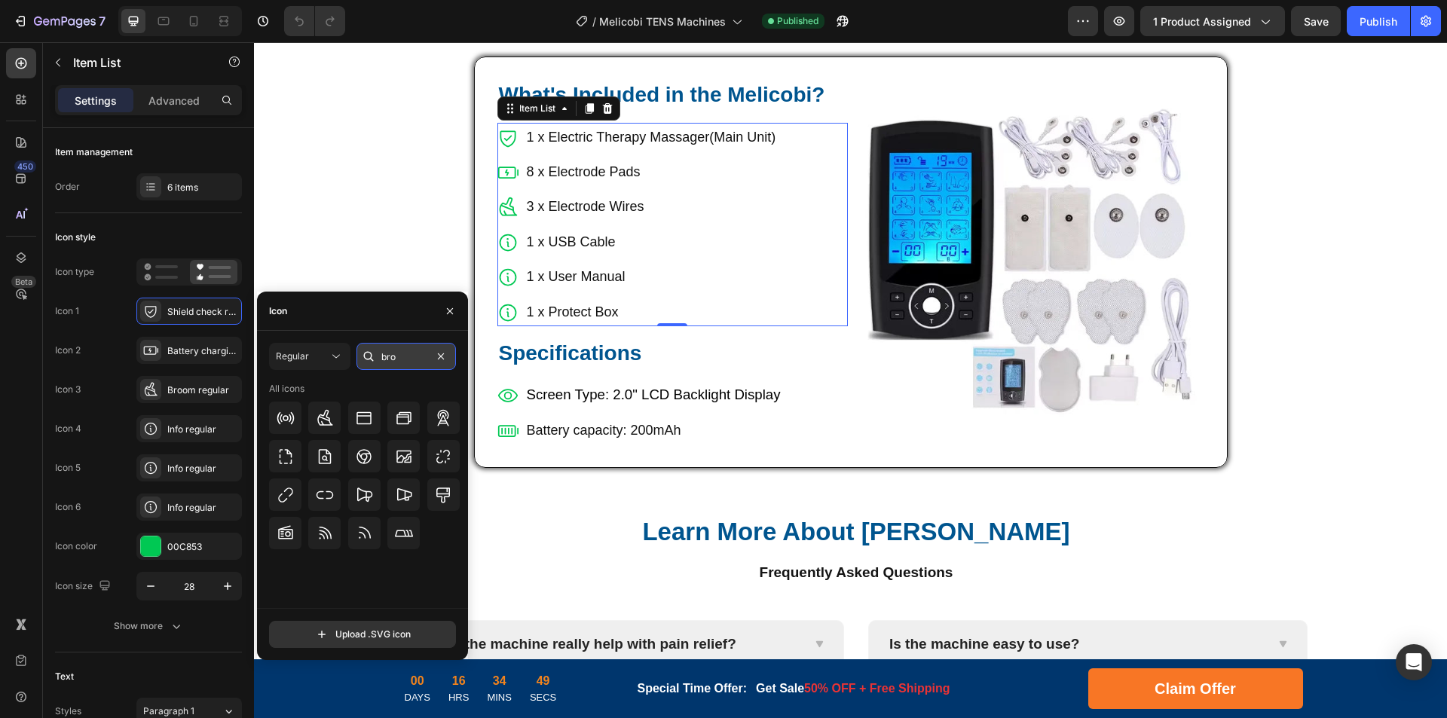
click at [389, 359] on input "bro" at bounding box center [405, 356] width 99 height 27
type input "people"
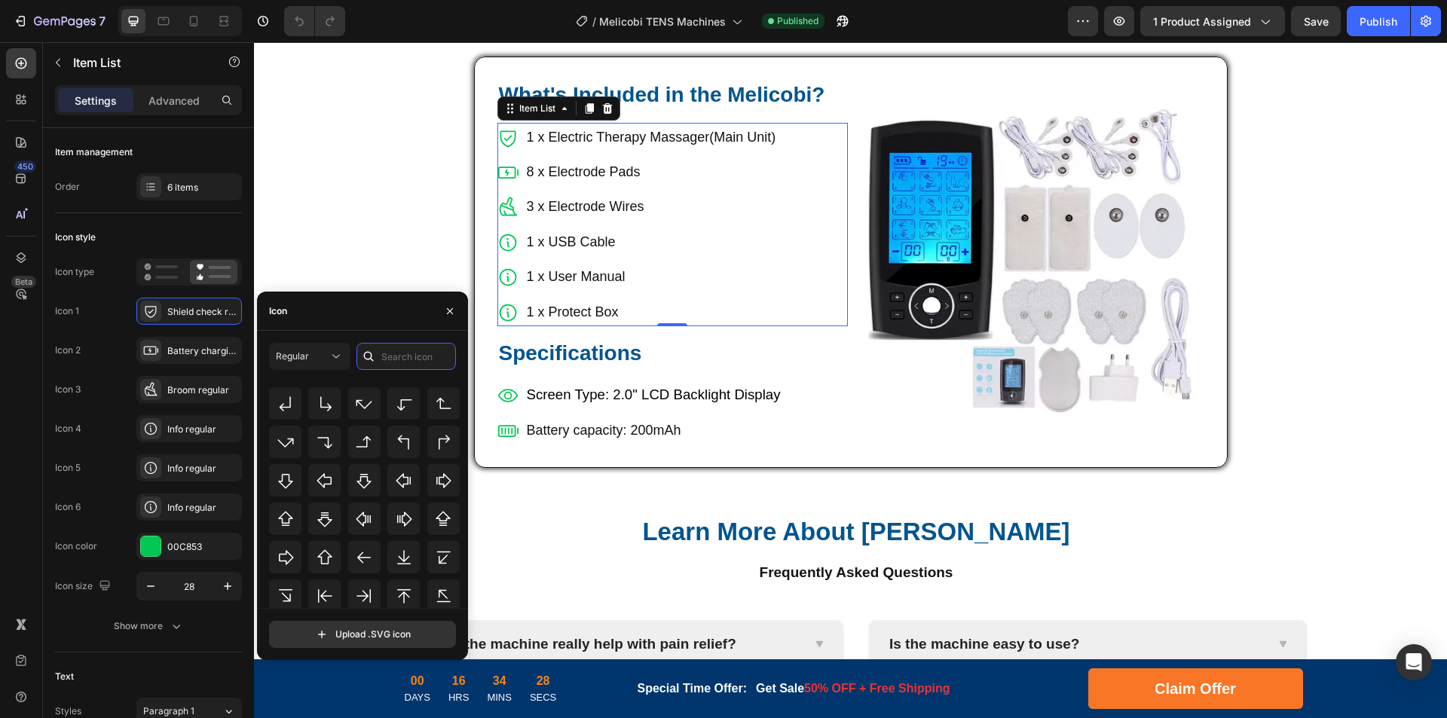
scroll to position [264, 0]
click at [325, 411] on icon at bounding box center [325, 410] width 18 height 18
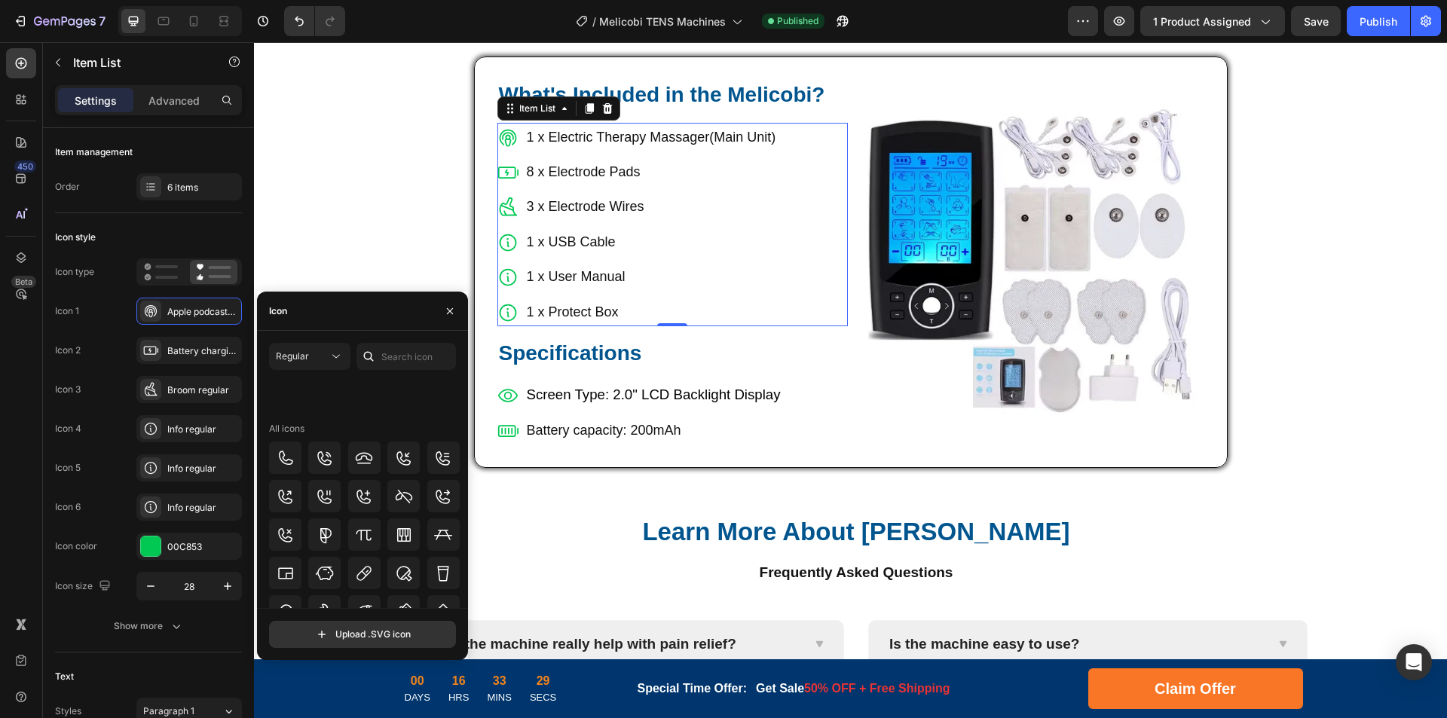
scroll to position [6969, 0]
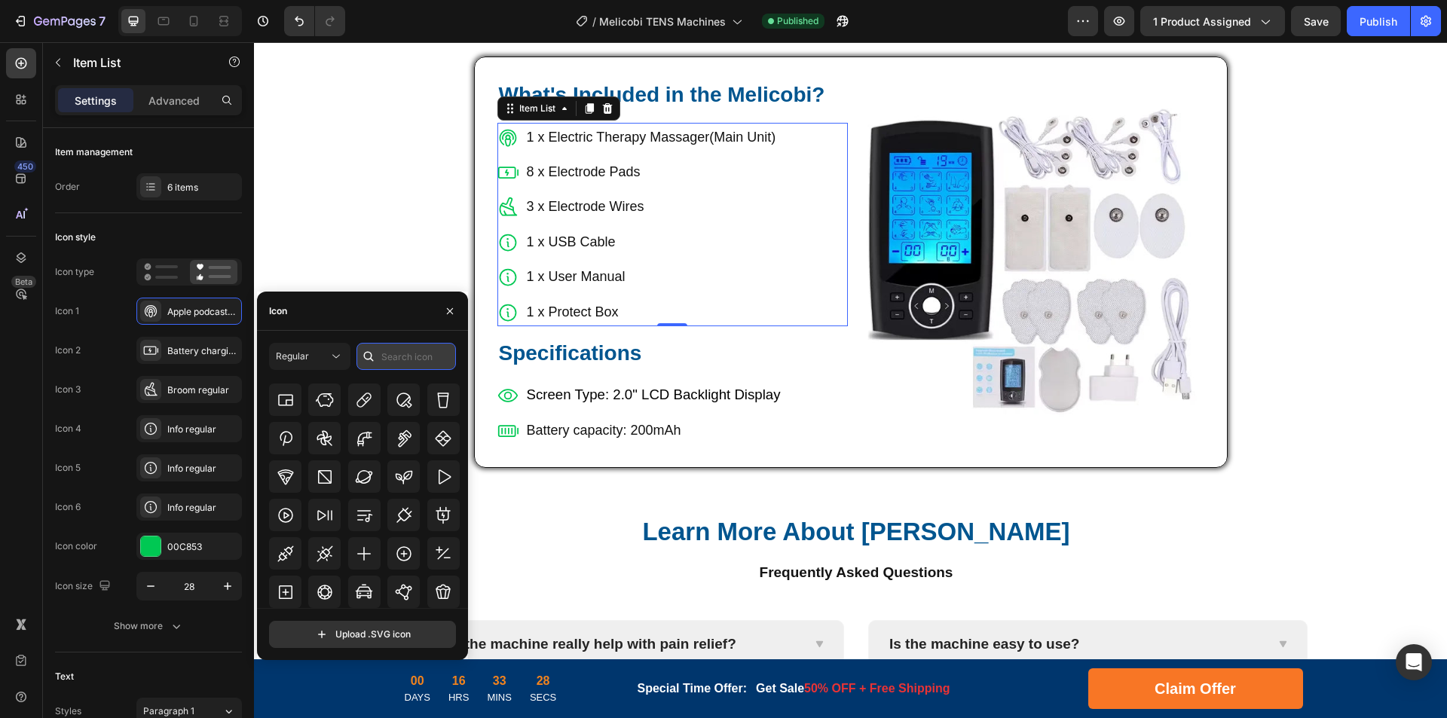
click at [422, 359] on input "text" at bounding box center [405, 356] width 99 height 27
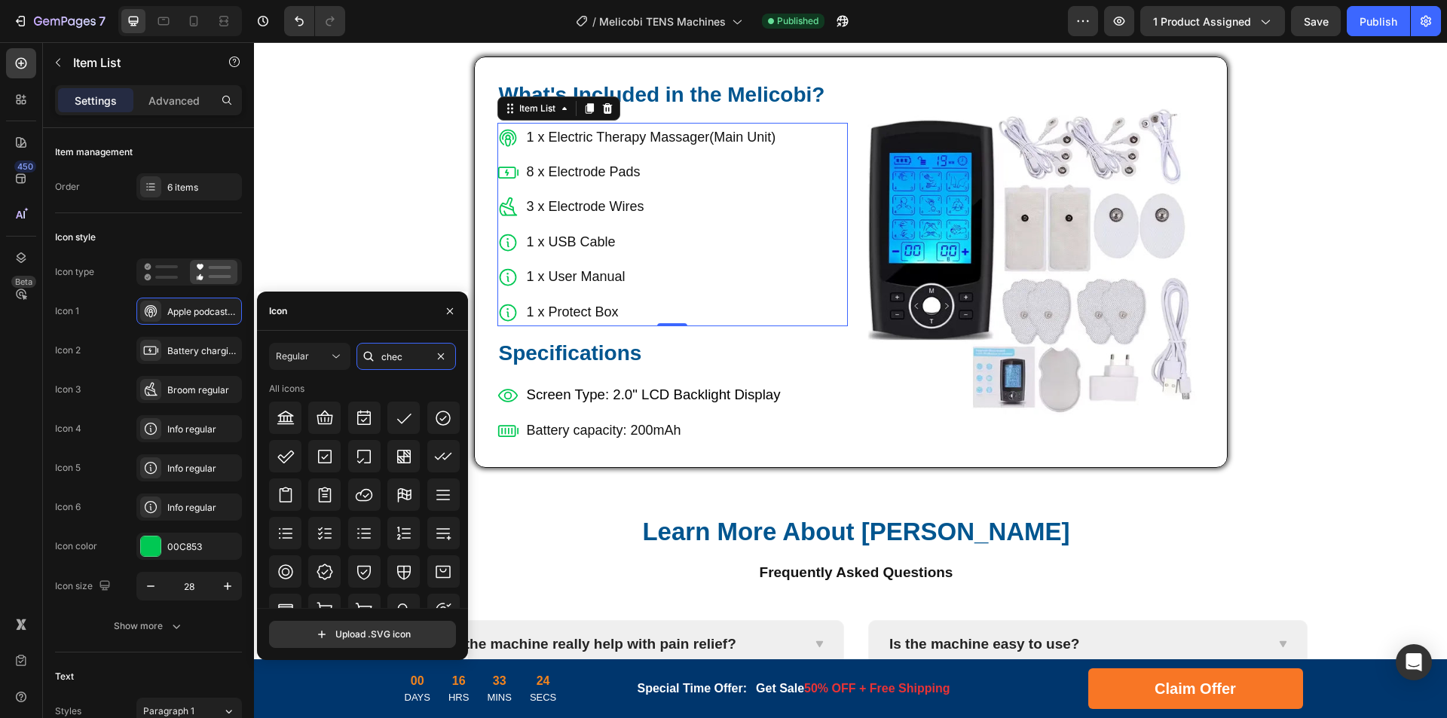
scroll to position [18, 0]
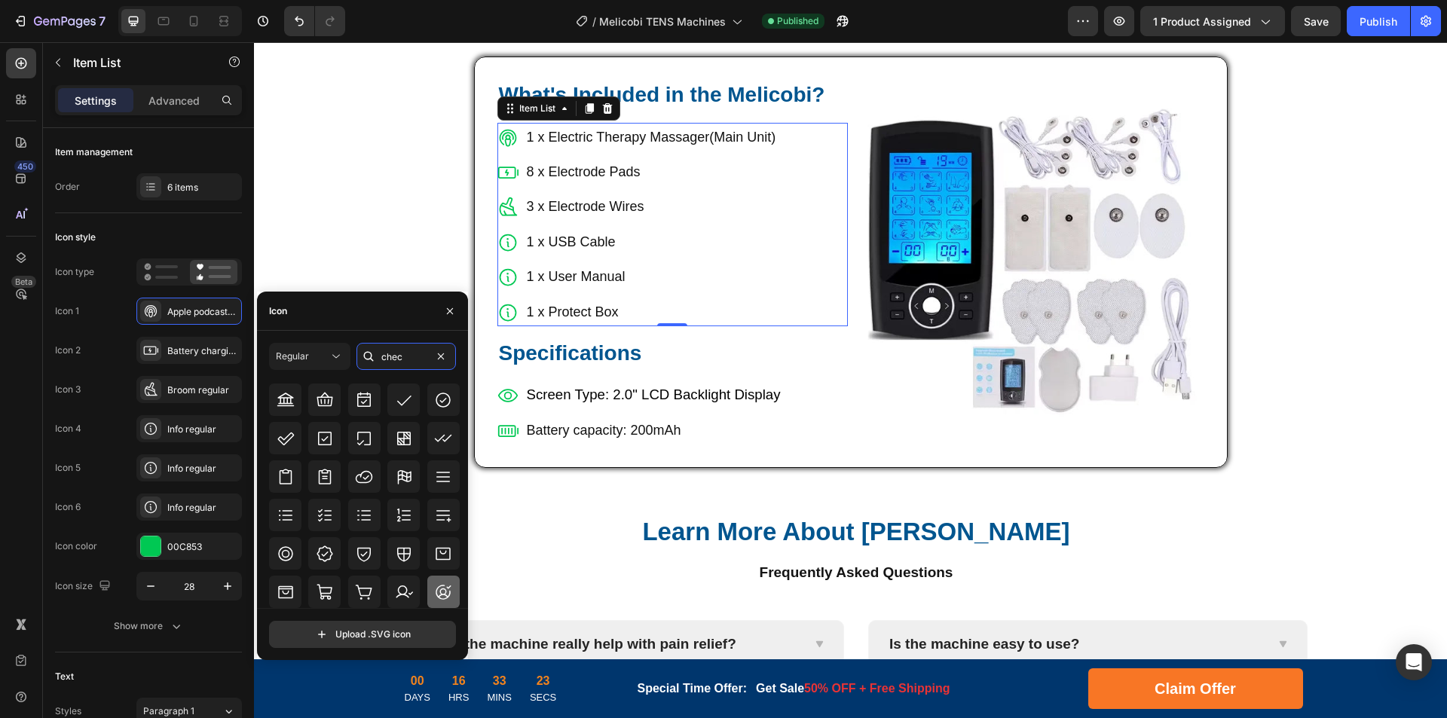
type input "chec"
click at [442, 588] on icon at bounding box center [443, 592] width 18 height 18
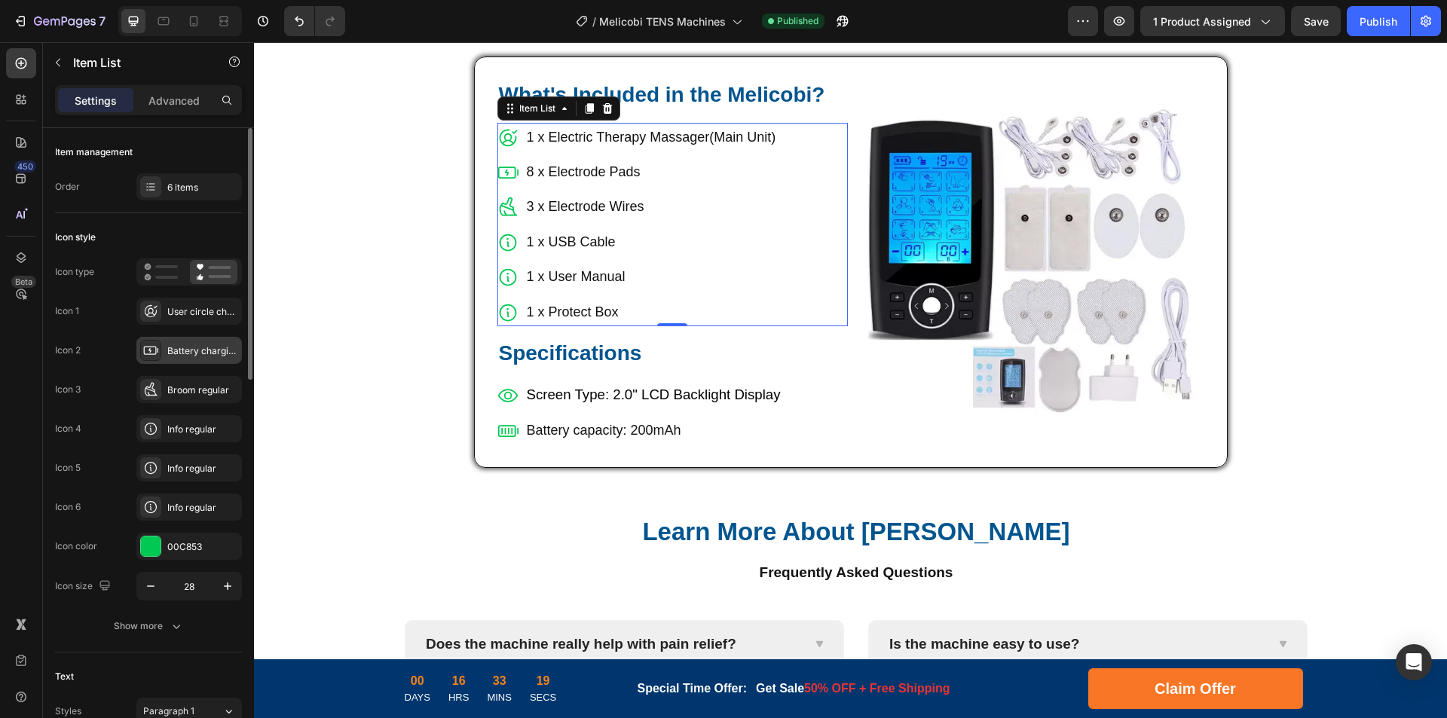
click at [173, 352] on div "Battery charging regular" at bounding box center [202, 351] width 71 height 14
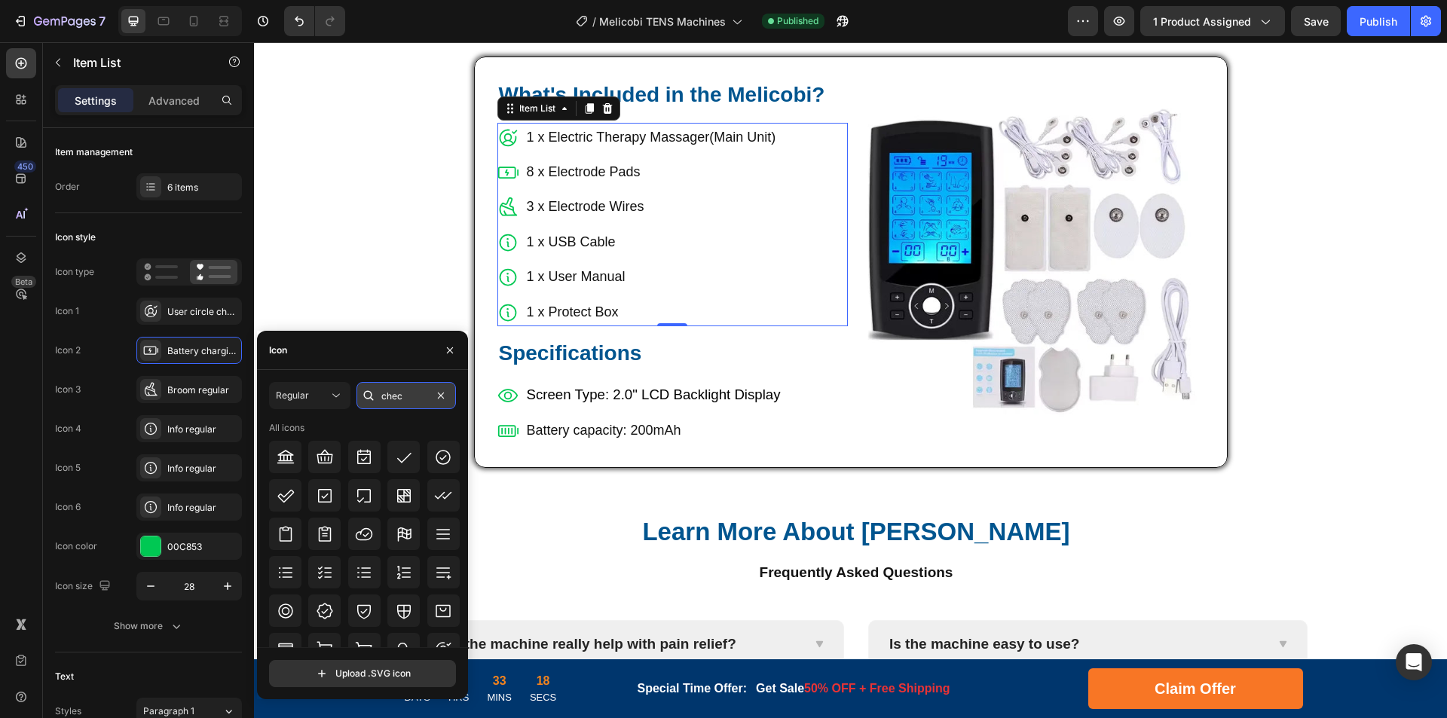
click at [424, 399] on input "chec" at bounding box center [405, 395] width 99 height 27
type input "br"
click at [368, 506] on icon at bounding box center [364, 499] width 18 height 18
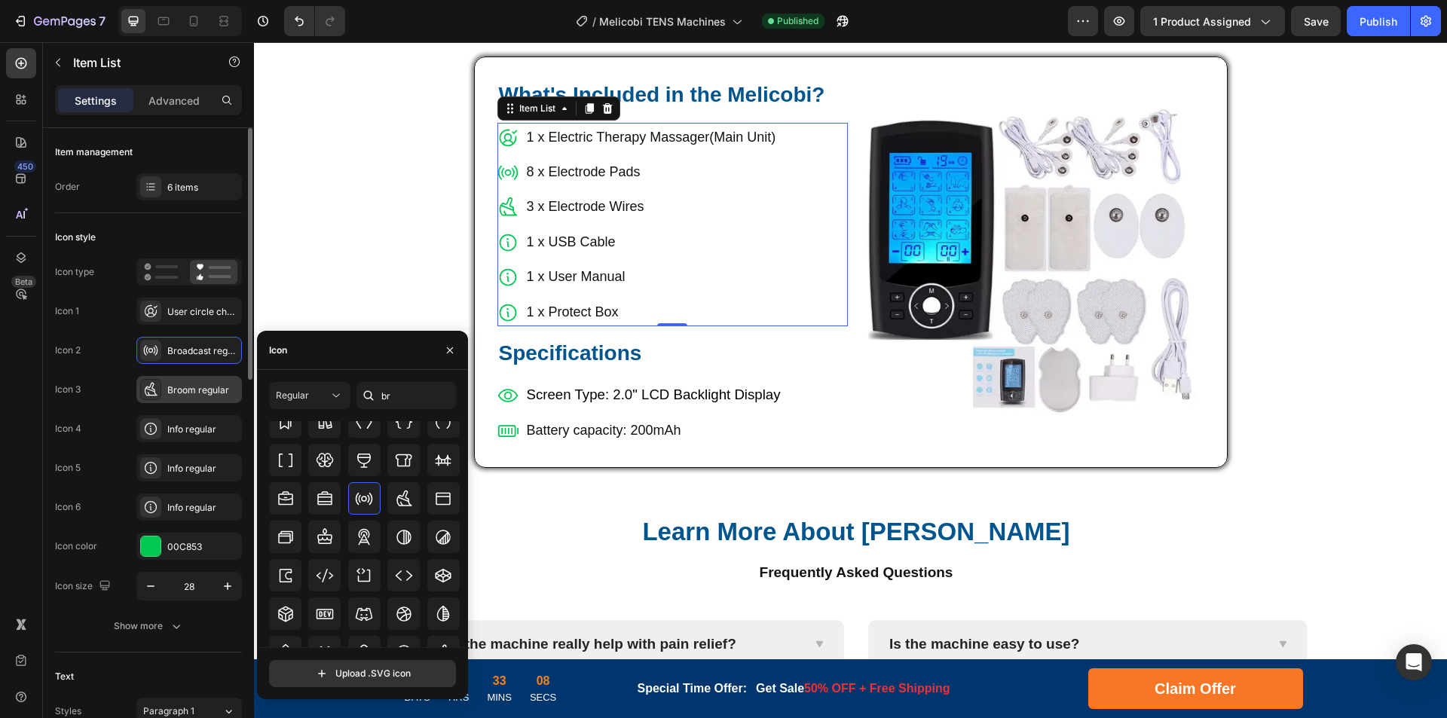
click at [179, 393] on div "Broom regular" at bounding box center [202, 391] width 71 height 14
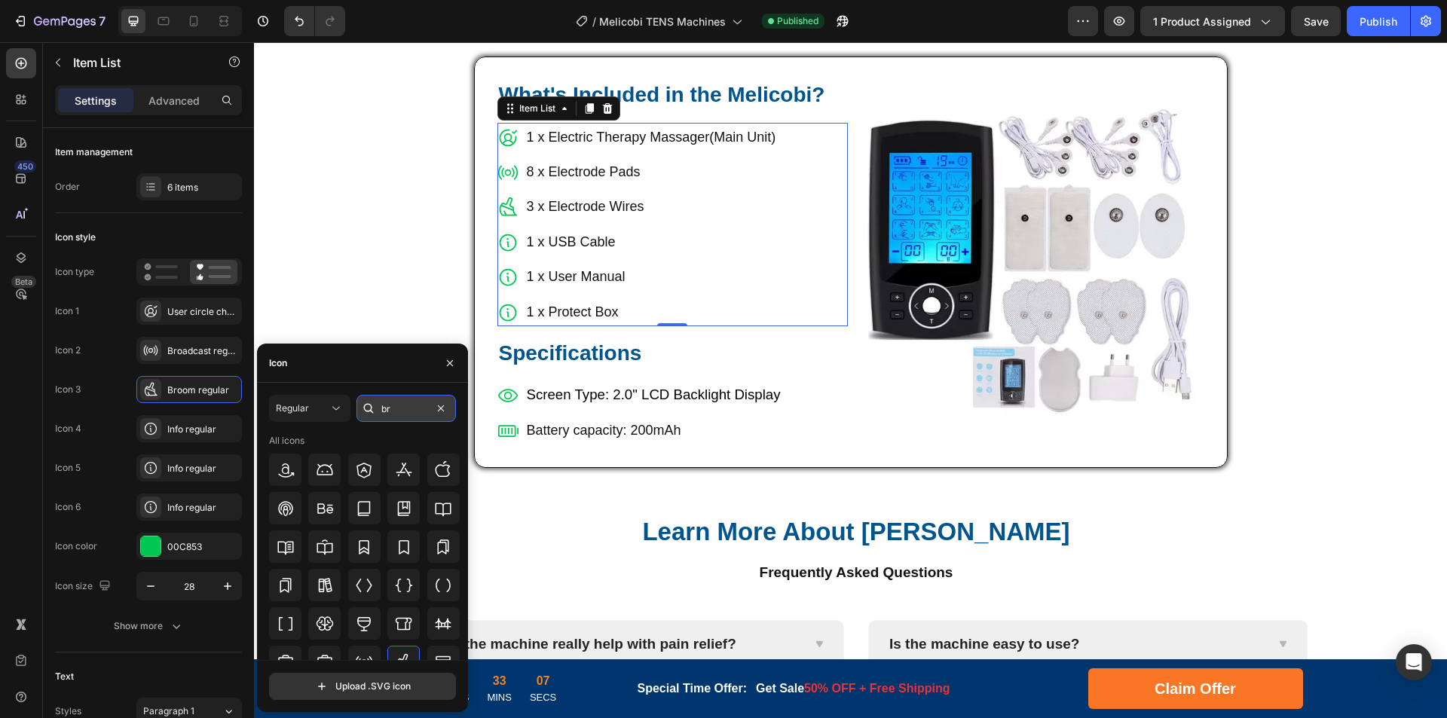
click at [403, 411] on input "br" at bounding box center [405, 408] width 99 height 27
type input "wi"
type input "chec"
click at [445, 472] on icon at bounding box center [443, 470] width 18 height 18
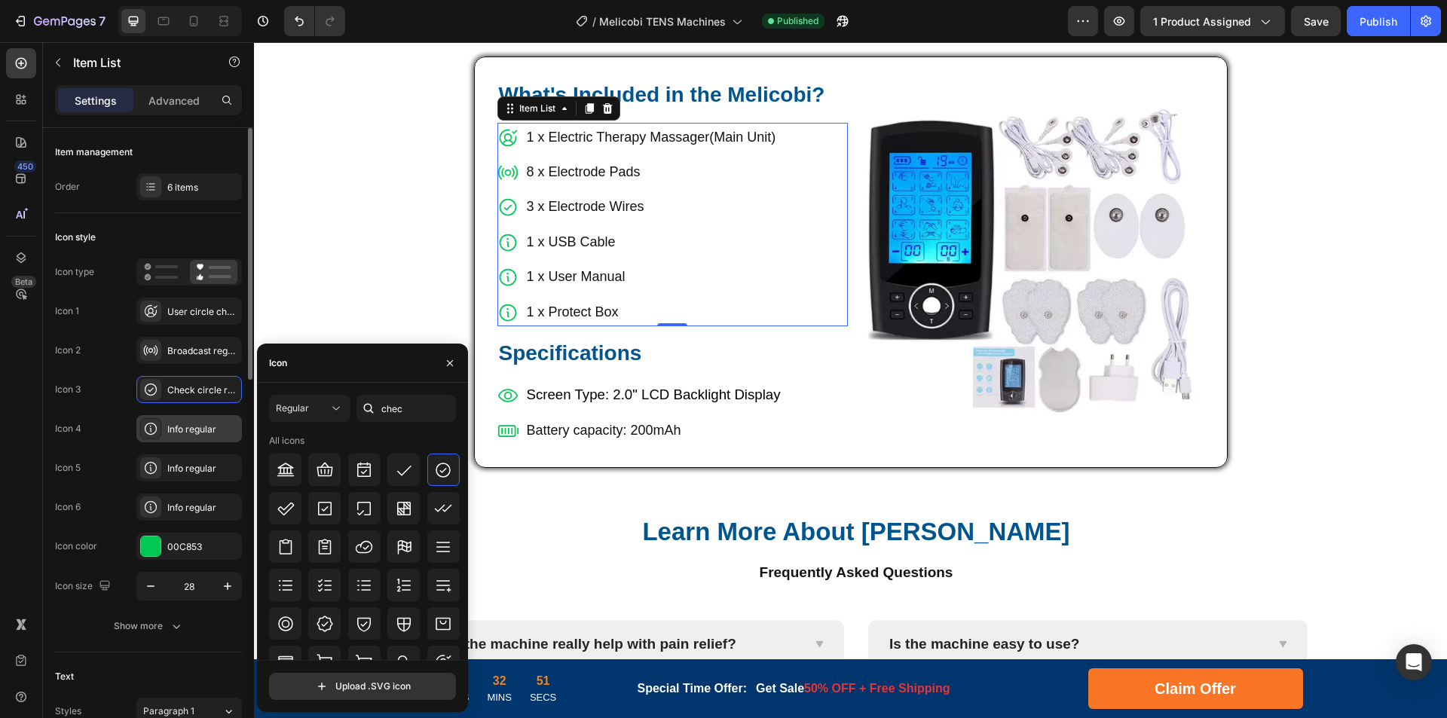
click at [191, 435] on div "Info regular" at bounding box center [202, 430] width 71 height 14
click at [409, 411] on input "chec" at bounding box center [405, 408] width 99 height 27
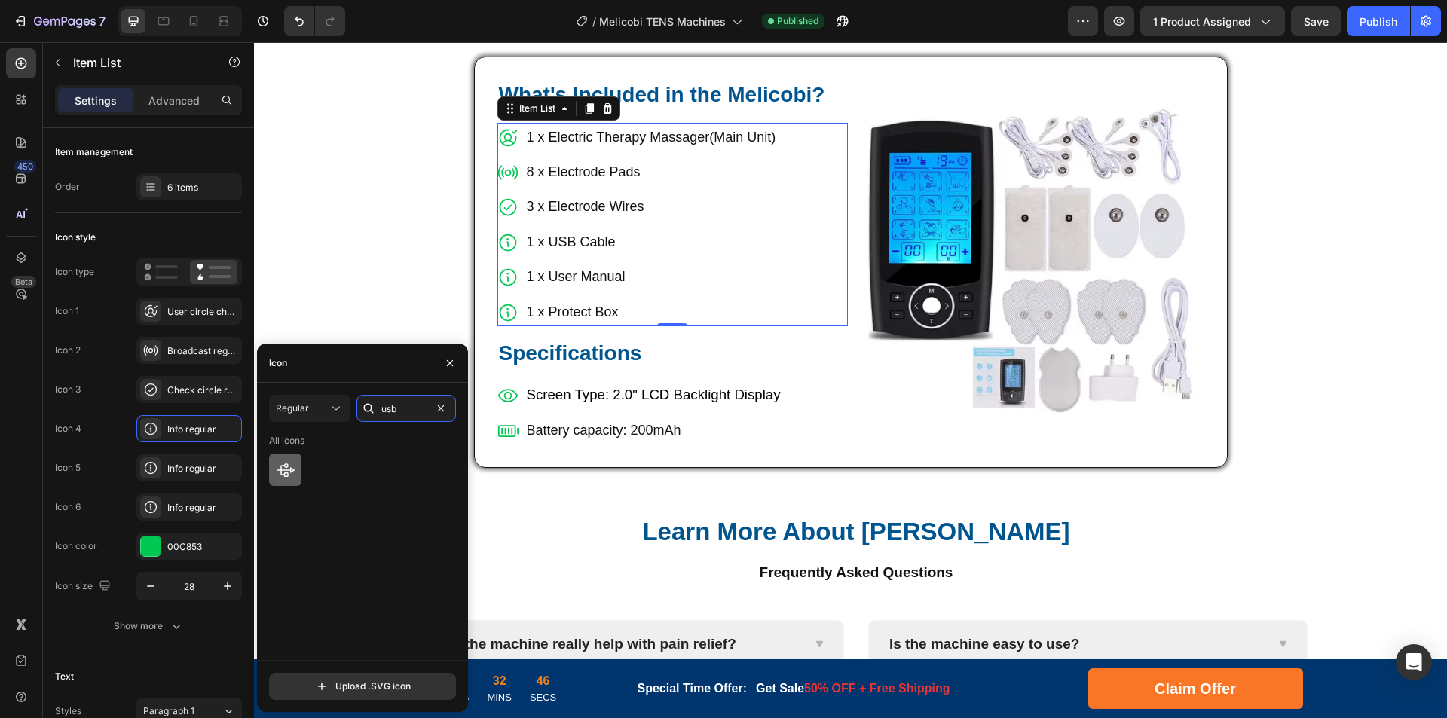
type input "usb"
click at [292, 470] on icon at bounding box center [286, 470] width 18 height 14
click at [191, 469] on div "Info regular" at bounding box center [202, 469] width 71 height 14
click at [181, 511] on div "Info regular" at bounding box center [202, 508] width 71 height 14
click at [404, 411] on input "usb" at bounding box center [405, 408] width 99 height 27
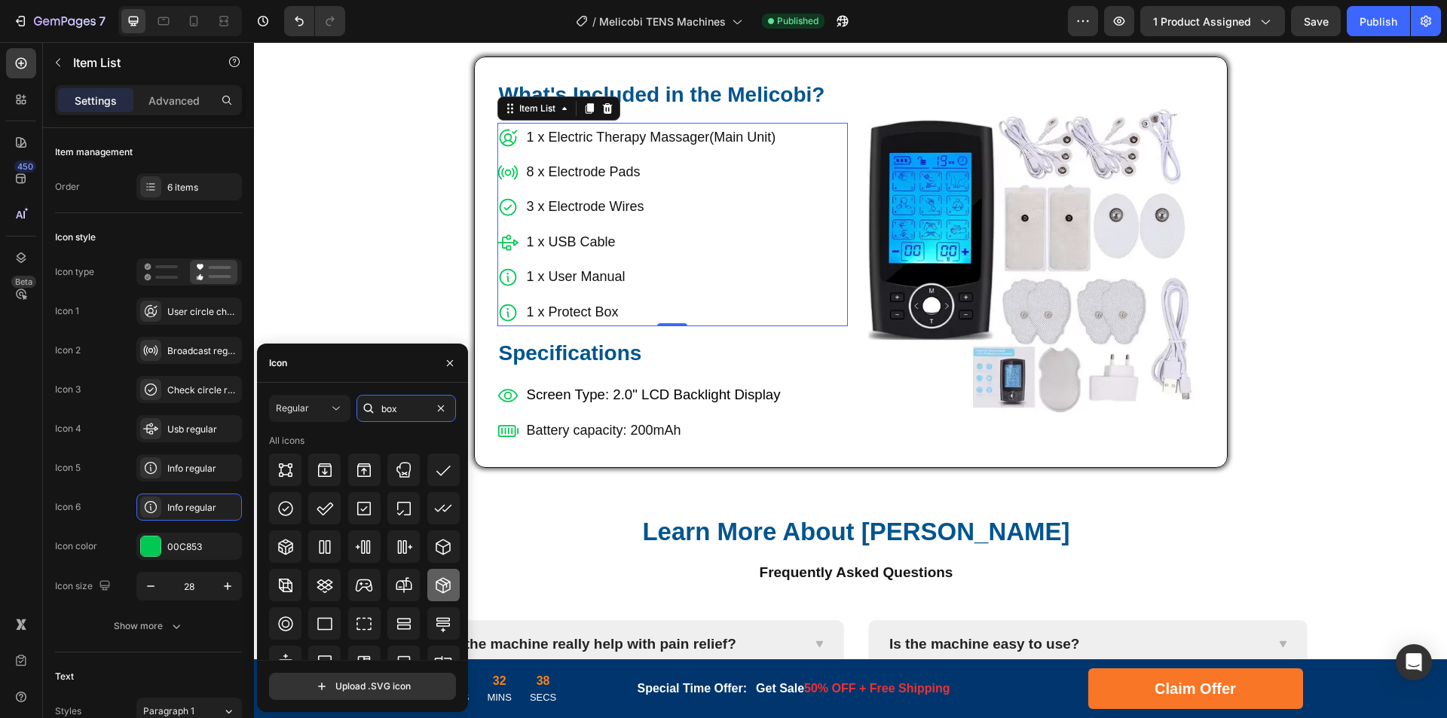
type input "box"
click at [434, 576] on icon at bounding box center [443, 585] width 18 height 18
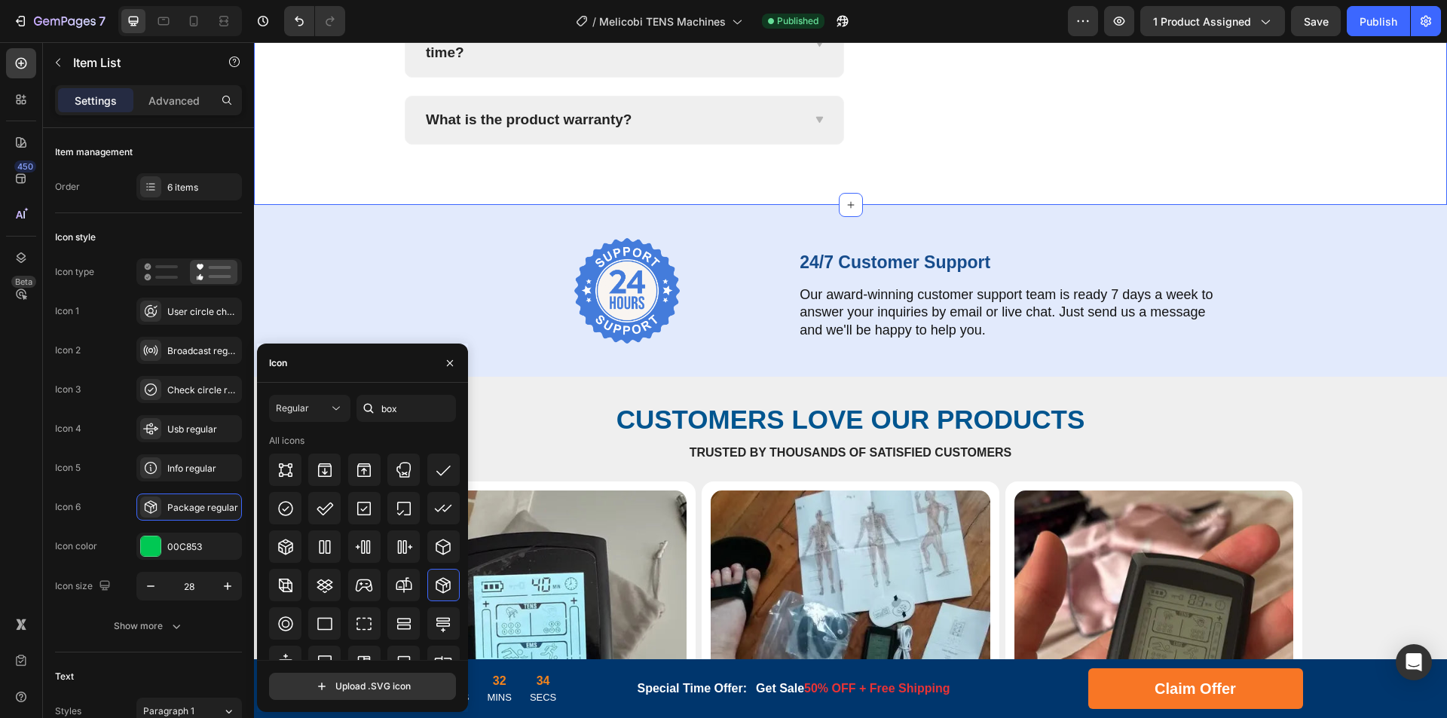
scroll to position [6630, 0]
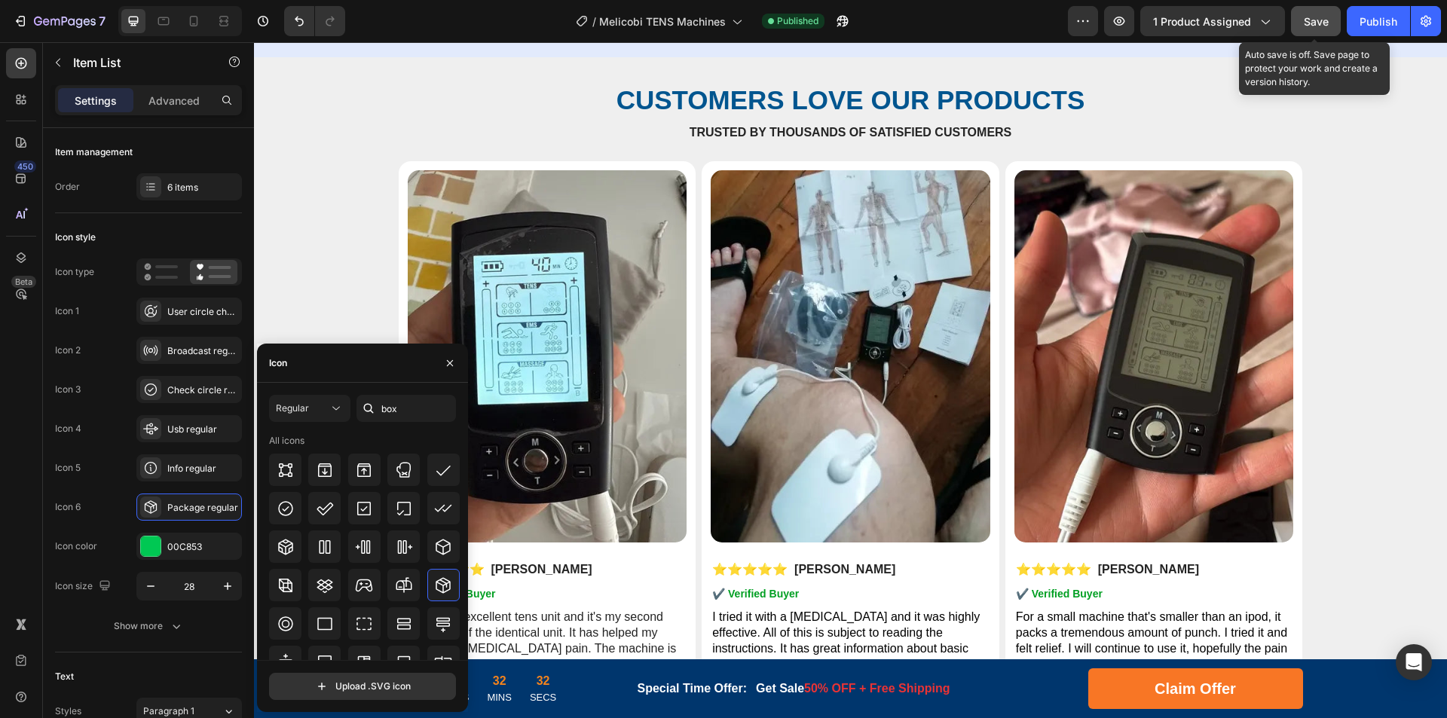
click at [1318, 17] on span "Save" at bounding box center [1315, 21] width 25 height 13
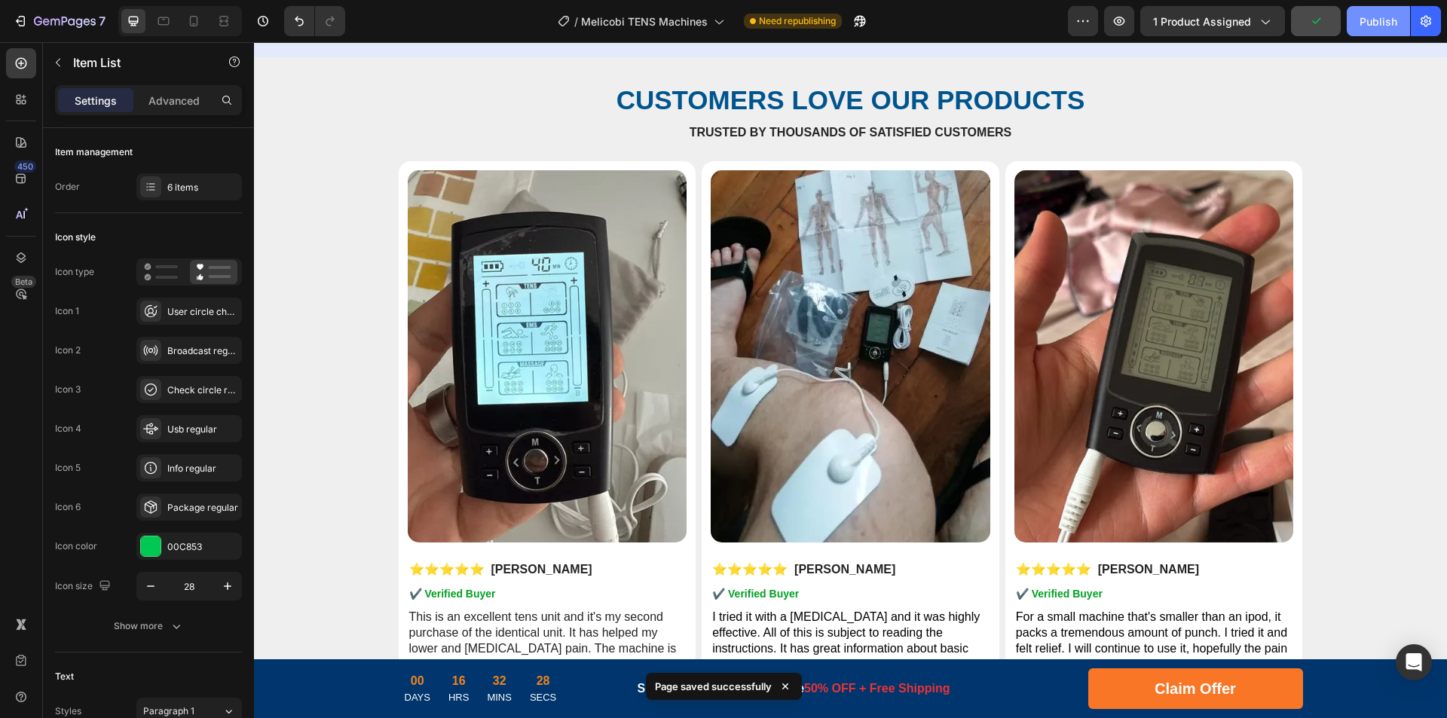
click at [1386, 26] on div "Publish" at bounding box center [1378, 22] width 38 height 16
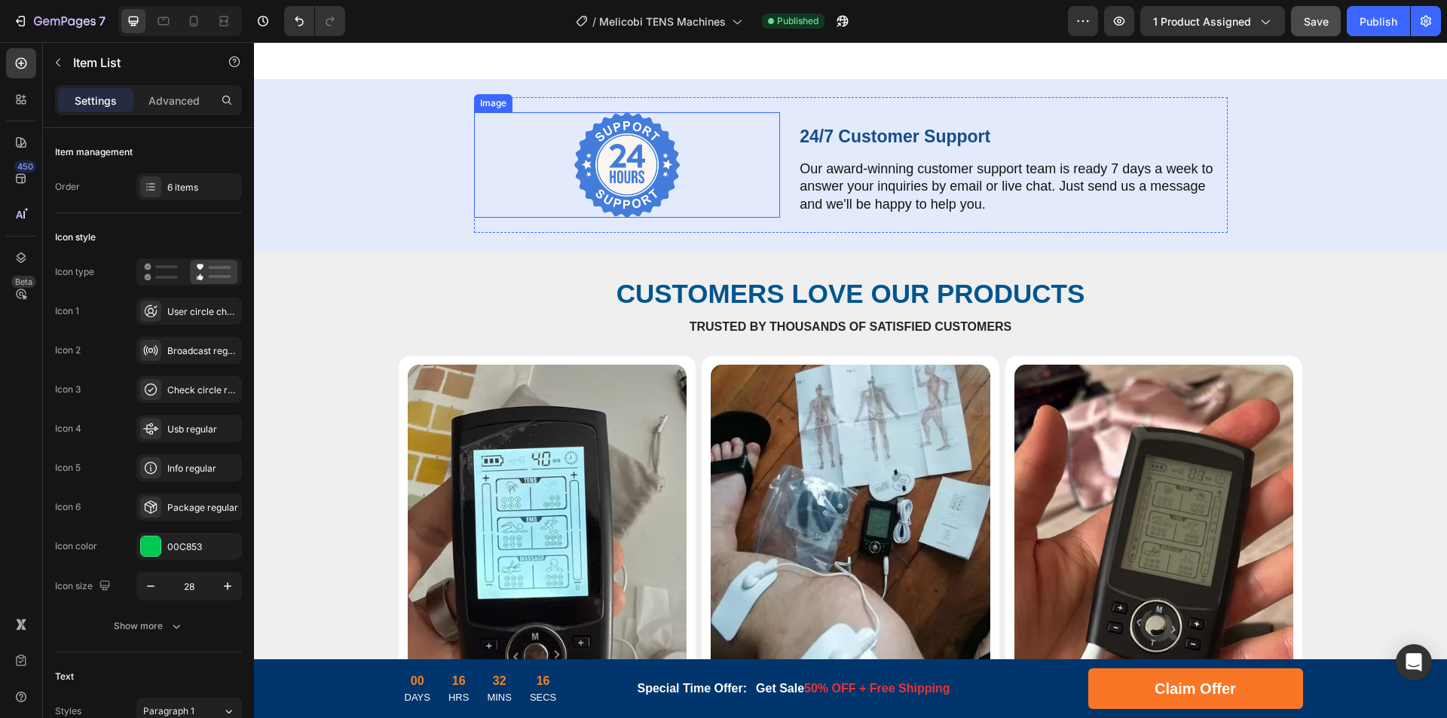
scroll to position [4351, 0]
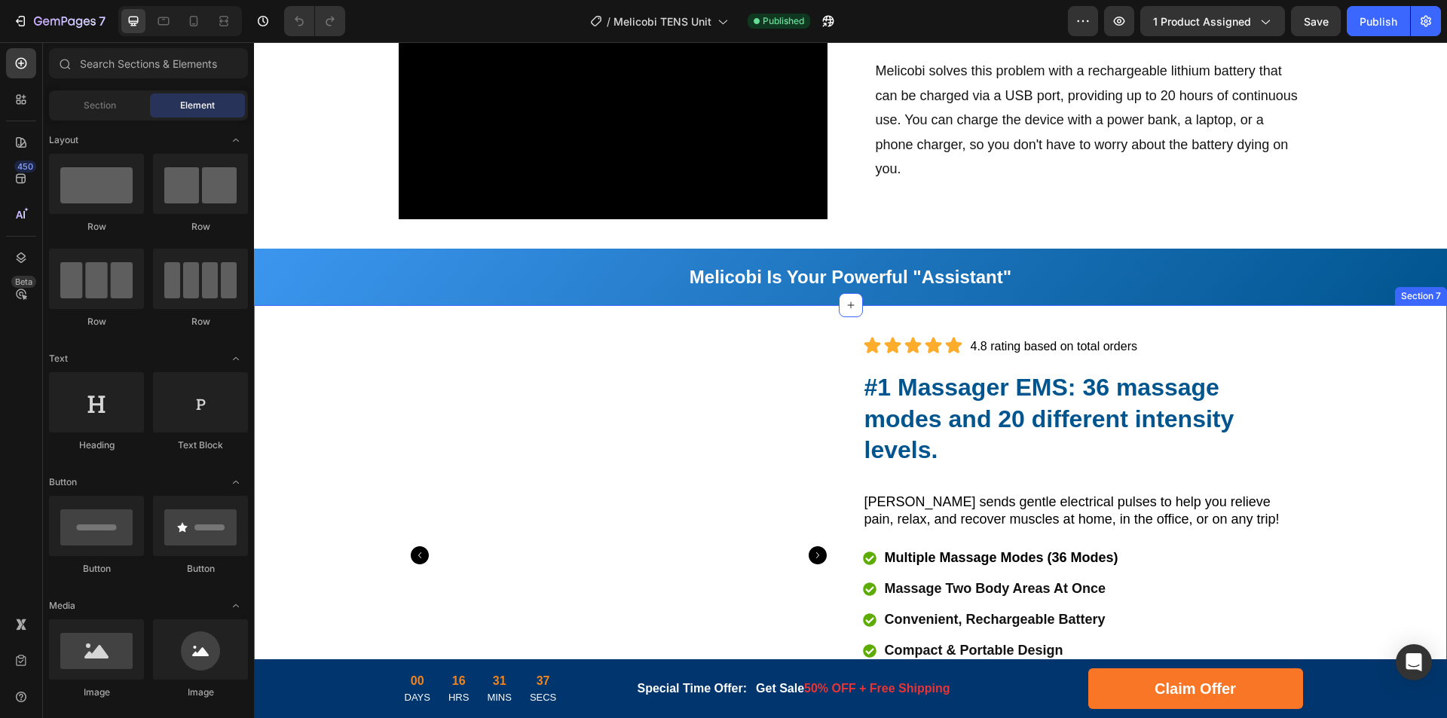
scroll to position [1507, 0]
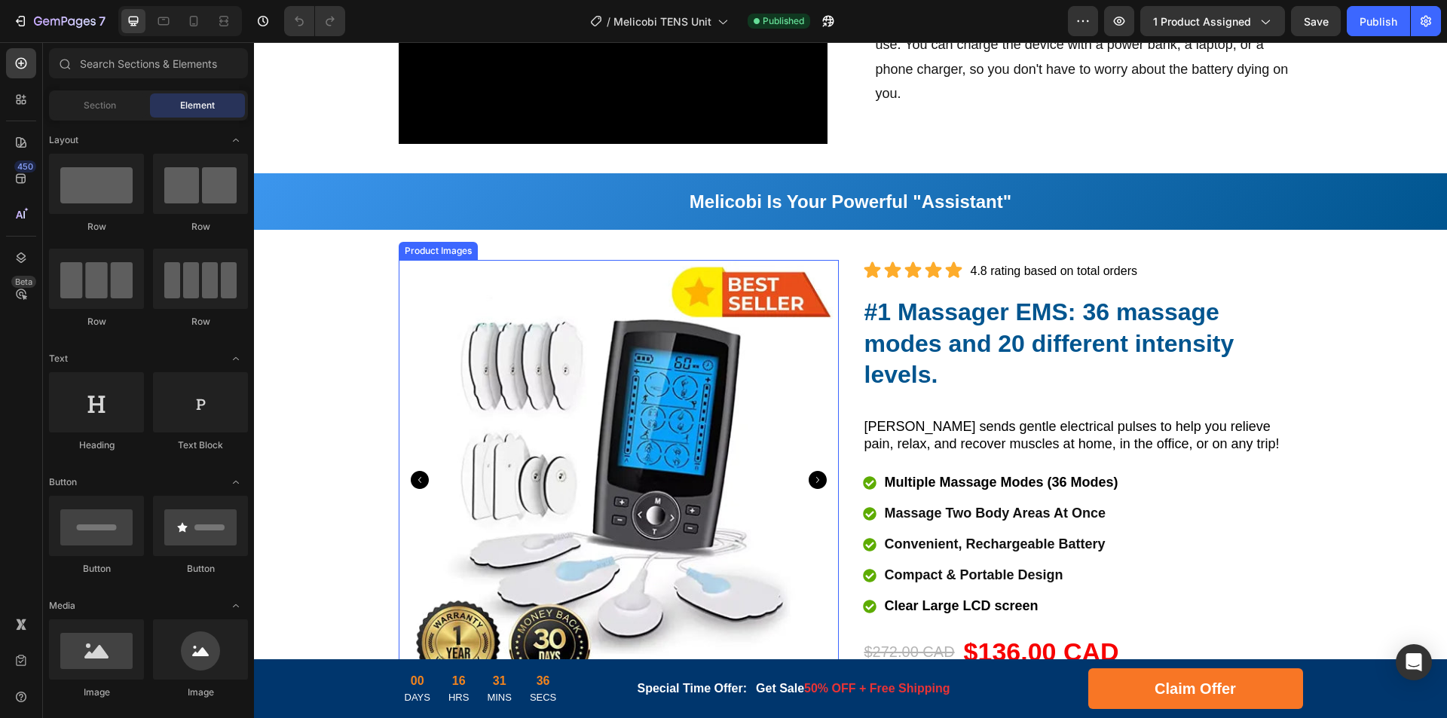
click at [436, 253] on div "Product Images" at bounding box center [438, 251] width 73 height 14
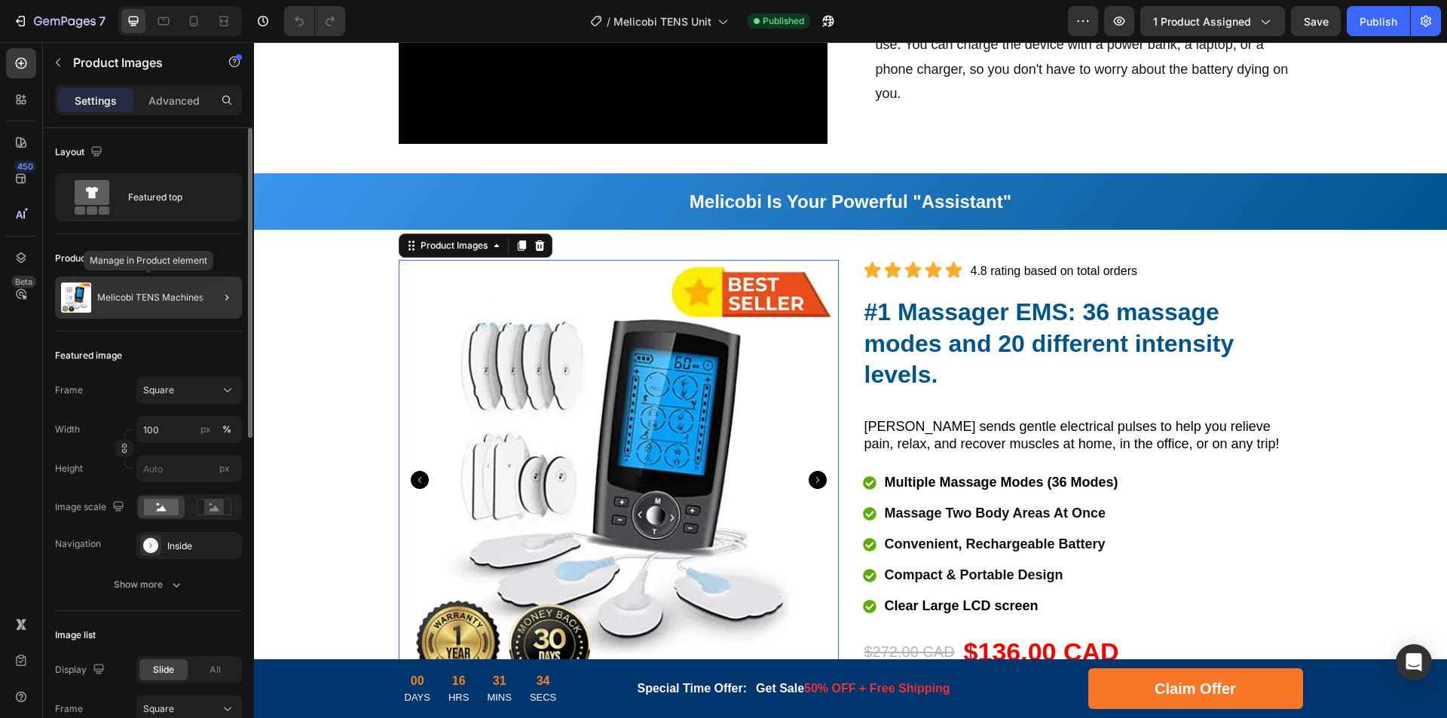
click at [160, 304] on div "Melicobi TENS Machines" at bounding box center [148, 298] width 187 height 42
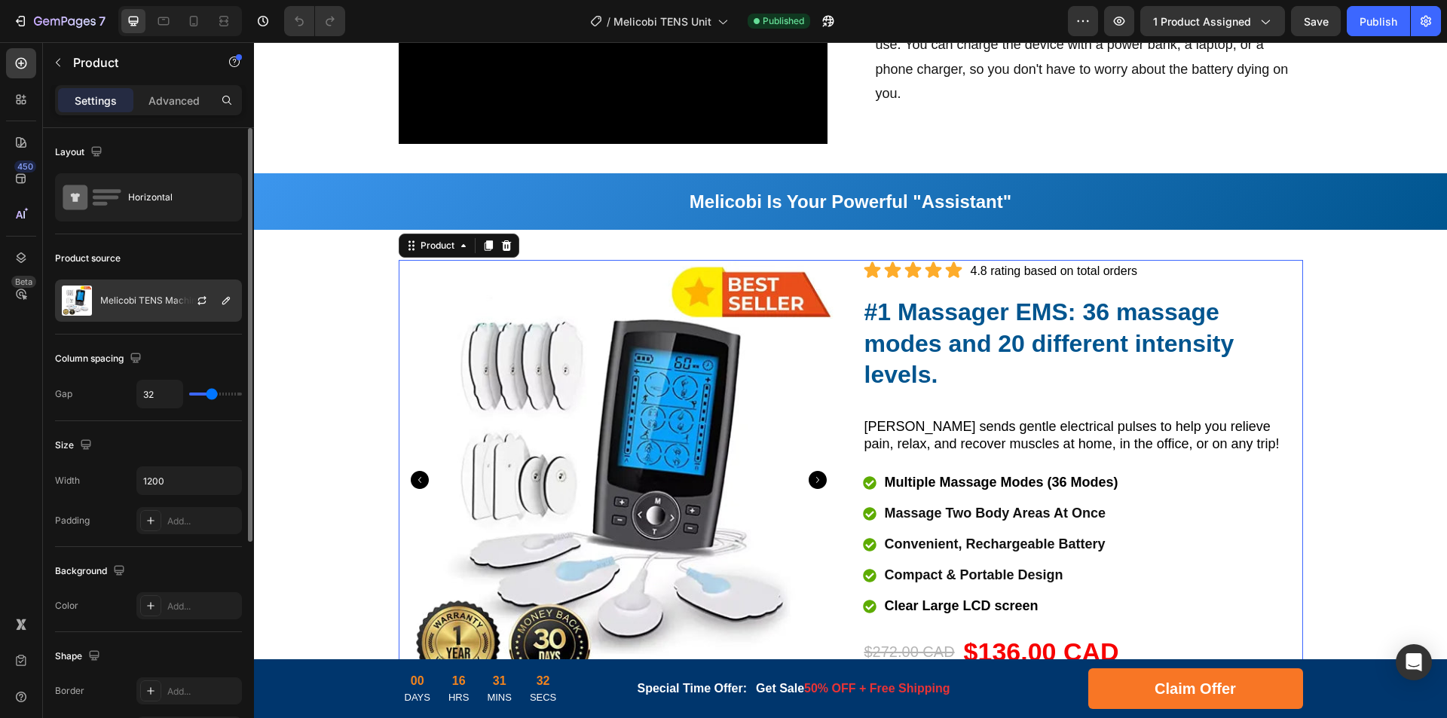
click at [160, 300] on p "Melicobi TENS Machines" at bounding box center [153, 300] width 106 height 11
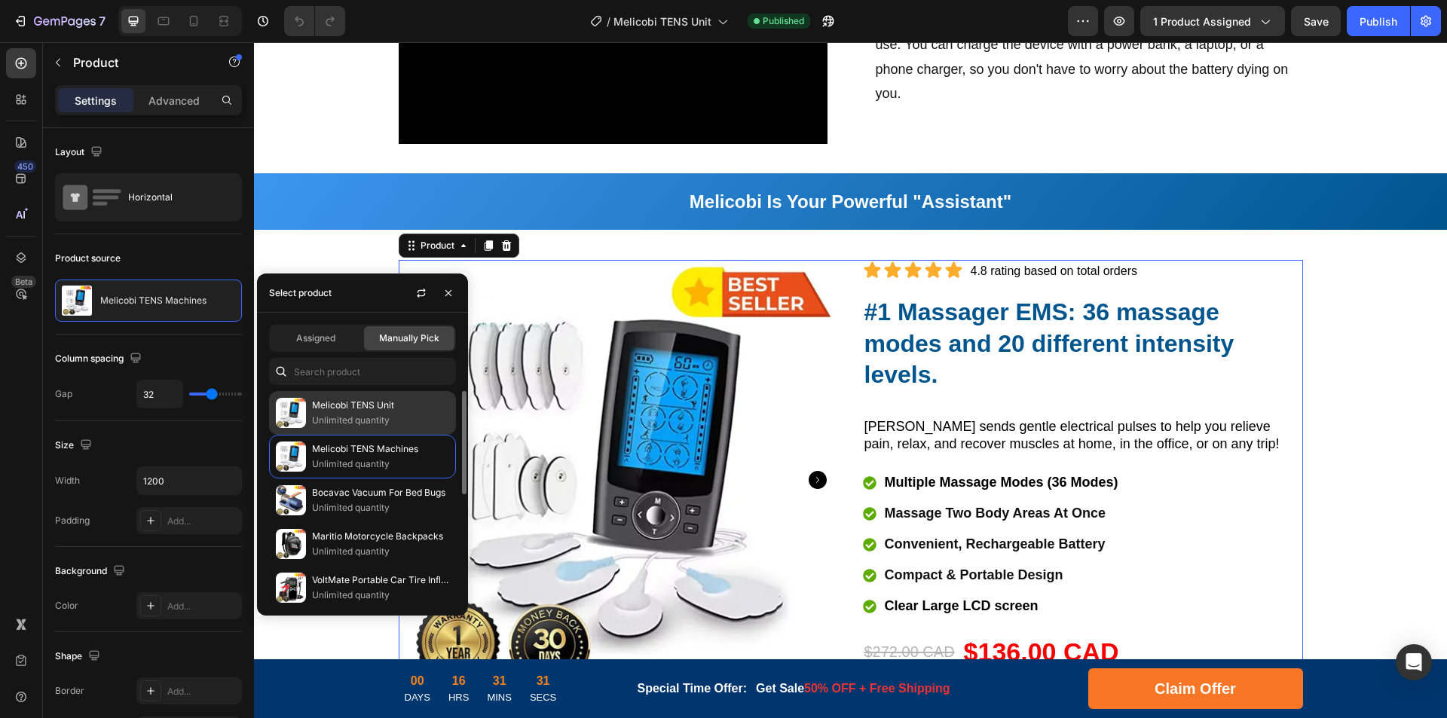
click at [368, 418] on p "Unlimited quantity" at bounding box center [380, 420] width 137 height 15
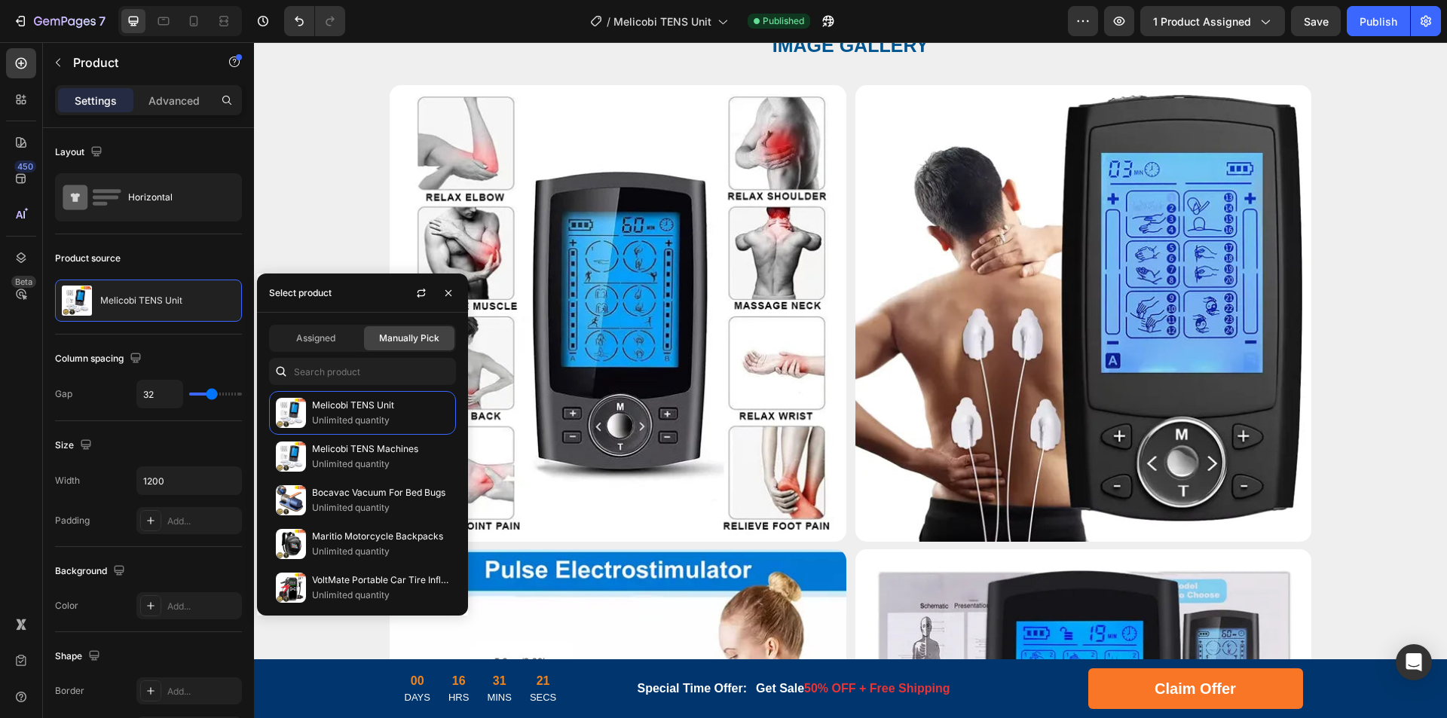
scroll to position [3466, 0]
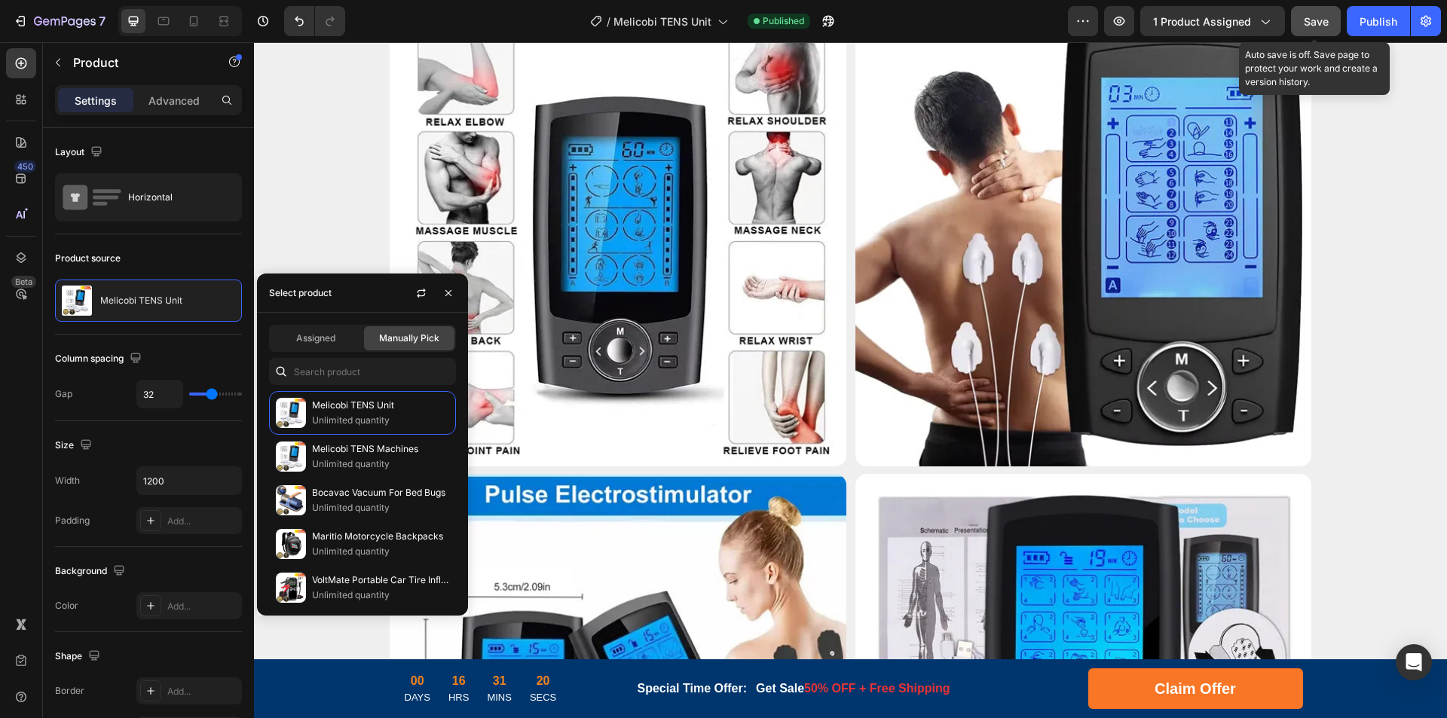
click at [1312, 21] on span "Save" at bounding box center [1315, 21] width 25 height 13
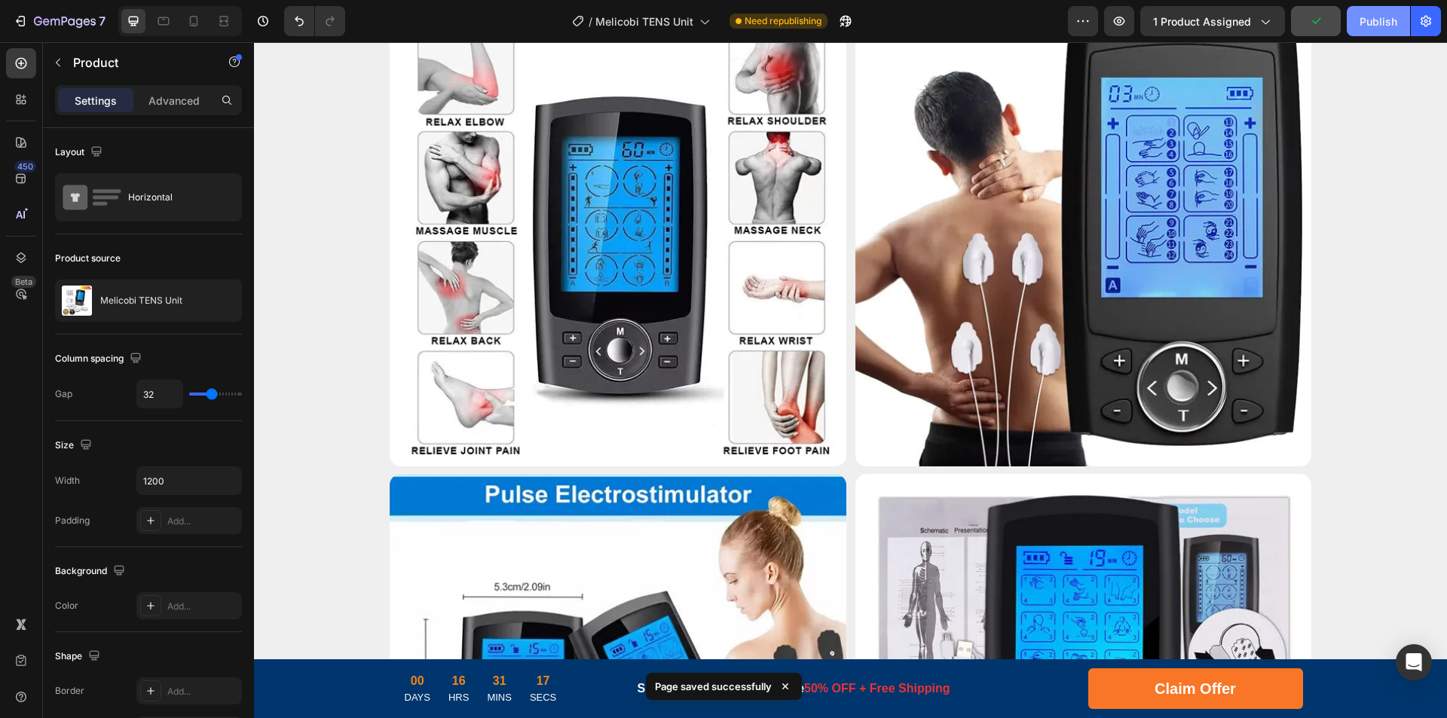
click at [1388, 25] on div "Publish" at bounding box center [1378, 22] width 38 height 16
